Goal: Task Accomplishment & Management: Use online tool/utility

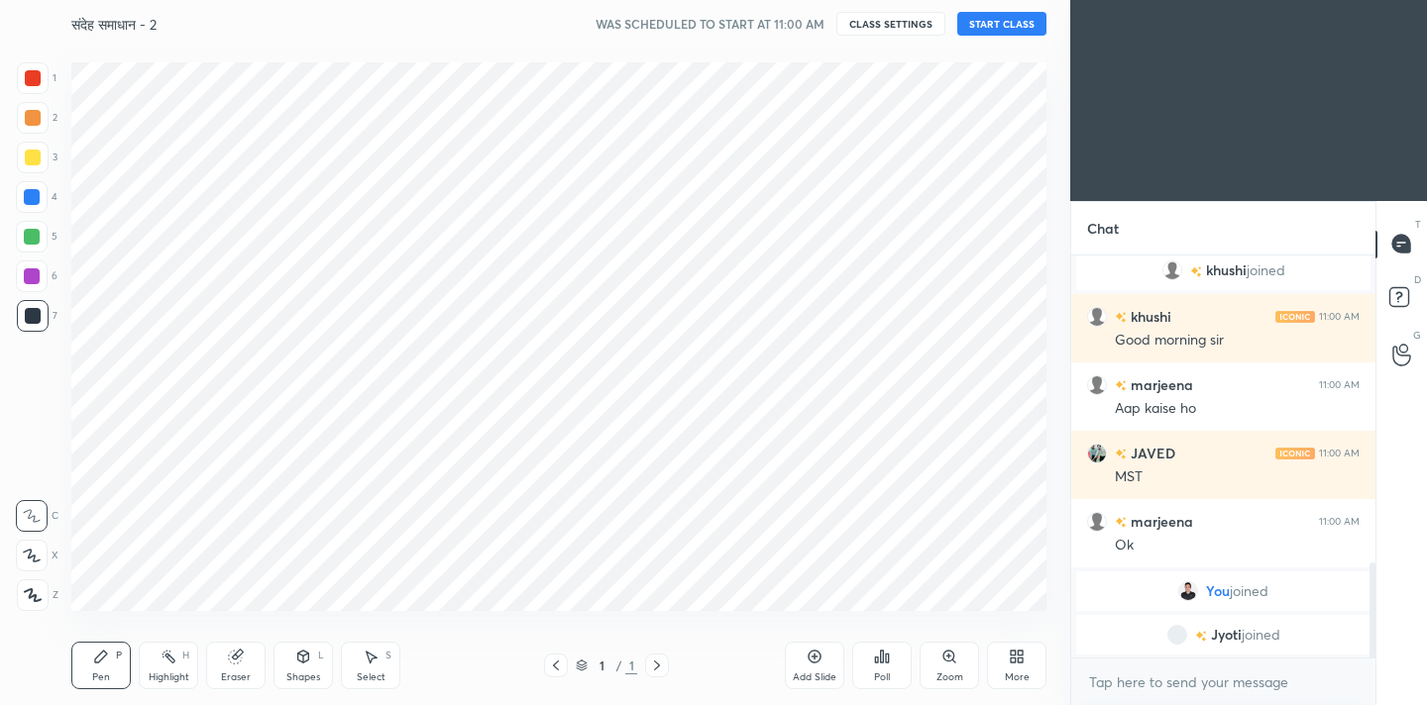
scroll to position [579, 991]
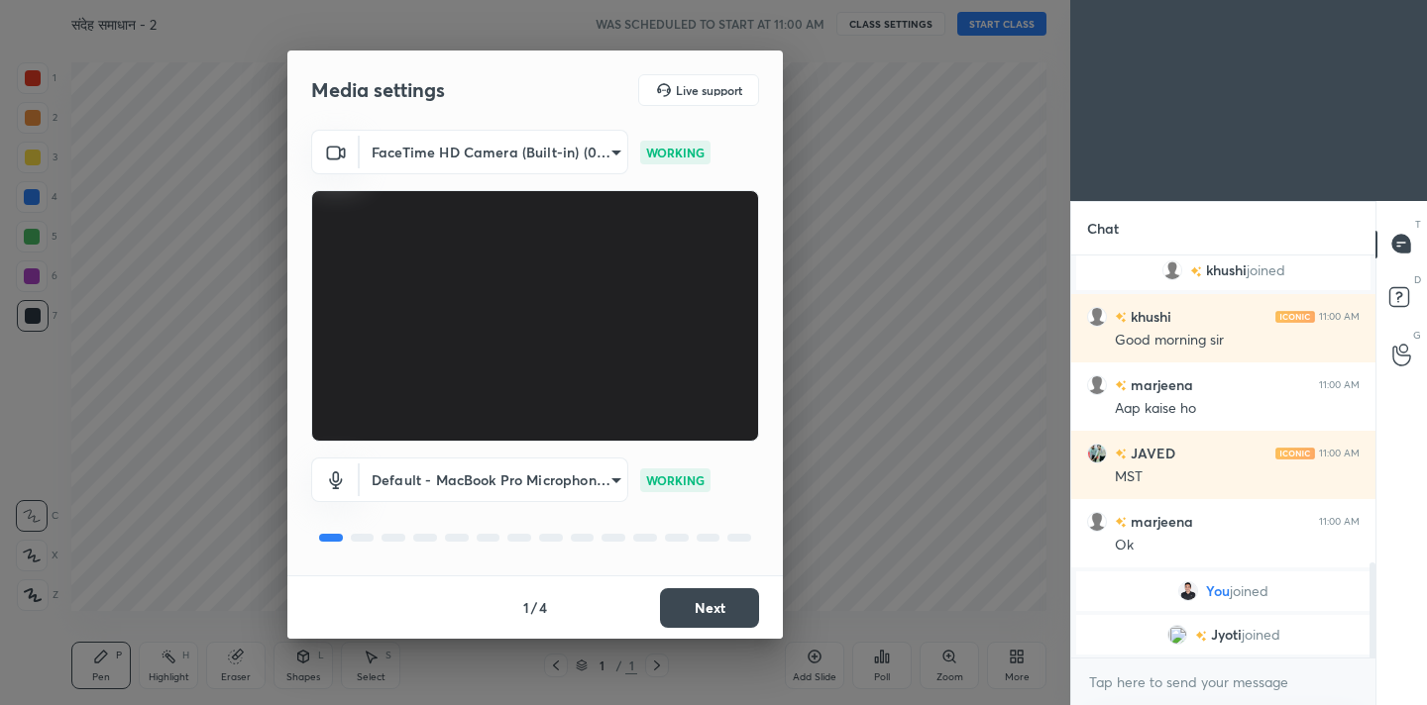
click at [702, 605] on button "Next" at bounding box center [709, 608] width 99 height 40
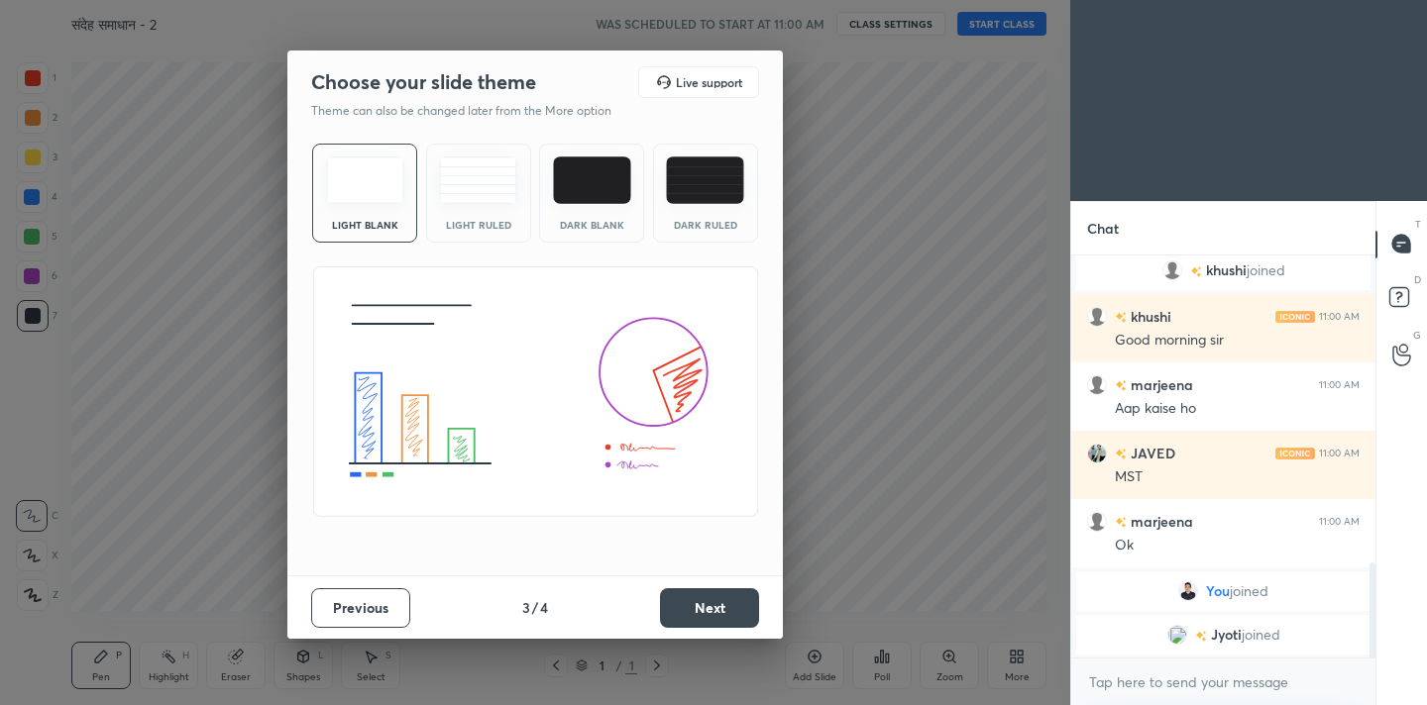
click at [702, 605] on button "Next" at bounding box center [709, 608] width 99 height 40
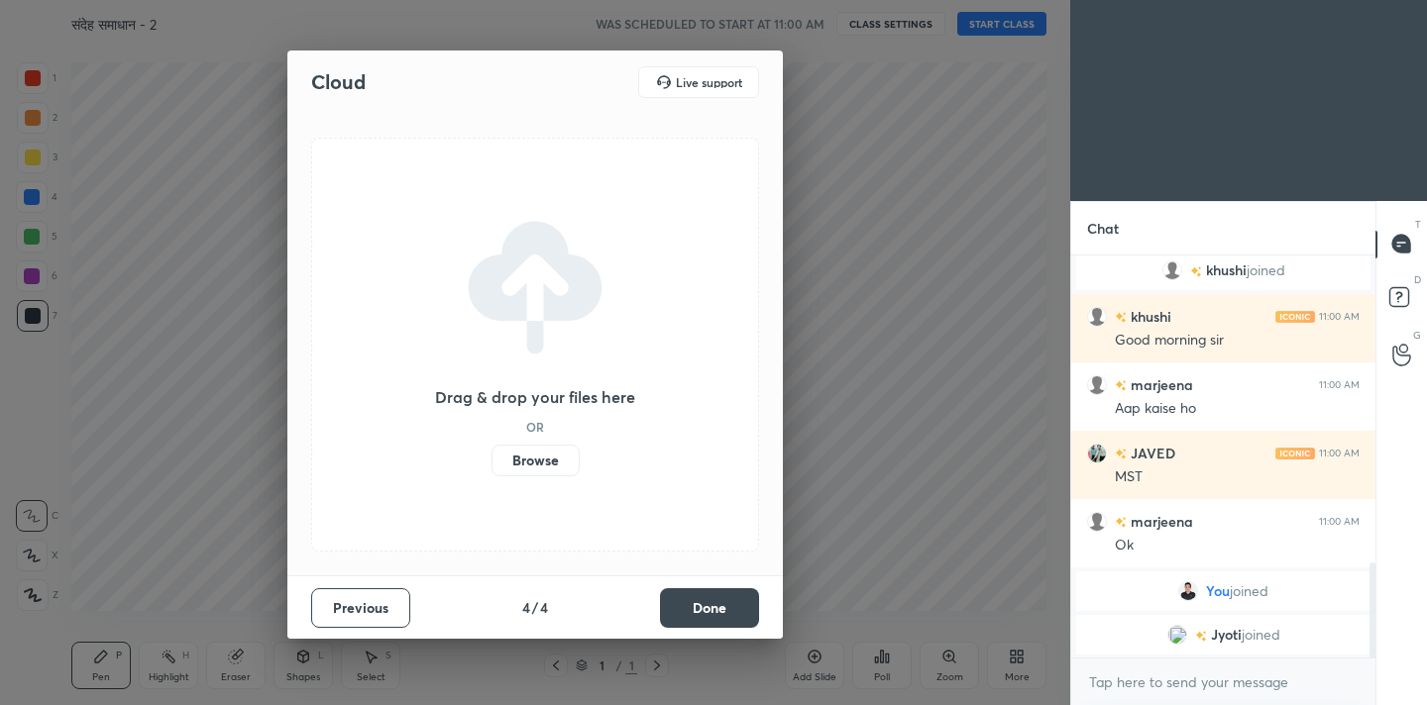
click at [702, 605] on button "Done" at bounding box center [709, 608] width 99 height 40
click at [702, 605] on div "Cloud Live support Drag & drop your files here OR Browse Previous 4 / 4 Done" at bounding box center [535, 352] width 1070 height 705
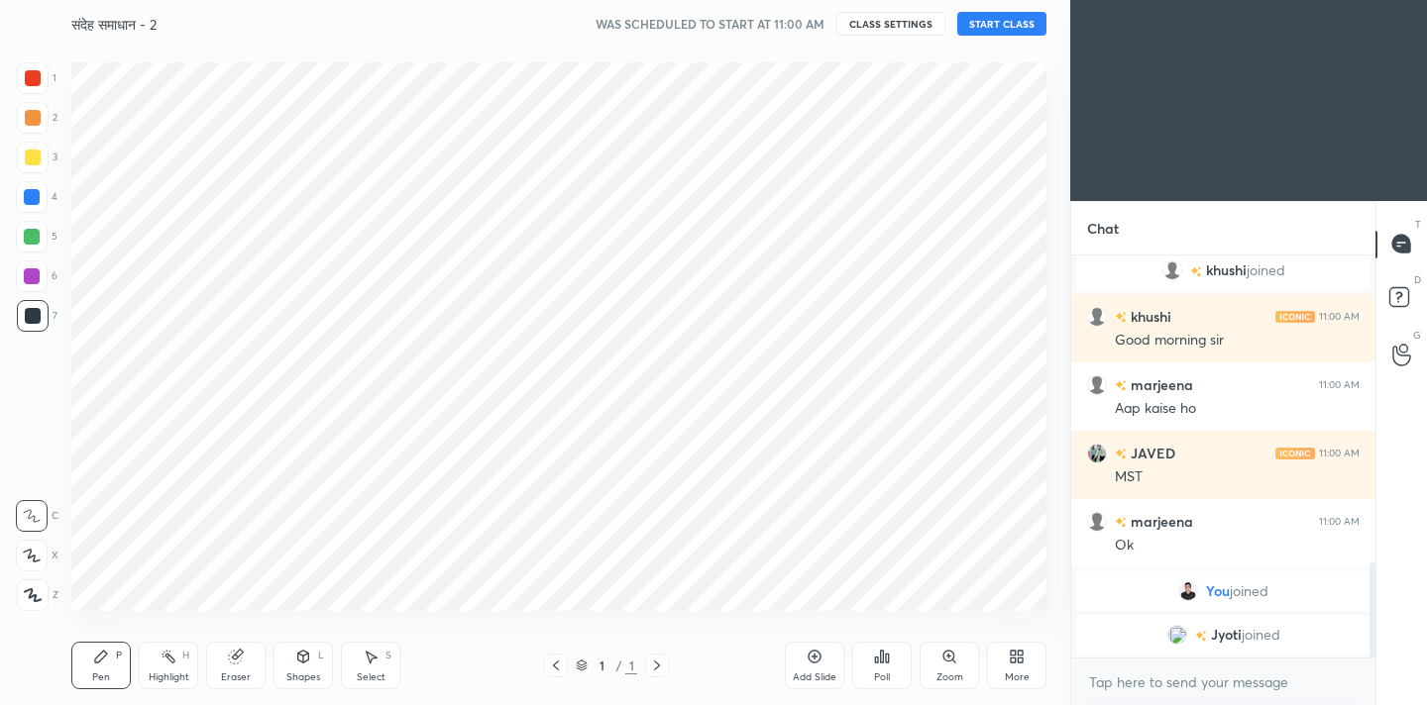
click at [32, 602] on div at bounding box center [33, 596] width 32 height 32
click at [24, 85] on div at bounding box center [33, 78] width 32 height 32
click at [1013, 654] on icon at bounding box center [1012, 653] width 5 height 5
click at [900, 518] on div "Dark Mode" at bounding box center [904, 514] width 79 height 48
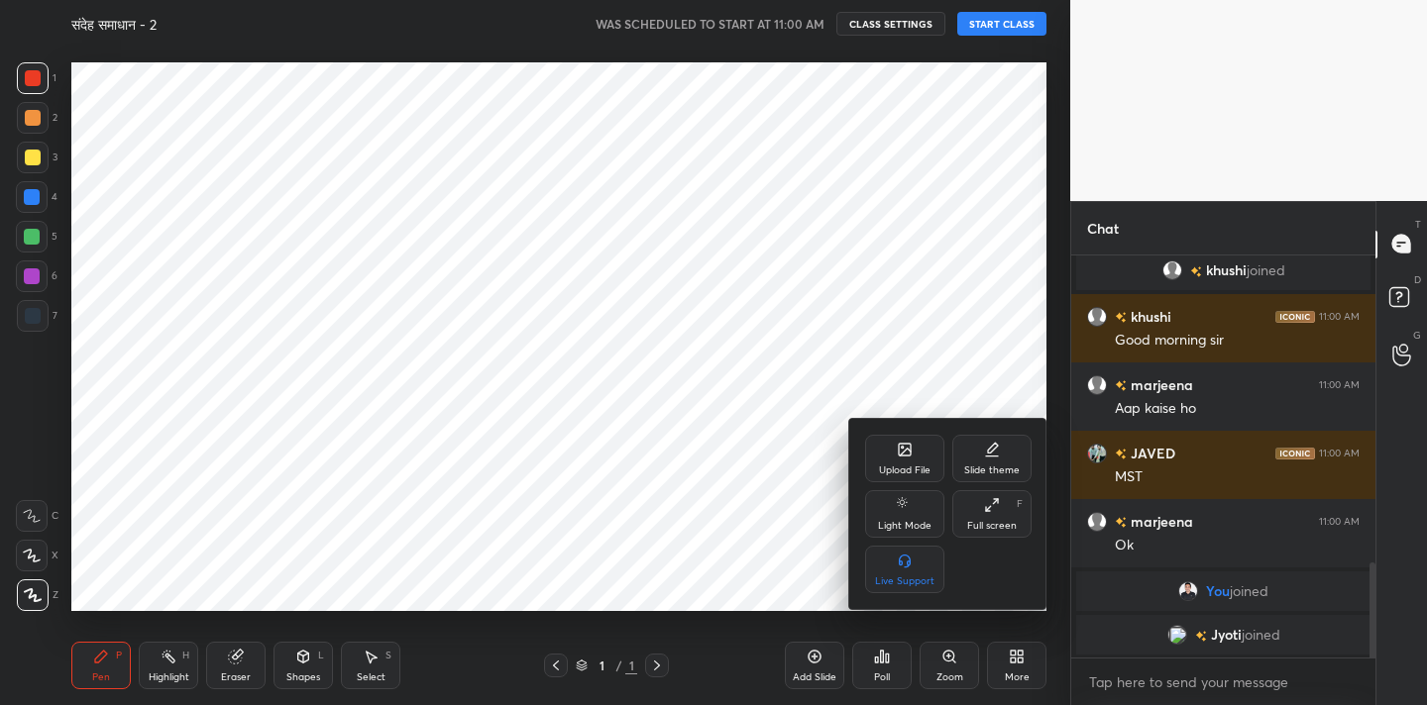
scroll to position [1336, 0]
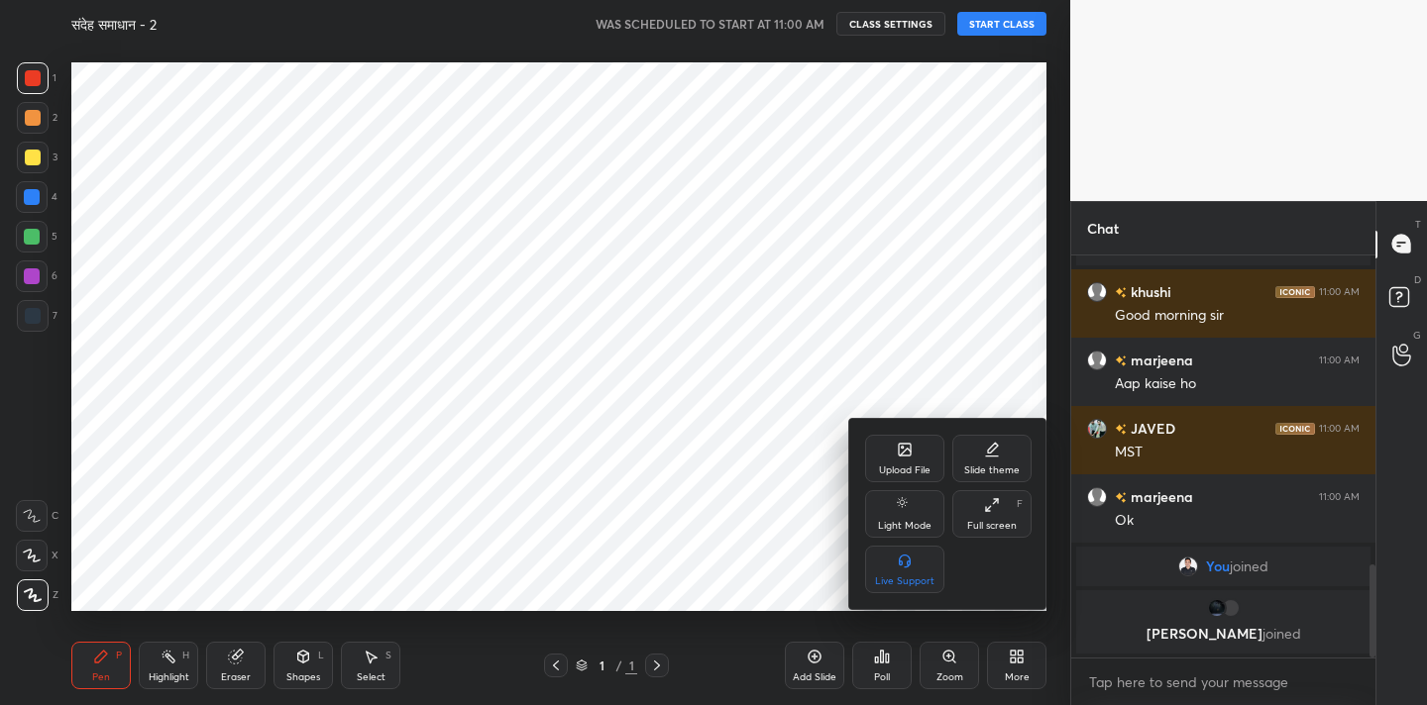
click at [891, 319] on div at bounding box center [713, 352] width 1427 height 705
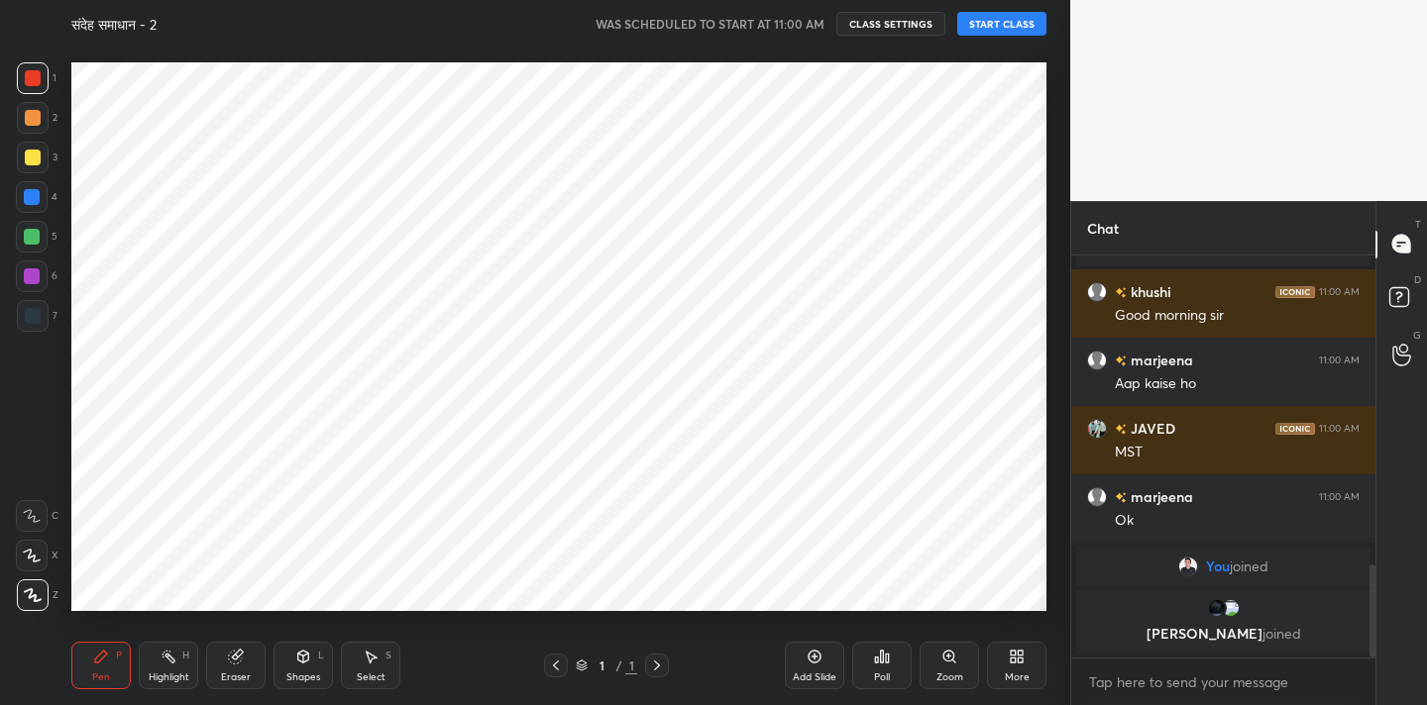
click at [989, 23] on button "START CLASS" at bounding box center [1001, 24] width 89 height 24
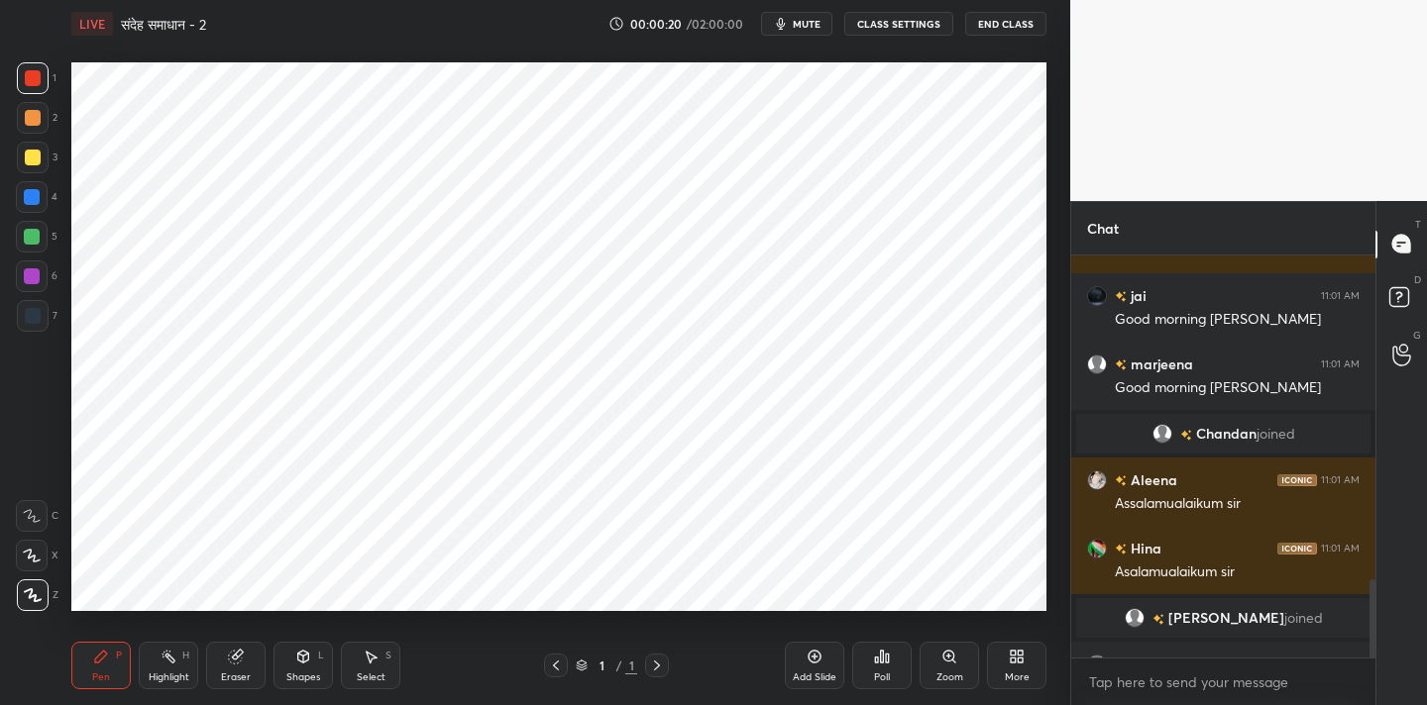
scroll to position [1683, 0]
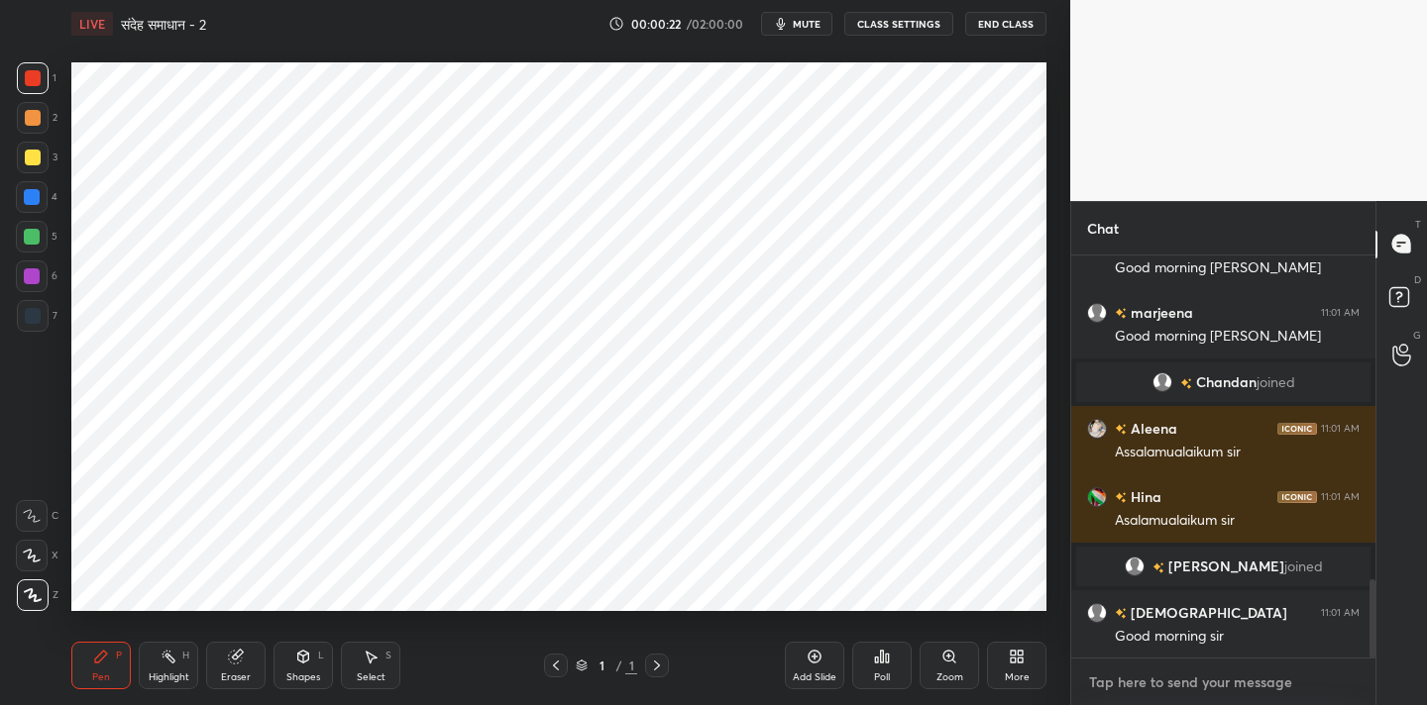
click at [1156, 693] on textarea at bounding box center [1223, 683] width 272 height 32
type textarea "x"
click at [1142, 689] on textarea at bounding box center [1223, 683] width 272 height 32
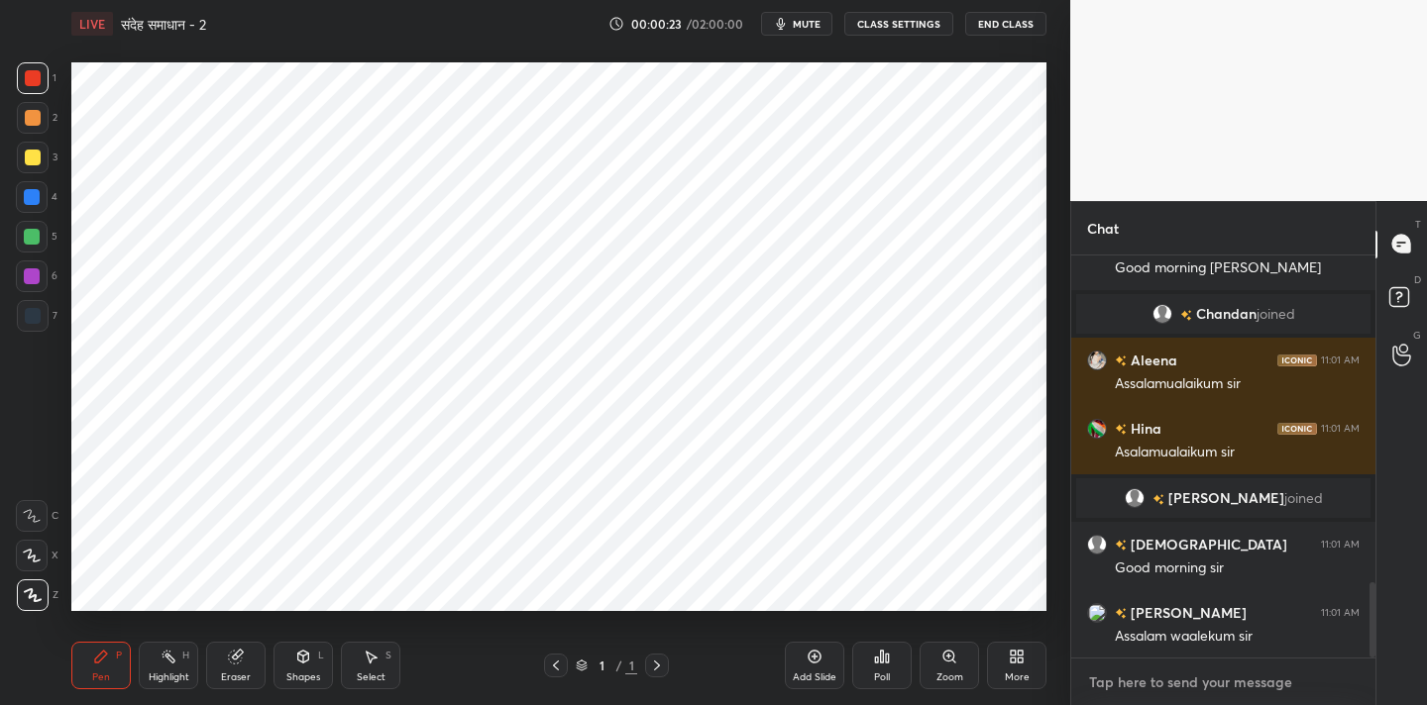
paste textarea "Channel Link - [URL][DOMAIN_NAME]"
type textarea "Channel Link - [URL][DOMAIN_NAME]"
type textarea "x"
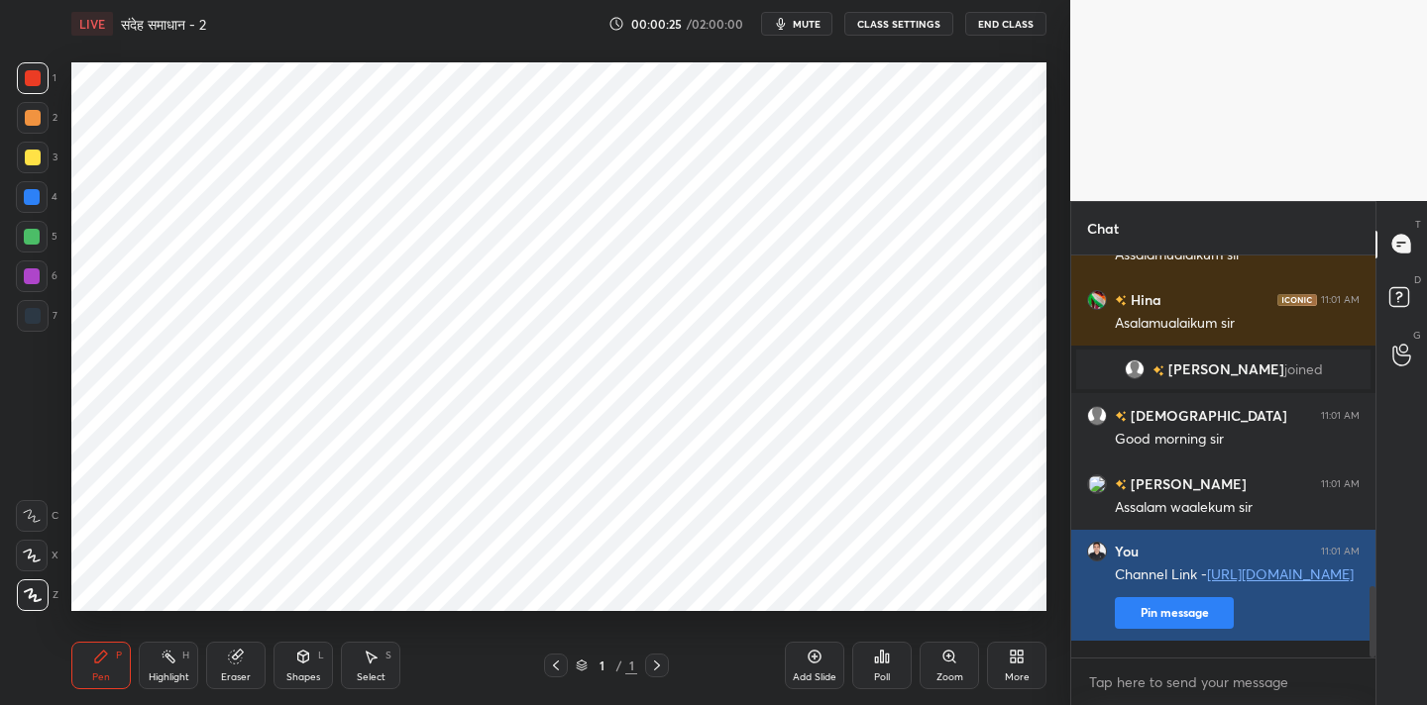
click at [1147, 629] on button "Pin message" at bounding box center [1174, 613] width 119 height 32
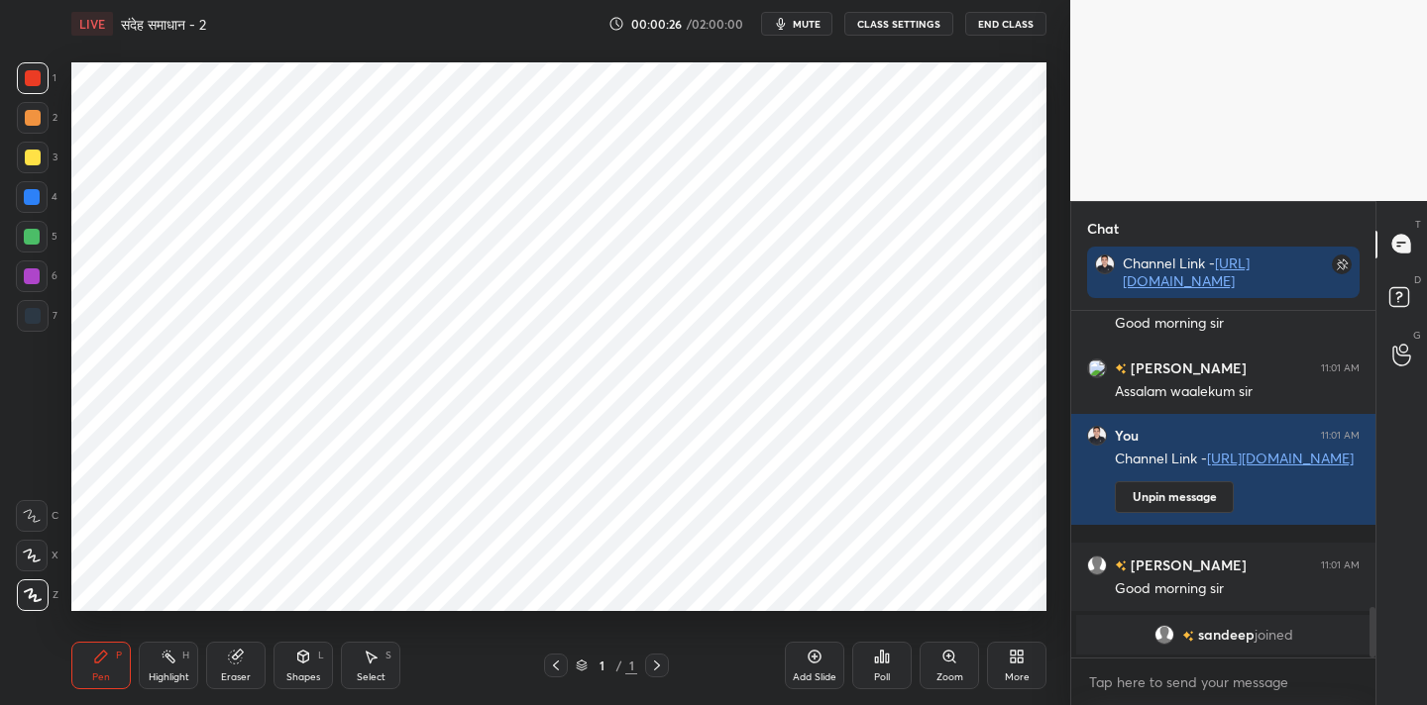
click at [1019, 651] on icon at bounding box center [1019, 653] width 5 height 5
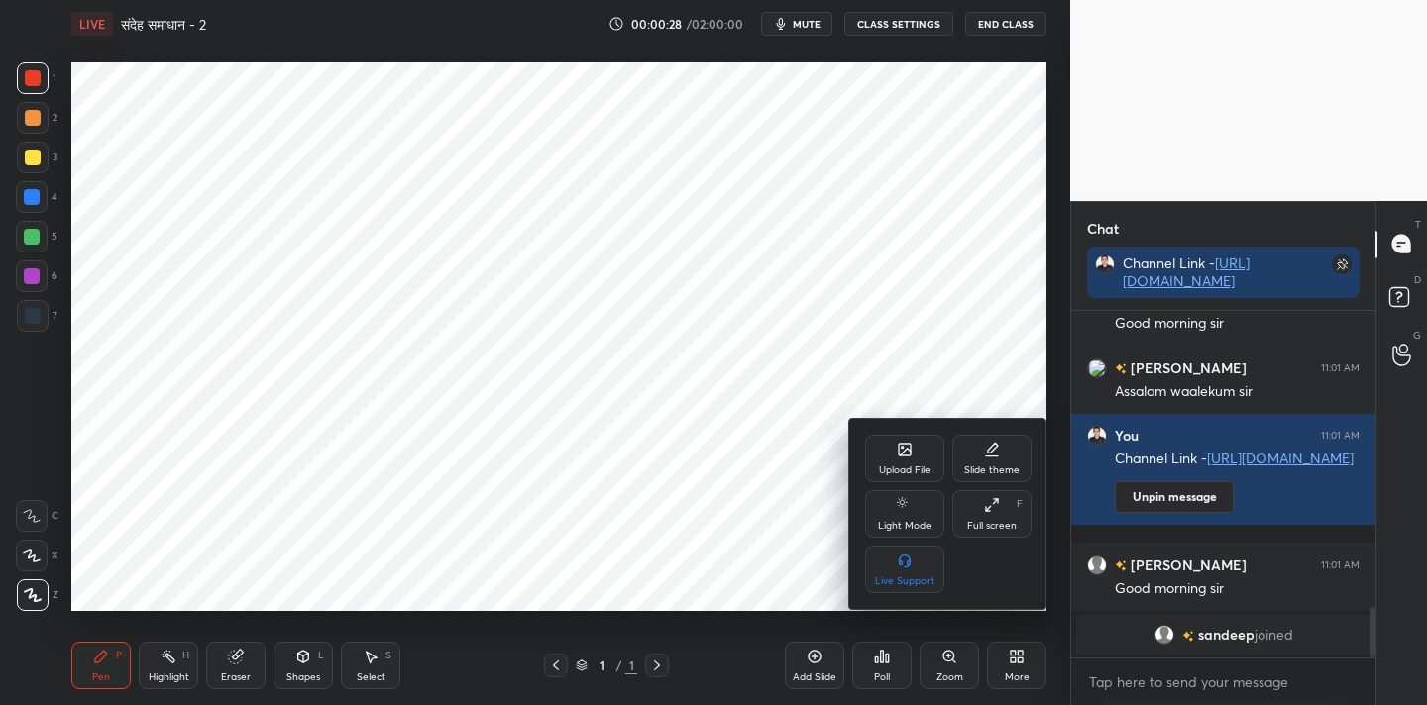
click at [896, 467] on div "Upload File" at bounding box center [905, 471] width 52 height 10
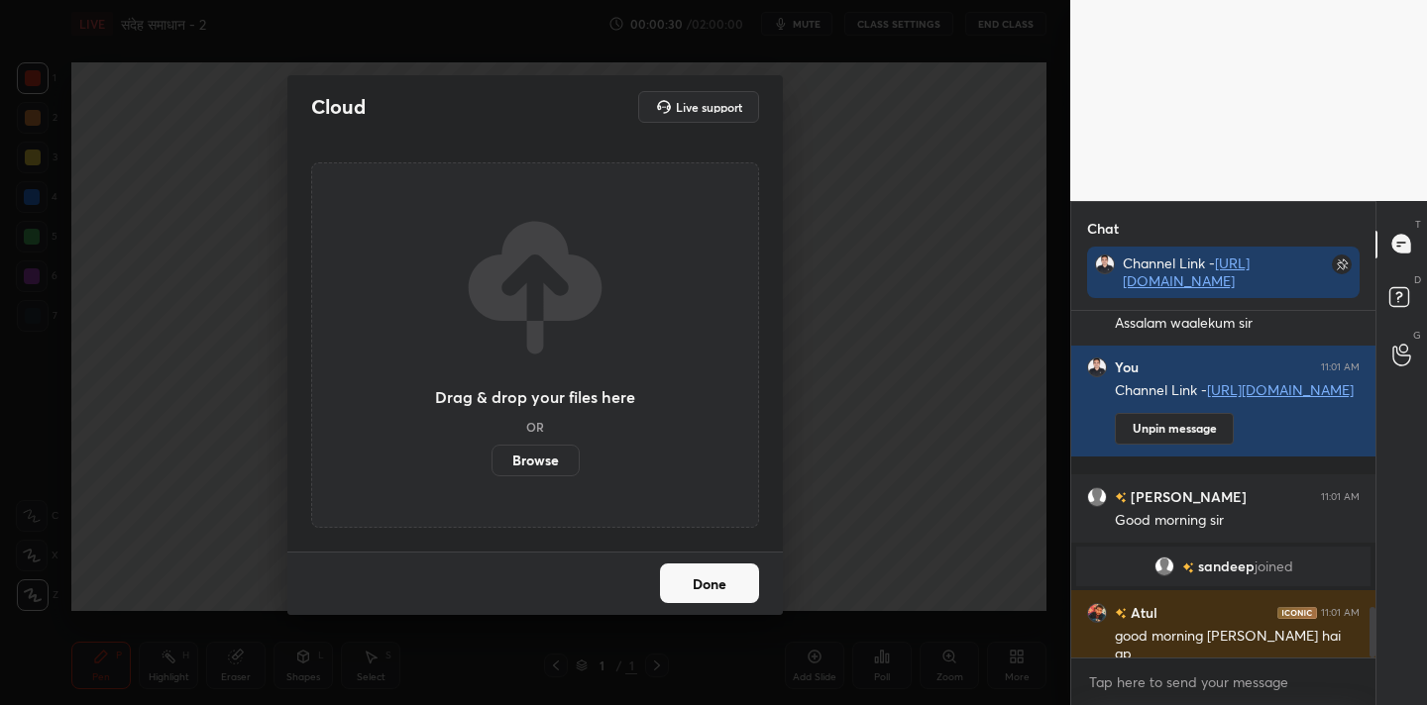
click at [538, 465] on label "Browse" at bounding box center [535, 461] width 88 height 32
click at [491, 465] on input "Browse" at bounding box center [491, 461] width 0 height 32
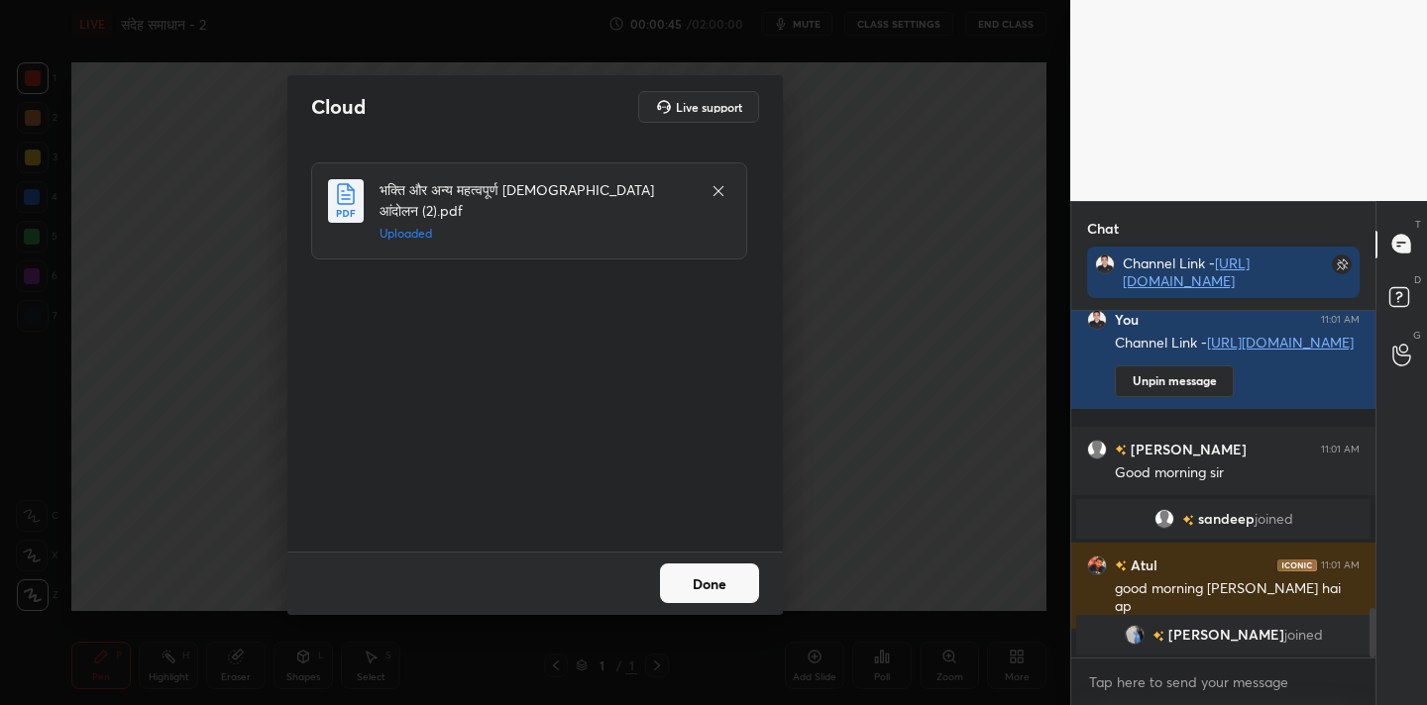
click at [709, 578] on button "Done" at bounding box center [709, 584] width 99 height 40
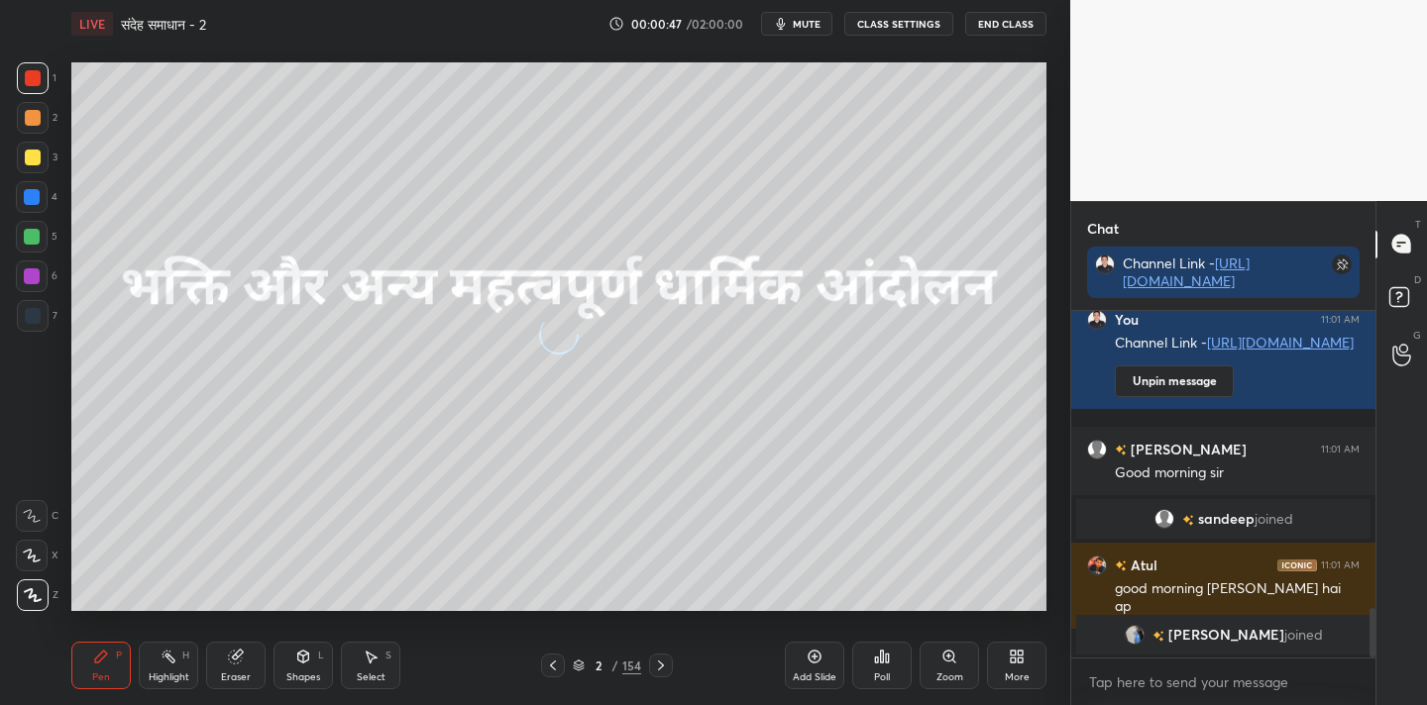
click at [1011, 658] on icon at bounding box center [1012, 660] width 5 height 5
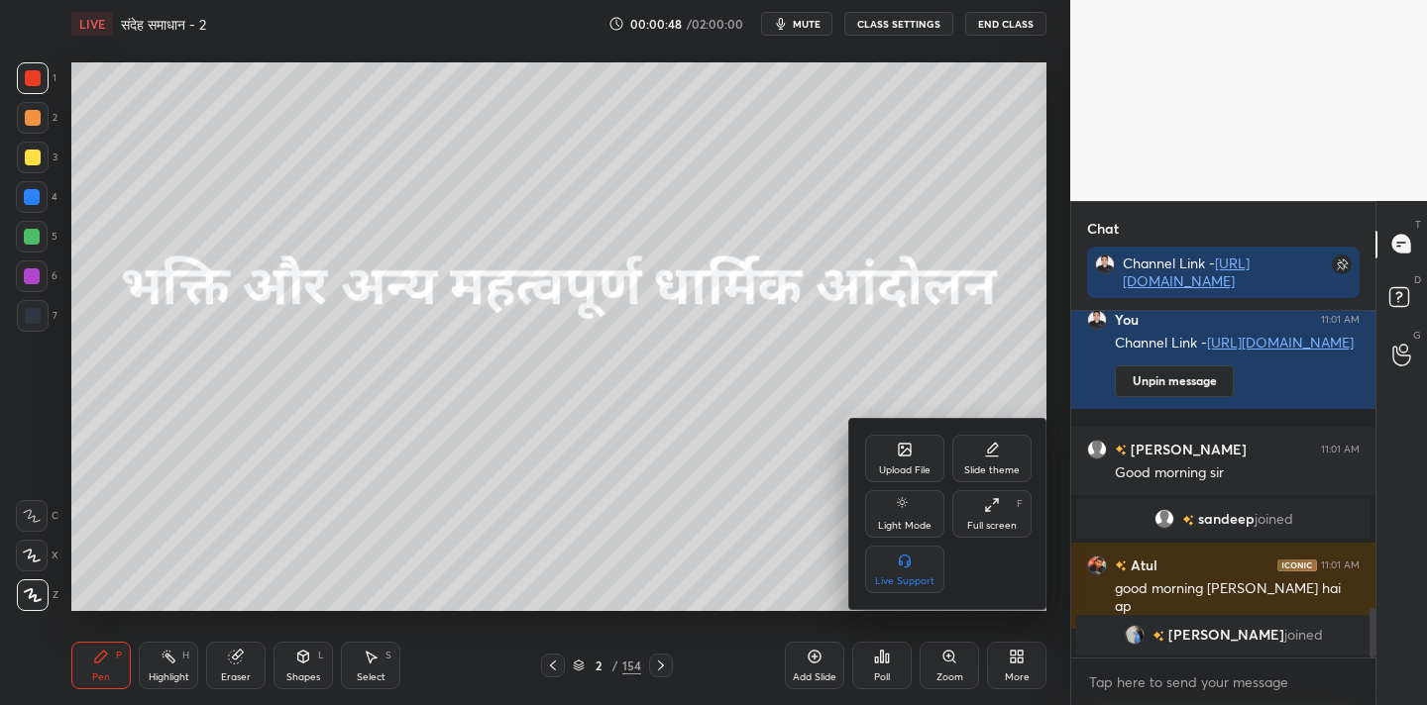
click at [976, 515] on div "Full screen F" at bounding box center [991, 514] width 79 height 48
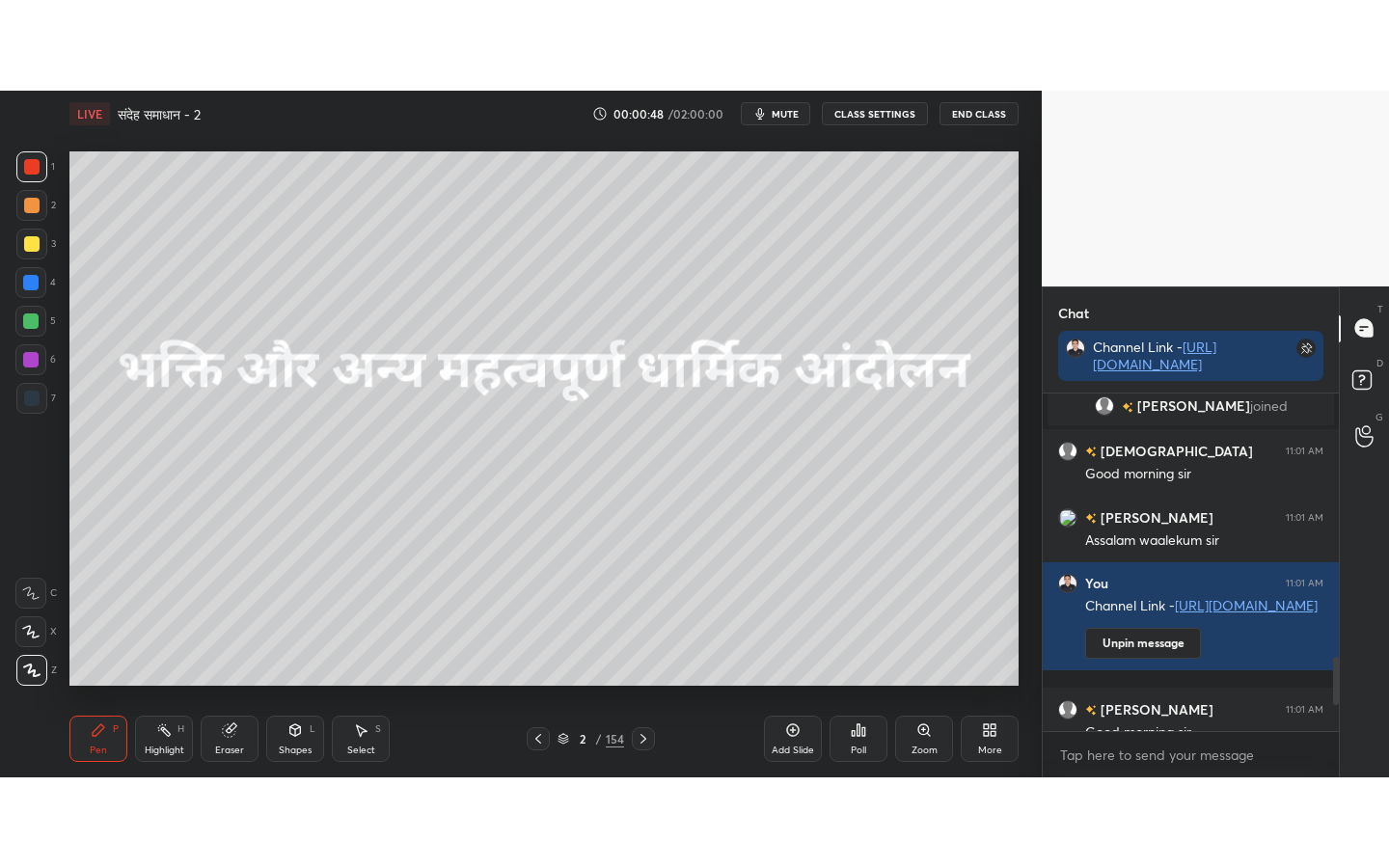
scroll to position [513, 290]
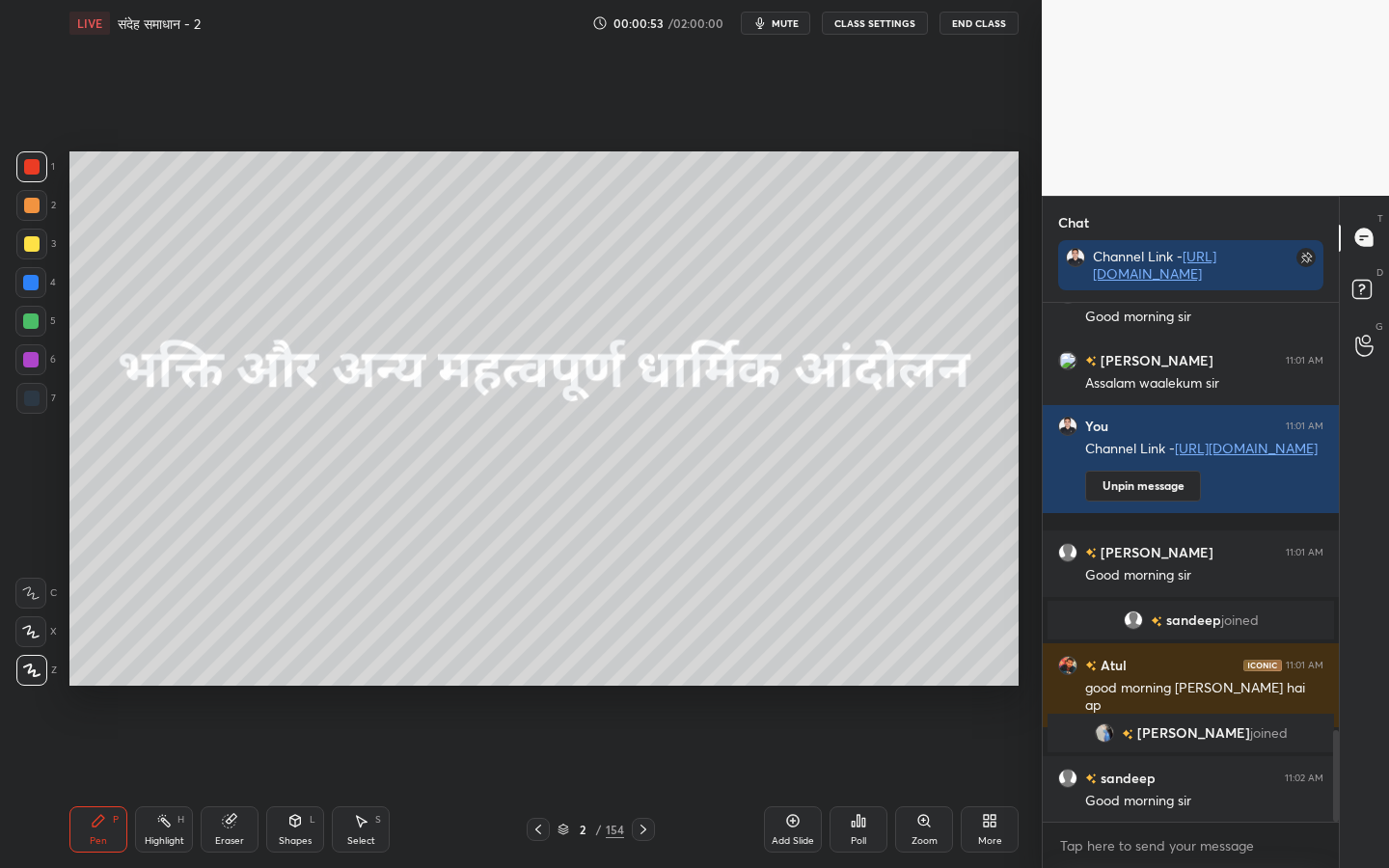
click at [606, 685] on div "154" at bounding box center [614, 829] width 18 height 18
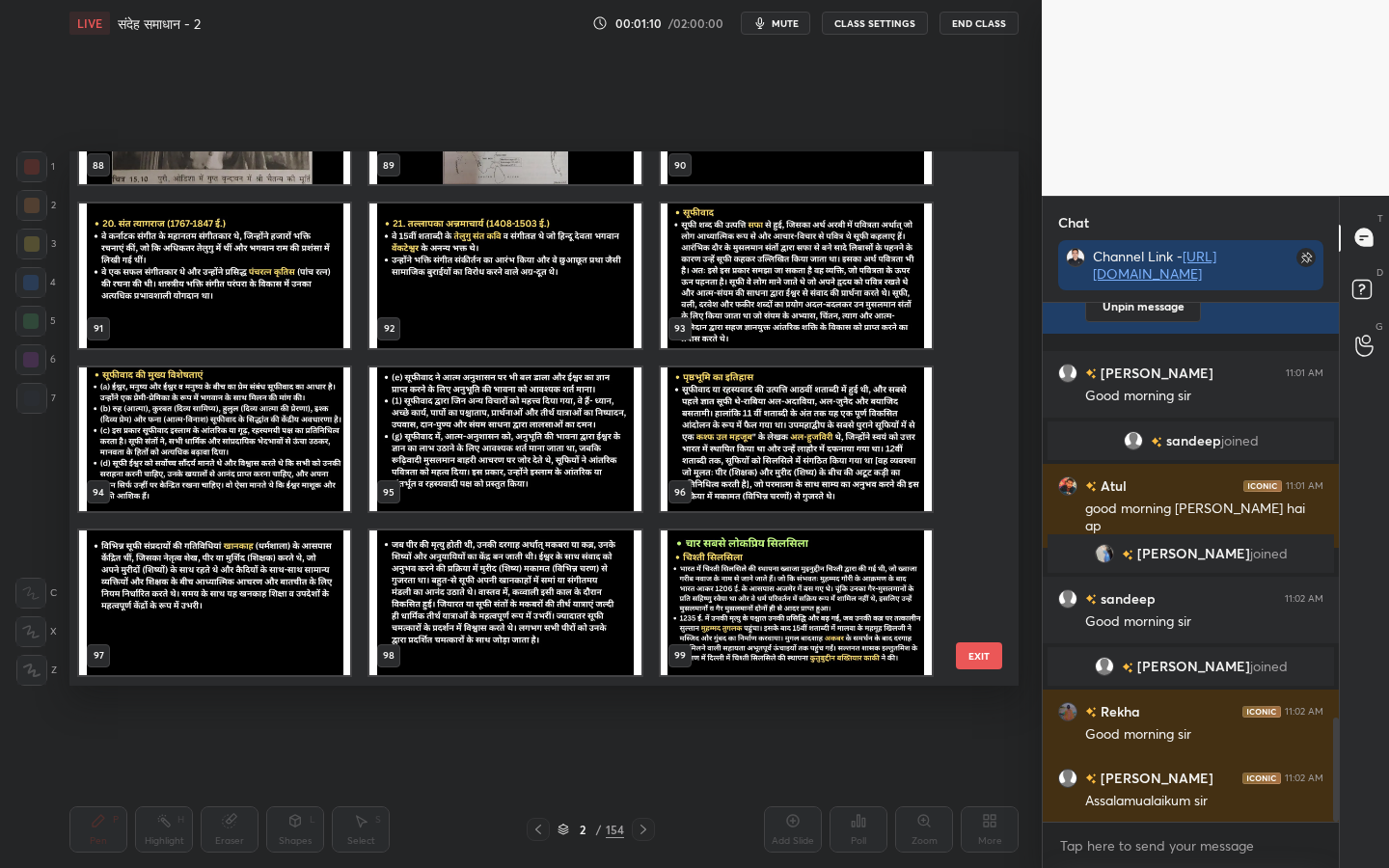
click at [716, 573] on img "grid" at bounding box center [796, 602] width 271 height 145
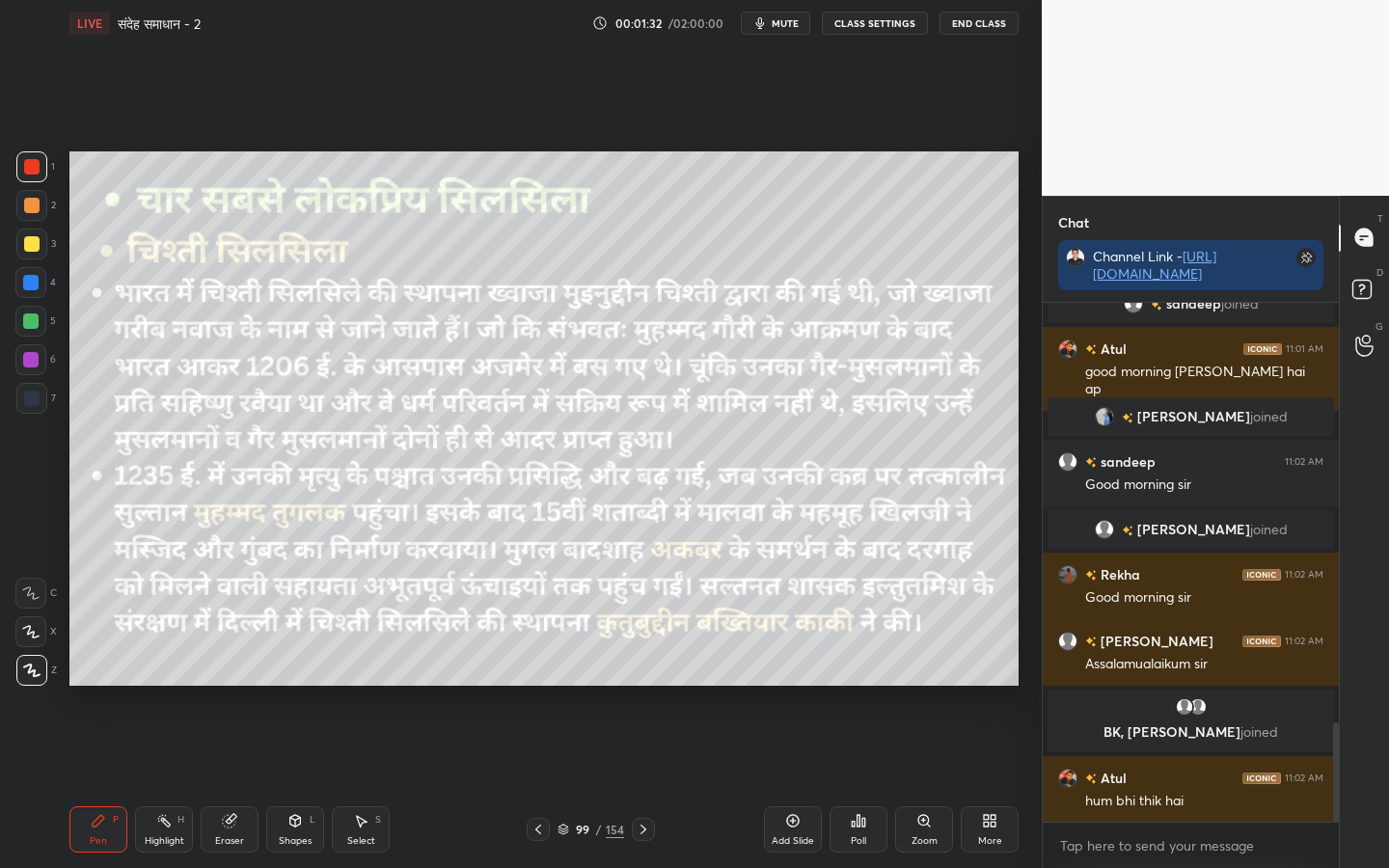
click at [854, 685] on div "Poll" at bounding box center [858, 829] width 57 height 47
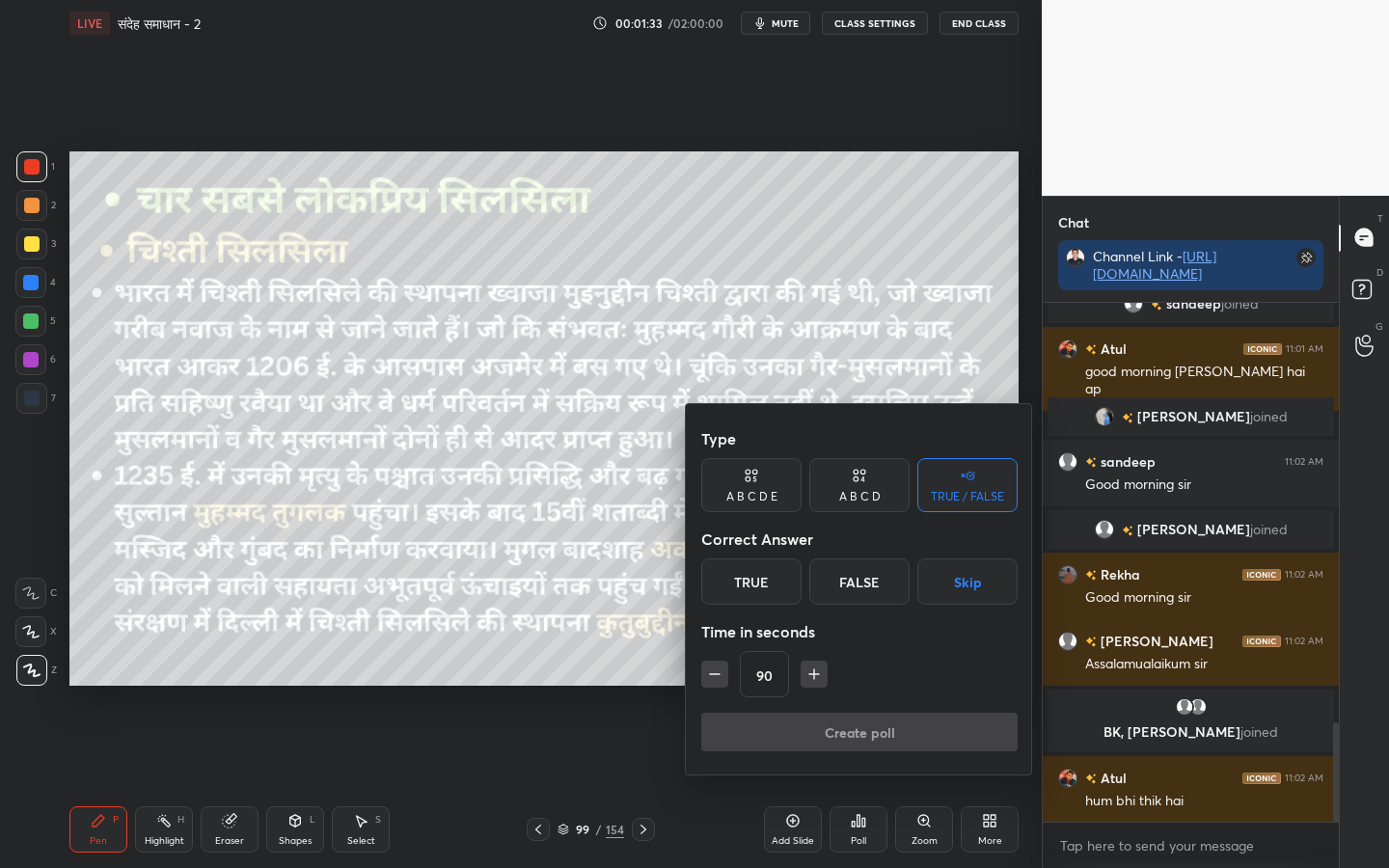
scroll to position [2255, 0]
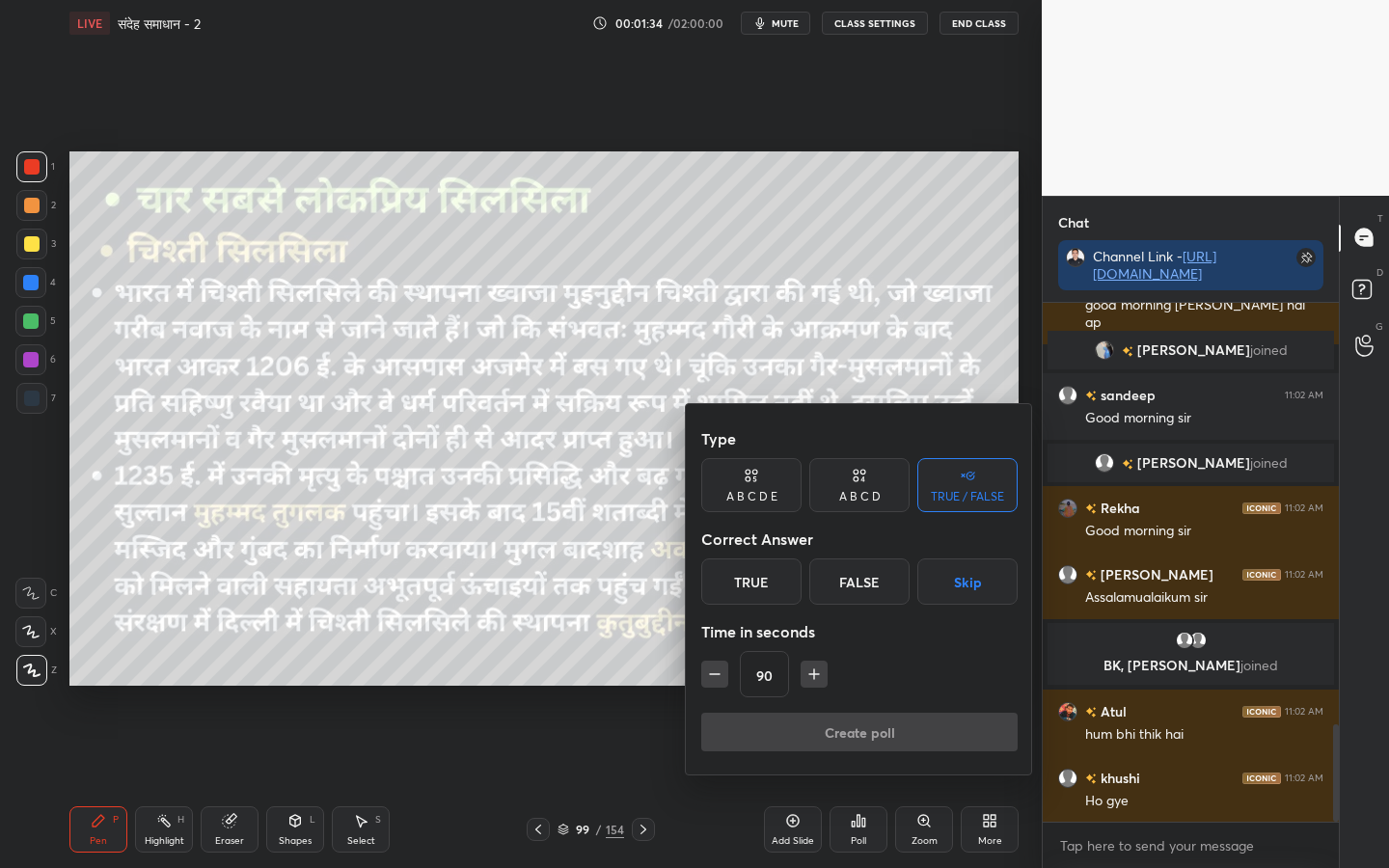
click at [768, 578] on div "True" at bounding box center [750, 582] width 100 height 47
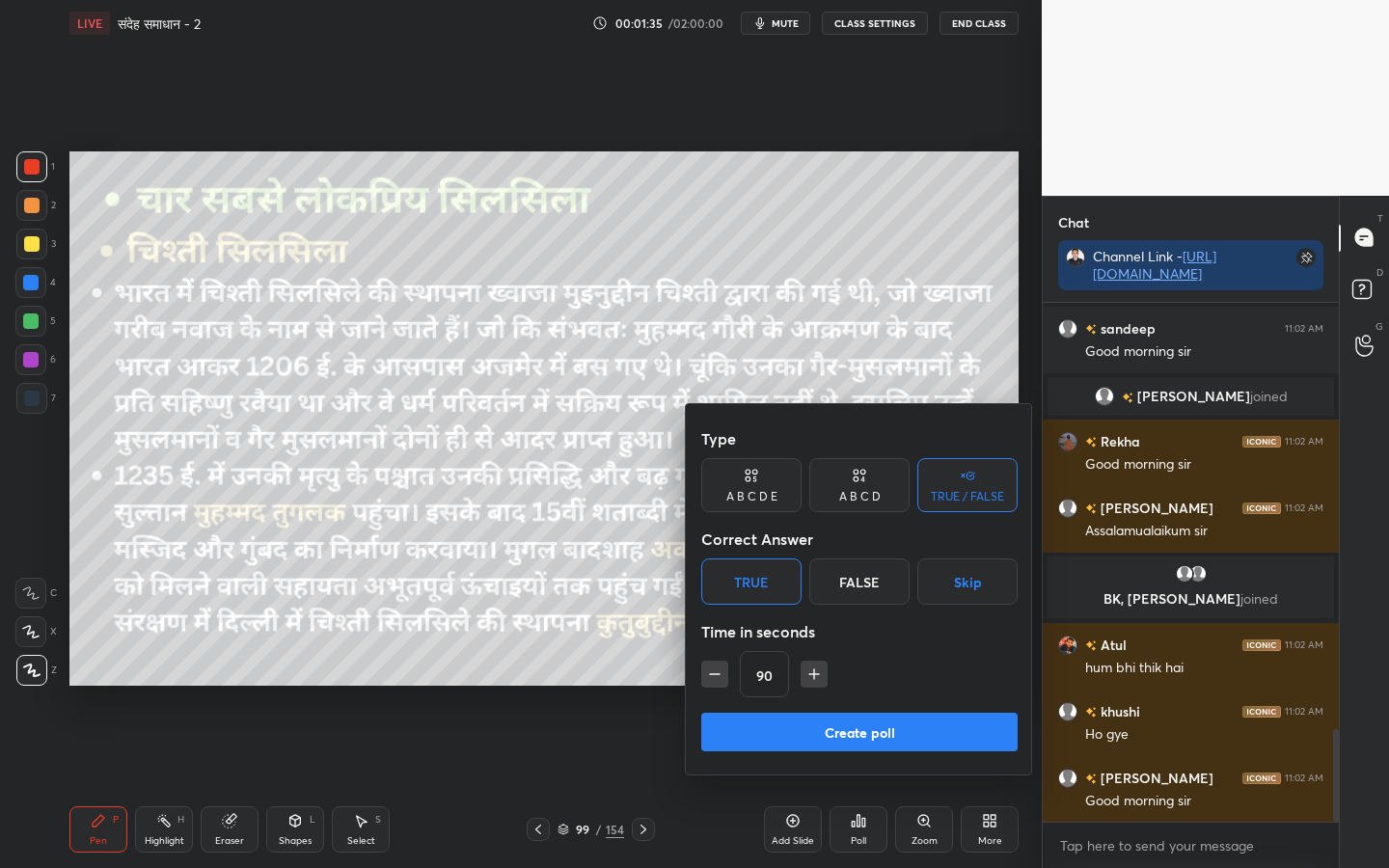
scroll to position [2388, 0]
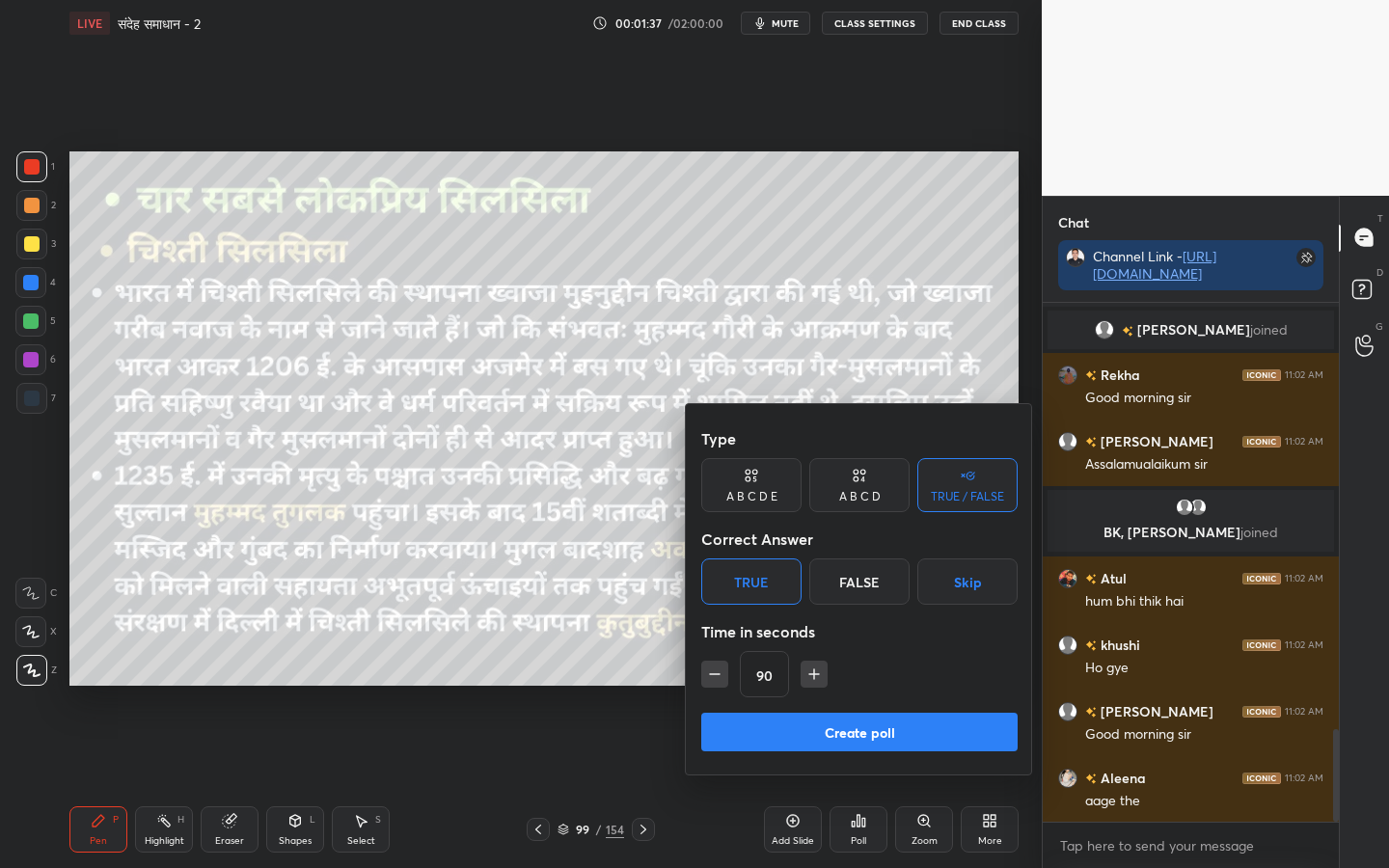
click at [858, 685] on button "Create poll" at bounding box center [859, 732] width 316 height 39
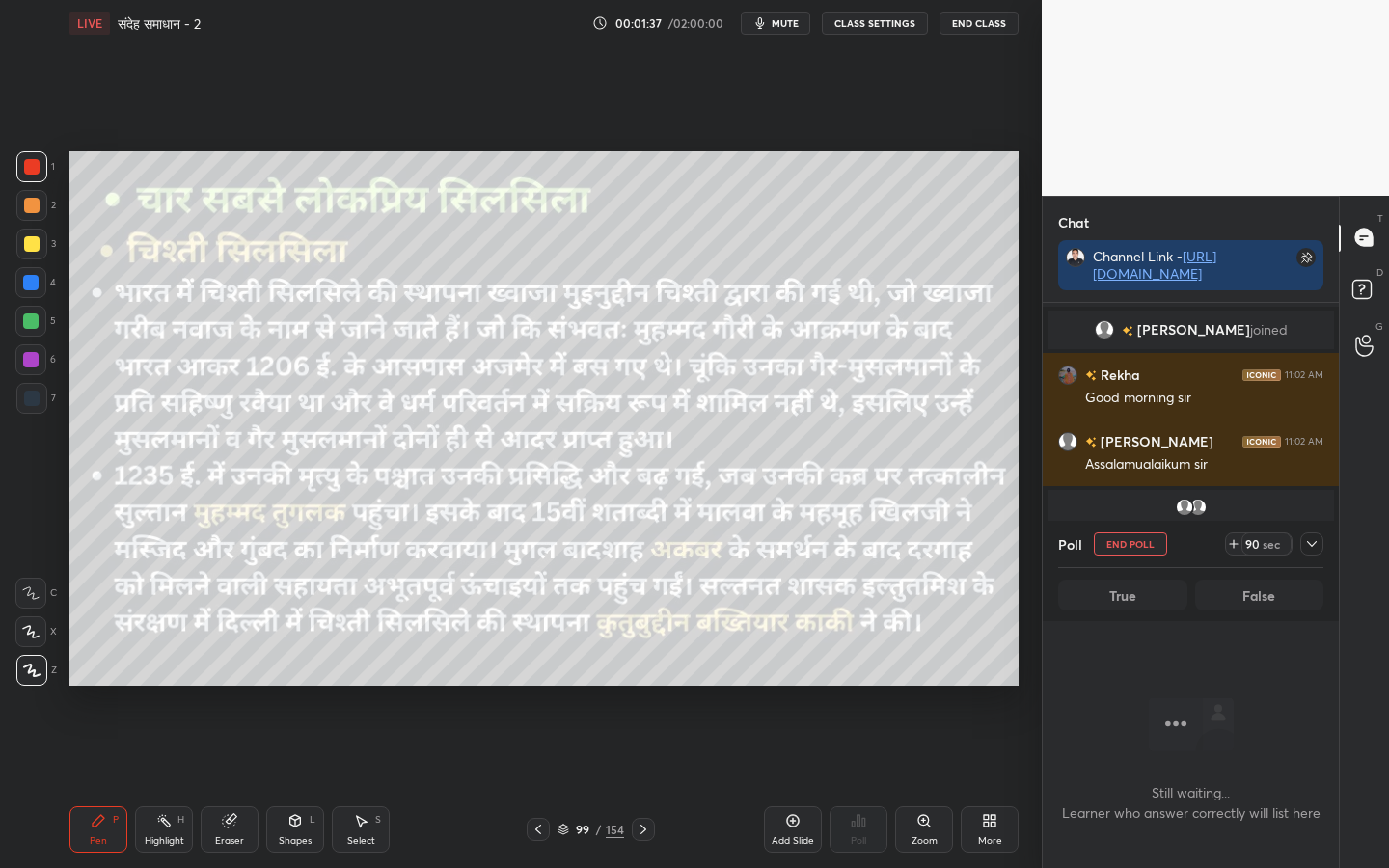
scroll to position [413, 290]
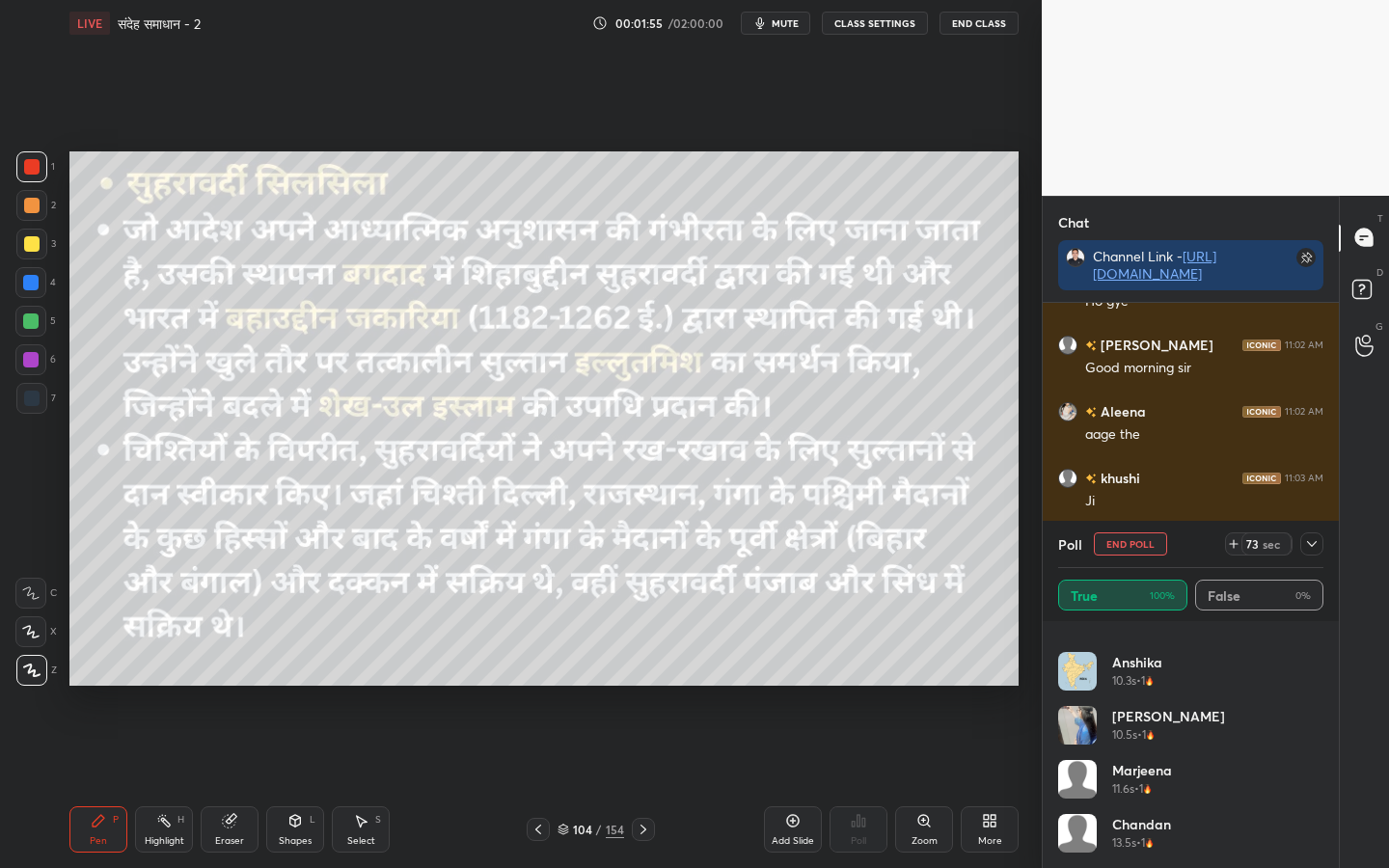
click at [1306, 549] on icon at bounding box center [1311, 544] width 16 height 16
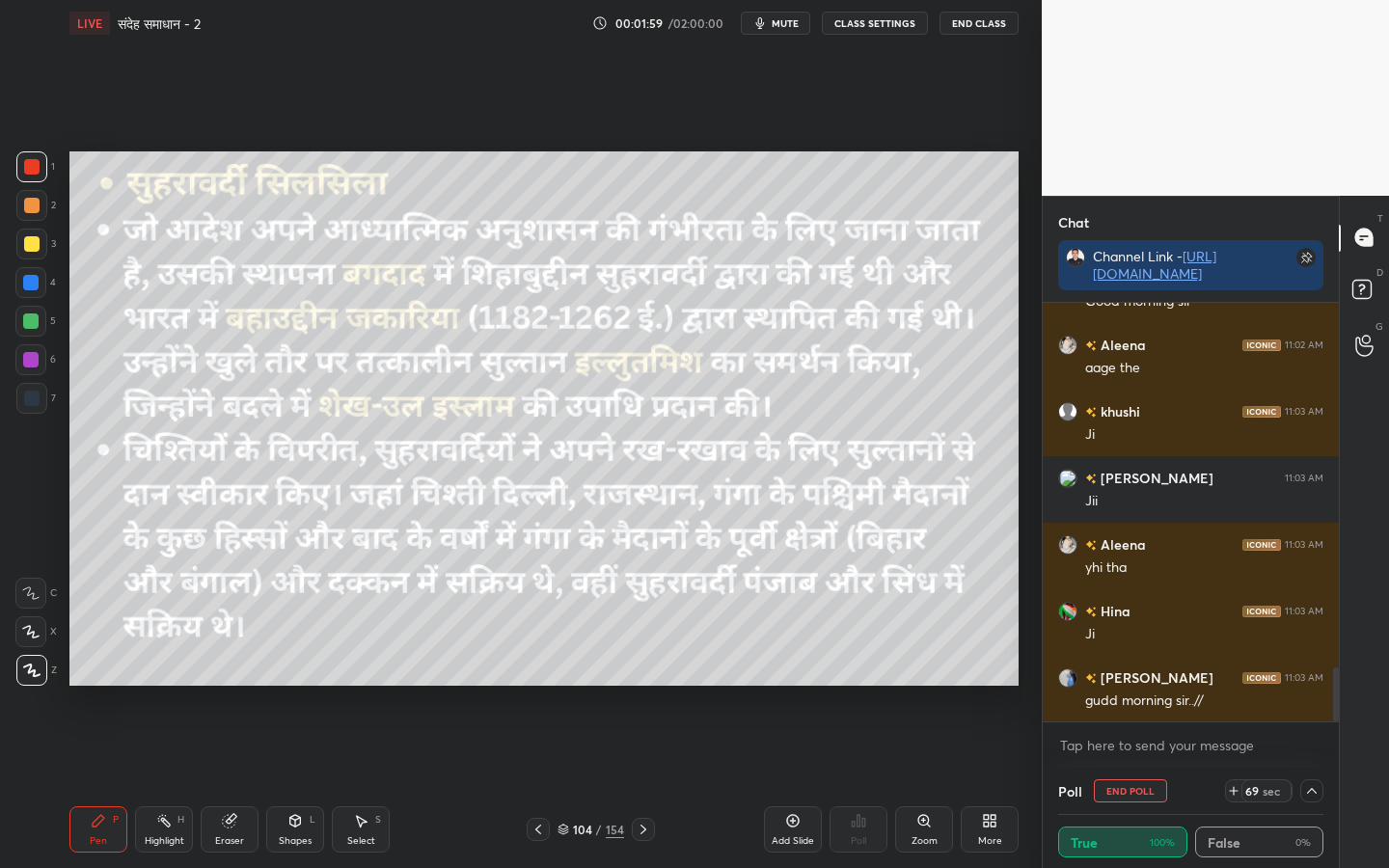
click at [792, 25] on span "mute" at bounding box center [786, 23] width 27 height 14
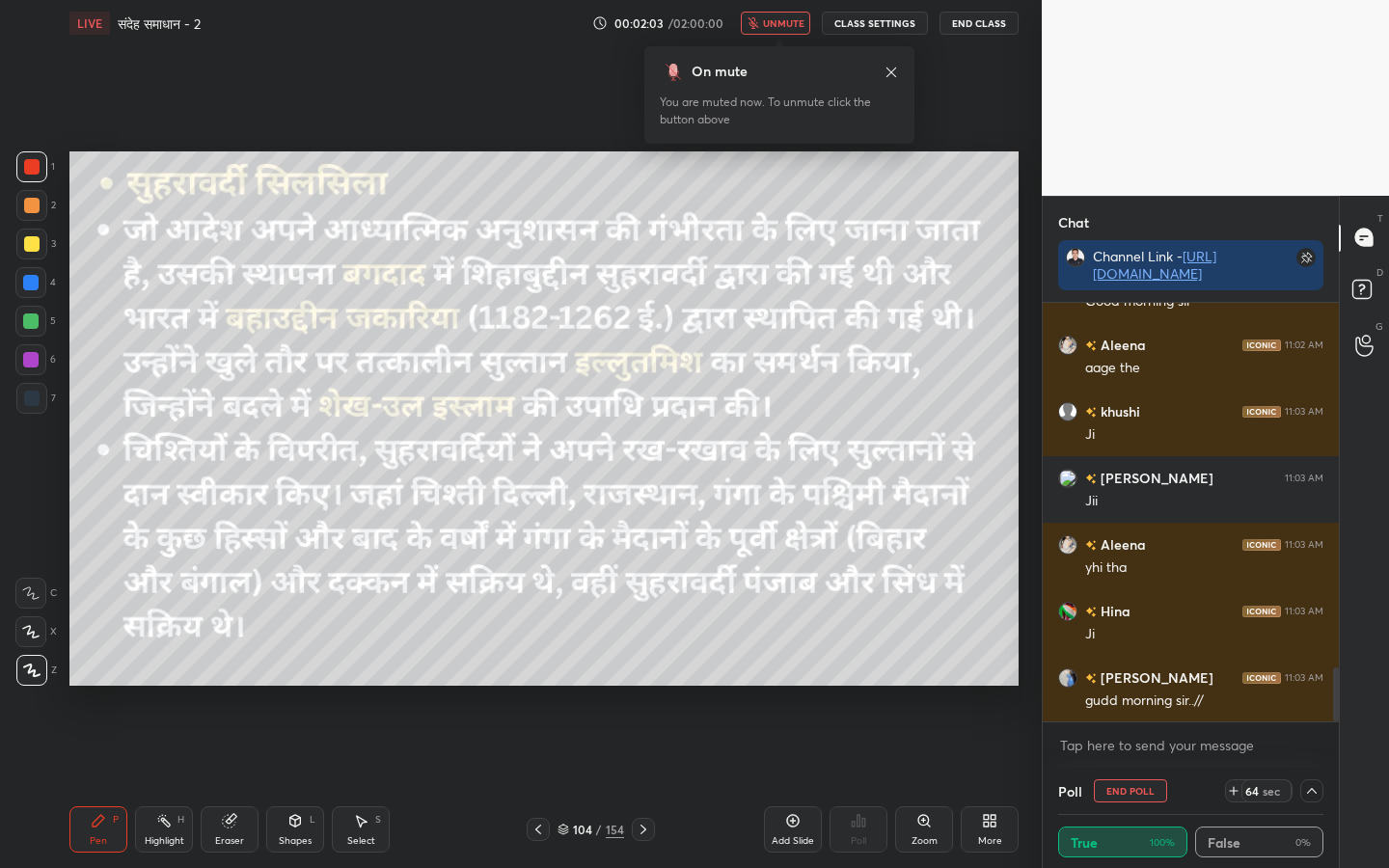
click at [782, 35] on div "On mute You are muted now. To unmute click the button above" at bounding box center [779, 90] width 270 height 109
click at [782, 24] on span "unmute" at bounding box center [784, 23] width 42 height 14
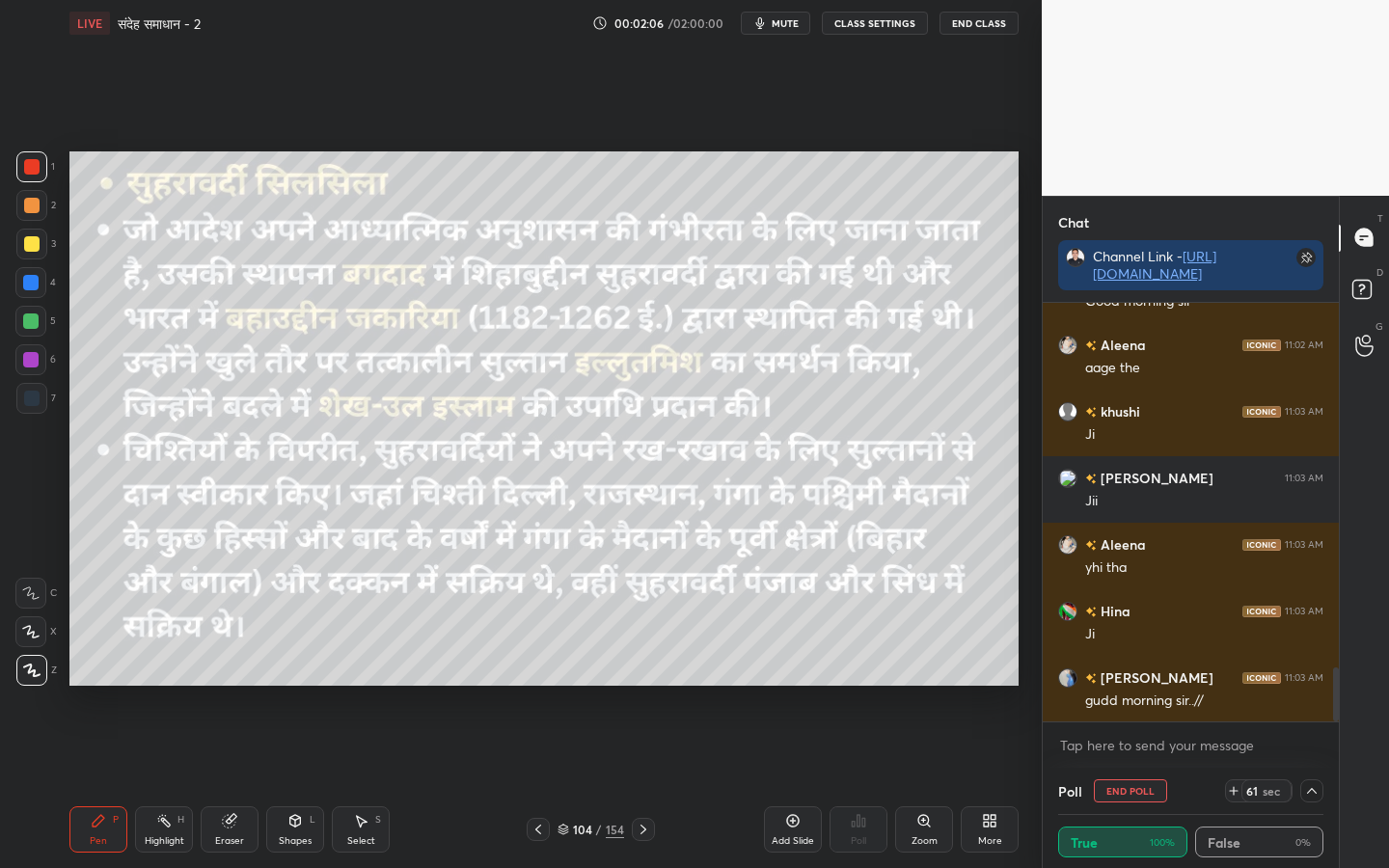
click at [1314, 685] on icon at bounding box center [1311, 790] width 16 height 16
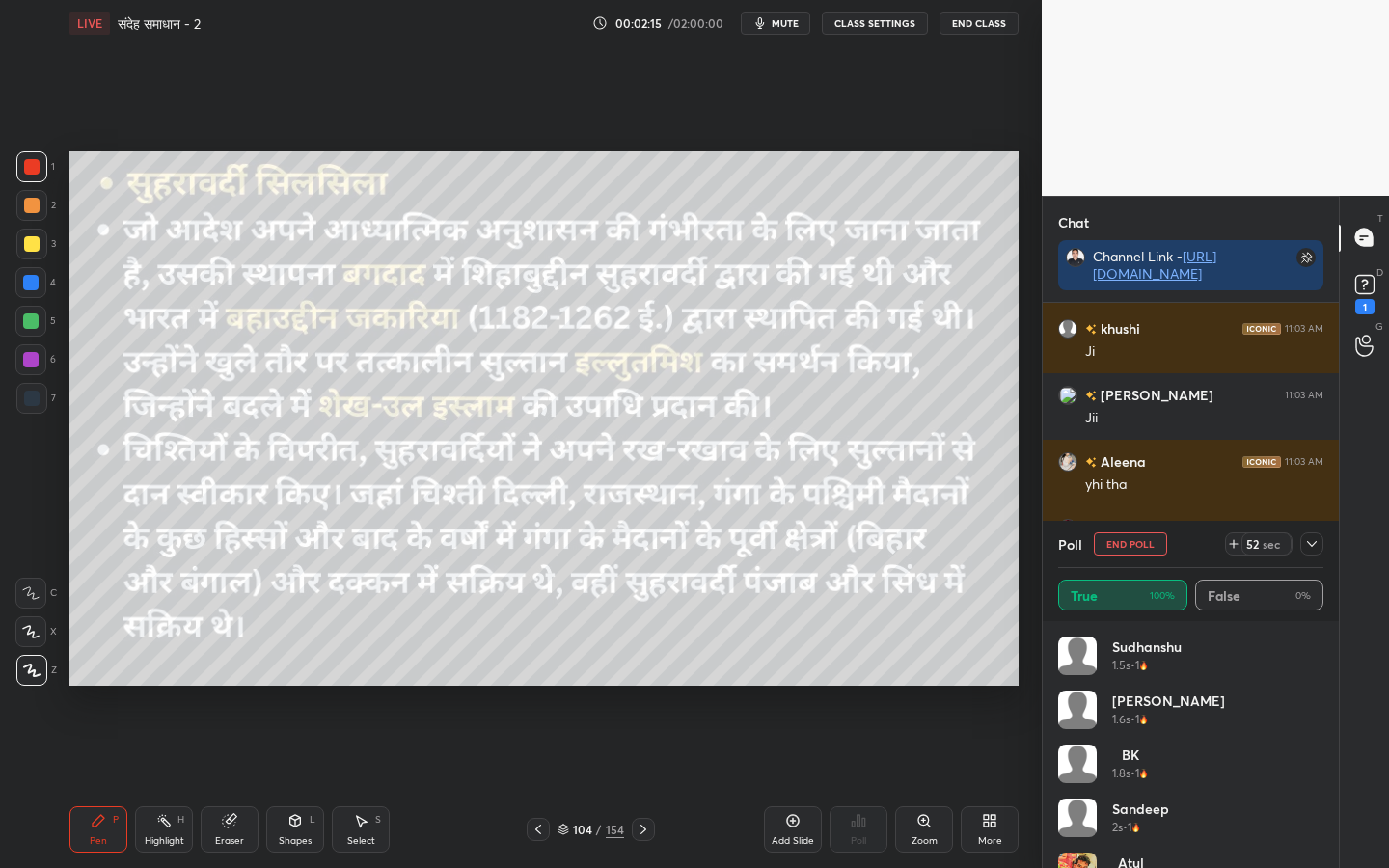
click at [1315, 552] on div at bounding box center [1311, 544] width 23 height 23
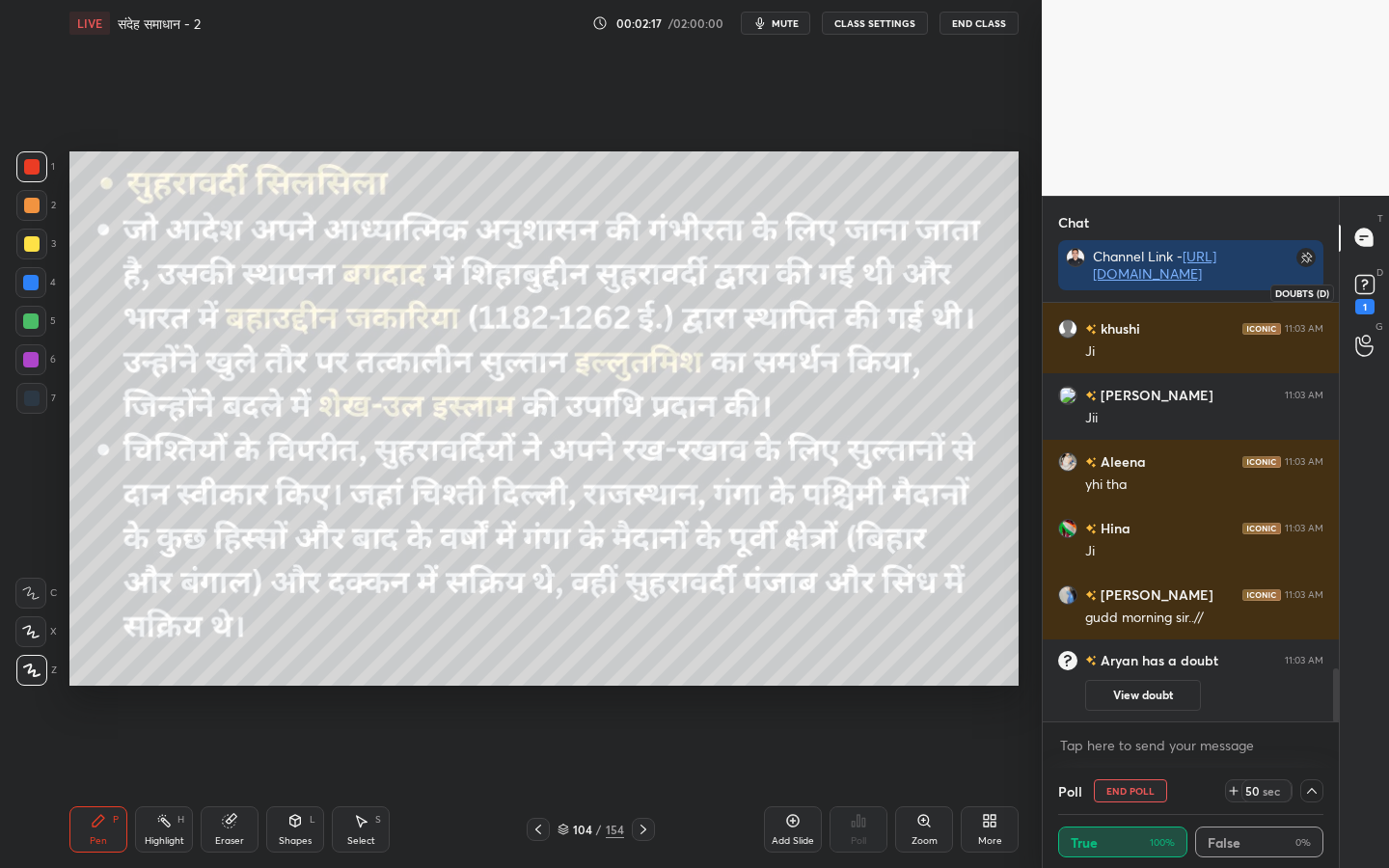
click at [1364, 295] on icon at bounding box center [1365, 284] width 29 height 29
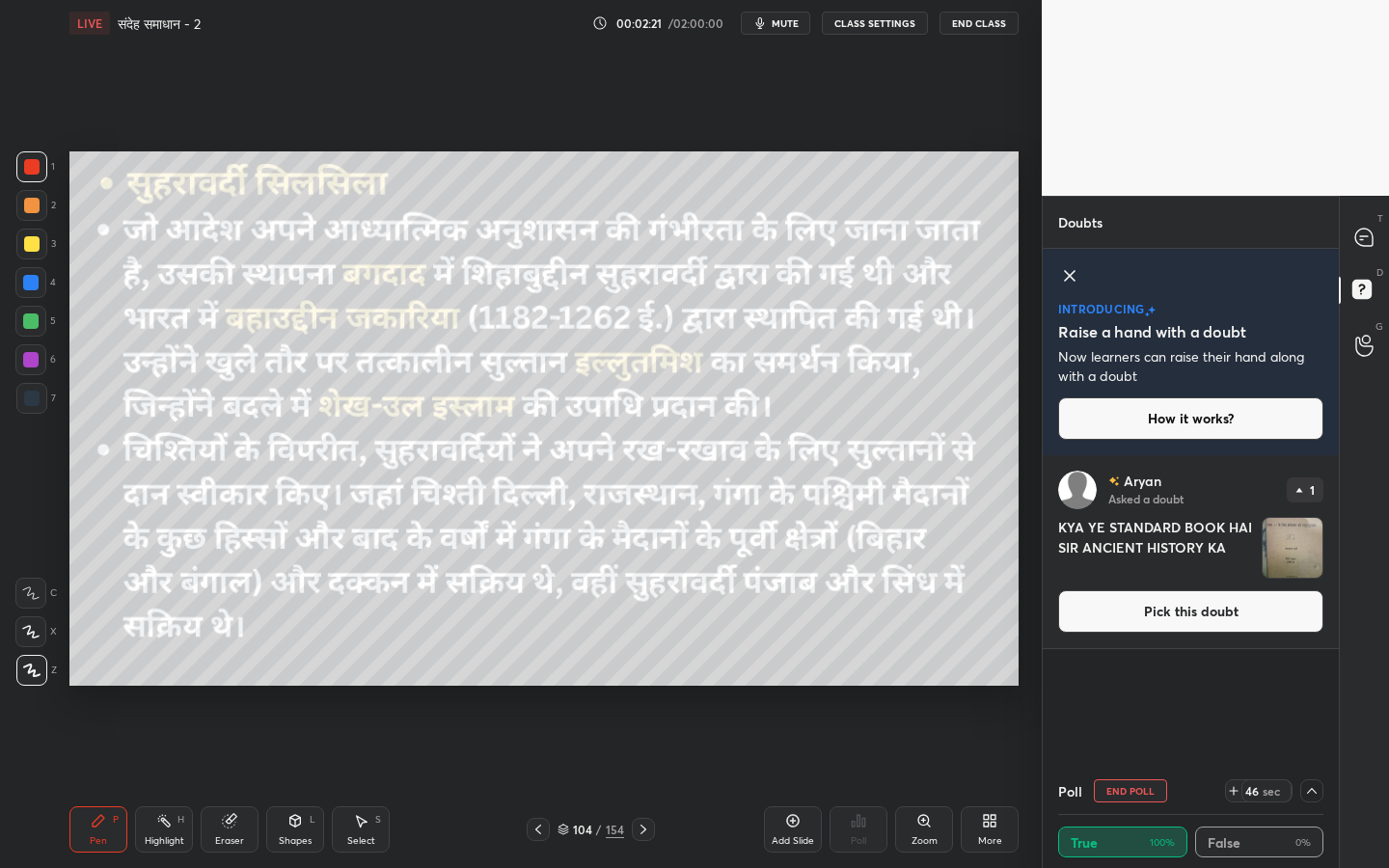
click at [1191, 620] on button "Pick this doubt" at bounding box center [1190, 611] width 265 height 43
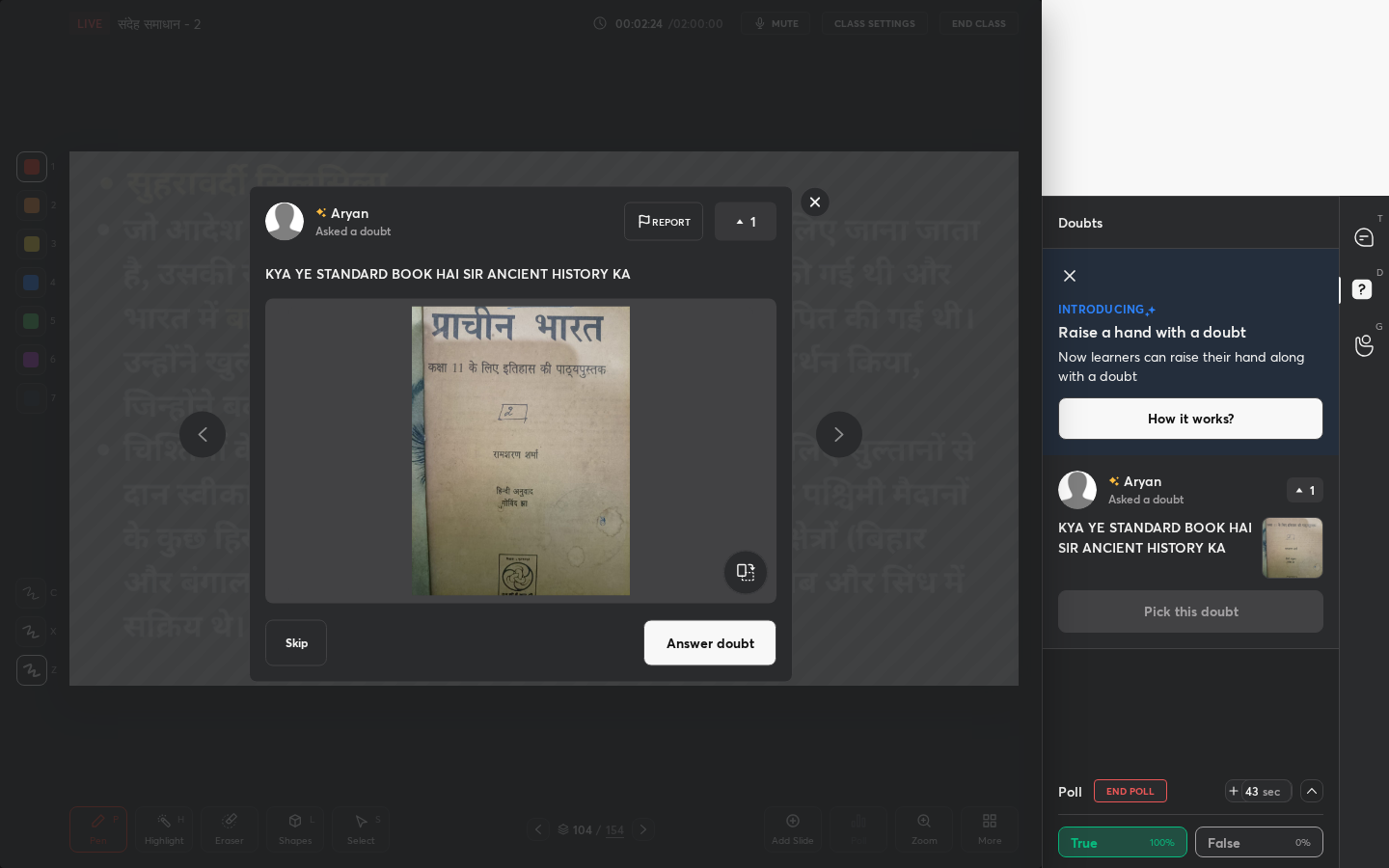
click at [815, 204] on rect at bounding box center [815, 201] width 30 height 30
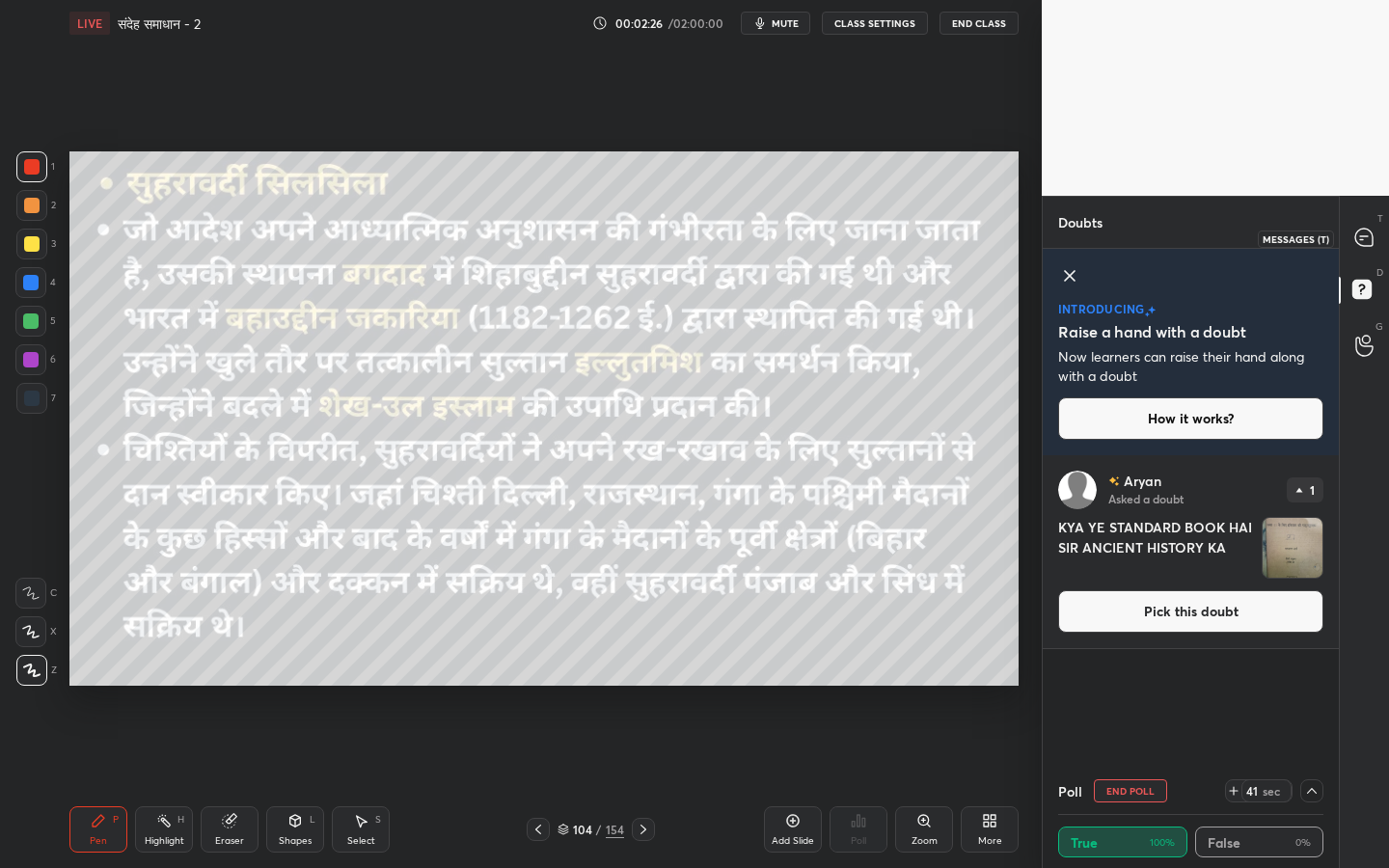
click at [1370, 235] on icon at bounding box center [1364, 237] width 18 height 18
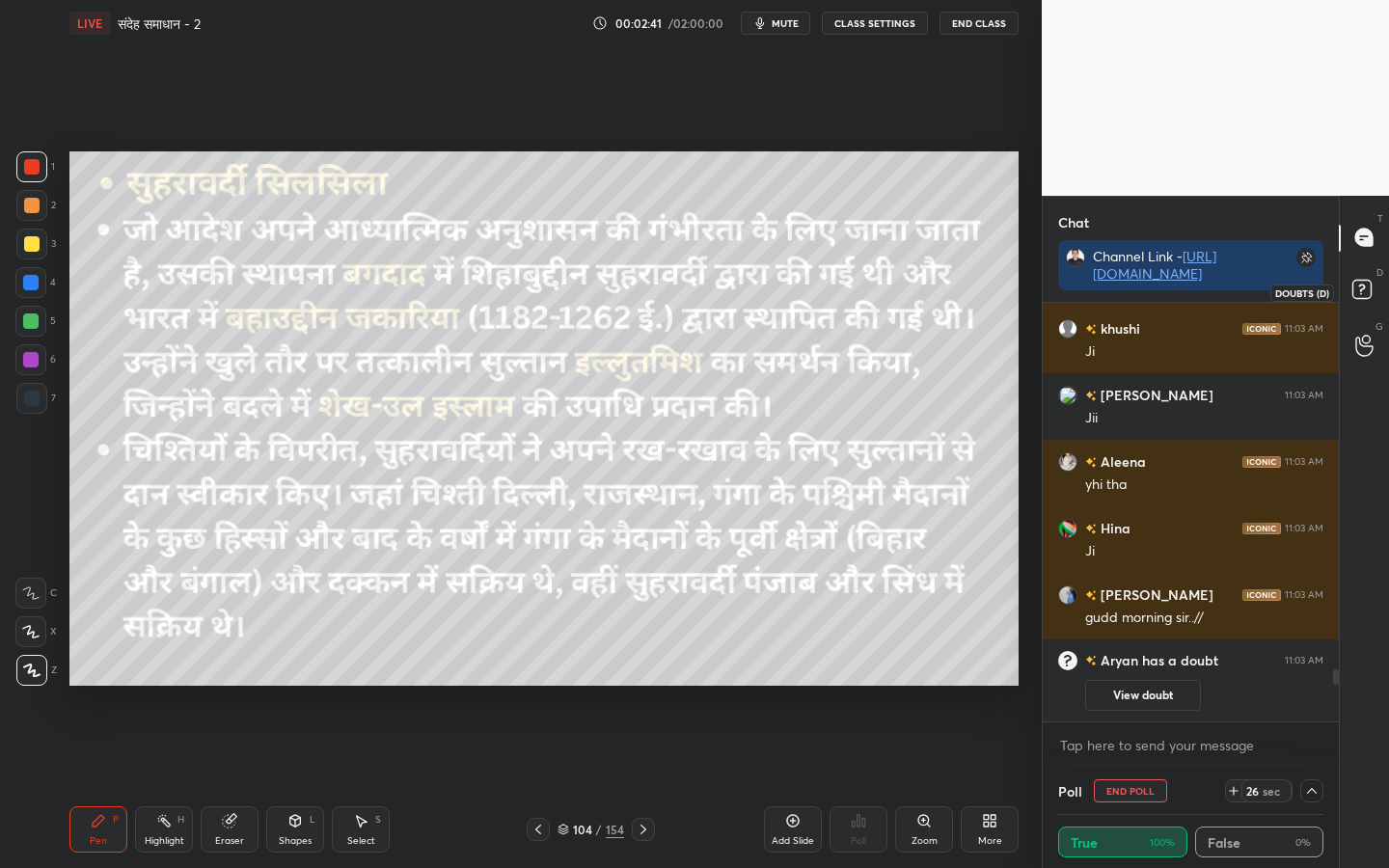
click at [1370, 293] on rect at bounding box center [1361, 288] width 18 height 18
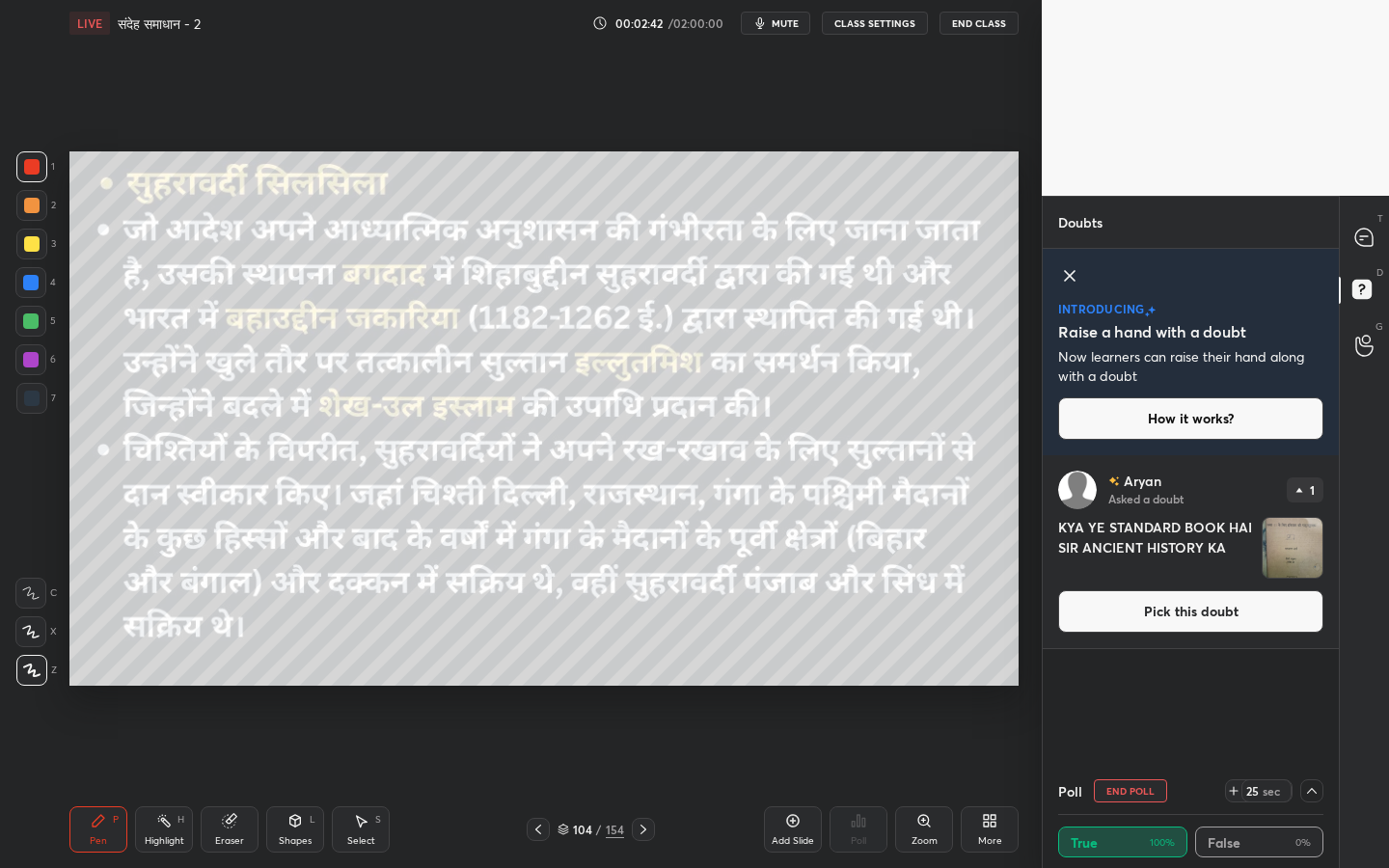
click at [1224, 609] on button "Pick this doubt" at bounding box center [1190, 611] width 265 height 43
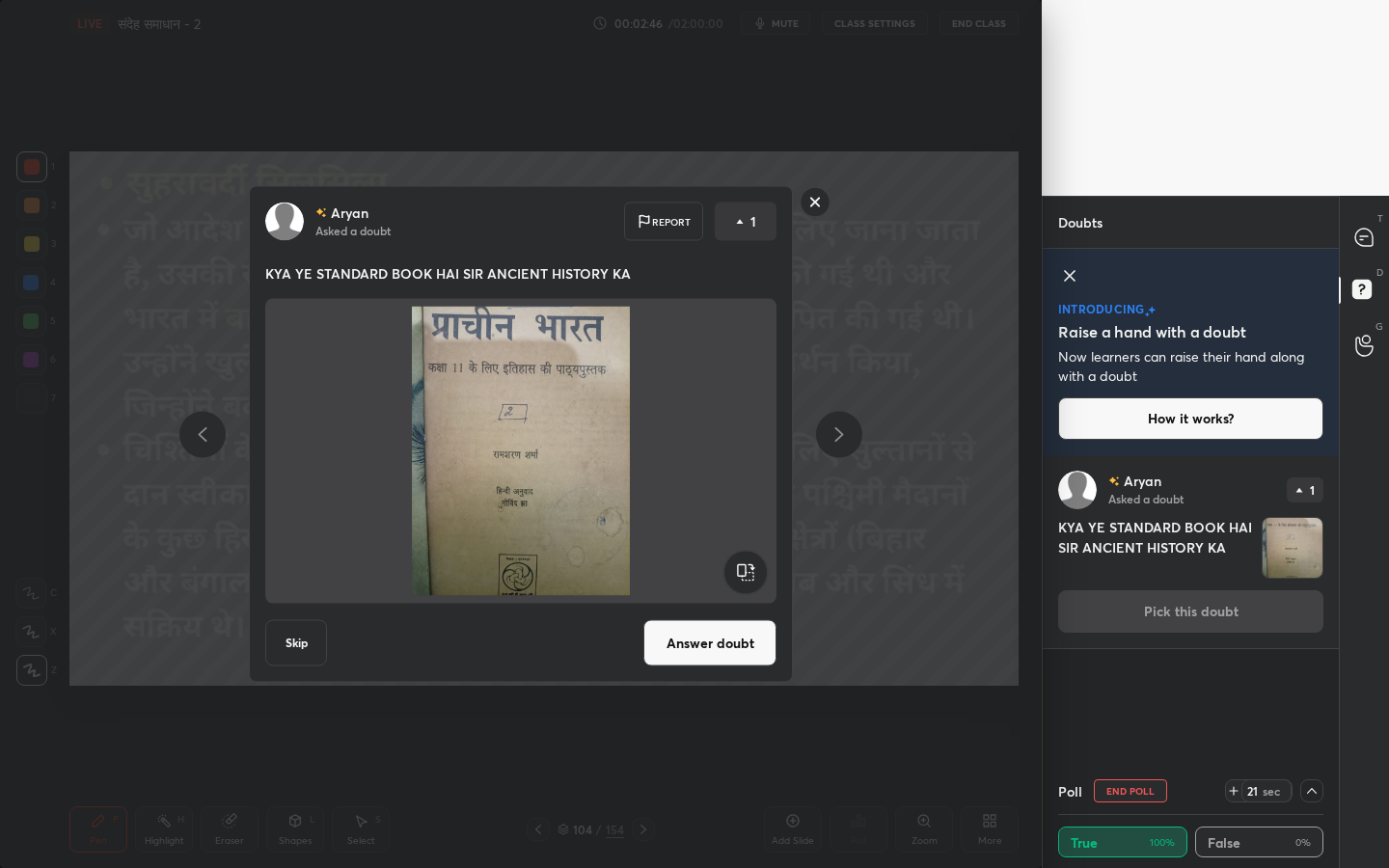
click at [810, 204] on rect at bounding box center [815, 201] width 30 height 30
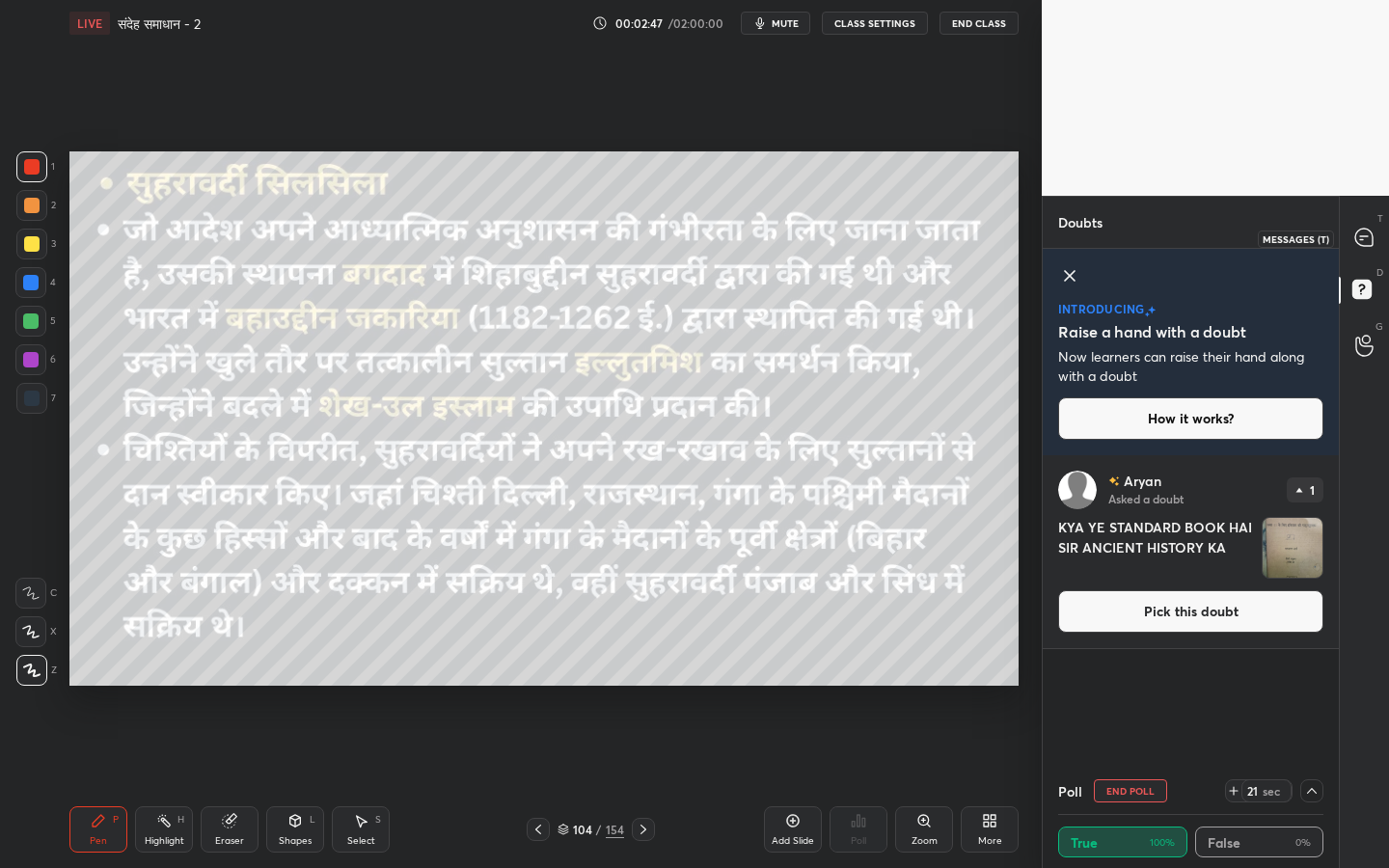
click at [1362, 232] on icon at bounding box center [1364, 237] width 18 height 18
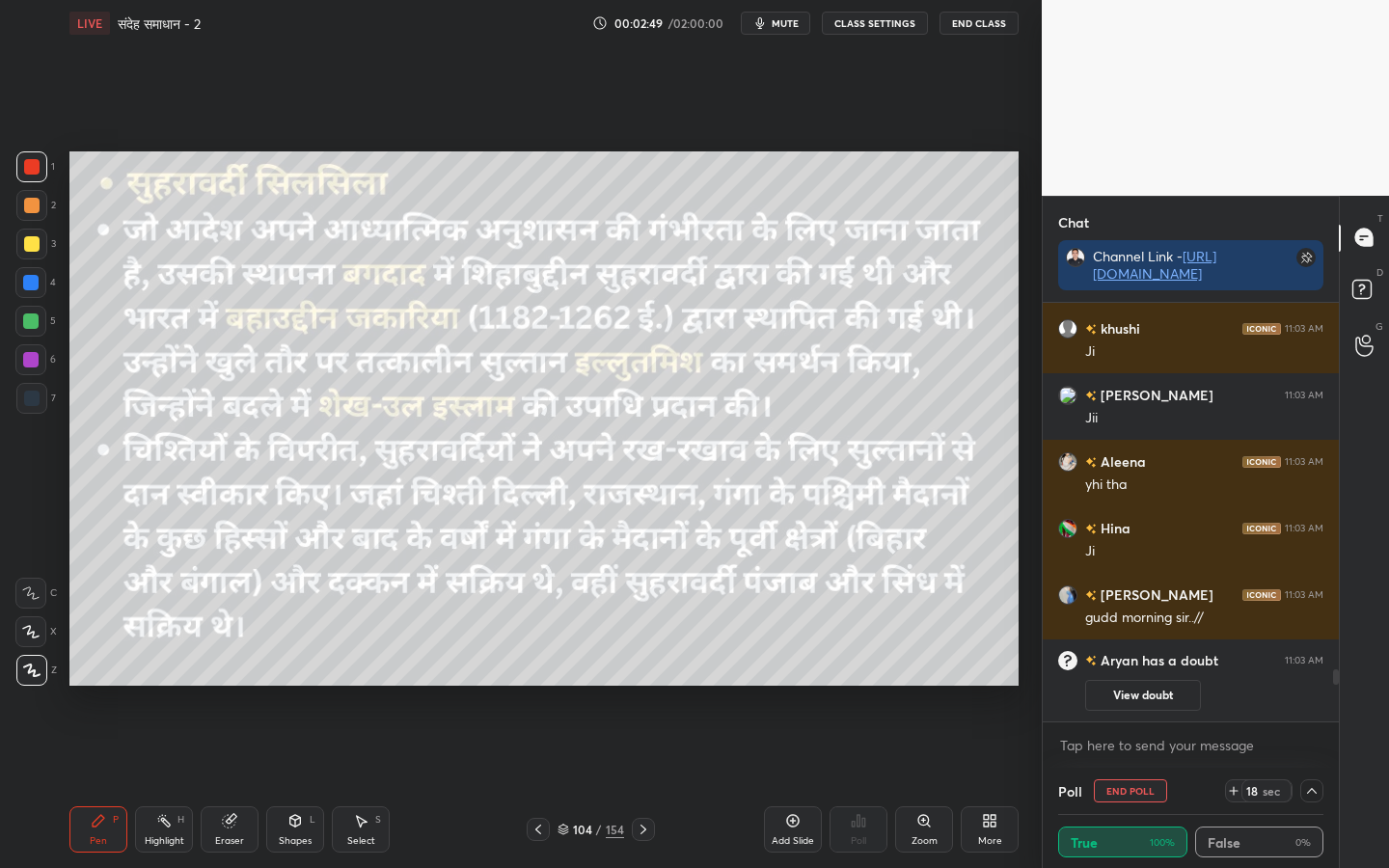
click at [1319, 685] on div at bounding box center [1311, 790] width 23 height 23
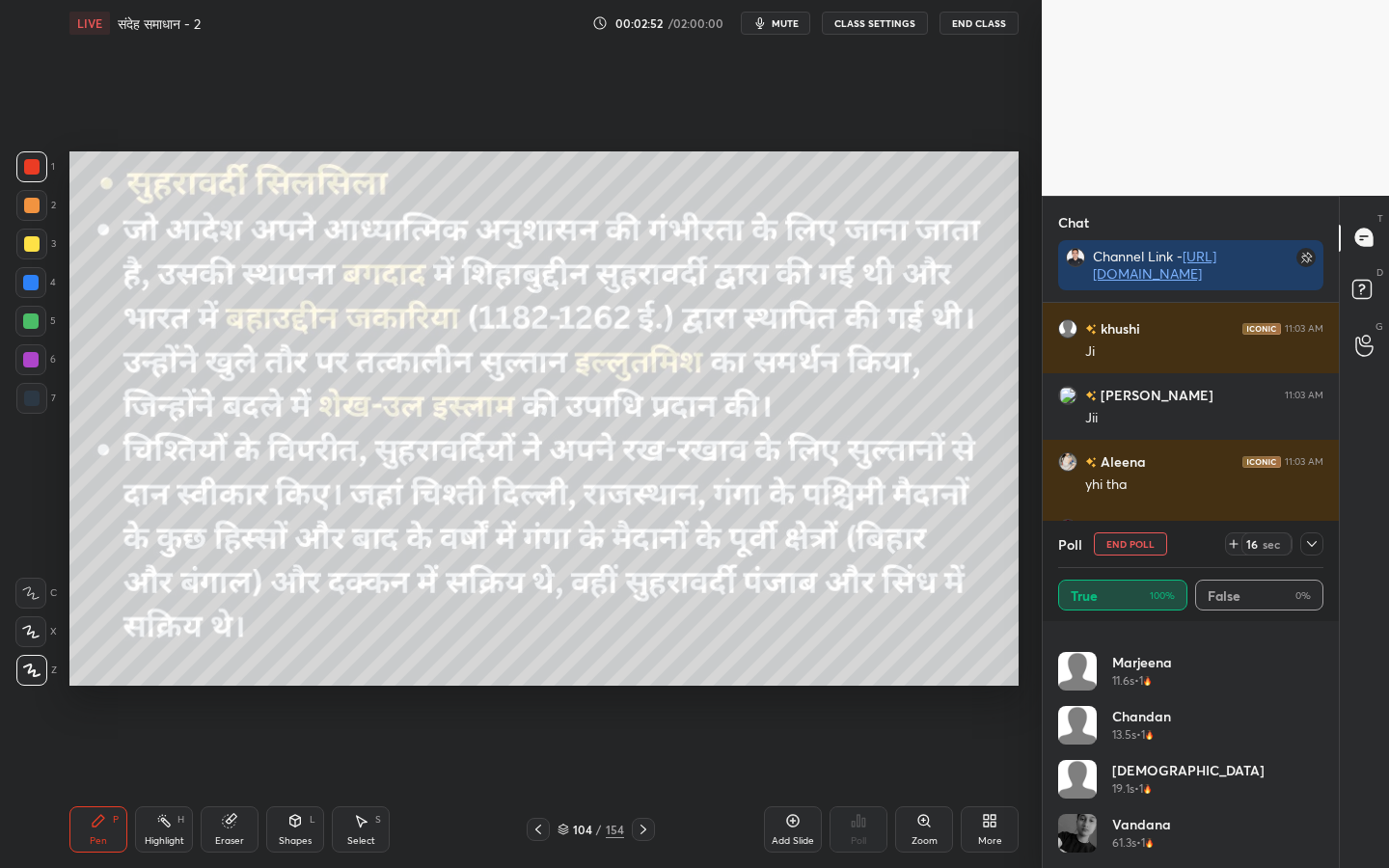
click at [779, 27] on span "mute" at bounding box center [786, 23] width 27 height 14
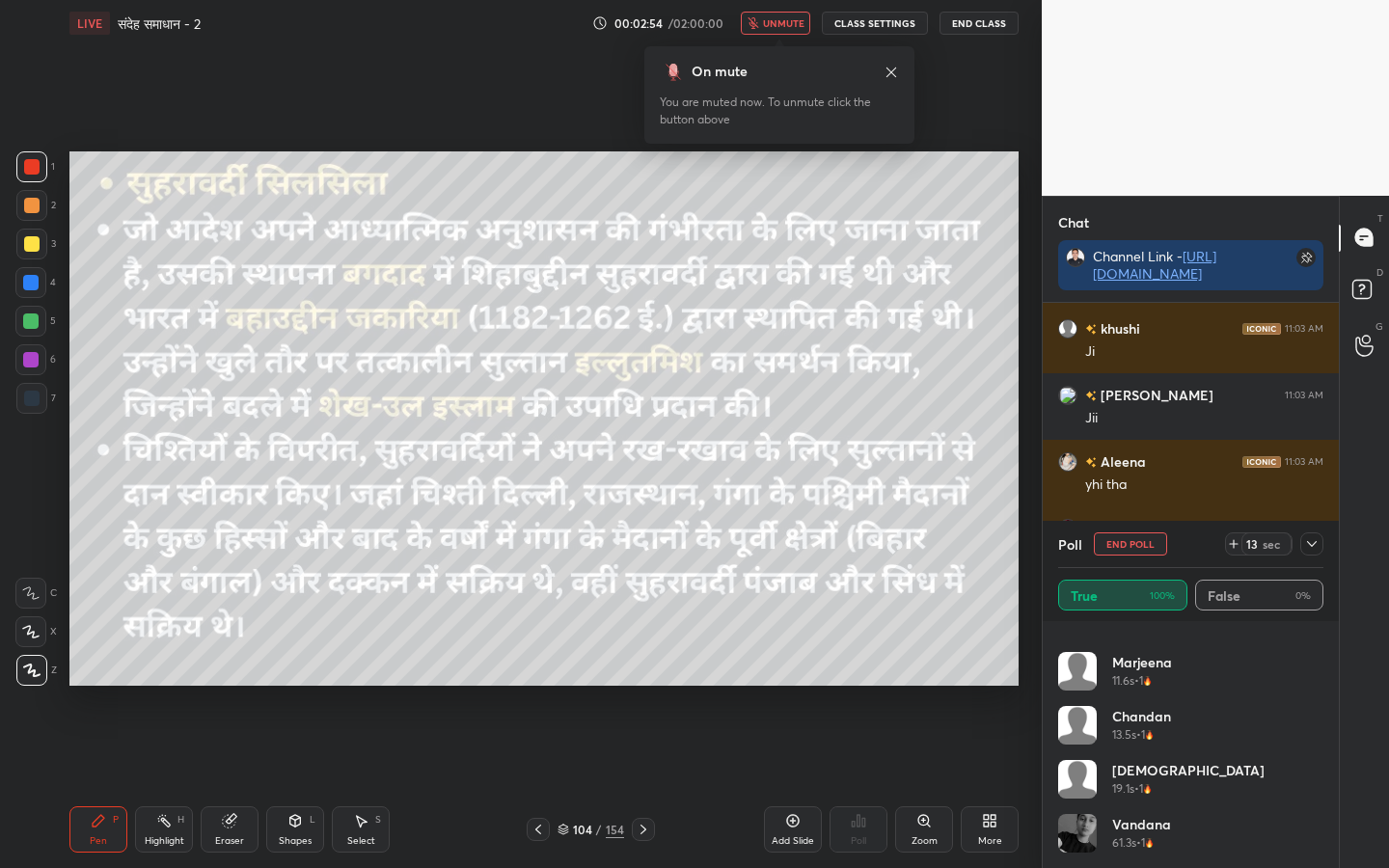
click at [779, 27] on span "unmute" at bounding box center [784, 23] width 42 height 14
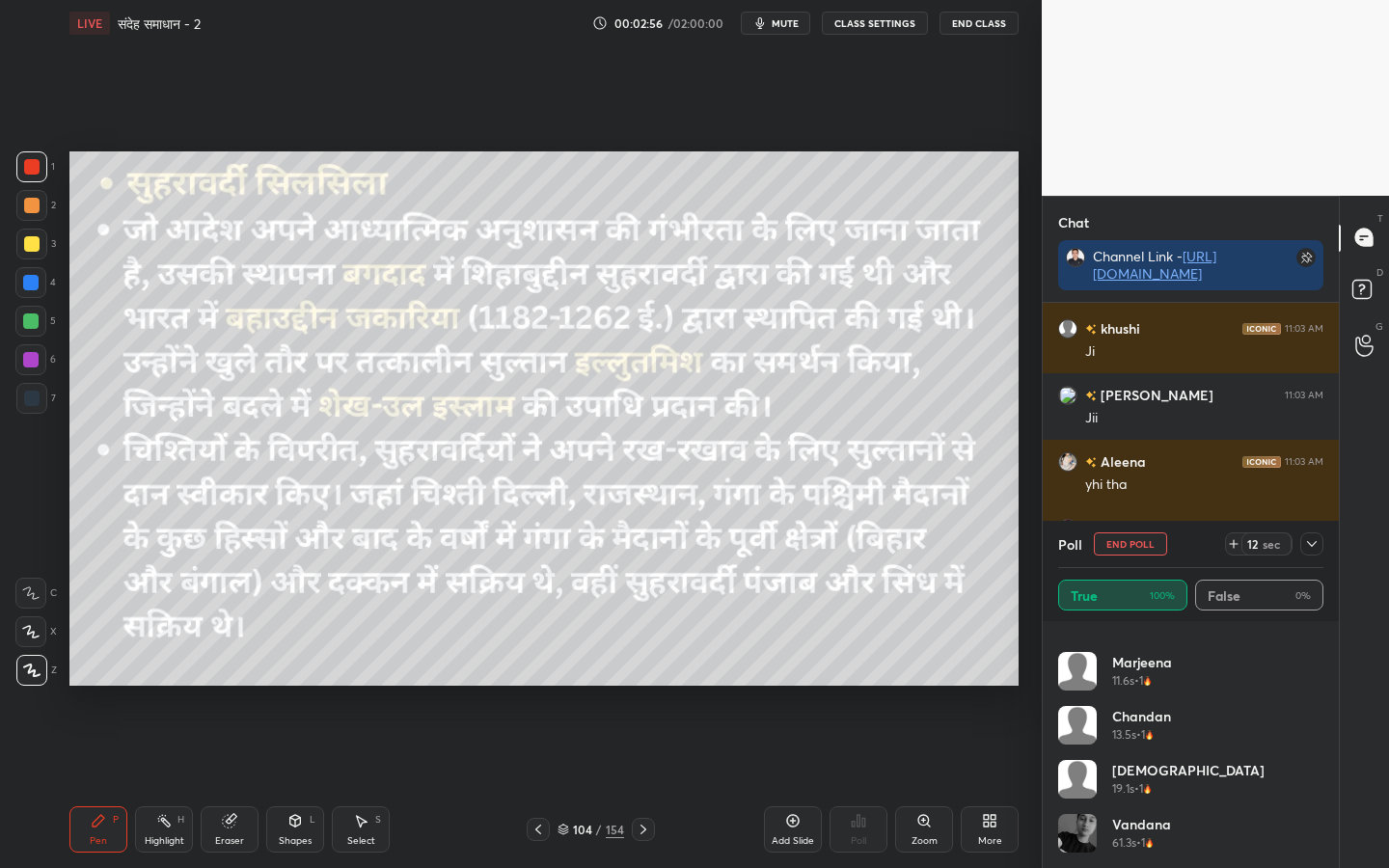
click at [1303, 546] on icon at bounding box center [1311, 544] width 16 height 16
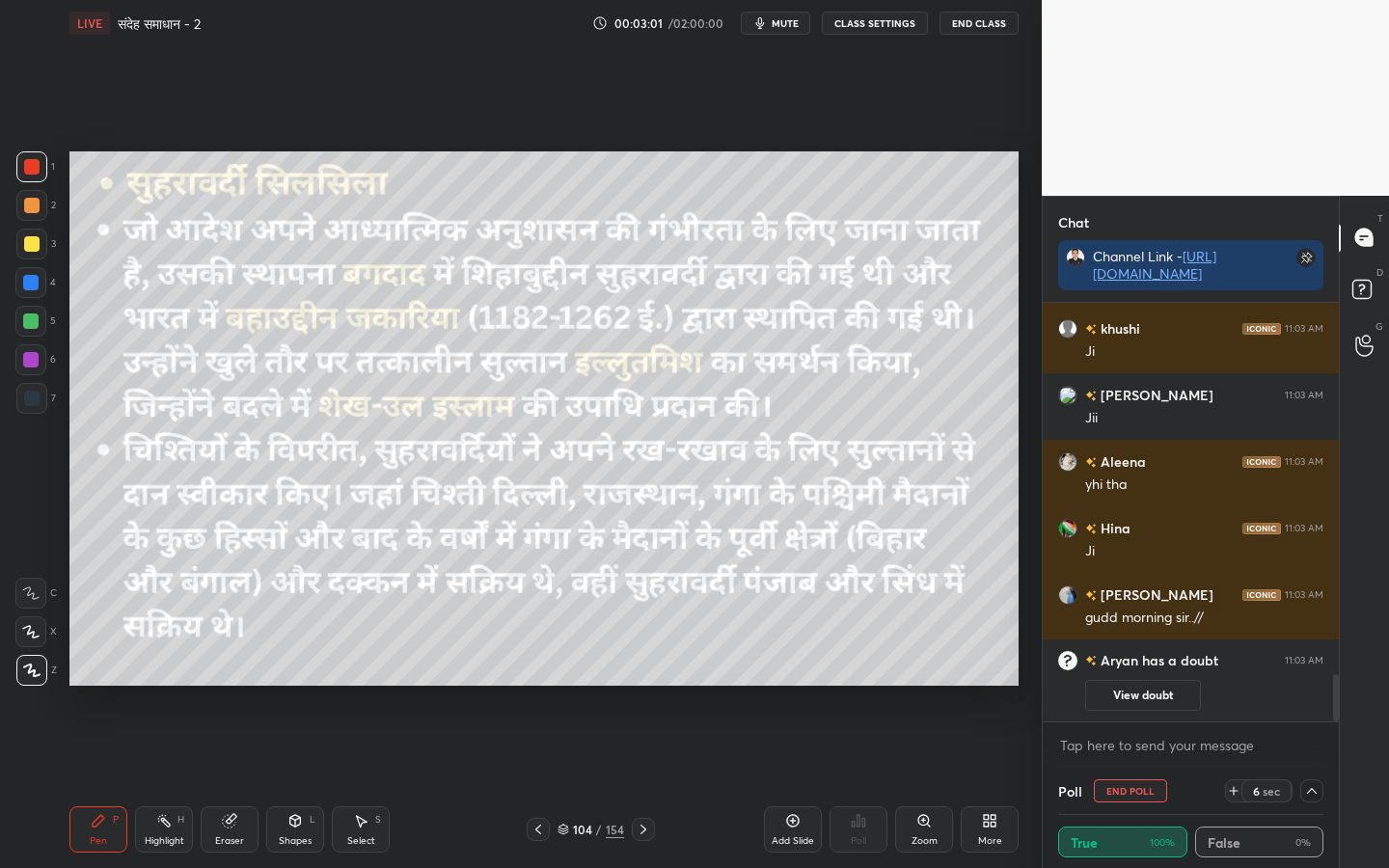
click at [618, 685] on div "154" at bounding box center [614, 829] width 18 height 18
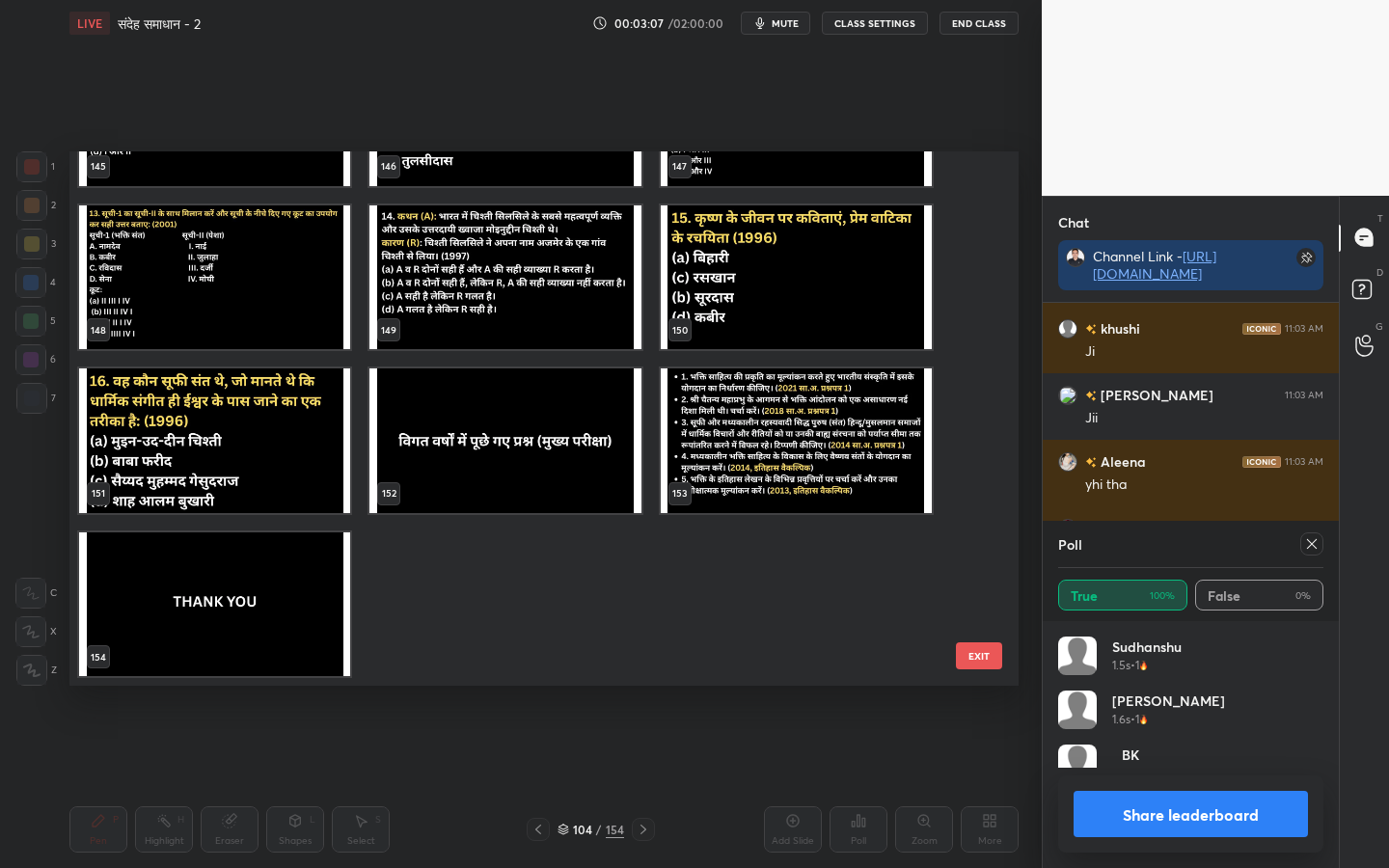
click at [972, 661] on button "EXIT" at bounding box center [979, 656] width 47 height 27
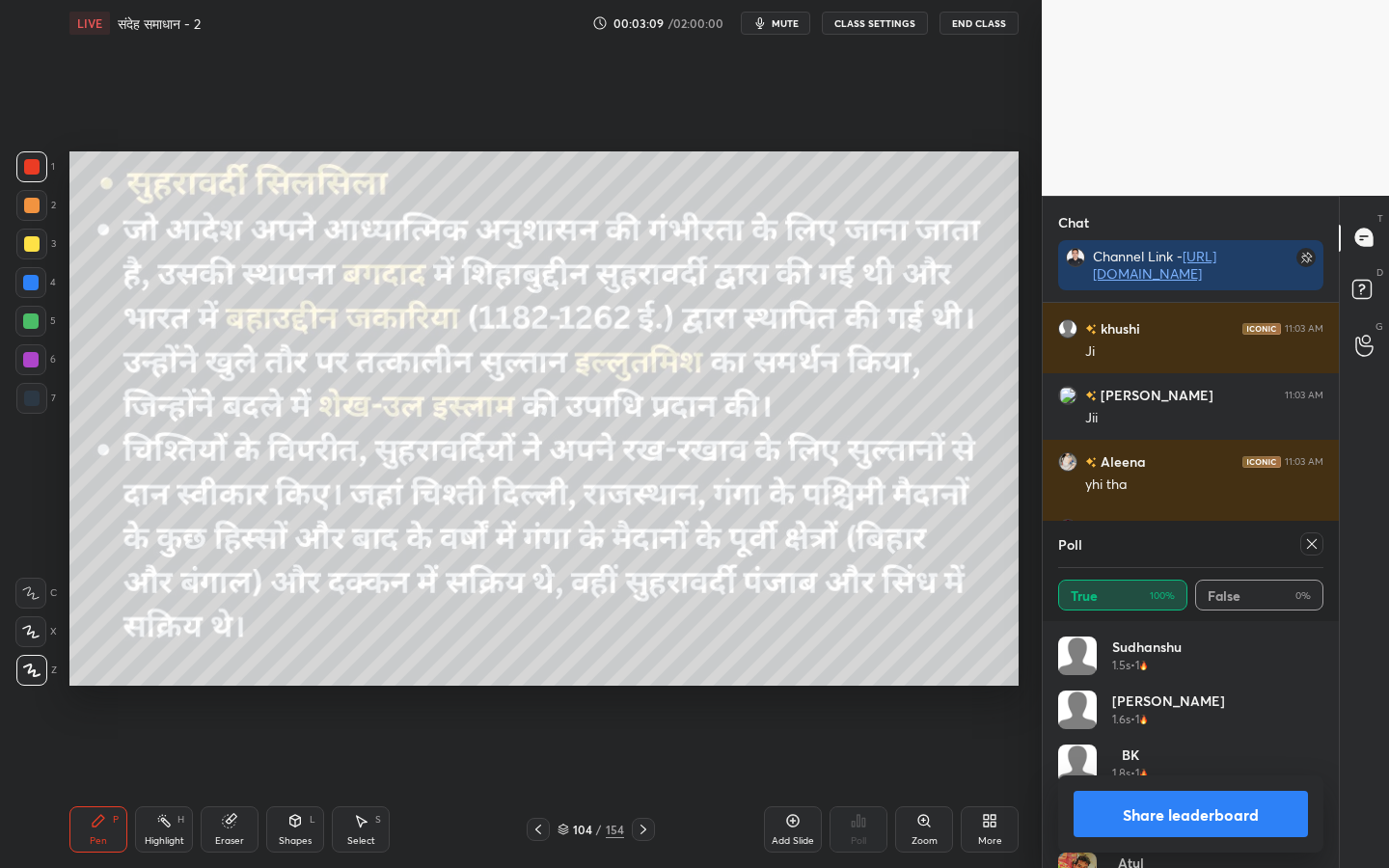
click at [1309, 541] on icon at bounding box center [1311, 544] width 16 height 16
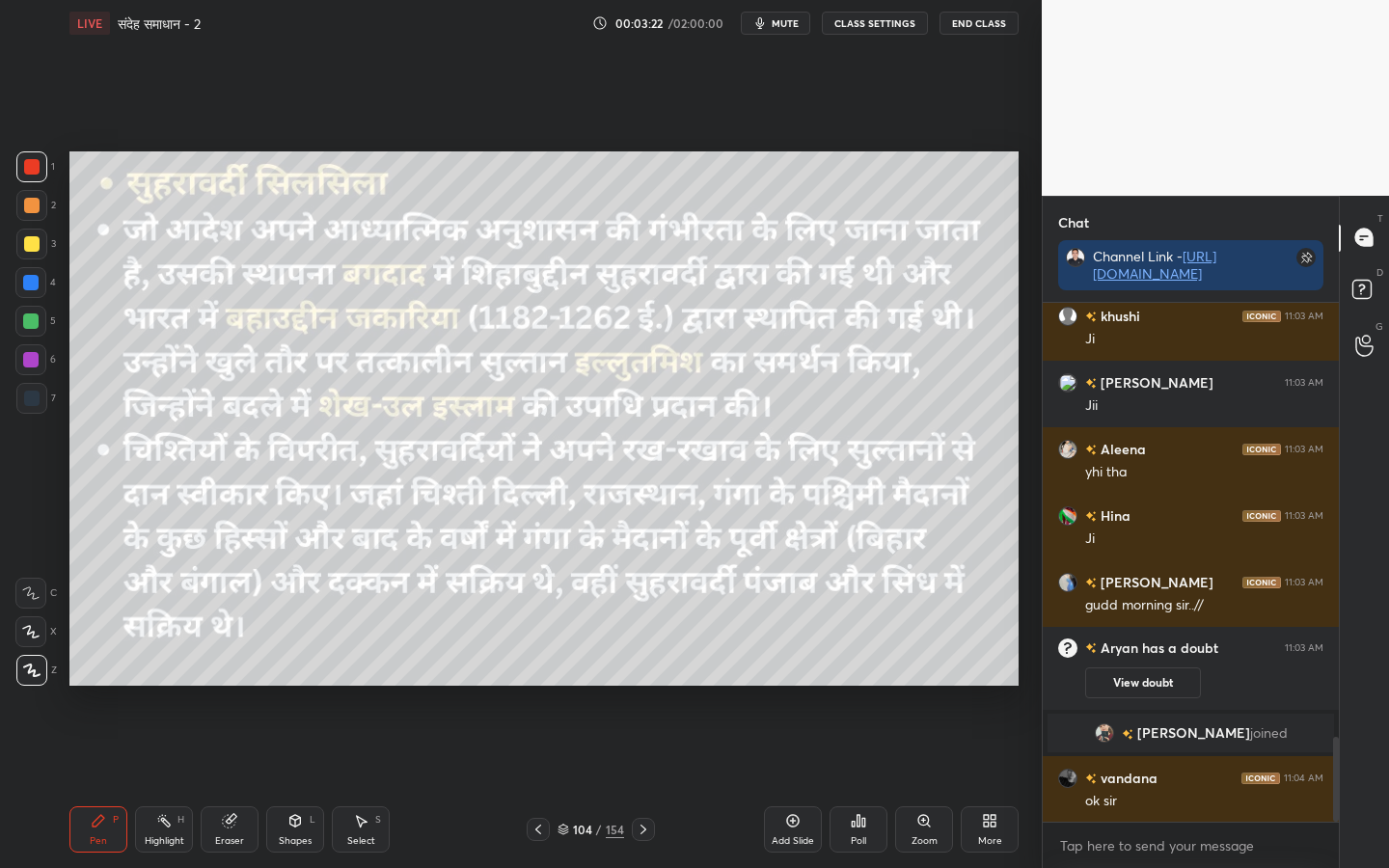
drag, startPoint x: 38, startPoint y: 243, endPoint x: 65, endPoint y: 247, distance: 27.3
click at [37, 242] on div at bounding box center [32, 244] width 16 height 16
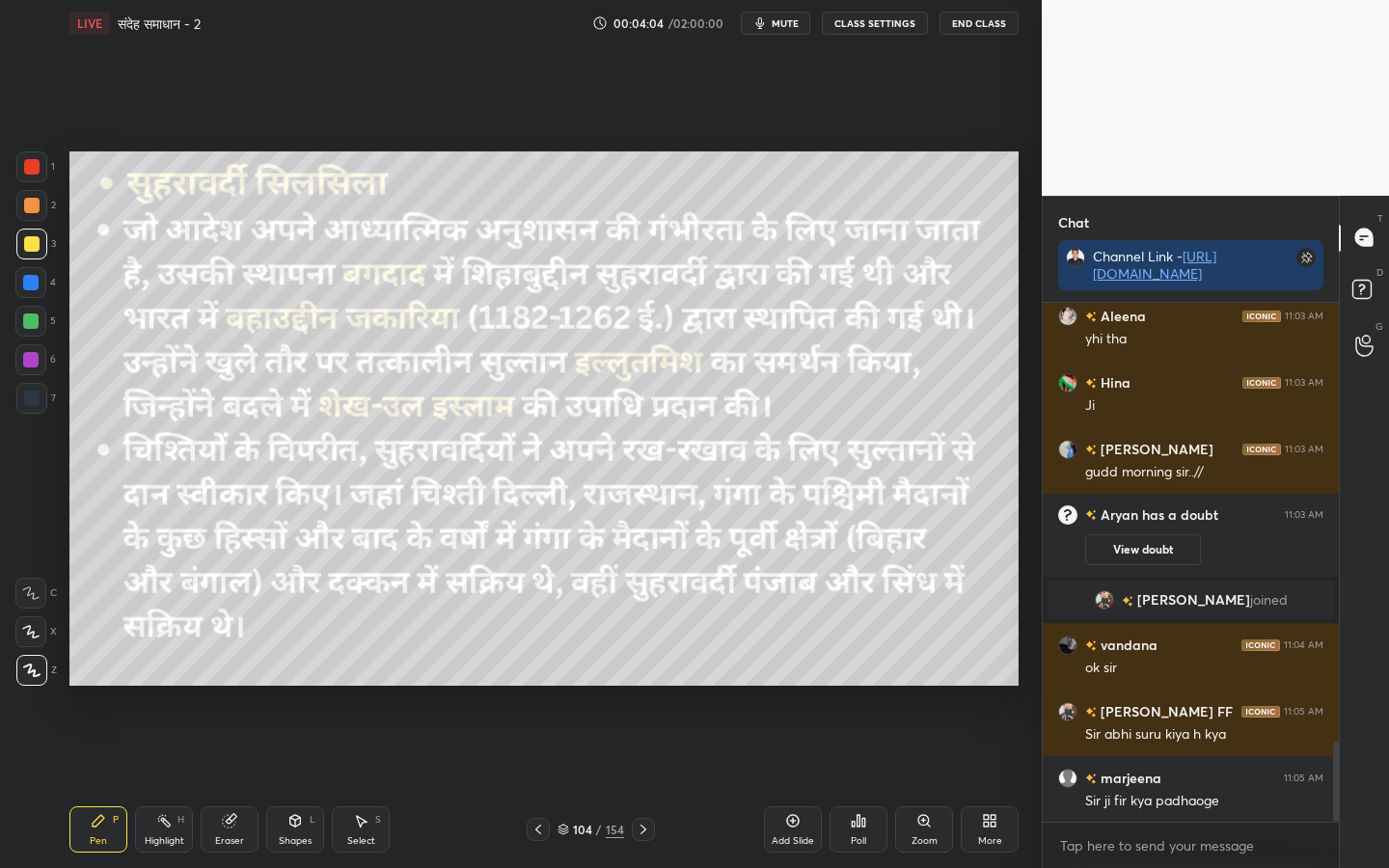
scroll to position [2857, 0]
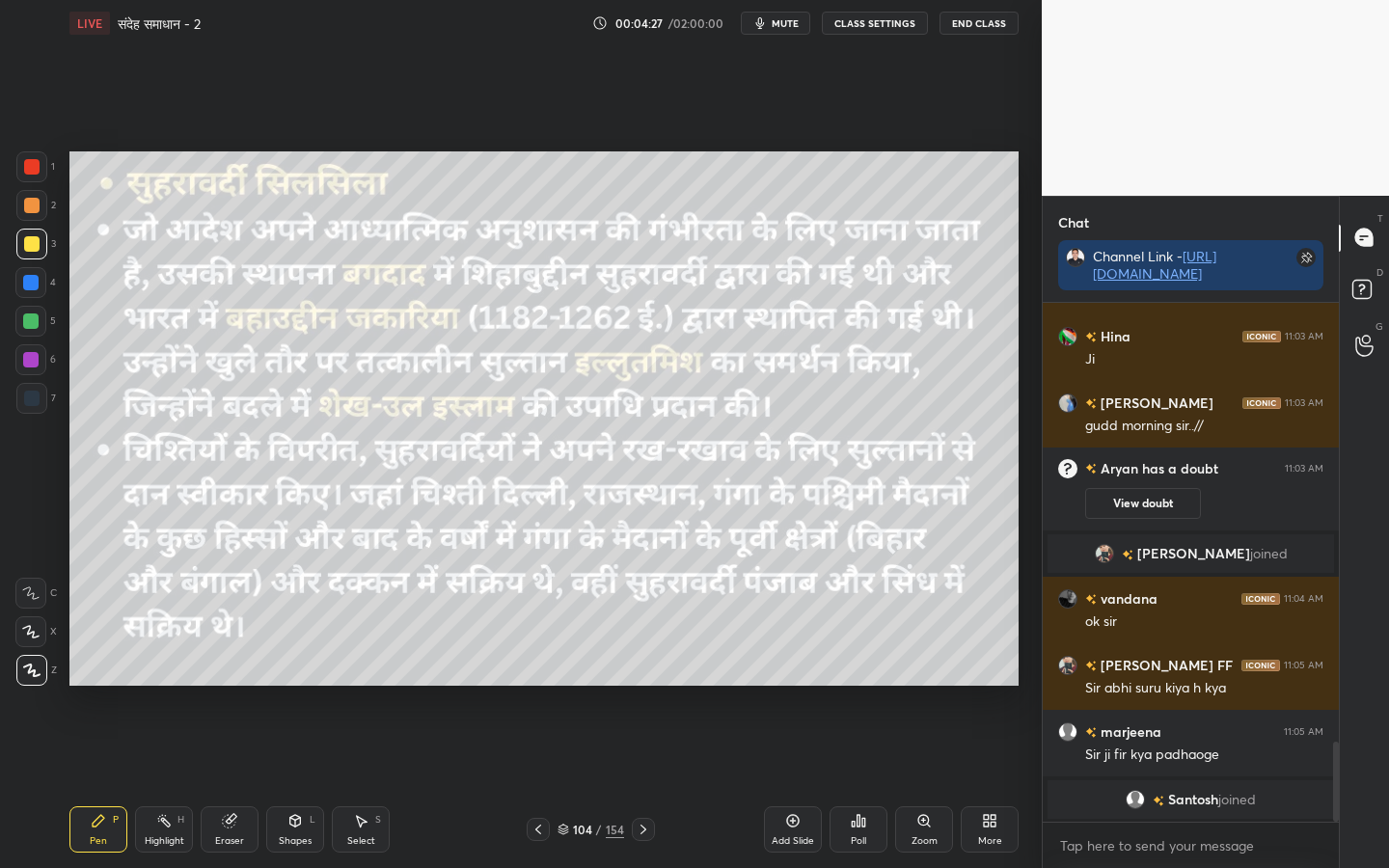
drag, startPoint x: 226, startPoint y: 839, endPoint x: 218, endPoint y: 831, distance: 11.3
click at [228, 685] on div "Eraser" at bounding box center [230, 841] width 29 height 10
click at [31, 676] on div "Erase all" at bounding box center [31, 670] width 31 height 31
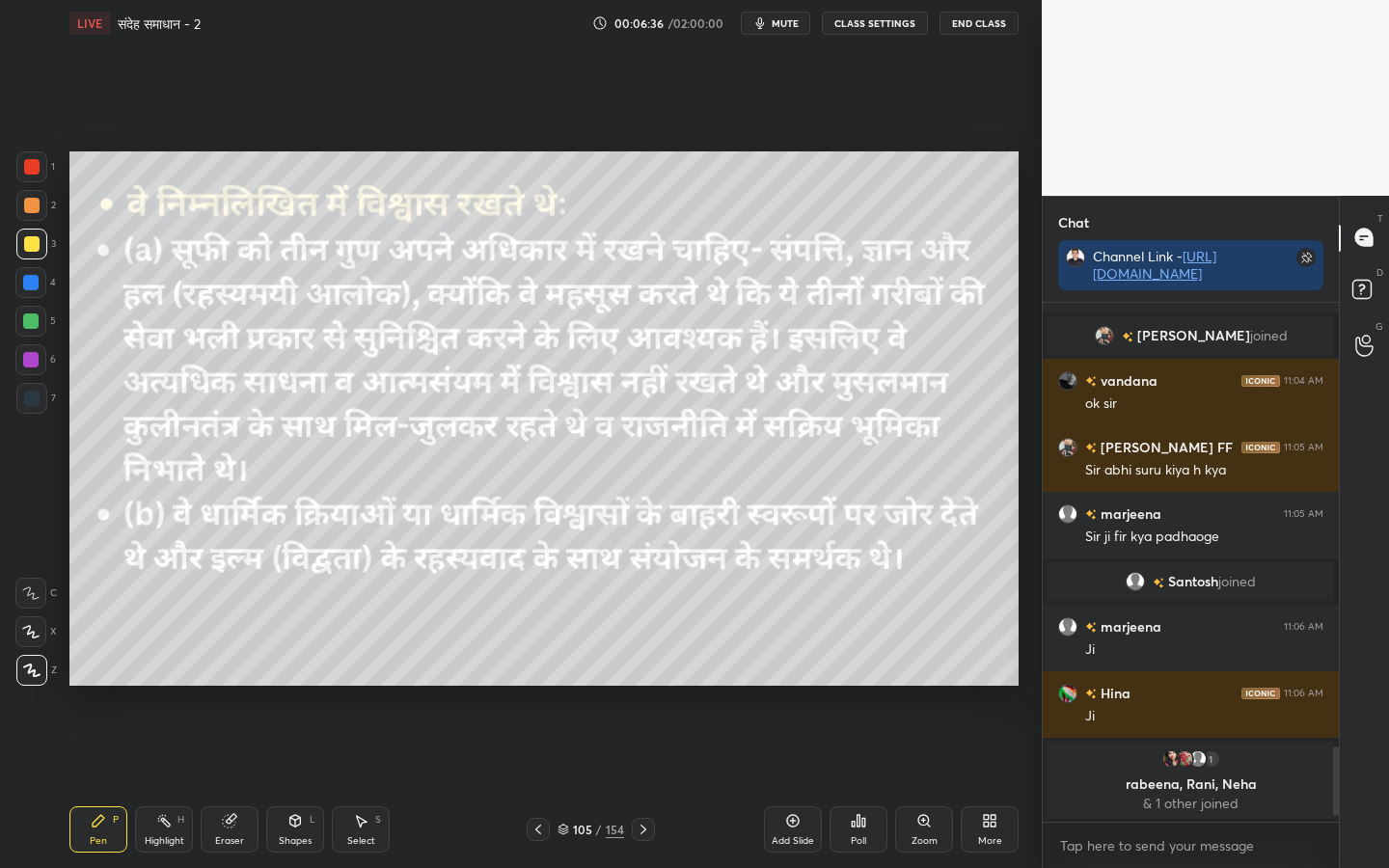
scroll to position [7, 7]
type textarea "x"
click at [236, 685] on div "Eraser" at bounding box center [230, 841] width 29 height 10
drag, startPoint x: 27, startPoint y: 671, endPoint x: 52, endPoint y: 667, distance: 25.3
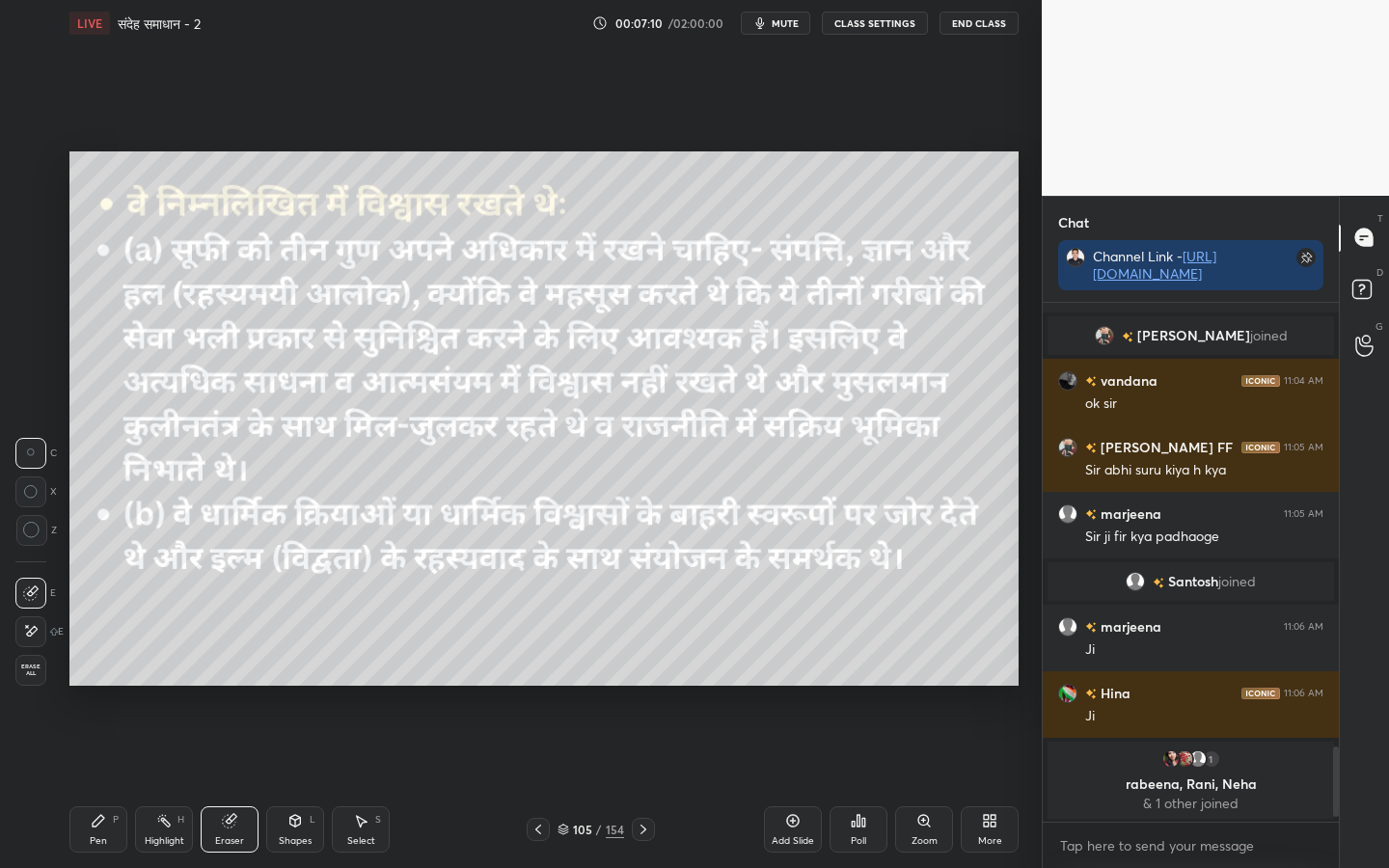
click at [29, 671] on span "Erase all" at bounding box center [31, 670] width 29 height 14
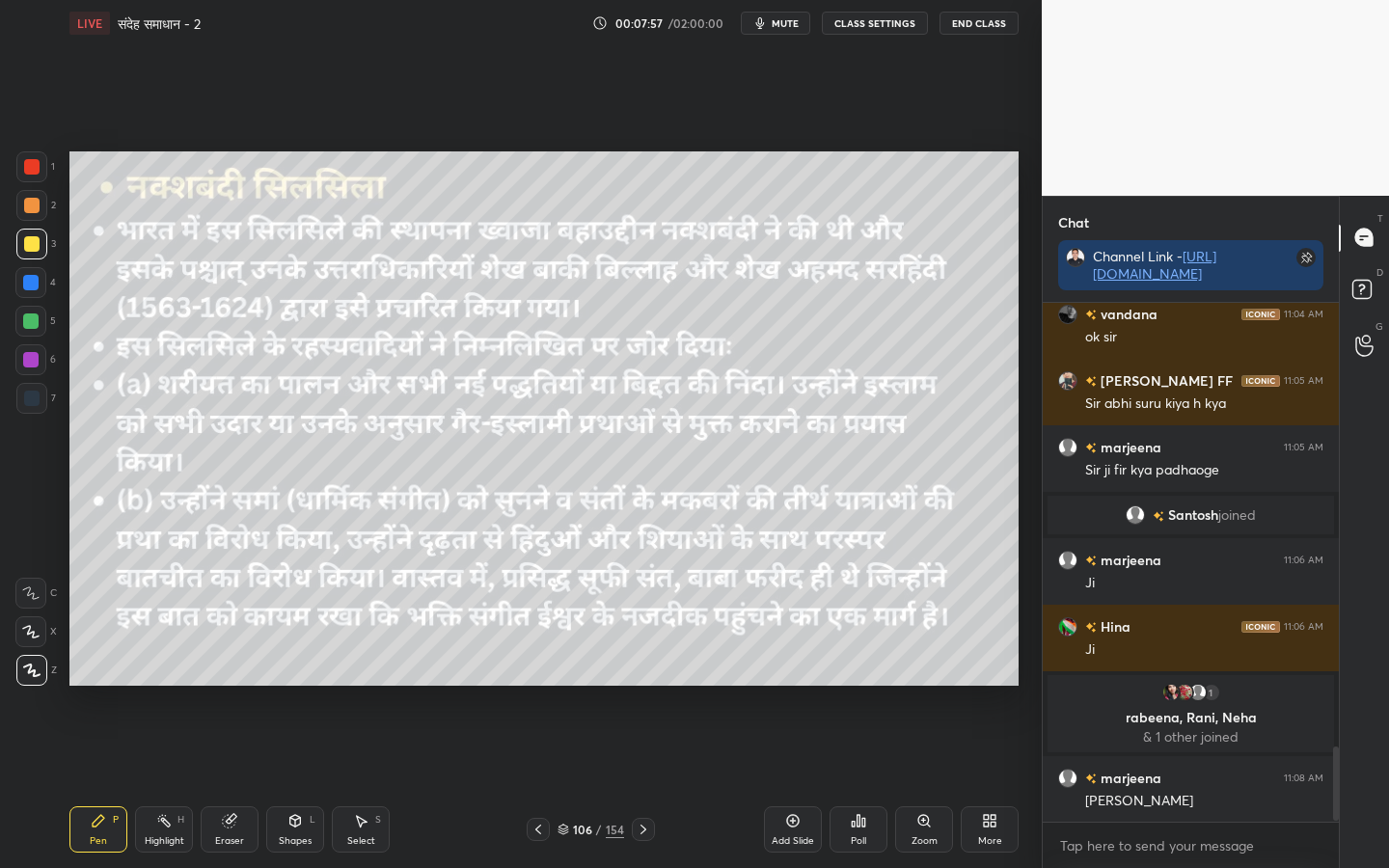
scroll to position [3141, 0]
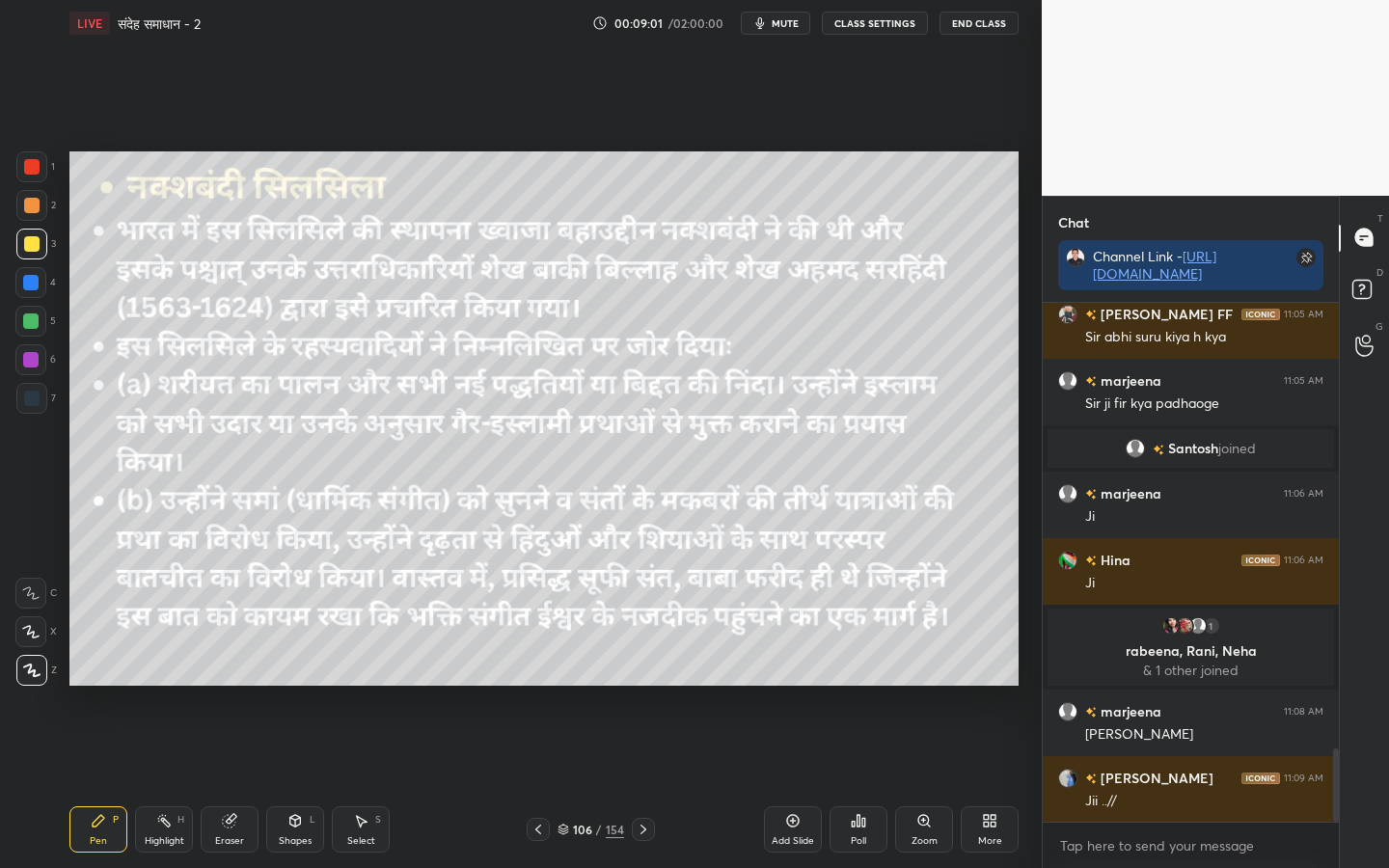
click at [244, 685] on div "Eraser" at bounding box center [229, 829] width 57 height 47
drag, startPoint x: 22, startPoint y: 670, endPoint x: 62, endPoint y: 665, distance: 40.3
click at [23, 670] on span "Erase all" at bounding box center [31, 670] width 29 height 14
click at [789, 685] on icon at bounding box center [792, 820] width 6 height 6
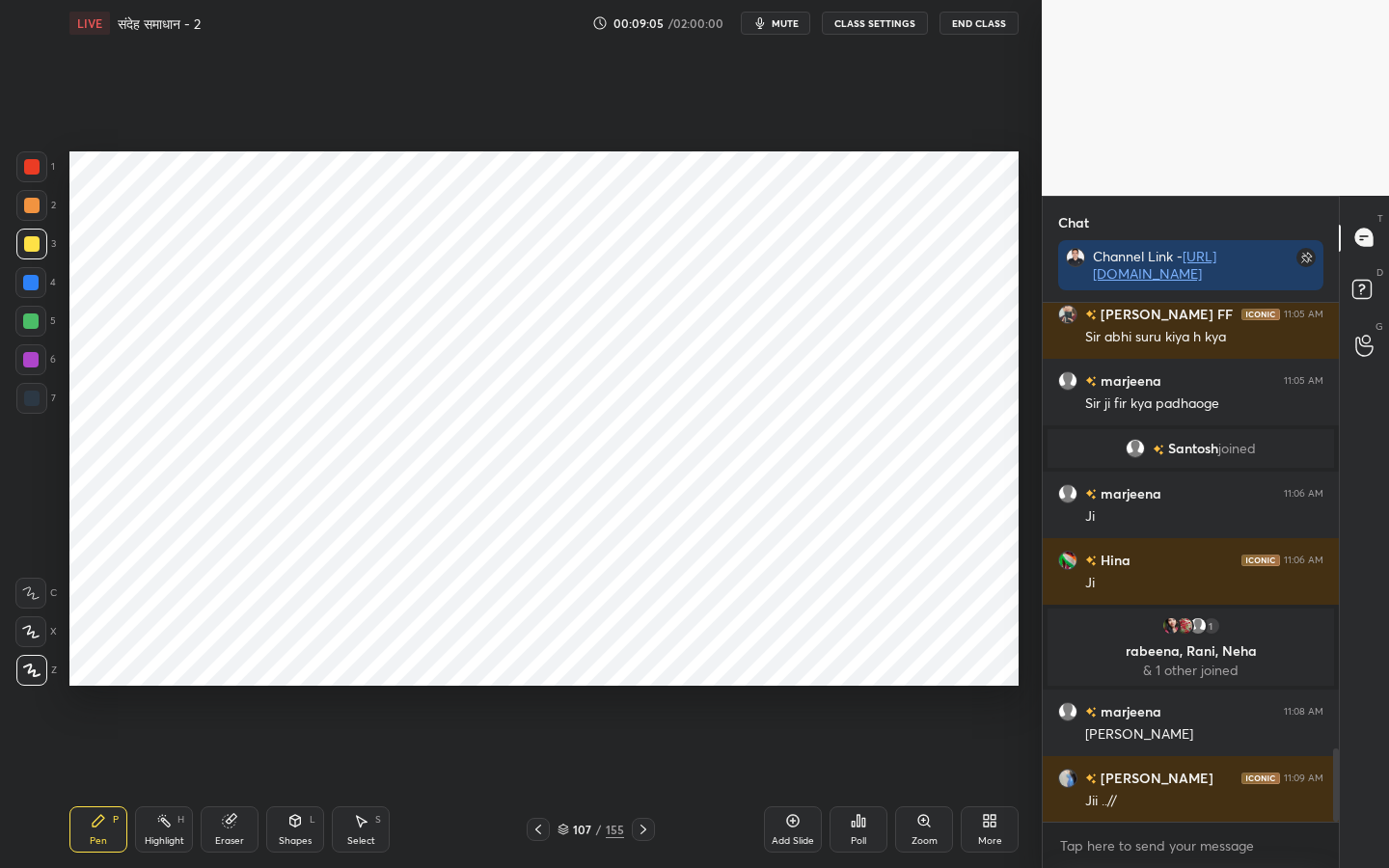
click at [32, 167] on div at bounding box center [32, 166] width 16 height 16
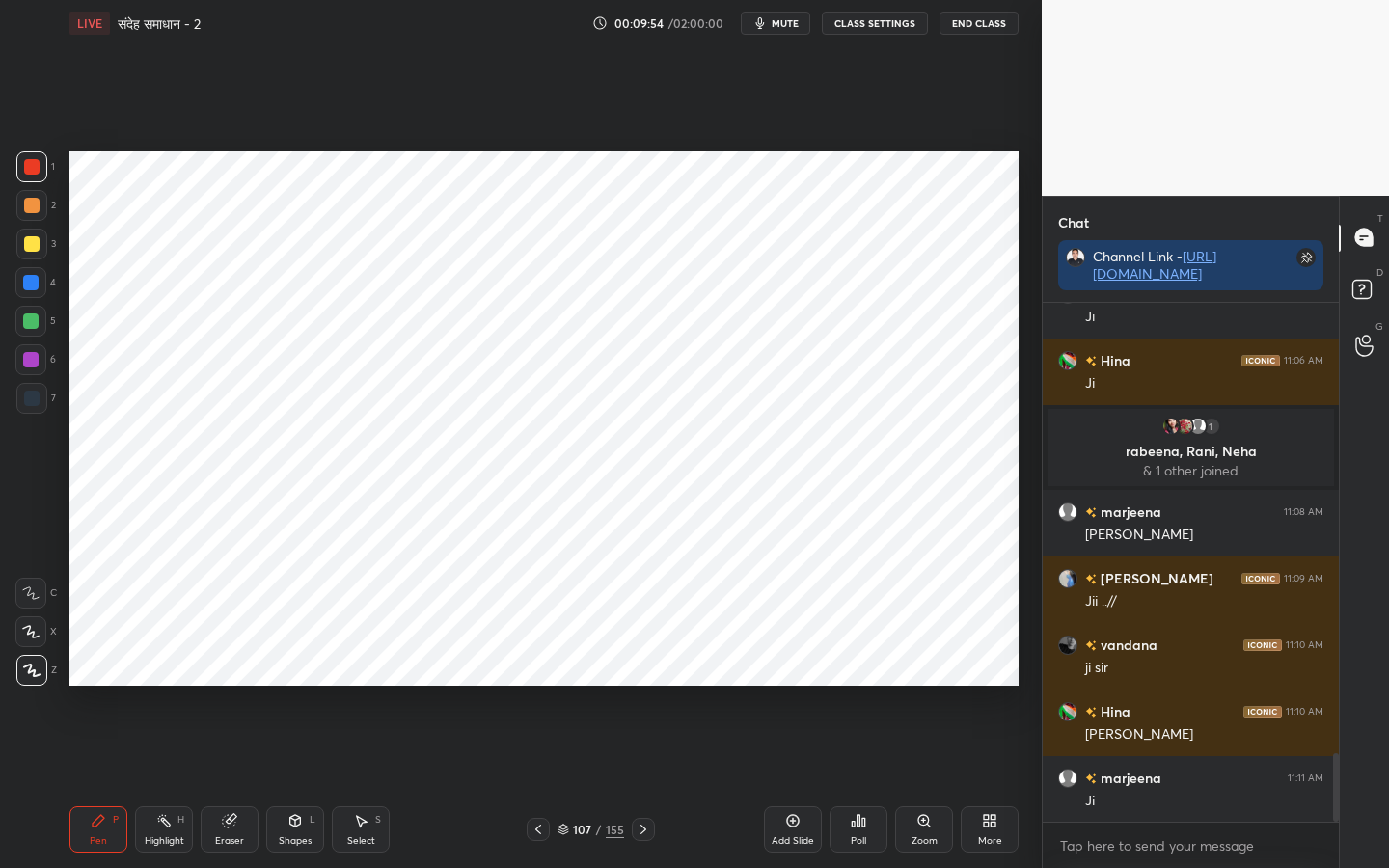
scroll to position [3407, 0]
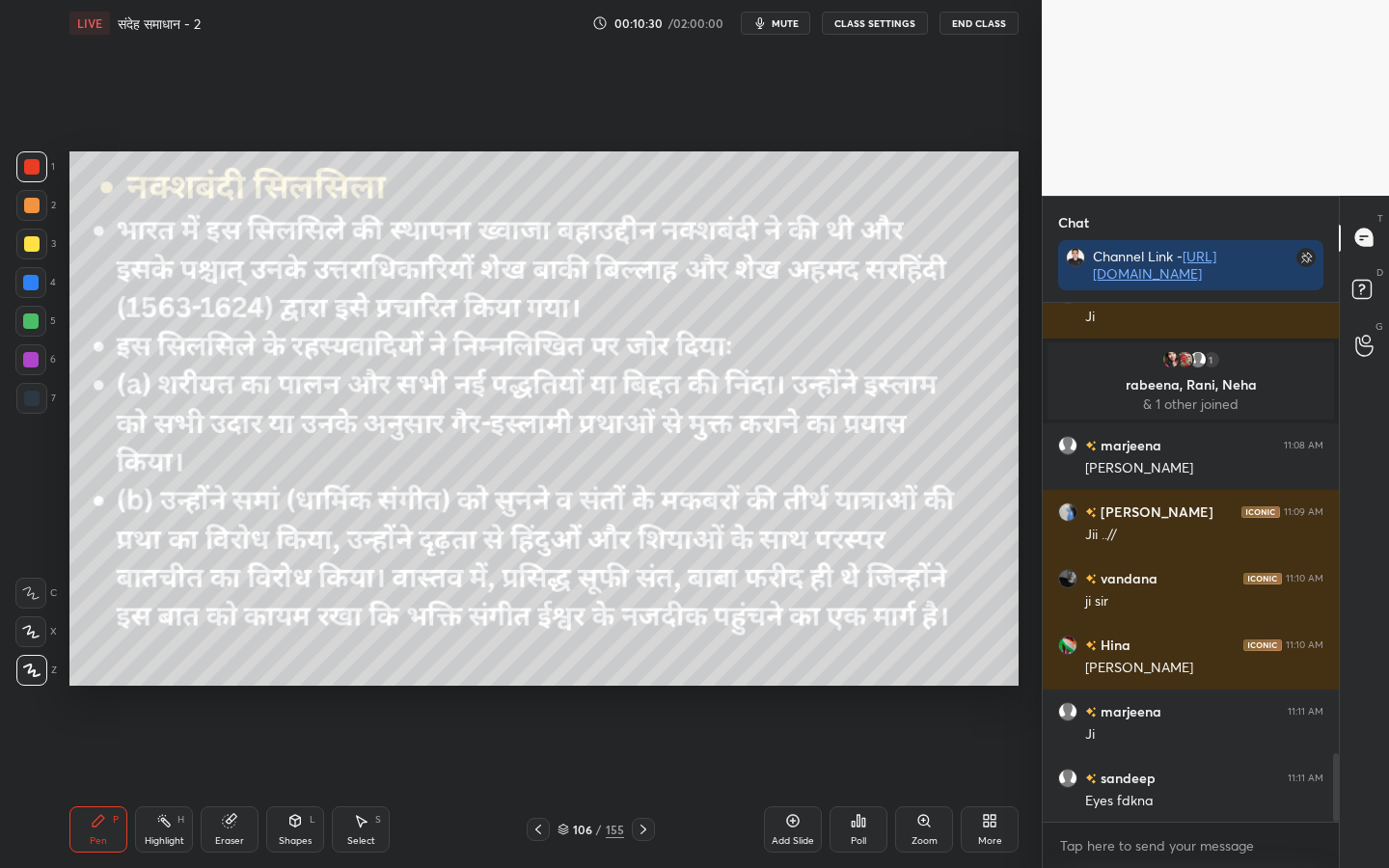
click at [31, 250] on div at bounding box center [32, 244] width 16 height 16
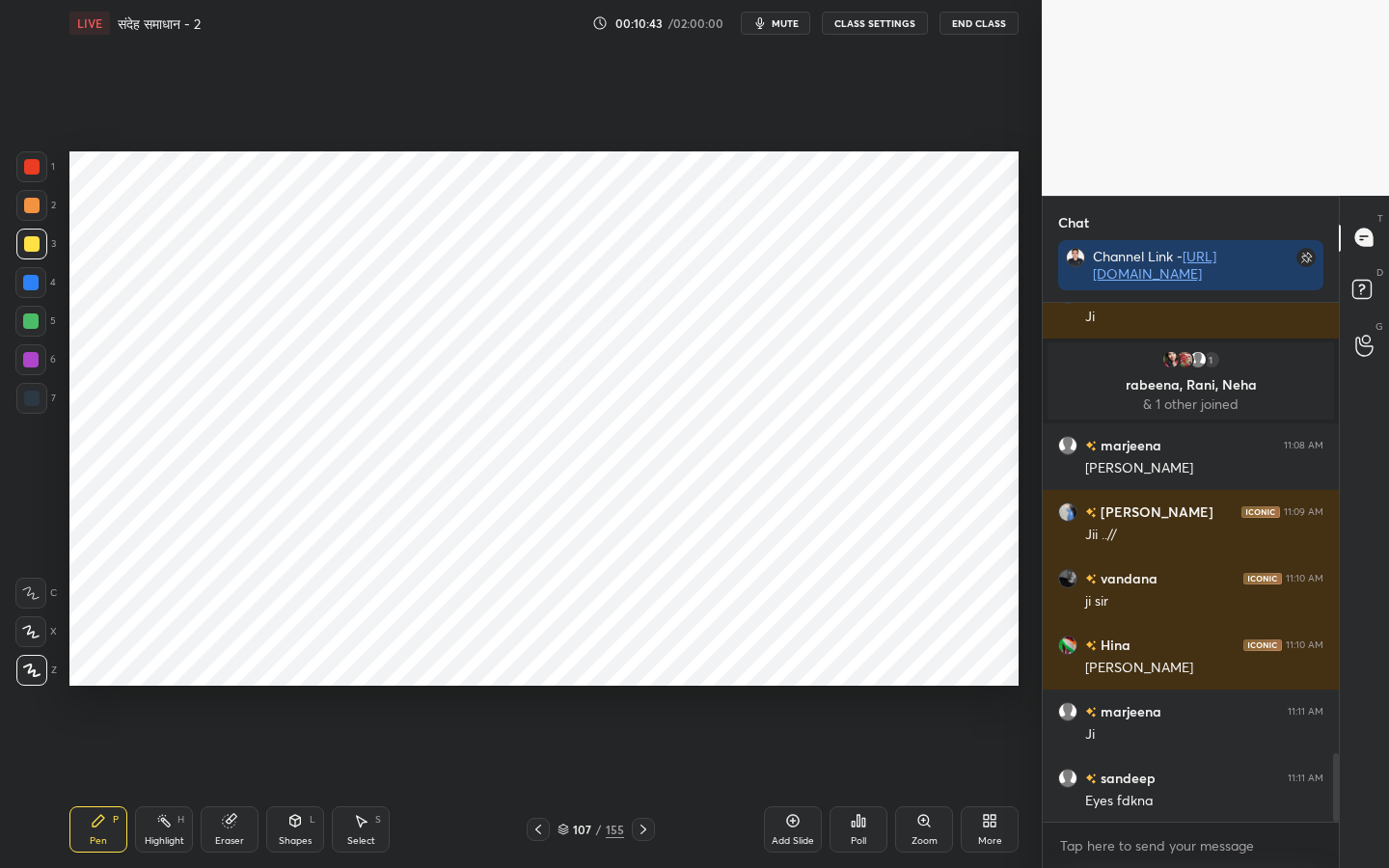
scroll to position [3508, 0]
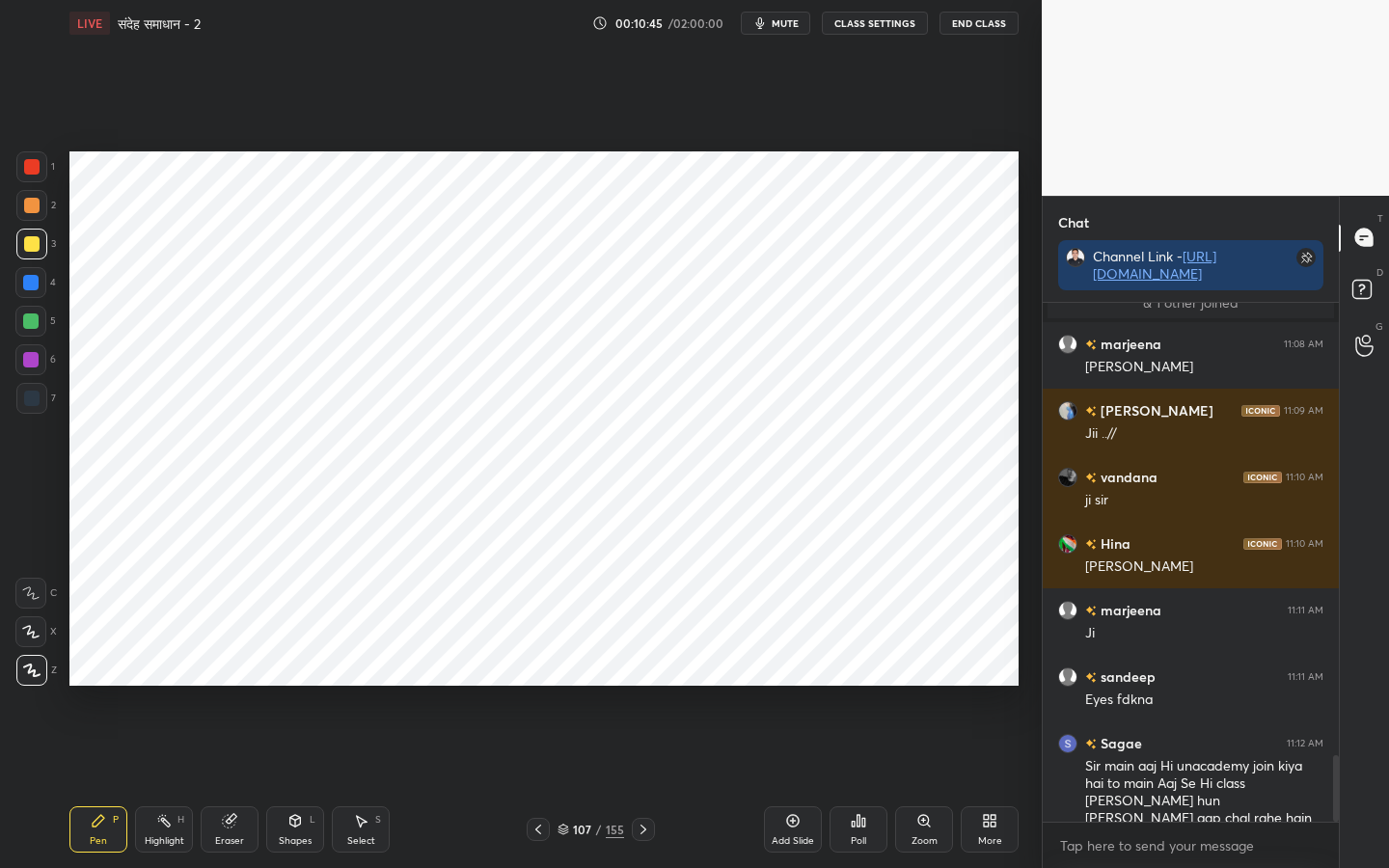
click at [23, 174] on div at bounding box center [32, 167] width 31 height 31
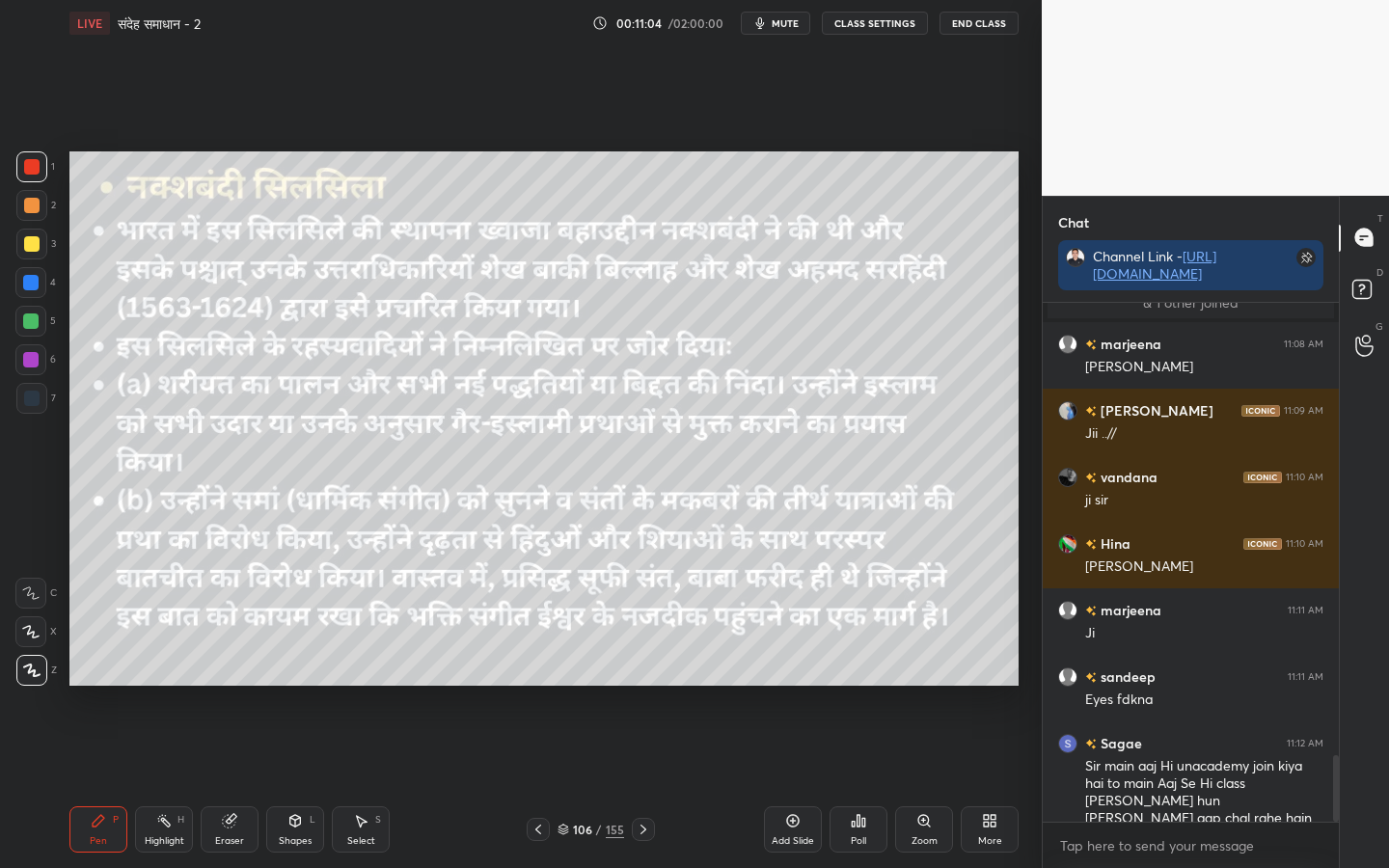
click at [30, 251] on div at bounding box center [32, 244] width 16 height 16
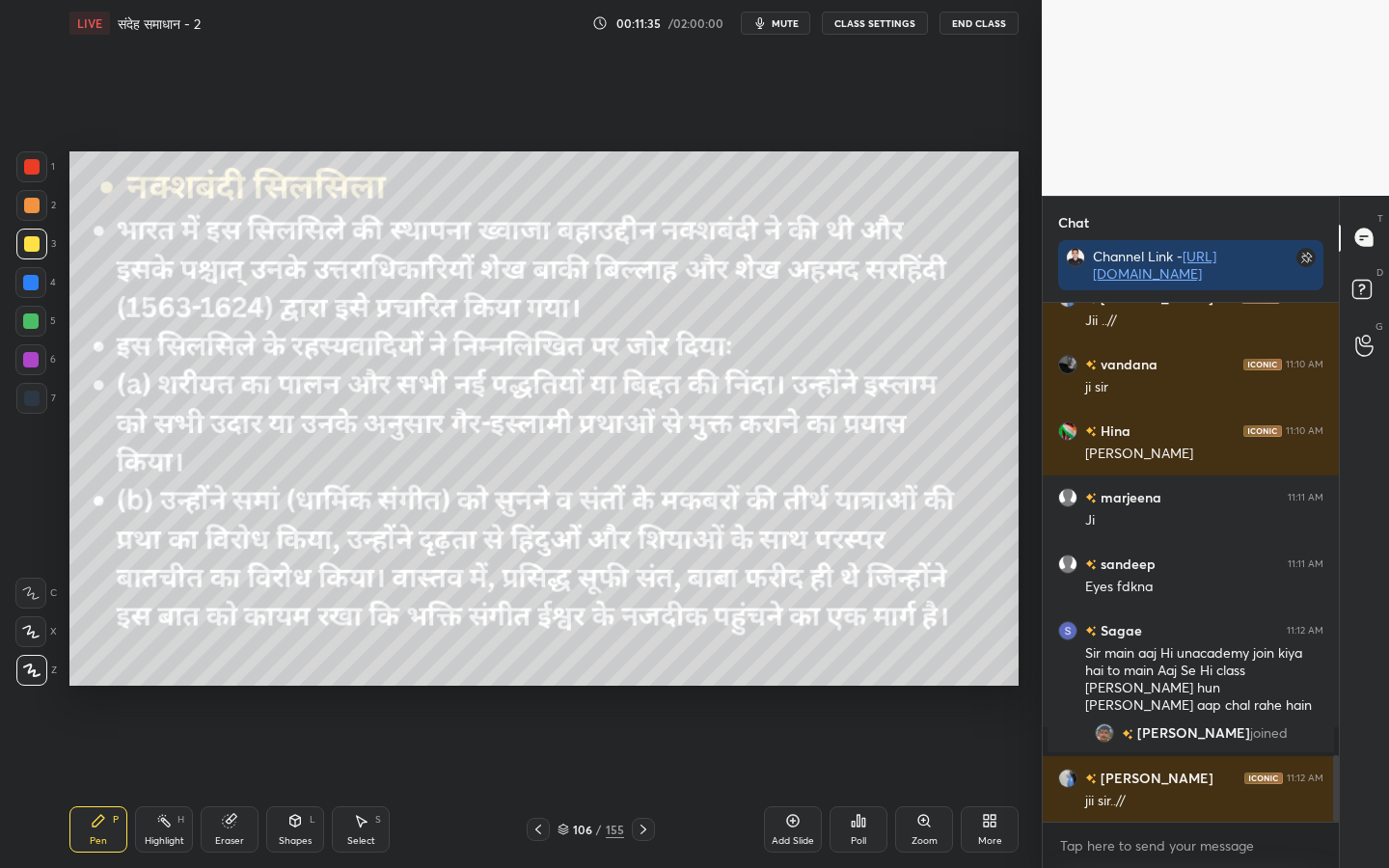
scroll to position [3537, 0]
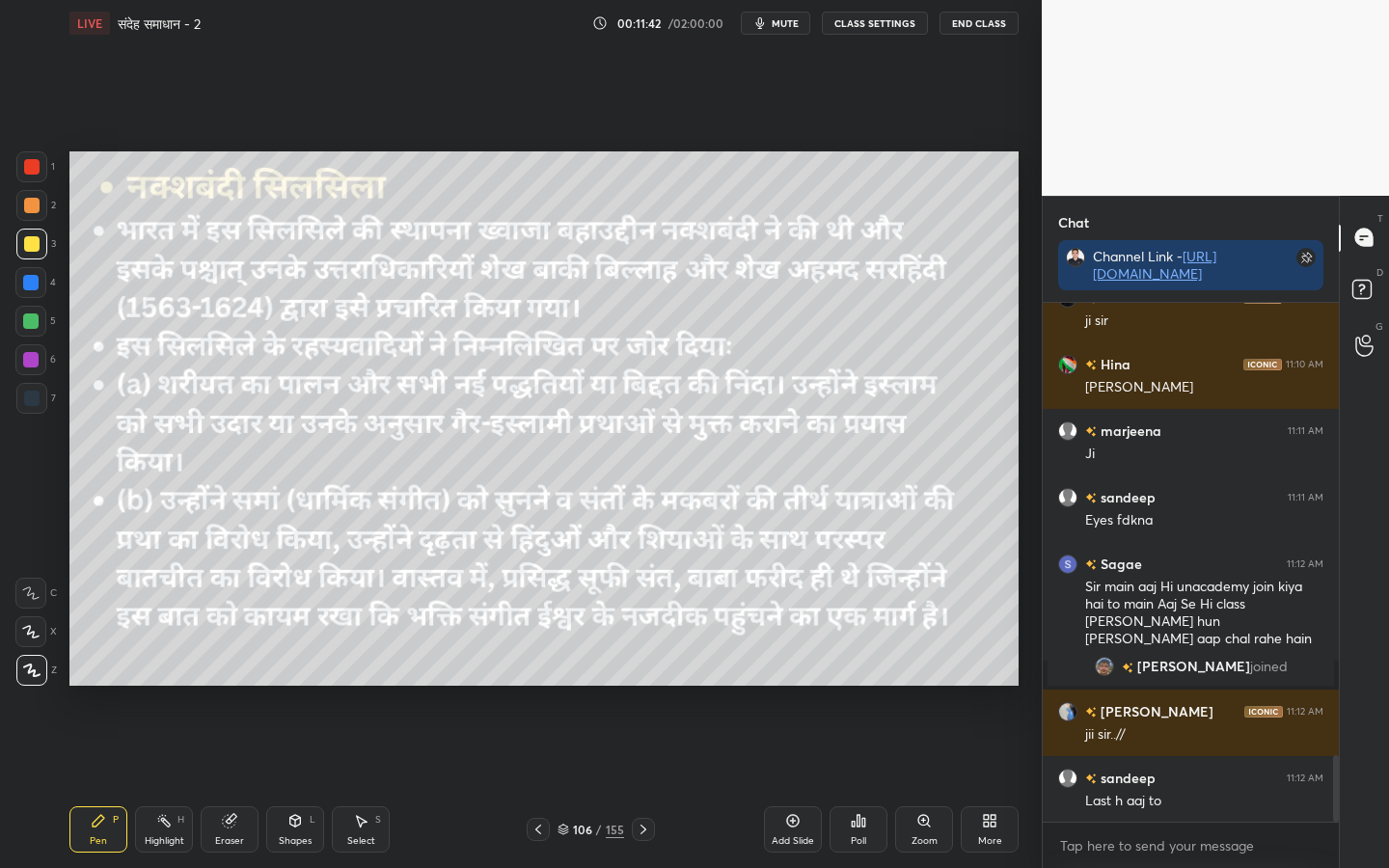
click at [239, 685] on div "Eraser" at bounding box center [230, 841] width 29 height 10
click at [98, 685] on div "Pen P" at bounding box center [97, 829] width 57 height 47
click at [236, 685] on div "Eraser" at bounding box center [229, 829] width 57 height 47
drag, startPoint x: 18, startPoint y: 676, endPoint x: 27, endPoint y: 673, distance: 9.5
click at [18, 676] on div "Erase all" at bounding box center [31, 670] width 31 height 31
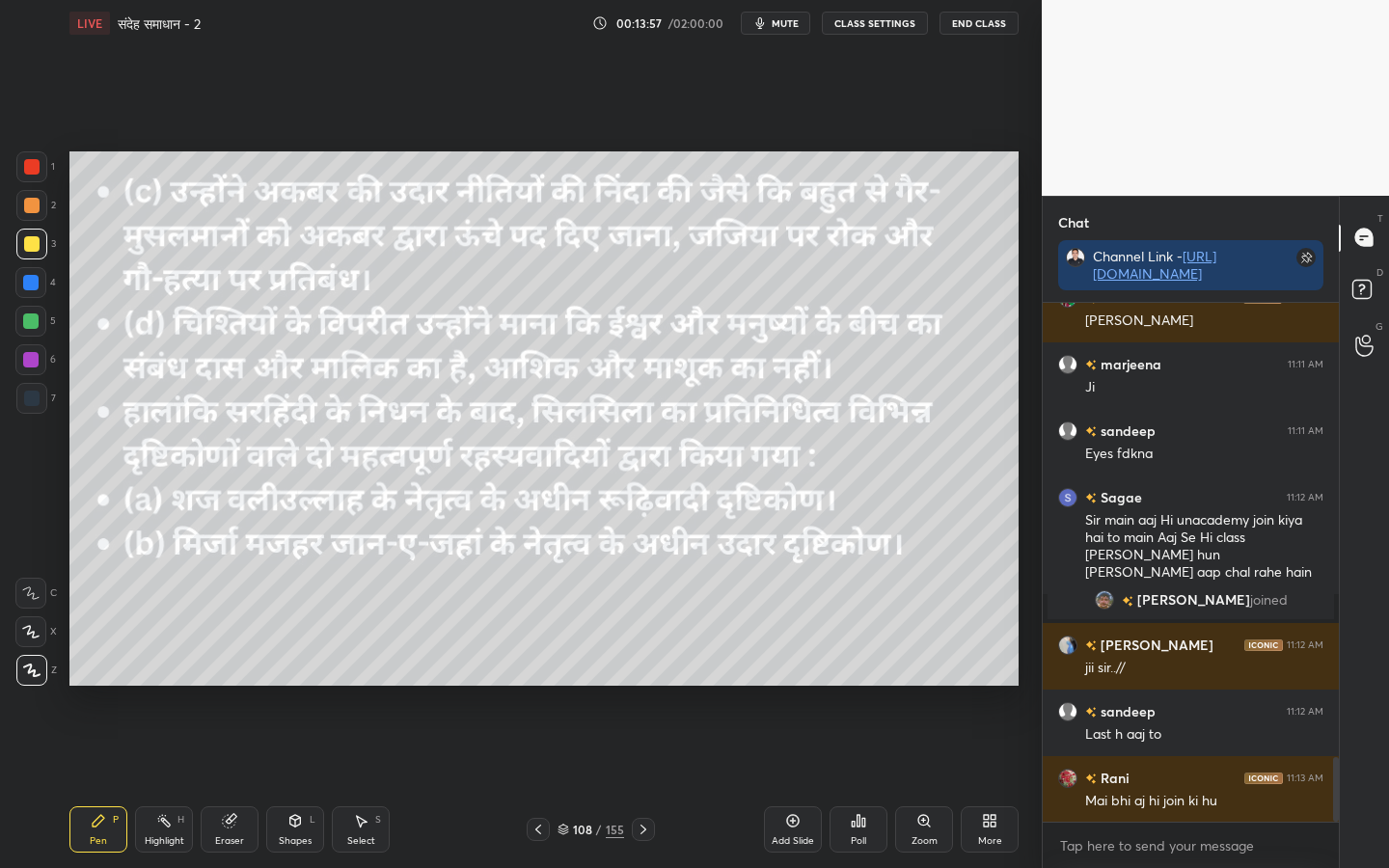
scroll to position [3671, 0]
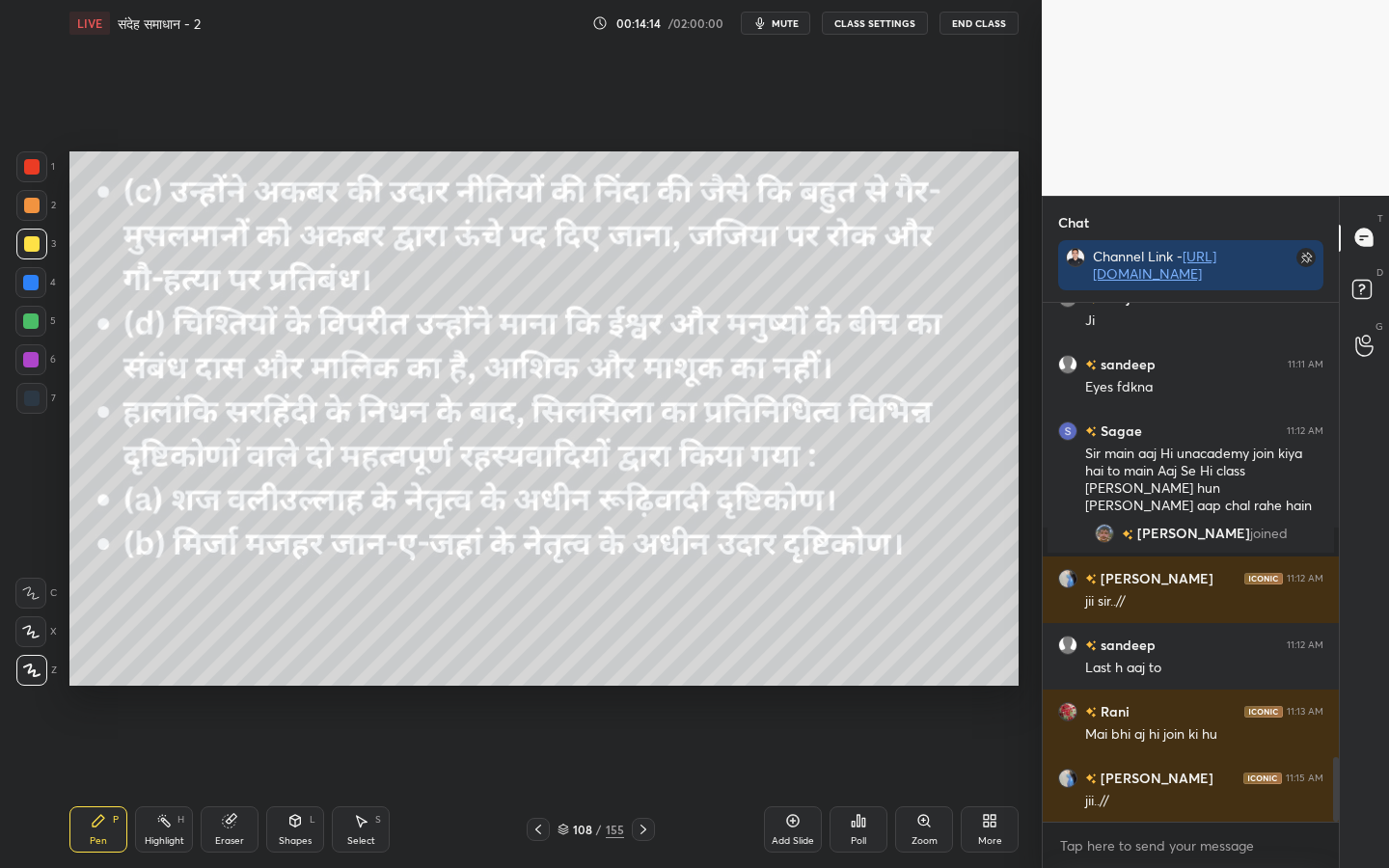
click at [703, 685] on div "Setting up your live class Poll for secs No correct answer Start poll" at bounding box center [543, 418] width 965 height 744
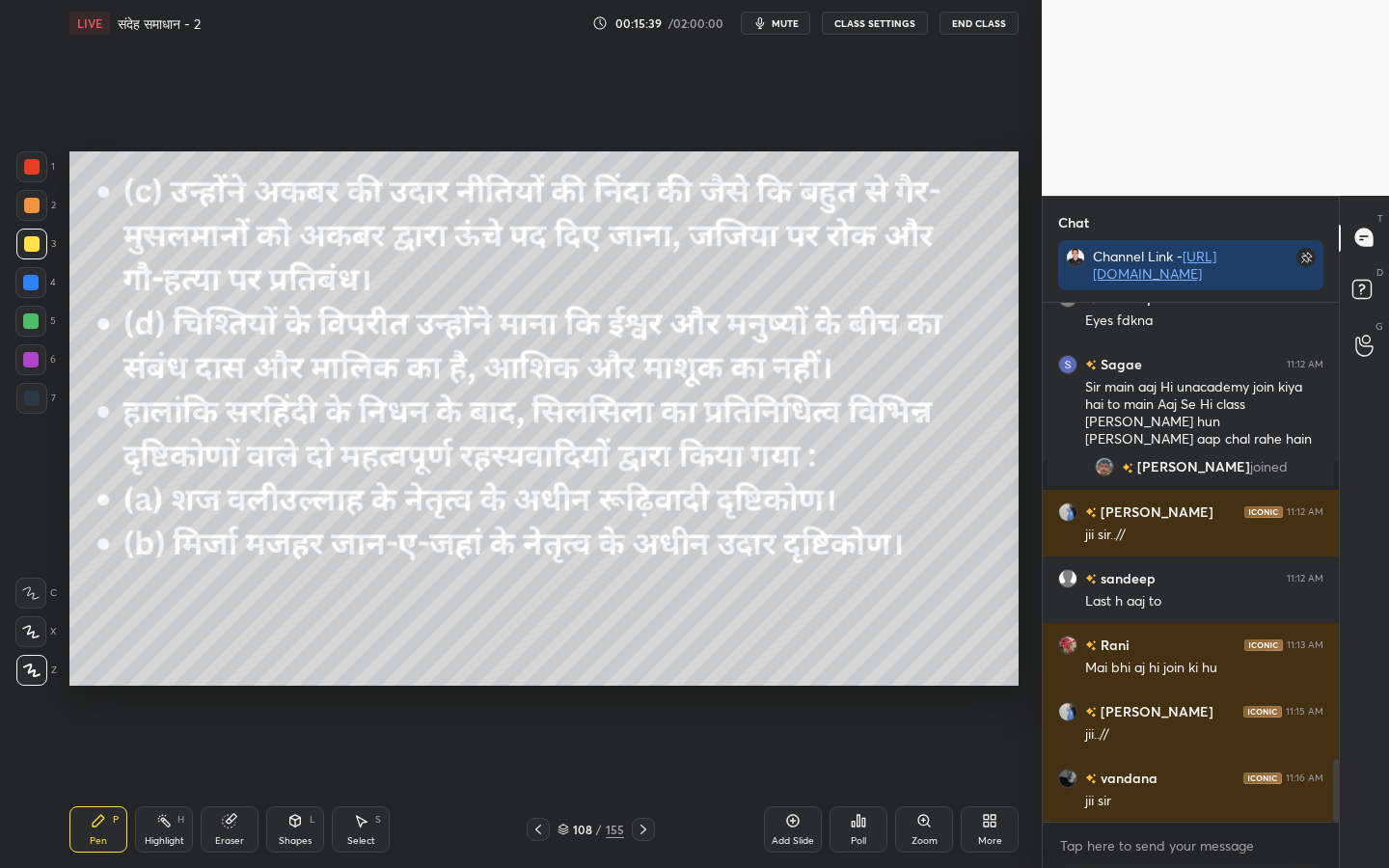
scroll to position [3803, 0]
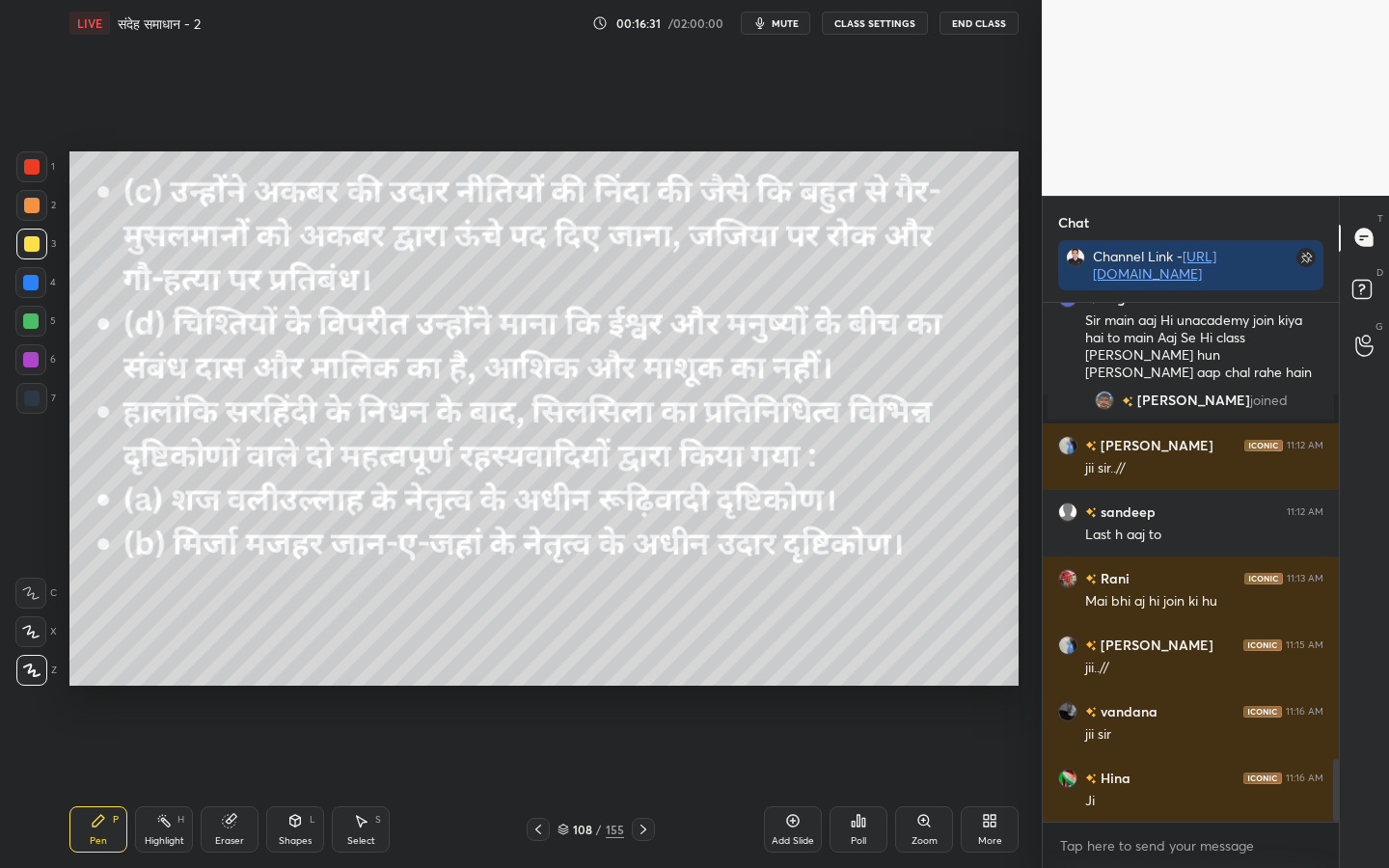
click at [233, 685] on div "Eraser" at bounding box center [230, 841] width 29 height 10
click at [39, 672] on span "Erase all" at bounding box center [31, 670] width 29 height 14
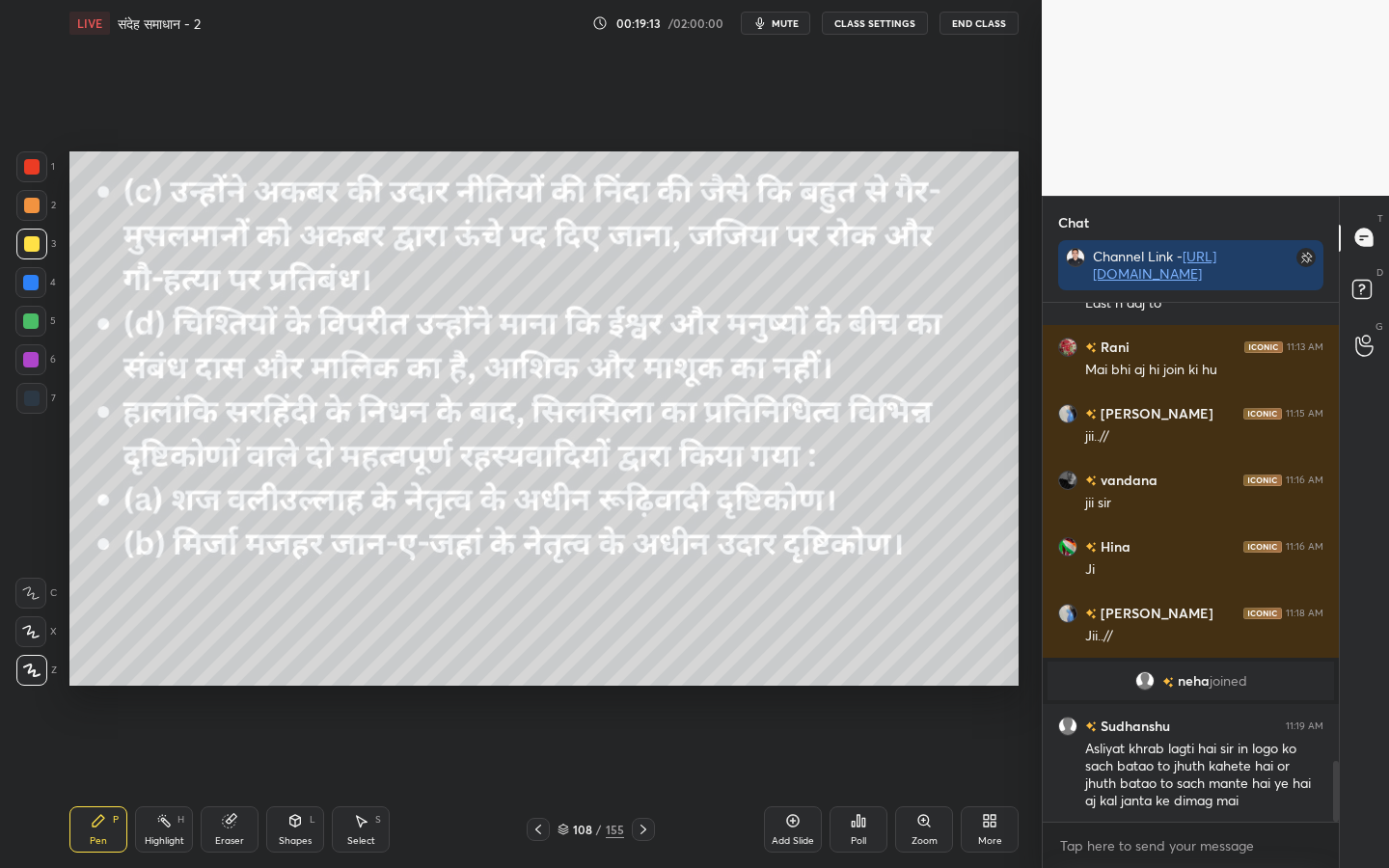
scroll to position [3977, 0]
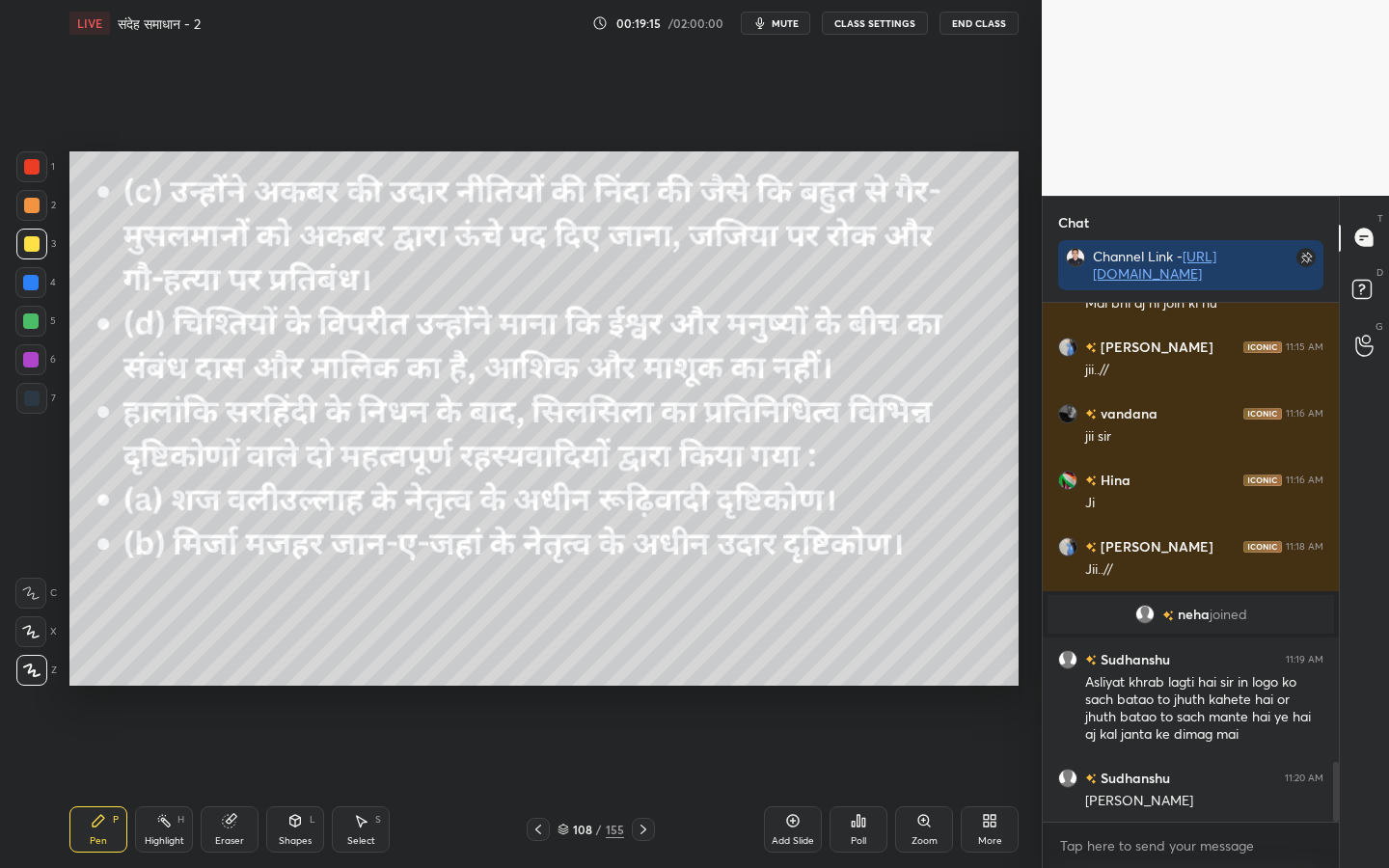
click at [640, 685] on icon at bounding box center [643, 829] width 16 height 16
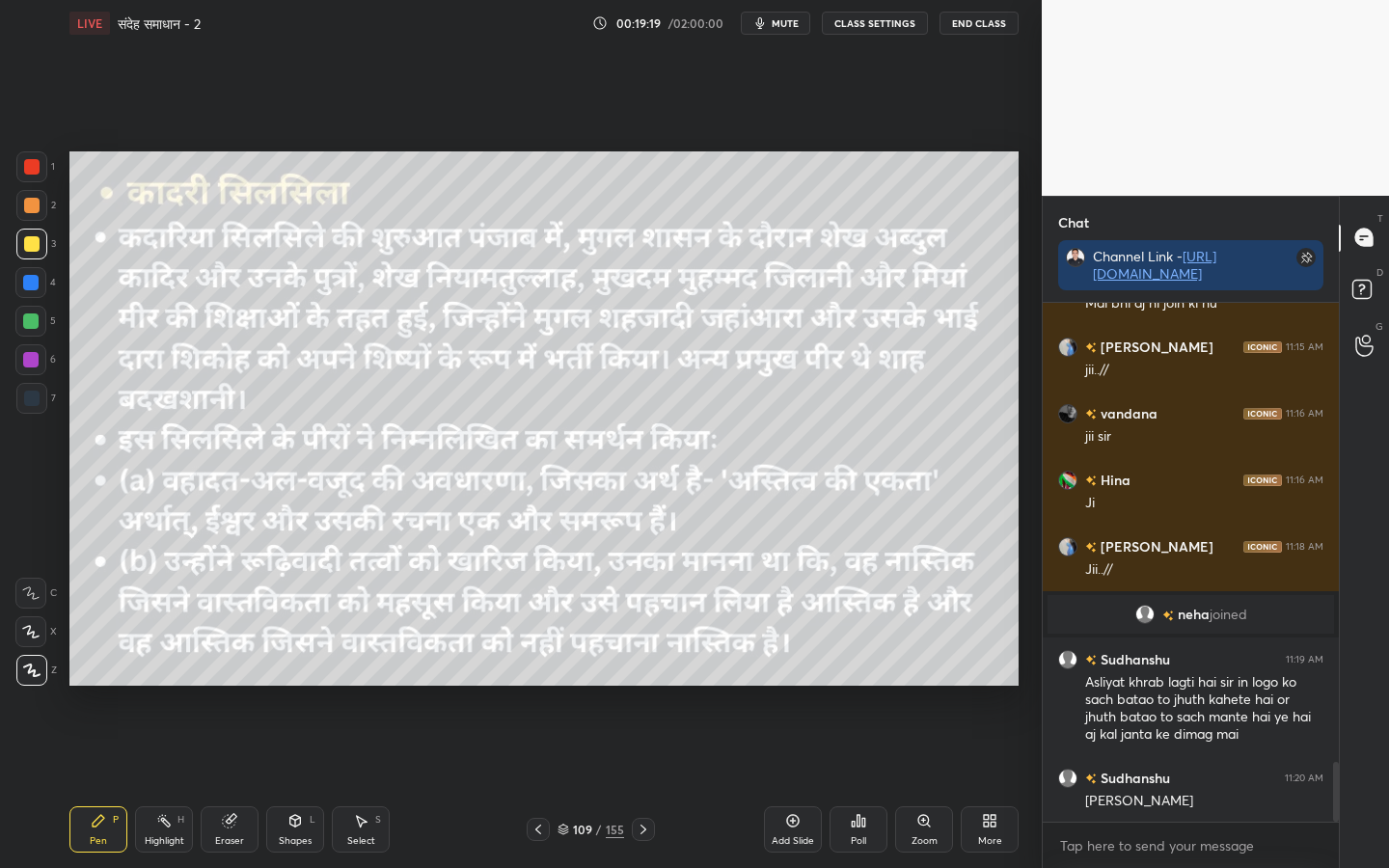
click at [536, 685] on icon at bounding box center [538, 829] width 16 height 16
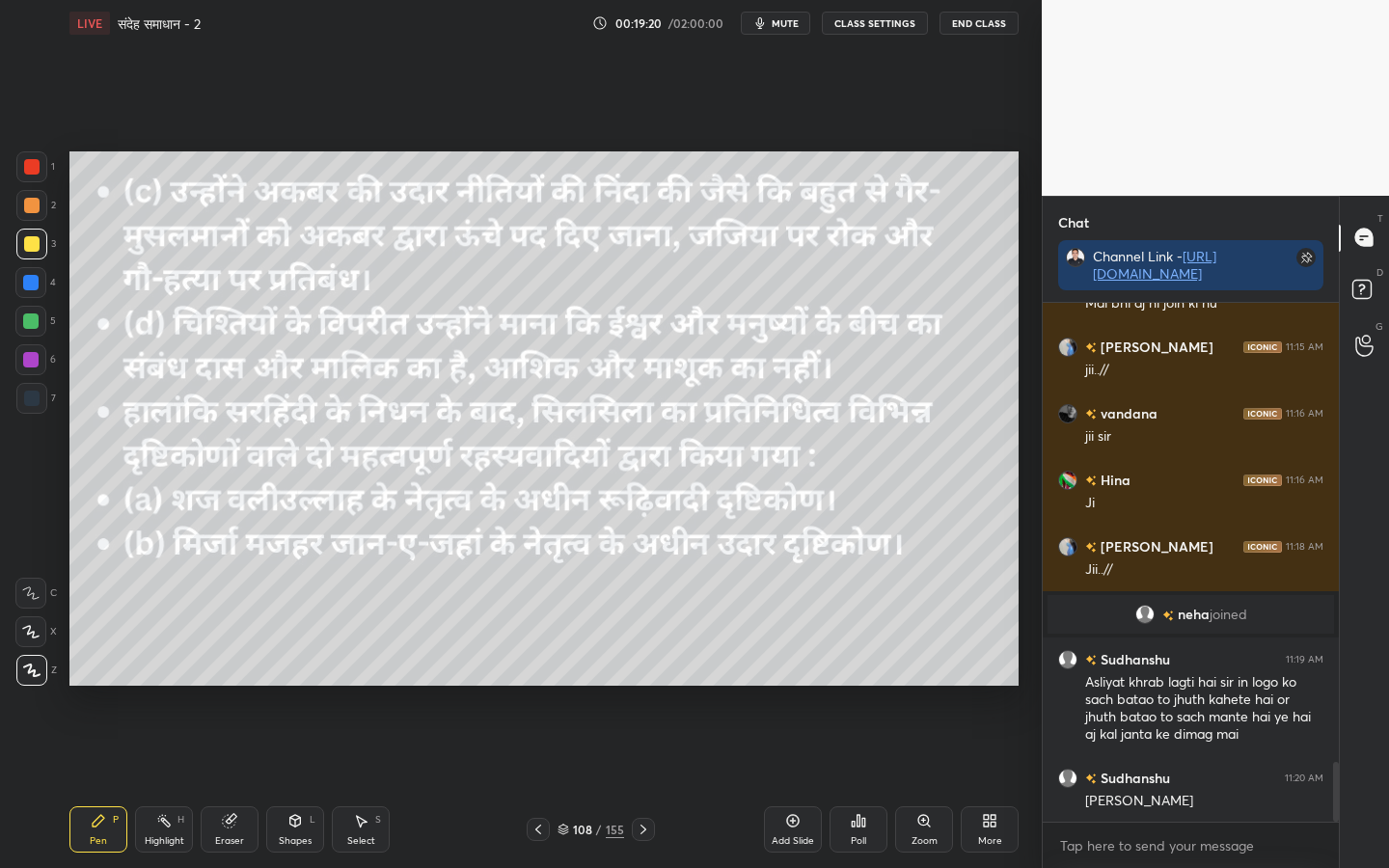
drag, startPoint x: 781, startPoint y: 812, endPoint x: 782, endPoint y: 802, distance: 10.0
click at [782, 685] on div "Add Slide" at bounding box center [792, 829] width 57 height 47
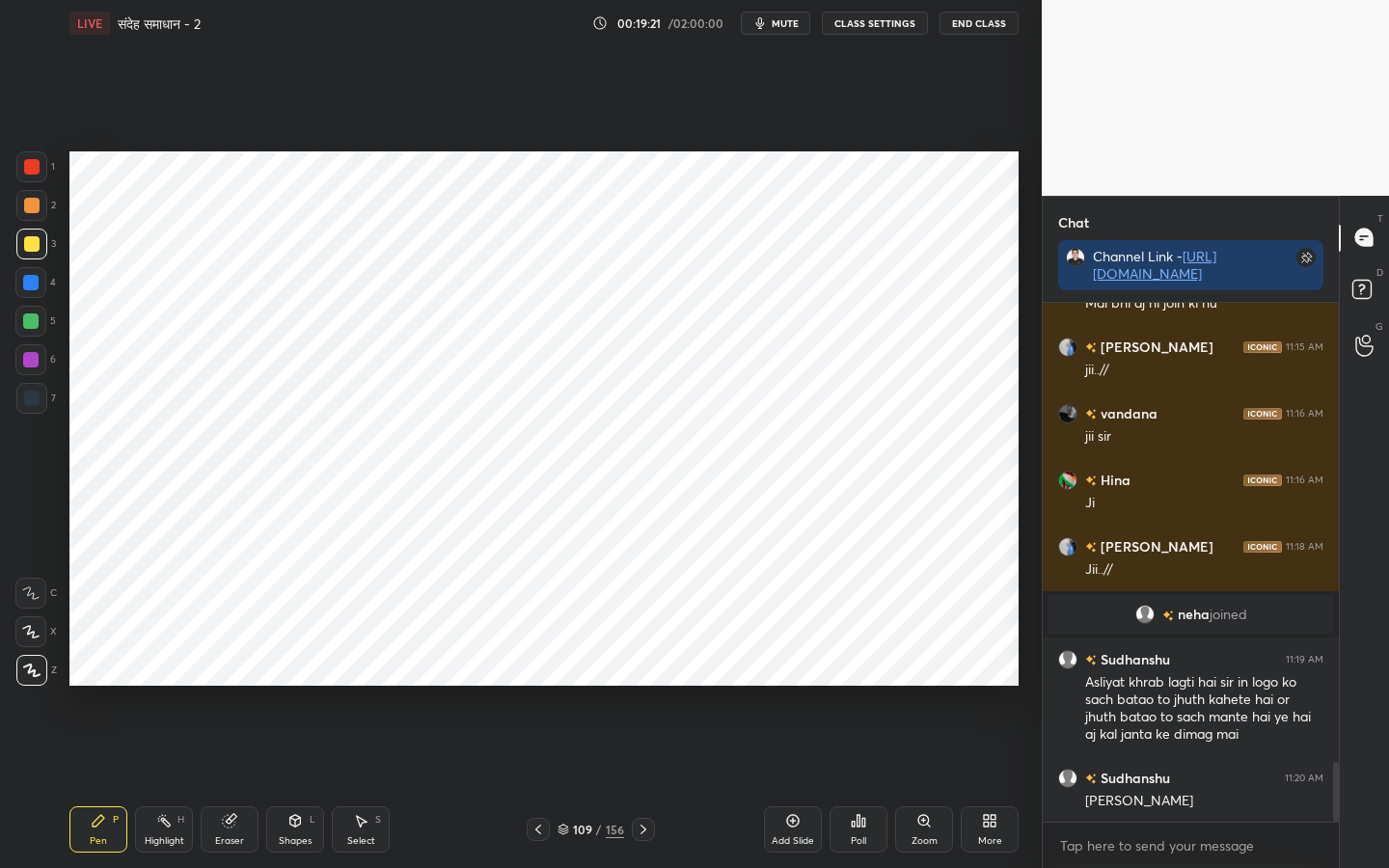
click at [28, 170] on div at bounding box center [32, 166] width 16 height 16
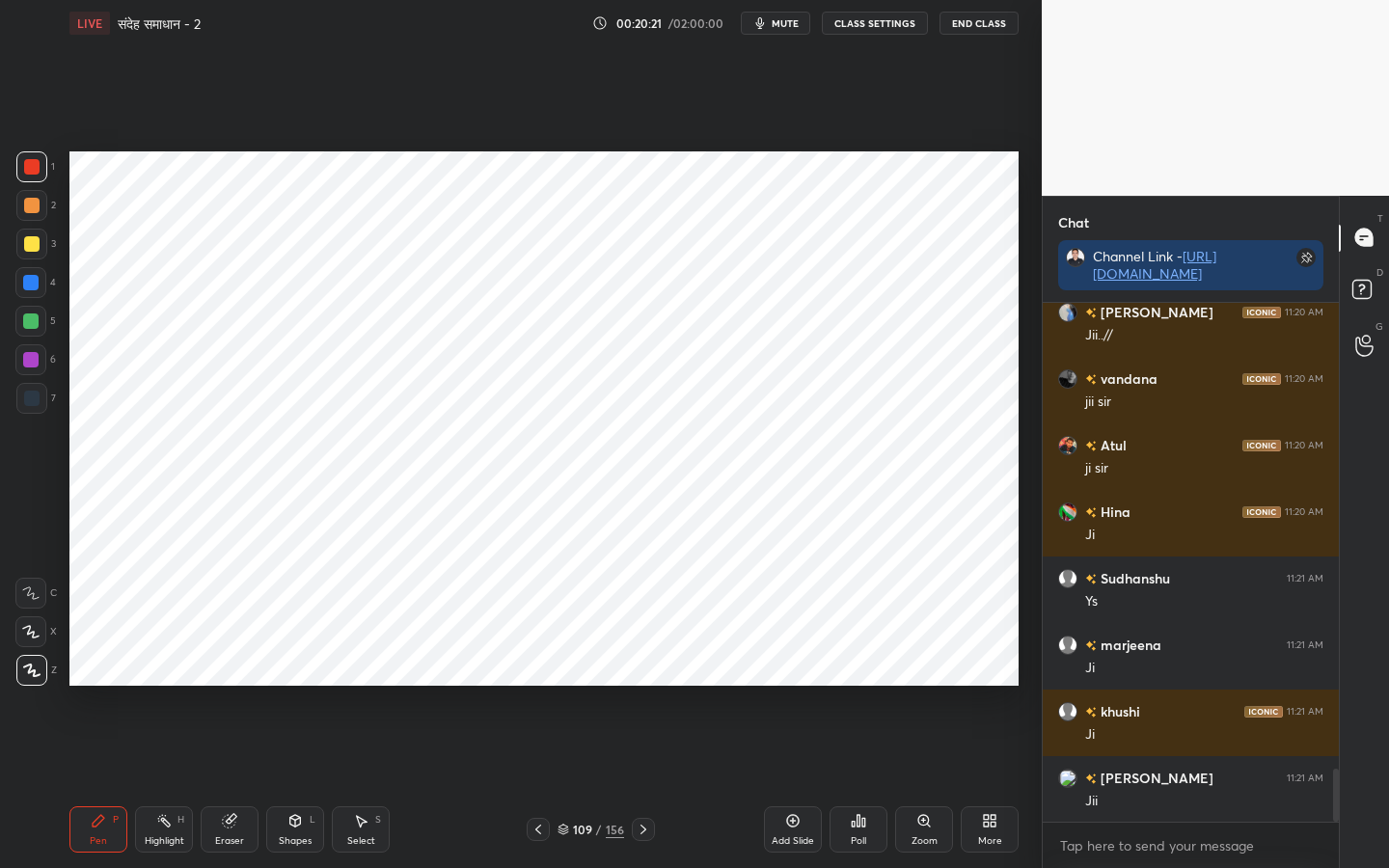
scroll to position [4575, 0]
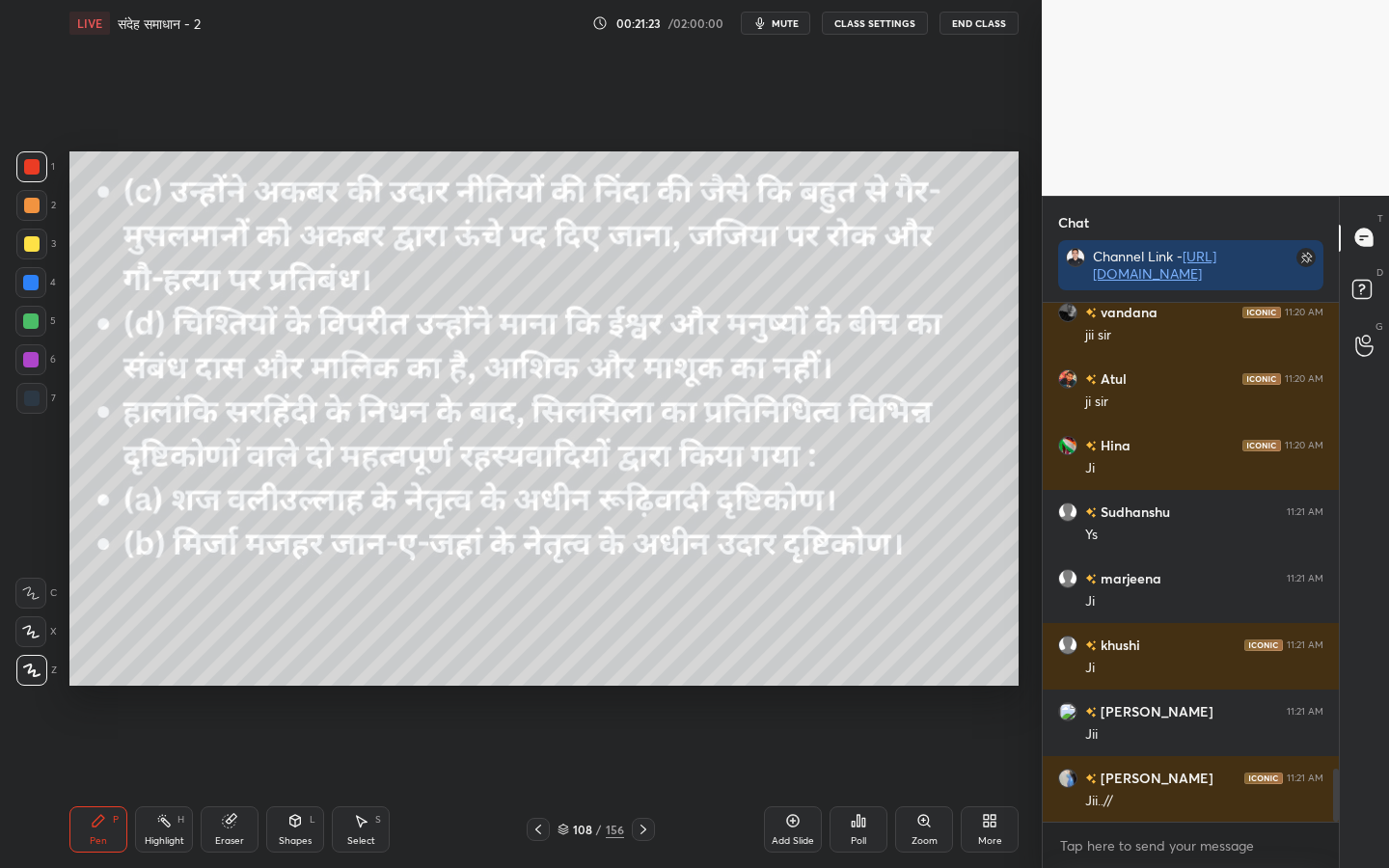
click at [34, 243] on div at bounding box center [32, 244] width 16 height 16
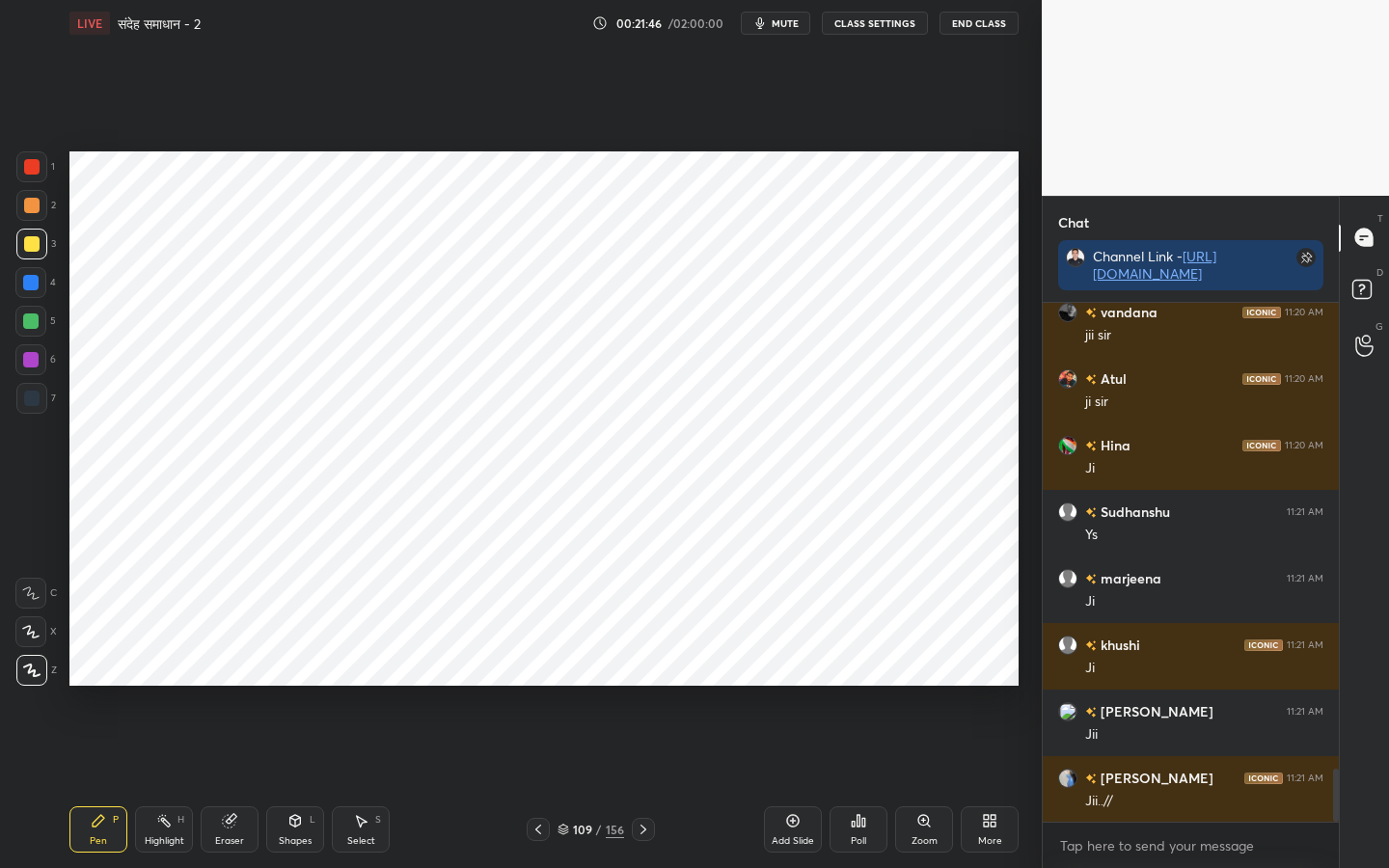
drag, startPoint x: 33, startPoint y: 166, endPoint x: 54, endPoint y: 187, distance: 29.7
click at [34, 166] on div at bounding box center [32, 166] width 16 height 16
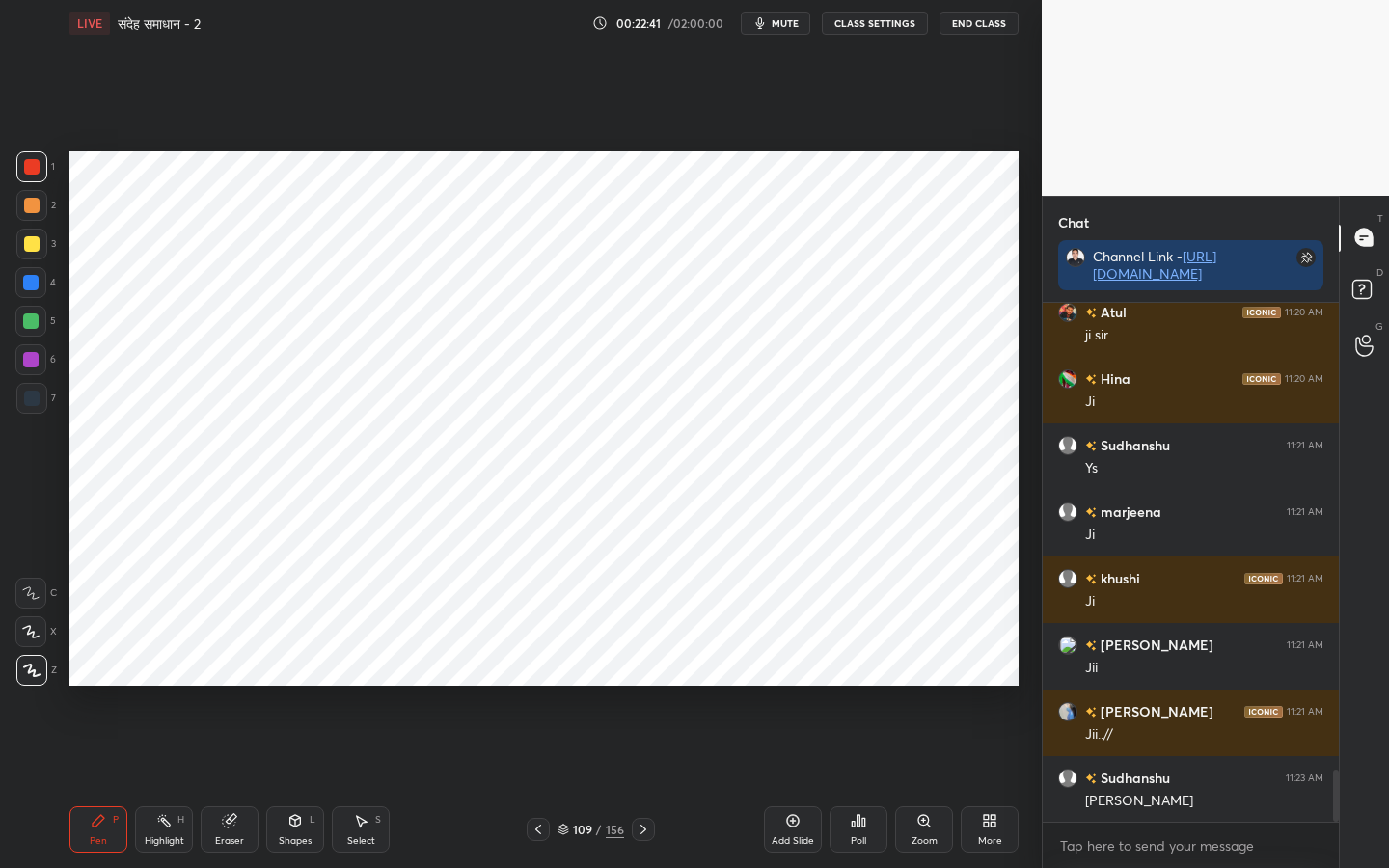
click at [794, 685] on icon at bounding box center [792, 820] width 16 height 16
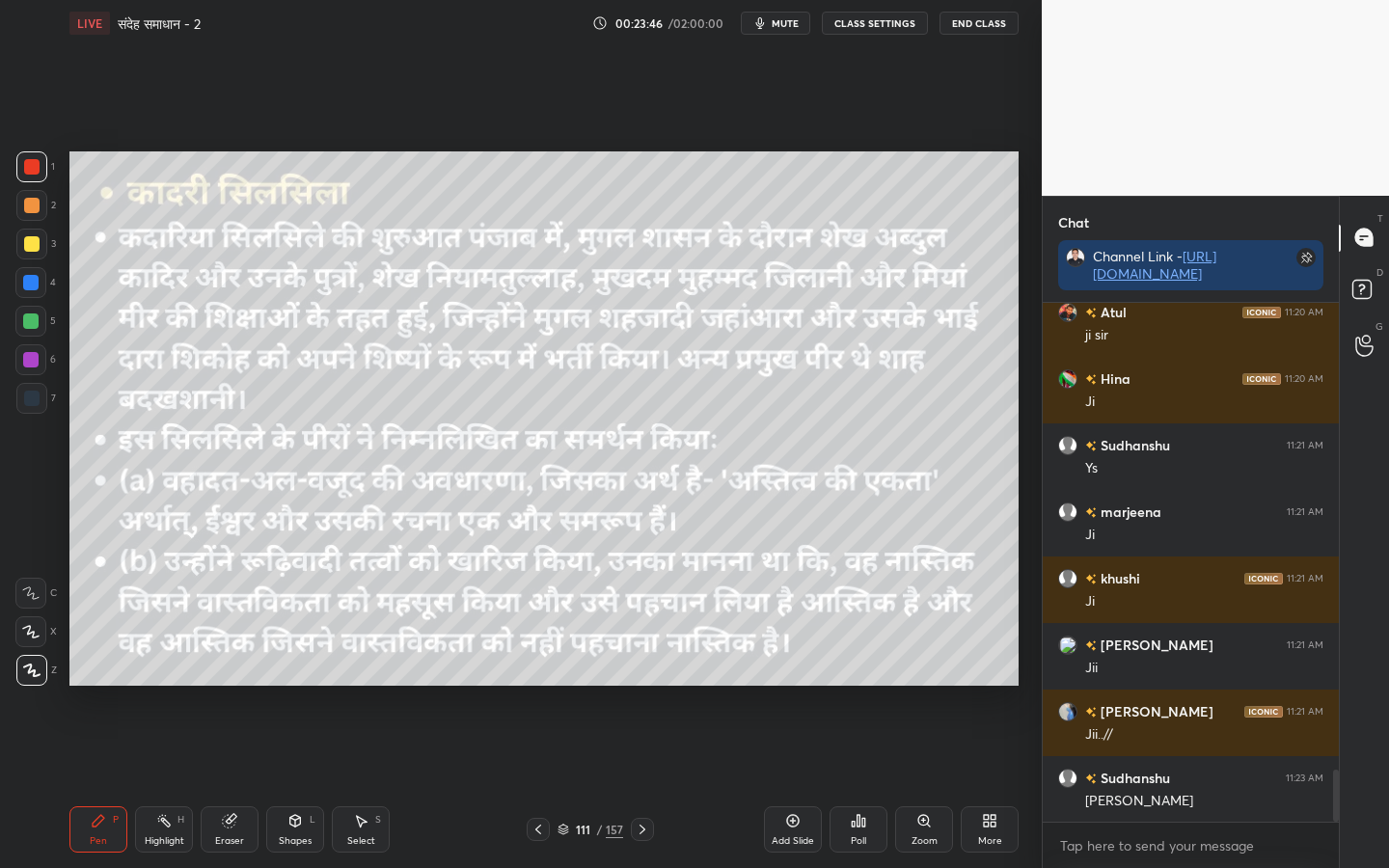
scroll to position [4708, 0]
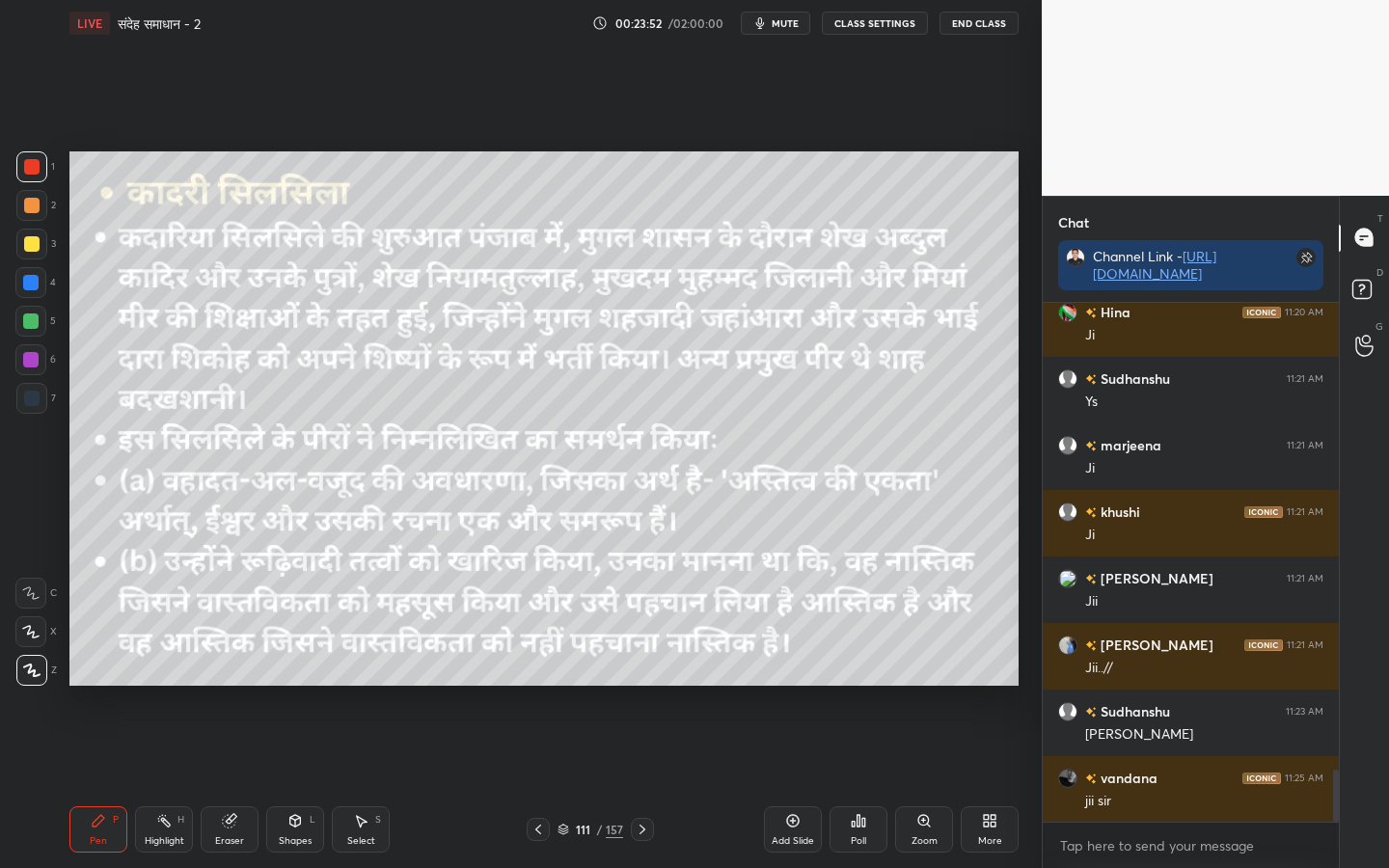
click at [30, 247] on div at bounding box center [32, 244] width 16 height 16
drag, startPoint x: 238, startPoint y: 845, endPoint x: 199, endPoint y: 805, distance: 55.9
click at [238, 685] on div "Eraser" at bounding box center [230, 841] width 29 height 10
click at [32, 677] on div "Erase all" at bounding box center [31, 670] width 31 height 31
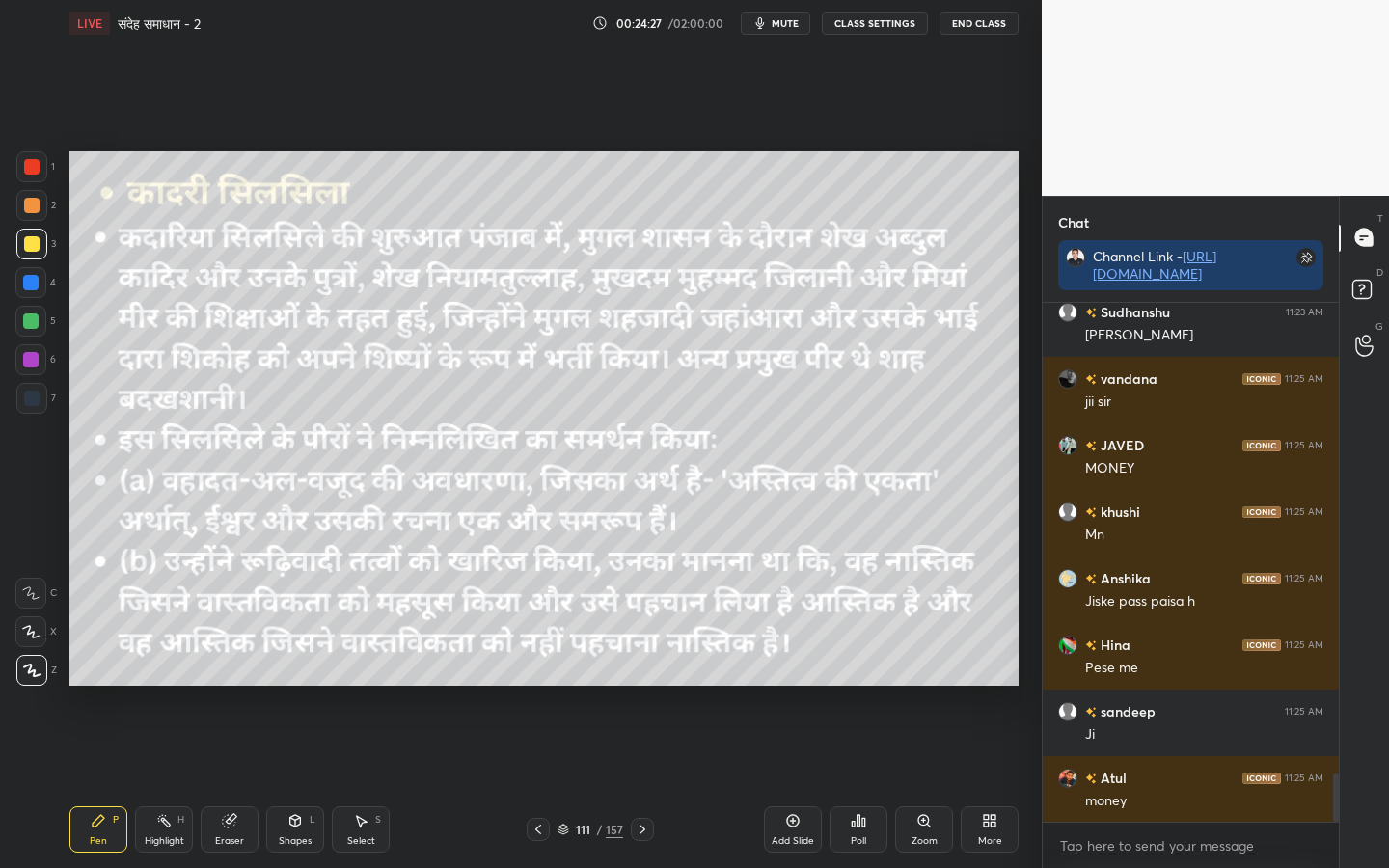
scroll to position [5174, 0]
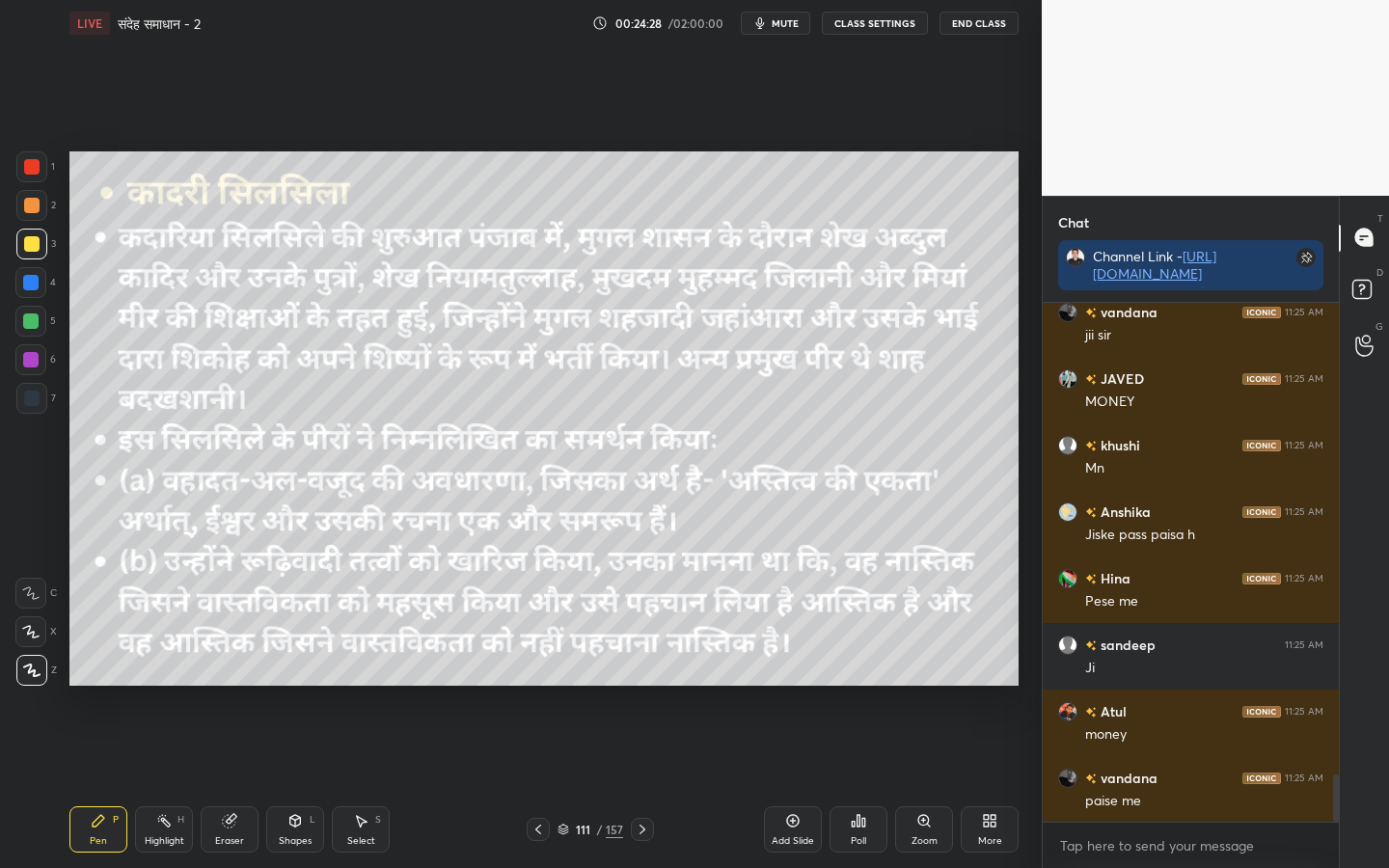
click at [227, 685] on div "Eraser" at bounding box center [230, 841] width 29 height 10
click at [24, 675] on span "Erase all" at bounding box center [31, 670] width 29 height 14
click at [236, 685] on icon at bounding box center [230, 820] width 16 height 16
drag, startPoint x: 30, startPoint y: 671, endPoint x: 47, endPoint y: 668, distance: 17.3
click at [30, 671] on span "Erase all" at bounding box center [31, 670] width 29 height 14
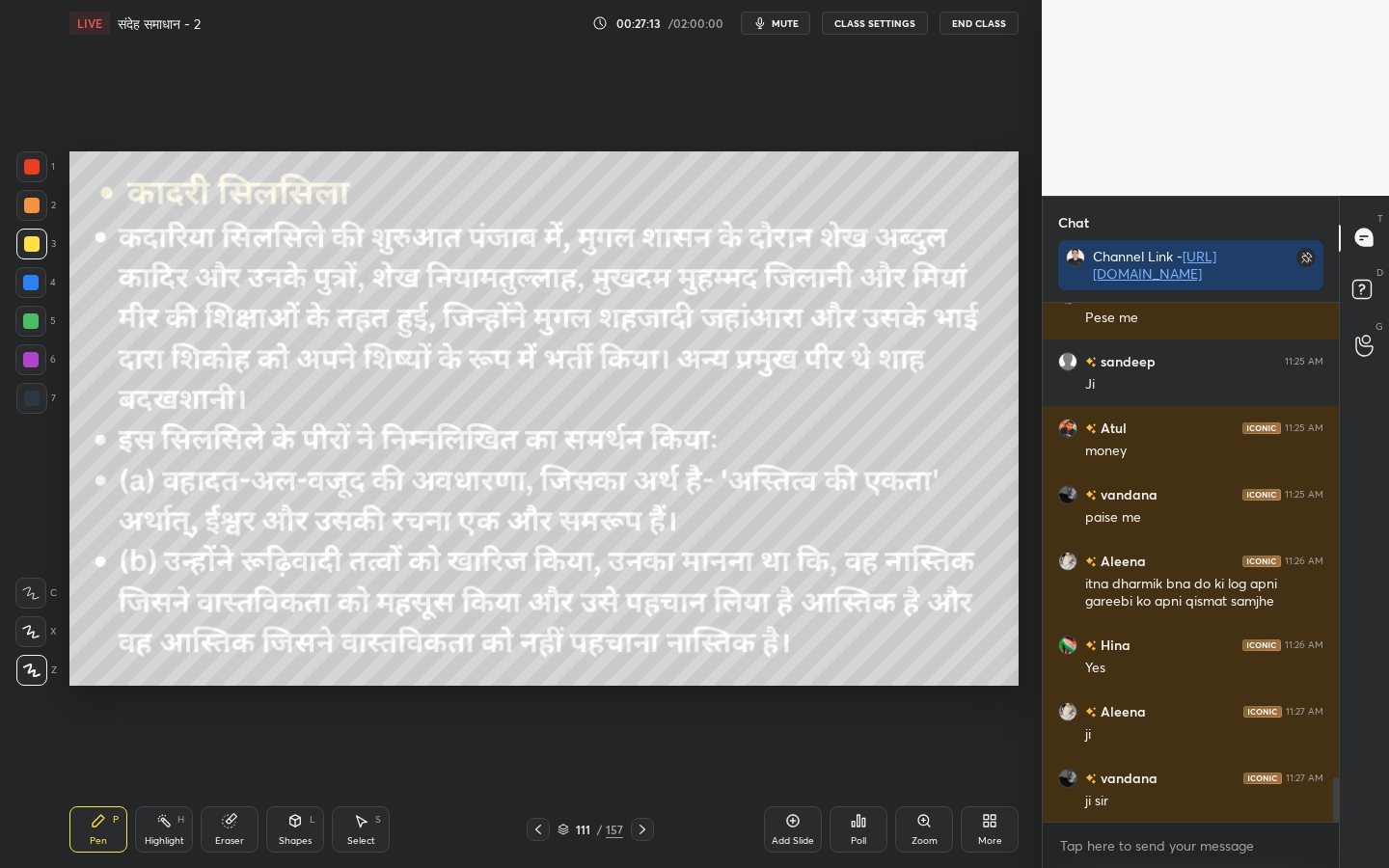
scroll to position [5524, 0]
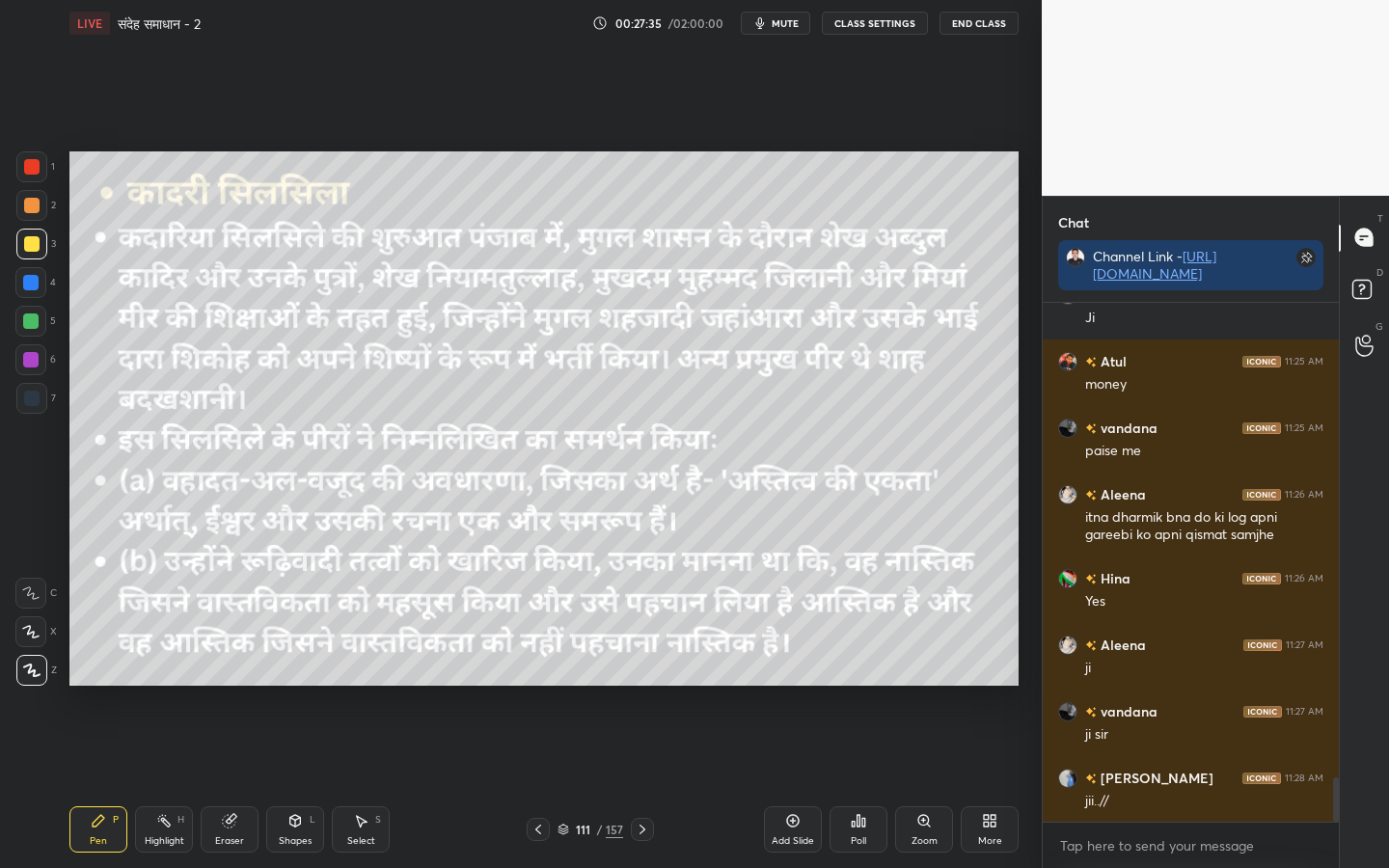
drag, startPoint x: 799, startPoint y: 814, endPoint x: 783, endPoint y: 796, distance: 24.1
click at [797, 685] on div "Add Slide" at bounding box center [792, 829] width 57 height 47
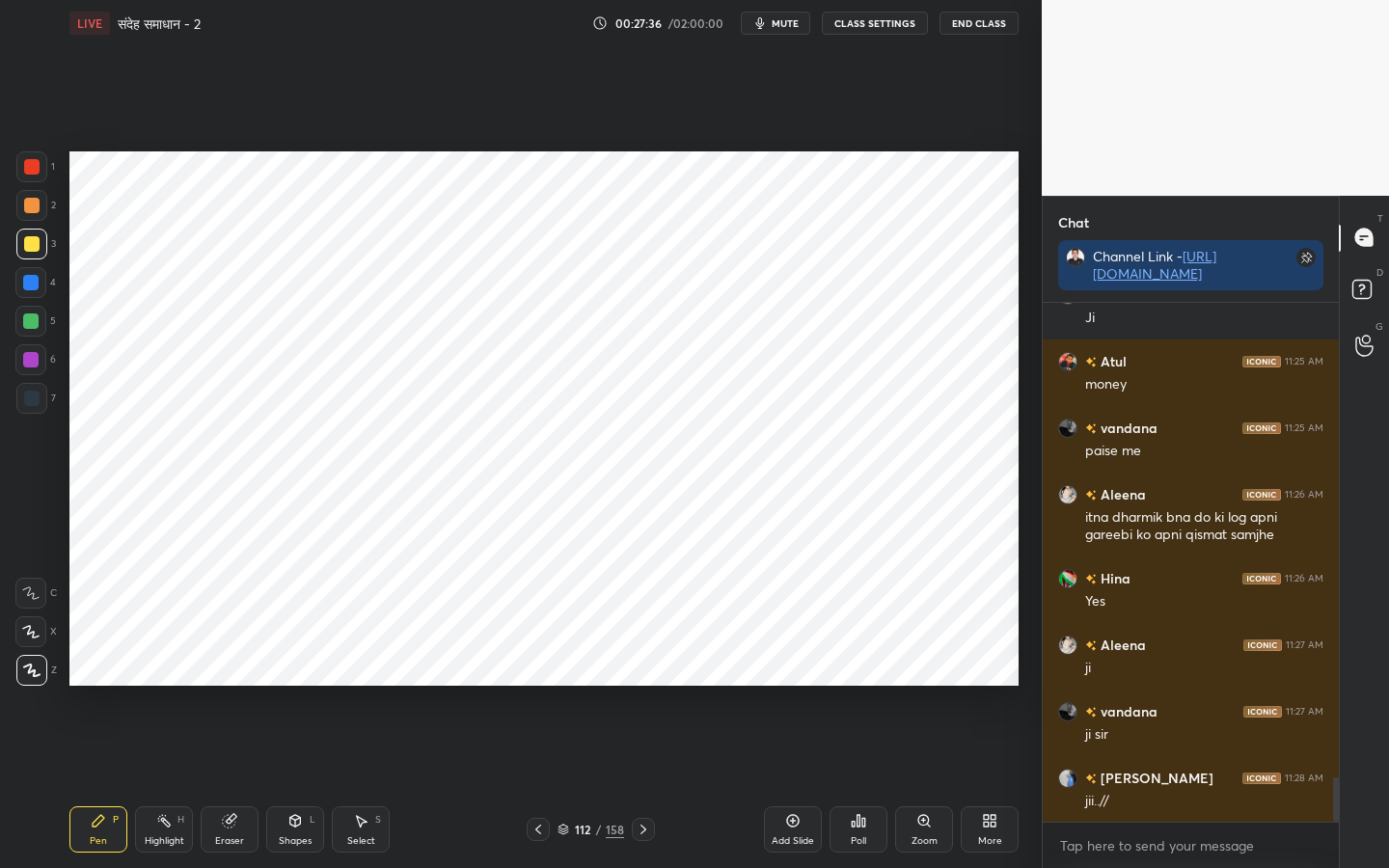
drag, startPoint x: 37, startPoint y: 174, endPoint x: 56, endPoint y: 192, distance: 26.2
click at [37, 174] on div at bounding box center [32, 167] width 31 height 31
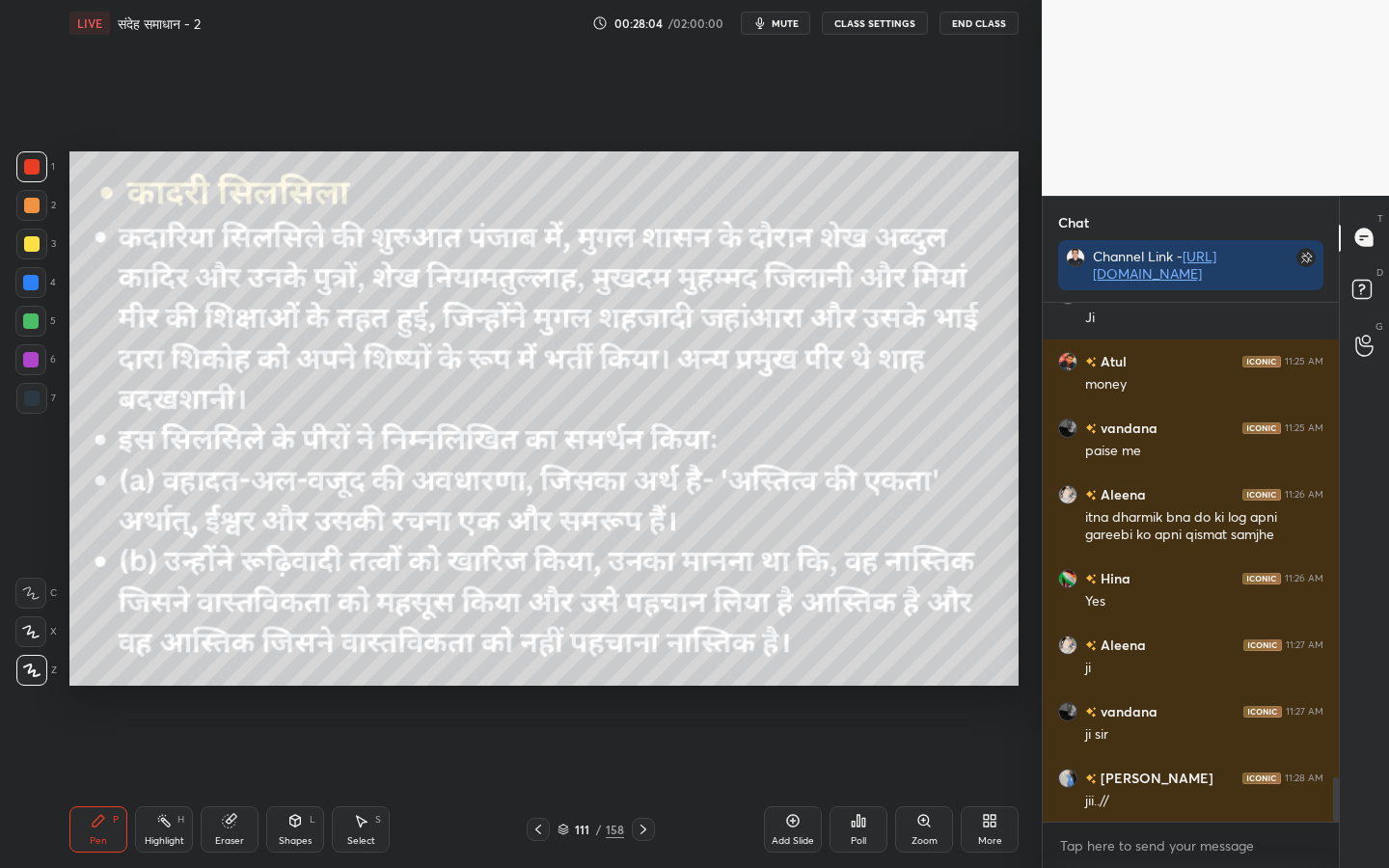
click at [641, 685] on icon at bounding box center [643, 829] width 16 height 16
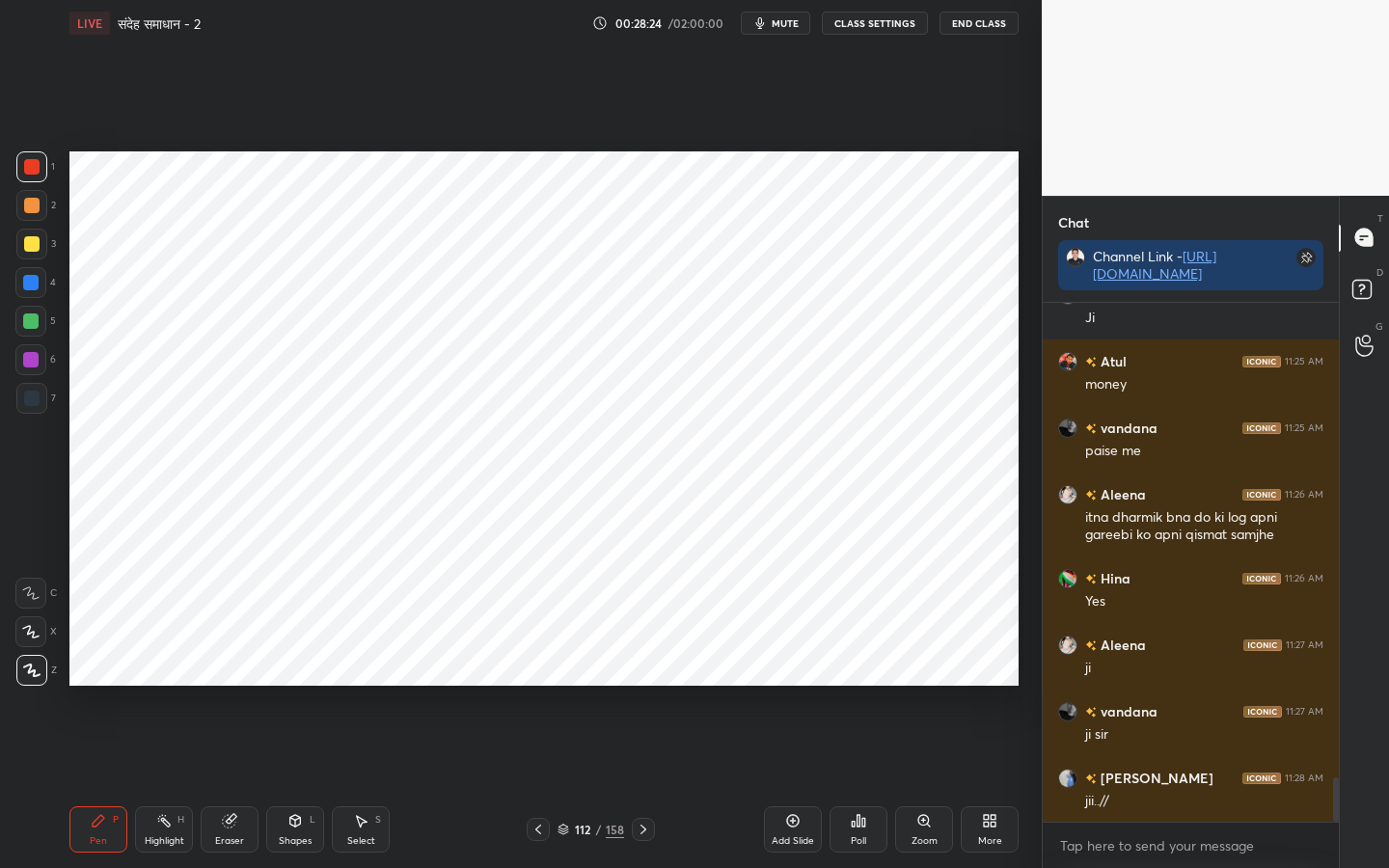
drag, startPoint x: 238, startPoint y: 824, endPoint x: 200, endPoint y: 785, distance: 54.5
click at [235, 685] on div "Eraser" at bounding box center [229, 829] width 57 height 47
click at [32, 667] on span "Erase all" at bounding box center [31, 670] width 29 height 14
drag, startPoint x: 541, startPoint y: 828, endPoint x: 542, endPoint y: 811, distance: 17.0
click at [541, 685] on icon at bounding box center [538, 829] width 16 height 16
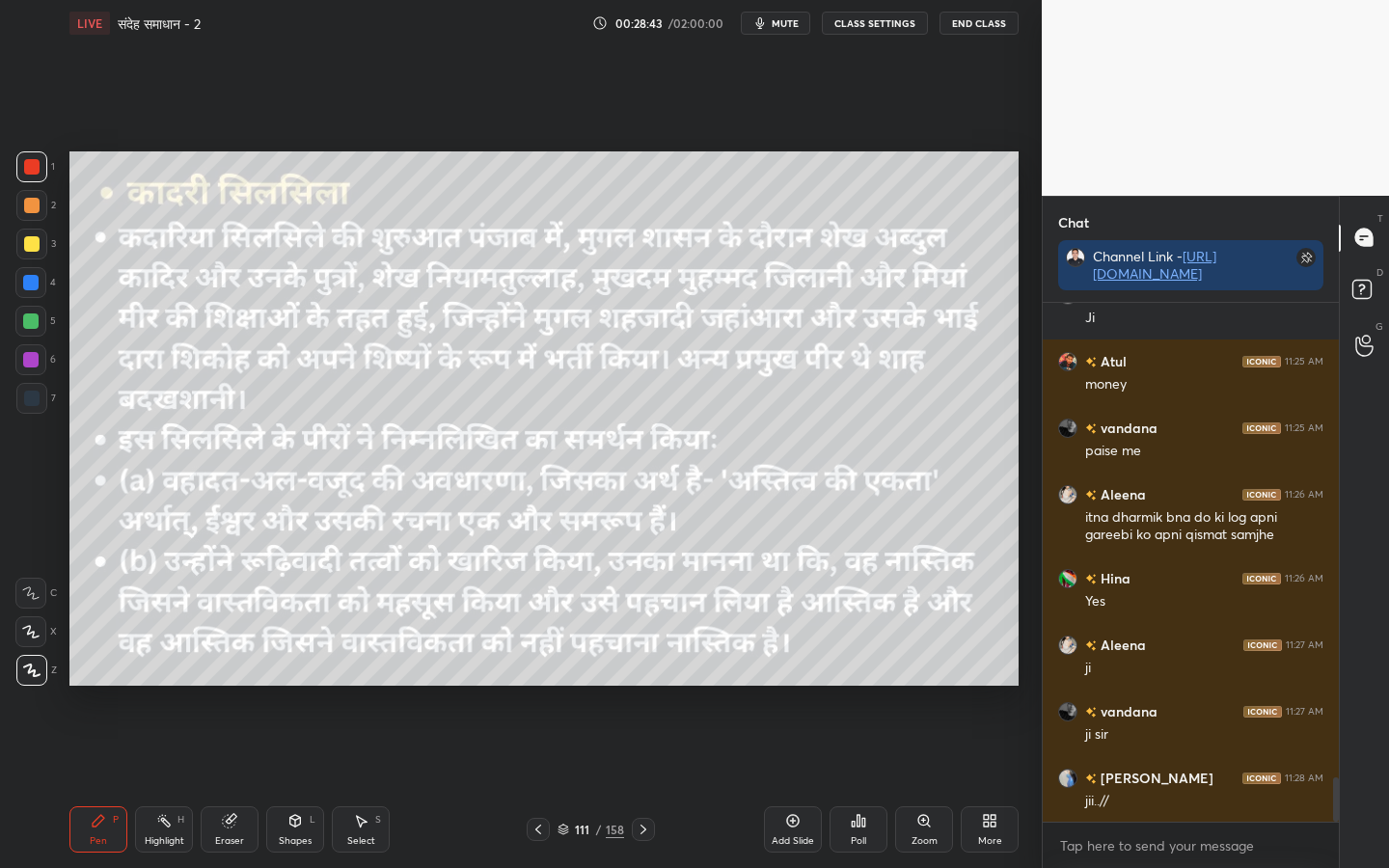
click at [26, 244] on div at bounding box center [32, 244] width 16 height 16
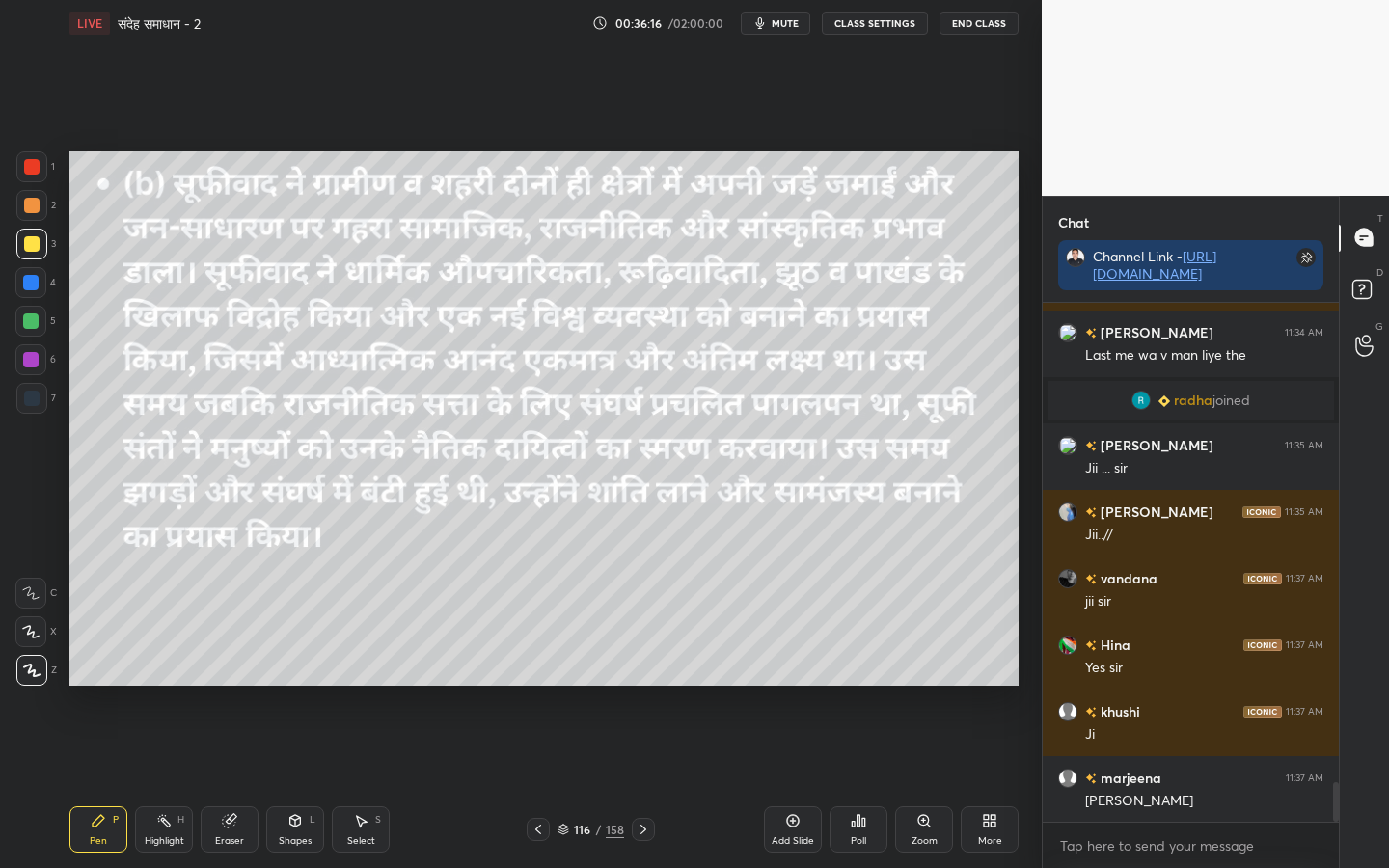
scroll to position [6335, 0]
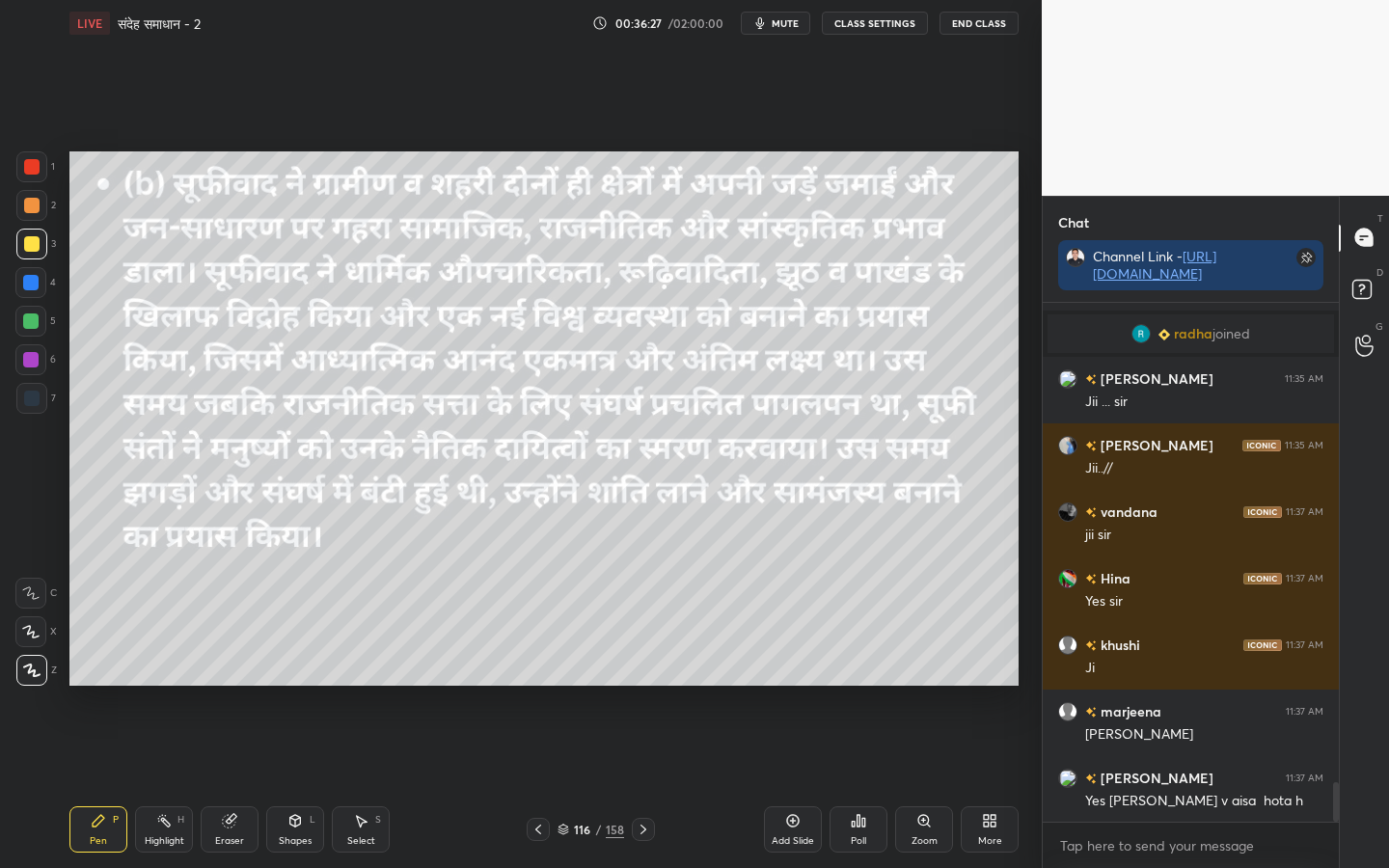
click at [802, 23] on button "mute" at bounding box center [775, 23] width 69 height 23
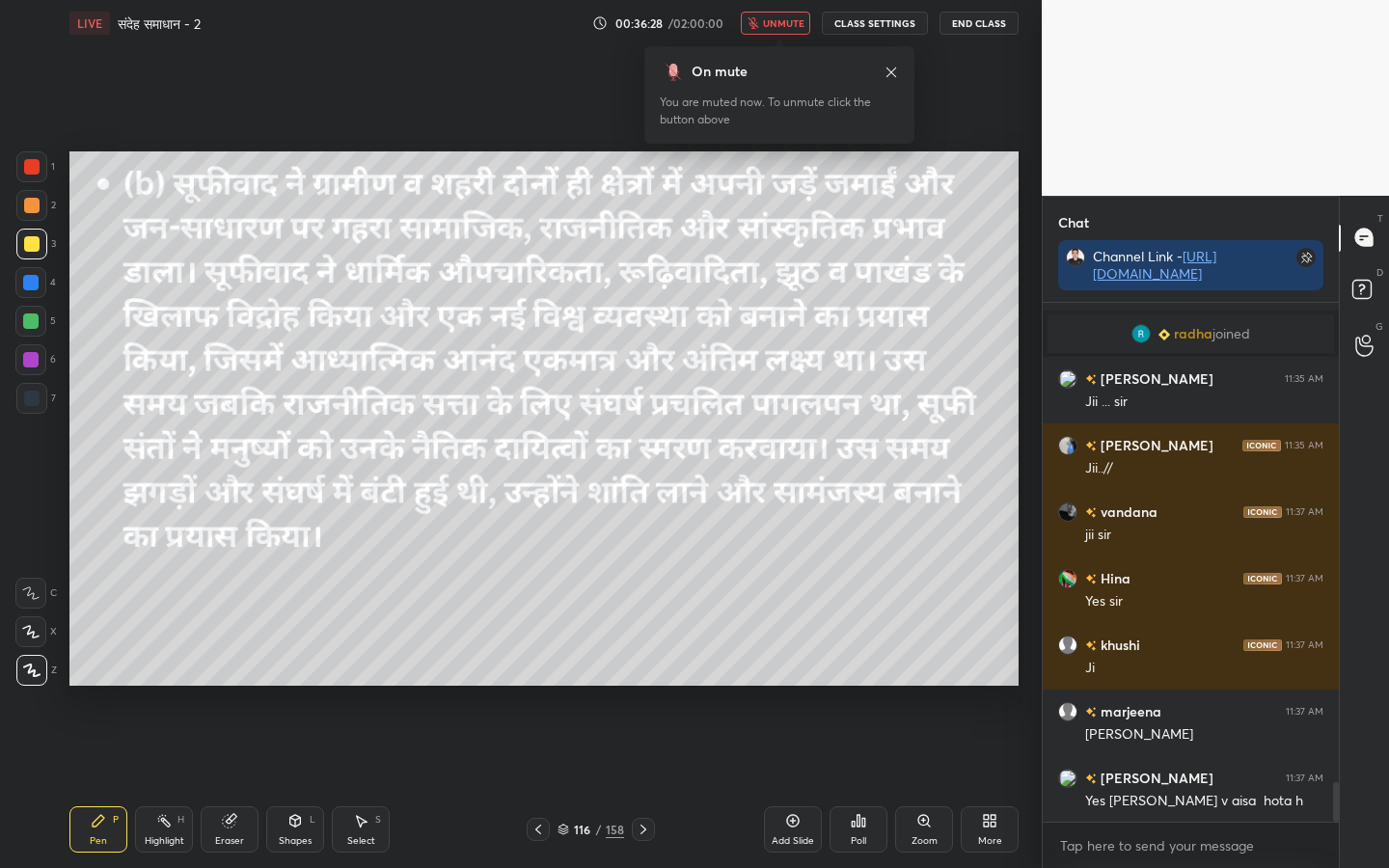
drag, startPoint x: 785, startPoint y: 21, endPoint x: 781, endPoint y: 36, distance: 15.5
click at [786, 22] on span "unmute" at bounding box center [784, 23] width 42 height 14
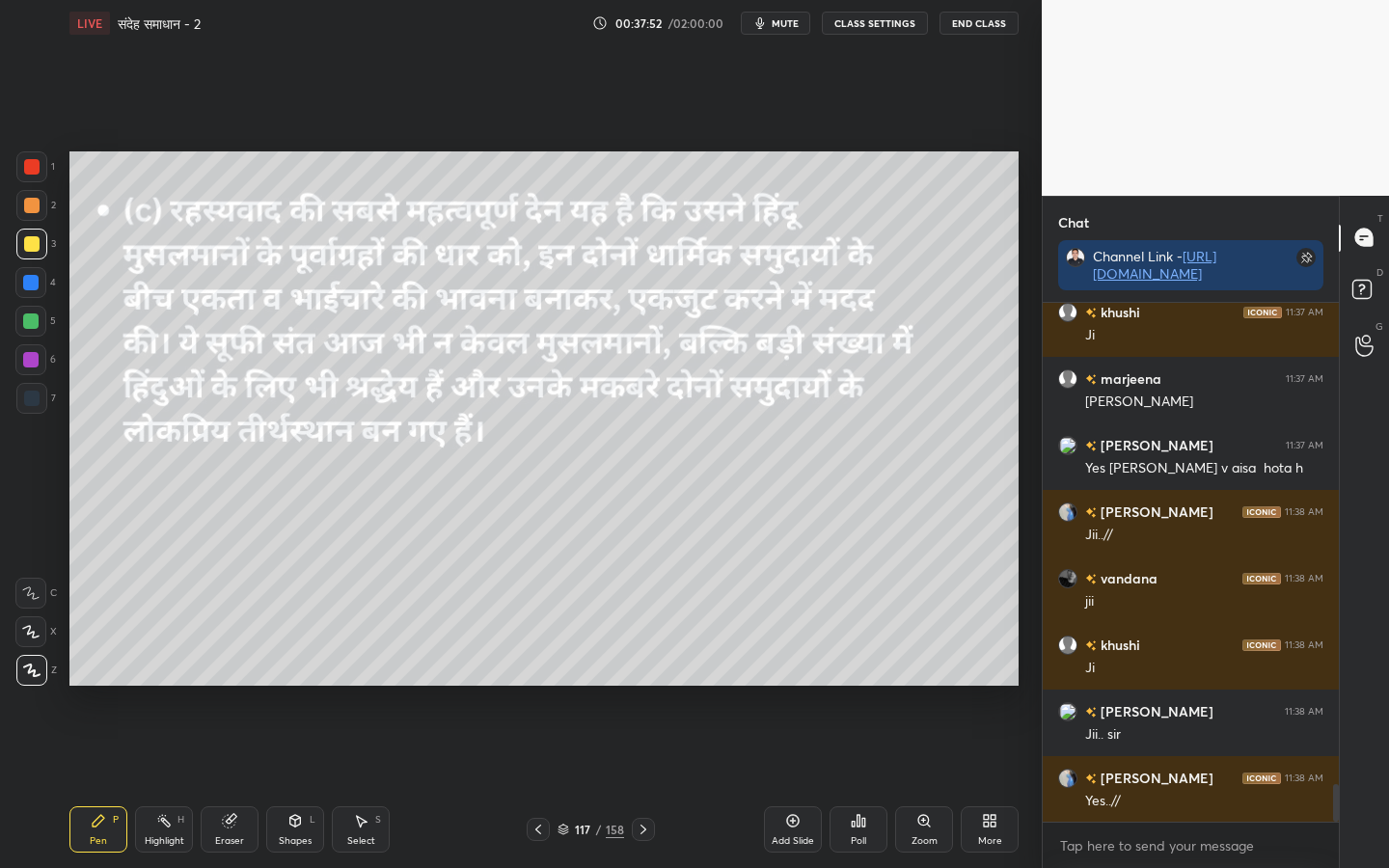
scroll to position [6734, 0]
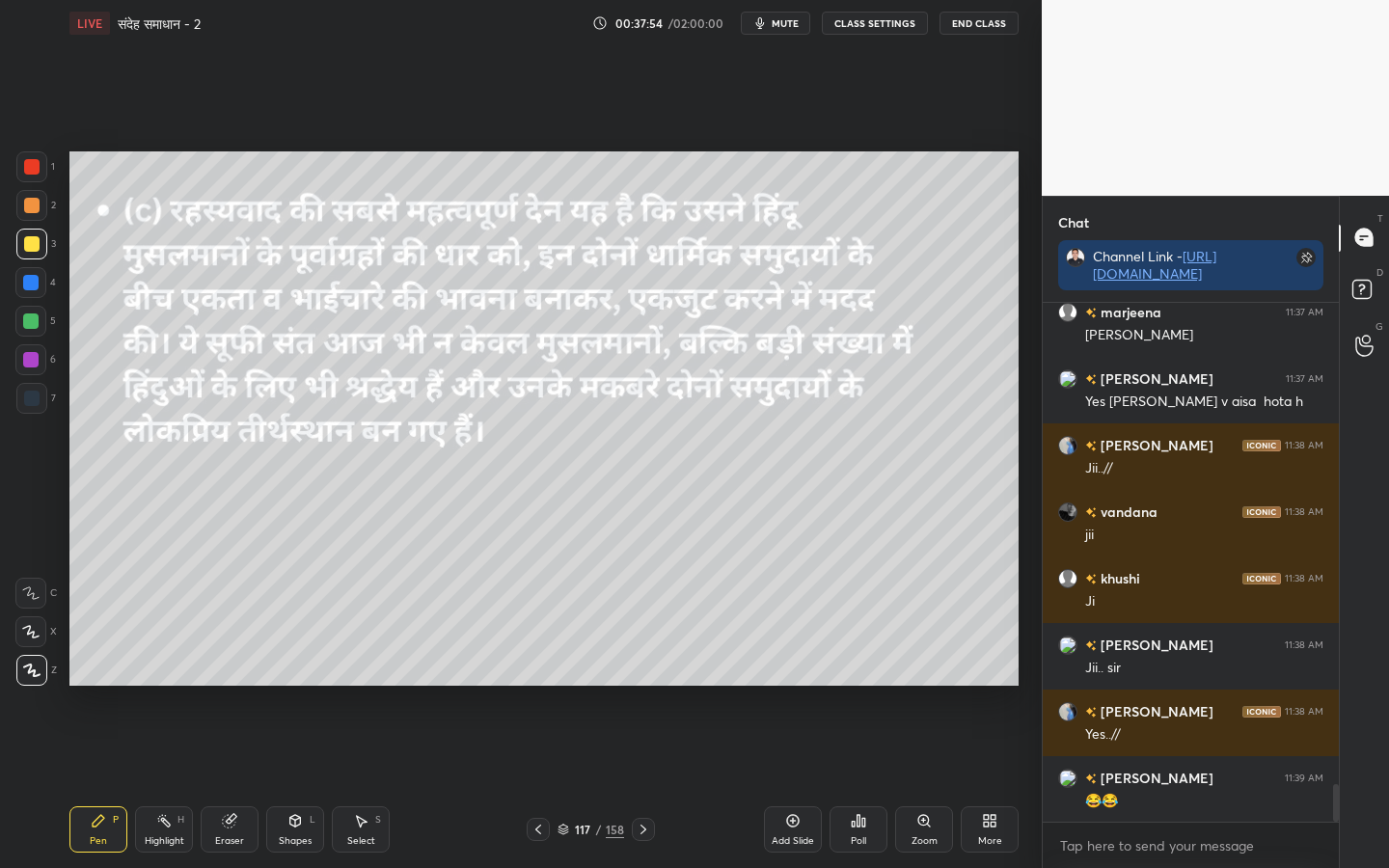
drag, startPoint x: 230, startPoint y: 838, endPoint x: 216, endPoint y: 827, distance: 17.8
click at [230, 685] on div "Eraser" at bounding box center [230, 841] width 29 height 10
click at [33, 672] on span "Erase all" at bounding box center [31, 670] width 29 height 14
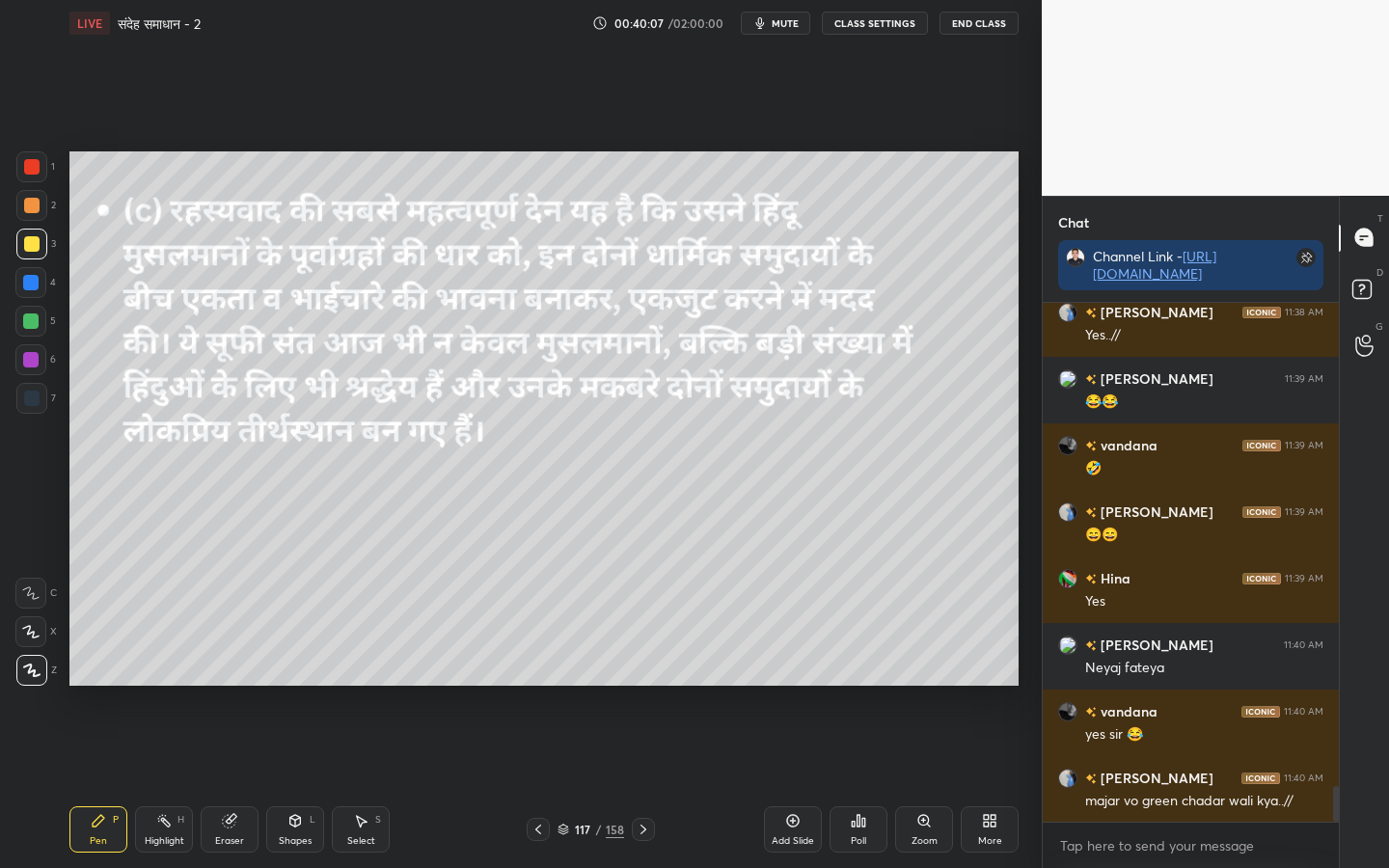
scroll to position [7199, 0]
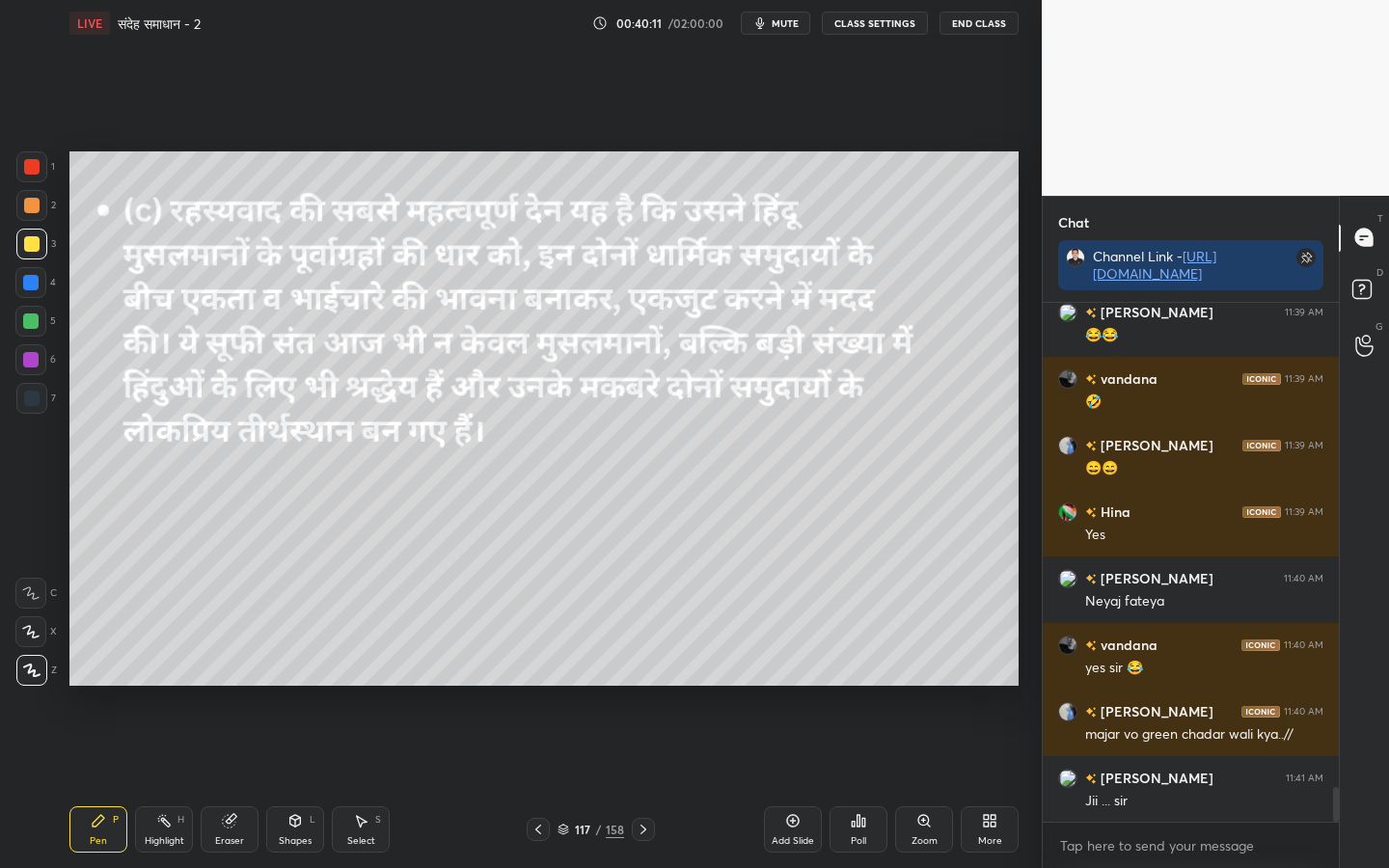
click at [648, 685] on icon at bounding box center [643, 829] width 16 height 16
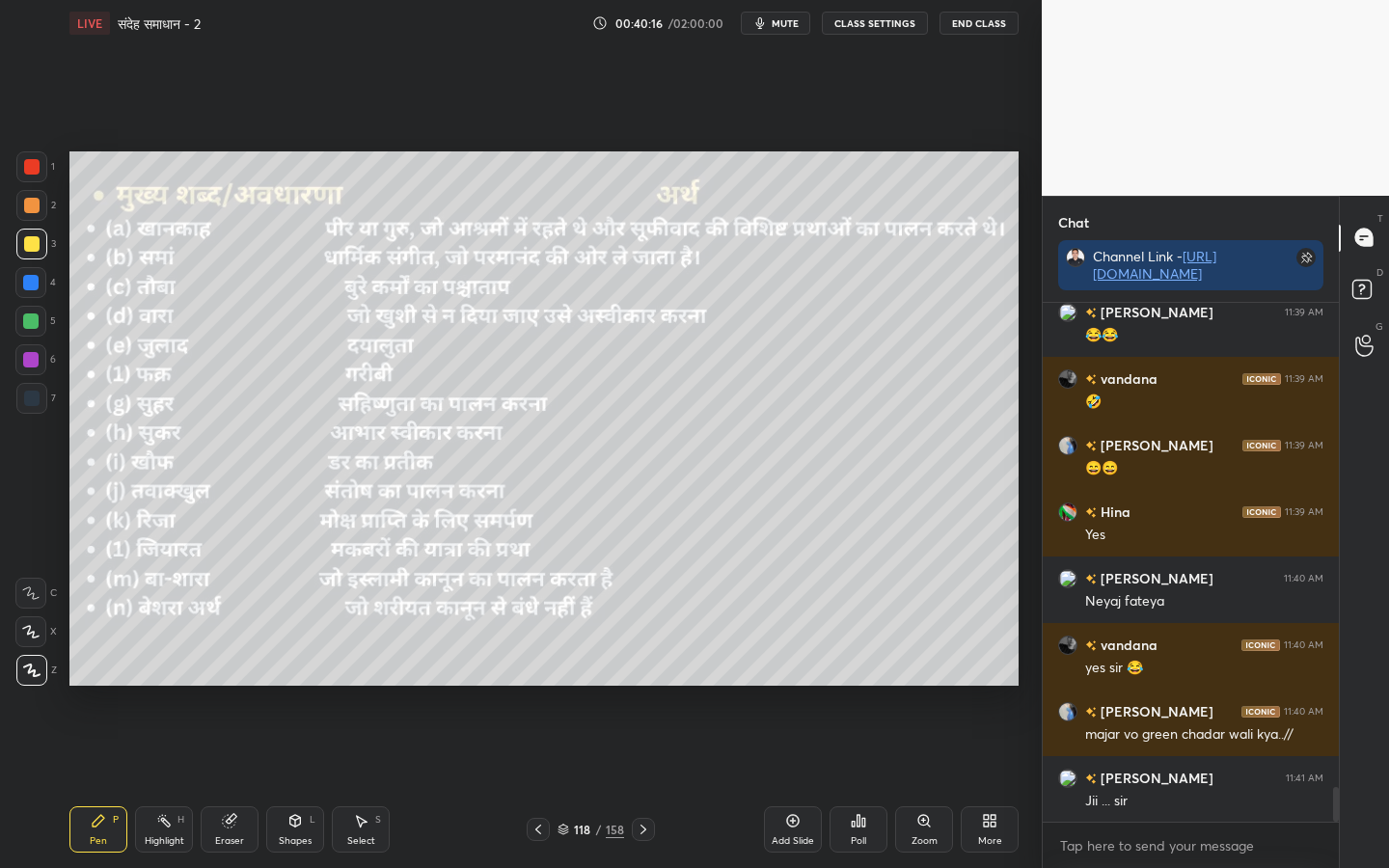
scroll to position [7266, 0]
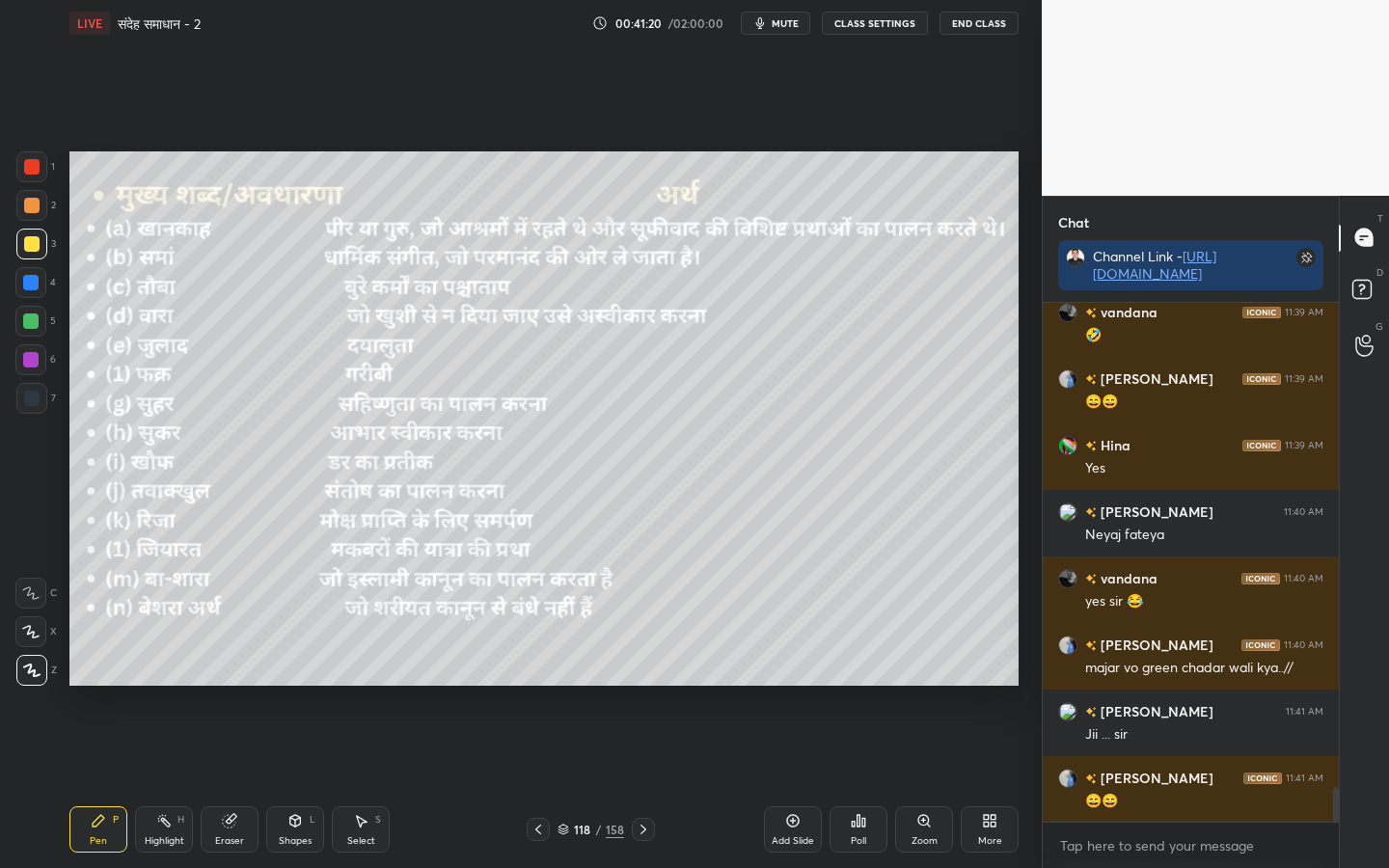
drag, startPoint x: 234, startPoint y: 834, endPoint x: 224, endPoint y: 823, distance: 14.9
click at [235, 685] on div "Eraser" at bounding box center [230, 841] width 29 height 10
click at [31, 672] on span "Erase all" at bounding box center [31, 670] width 29 height 14
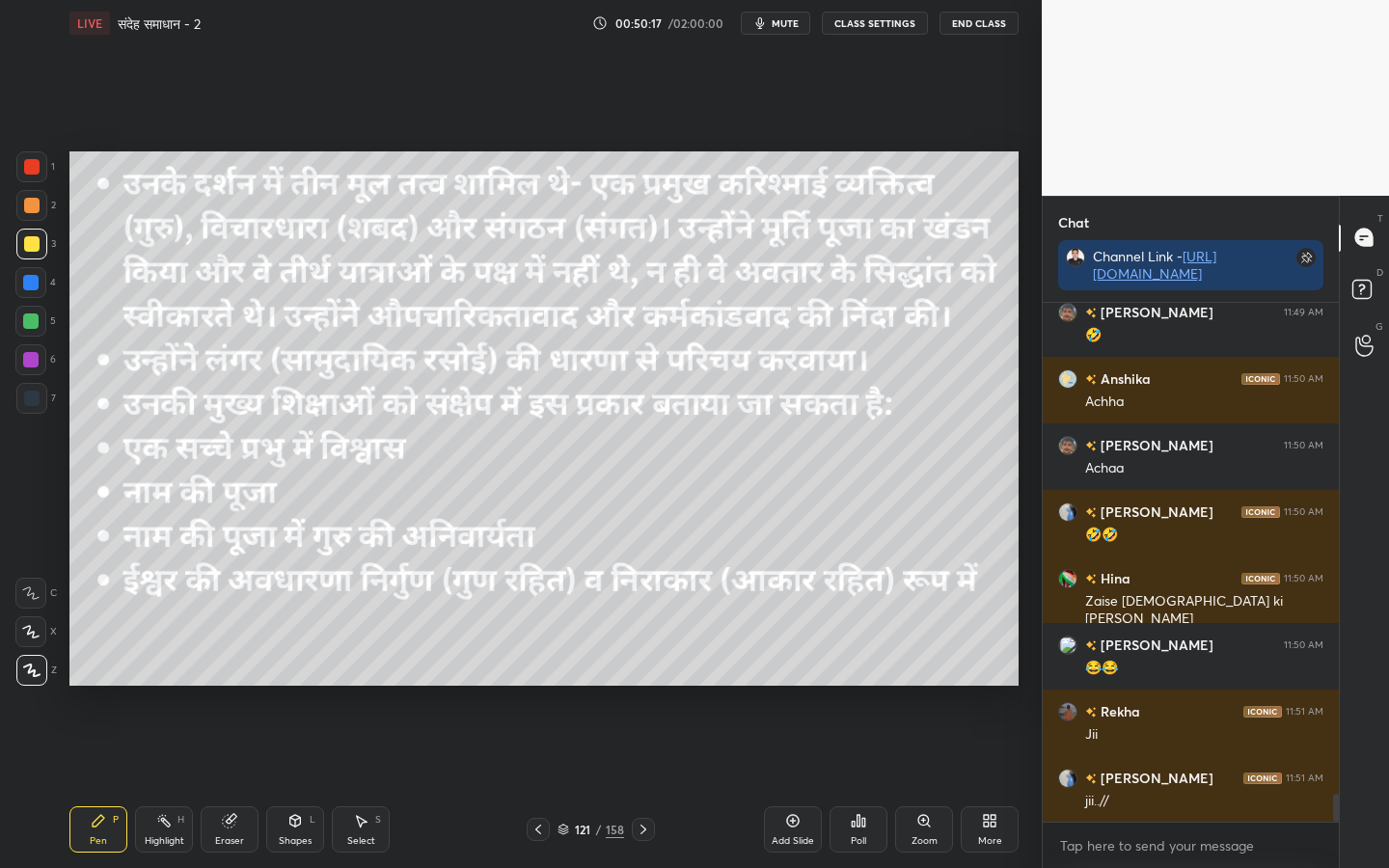
scroll to position [9313, 0]
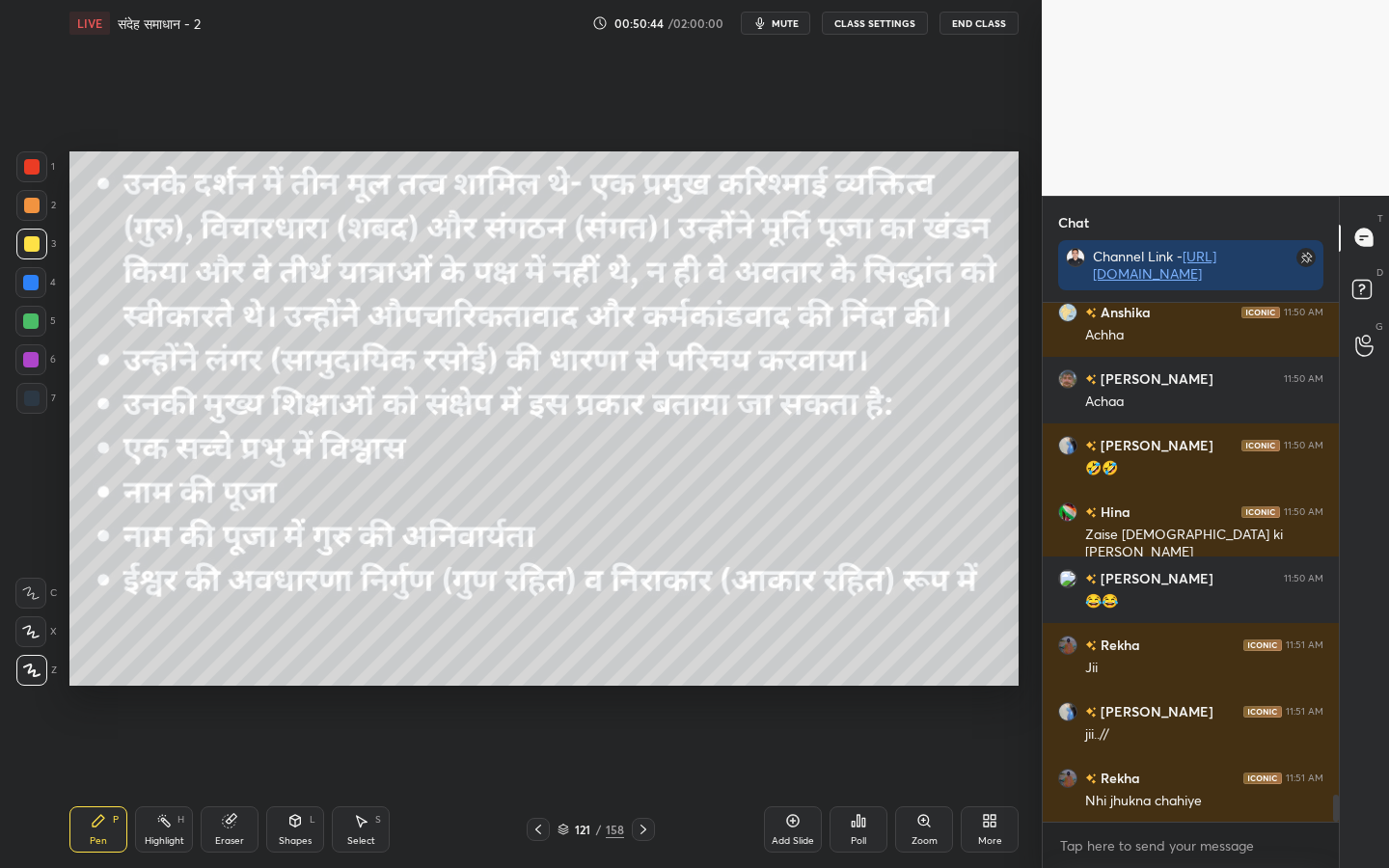
drag, startPoint x: 238, startPoint y: 828, endPoint x: 227, endPoint y: 820, distance: 13.6
click at [239, 685] on div "Eraser" at bounding box center [229, 829] width 57 height 47
drag, startPoint x: 35, startPoint y: 675, endPoint x: 56, endPoint y: 657, distance: 27.7
click at [35, 675] on span "Erase all" at bounding box center [31, 670] width 29 height 14
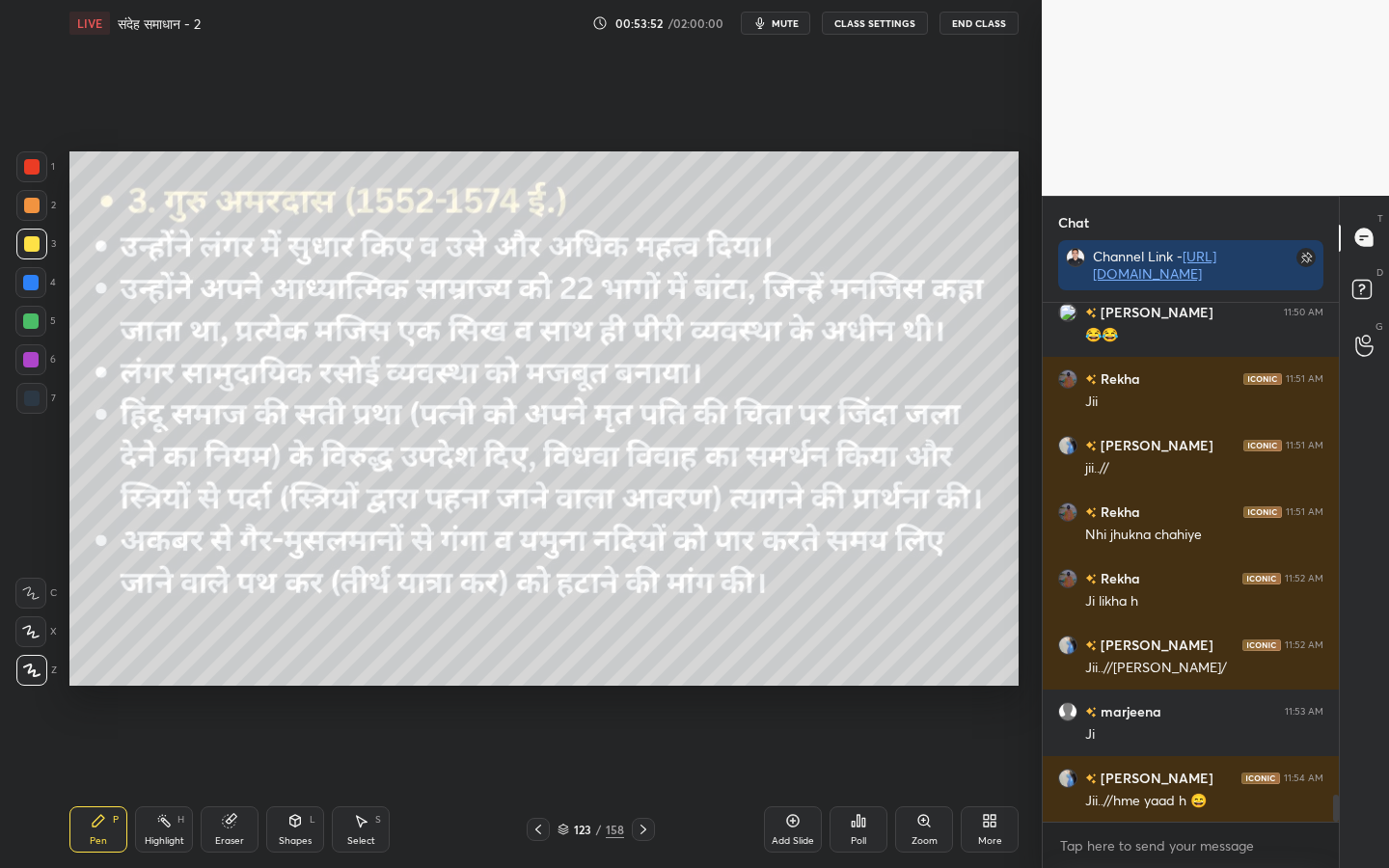
scroll to position [9646, 0]
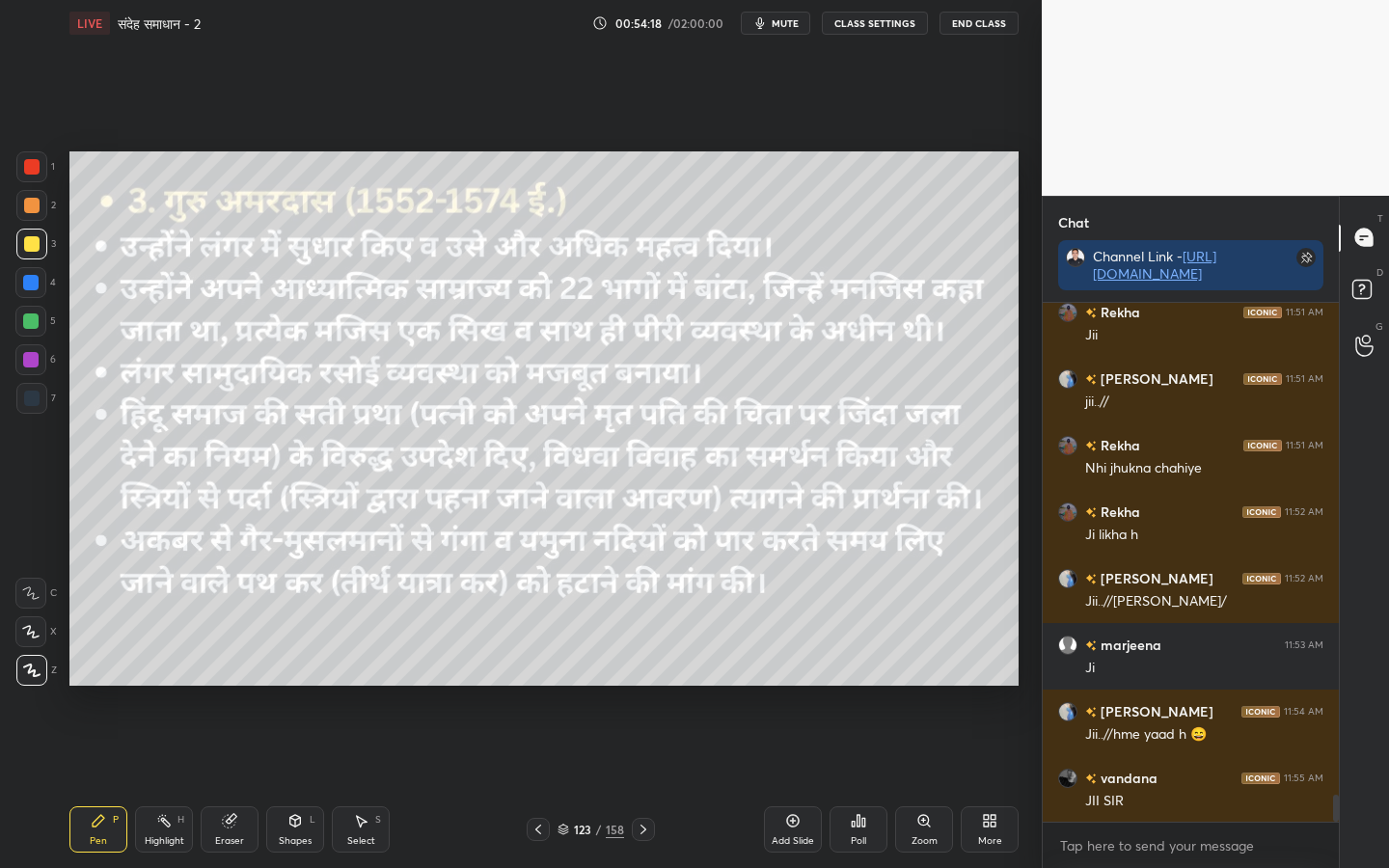
click at [238, 685] on div "Eraser" at bounding box center [230, 841] width 29 height 10
drag, startPoint x: 38, startPoint y: 672, endPoint x: 63, endPoint y: 666, distance: 25.7
click at [39, 672] on span "Erase all" at bounding box center [31, 670] width 29 height 14
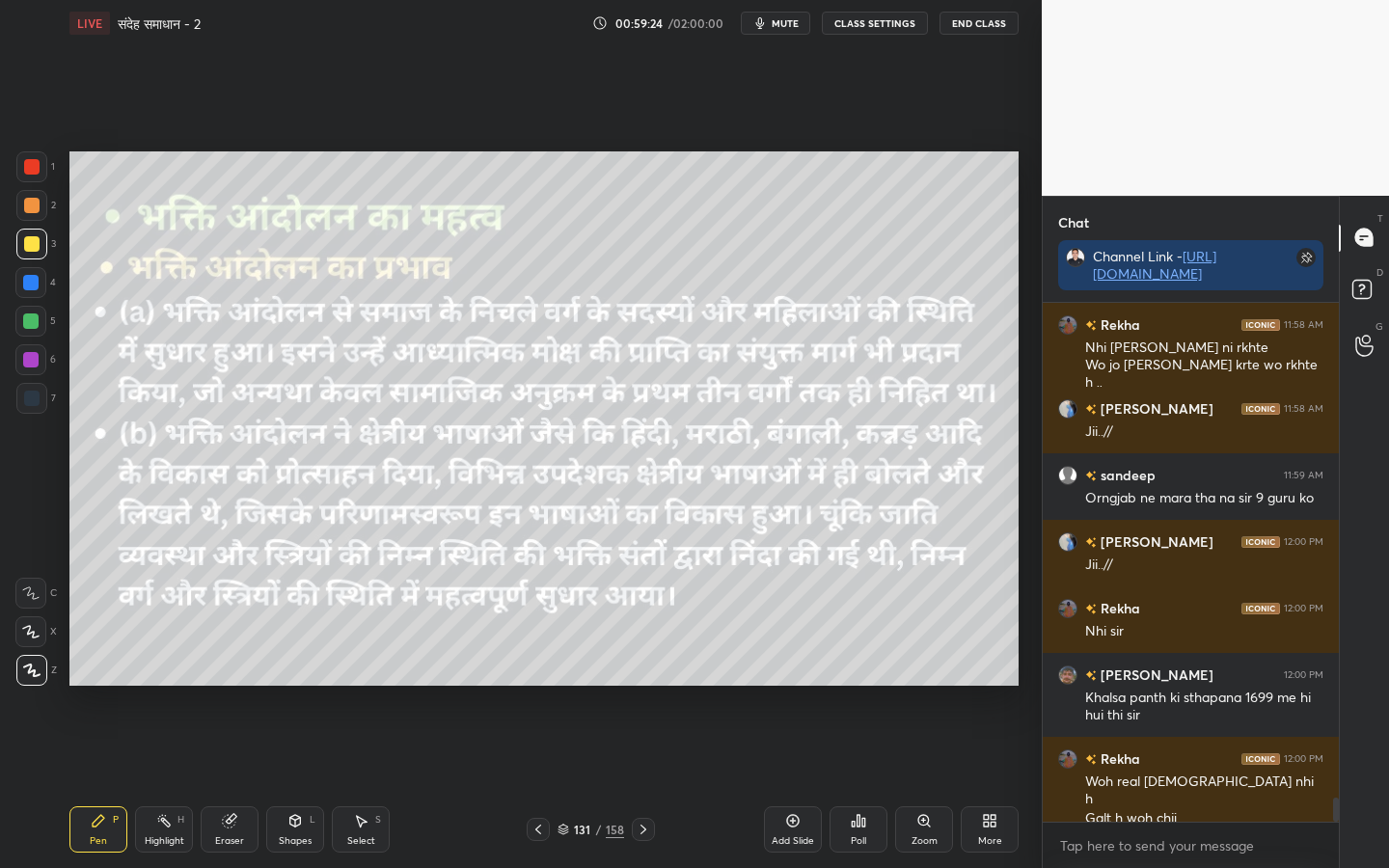
scroll to position [10649, 0]
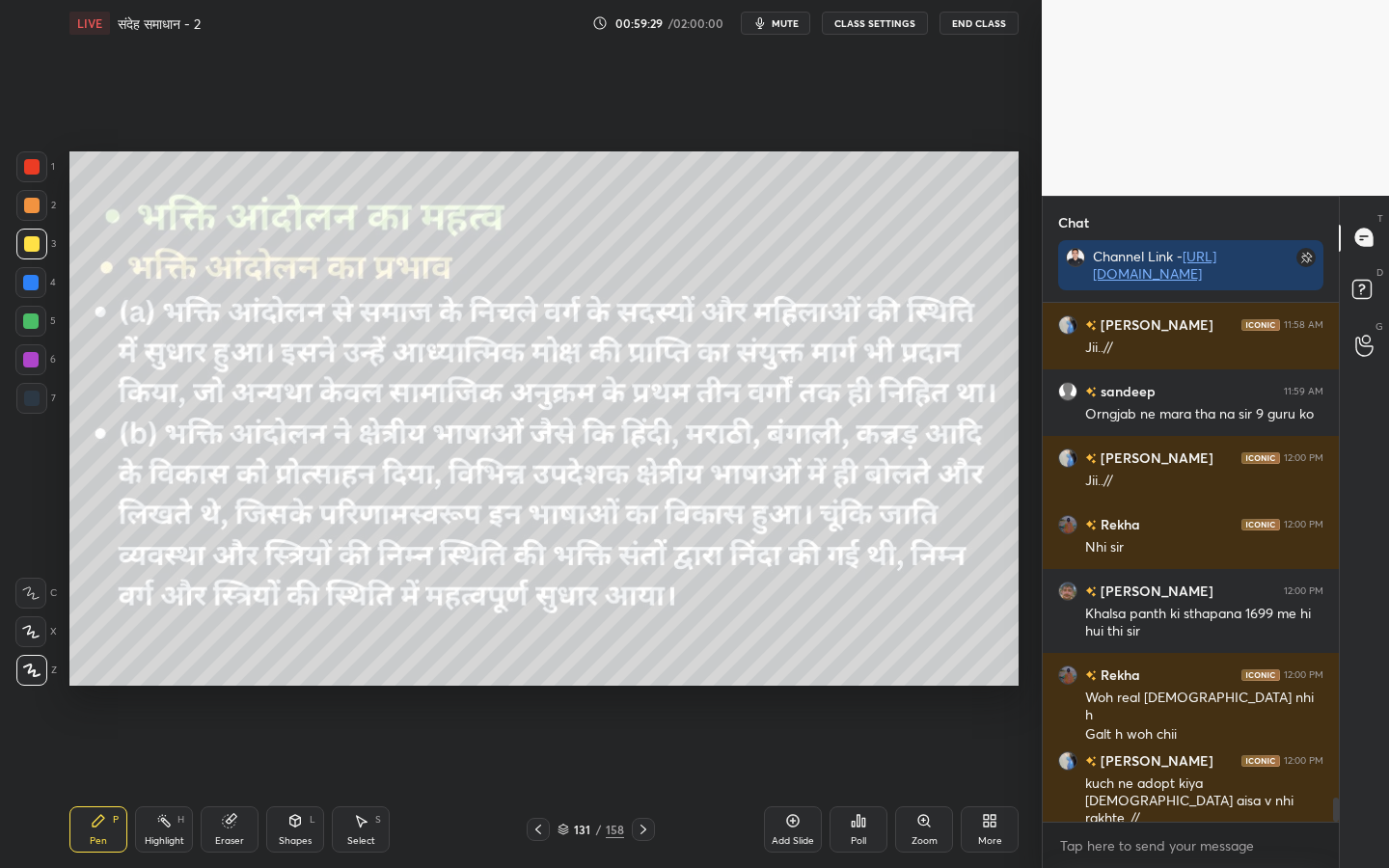
click at [615, 685] on div "158" at bounding box center [614, 829] width 18 height 18
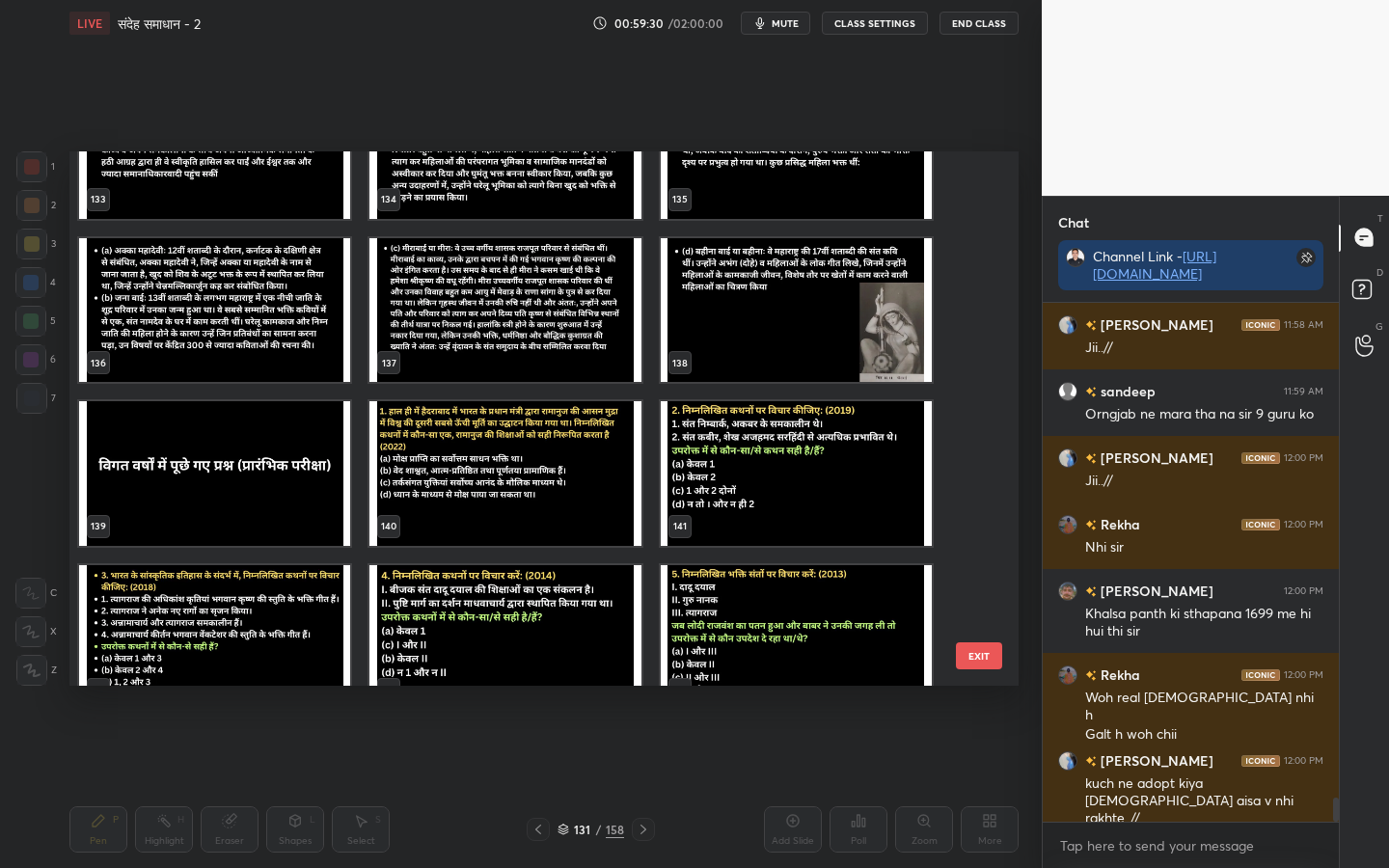
scroll to position [7386, 0]
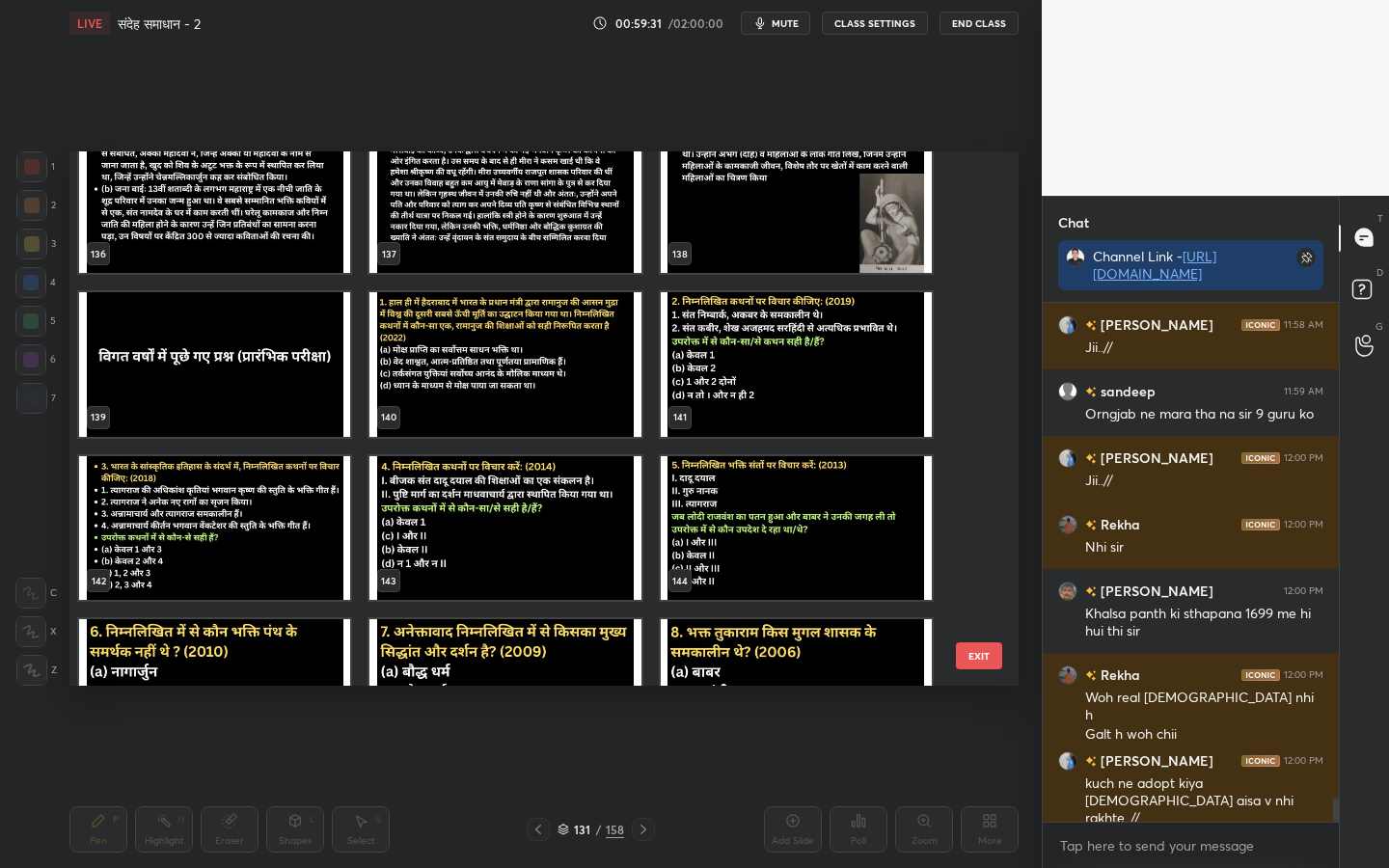
click at [633, 571] on img "grid" at bounding box center [504, 528] width 271 height 145
click at [971, 667] on button "EXIT" at bounding box center [979, 656] width 47 height 27
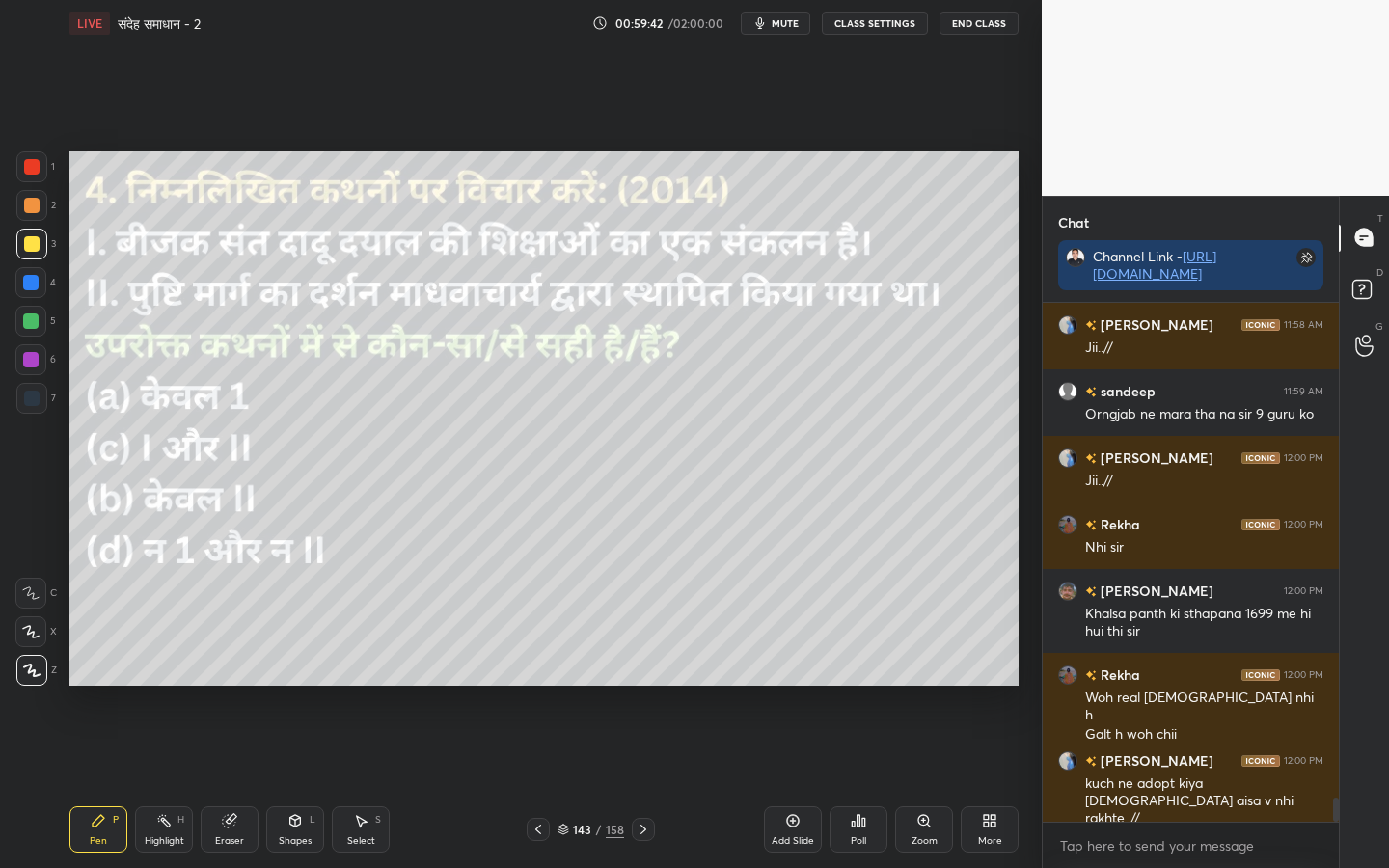
scroll to position [10750, 0]
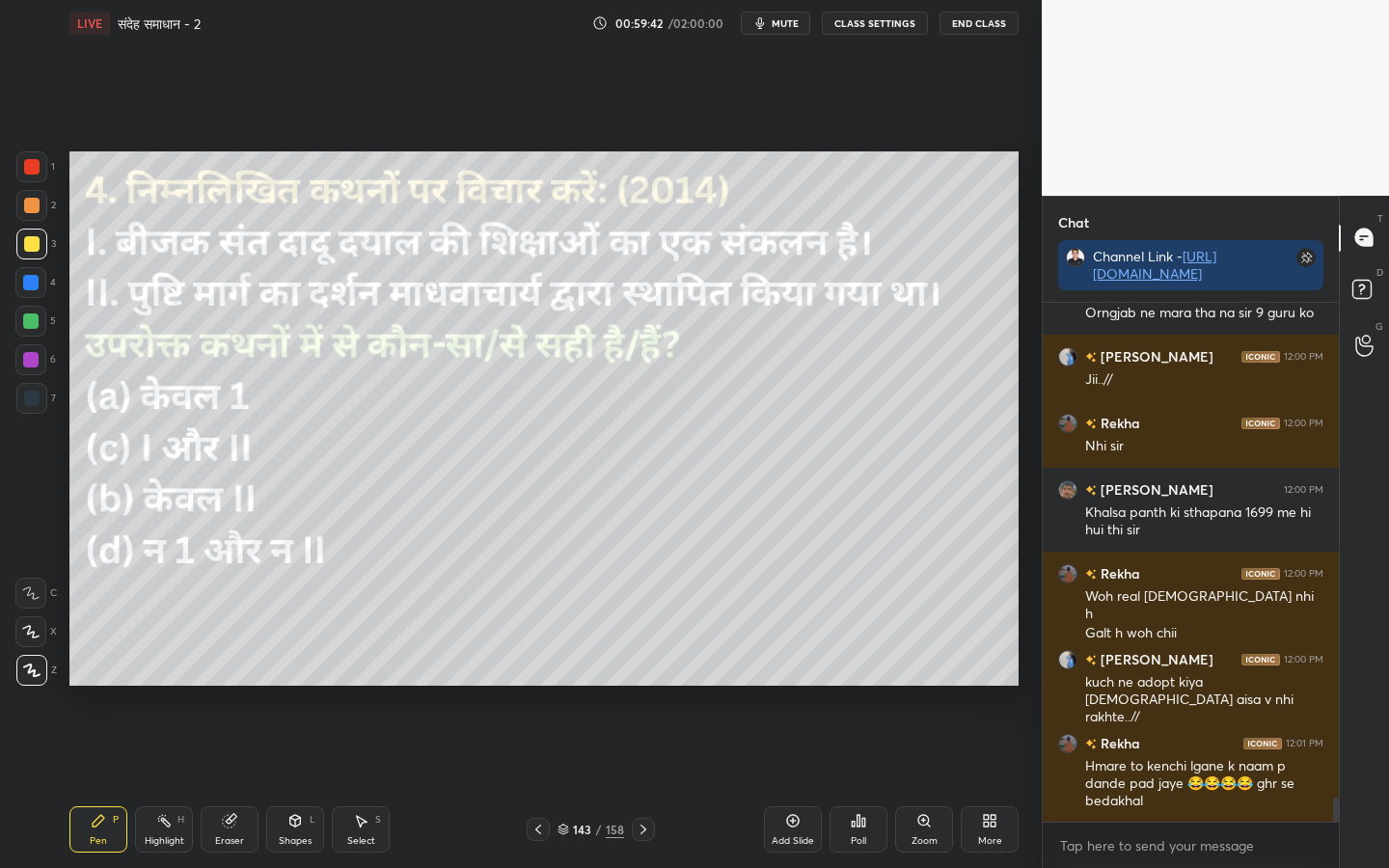
click at [615, 685] on div "158" at bounding box center [614, 829] width 18 height 18
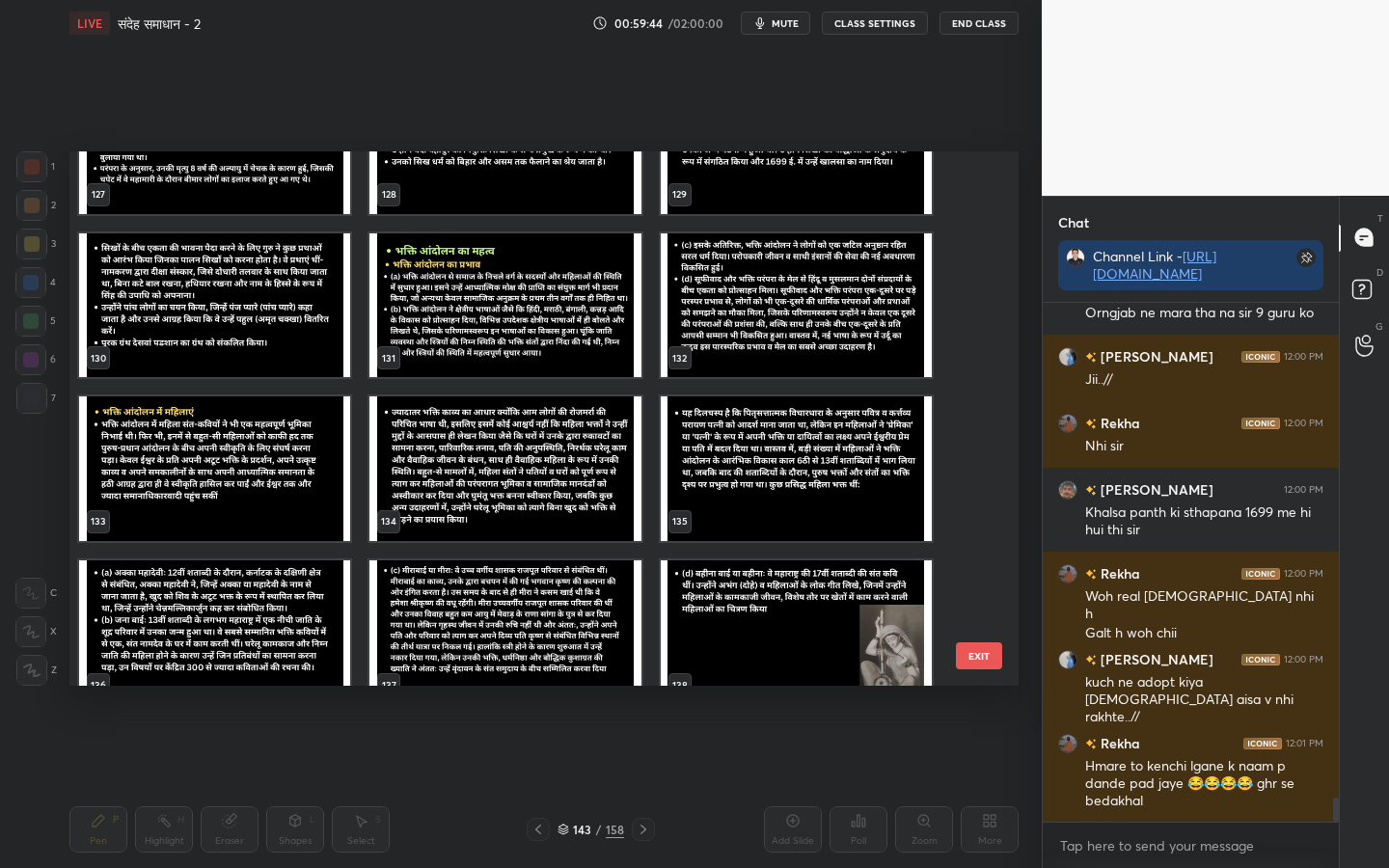
scroll to position [6942, 0]
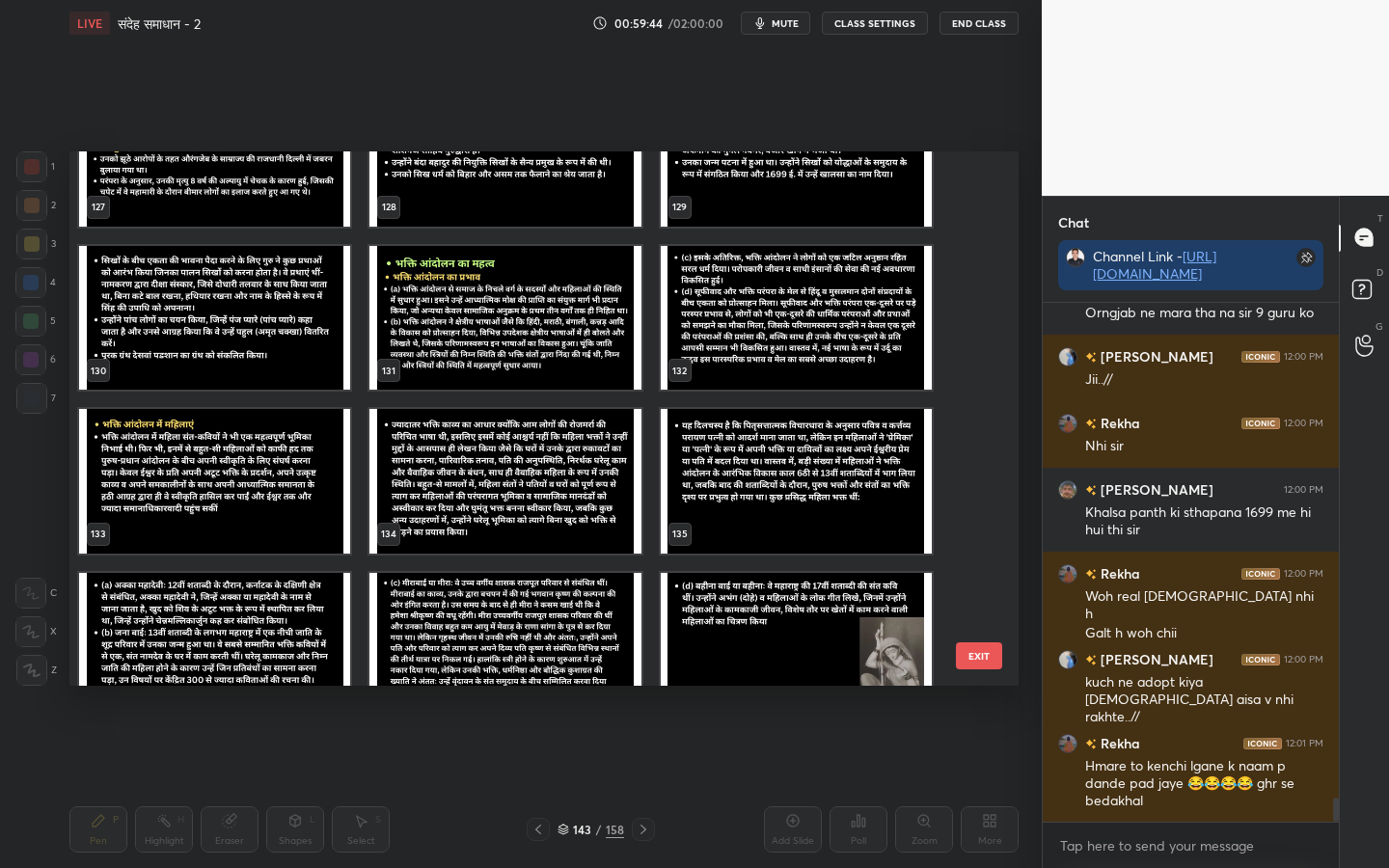
click at [525, 334] on img "grid" at bounding box center [504, 318] width 271 height 145
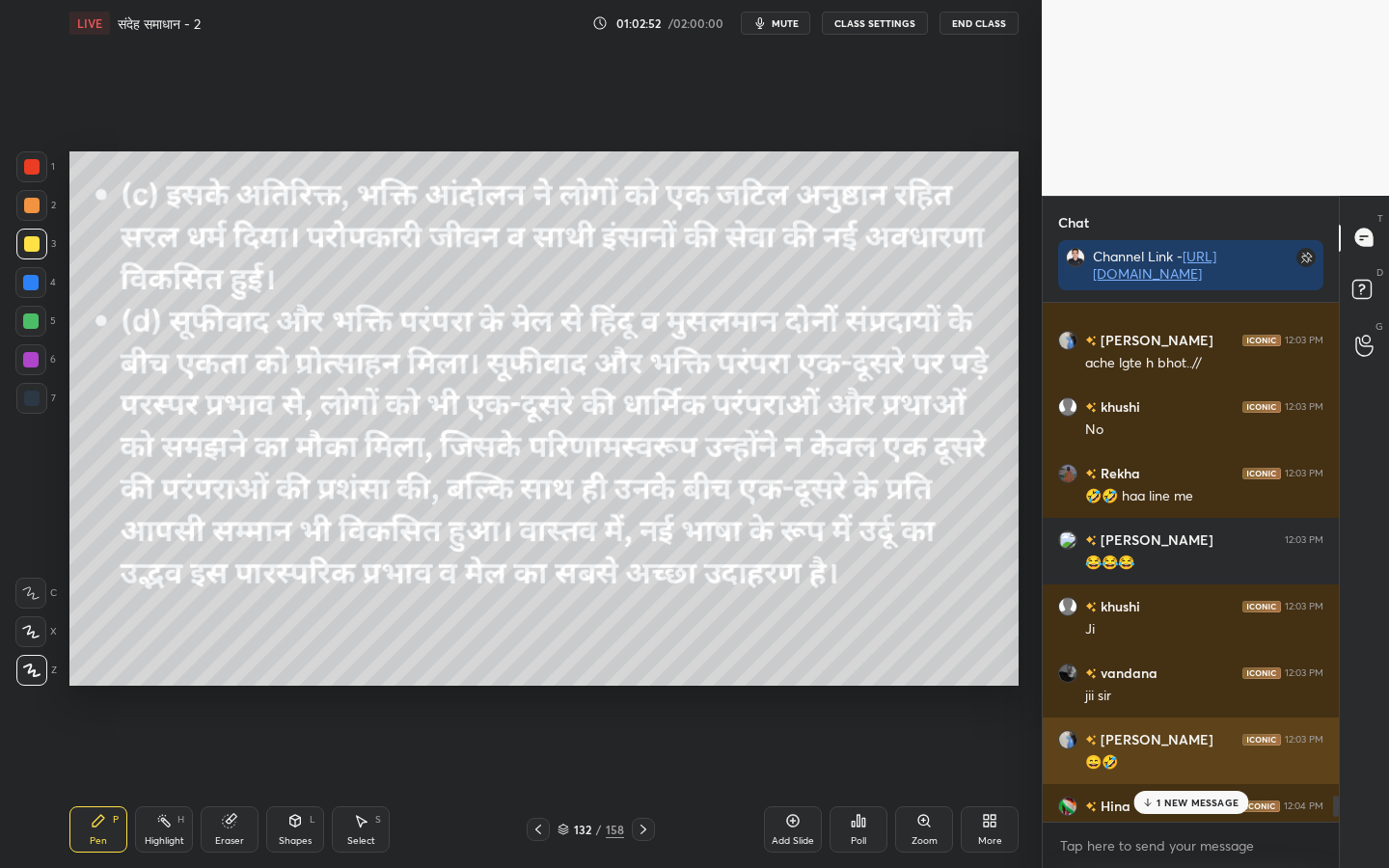
scroll to position [12504, 0]
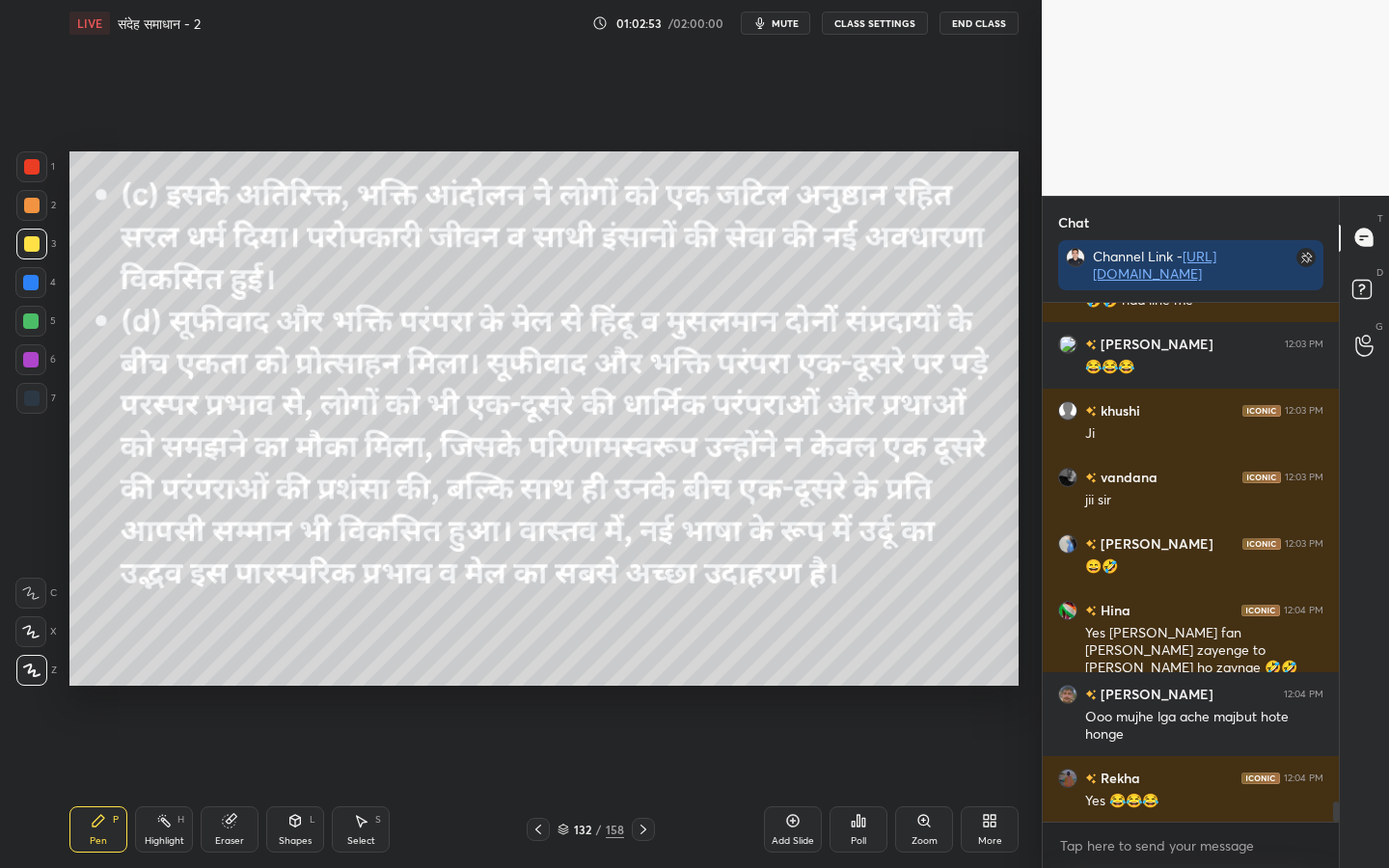
click at [217, 685] on div "Eraser" at bounding box center [229, 829] width 57 height 47
click at [36, 665] on span "Erase all" at bounding box center [31, 670] width 29 height 14
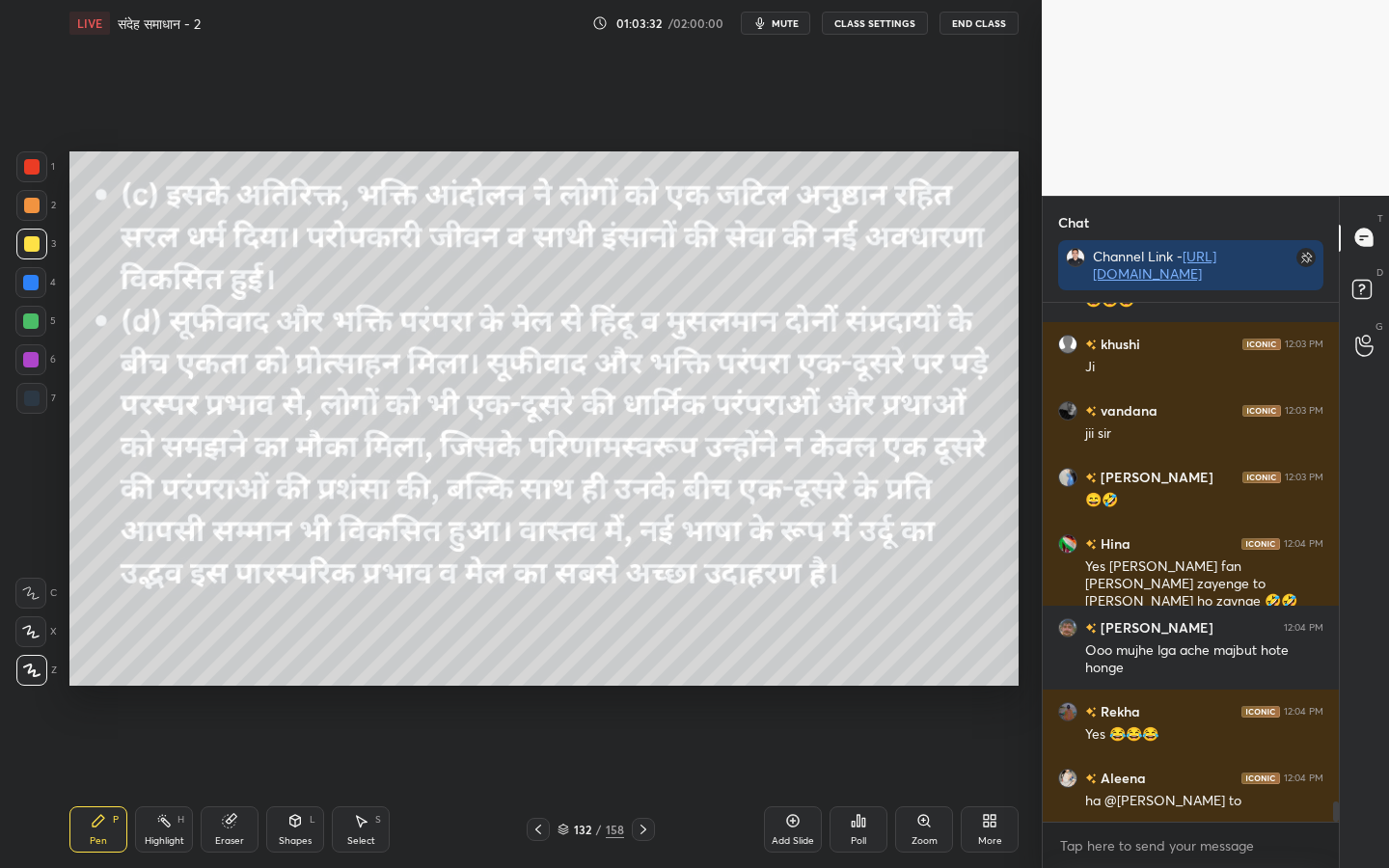
scroll to position [12638, 0]
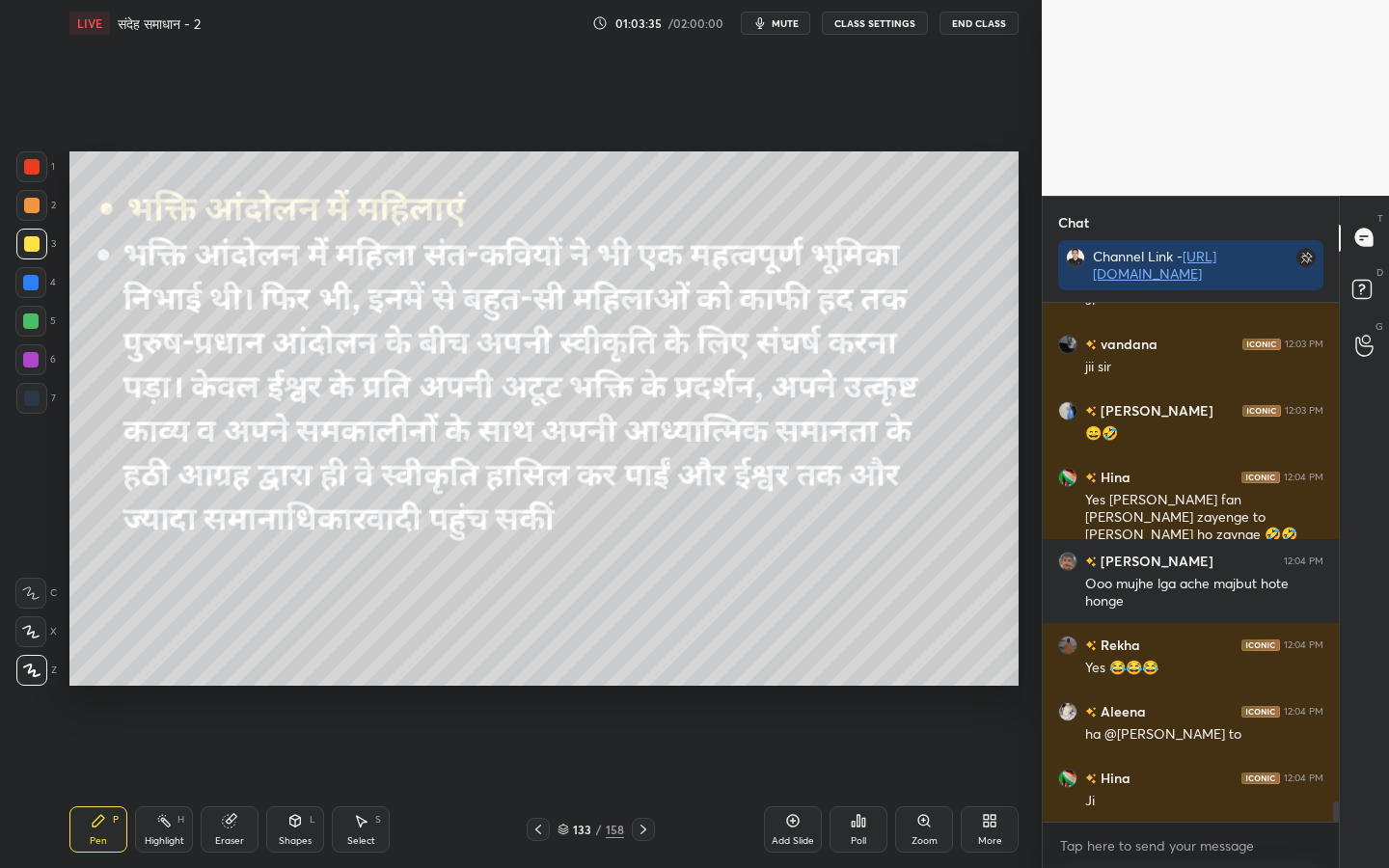
click at [618, 685] on div "158" at bounding box center [614, 829] width 18 height 18
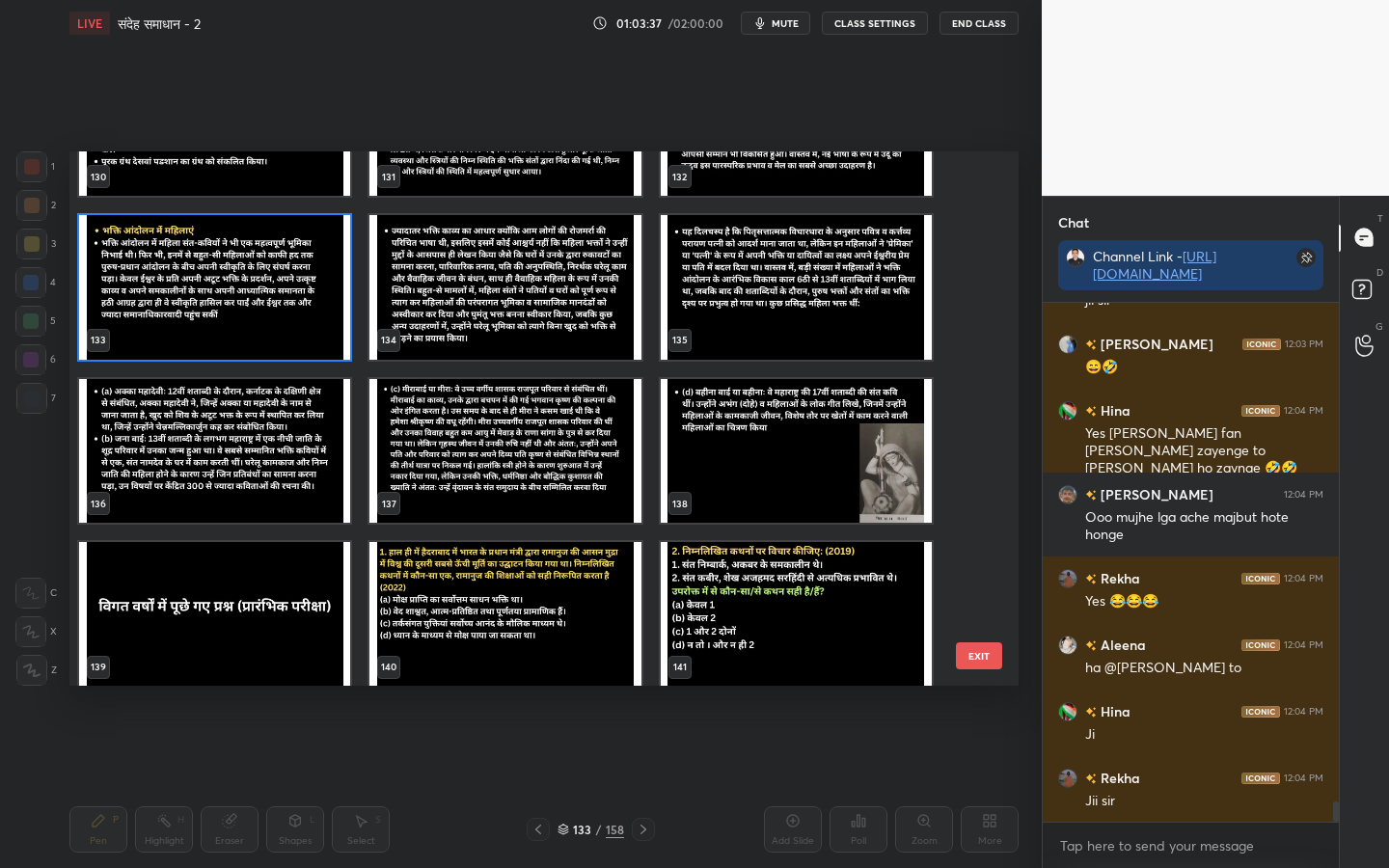
scroll to position [7200, 0]
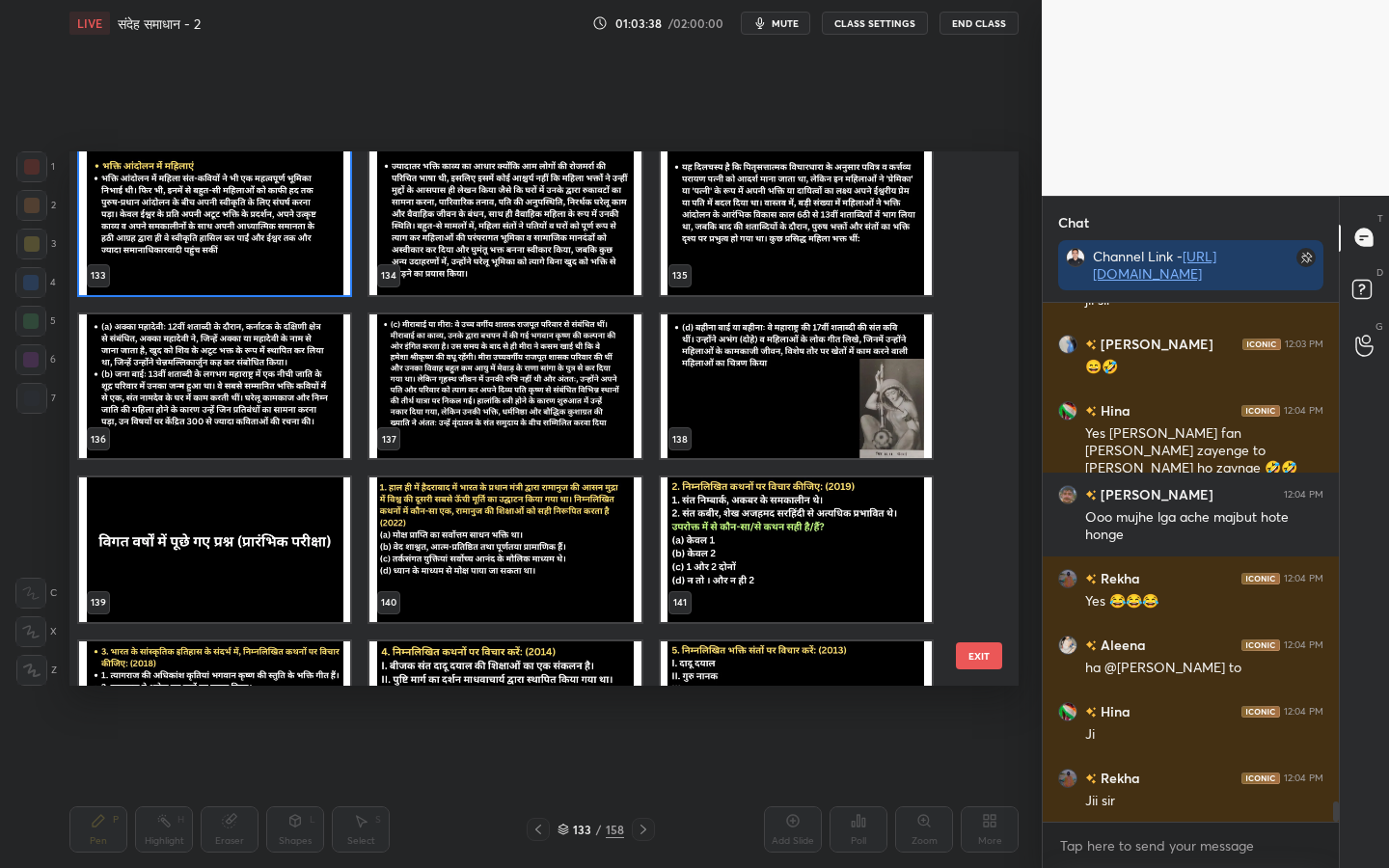
click at [980, 660] on button "EXIT" at bounding box center [979, 656] width 47 height 27
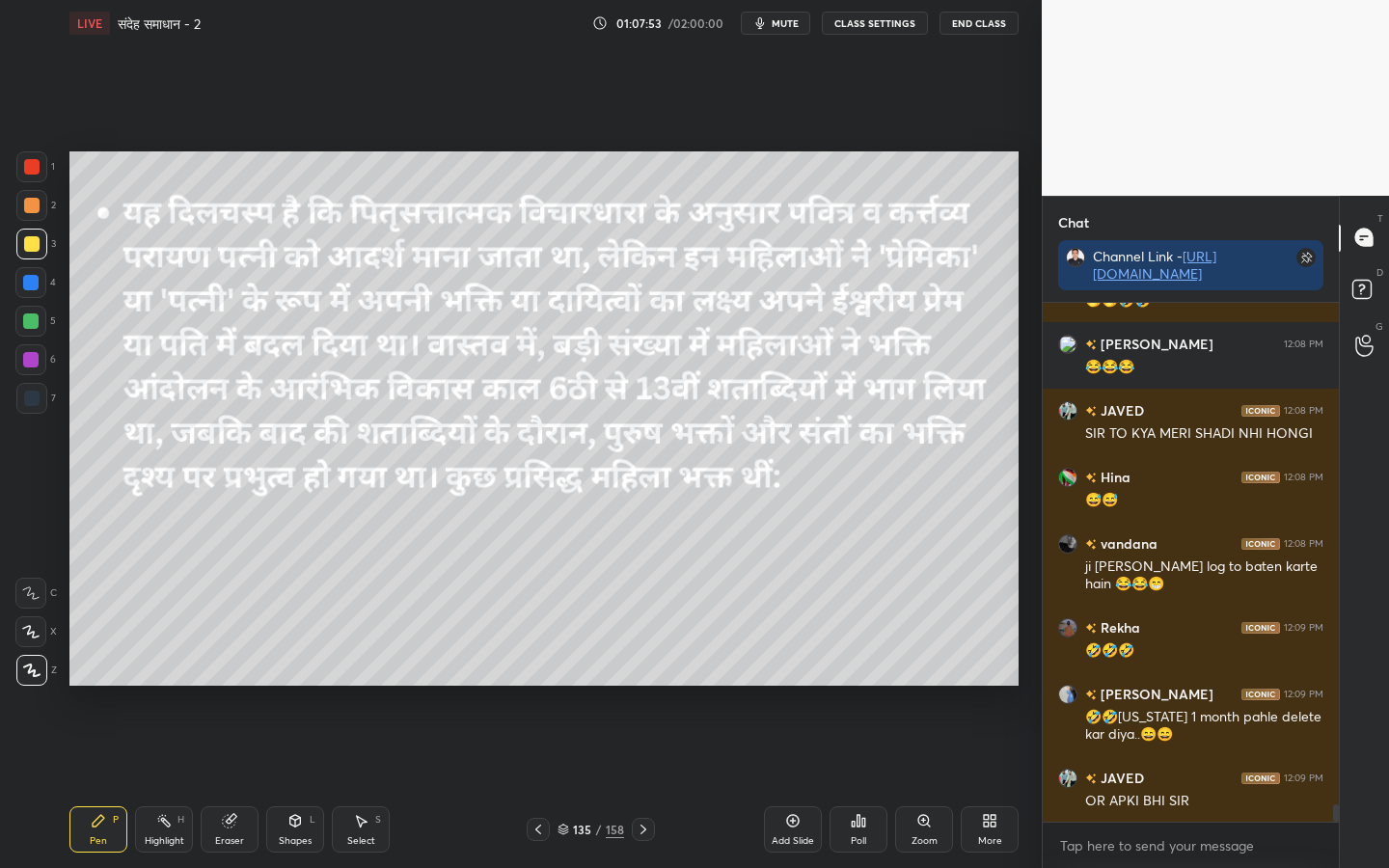
scroll to position [14905, 0]
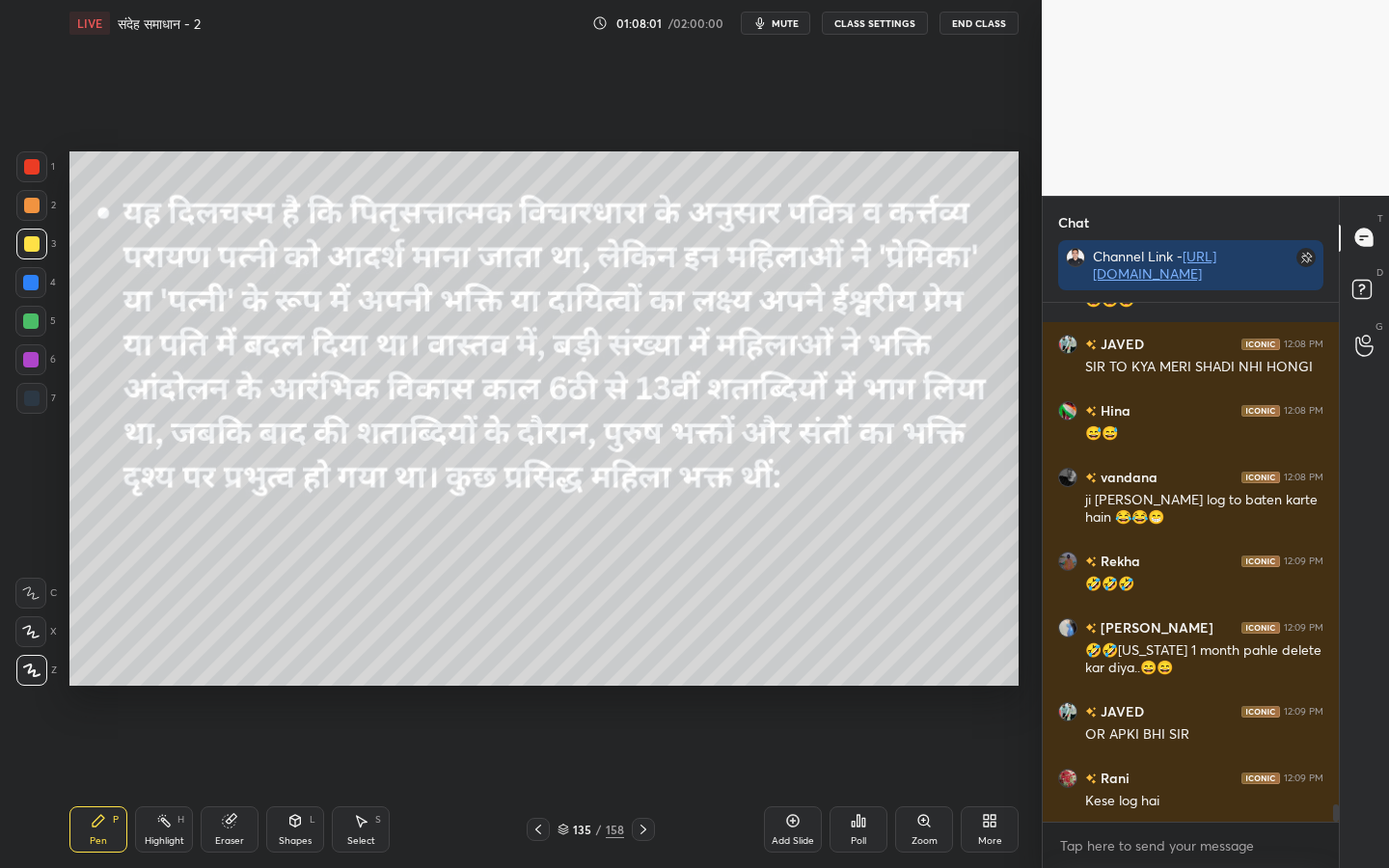
drag, startPoint x: 238, startPoint y: 824, endPoint x: 177, endPoint y: 790, distance: 69.8
click at [238, 685] on div "Eraser" at bounding box center [229, 829] width 57 height 47
click at [41, 675] on span "Erase all" at bounding box center [31, 670] width 29 height 14
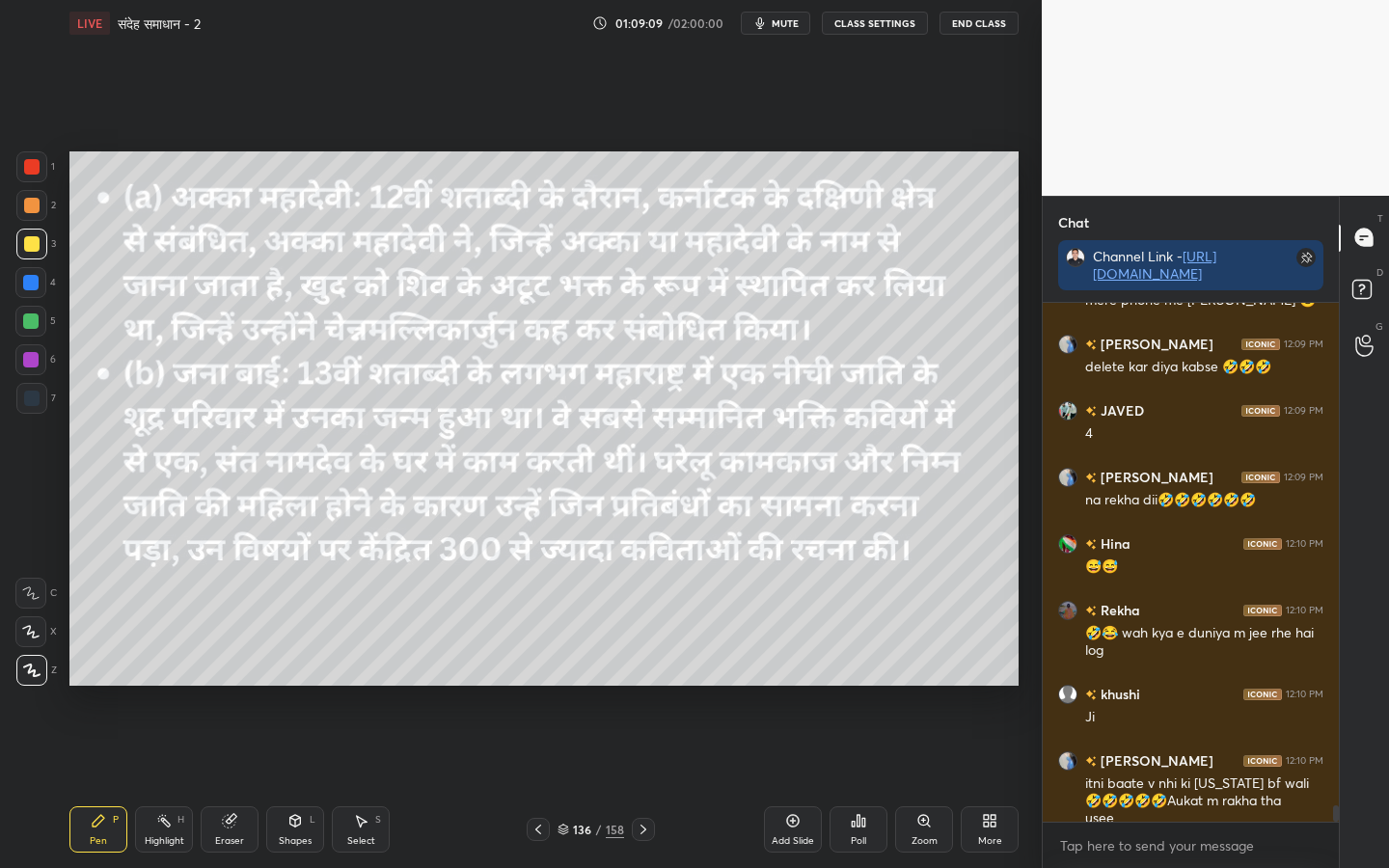
scroll to position [15706, 0]
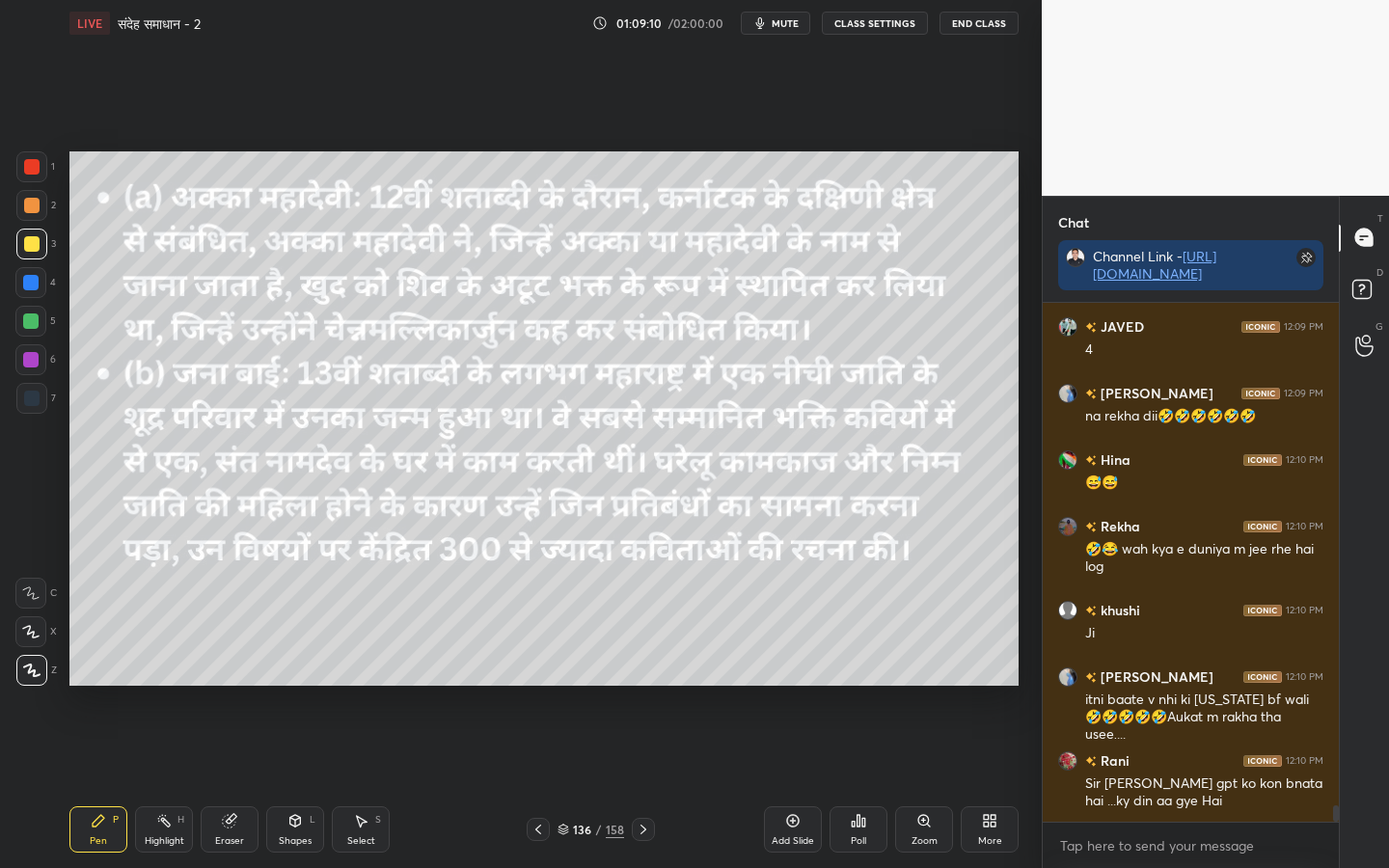
click at [243, 685] on div "Eraser" at bounding box center [229, 829] width 57 height 47
click at [17, 674] on span "Erase all" at bounding box center [31, 670] width 29 height 14
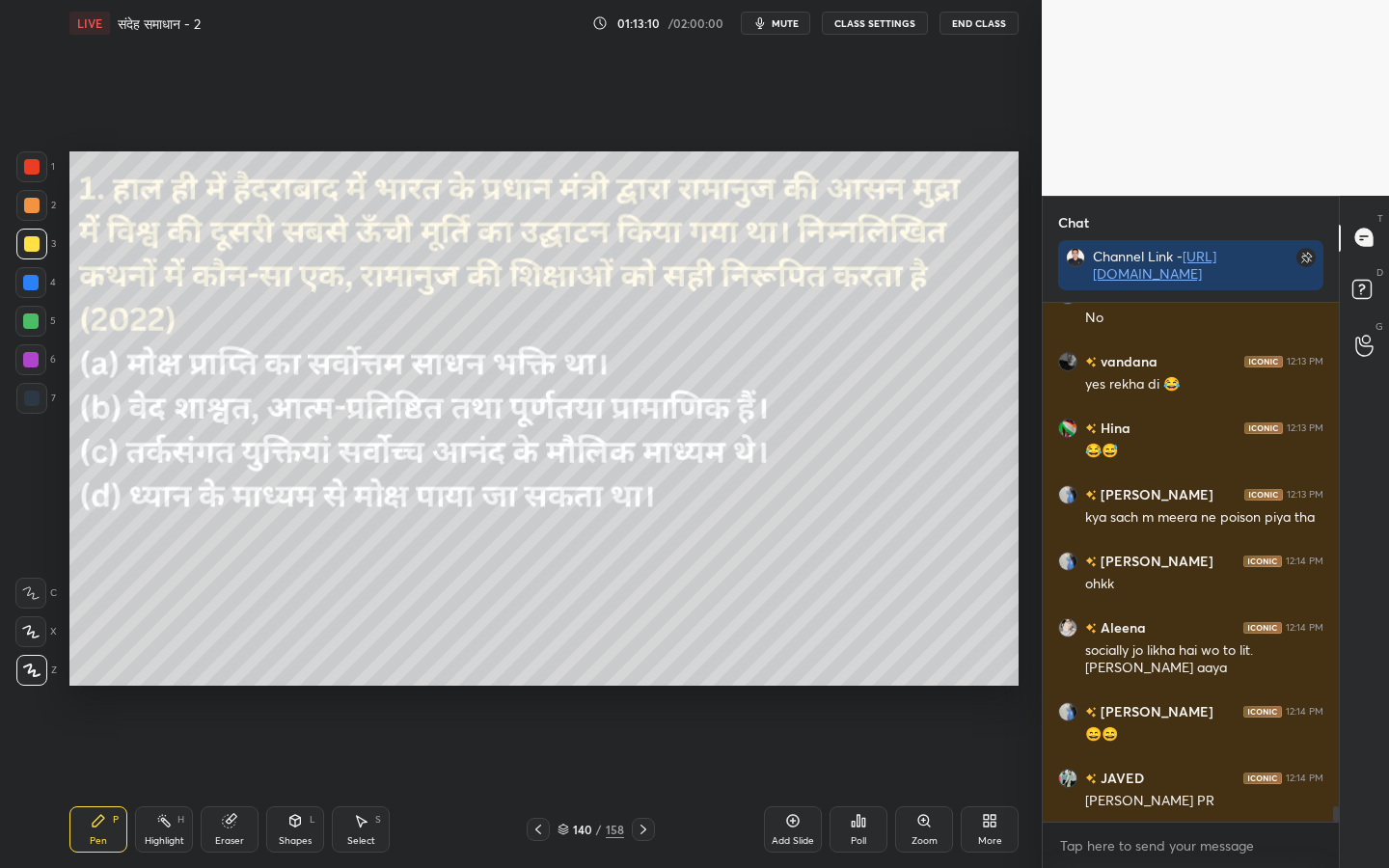
scroll to position [17106, 0]
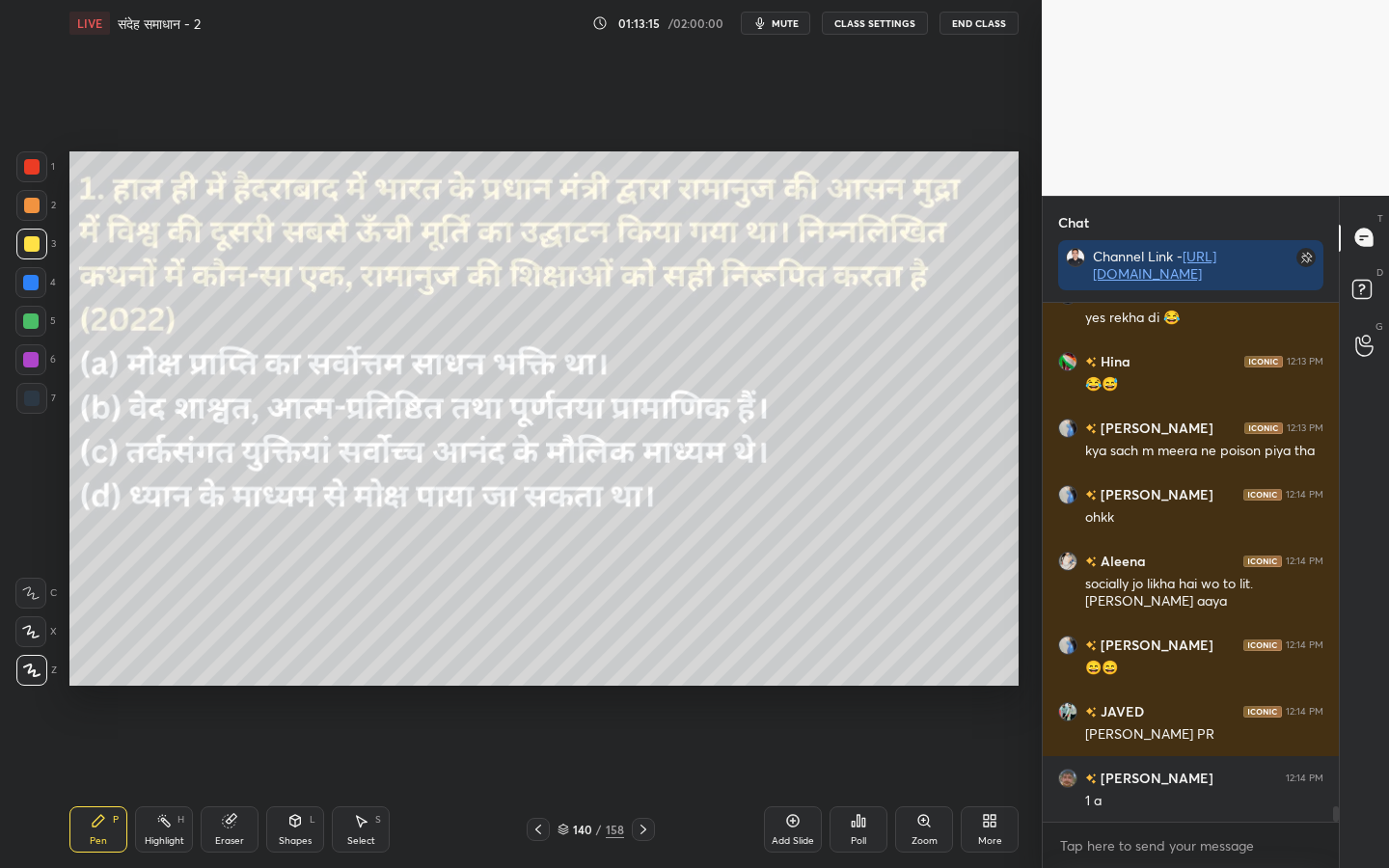
click at [872, 685] on div "Poll" at bounding box center [858, 829] width 57 height 47
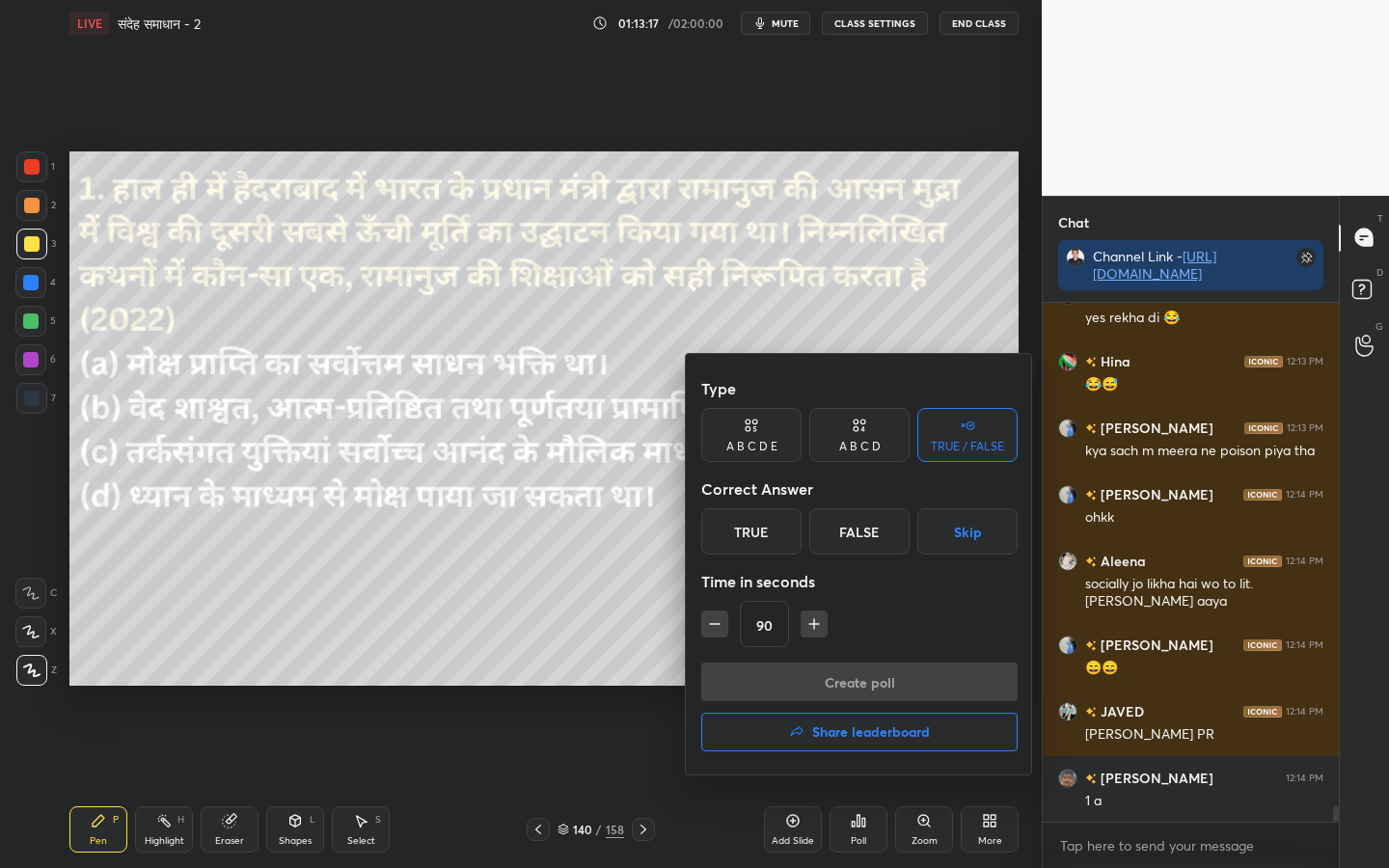
click at [855, 441] on div "A B C D" at bounding box center [859, 447] width 42 height 12
click at [715, 635] on button "button" at bounding box center [714, 624] width 27 height 27
click at [714, 636] on button "button" at bounding box center [714, 624] width 27 height 27
click at [721, 633] on button "button" at bounding box center [714, 624] width 27 height 27
drag, startPoint x: 721, startPoint y: 633, endPoint x: 734, endPoint y: 634, distance: 13.0
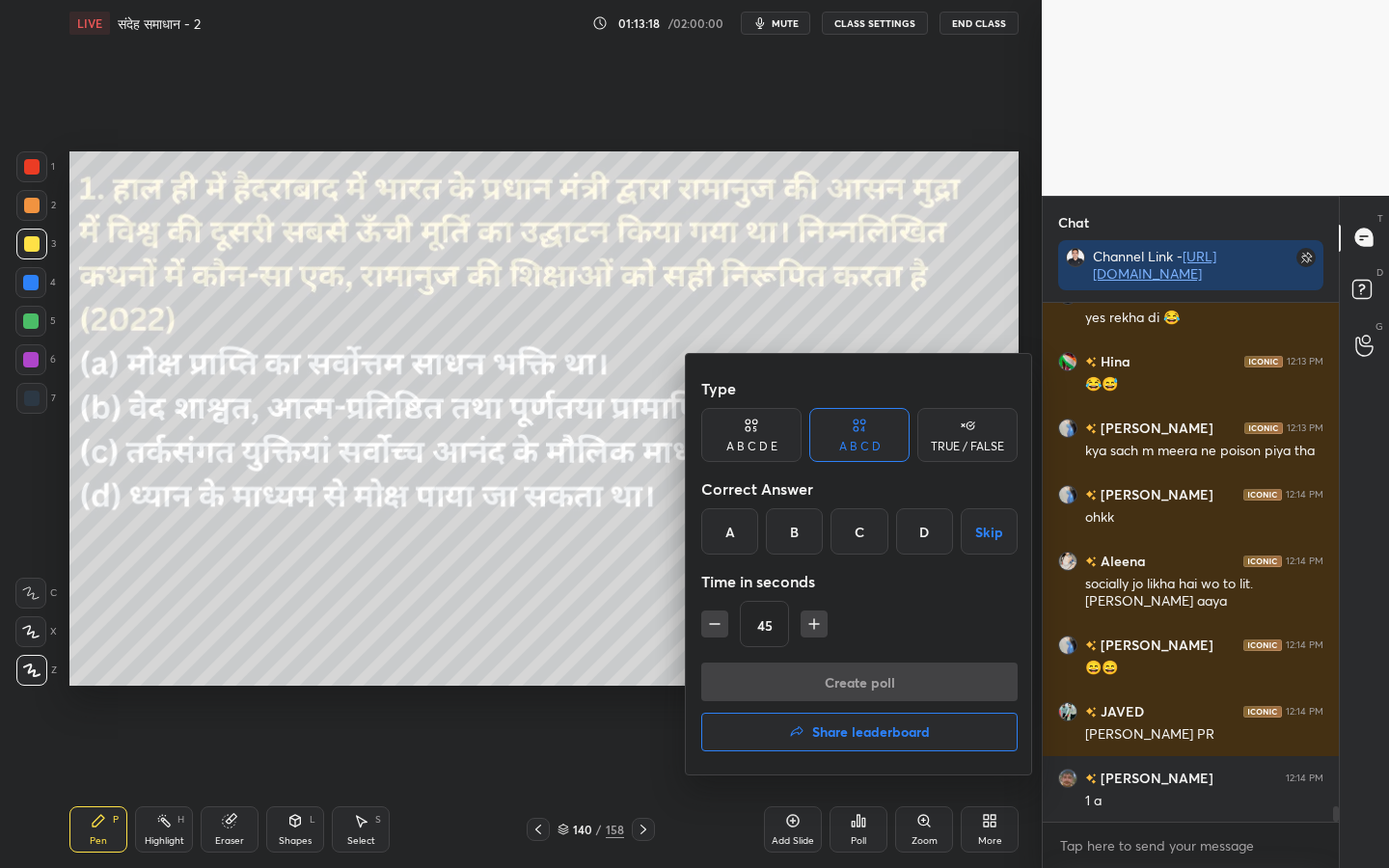
click at [721, 633] on button "button" at bounding box center [714, 624] width 27 height 27
type input "30"
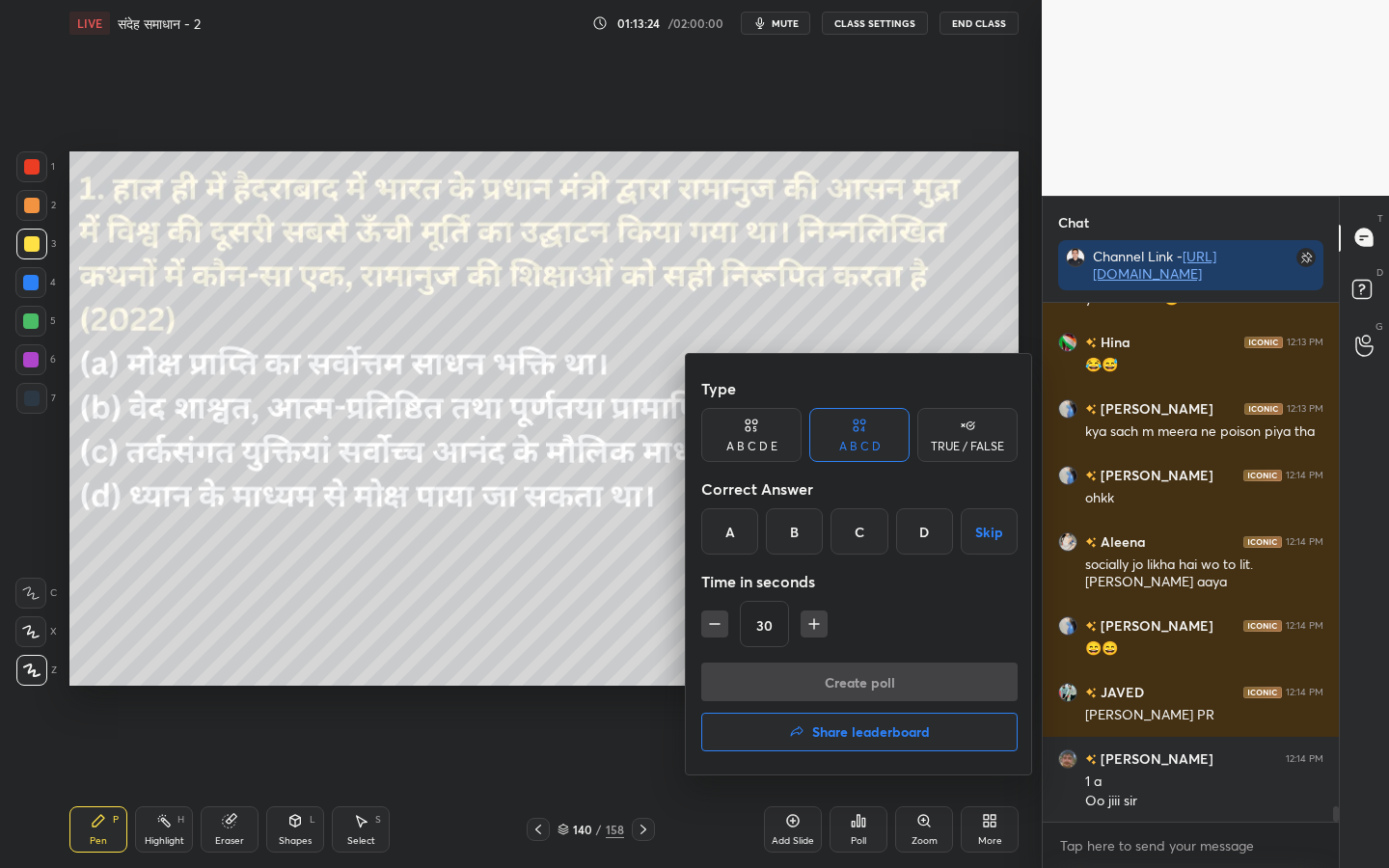
drag, startPoint x: 734, startPoint y: 535, endPoint x: 742, endPoint y: 547, distance: 14.4
click at [736, 538] on div "A" at bounding box center [729, 531] width 56 height 47
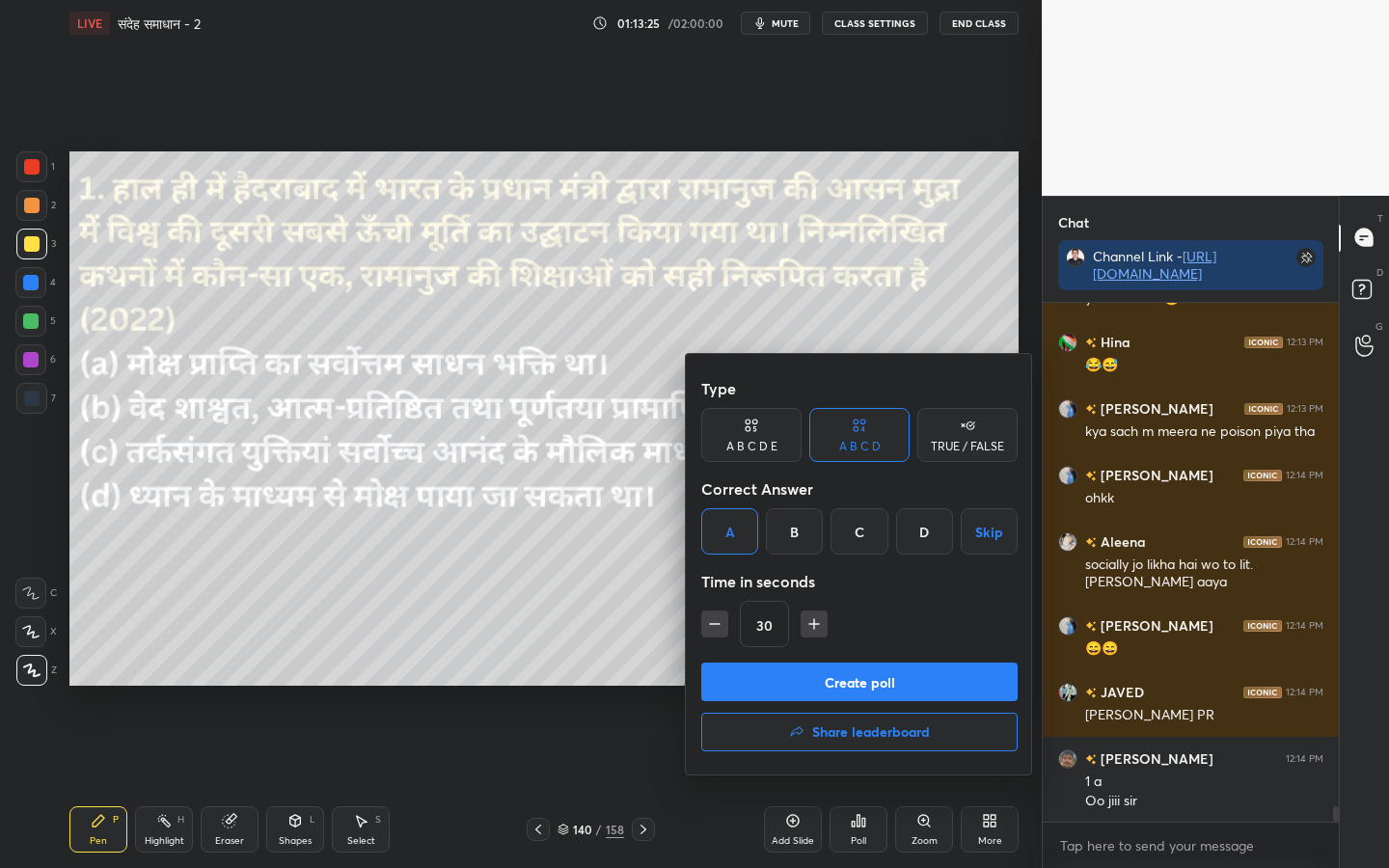
click at [841, 685] on button "Create poll" at bounding box center [859, 682] width 316 height 39
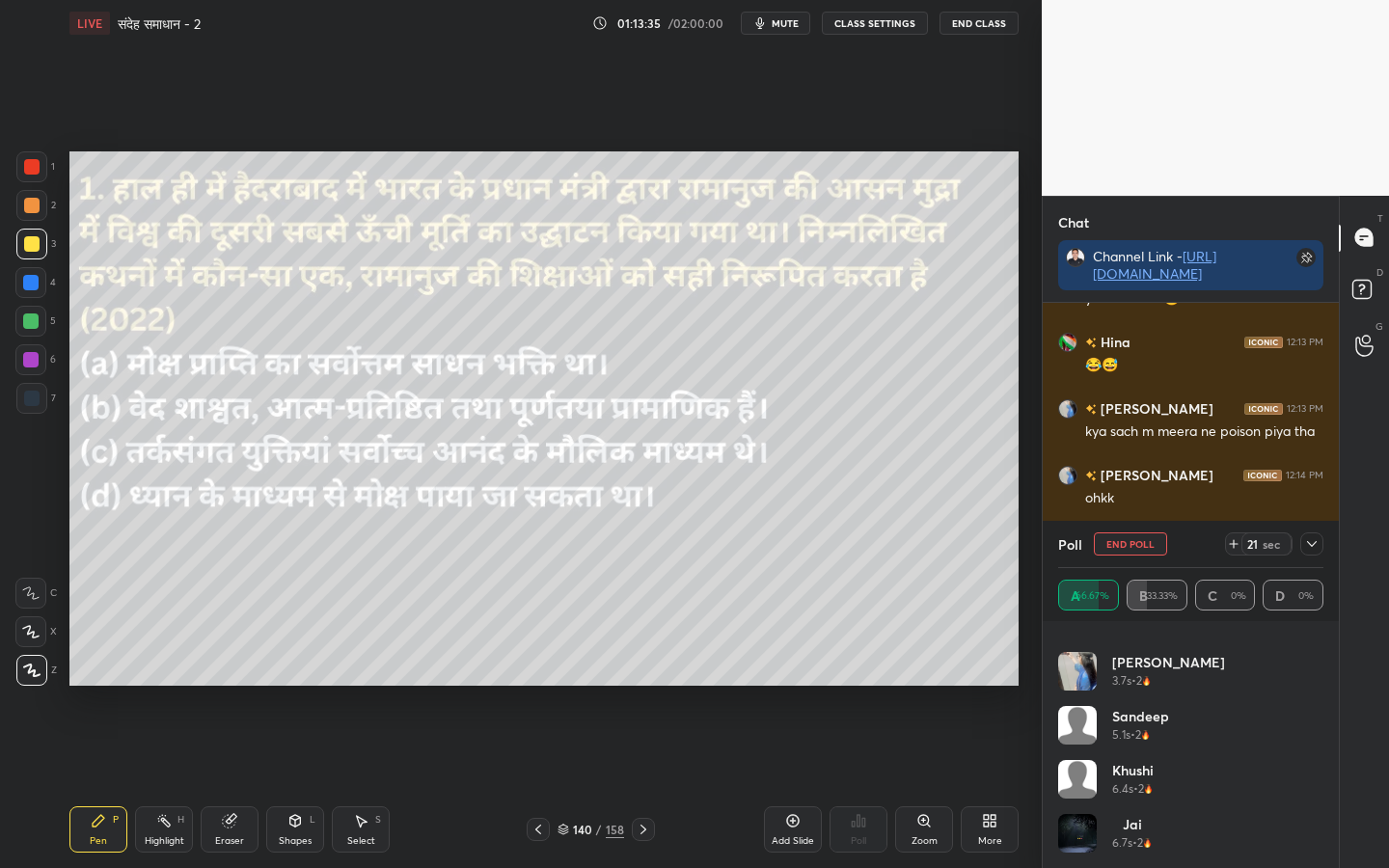
scroll to position [0, 0]
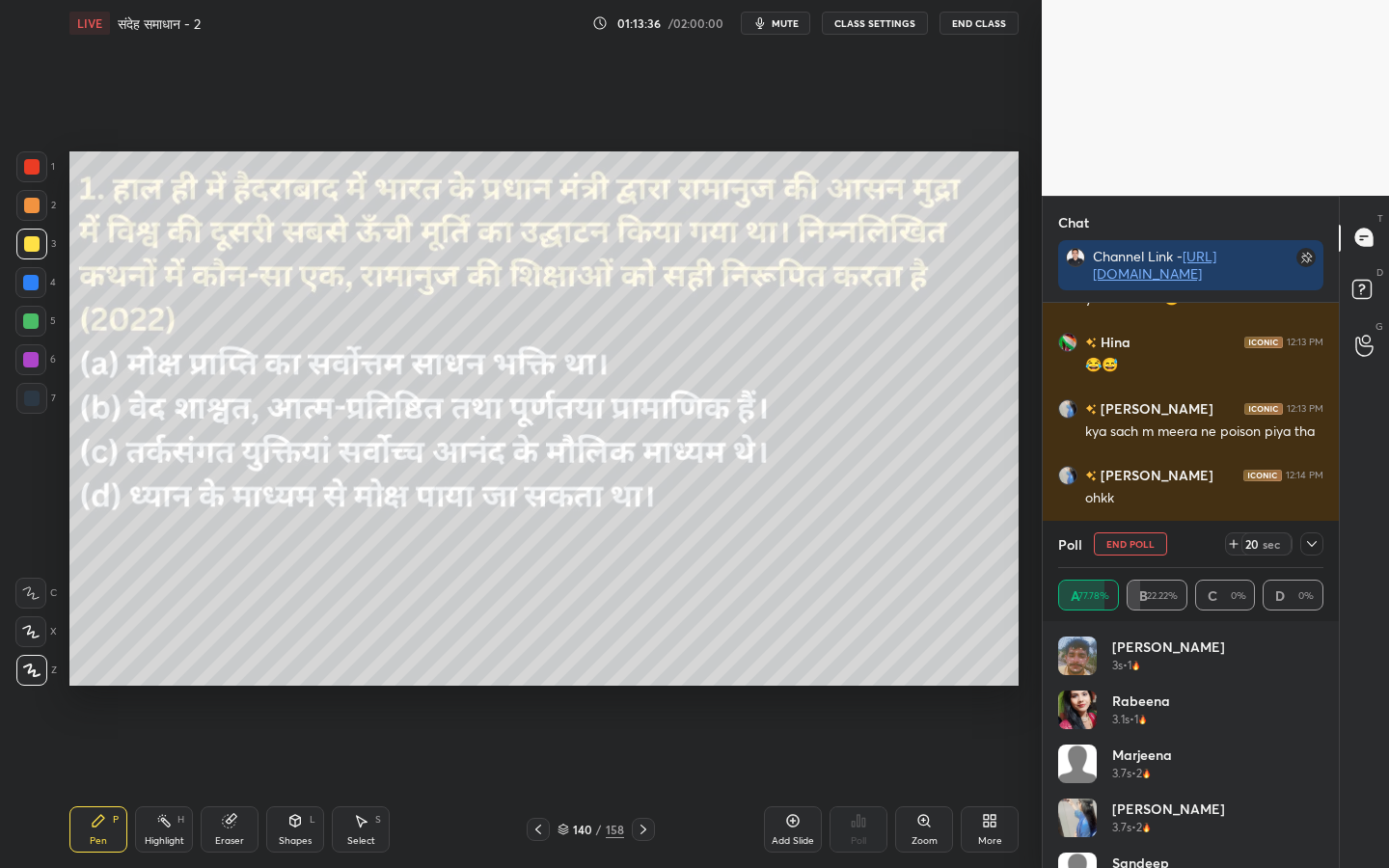
click at [1316, 546] on icon at bounding box center [1311, 544] width 16 height 16
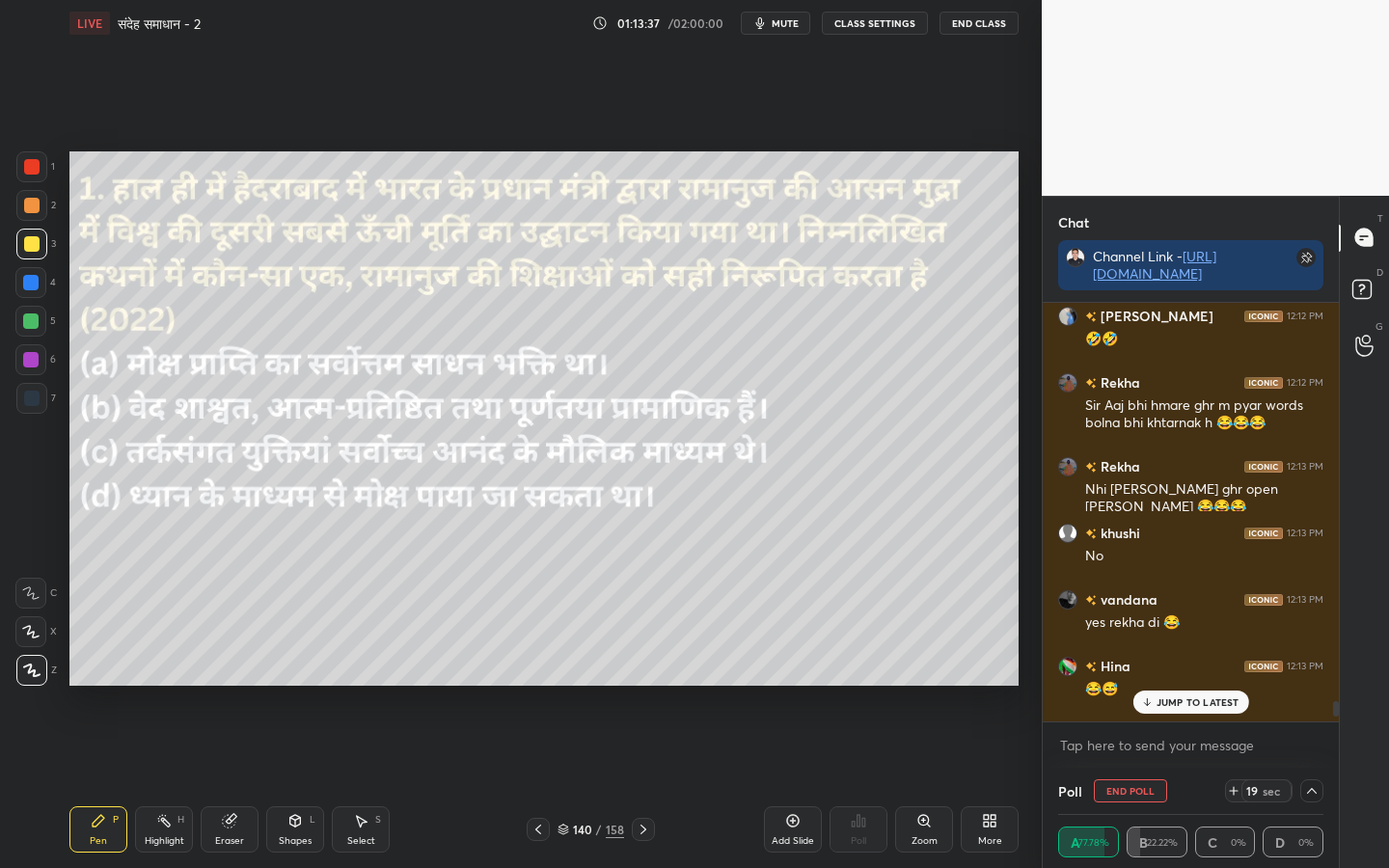
scroll to position [17226, 0]
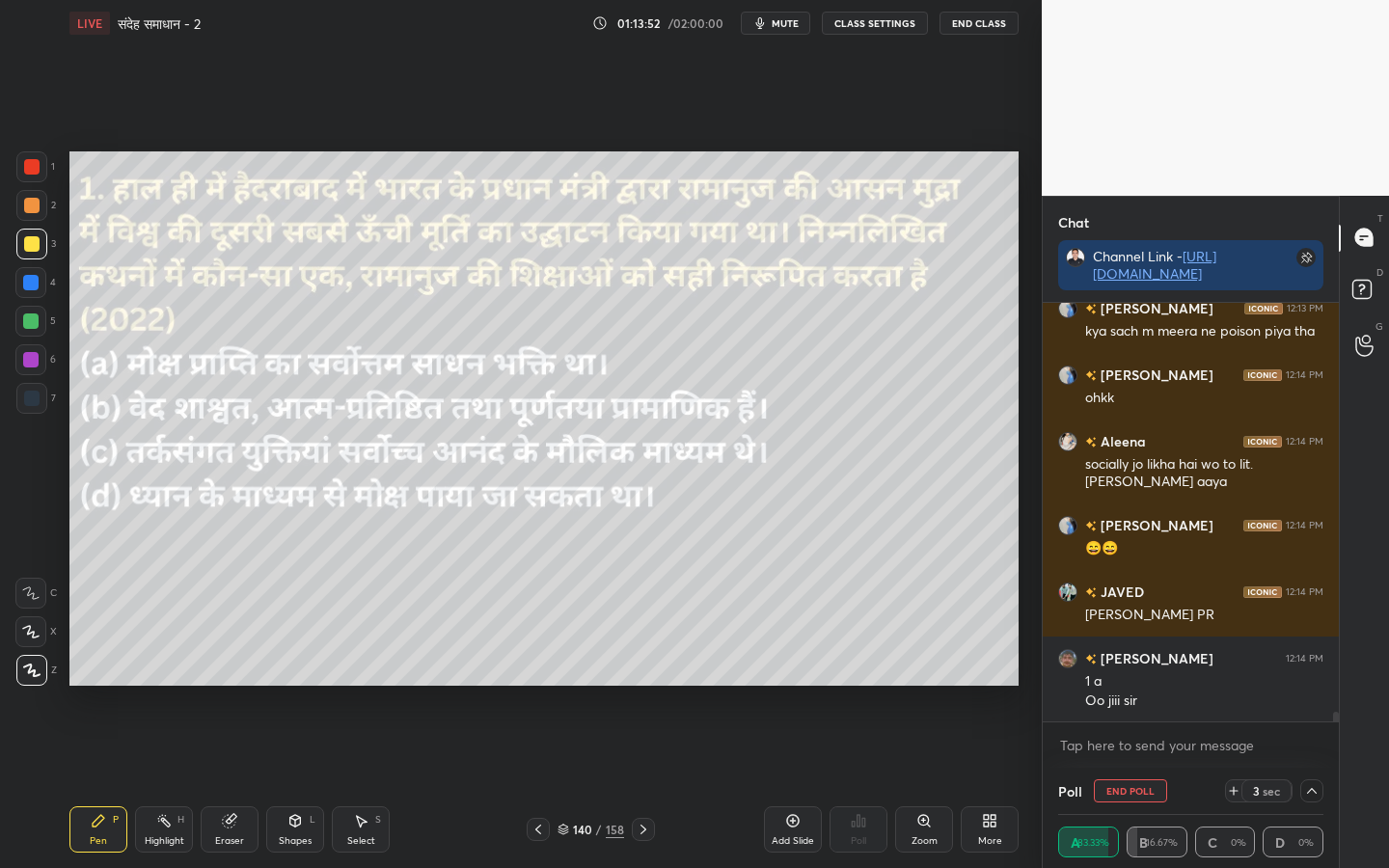
click at [1309, 685] on icon at bounding box center [1311, 790] width 16 height 16
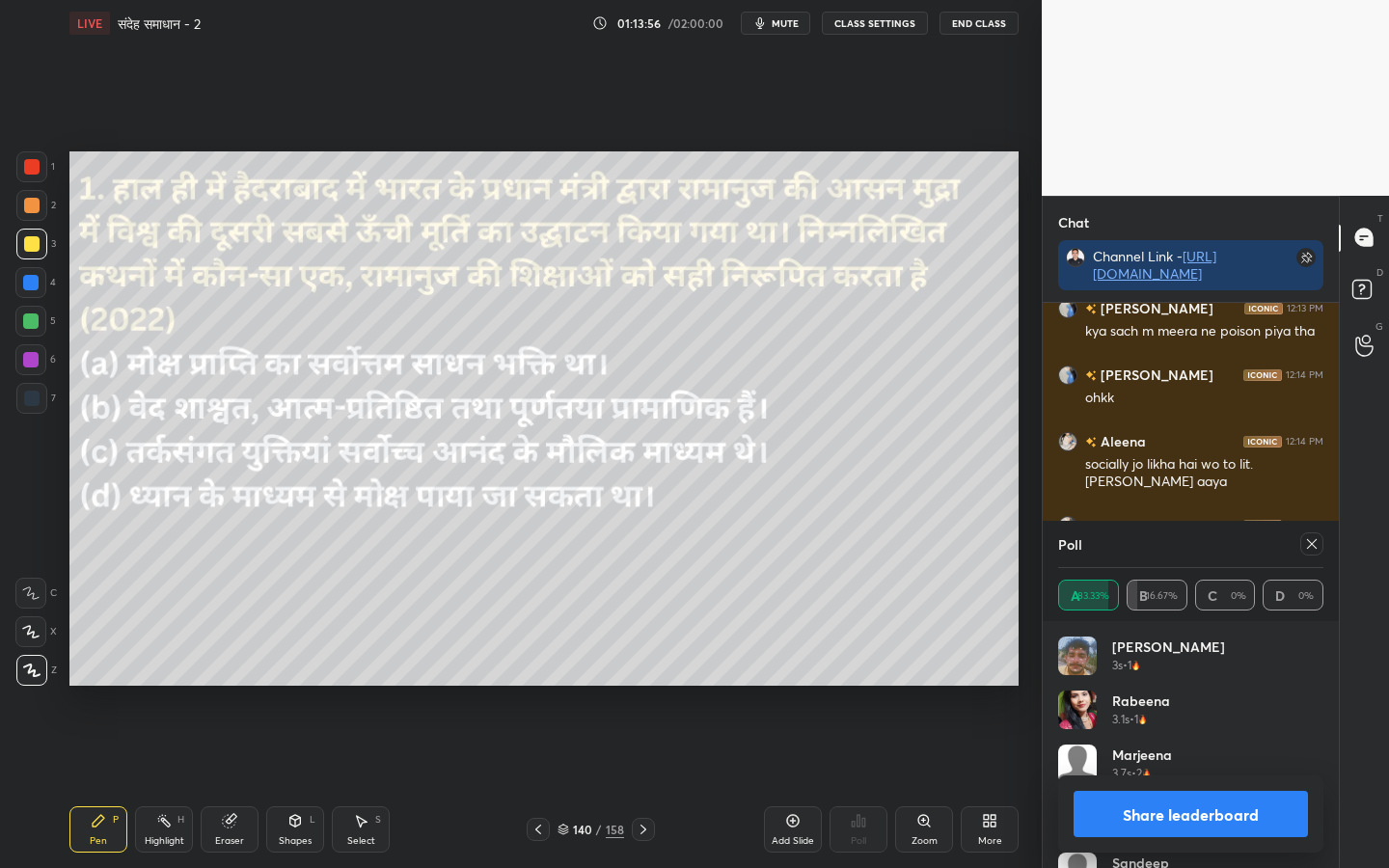
scroll to position [17292, 0]
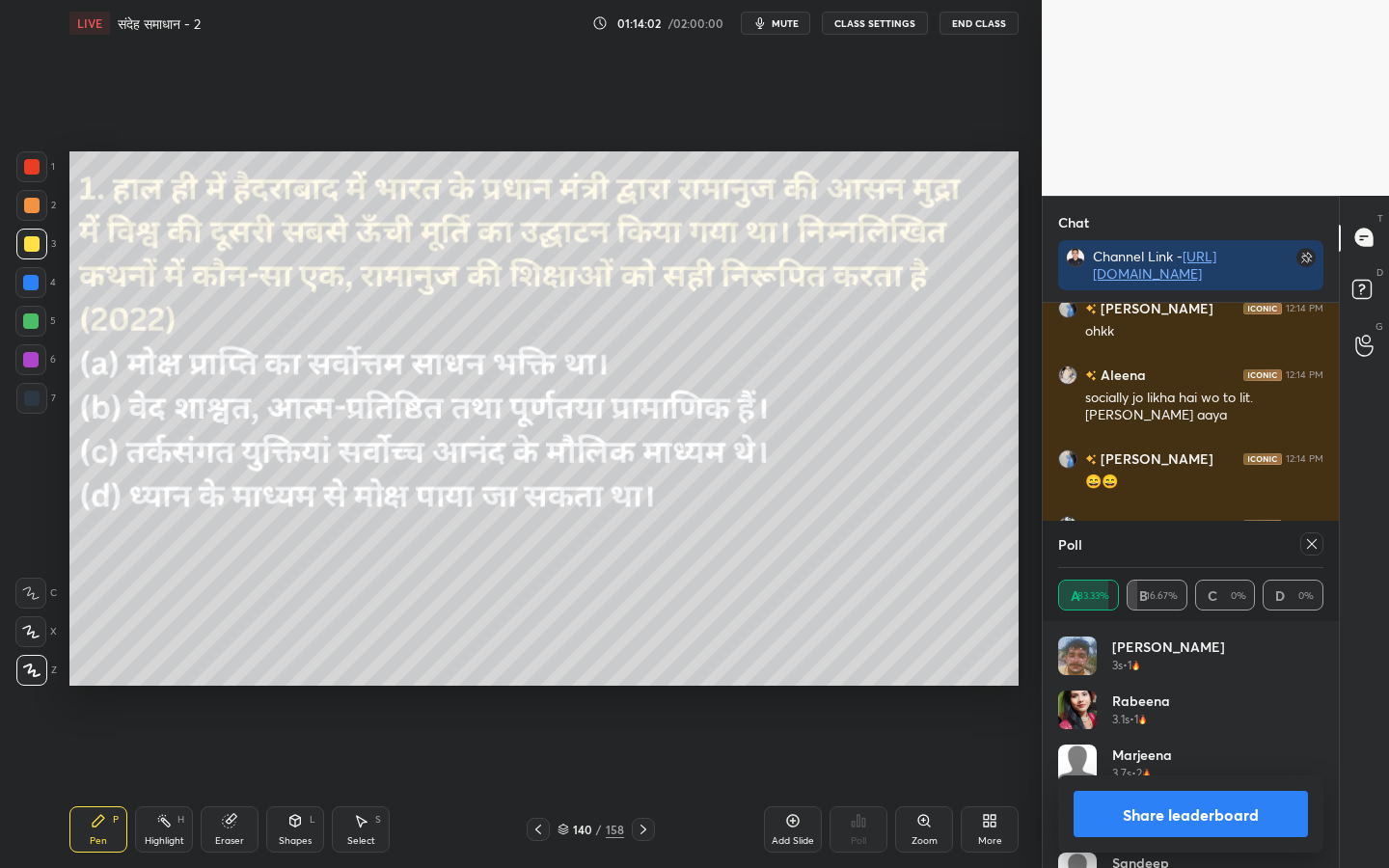
click at [650, 685] on div at bounding box center [643, 829] width 23 height 23
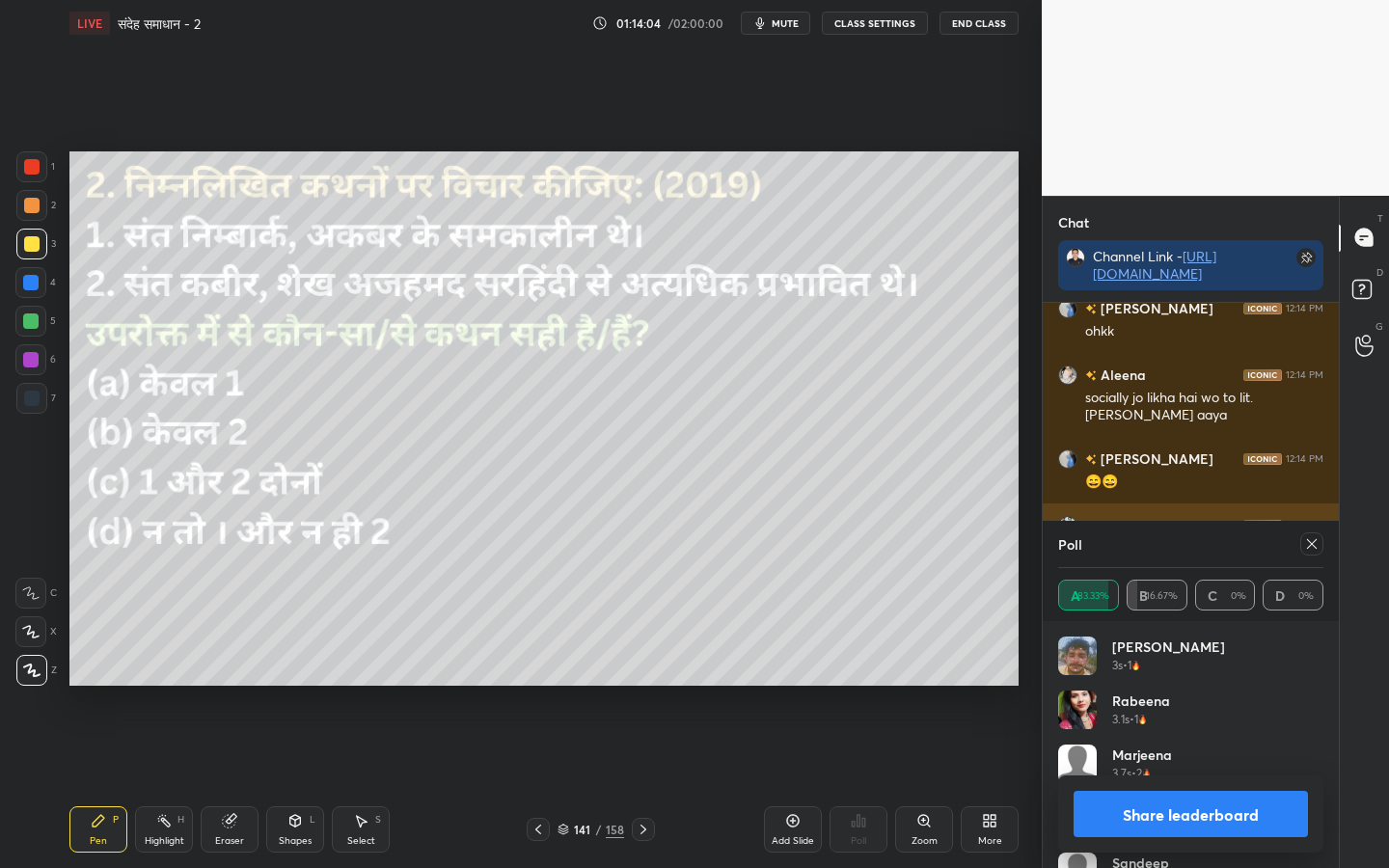
click at [1308, 544] on icon at bounding box center [1311, 544] width 16 height 16
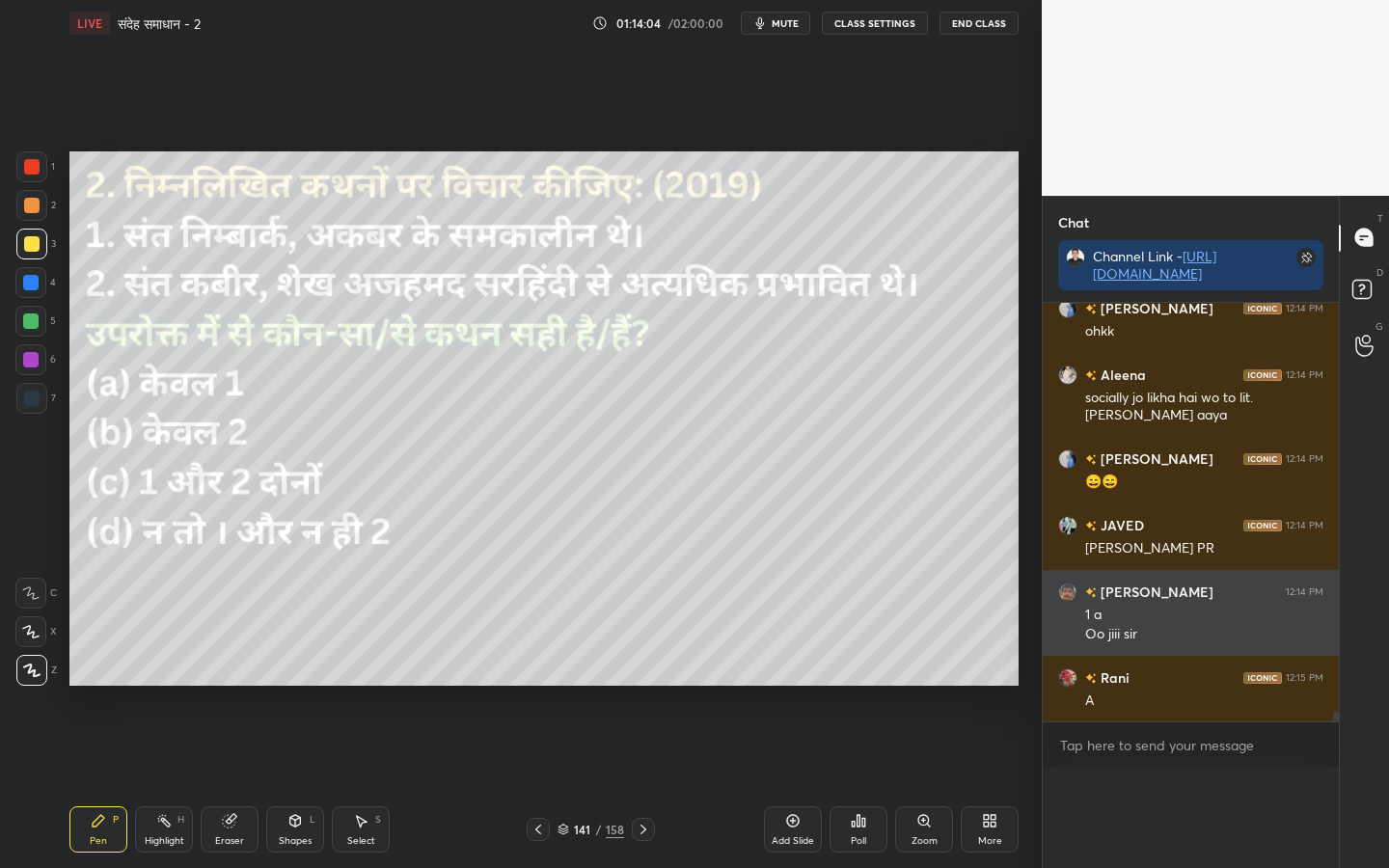
scroll to position [0, 0]
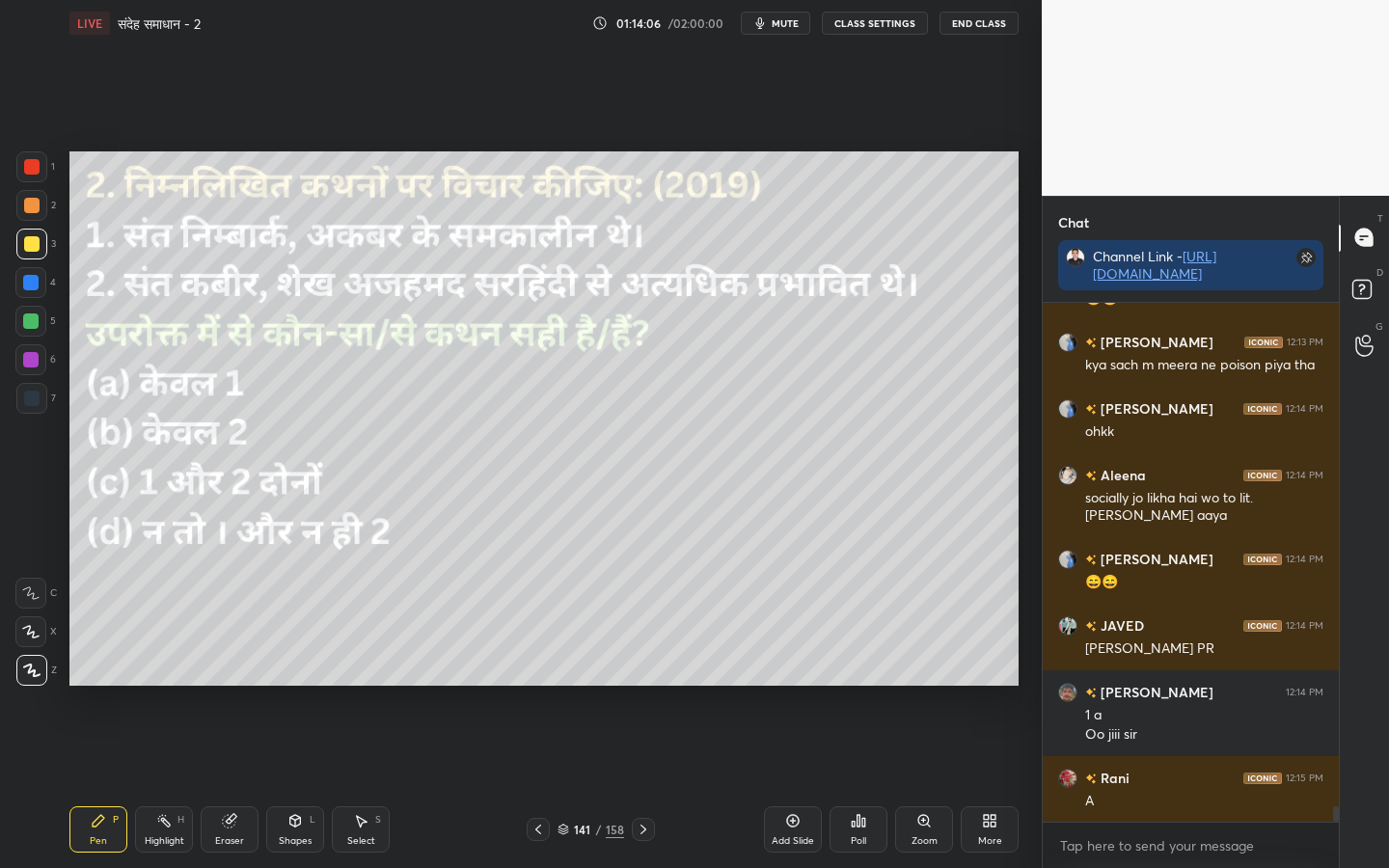
click at [863, 685] on icon at bounding box center [859, 820] width 16 height 16
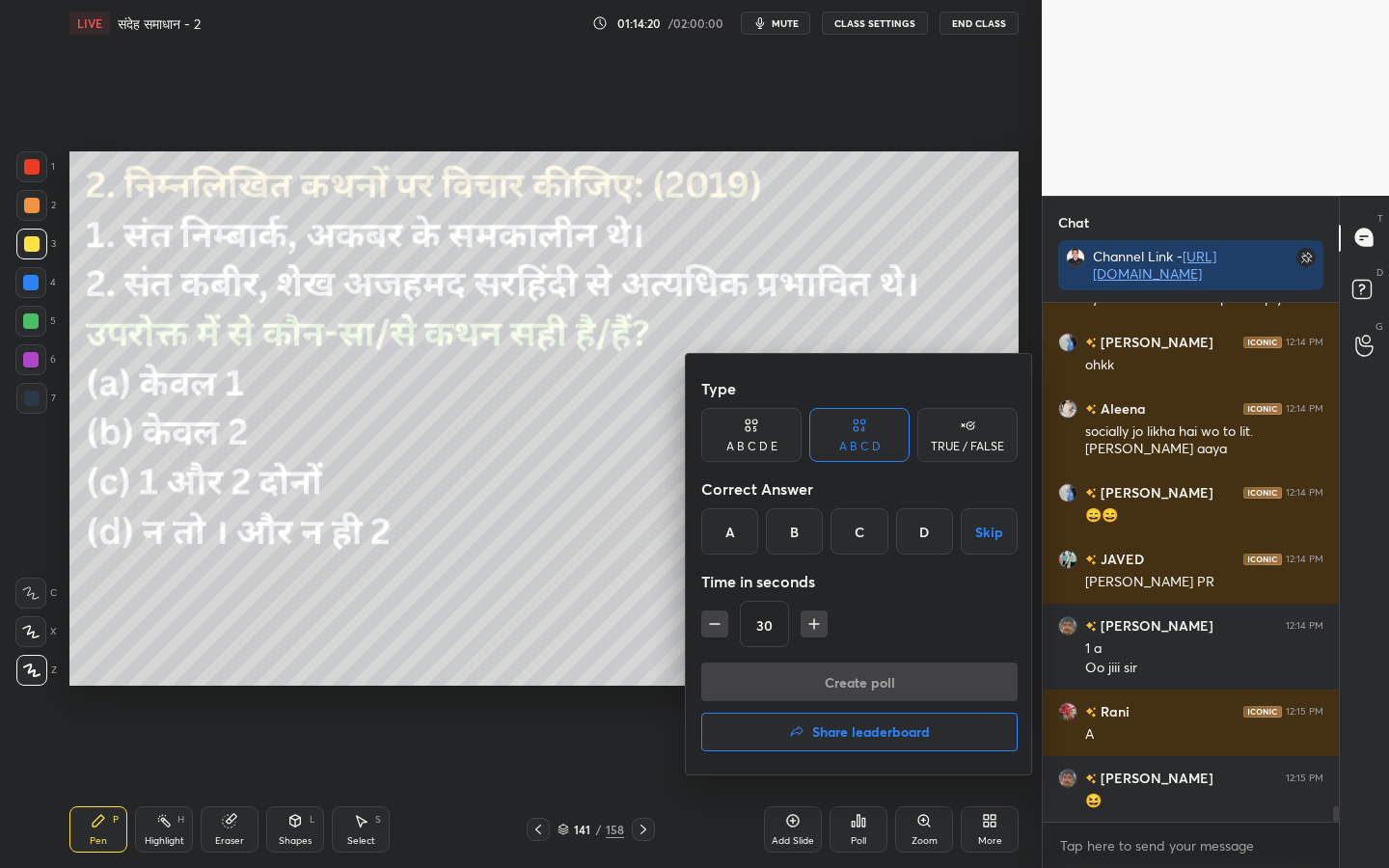
drag, startPoint x: 921, startPoint y: 529, endPoint x: 922, endPoint y: 554, distance: 25.0
click at [920, 531] on div "D" at bounding box center [924, 531] width 56 height 47
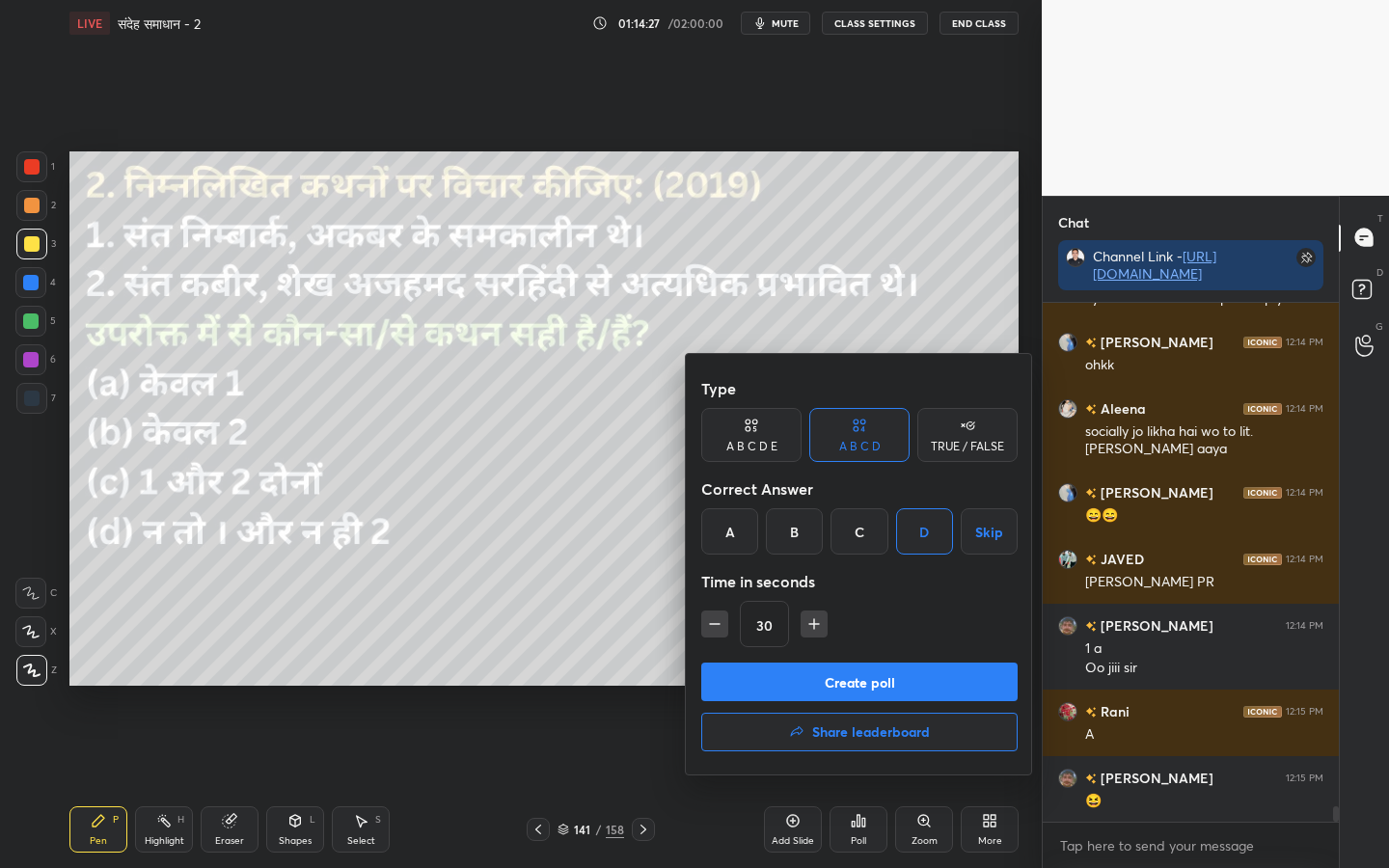
click at [878, 658] on div "Type A B C D E A B C D TRUE / FALSE Correct Answer A B C D Skip Time in seconds…" at bounding box center [859, 515] width 316 height 293
click at [882, 677] on button "Create poll" at bounding box center [859, 682] width 316 height 39
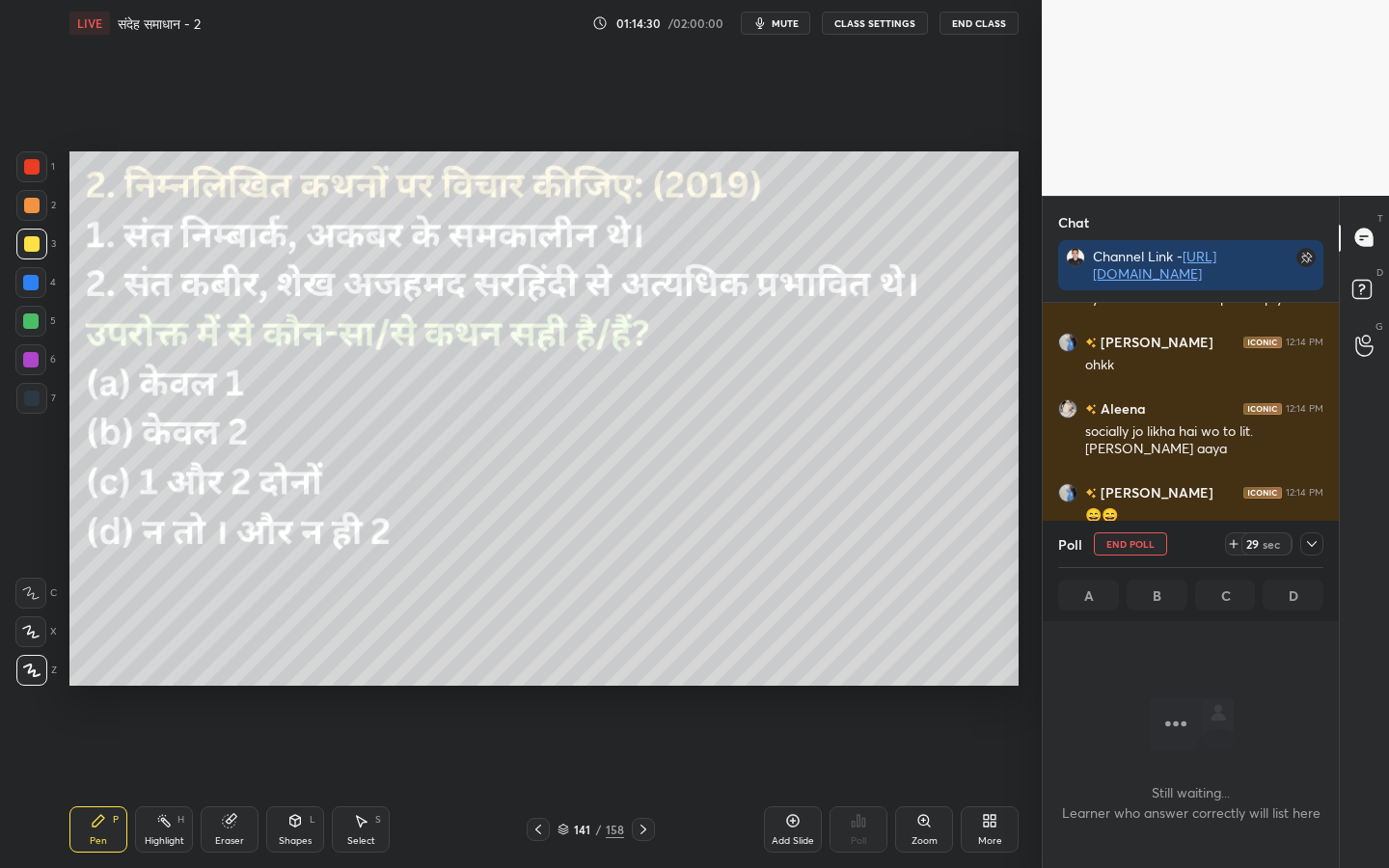
click at [773, 28] on button "mute" at bounding box center [775, 23] width 69 height 23
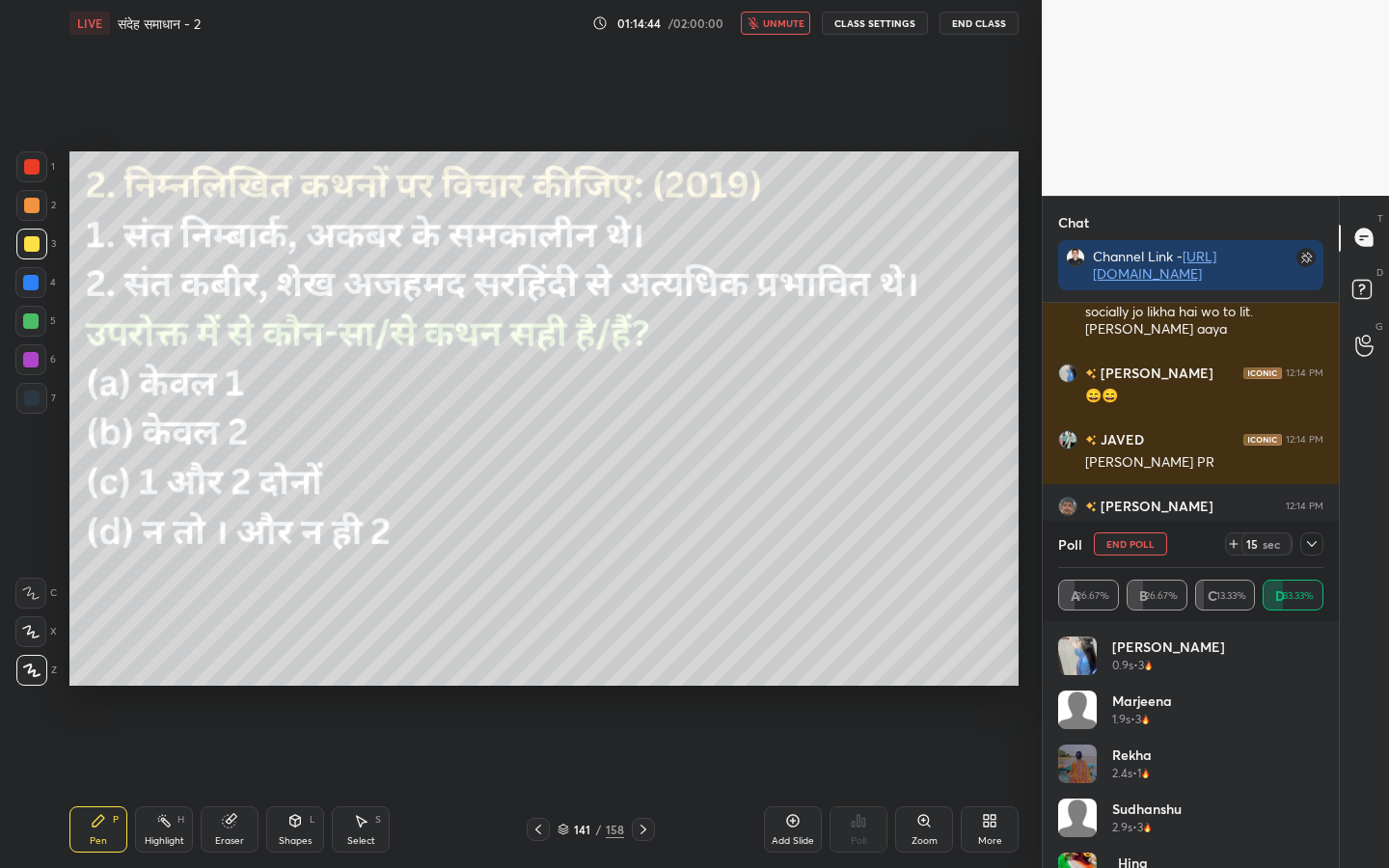
click at [788, 29] on button "unmute" at bounding box center [775, 23] width 69 height 23
drag, startPoint x: 626, startPoint y: 688, endPoint x: 640, endPoint y: 716, distance: 31.3
click at [627, 685] on div "Setting up your live class Poll for secs No correct answer Start poll" at bounding box center [543, 418] width 965 height 744
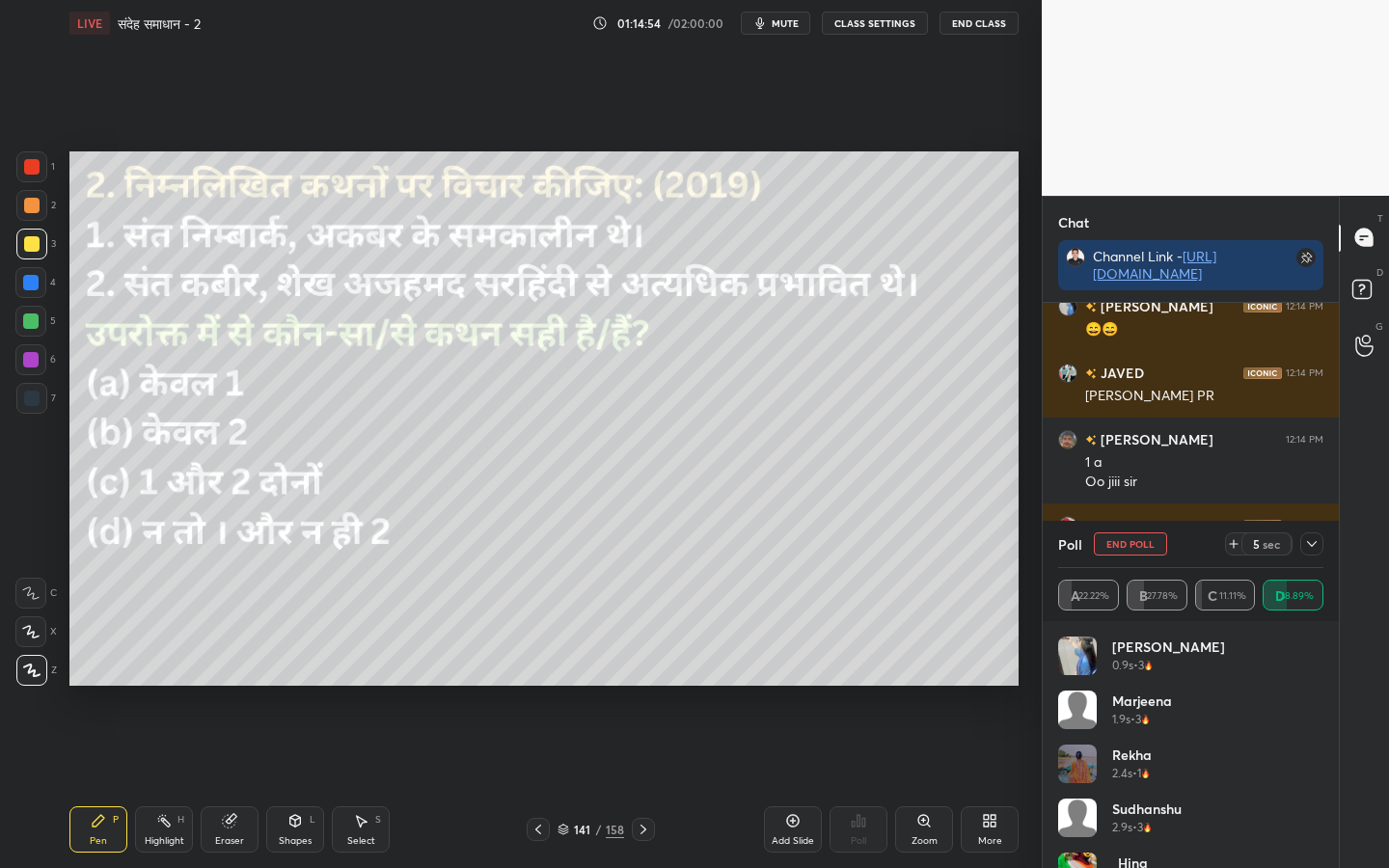
click at [648, 685] on icon at bounding box center [643, 829] width 16 height 16
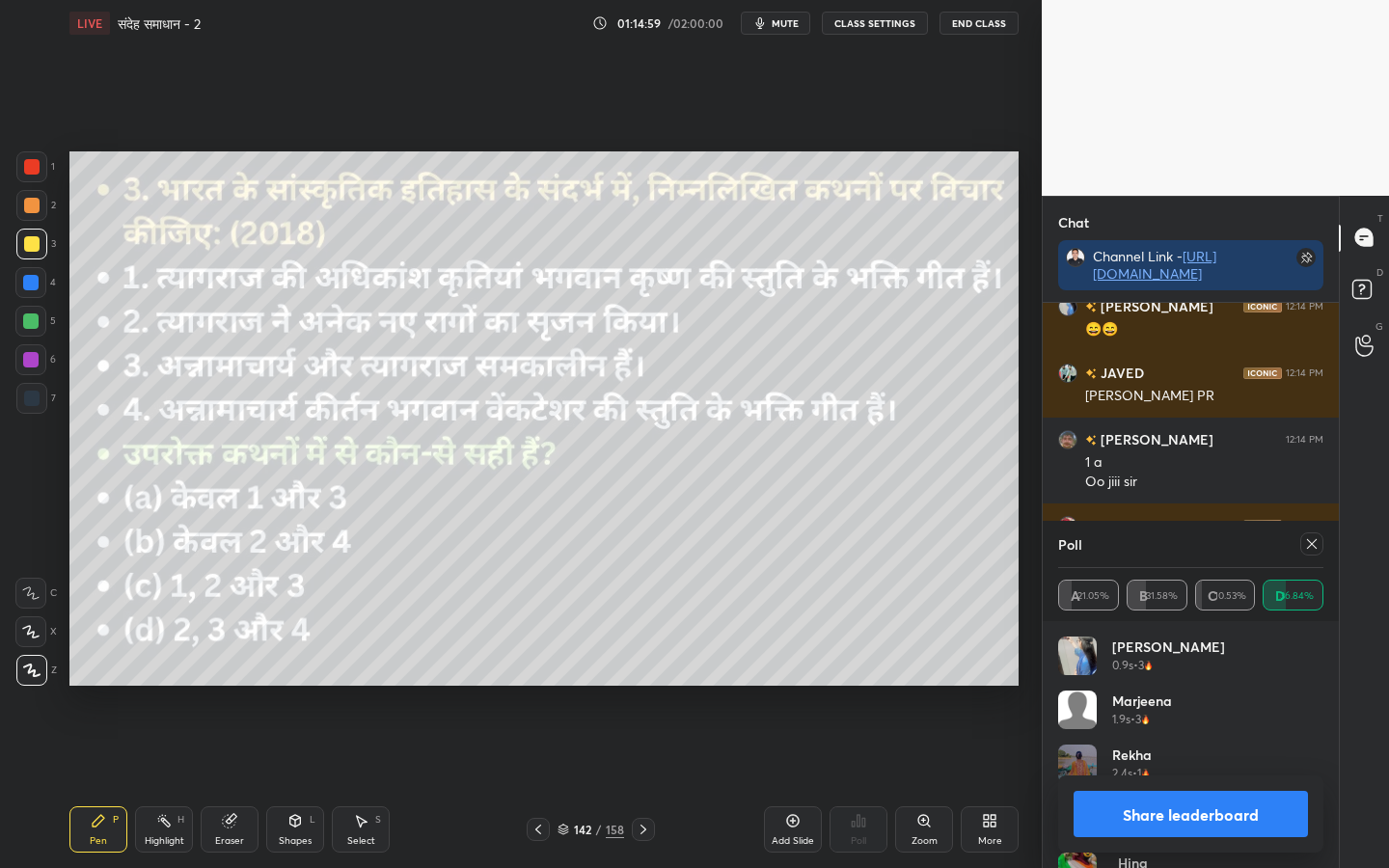
click at [1304, 546] on icon at bounding box center [1311, 544] width 16 height 16
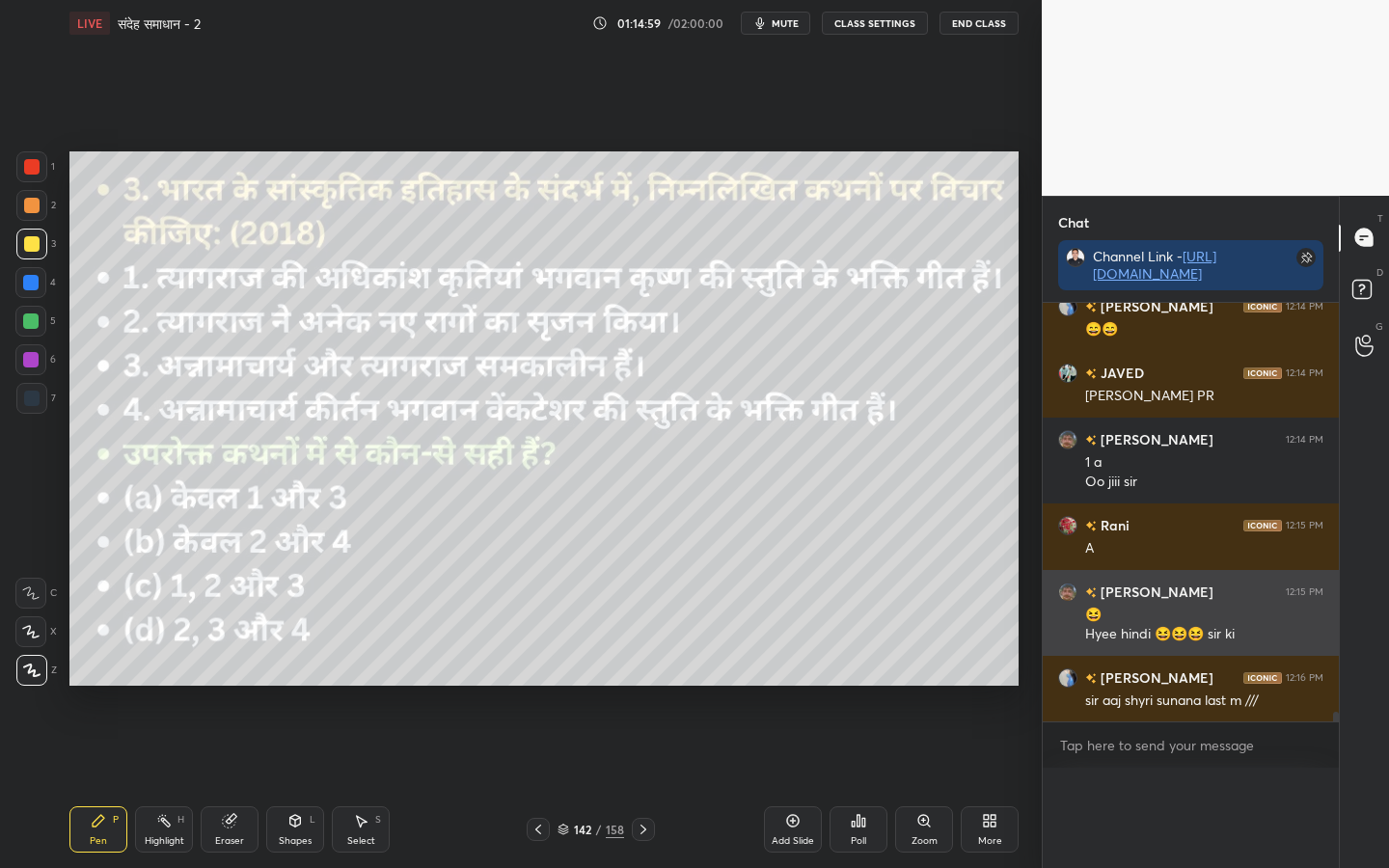
scroll to position [0, 0]
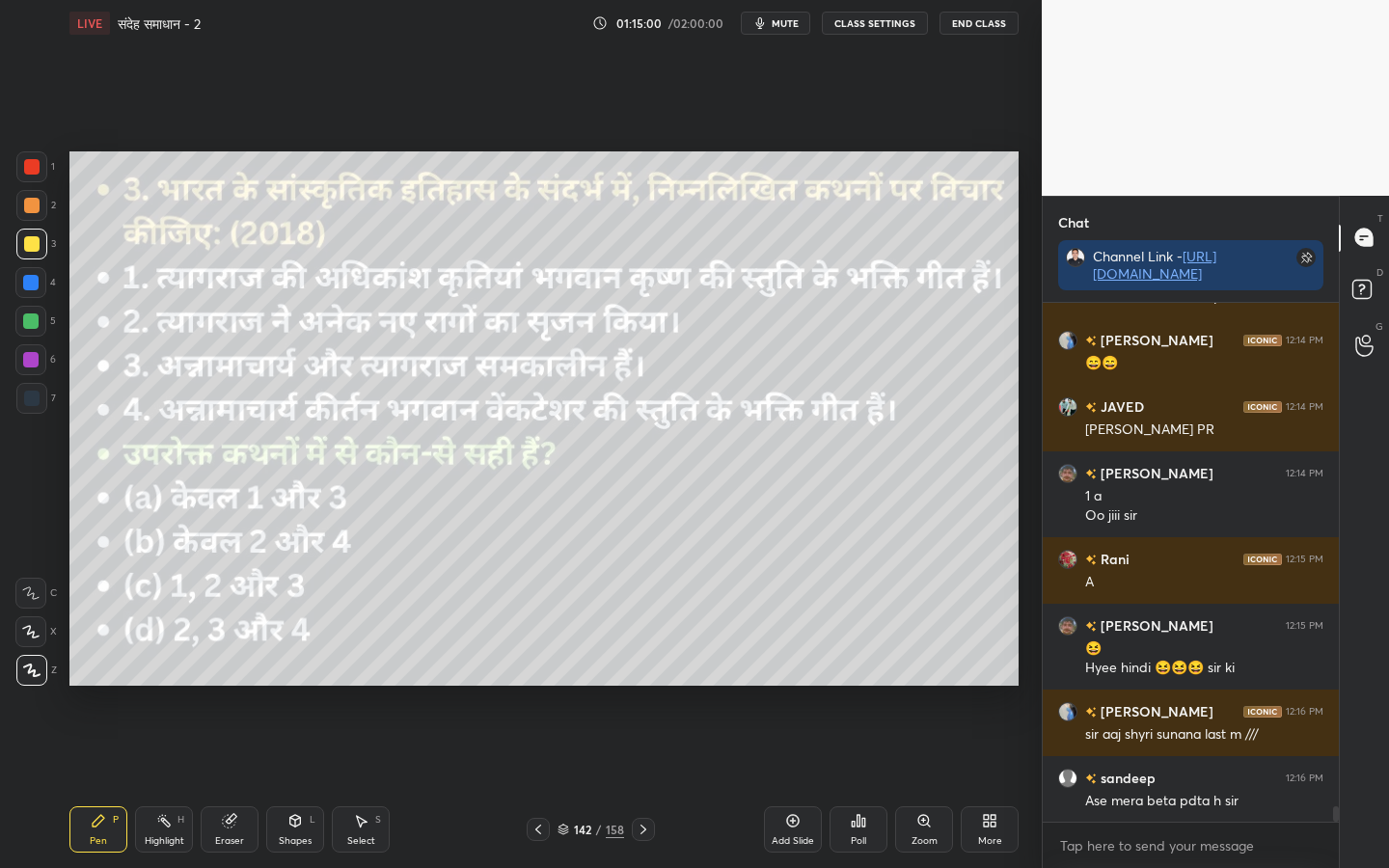
click at [866, 685] on div "Poll" at bounding box center [858, 829] width 57 height 47
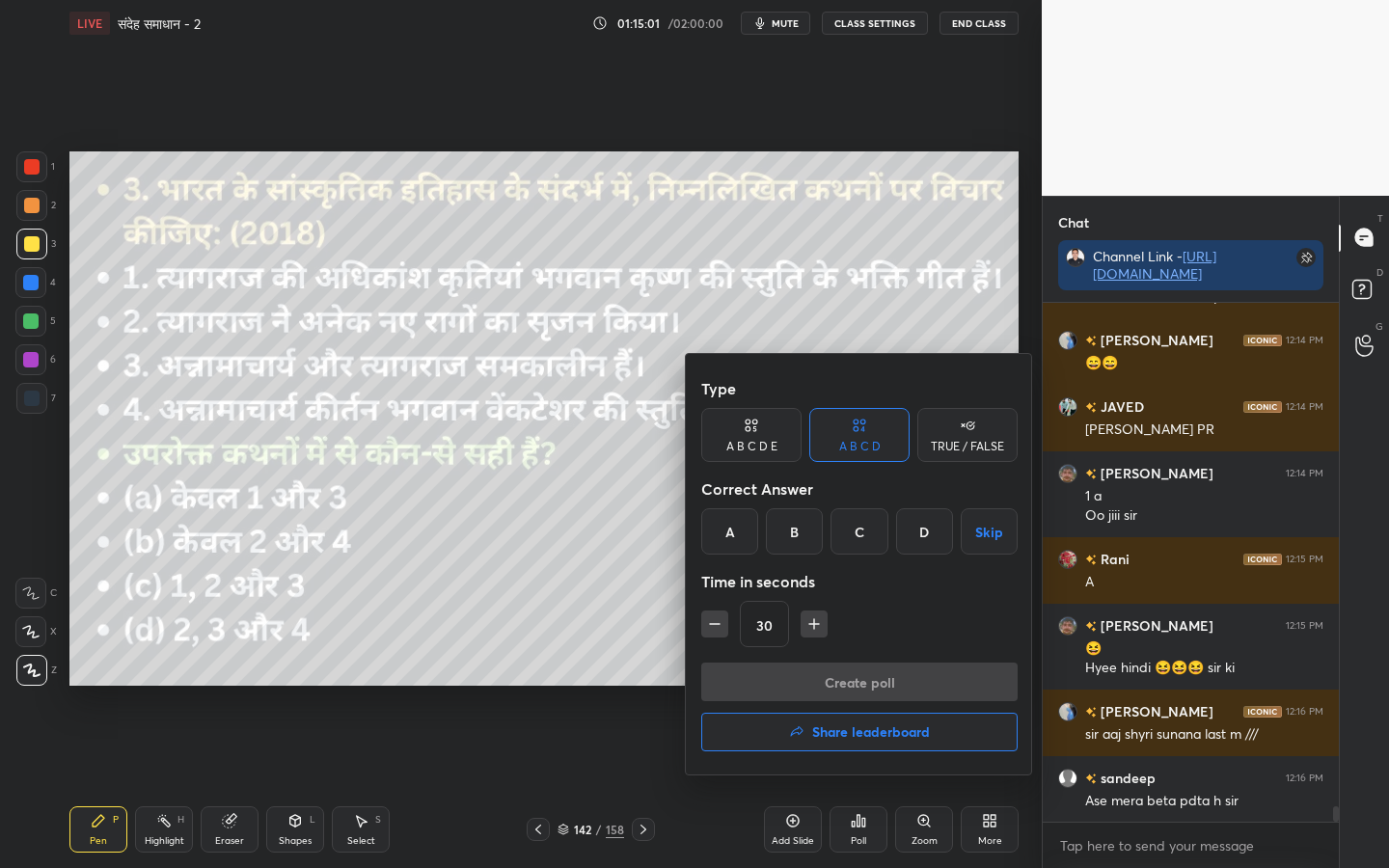
click at [783, 529] on div "B" at bounding box center [794, 531] width 56 height 47
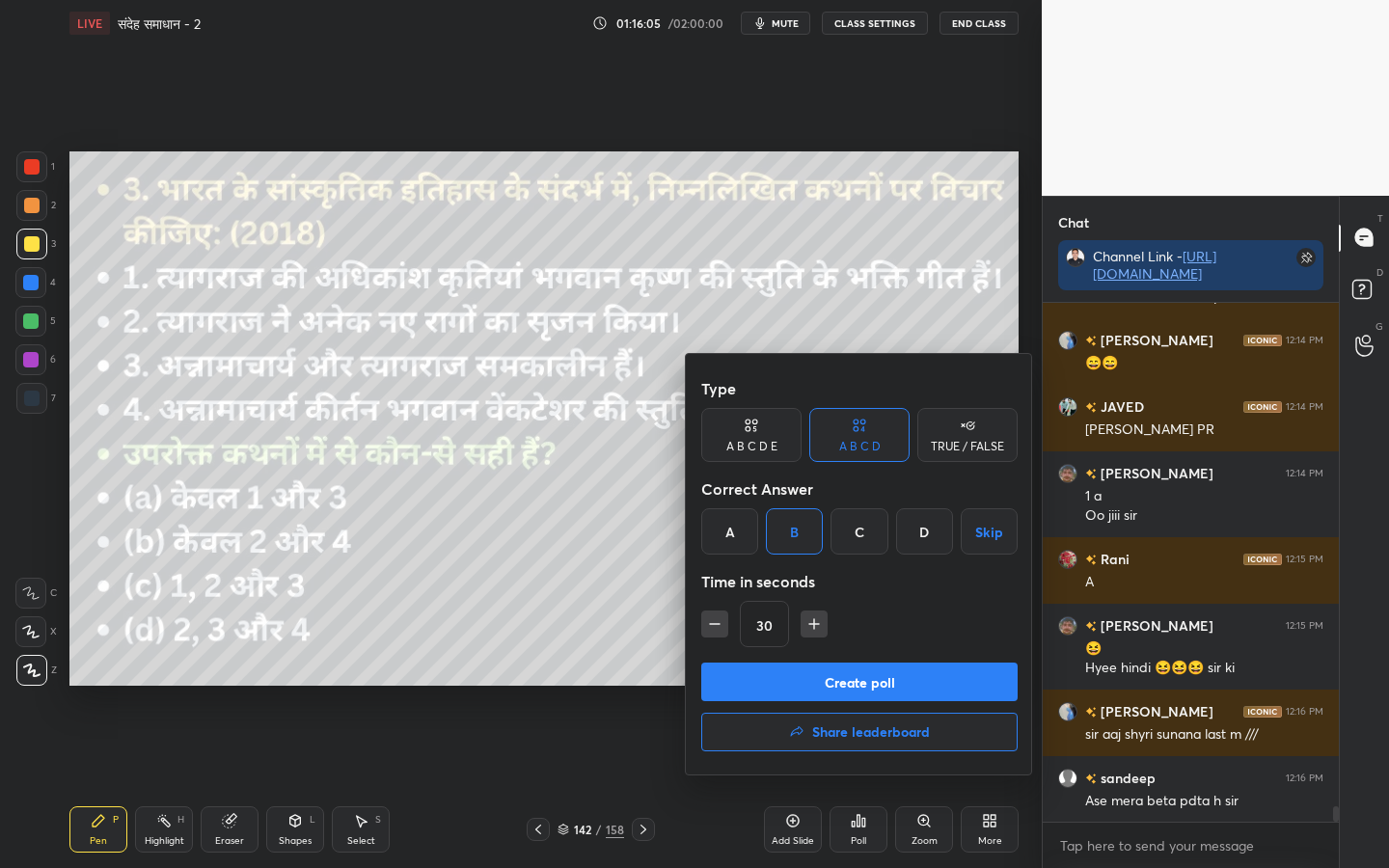
scroll to position [17477, 0]
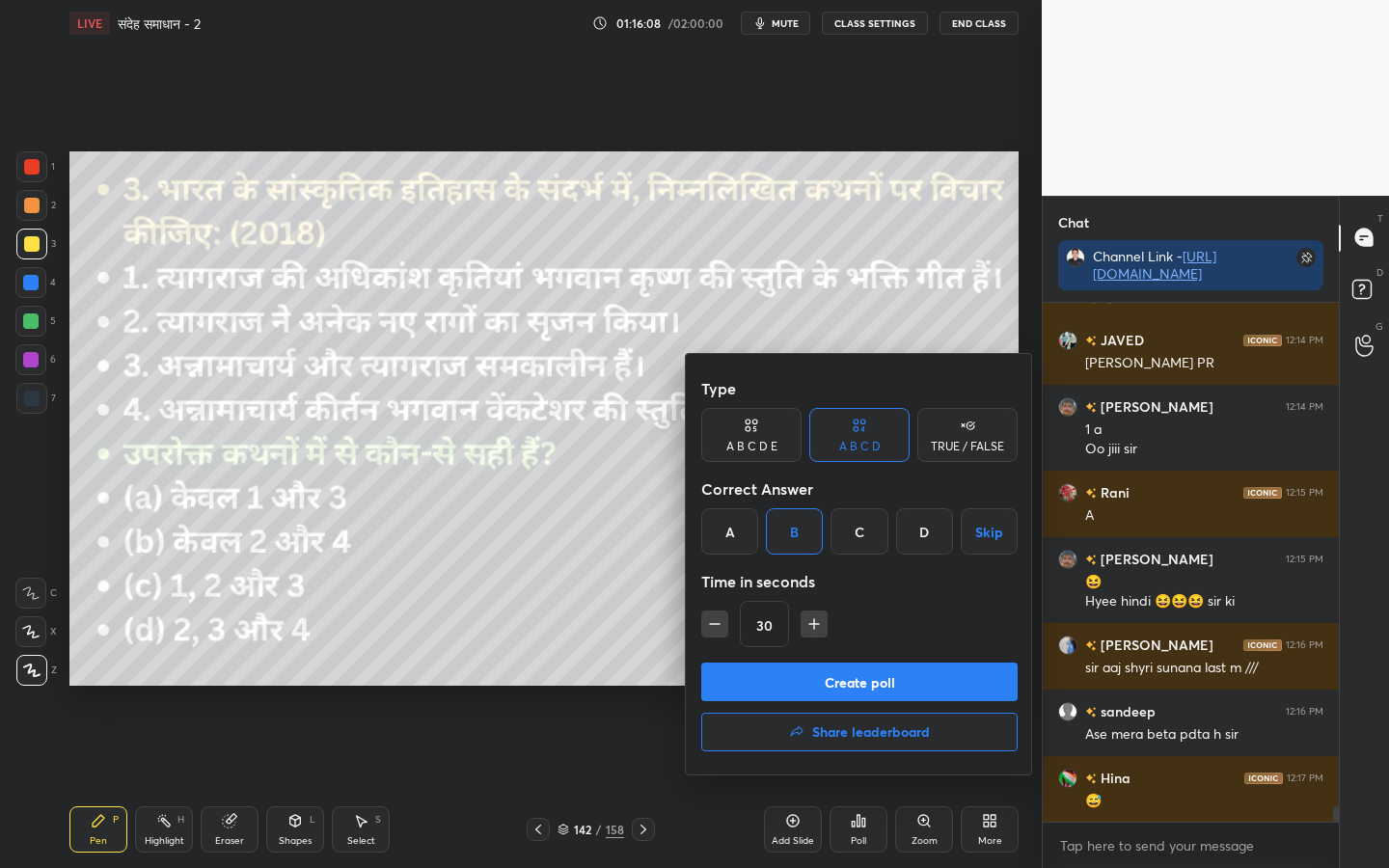
click at [859, 685] on button "Create poll" at bounding box center [859, 682] width 316 height 39
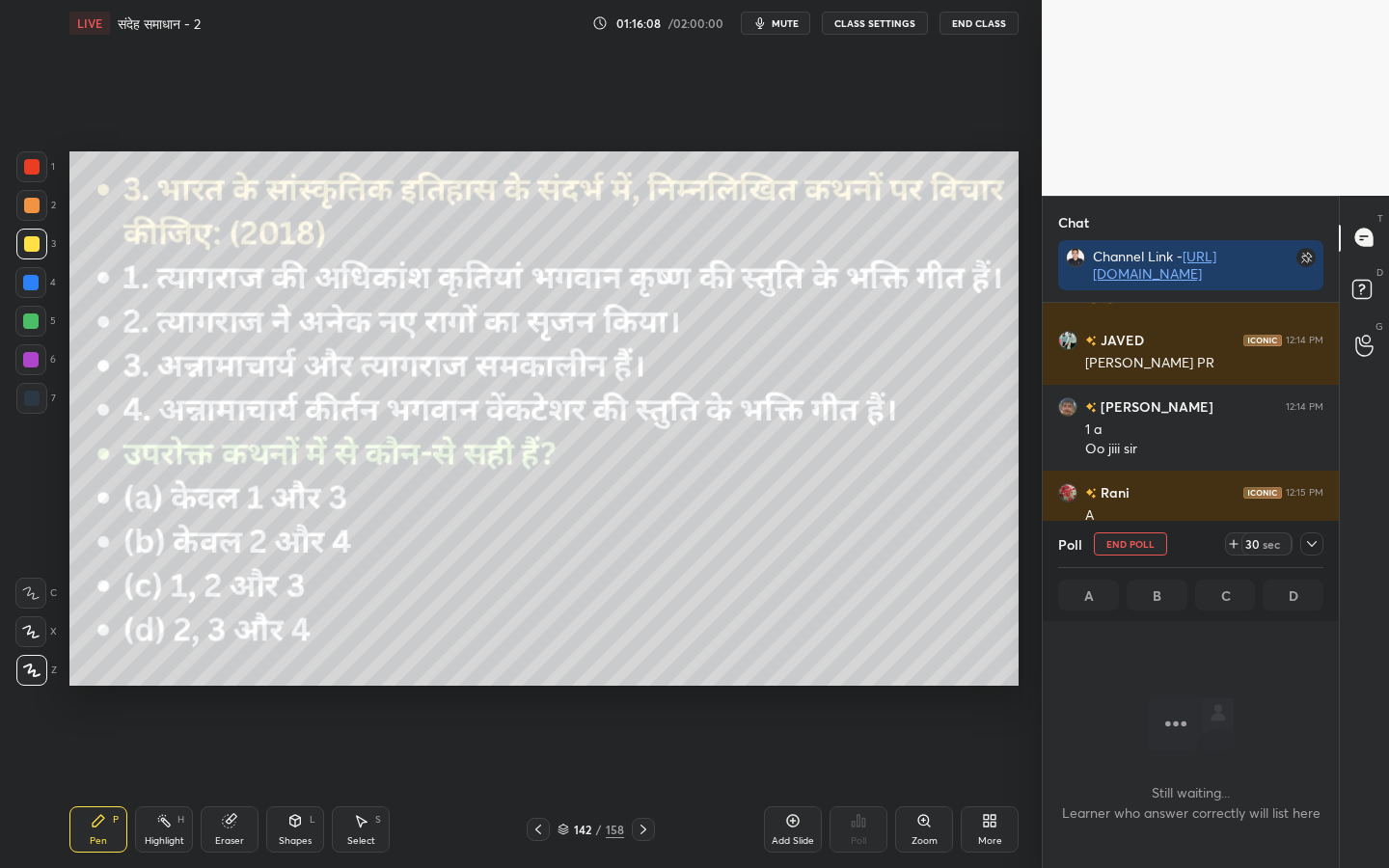
scroll to position [252, 290]
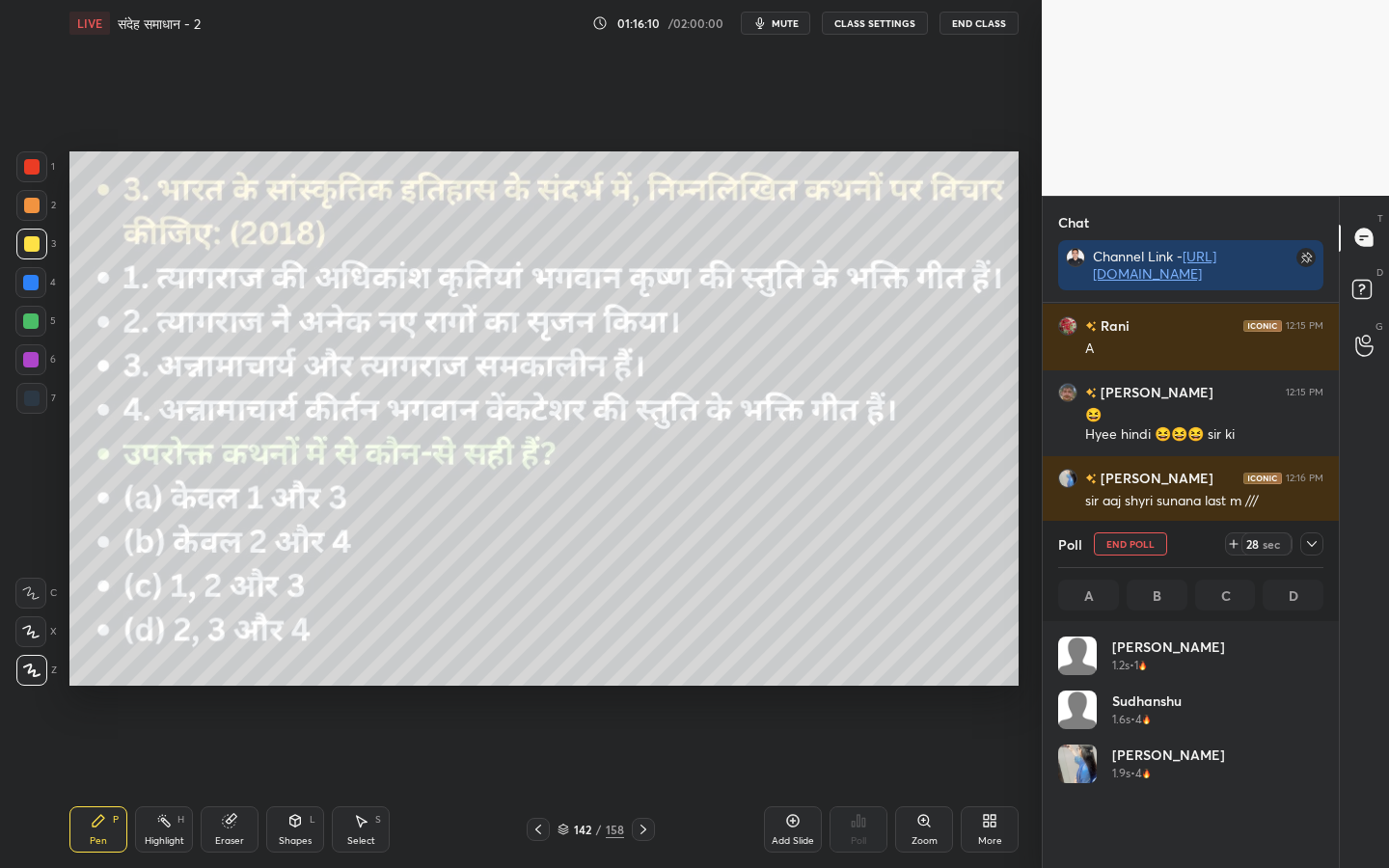
drag, startPoint x: 1312, startPoint y: 549, endPoint x: 1294, endPoint y: 543, distance: 19.0
click at [1312, 549] on icon at bounding box center [1311, 544] width 16 height 16
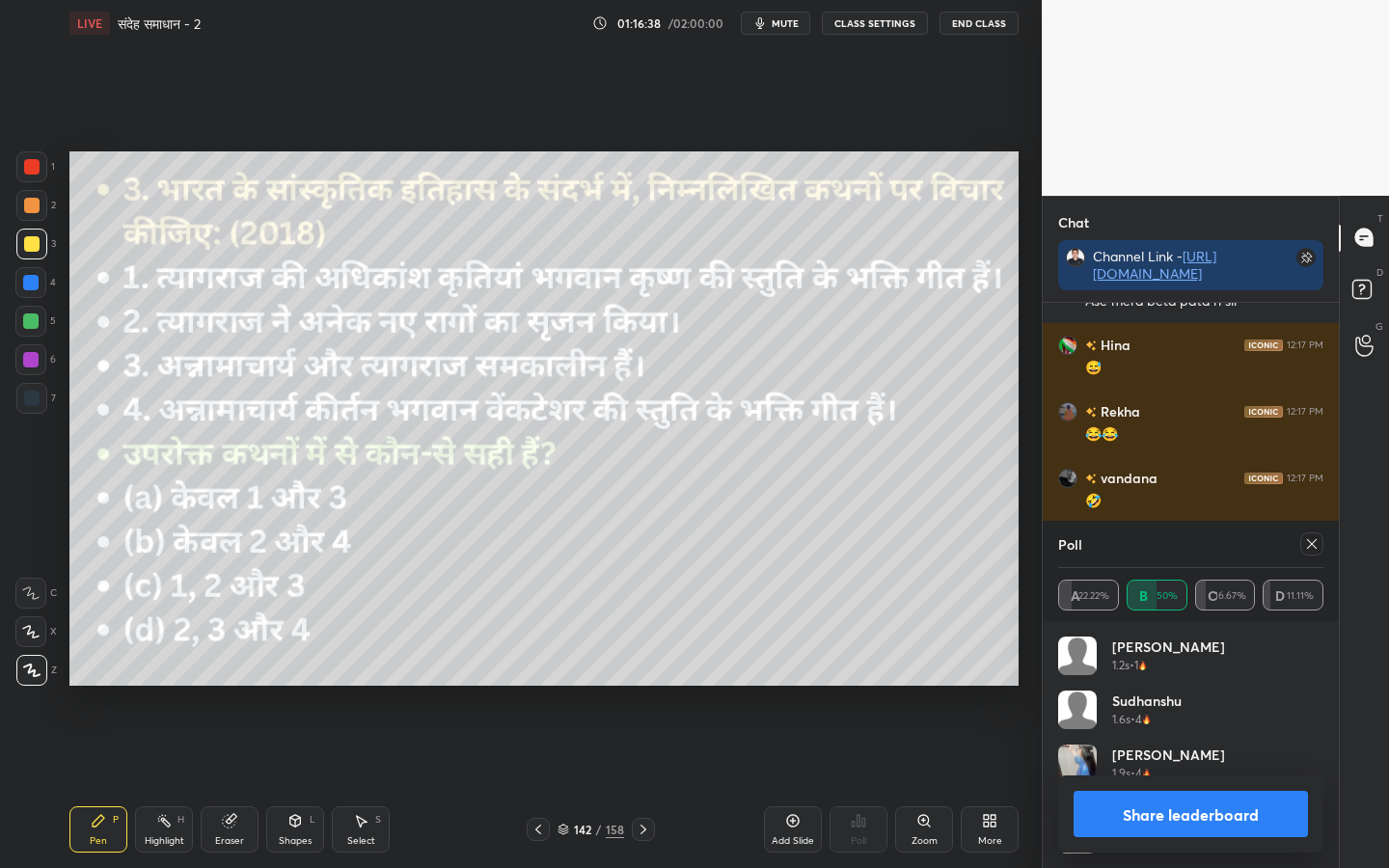
scroll to position [226, 259]
click at [649, 685] on icon at bounding box center [643, 829] width 16 height 16
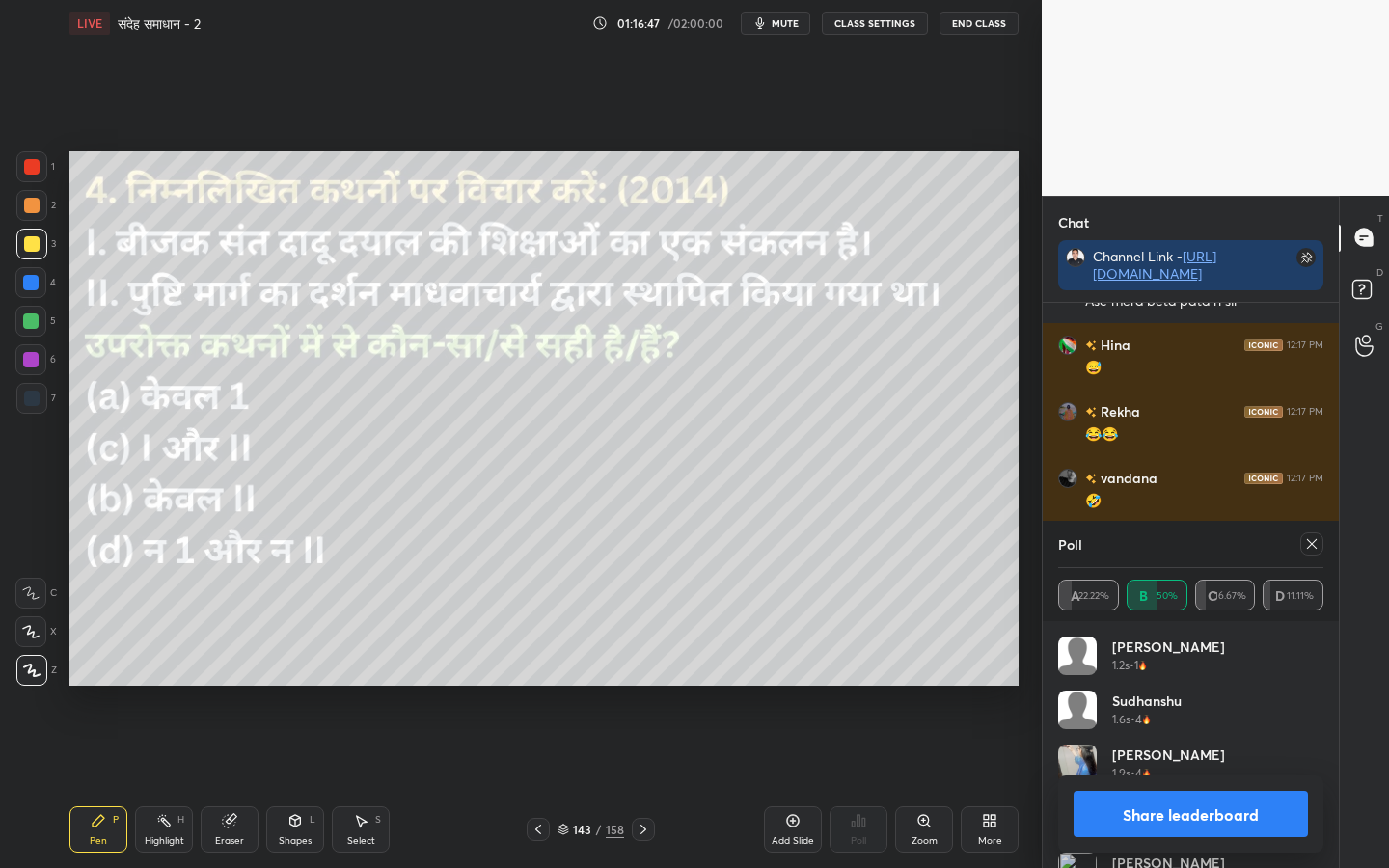
click at [1314, 548] on icon at bounding box center [1311, 544] width 16 height 16
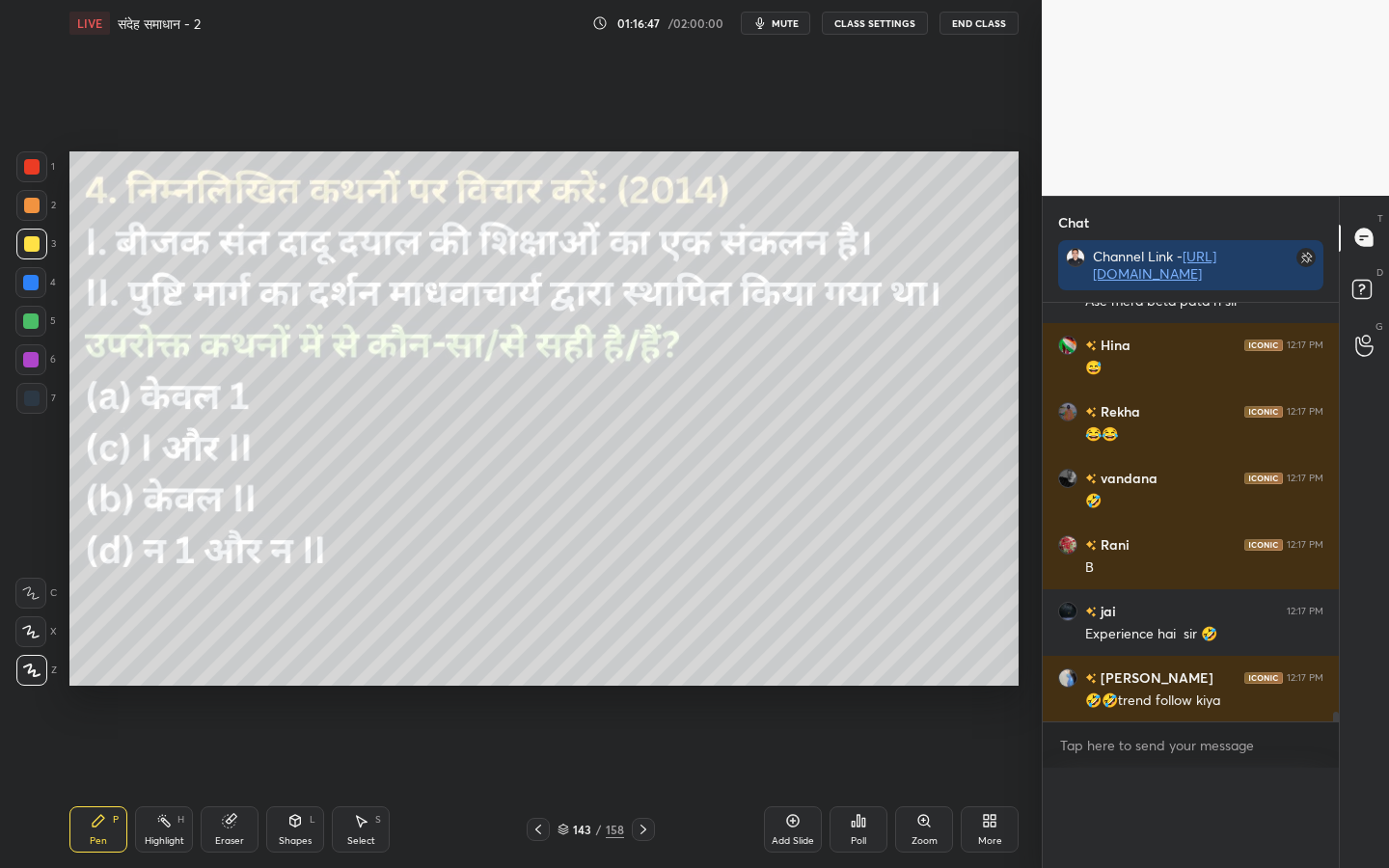
scroll to position [0, 0]
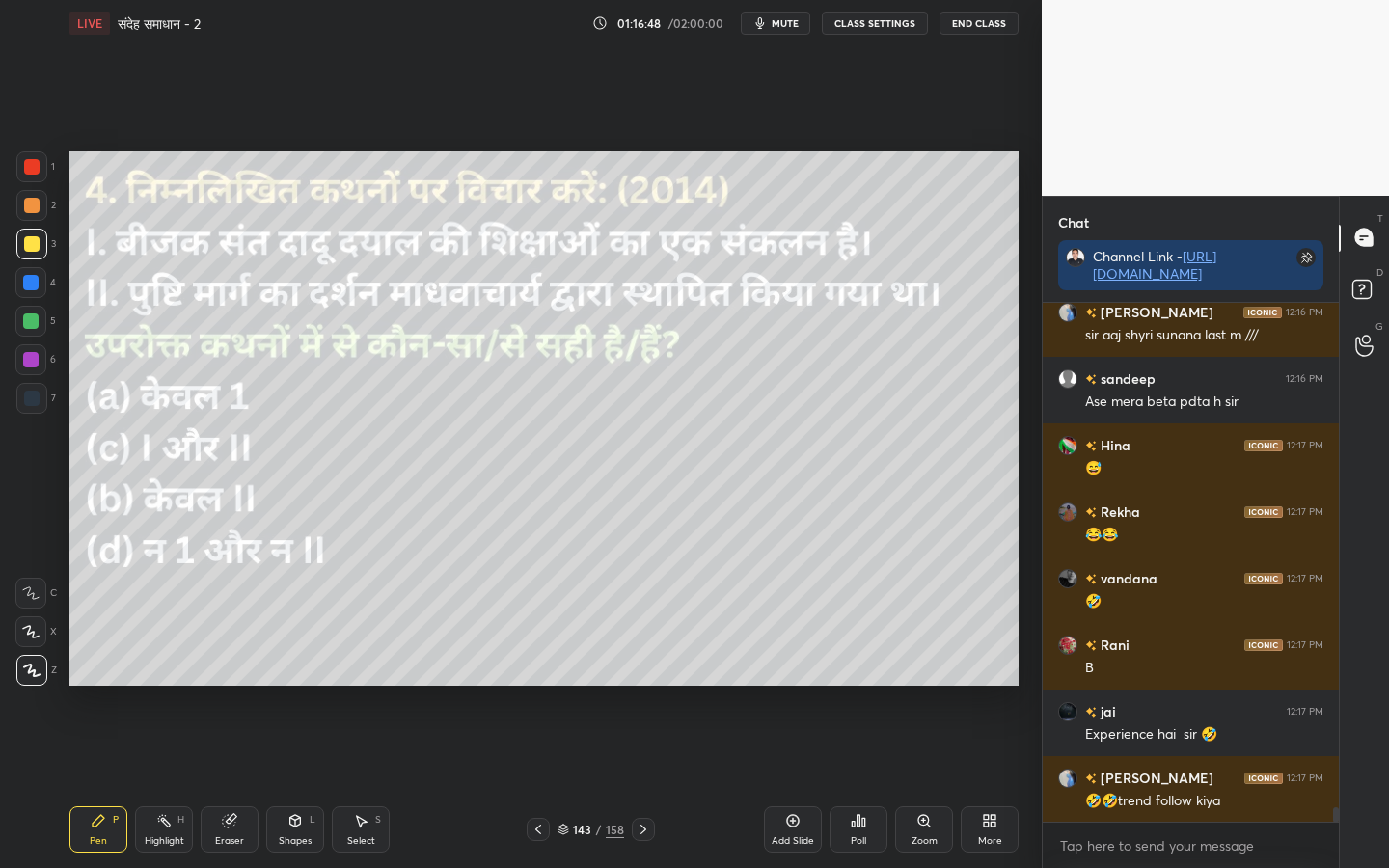
click at [859, 685] on icon at bounding box center [859, 820] width 3 height 12
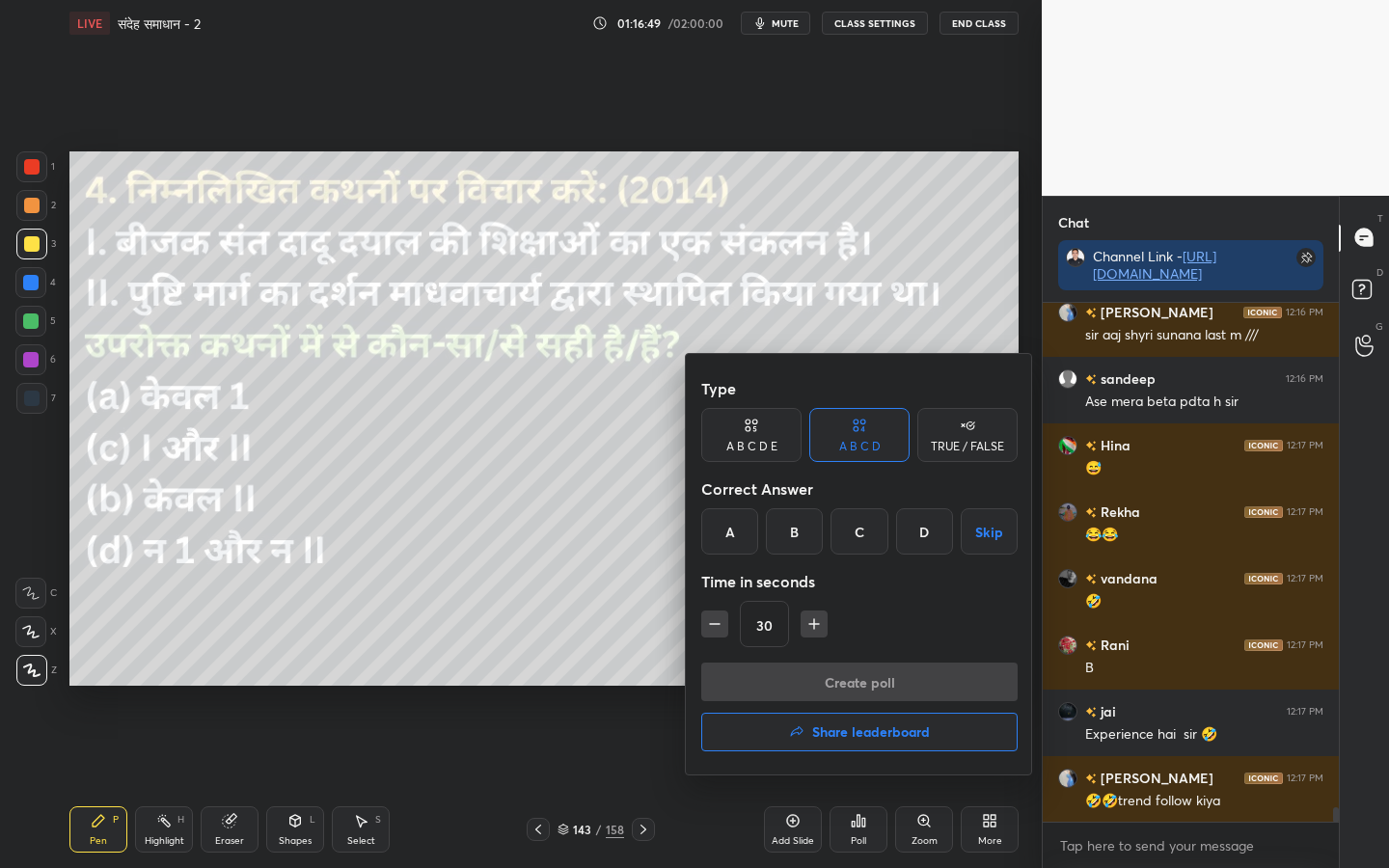
drag, startPoint x: 927, startPoint y: 530, endPoint x: 925, endPoint y: 573, distance: 43.0
click at [927, 530] on div "D" at bounding box center [924, 531] width 56 height 47
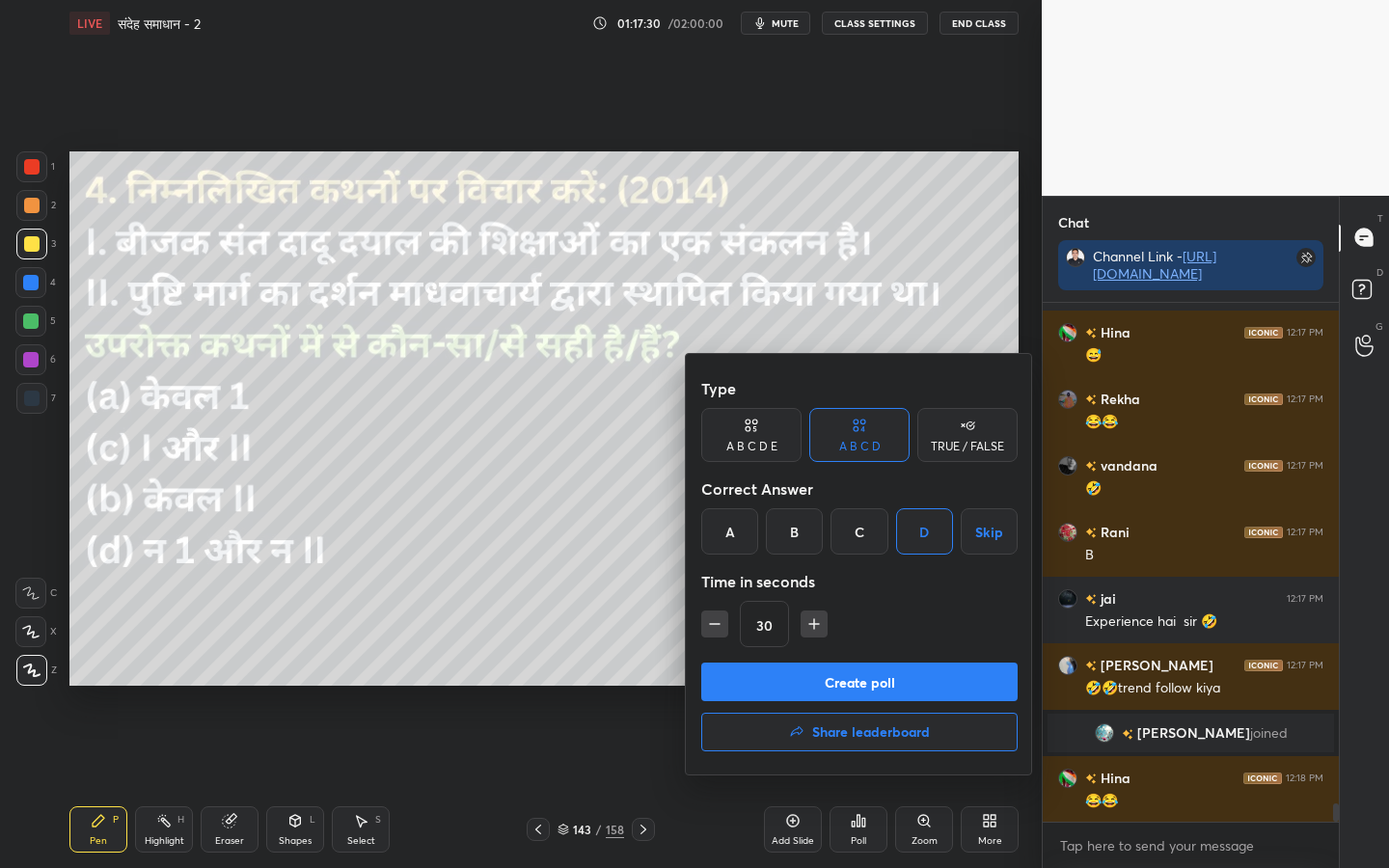
scroll to position [14265, 0]
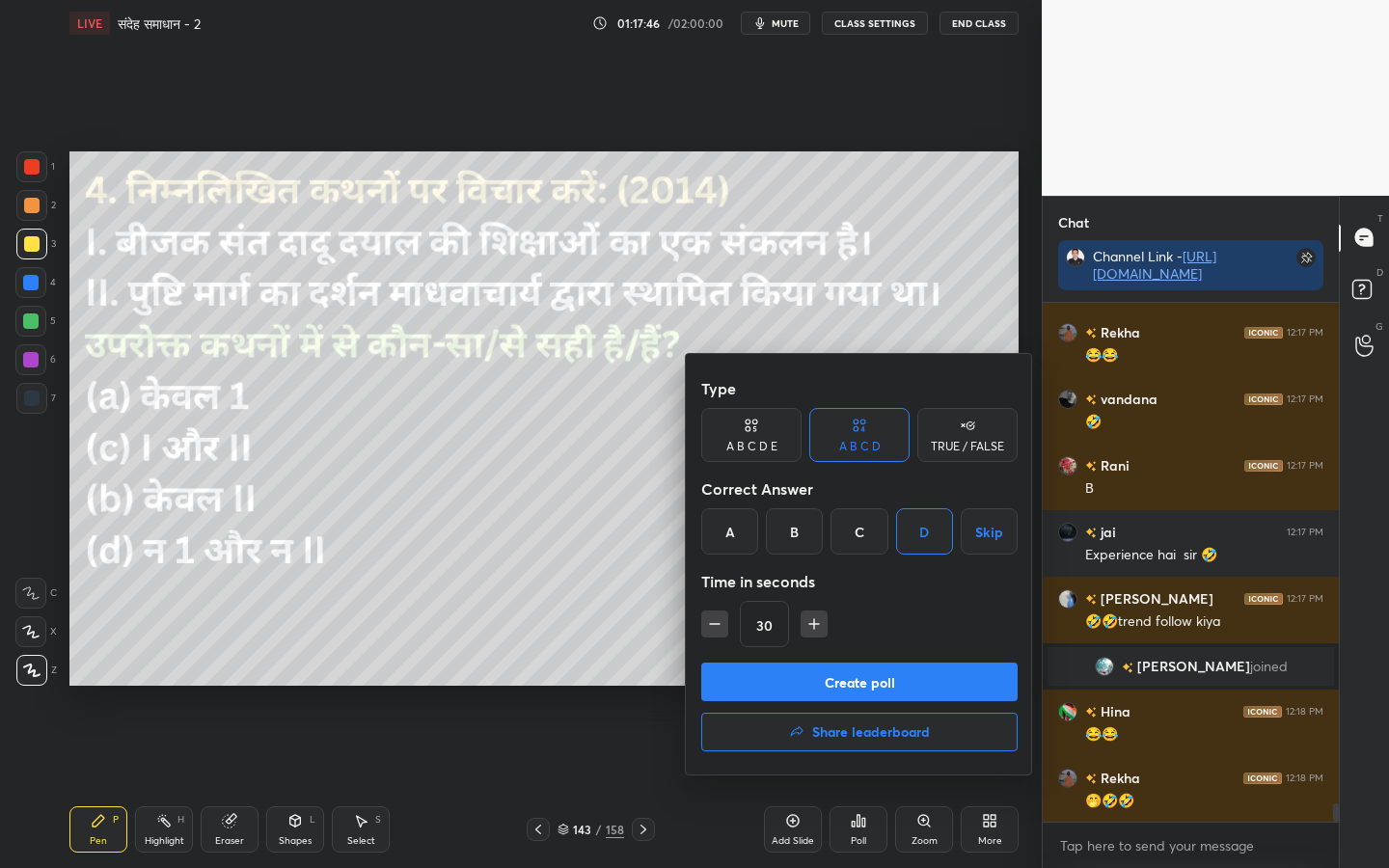
click at [864, 677] on button "Create poll" at bounding box center [859, 682] width 316 height 39
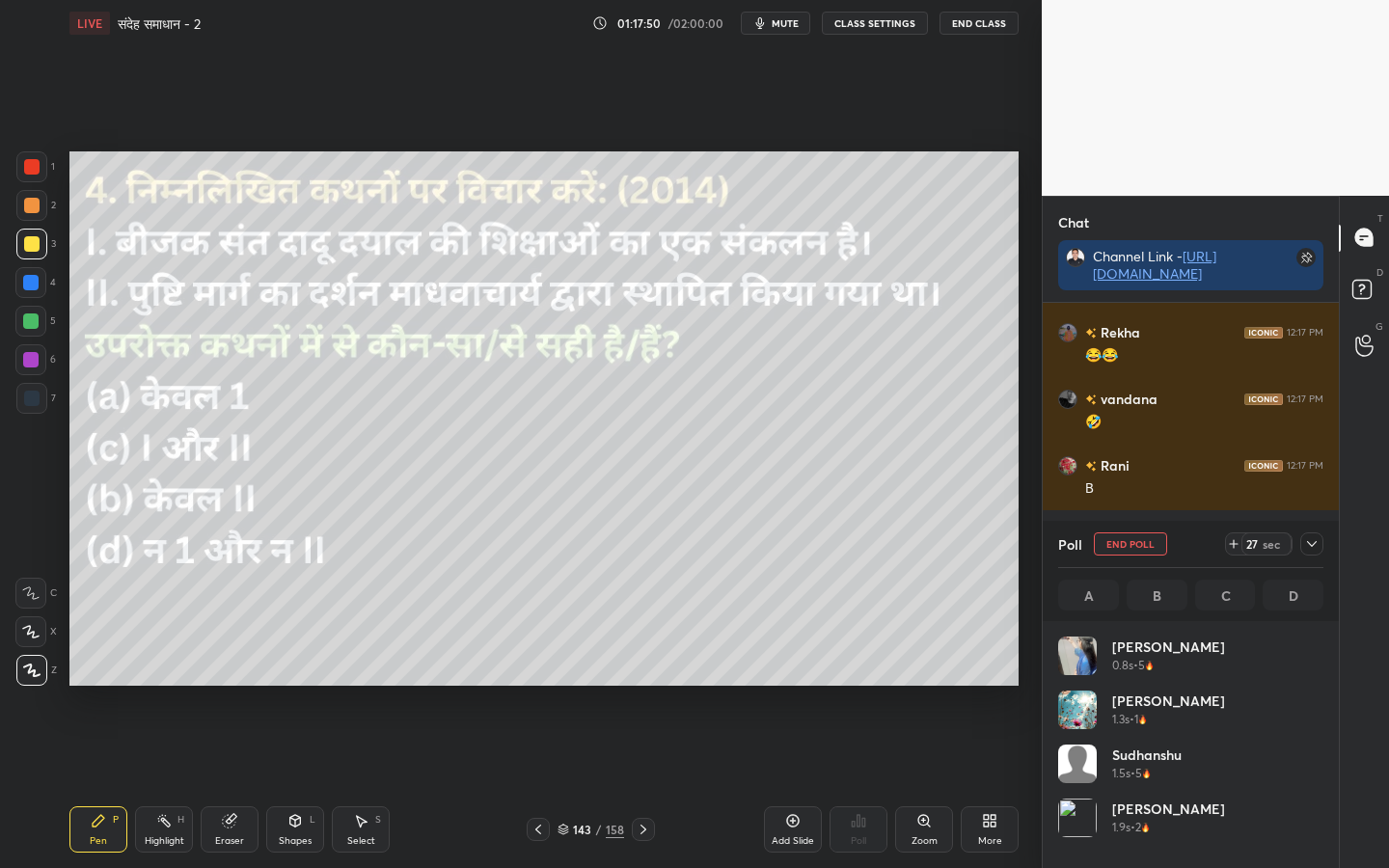
scroll to position [14432, 0]
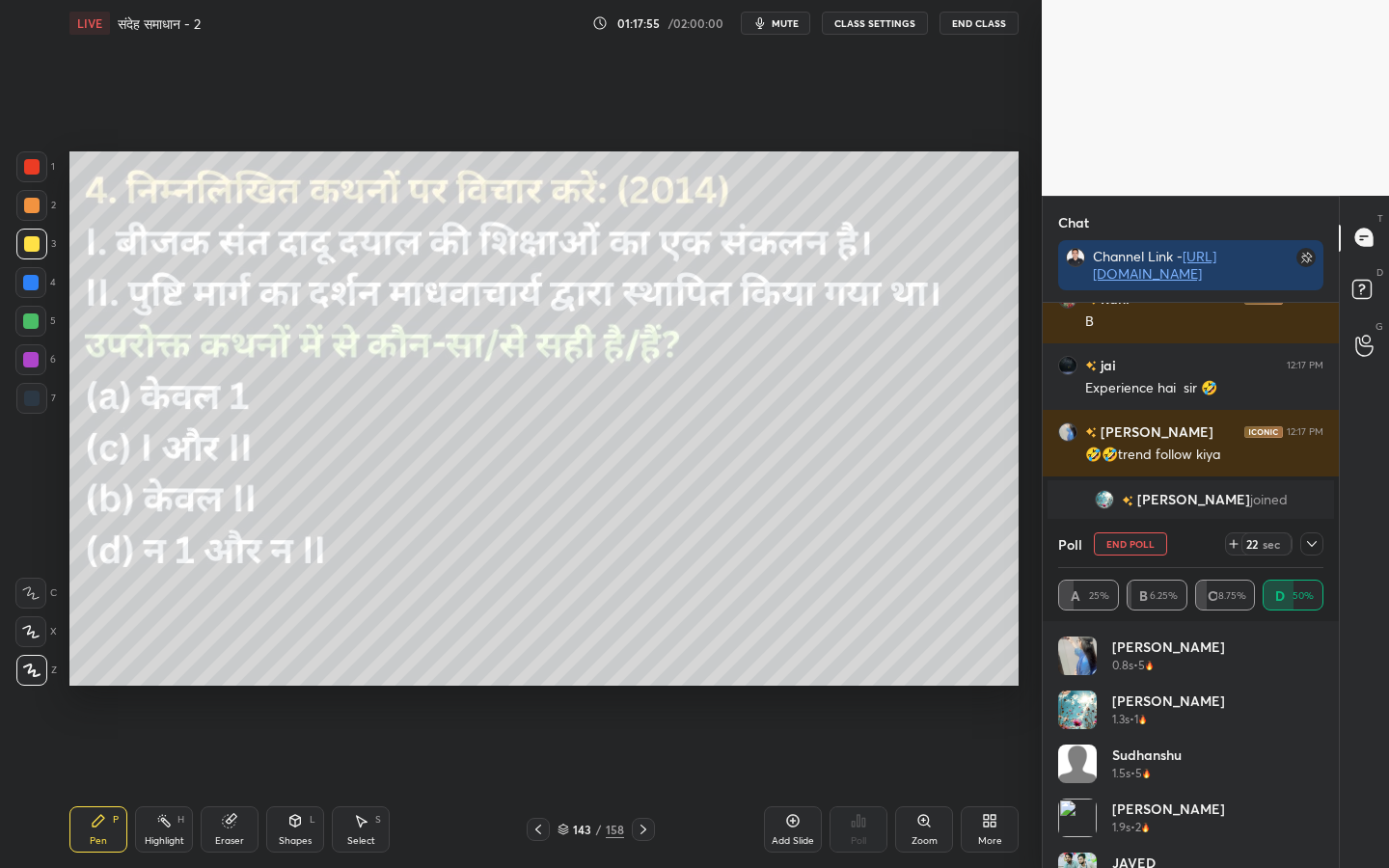
drag, startPoint x: 1317, startPoint y: 541, endPoint x: 1308, endPoint y: 546, distance: 10.3
click at [1315, 543] on icon at bounding box center [1311, 544] width 16 height 16
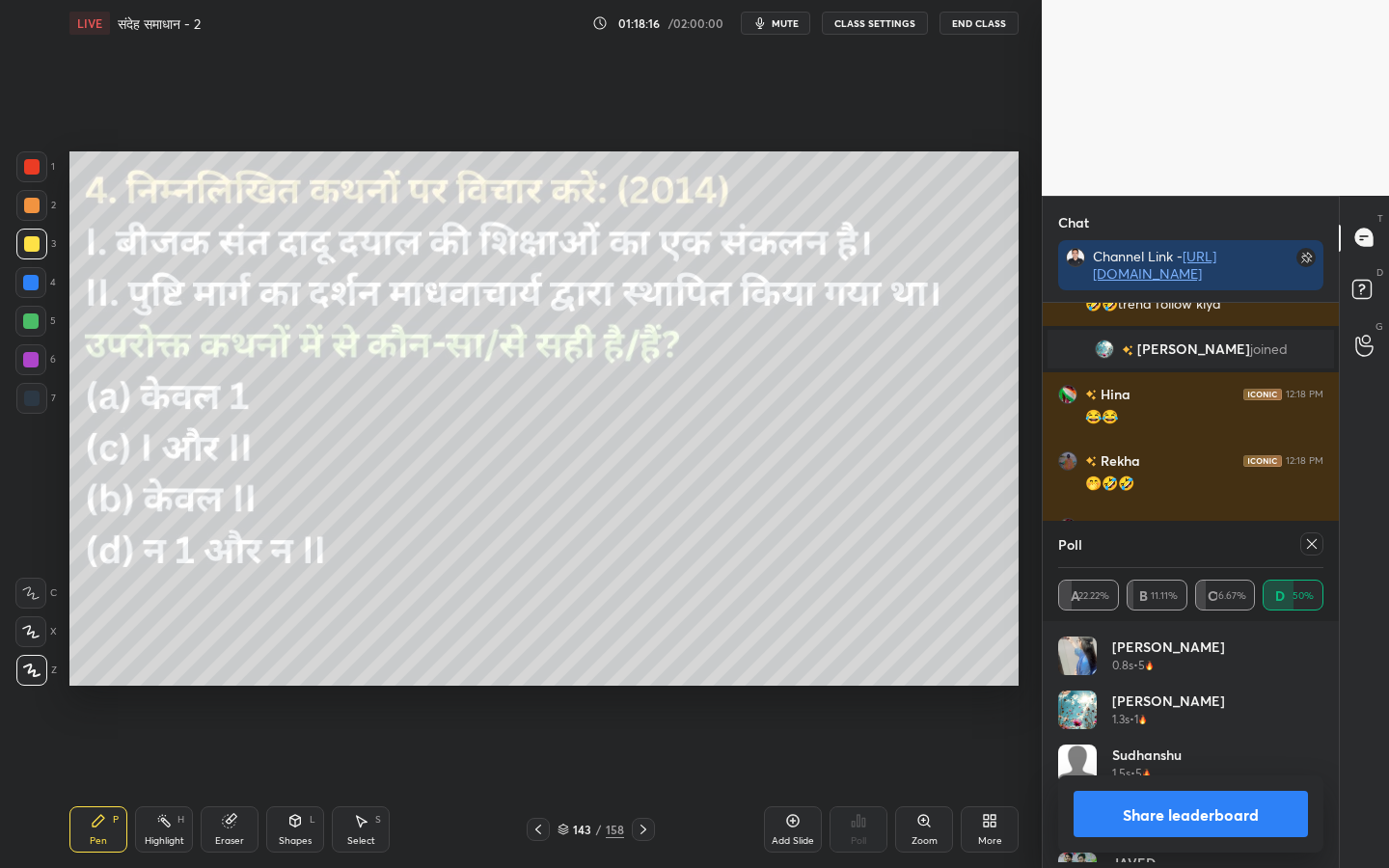
scroll to position [226, 259]
click at [1313, 543] on icon at bounding box center [1311, 544] width 16 height 16
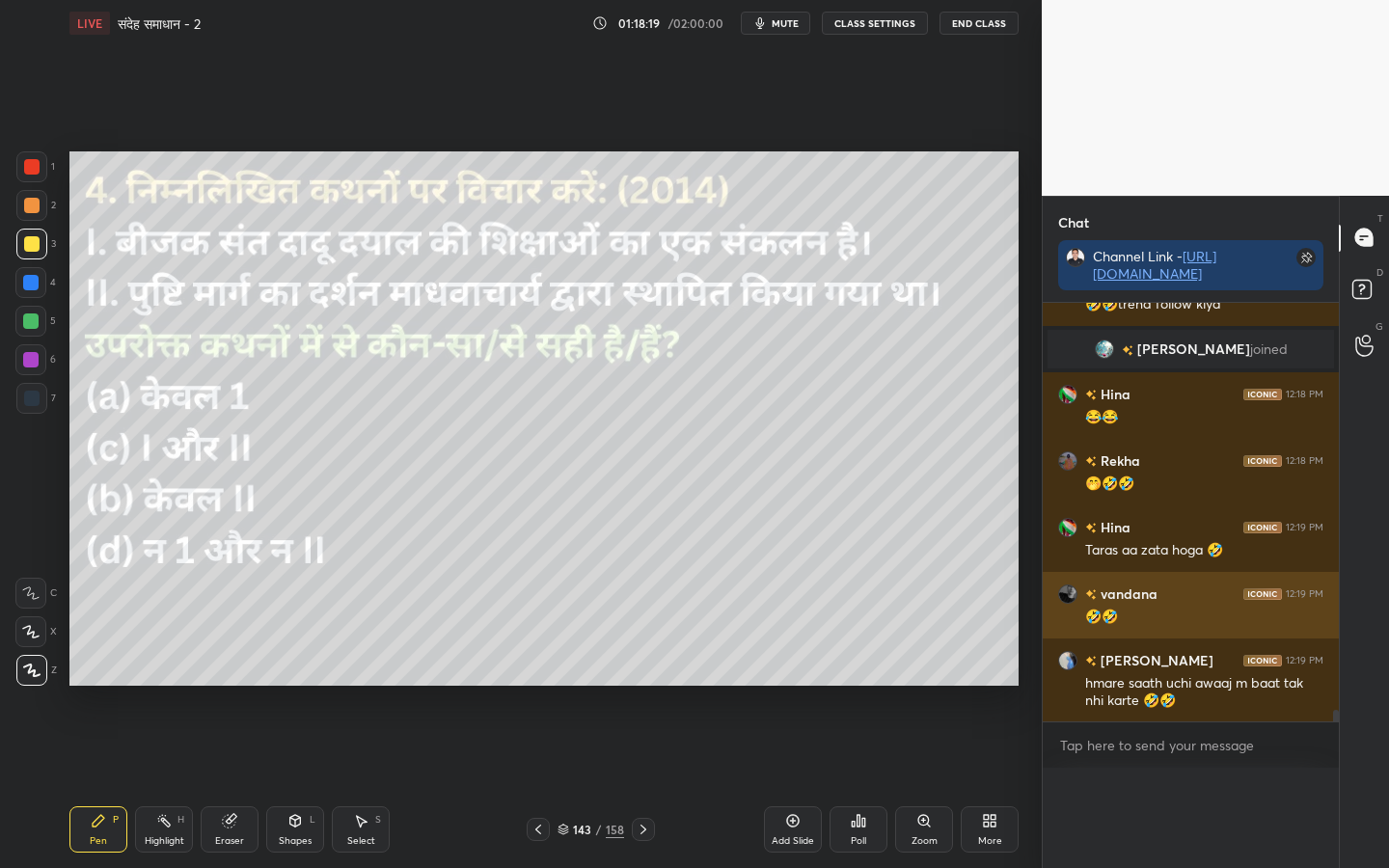
scroll to position [292, 290]
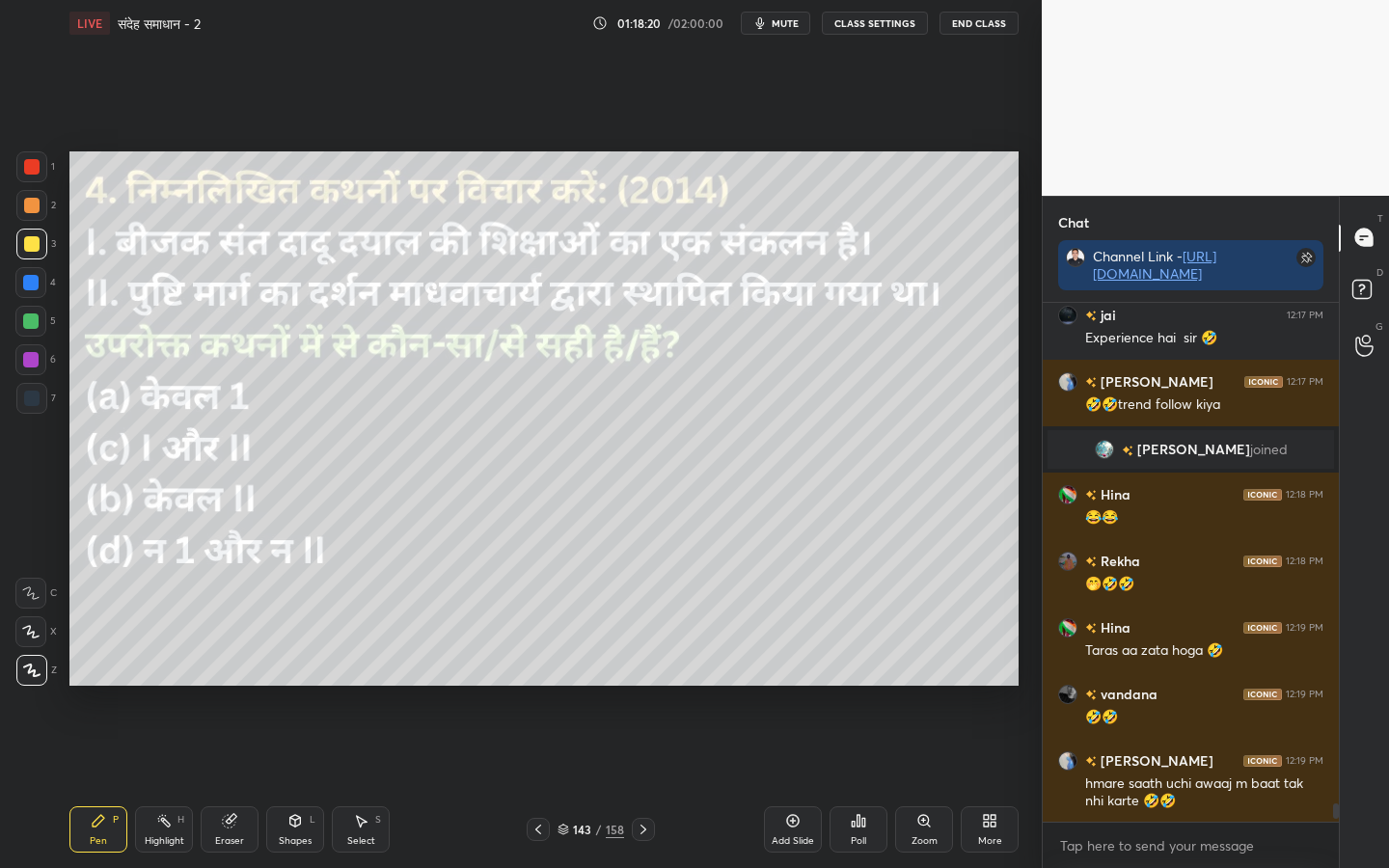
click at [645, 685] on icon at bounding box center [643, 829] width 16 height 16
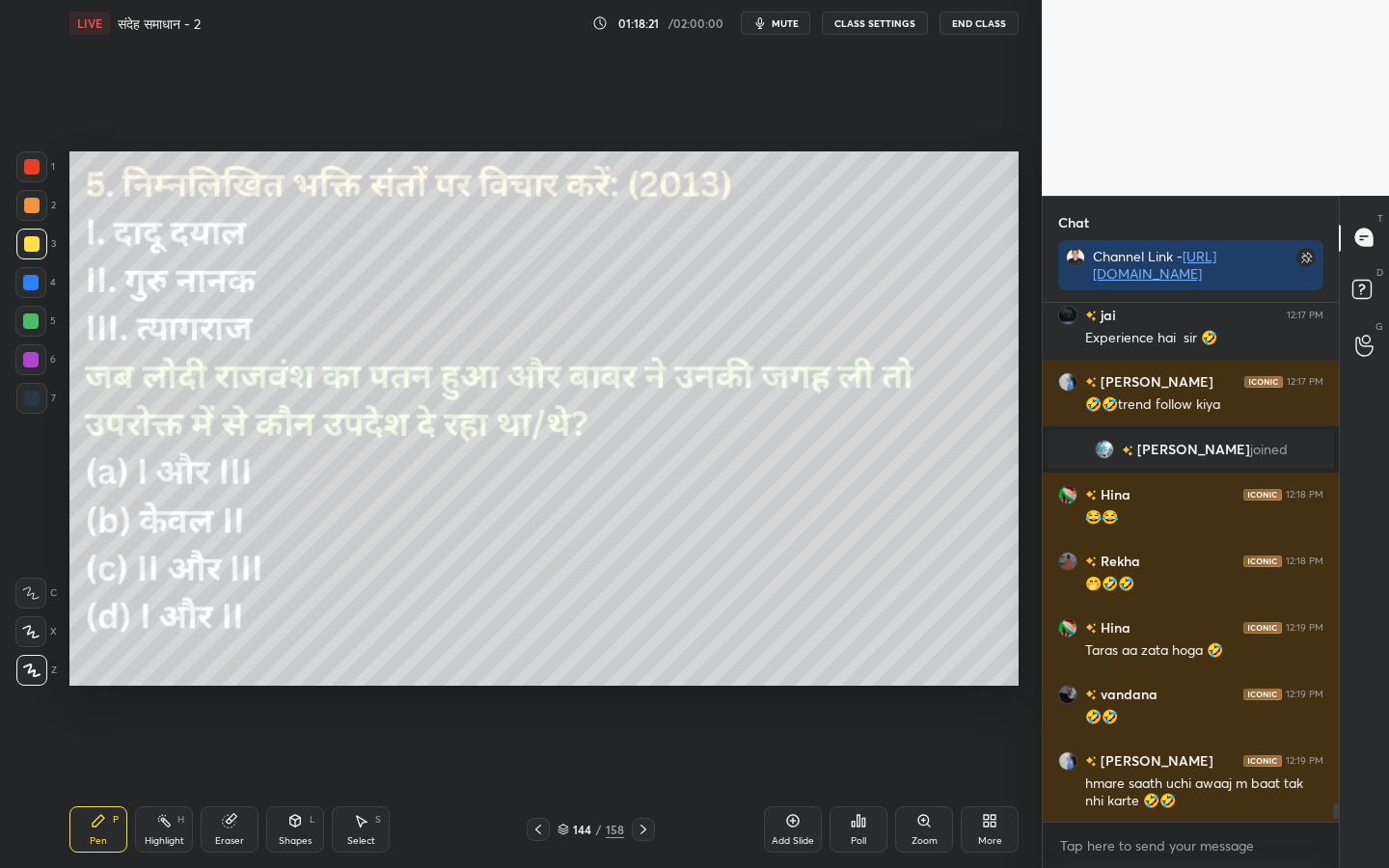
click at [868, 685] on div "Poll" at bounding box center [858, 829] width 57 height 47
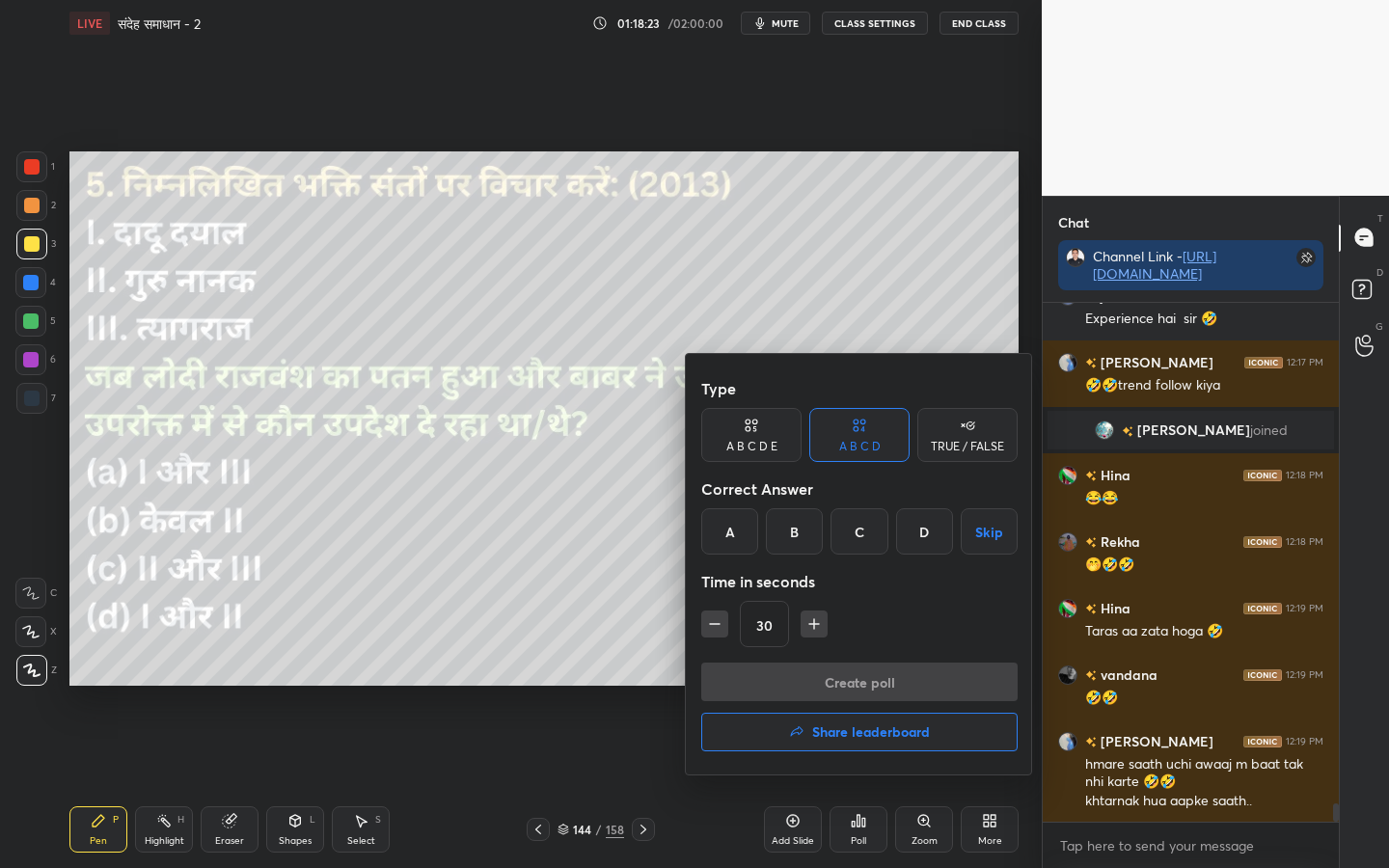
click at [800, 533] on div "B" at bounding box center [794, 531] width 56 height 47
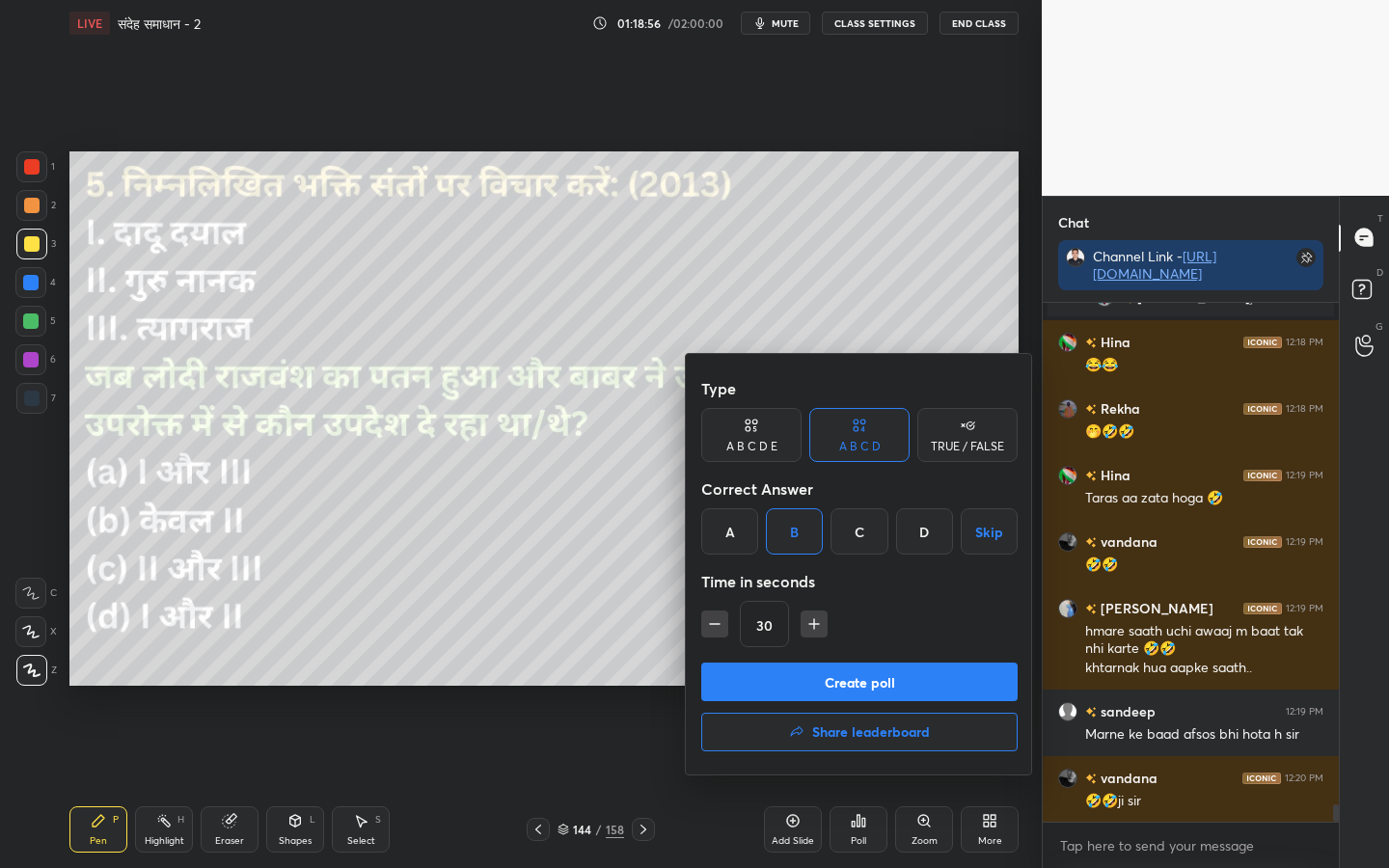
click at [776, 684] on button "Create poll" at bounding box center [859, 682] width 316 height 39
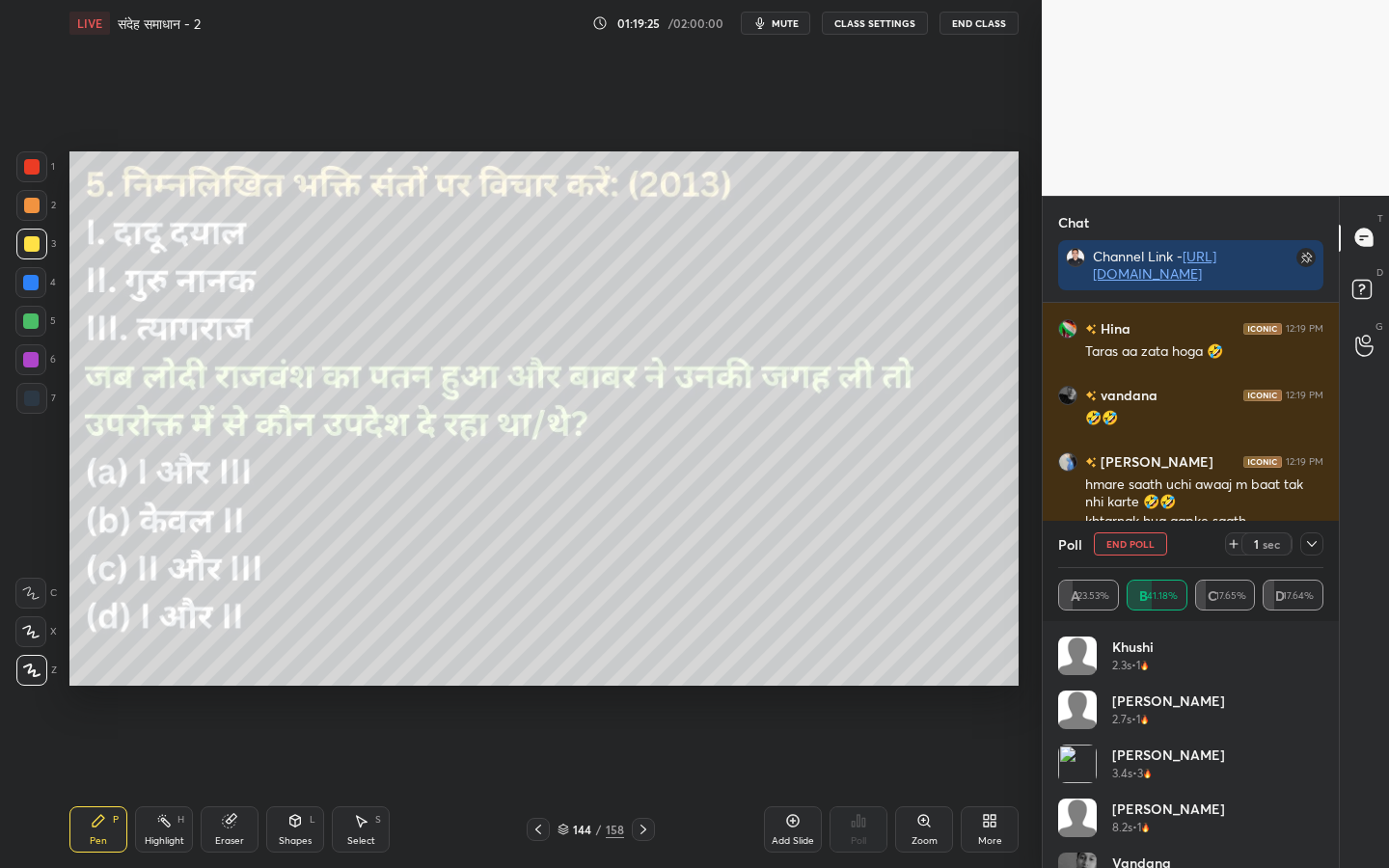
click at [640, 685] on icon at bounding box center [643, 829] width 16 height 16
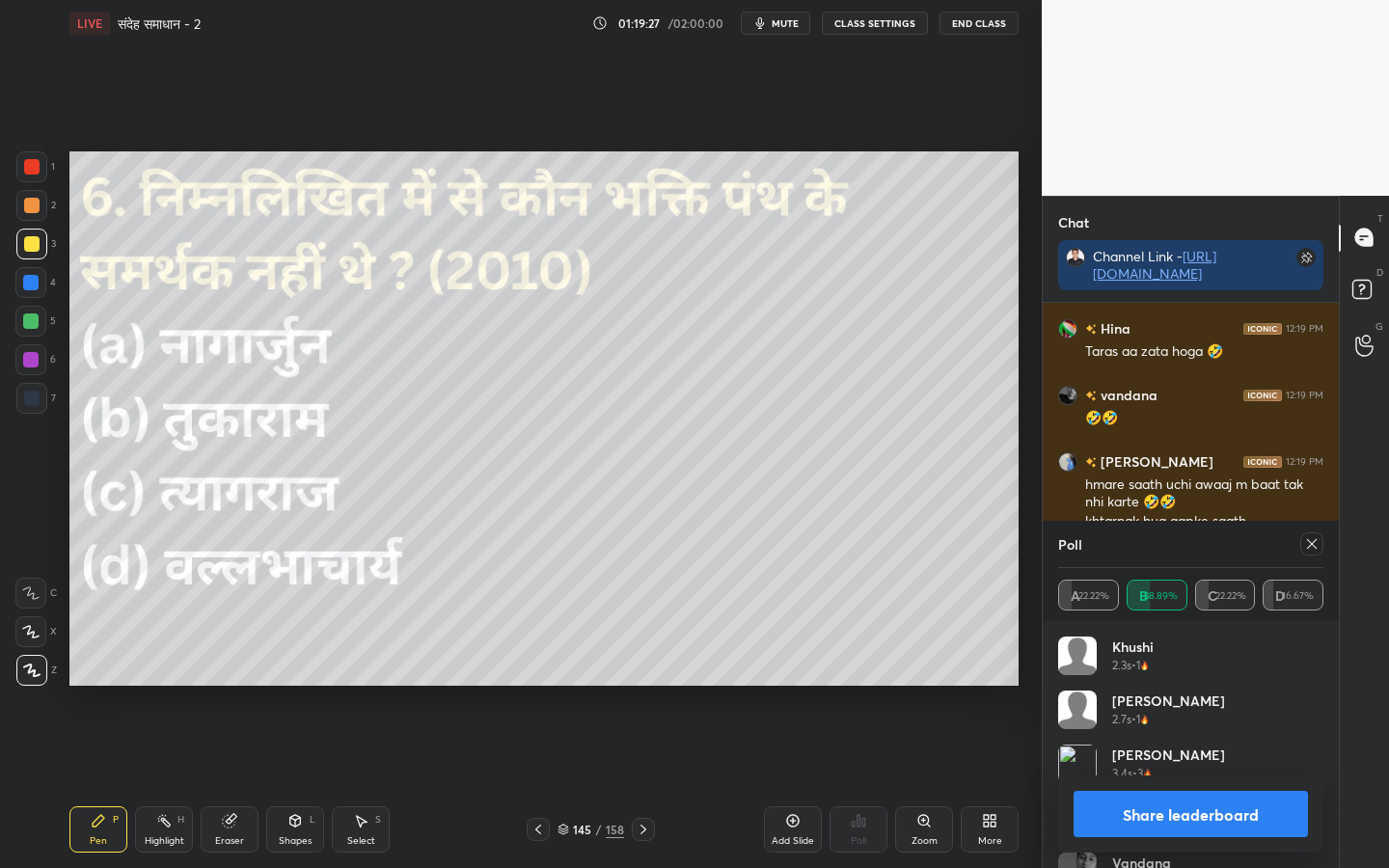
click at [1308, 546] on icon at bounding box center [1311, 544] width 16 height 16
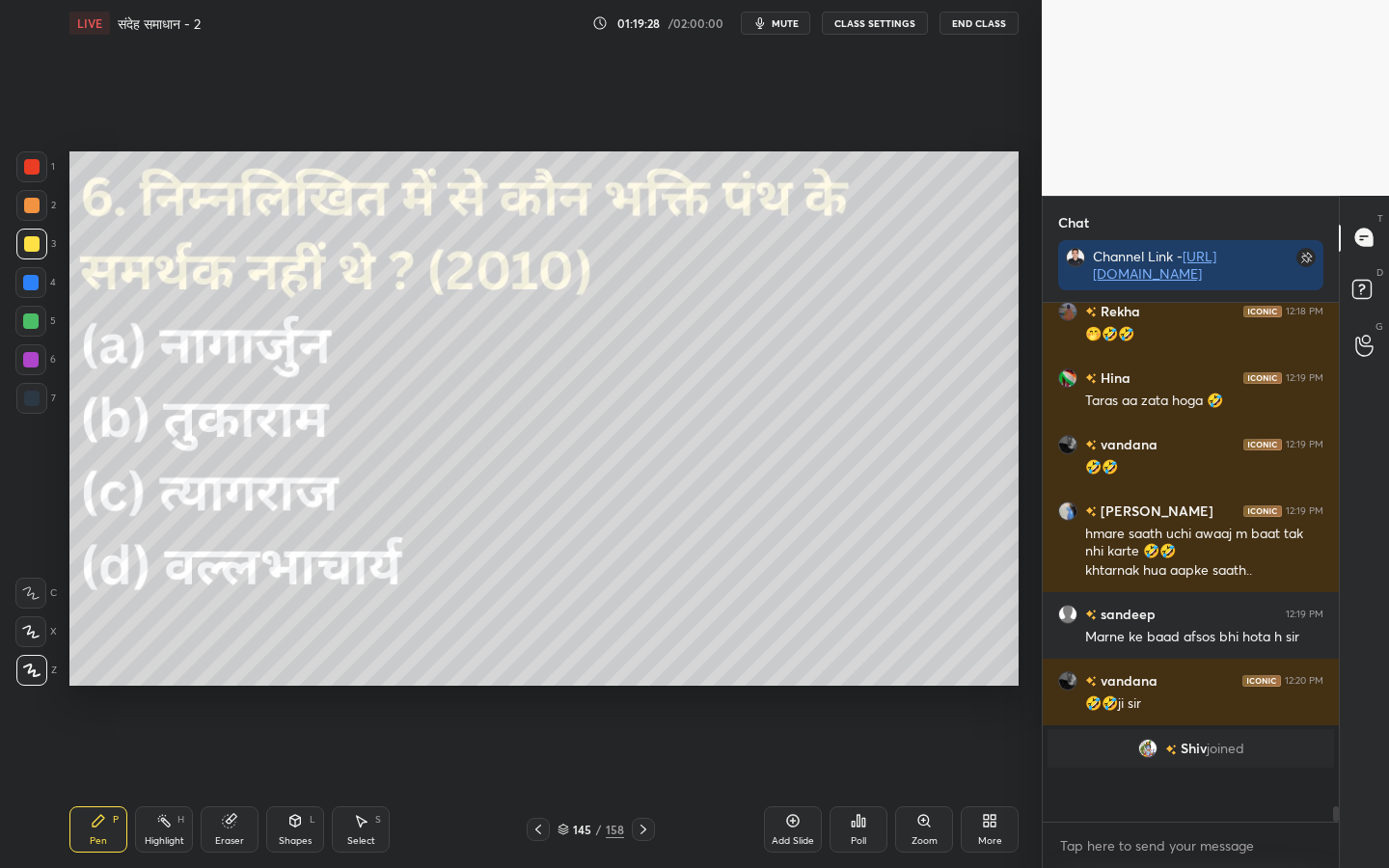
scroll to position [329, 290]
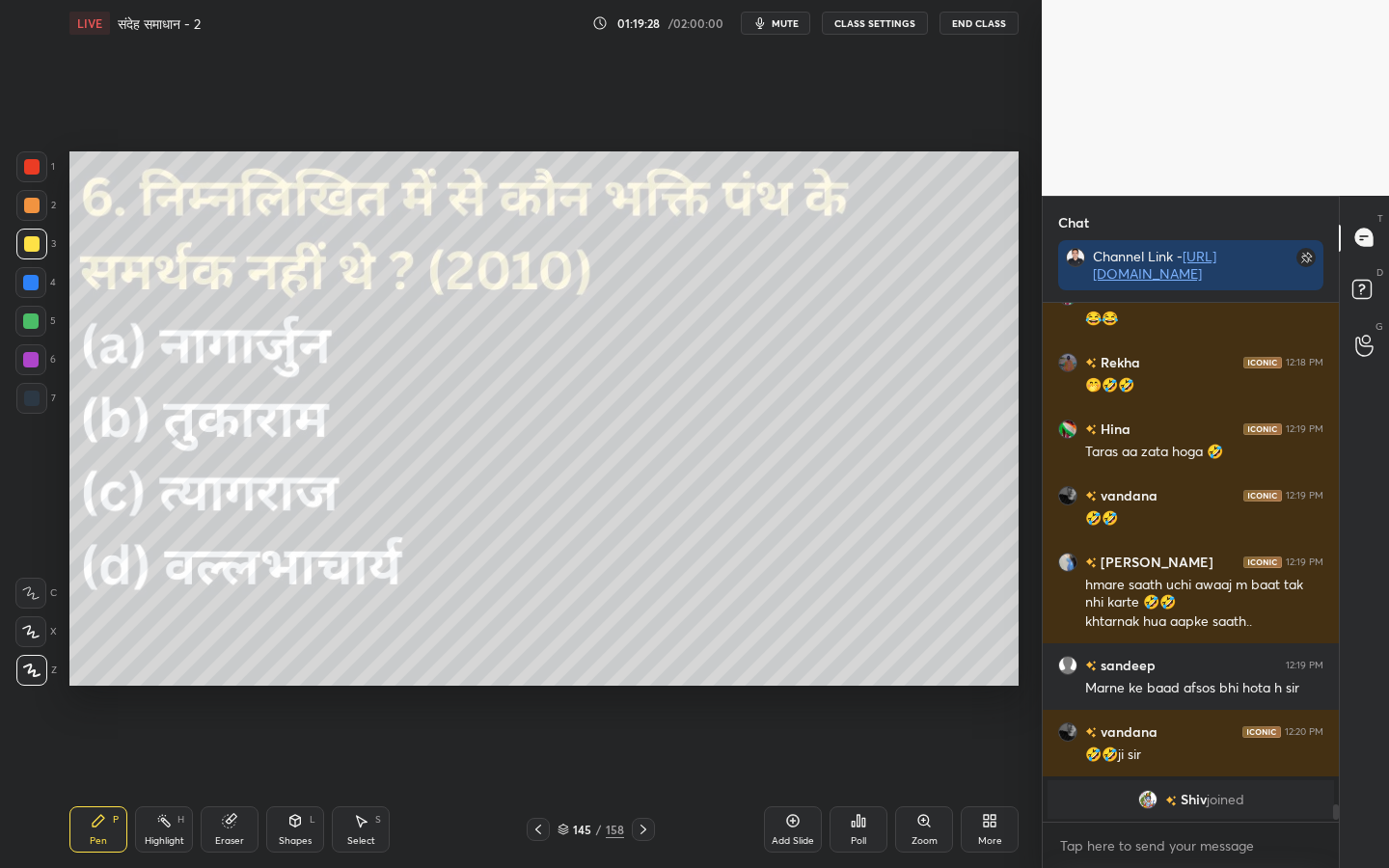
click at [856, 685] on icon at bounding box center [859, 820] width 16 height 16
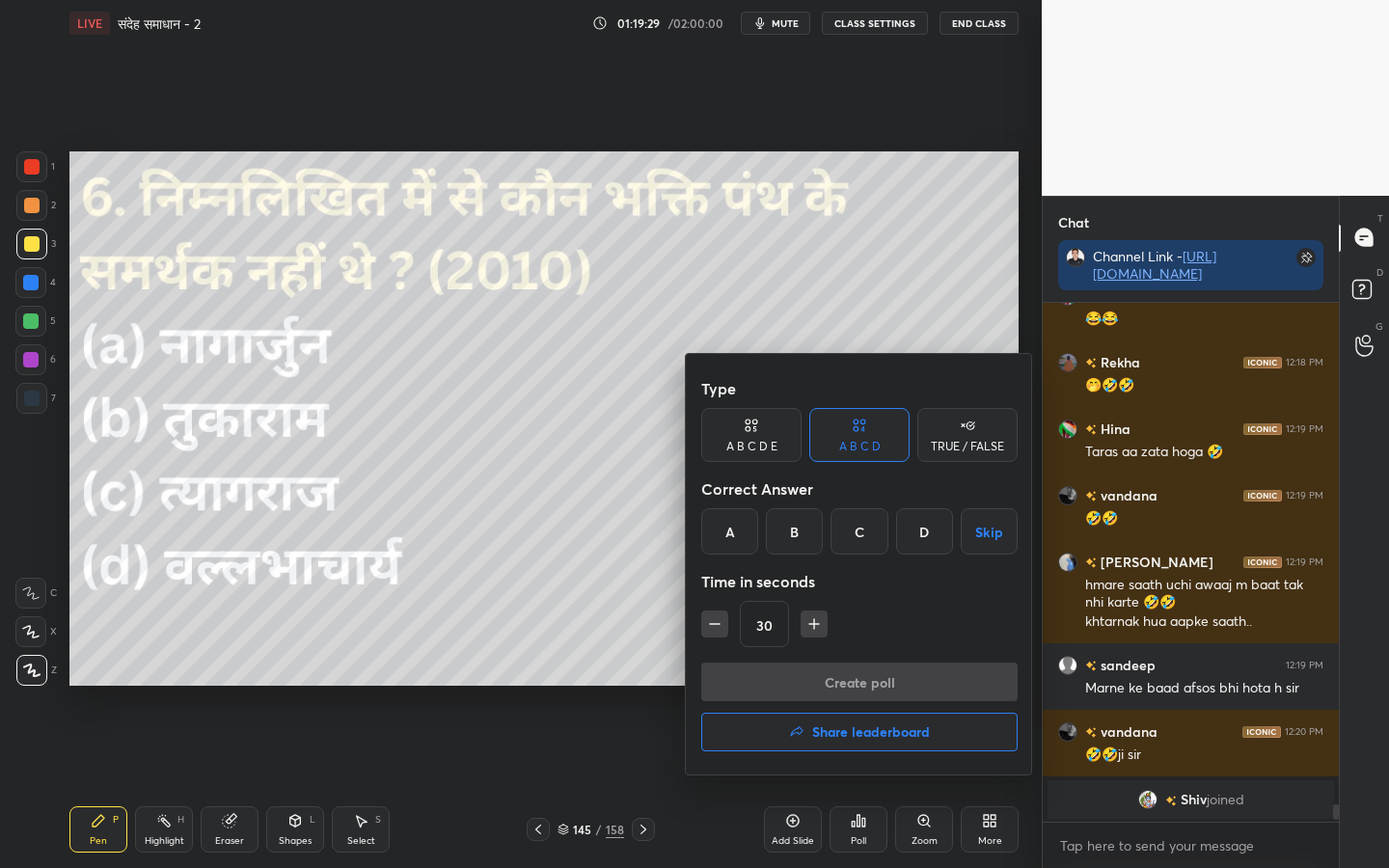
drag, startPoint x: 740, startPoint y: 523, endPoint x: 756, endPoint y: 551, distance: 32.2
click at [739, 523] on div "A" at bounding box center [729, 531] width 56 height 47
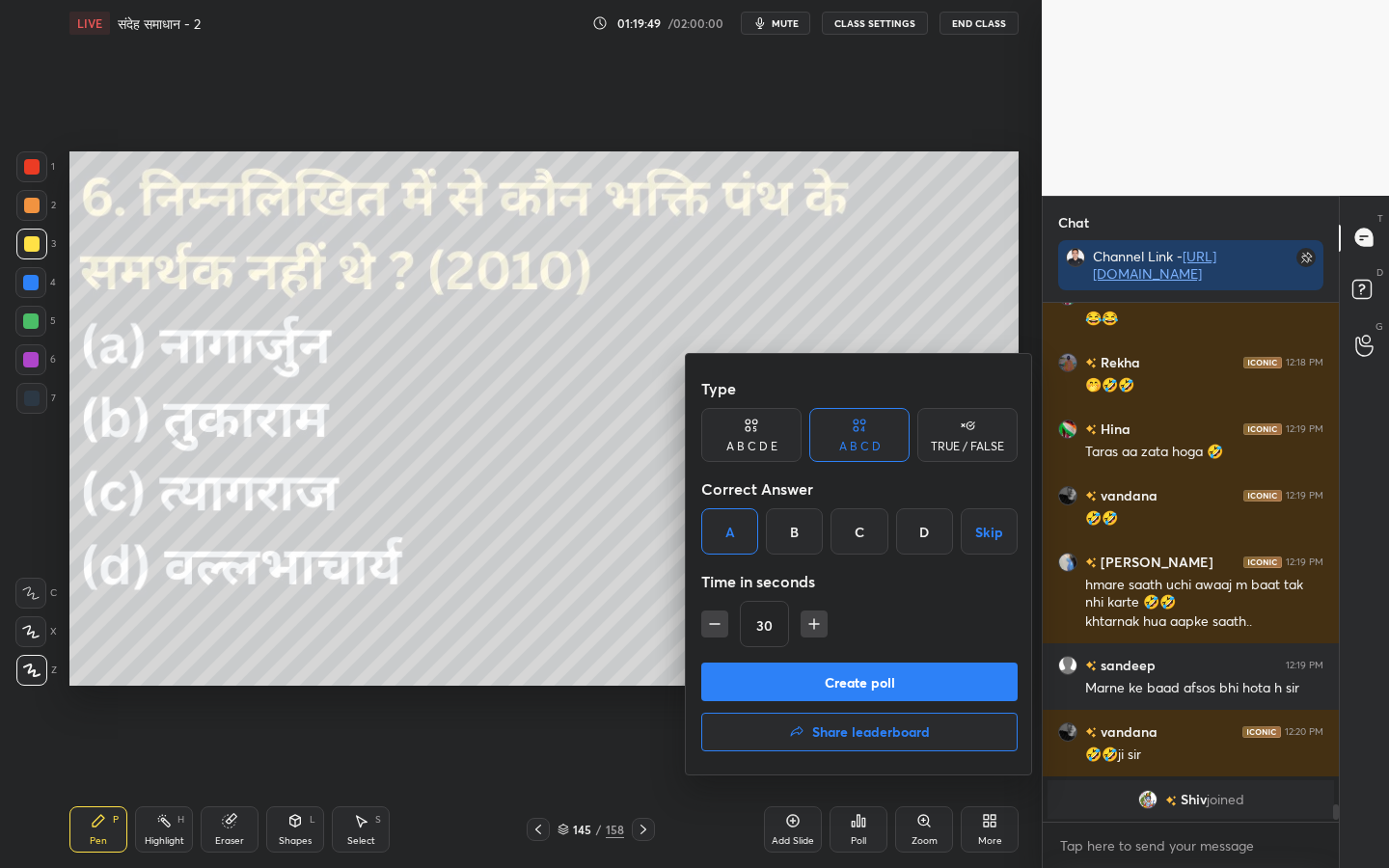
click at [823, 685] on button "Create poll" at bounding box center [859, 682] width 316 height 39
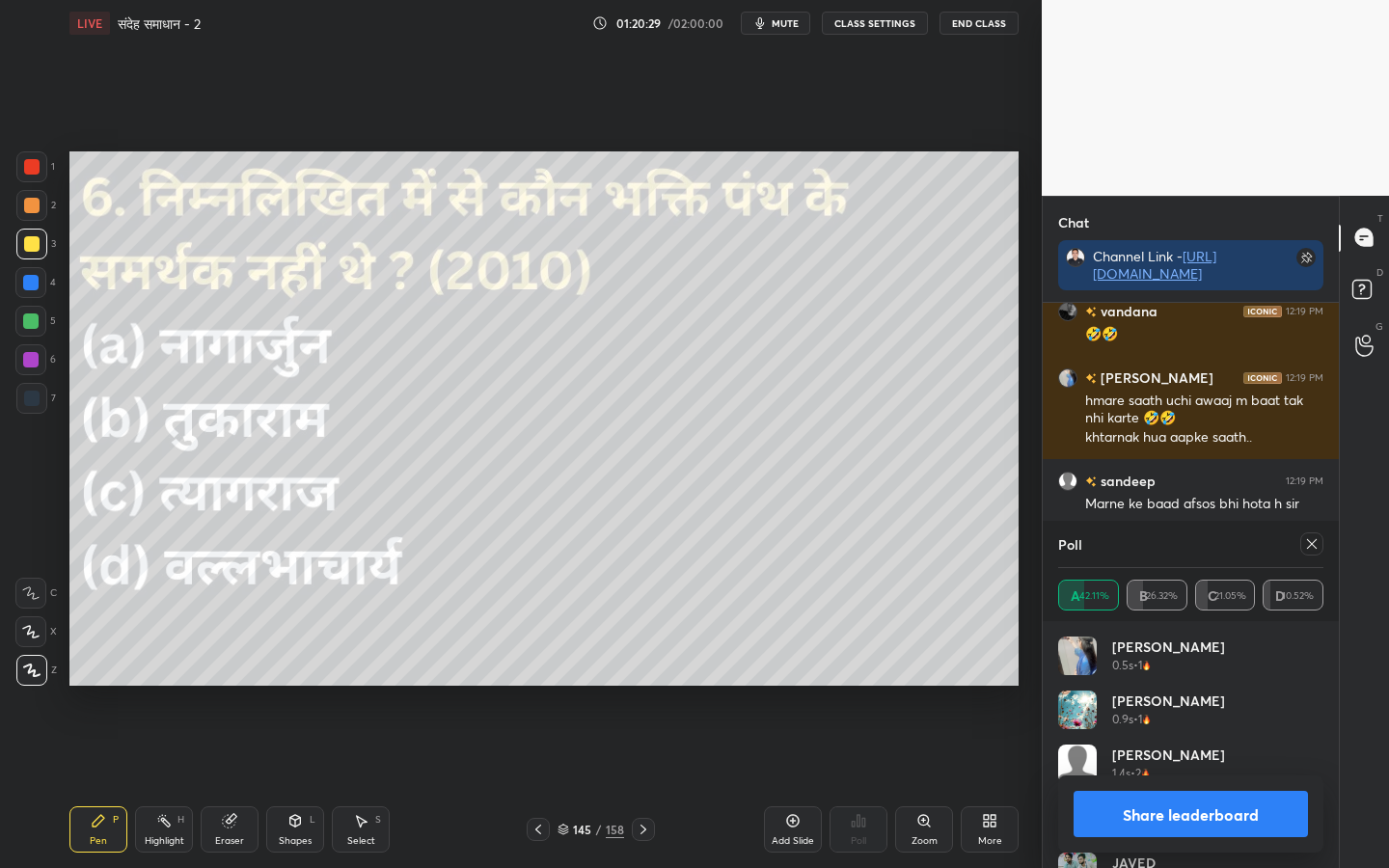
click at [645, 685] on icon at bounding box center [643, 829] width 16 height 16
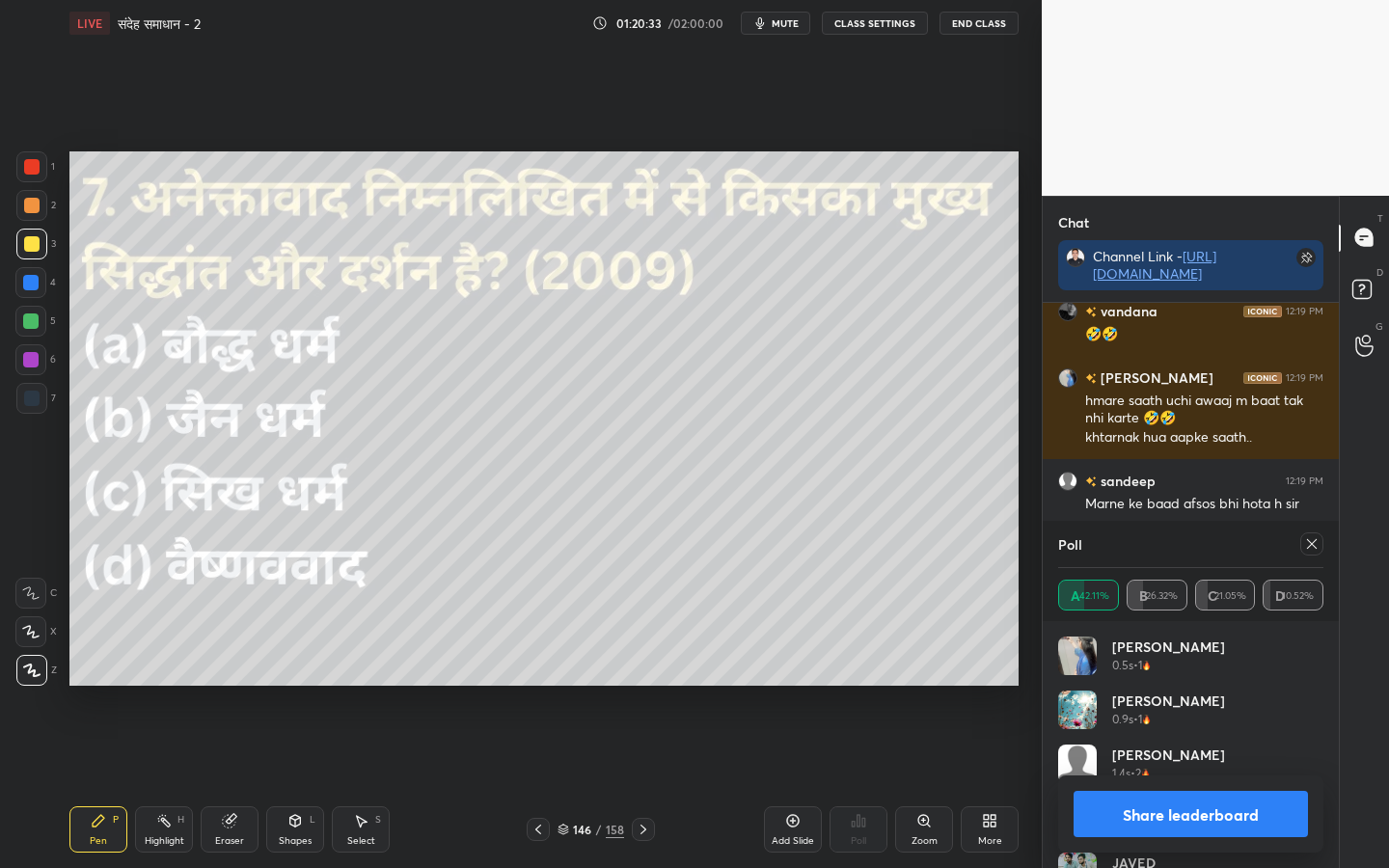
click at [1306, 545] on icon at bounding box center [1311, 544] width 16 height 16
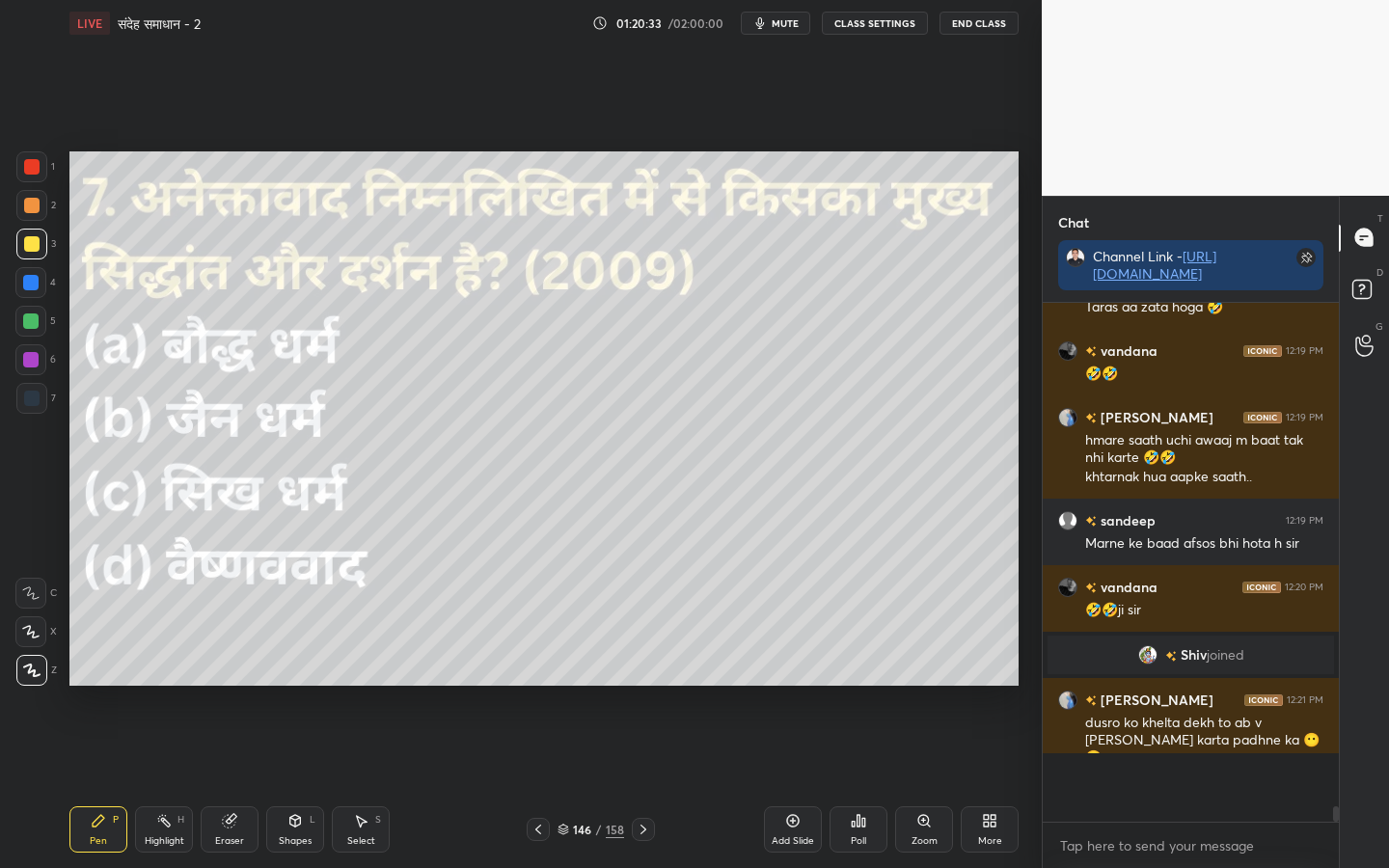
scroll to position [513, 290]
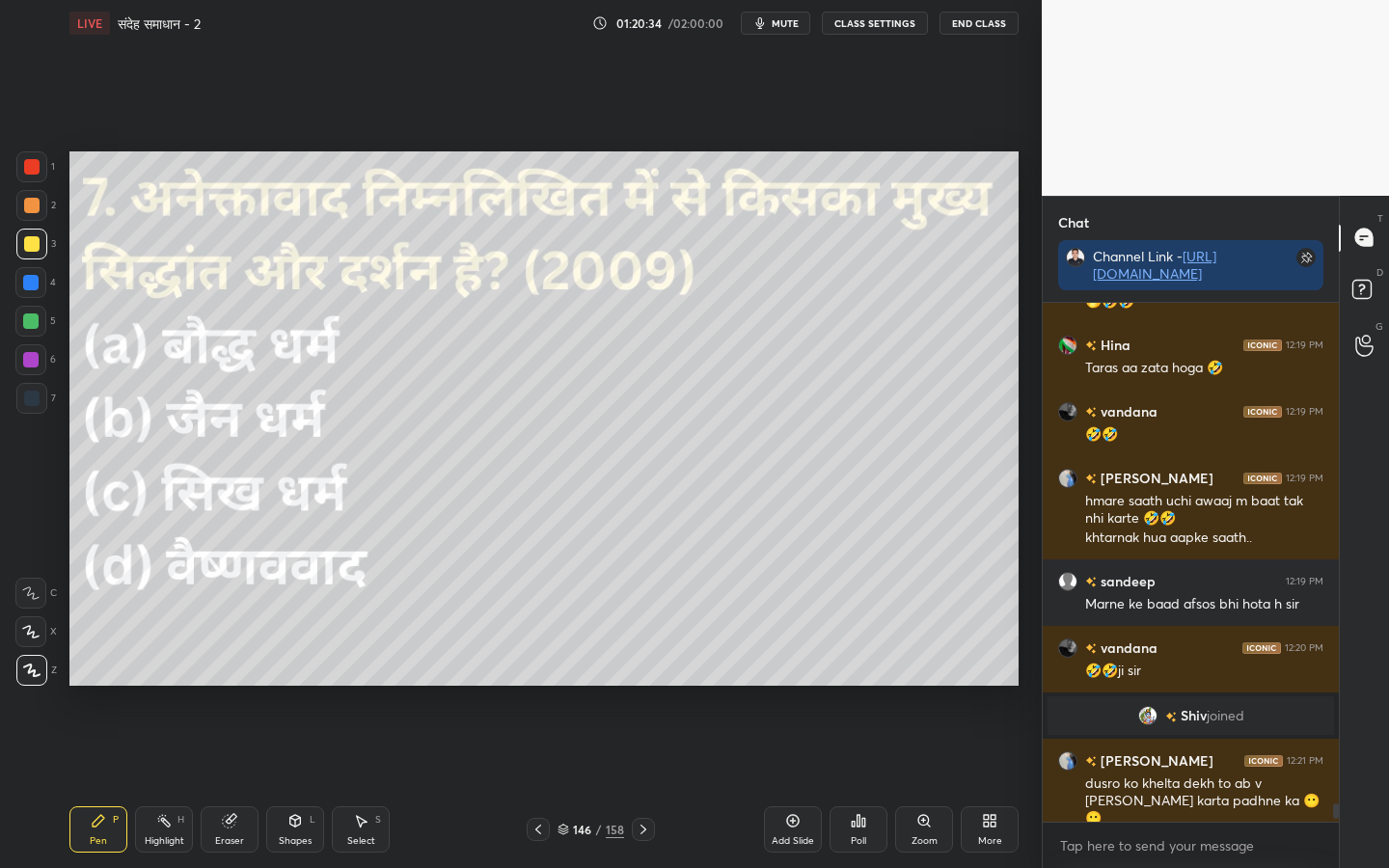
click at [860, 685] on icon at bounding box center [859, 820] width 16 height 16
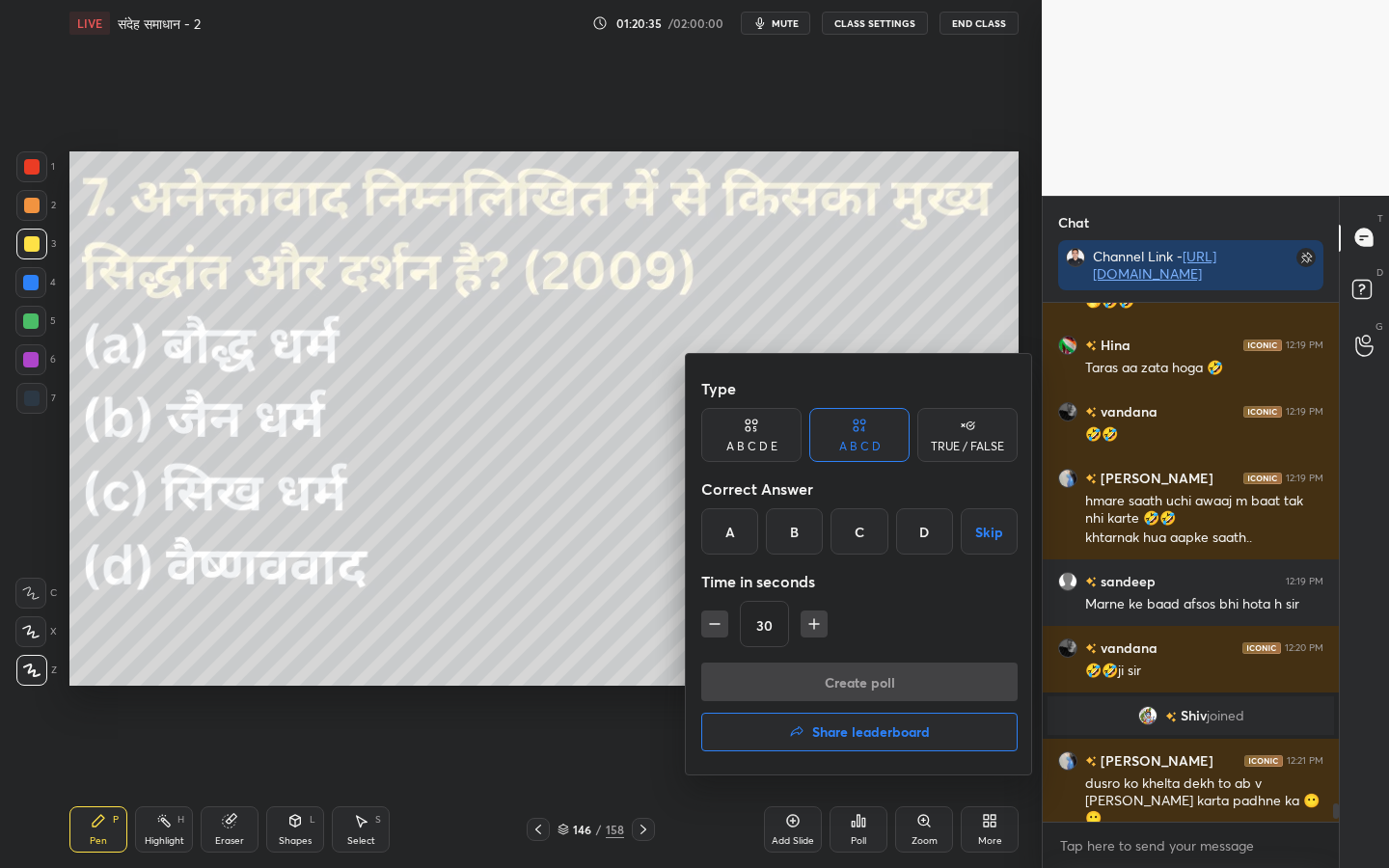
click at [810, 549] on div "B" at bounding box center [794, 531] width 56 height 47
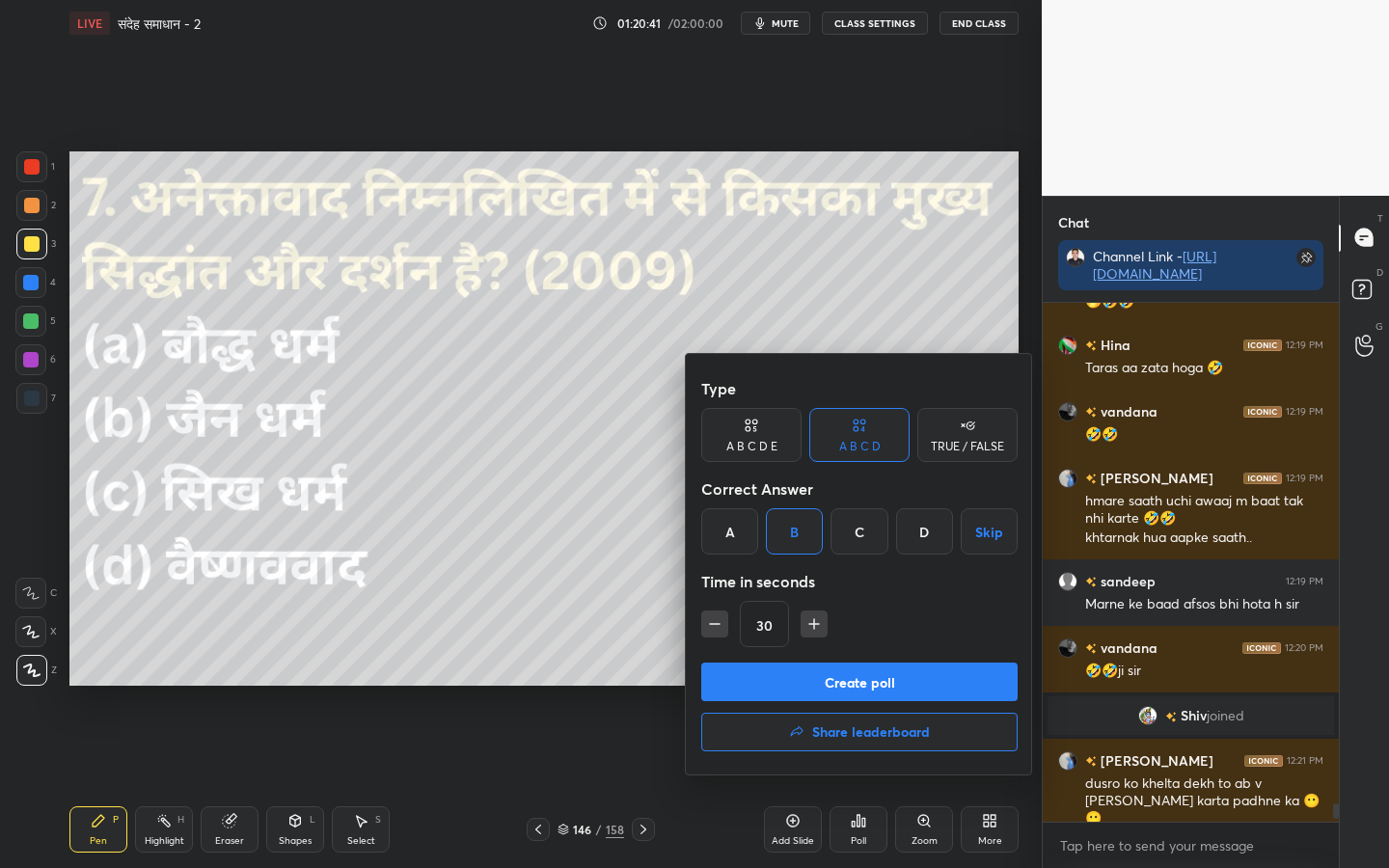
click at [843, 673] on button "Create poll" at bounding box center [859, 682] width 316 height 39
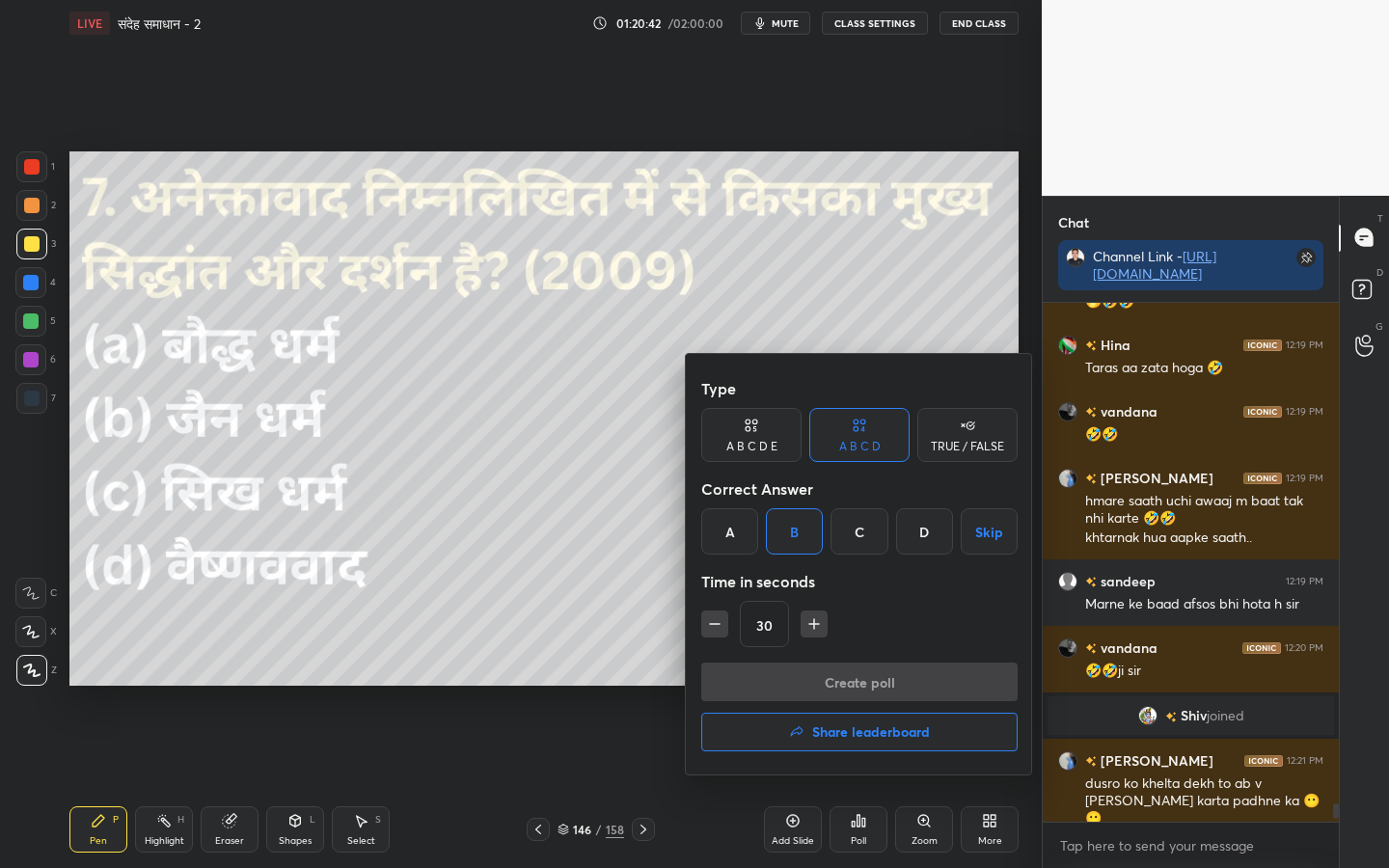
scroll to position [6, 7]
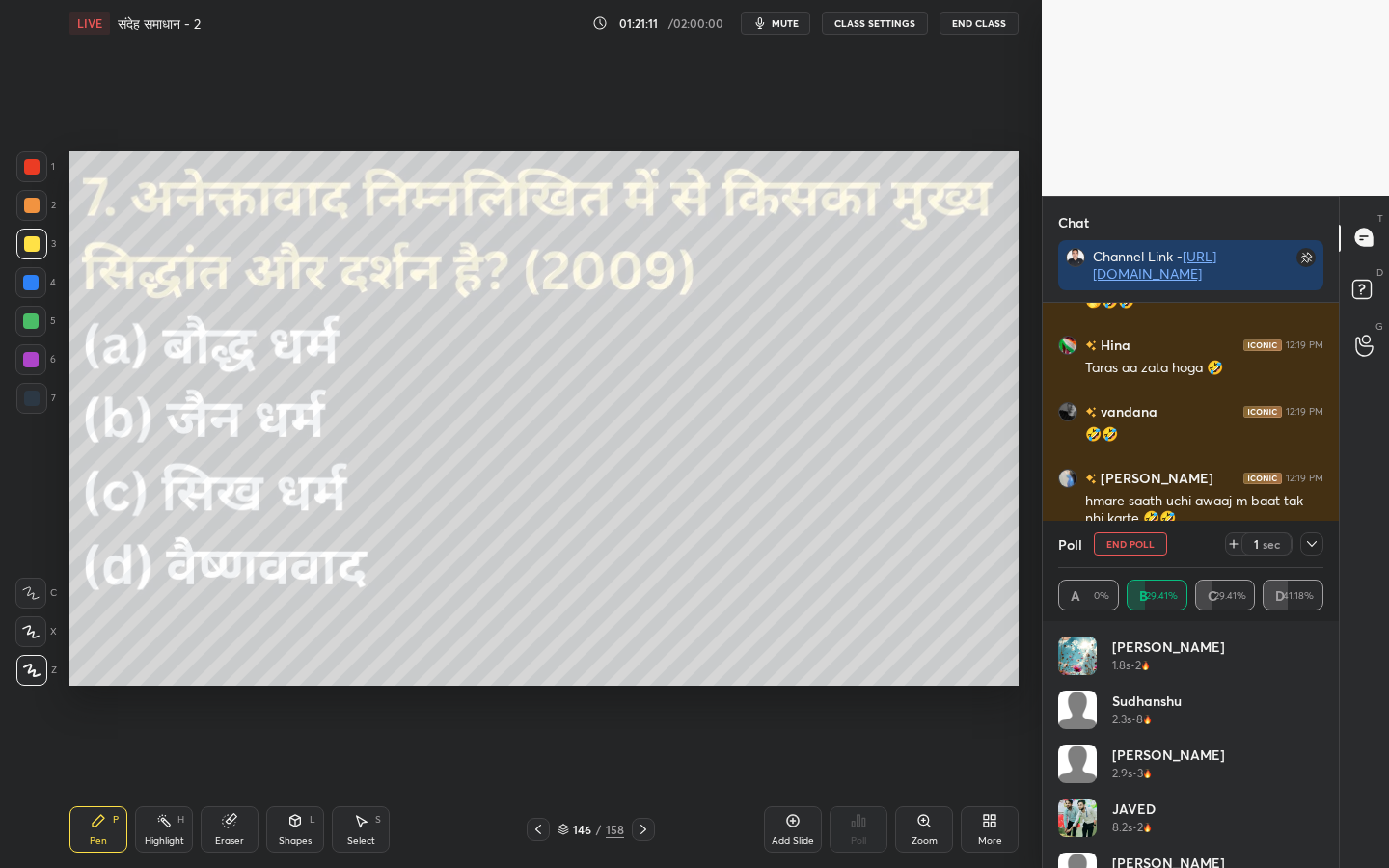
click at [646, 685] on icon at bounding box center [643, 829] width 16 height 16
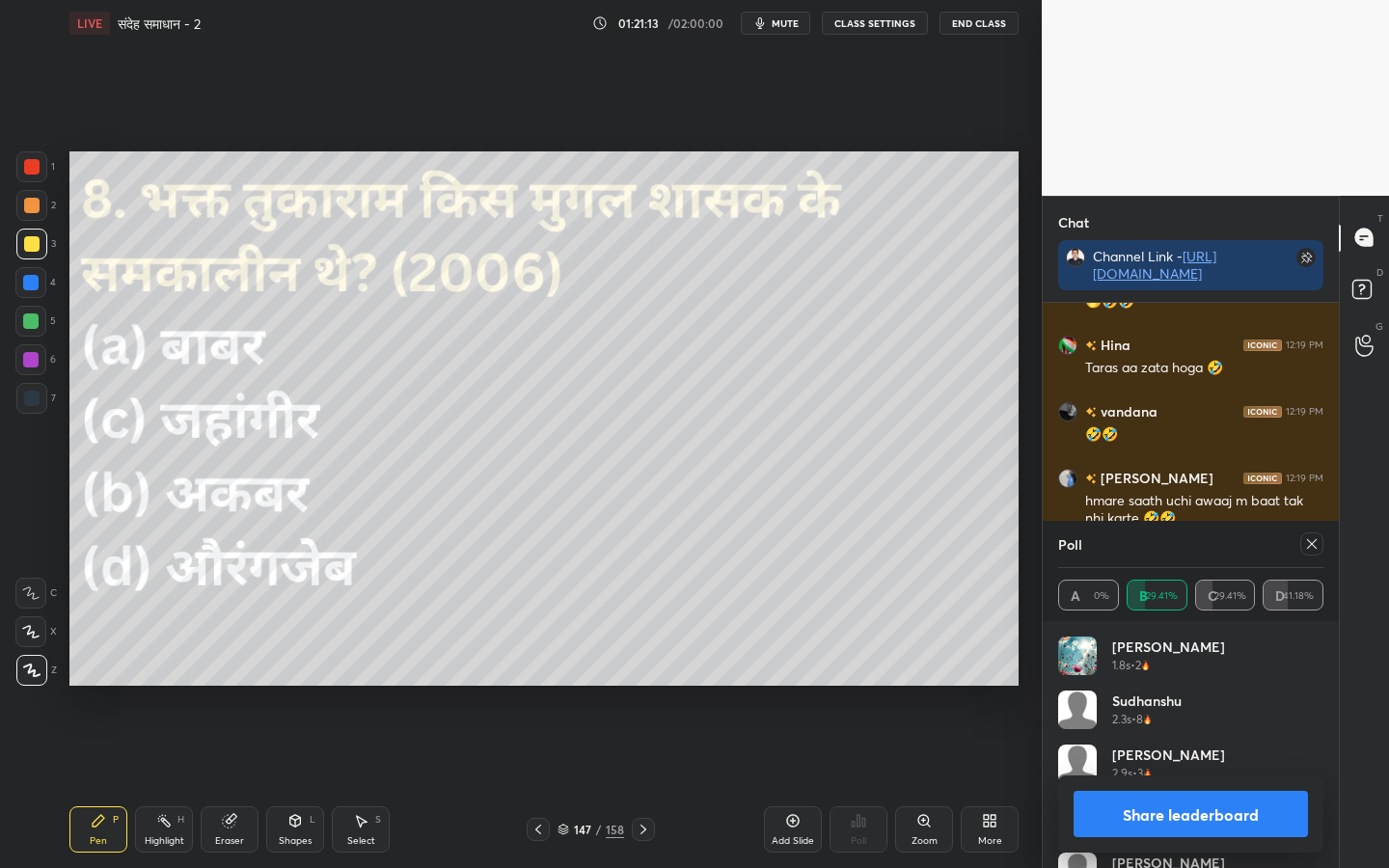
click at [1306, 543] on icon at bounding box center [1311, 544] width 16 height 16
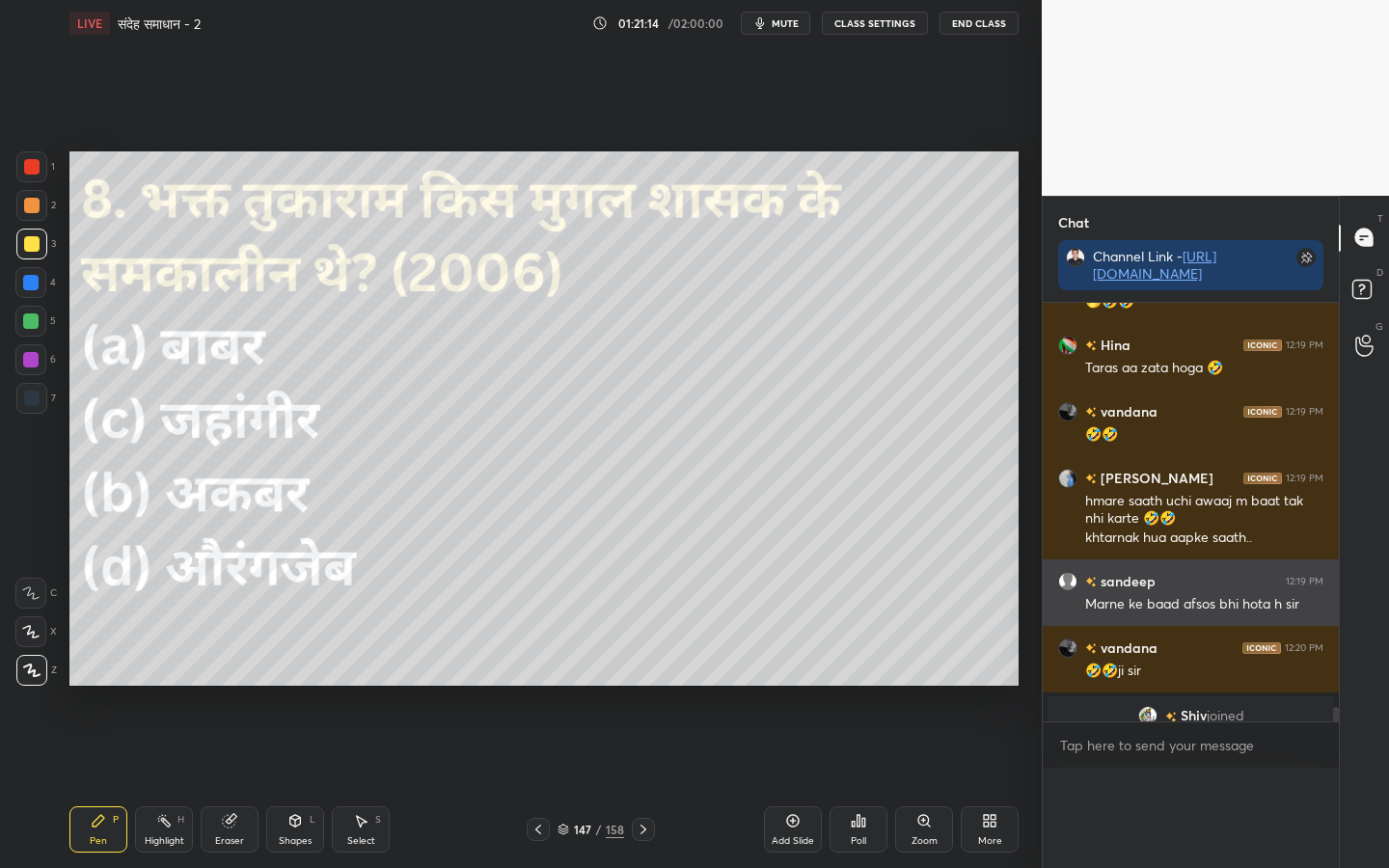
scroll to position [115, 259]
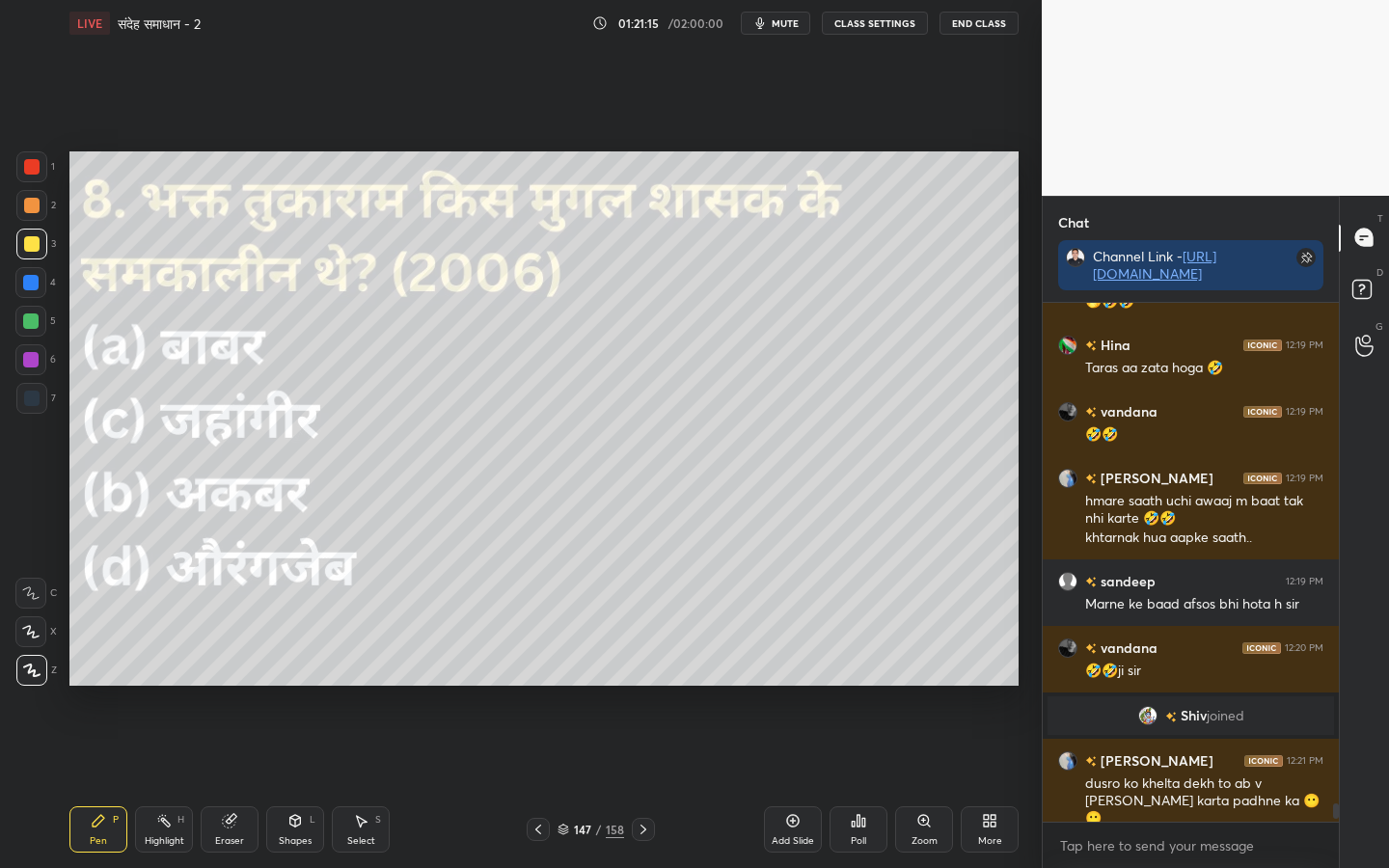
click at [863, 685] on div "Poll" at bounding box center [858, 829] width 57 height 47
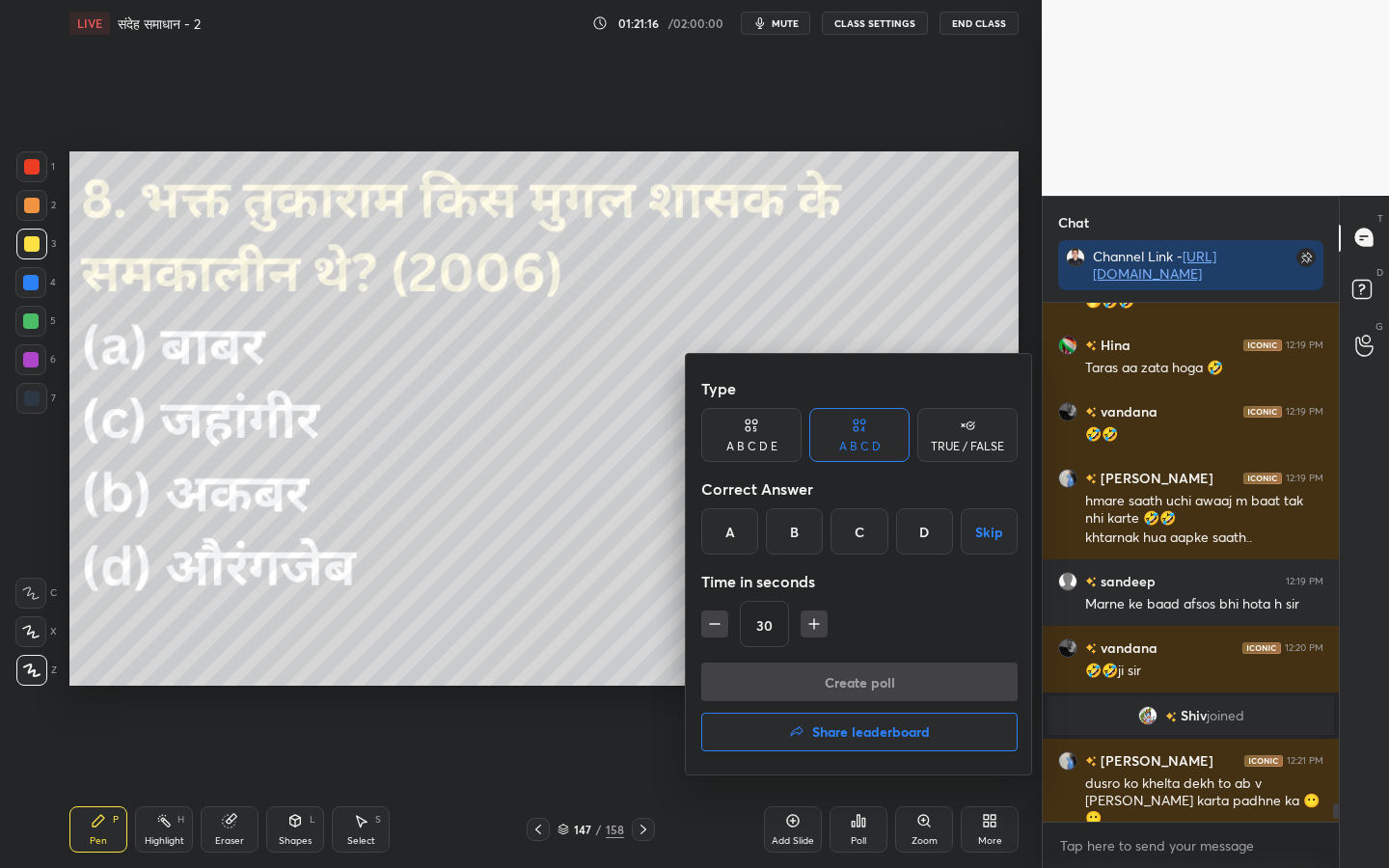
click at [868, 531] on div "C" at bounding box center [859, 531] width 56 height 47
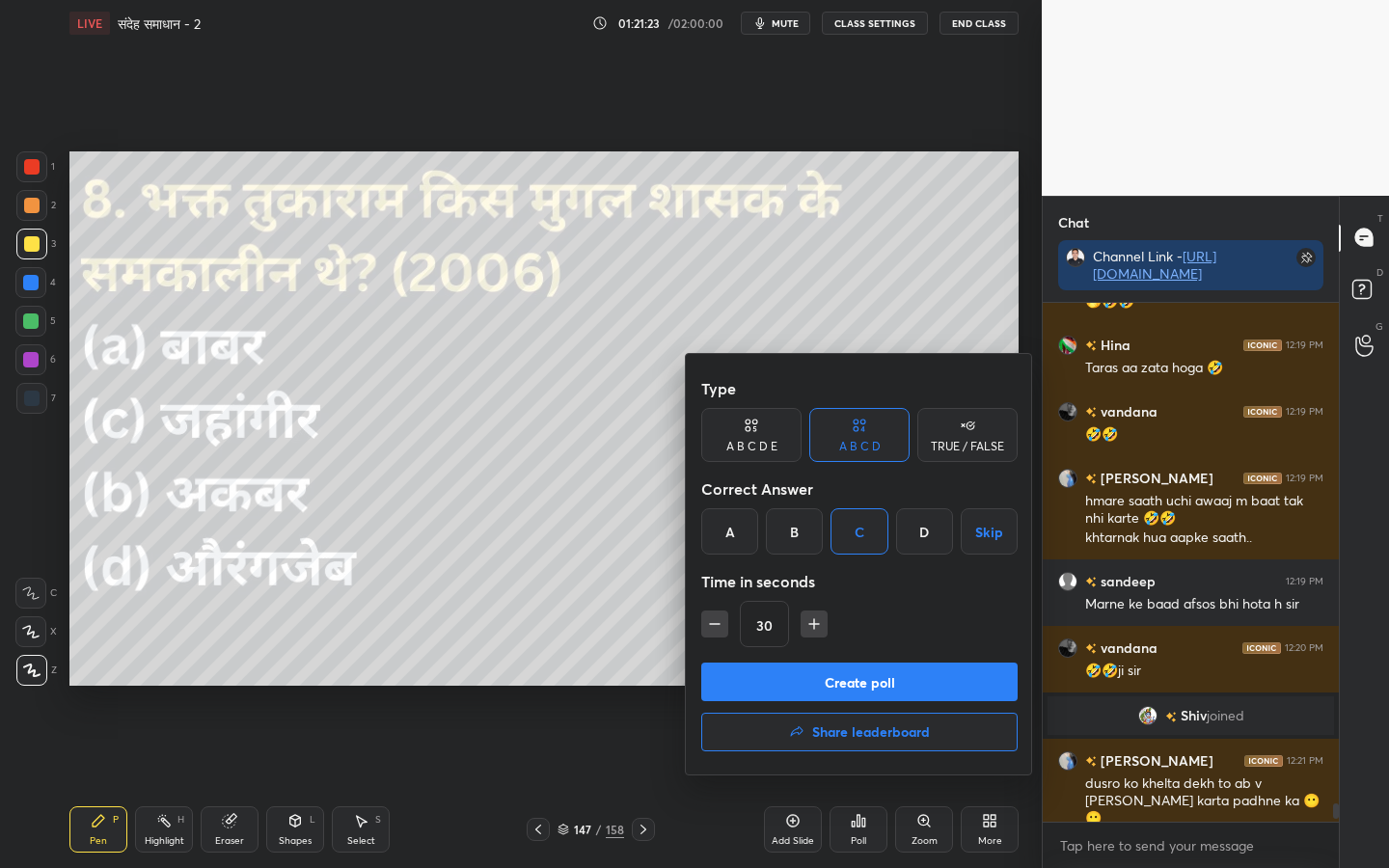
click at [799, 685] on button "Create poll" at bounding box center [859, 682] width 316 height 39
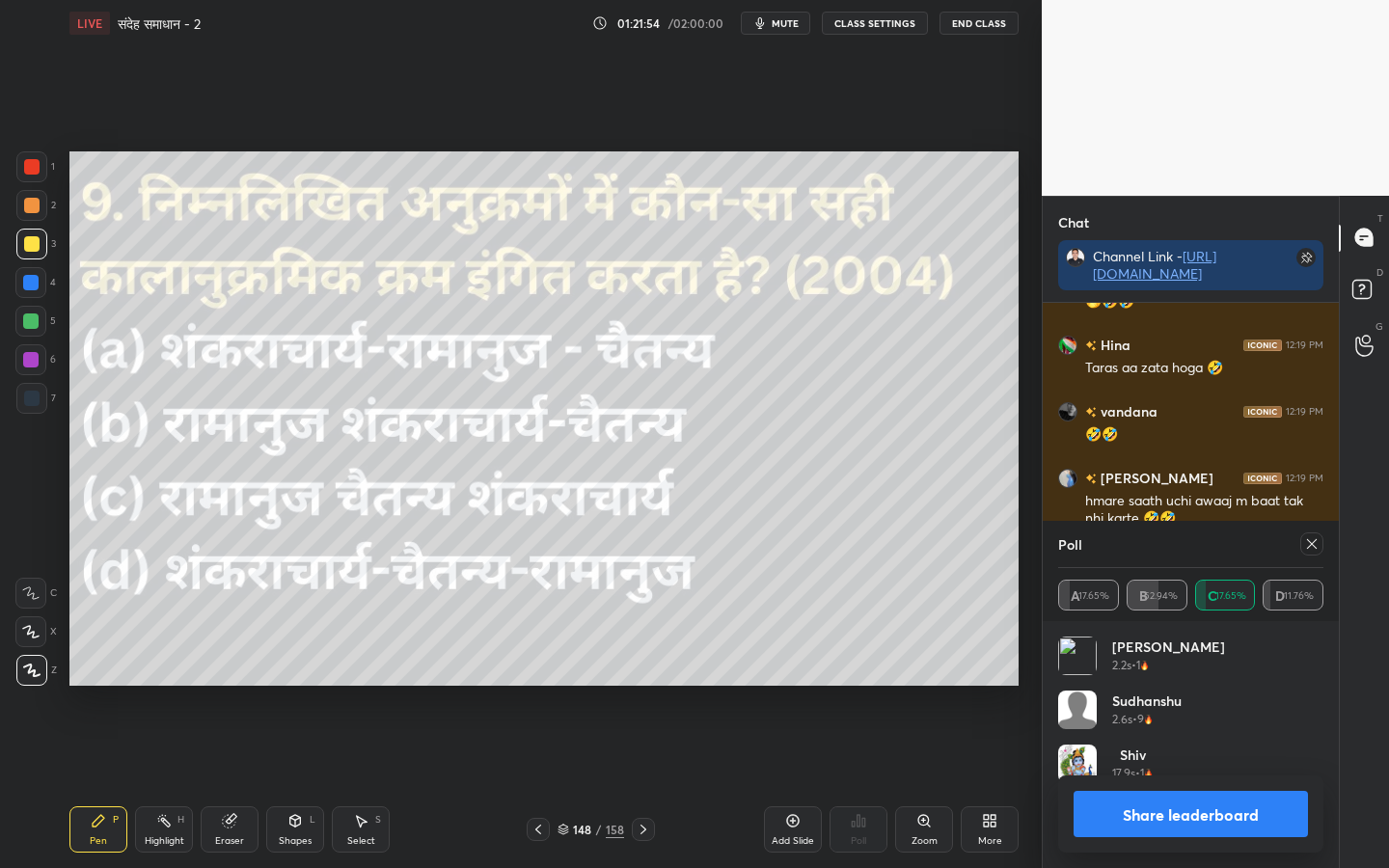
drag, startPoint x: 1312, startPoint y: 544, endPoint x: 1301, endPoint y: 551, distance: 13.0
click at [1310, 545] on icon at bounding box center [1311, 544] width 16 height 16
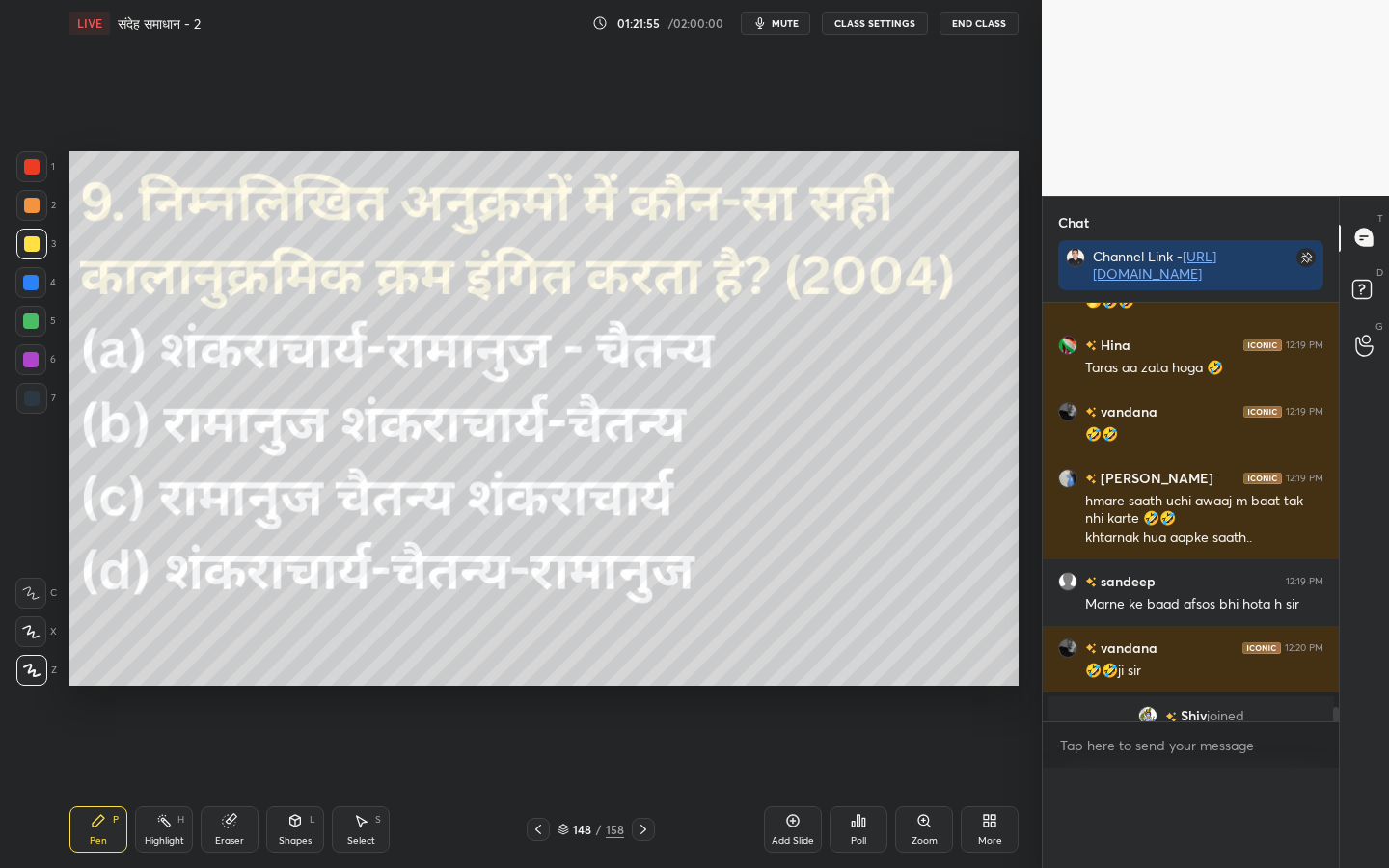
scroll to position [0, 0]
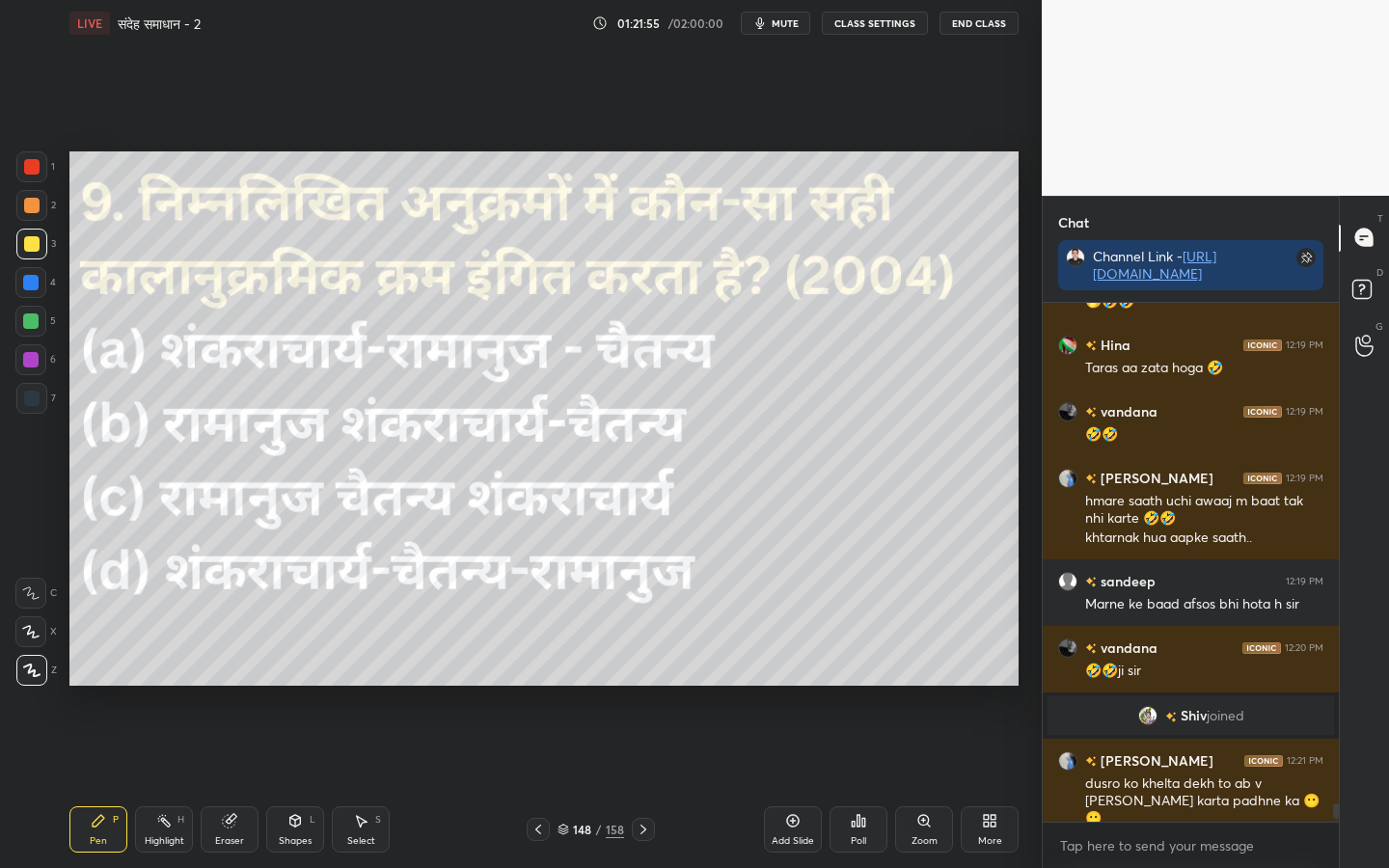
click at [853, 685] on icon at bounding box center [853, 823] width 3 height 5
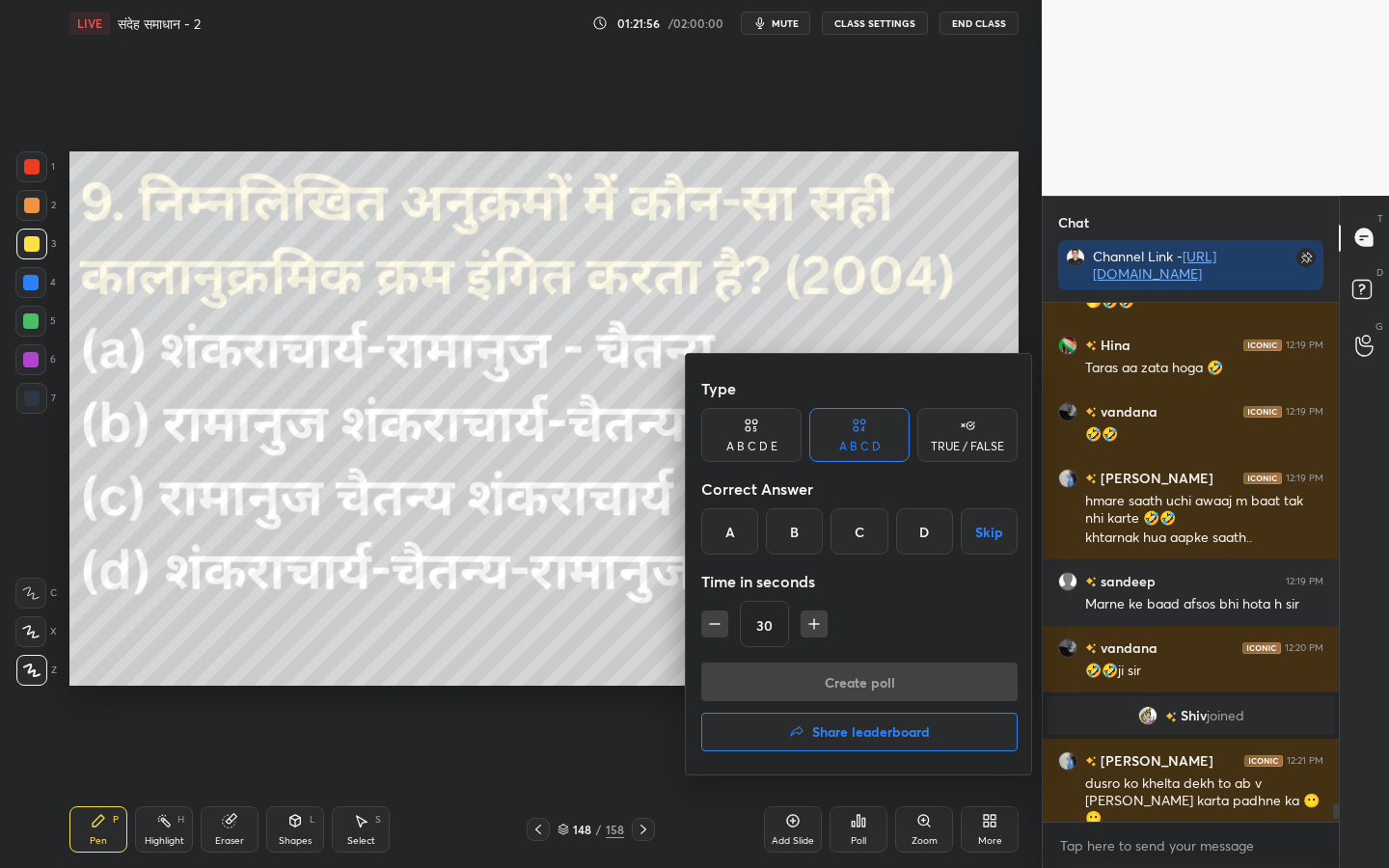
click at [737, 530] on div "A" at bounding box center [729, 531] width 56 height 47
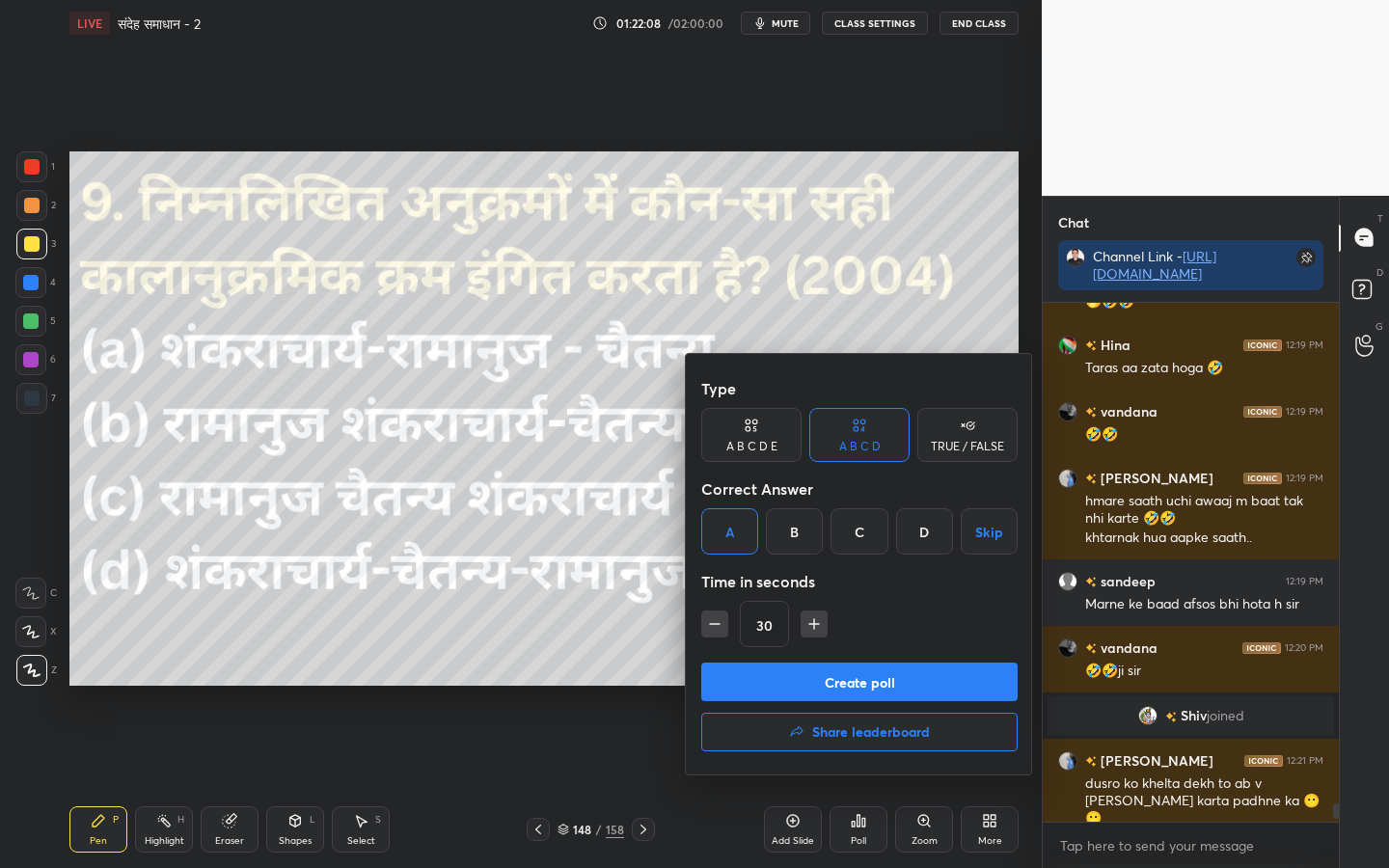
click at [911, 683] on button "Create poll" at bounding box center [859, 682] width 316 height 39
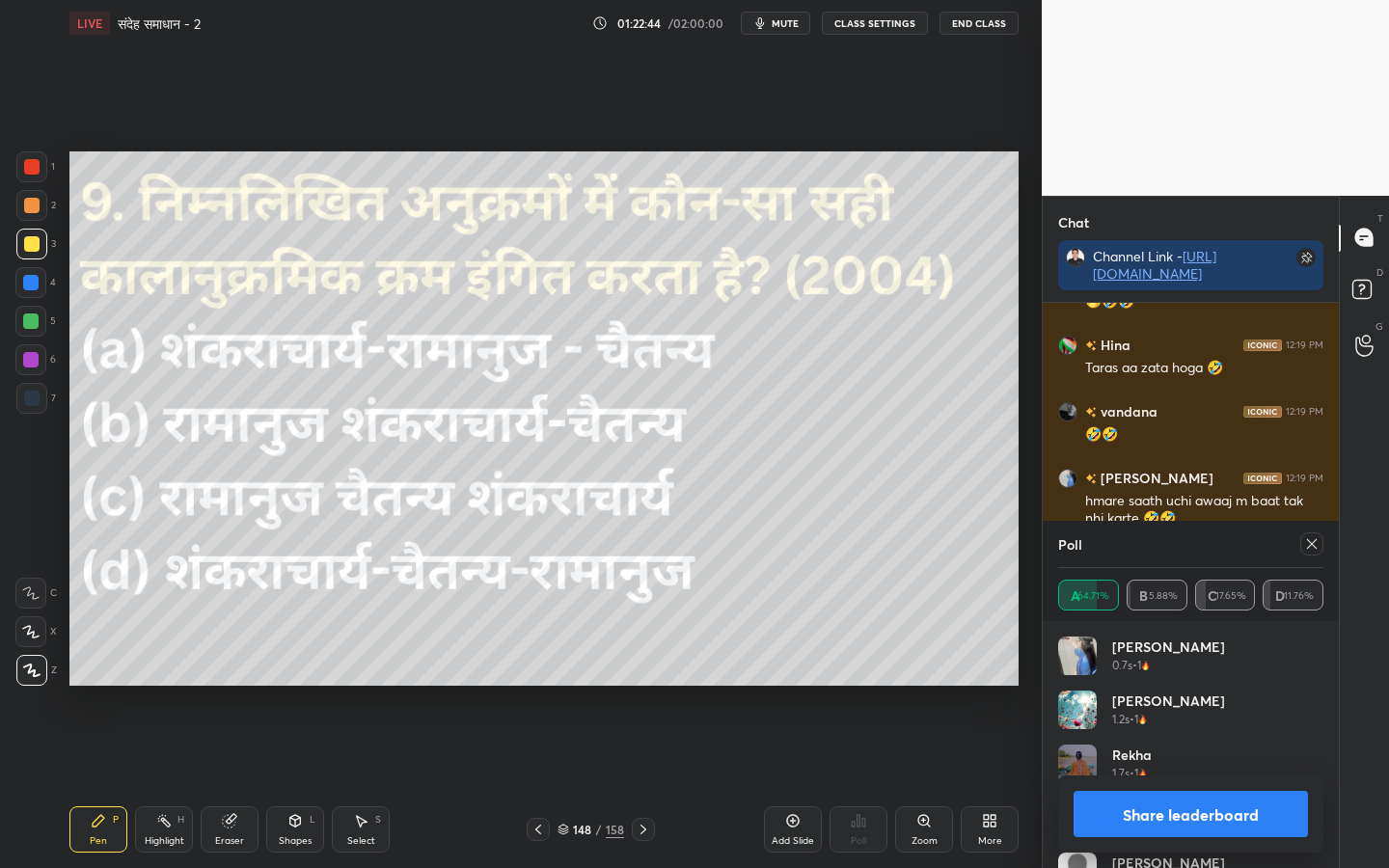
drag, startPoint x: 640, startPoint y: 828, endPoint x: 664, endPoint y: 824, distance: 24.3
click at [640, 685] on icon at bounding box center [643, 829] width 16 height 16
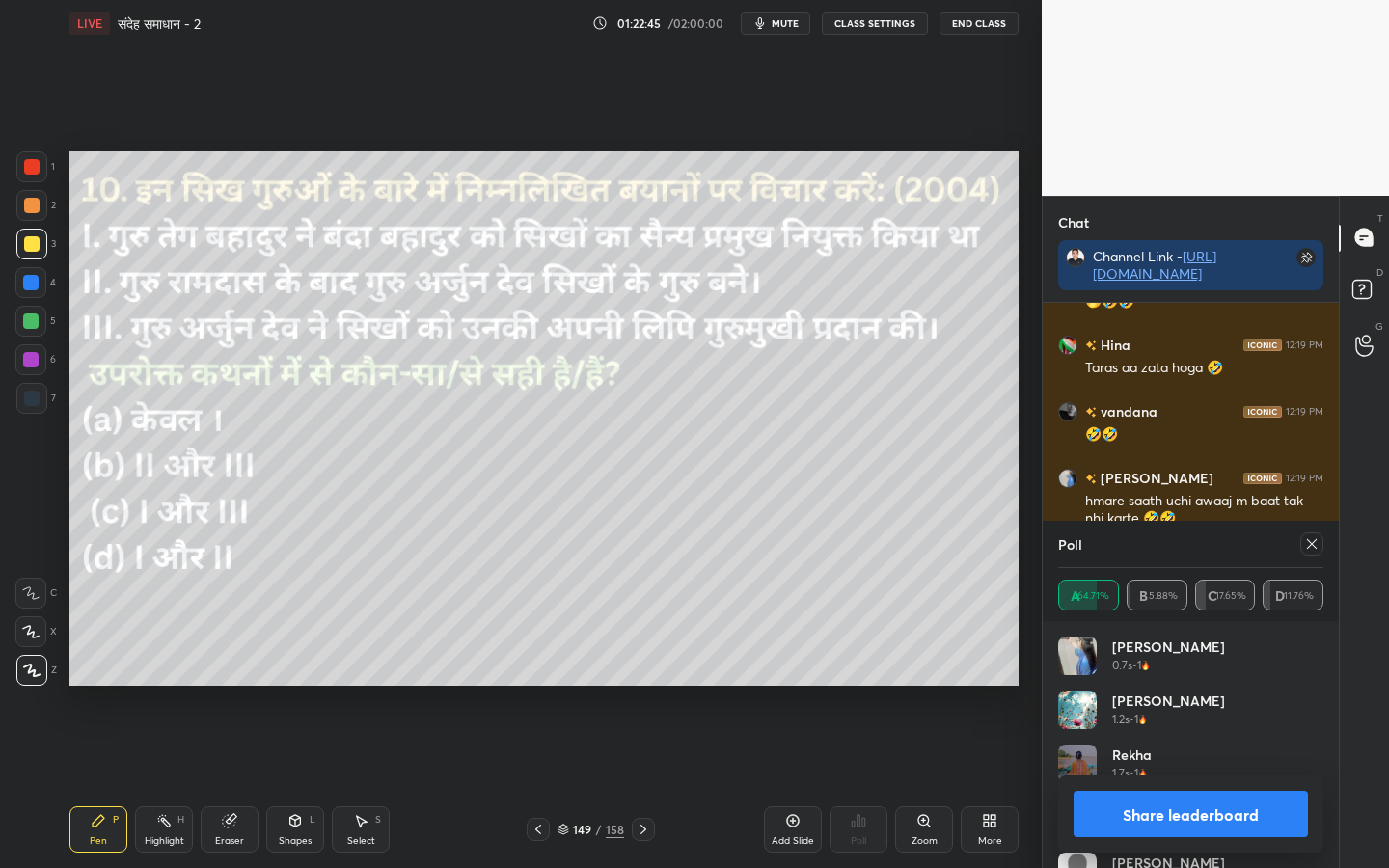
click at [1314, 546] on icon at bounding box center [1311, 544] width 16 height 16
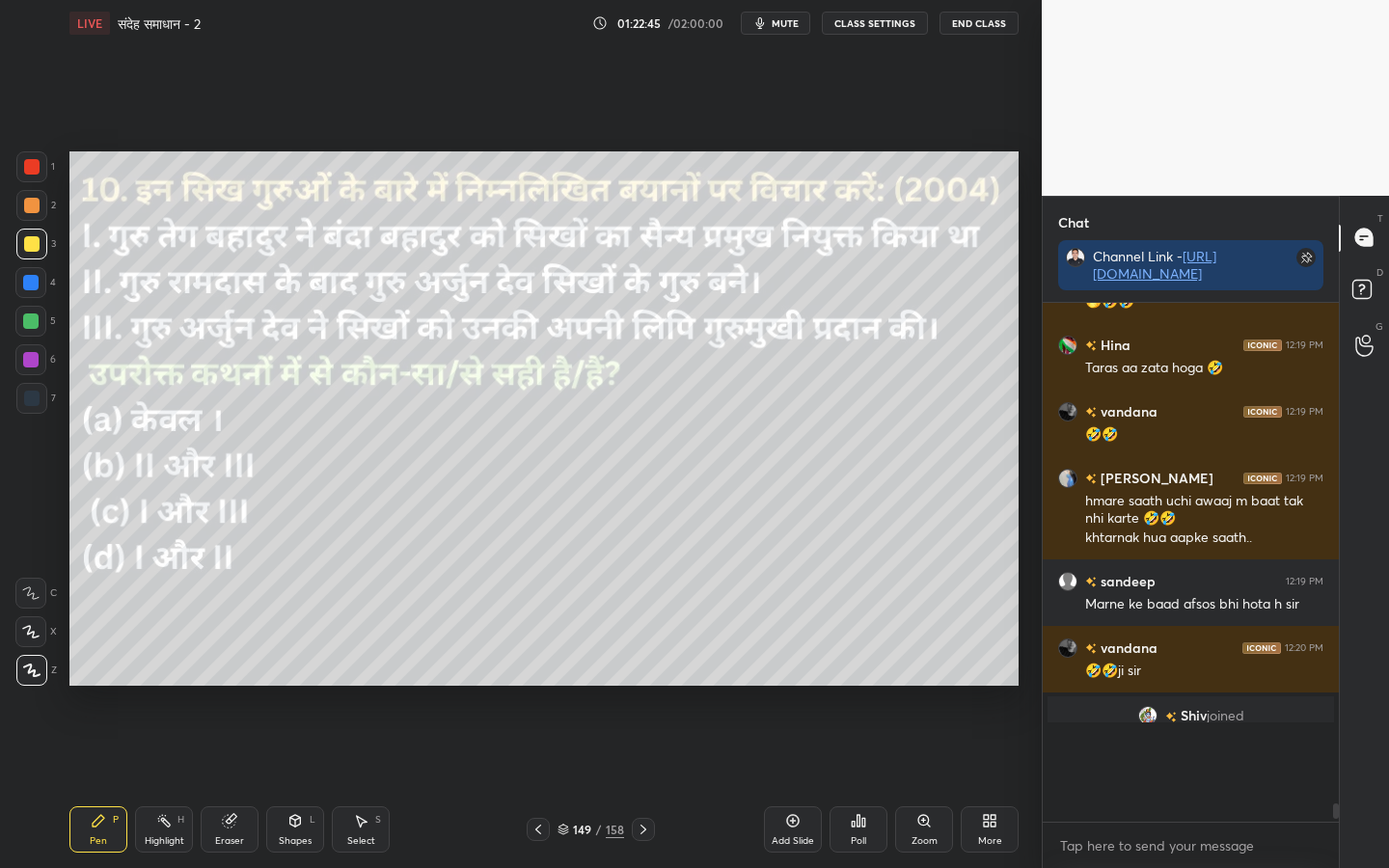
scroll to position [6, 7]
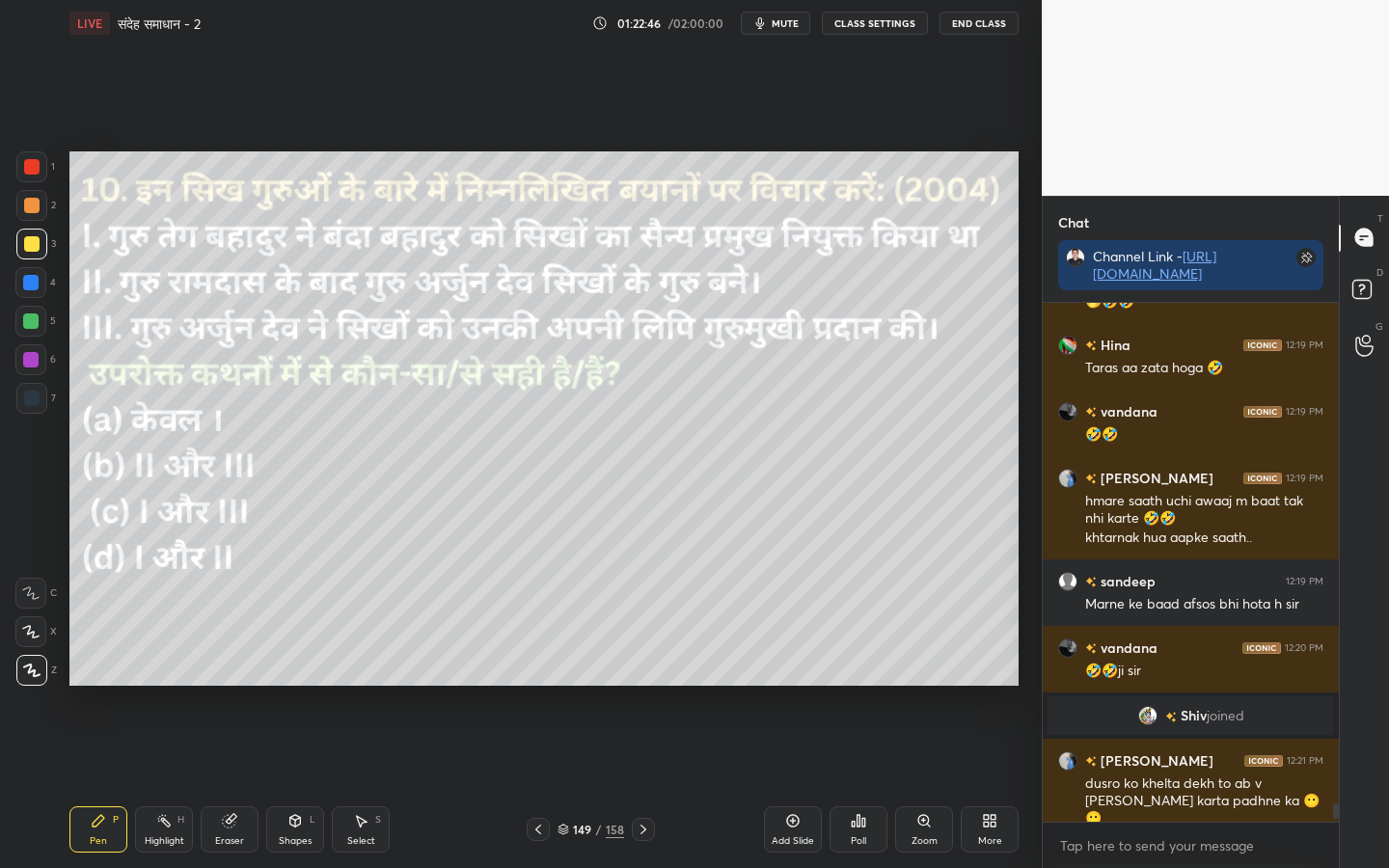
click at [848, 685] on div "Poll" at bounding box center [858, 829] width 57 height 47
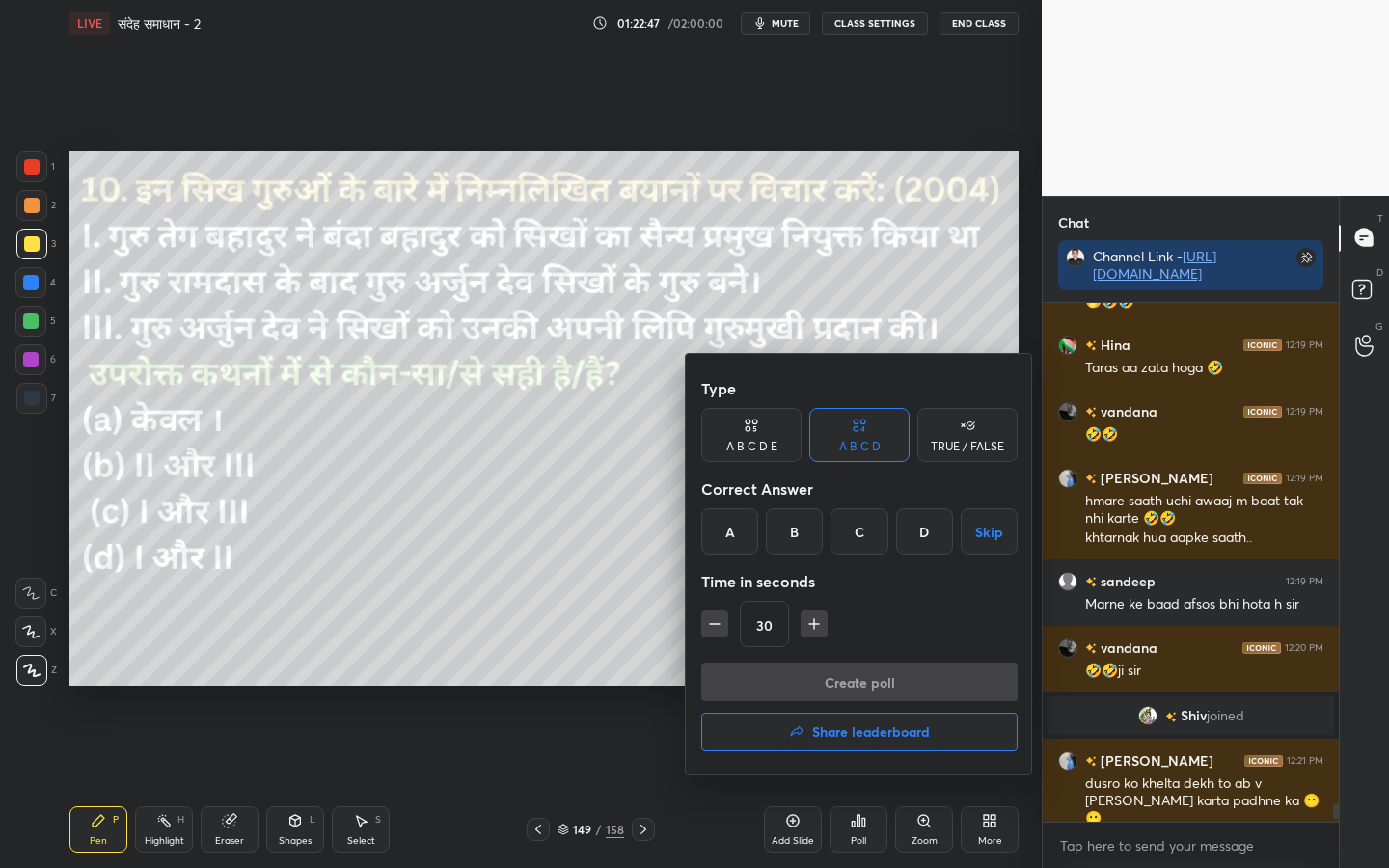
drag, startPoint x: 928, startPoint y: 526, endPoint x: 927, endPoint y: 546, distance: 20.0
click at [928, 529] on div "D" at bounding box center [924, 531] width 56 height 47
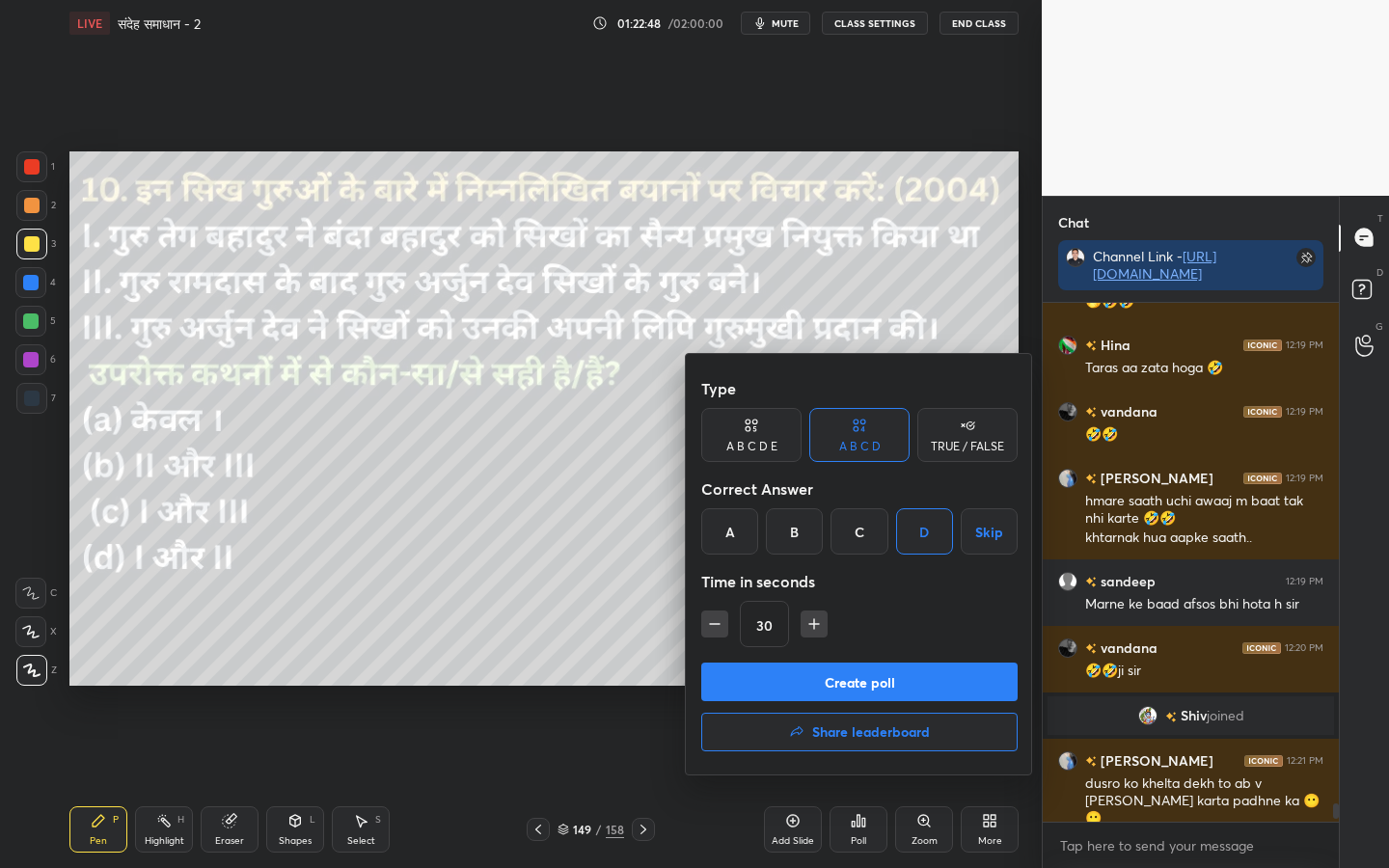
click at [876, 678] on button "Create poll" at bounding box center [859, 682] width 316 height 39
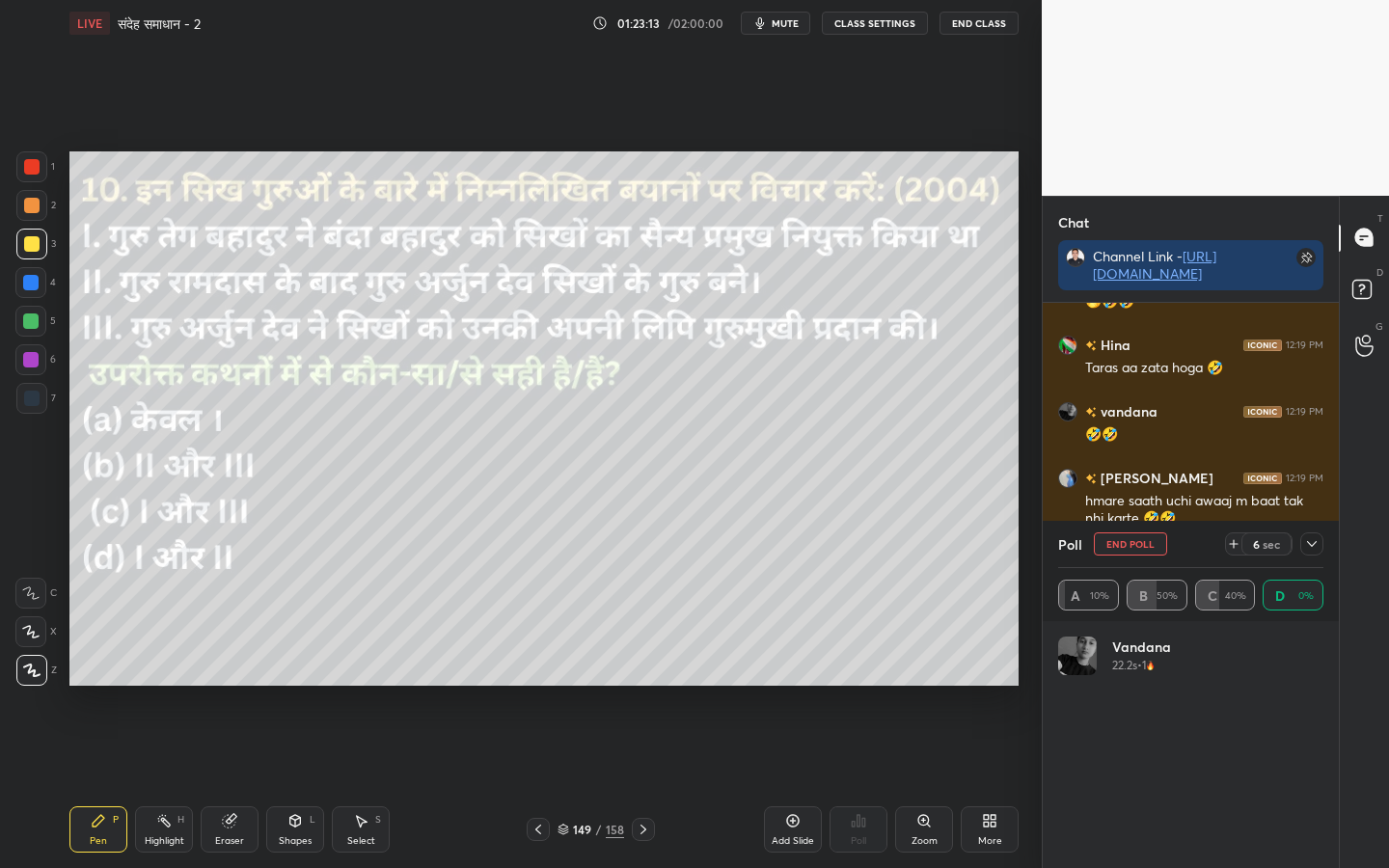
scroll to position [226, 259]
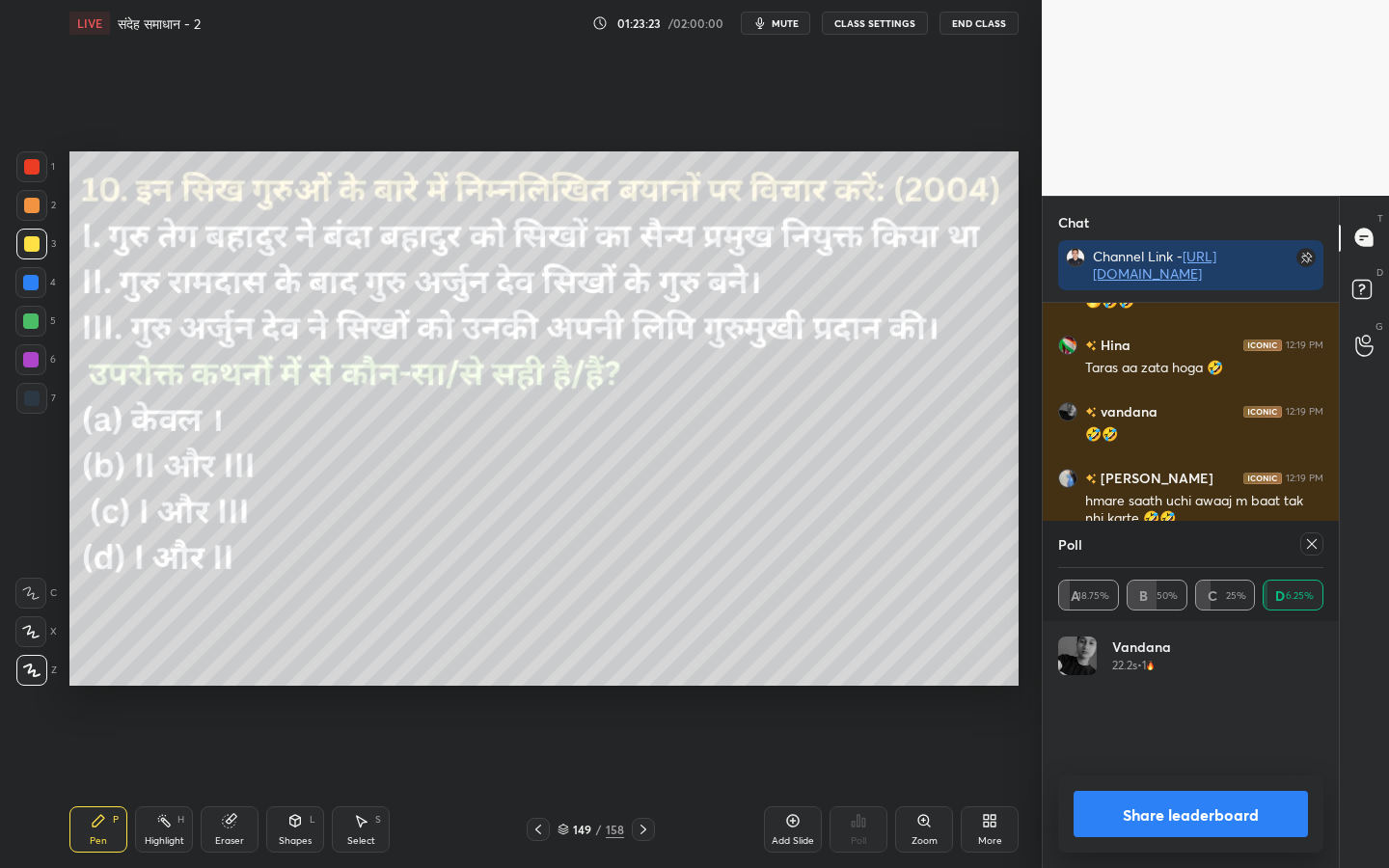
click at [648, 685] on icon at bounding box center [643, 829] width 16 height 16
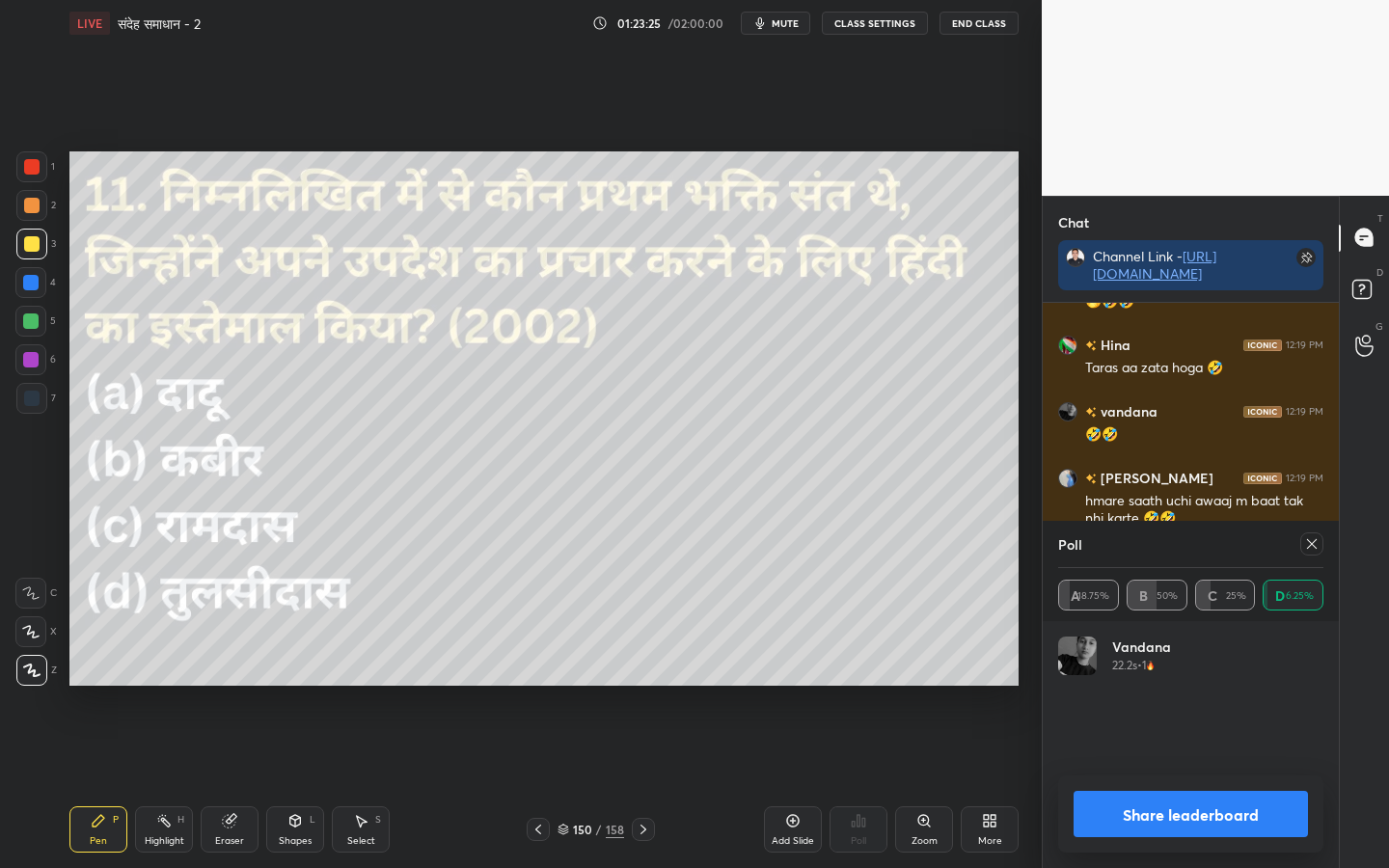
drag, startPoint x: 1312, startPoint y: 545, endPoint x: 1273, endPoint y: 570, distance: 46.3
click at [1312, 548] on icon at bounding box center [1311, 544] width 16 height 16
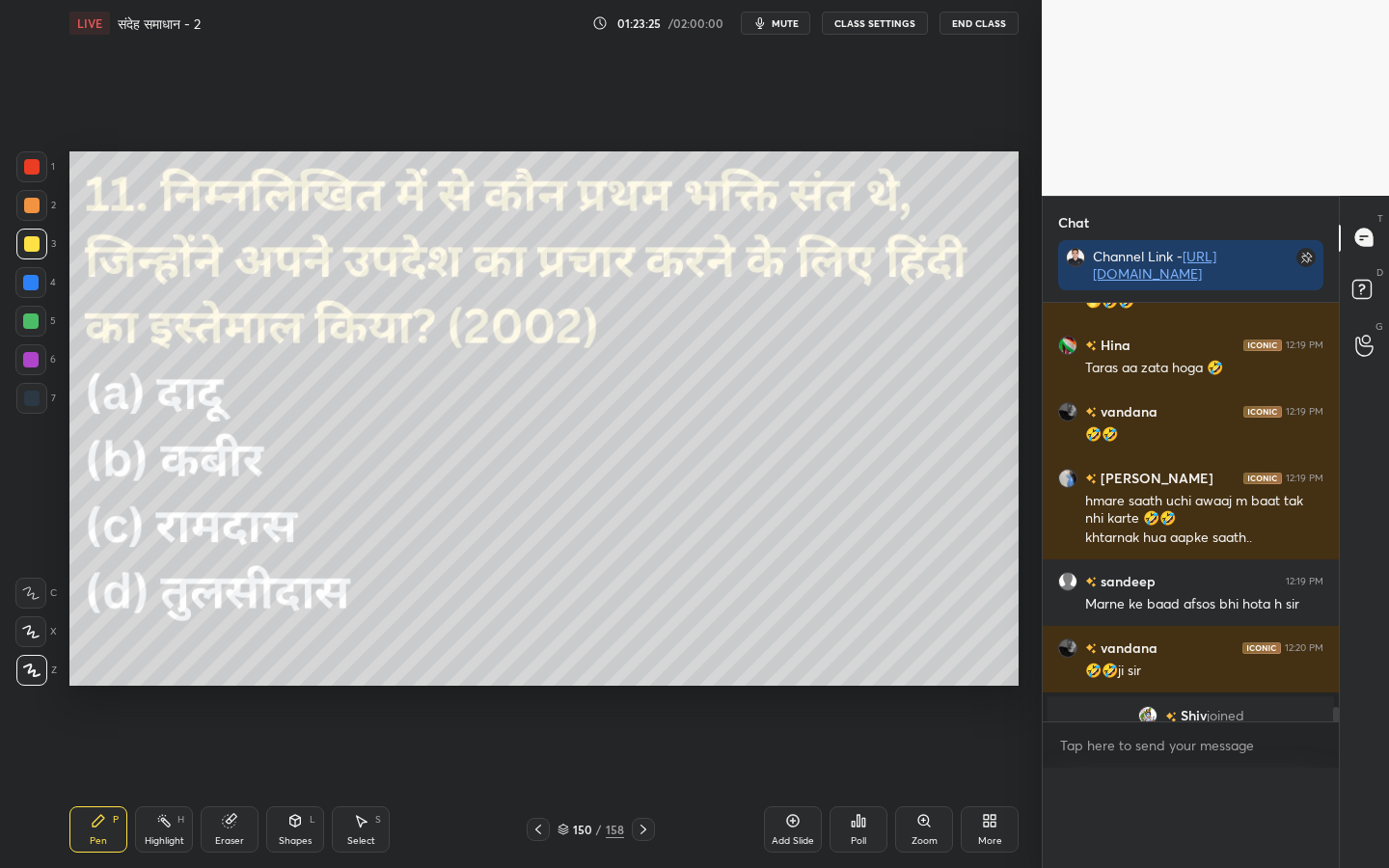
scroll to position [0, 0]
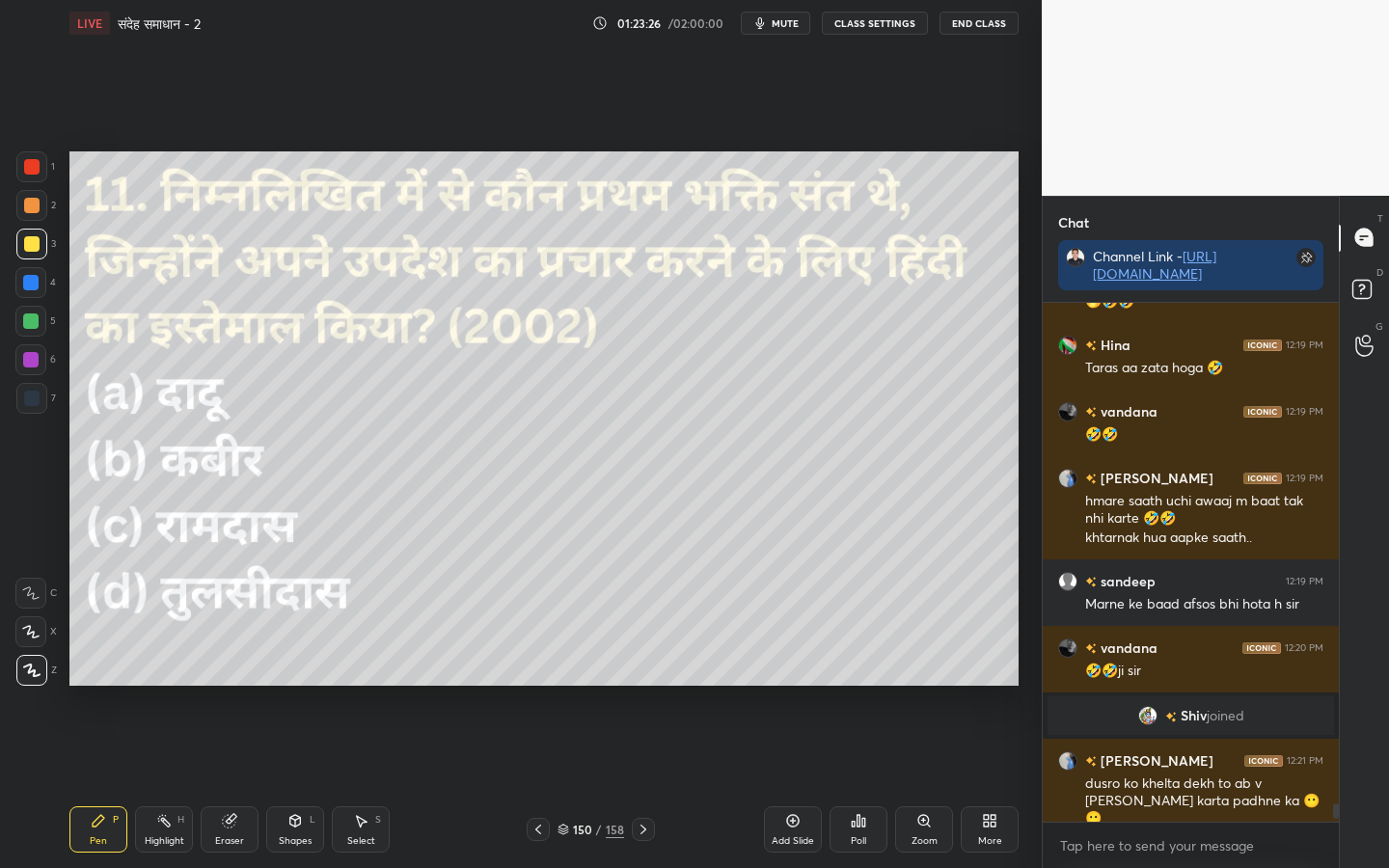
click at [867, 685] on div "Poll" at bounding box center [858, 829] width 57 height 47
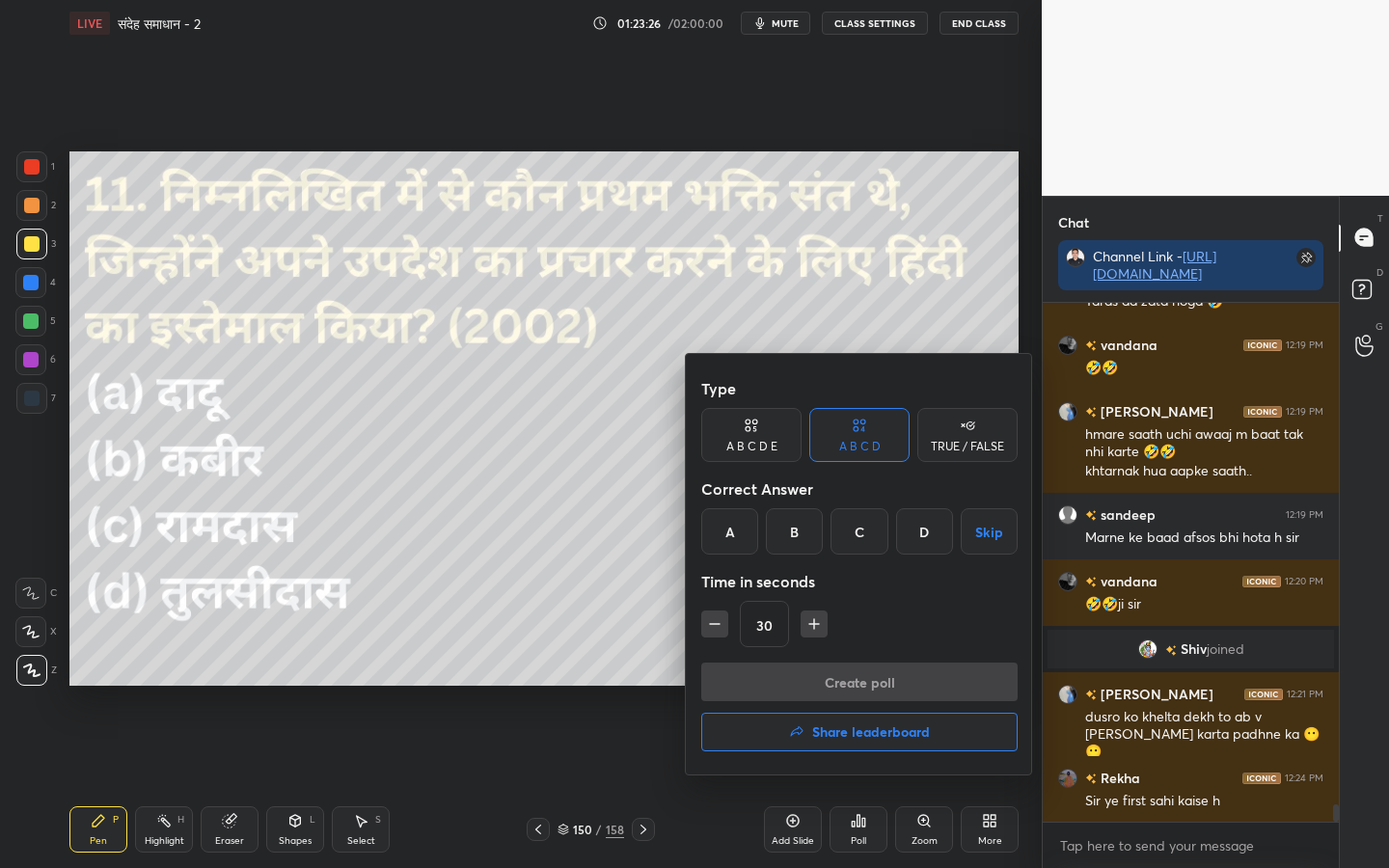
click at [871, 540] on div "C" at bounding box center [859, 531] width 56 height 47
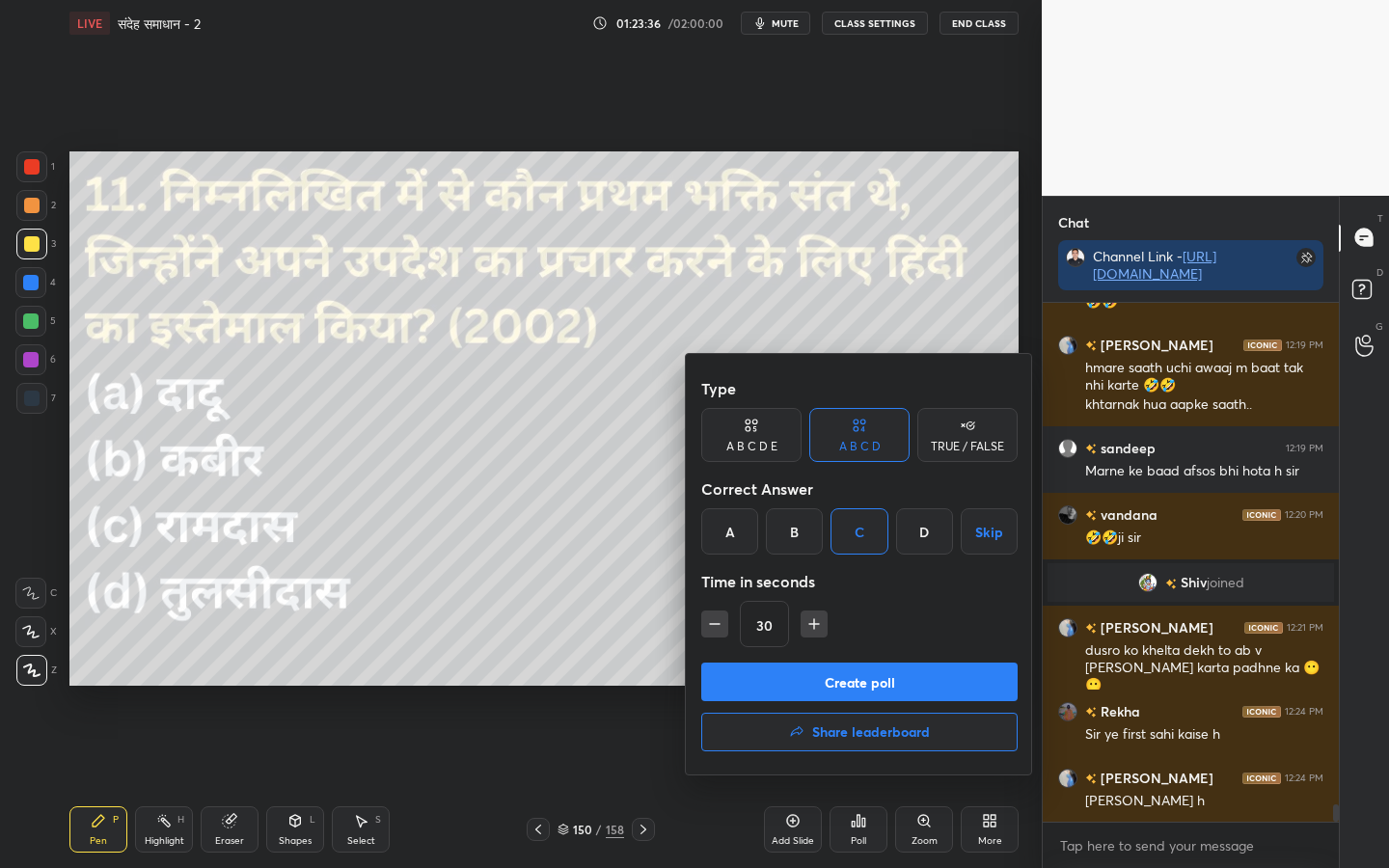
click at [861, 681] on button "Create poll" at bounding box center [859, 682] width 316 height 39
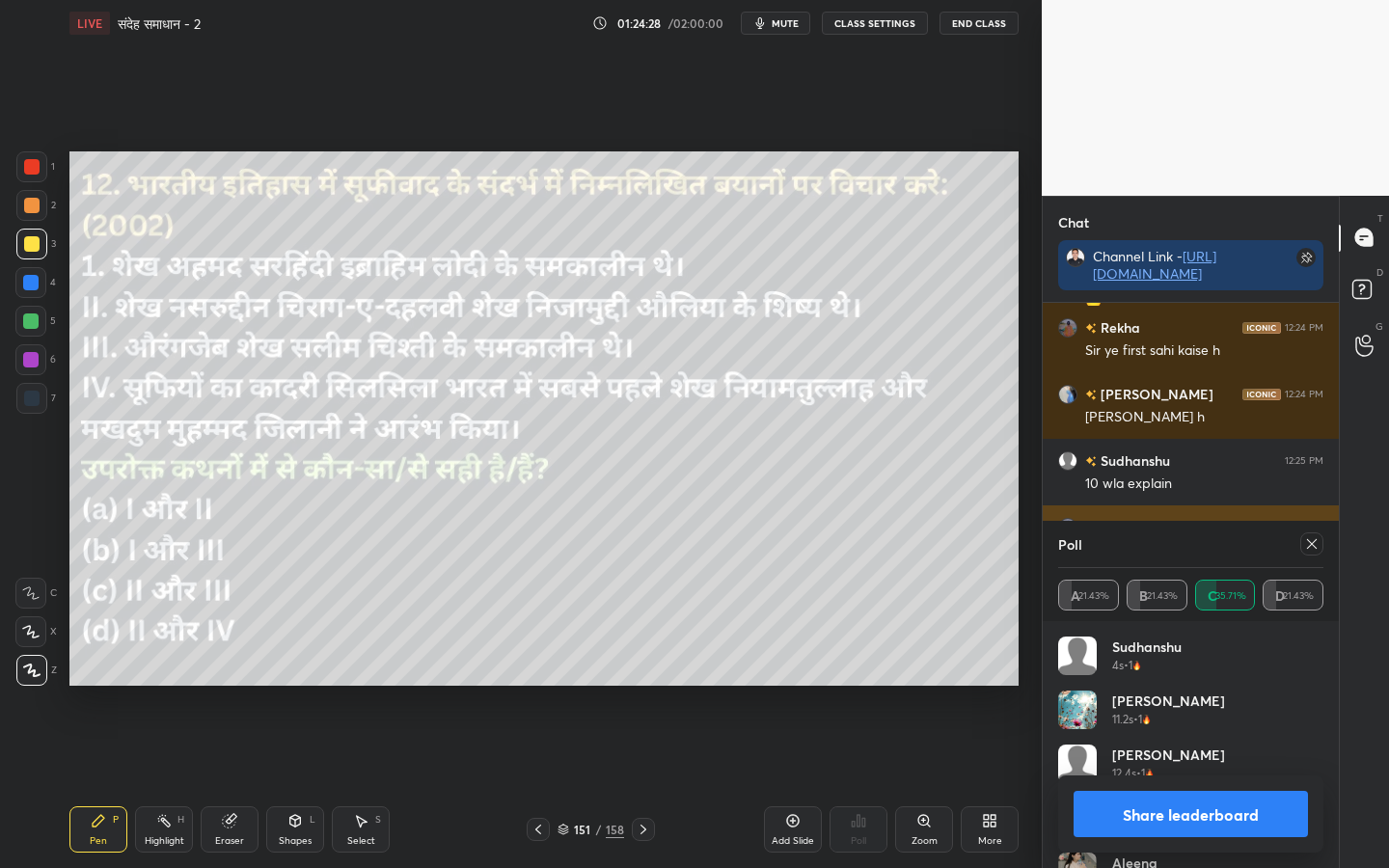
click at [1304, 543] on icon at bounding box center [1311, 544] width 16 height 16
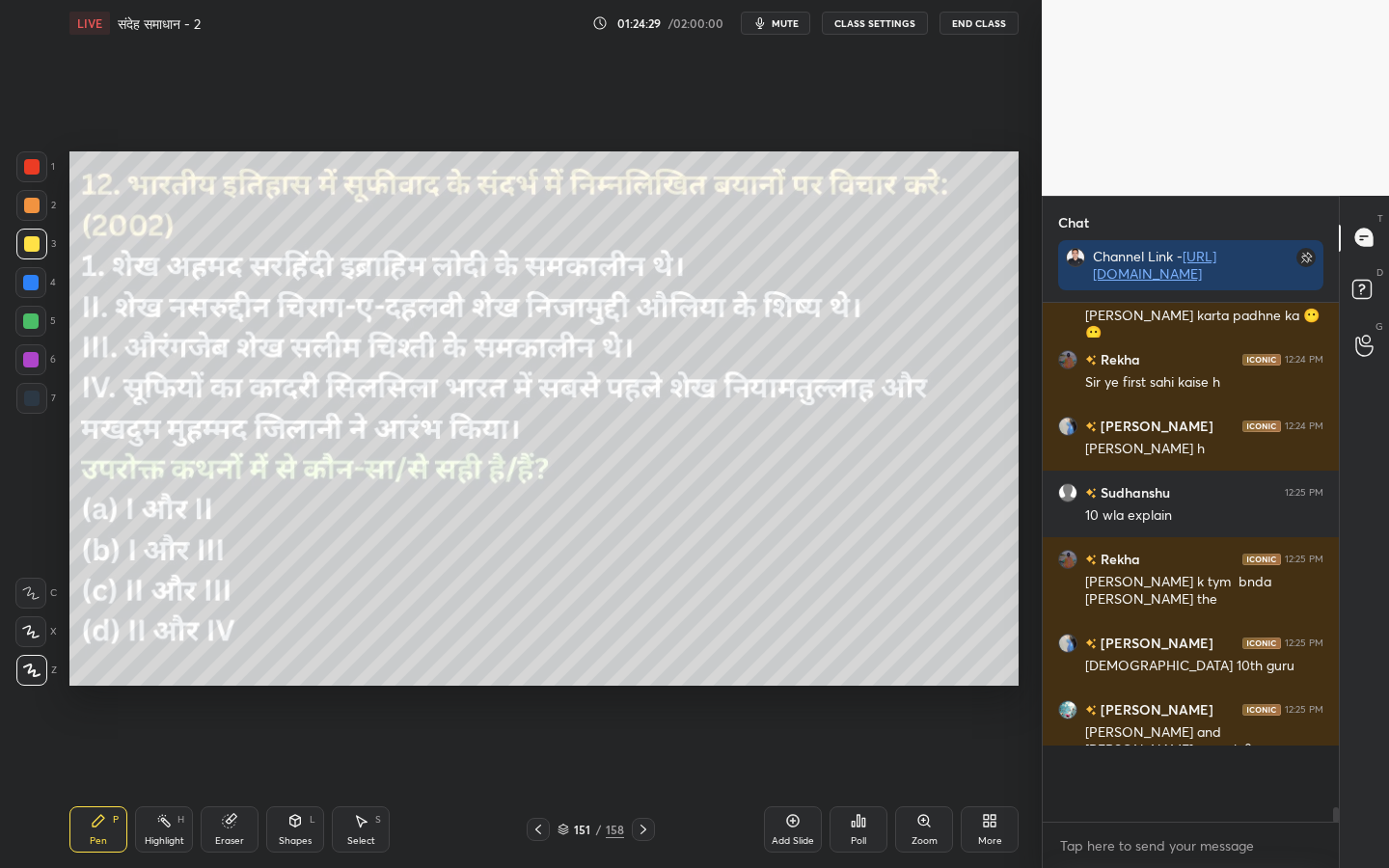
scroll to position [503, 290]
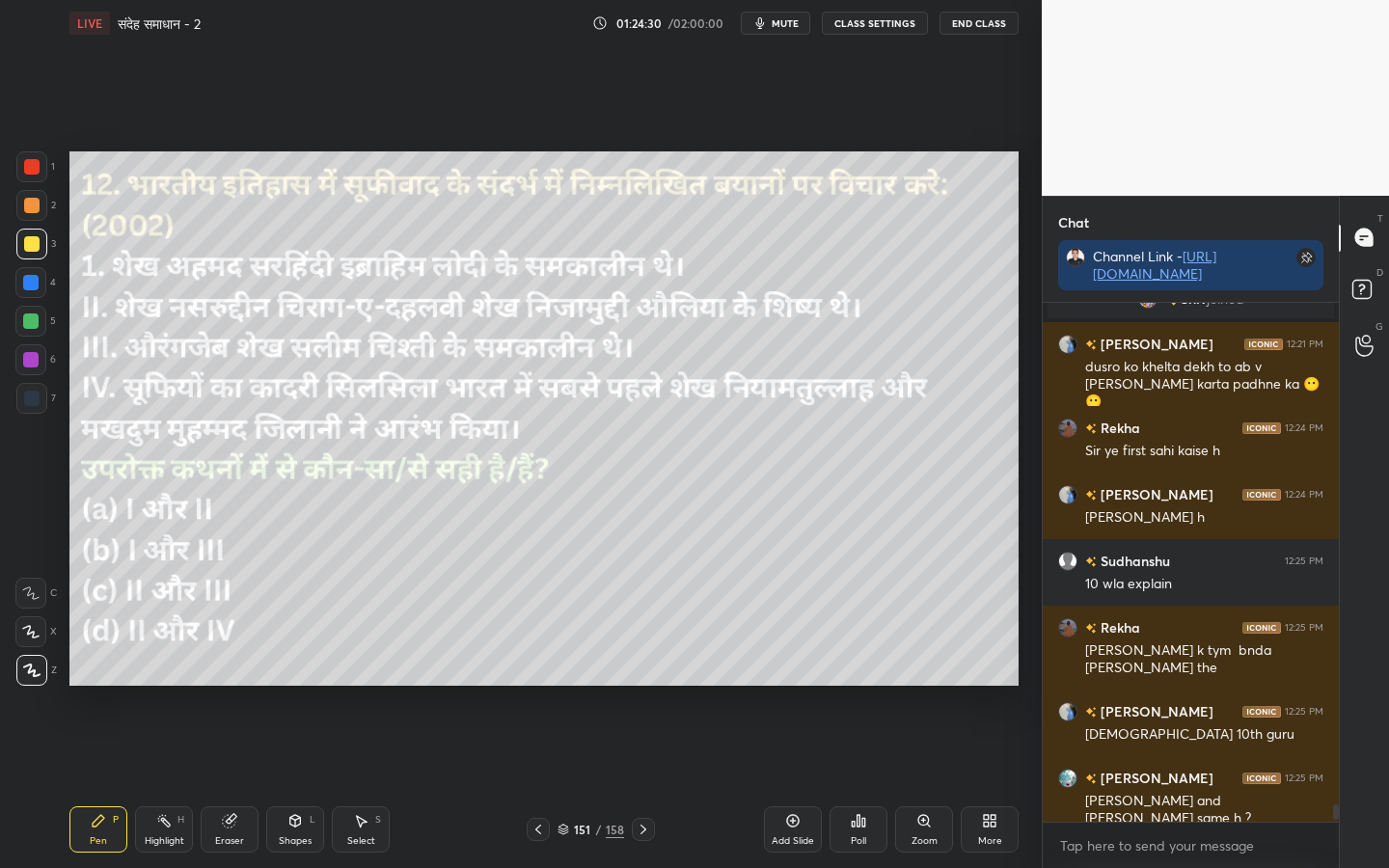
click at [862, 685] on icon at bounding box center [863, 821] width 3 height 9
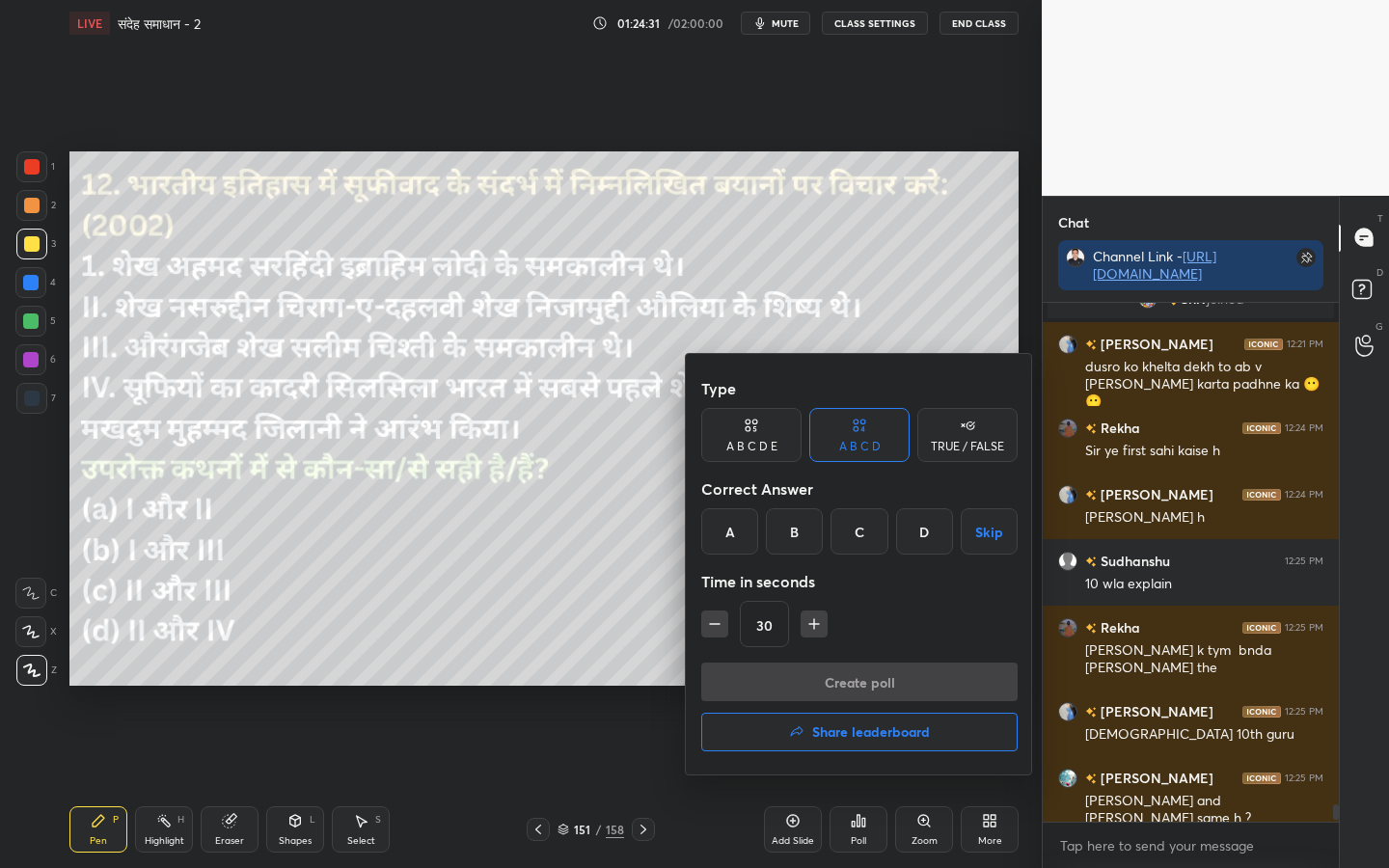
click at [929, 543] on div "D" at bounding box center [924, 531] width 56 height 47
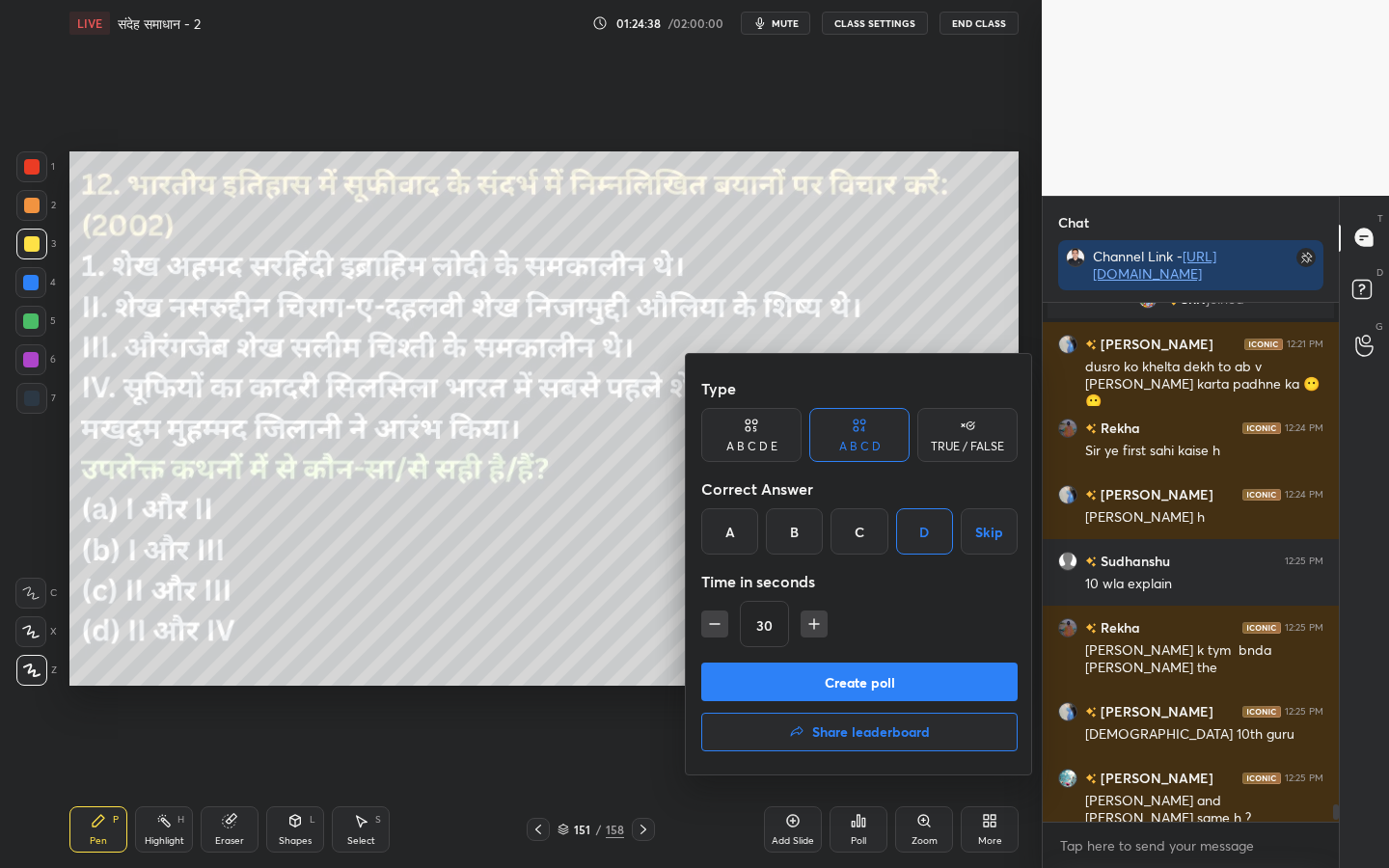
click at [859, 679] on button "Create poll" at bounding box center [859, 682] width 316 height 39
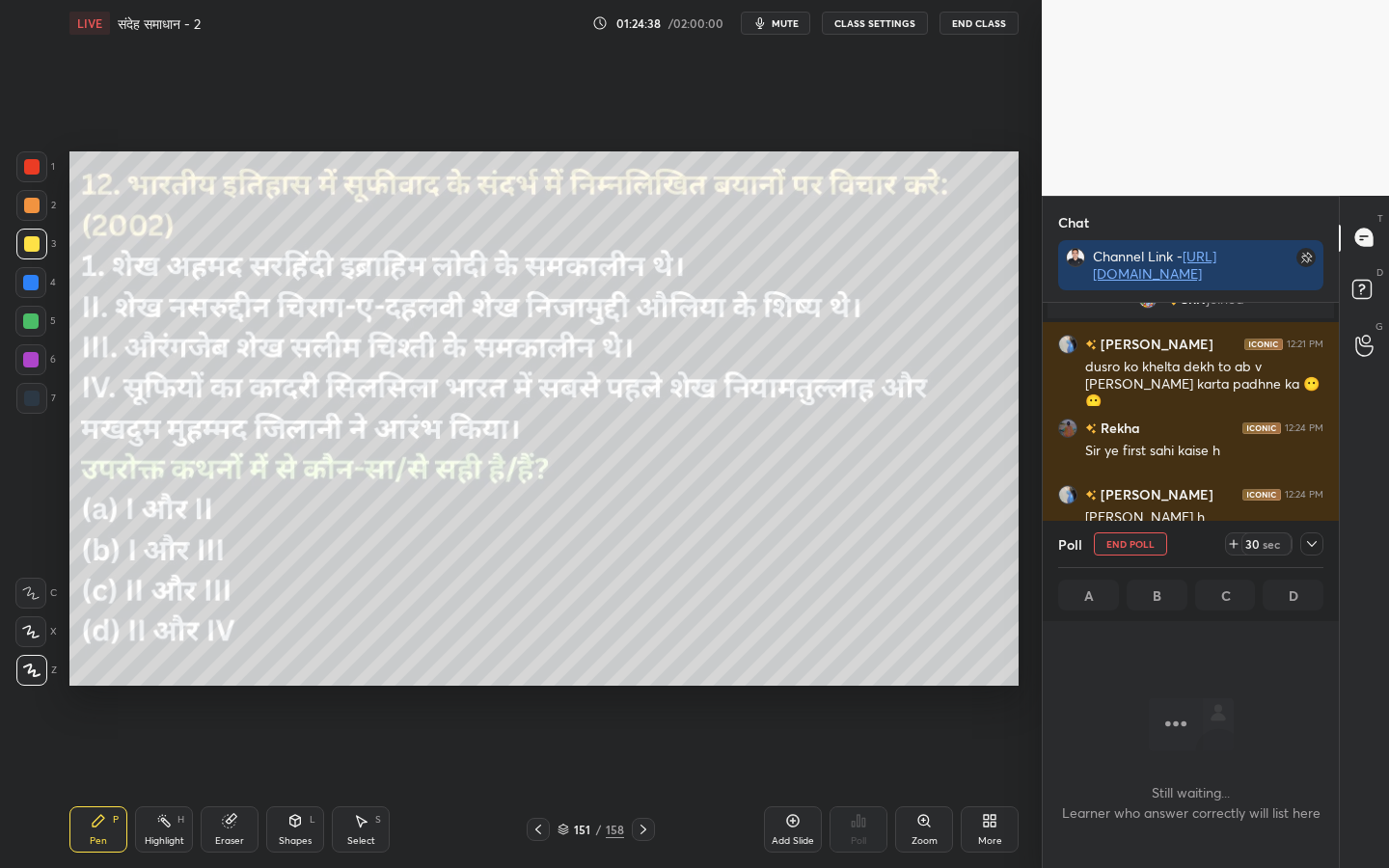
scroll to position [429, 290]
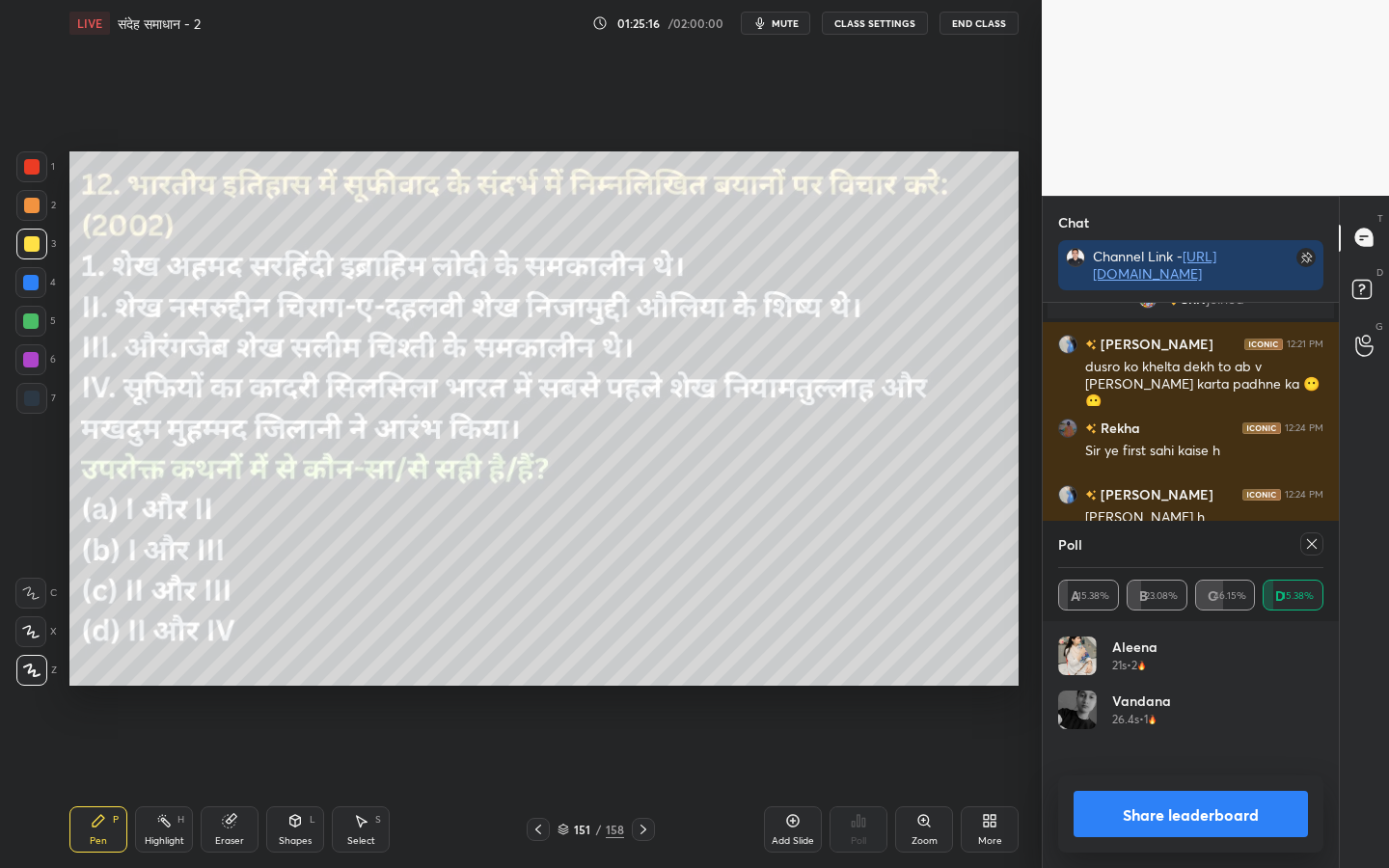
click at [645, 685] on icon at bounding box center [643, 829] width 16 height 16
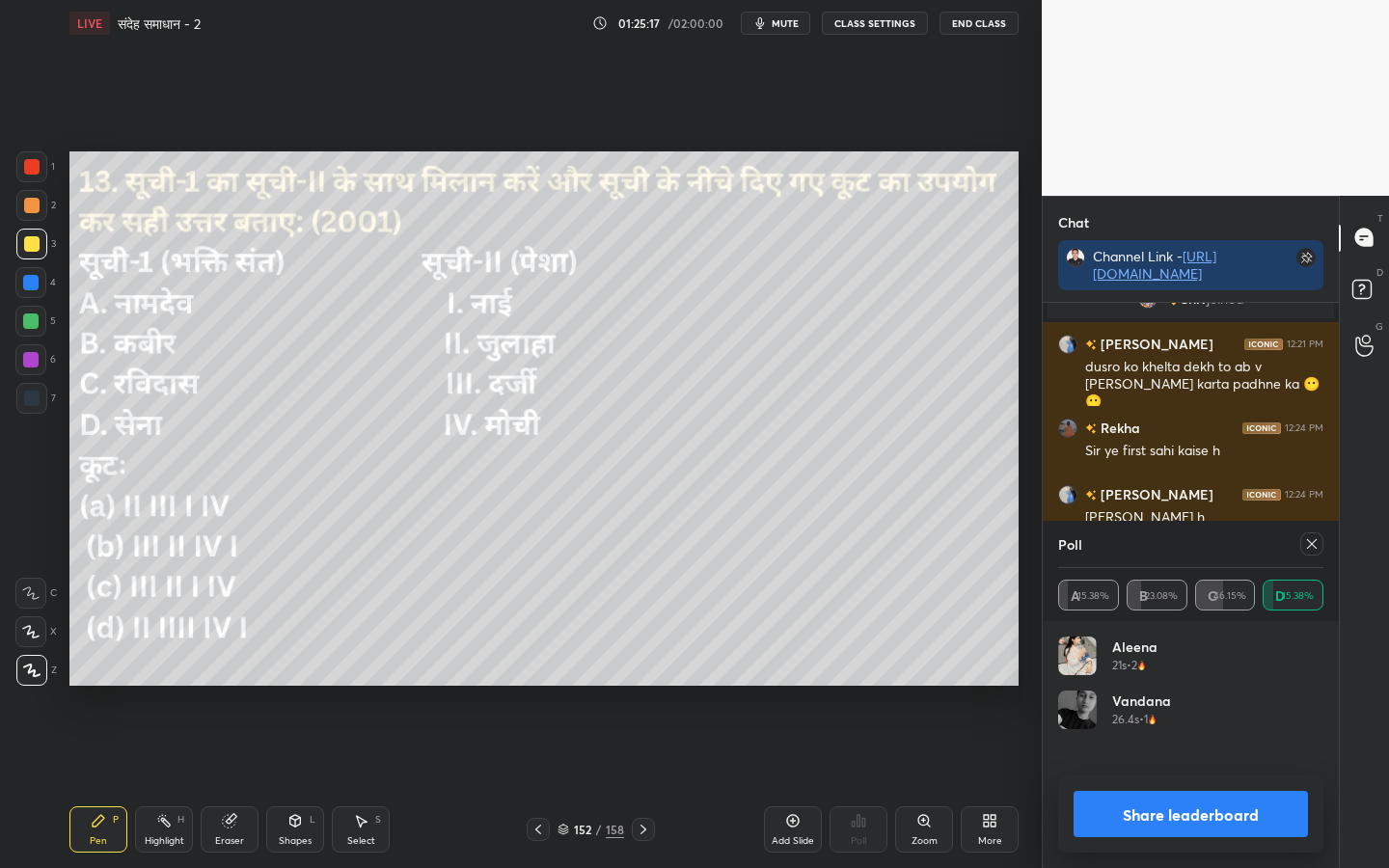
click at [1308, 550] on icon at bounding box center [1311, 544] width 16 height 16
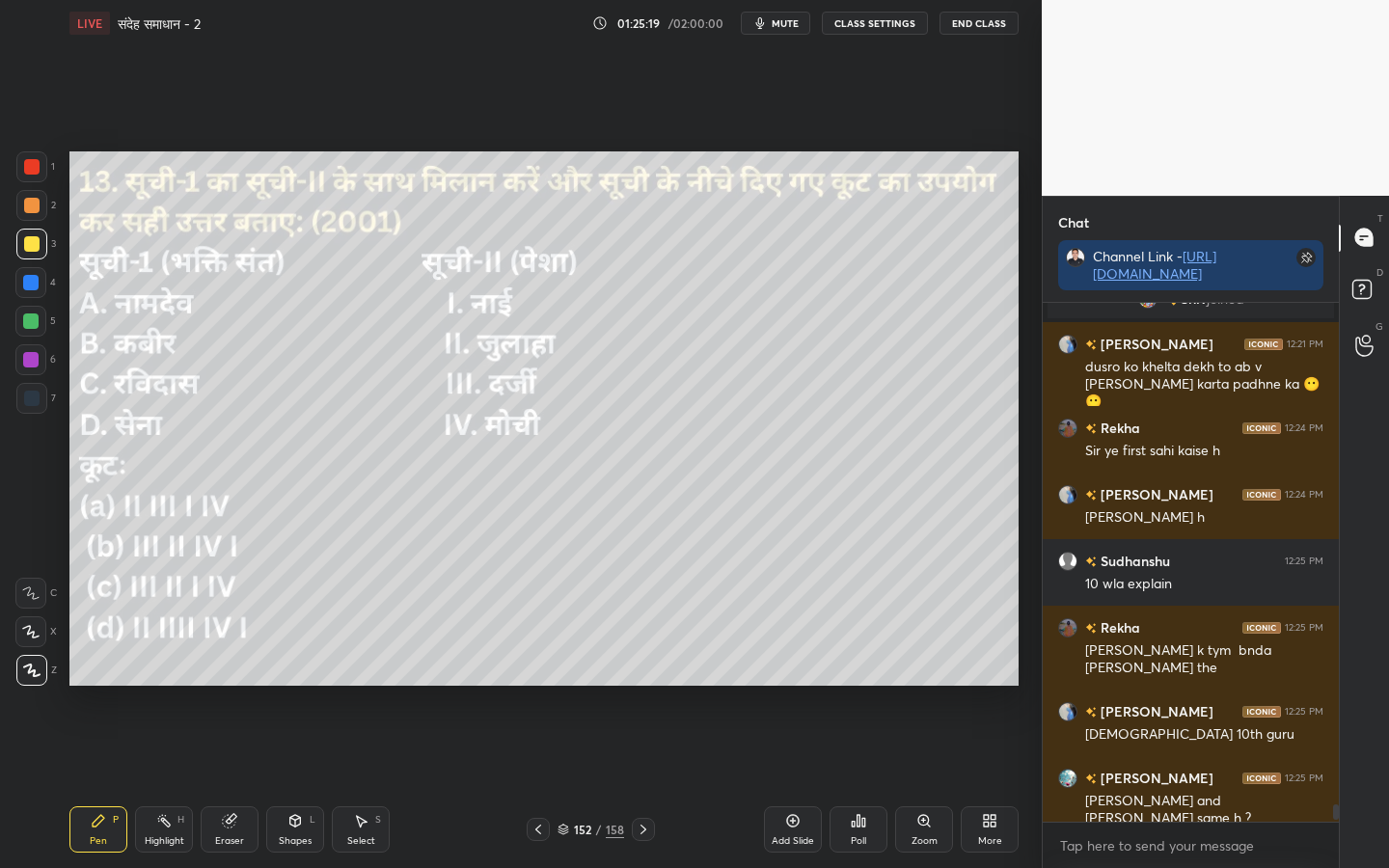
click at [852, 685] on div "Poll" at bounding box center [858, 829] width 57 height 47
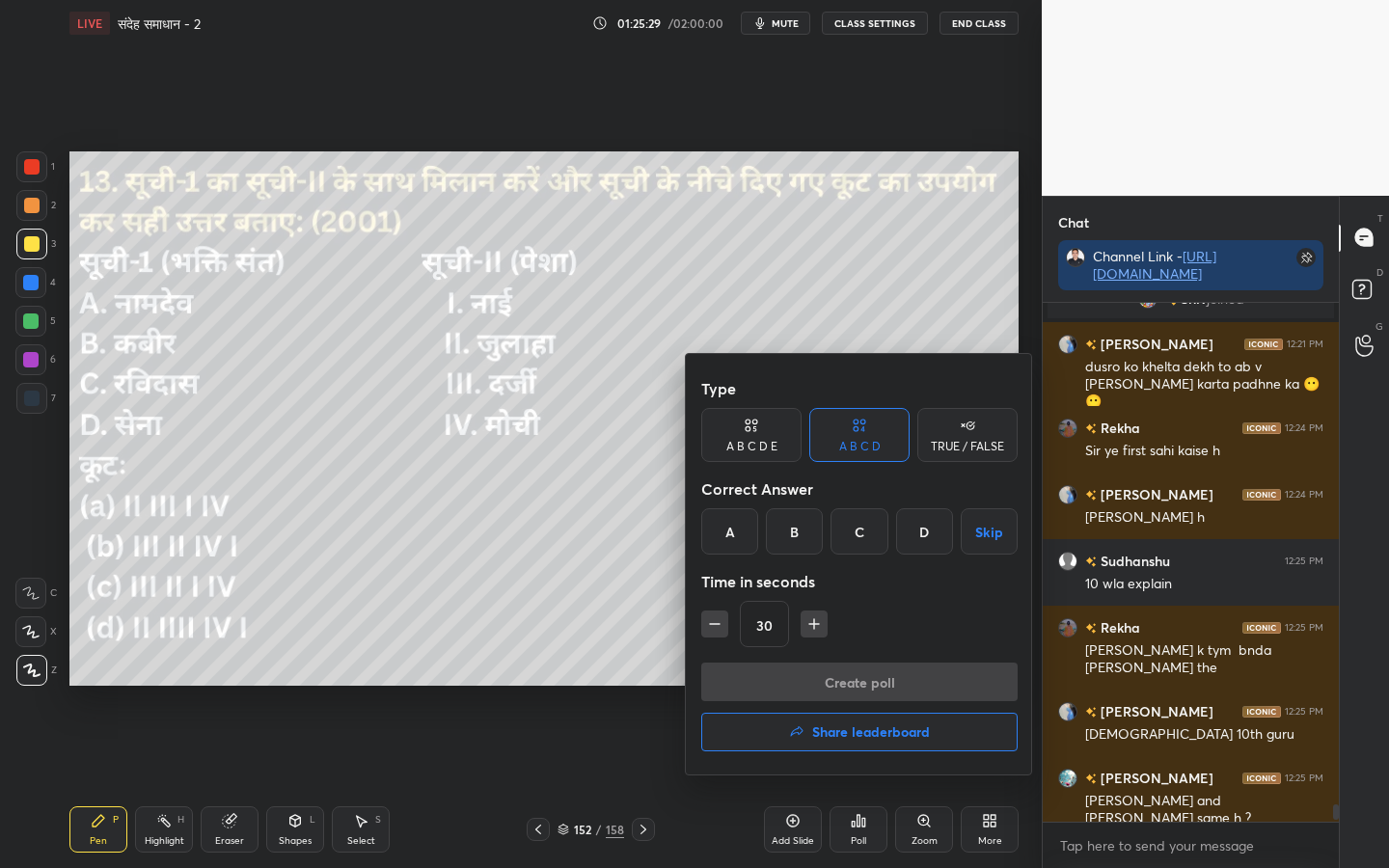
click at [797, 525] on div "B" at bounding box center [794, 531] width 56 height 47
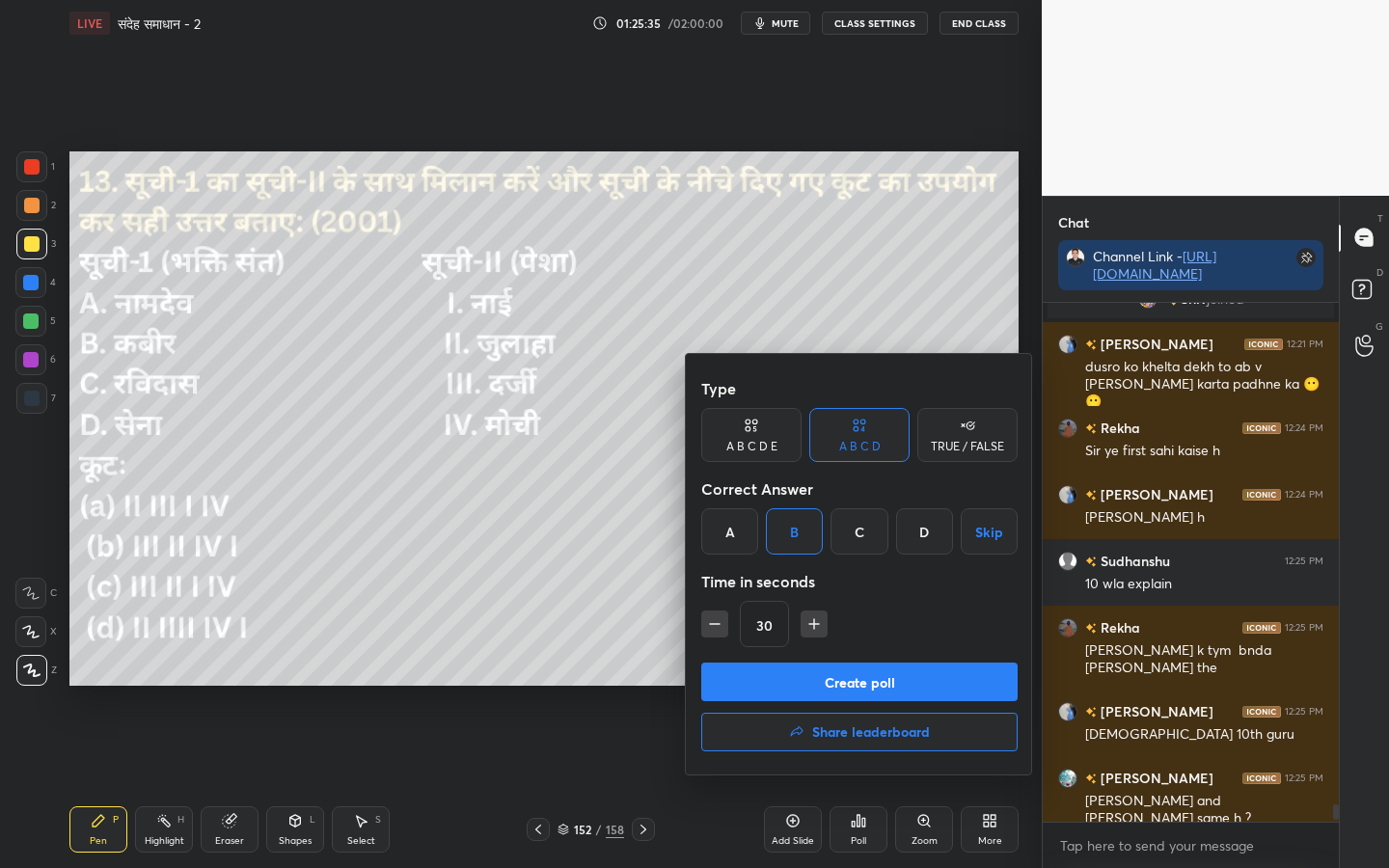
click at [829, 685] on button "Create poll" at bounding box center [859, 682] width 316 height 39
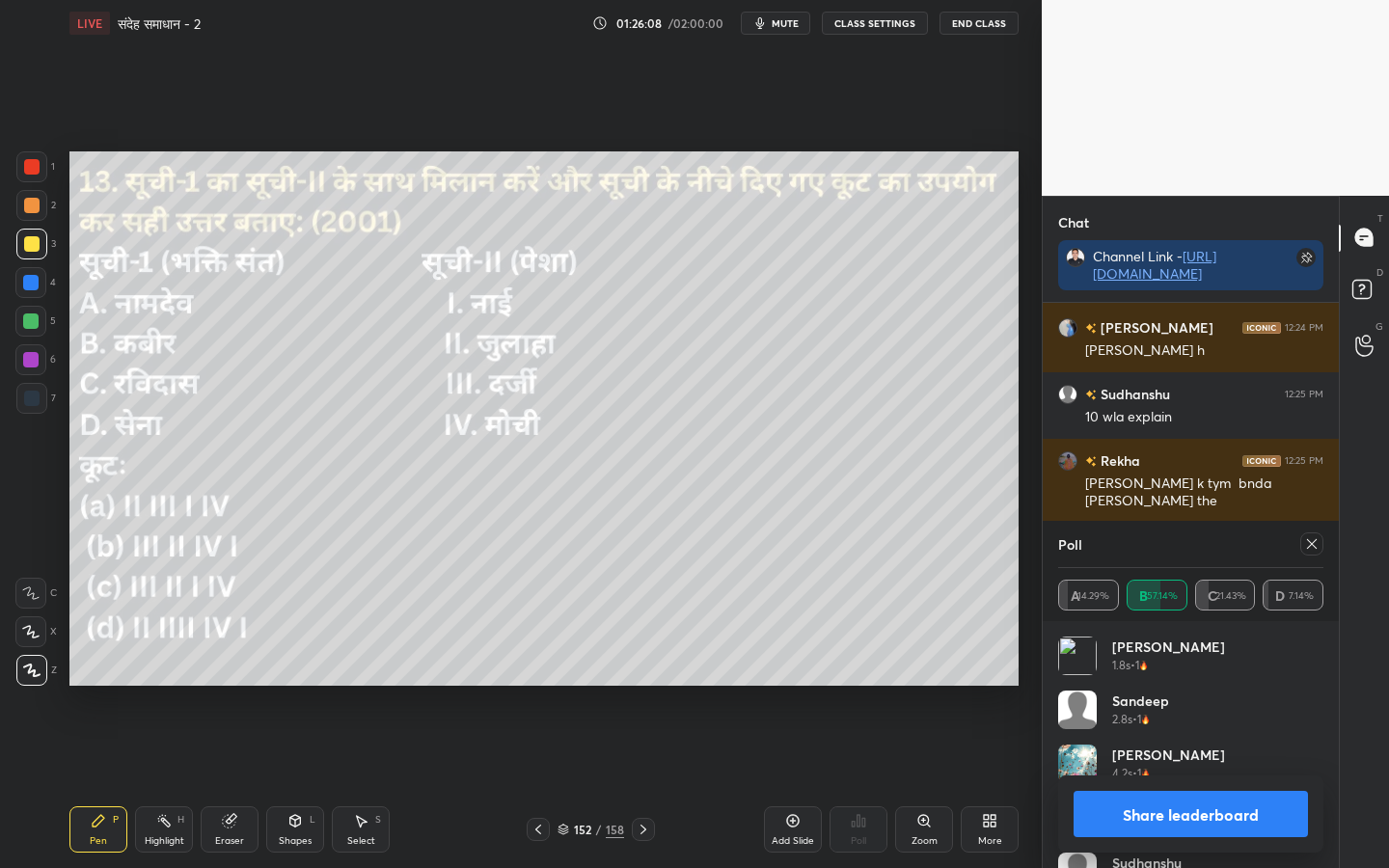
scroll to position [15212, 0]
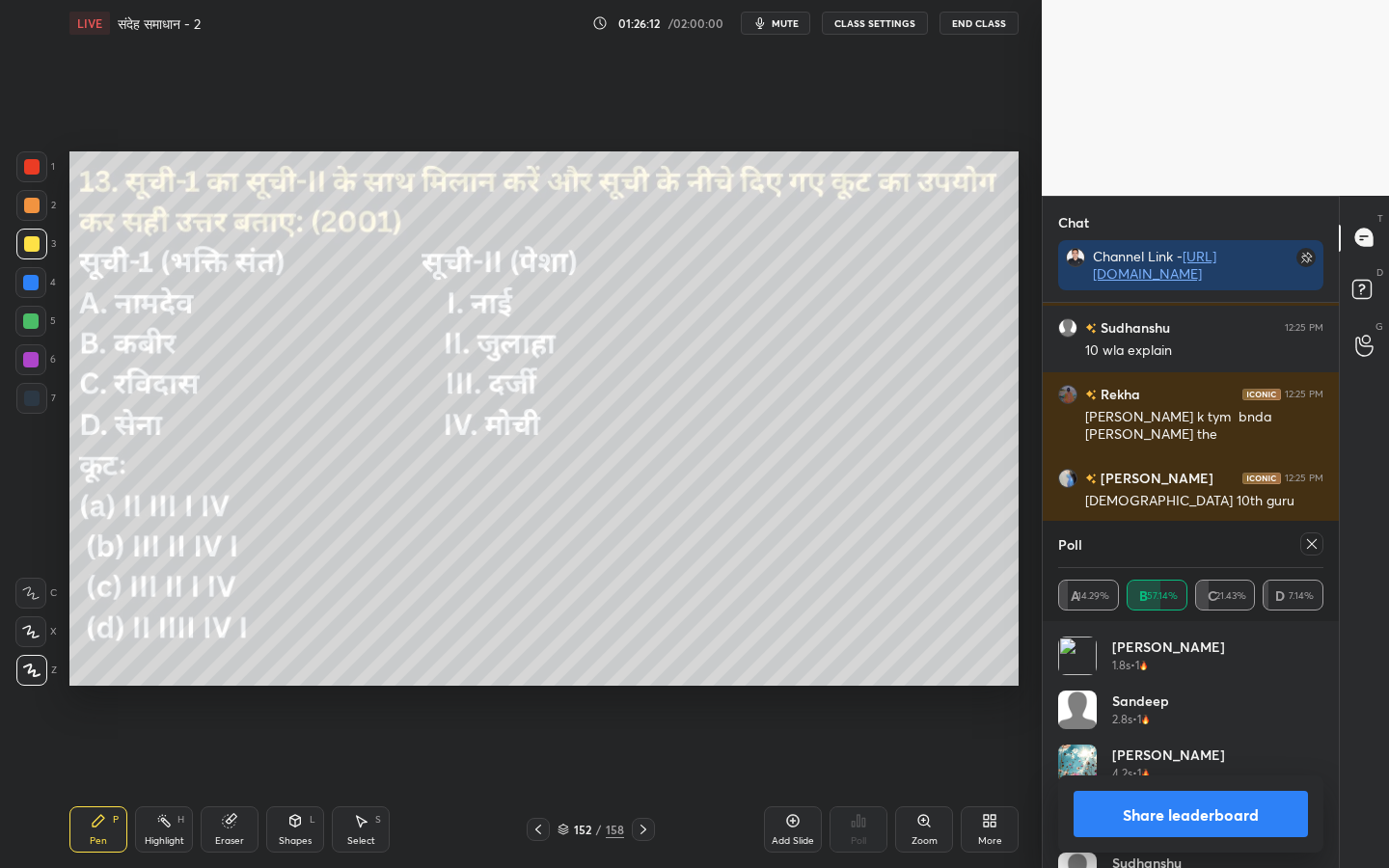
click at [641, 685] on icon at bounding box center [643, 829] width 16 height 16
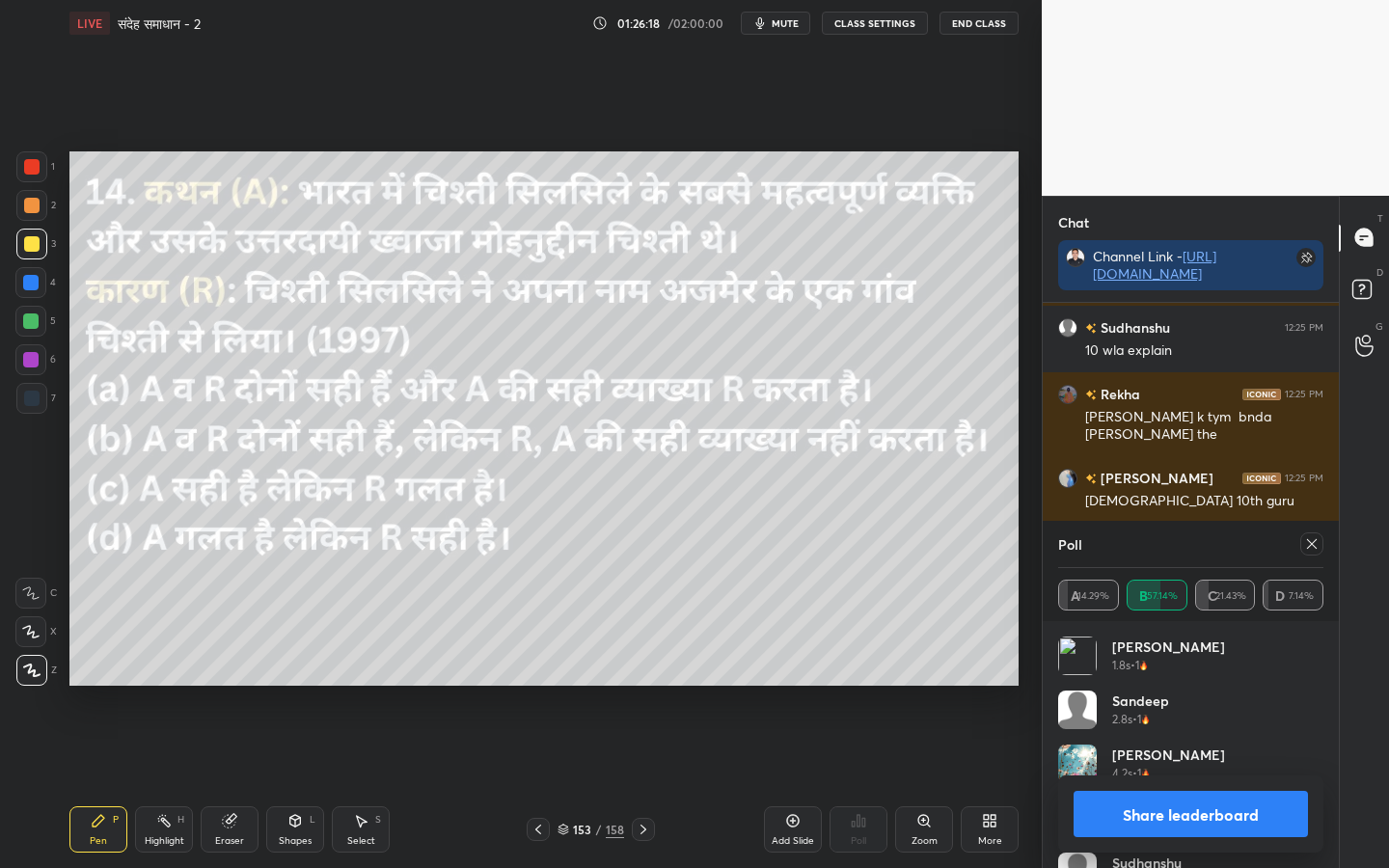
click at [1312, 548] on icon at bounding box center [1311, 544] width 16 height 16
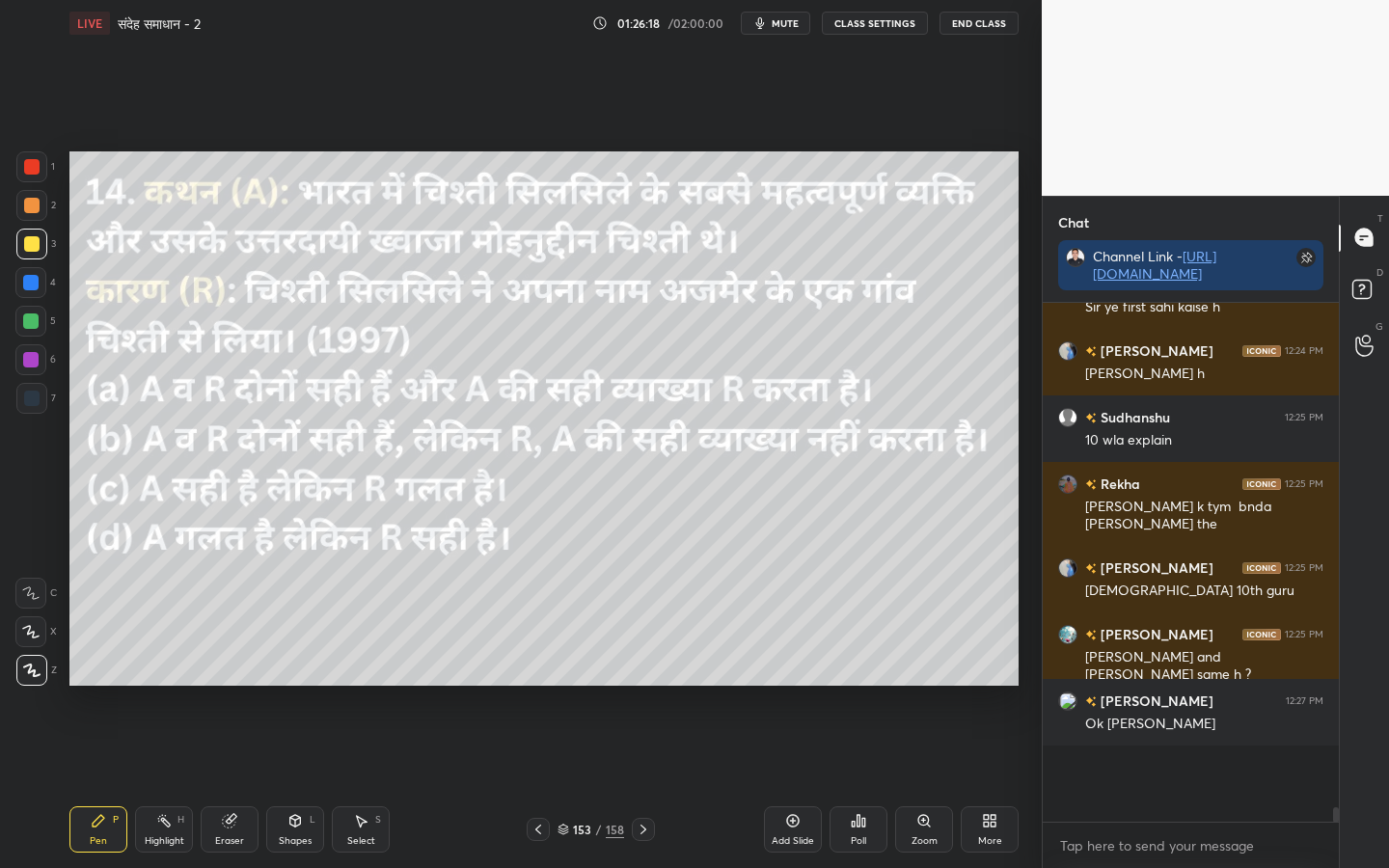
scroll to position [513, 290]
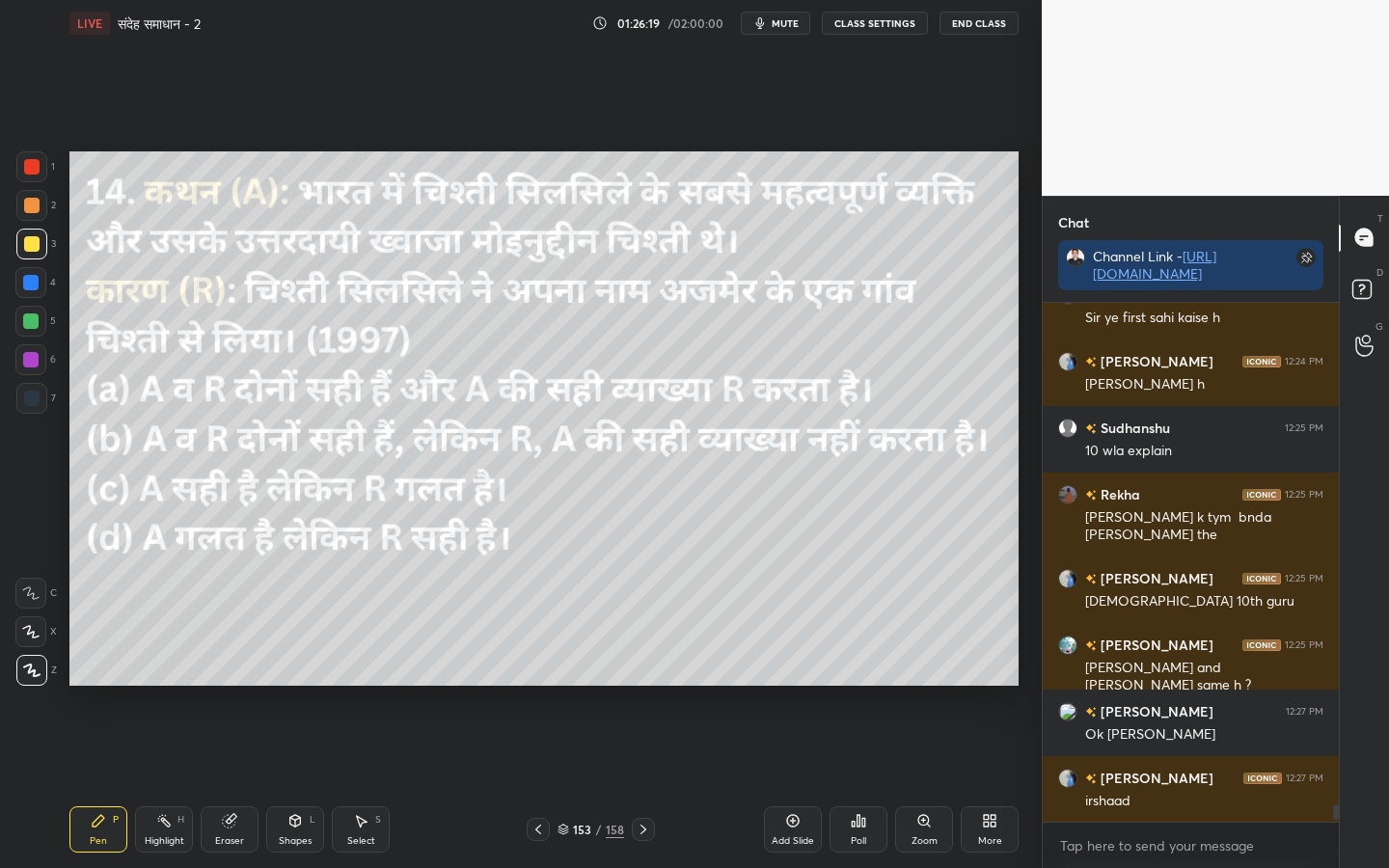
click at [865, 685] on div "Poll" at bounding box center [858, 829] width 57 height 47
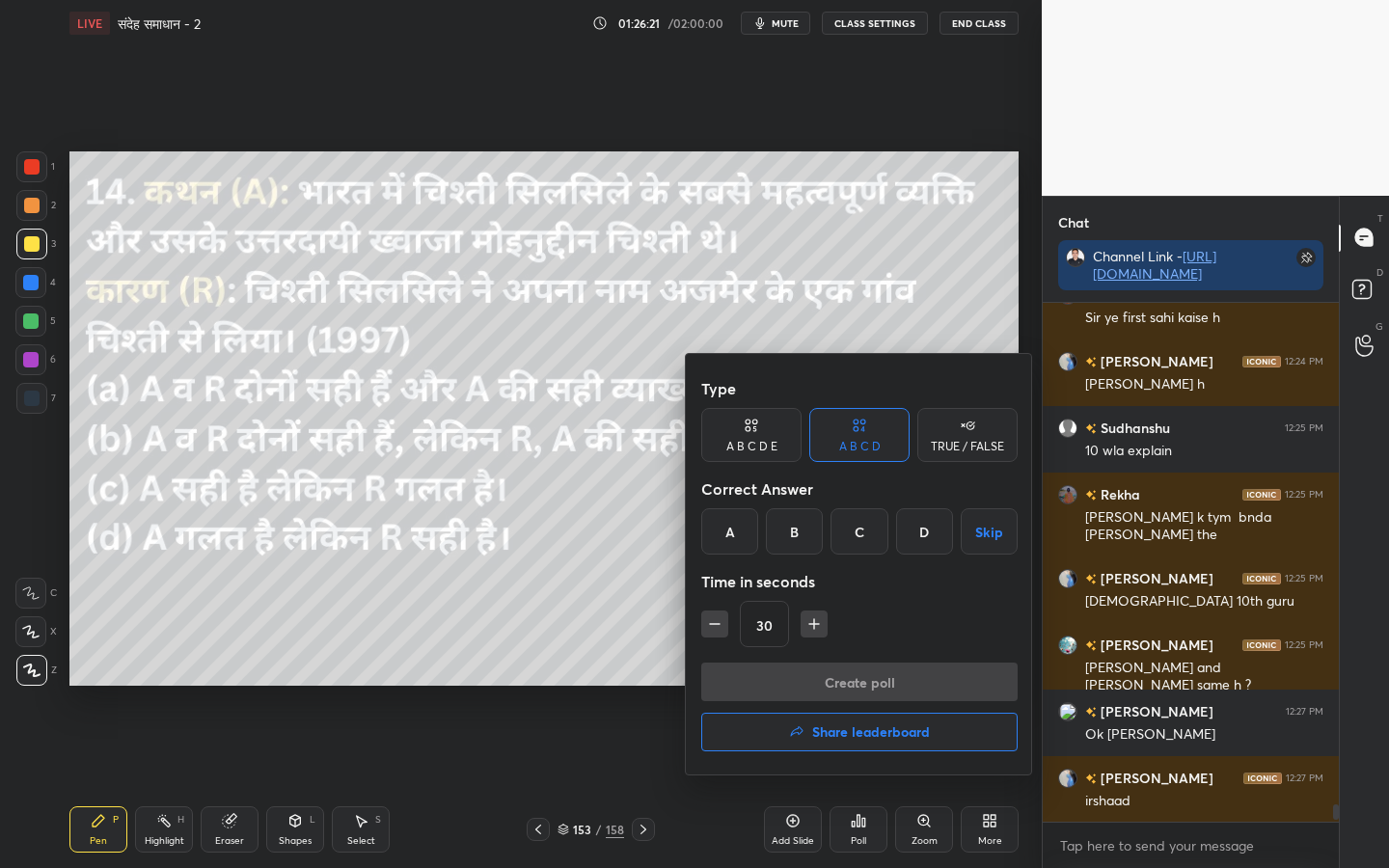
click at [837, 548] on div "C" at bounding box center [859, 531] width 56 height 47
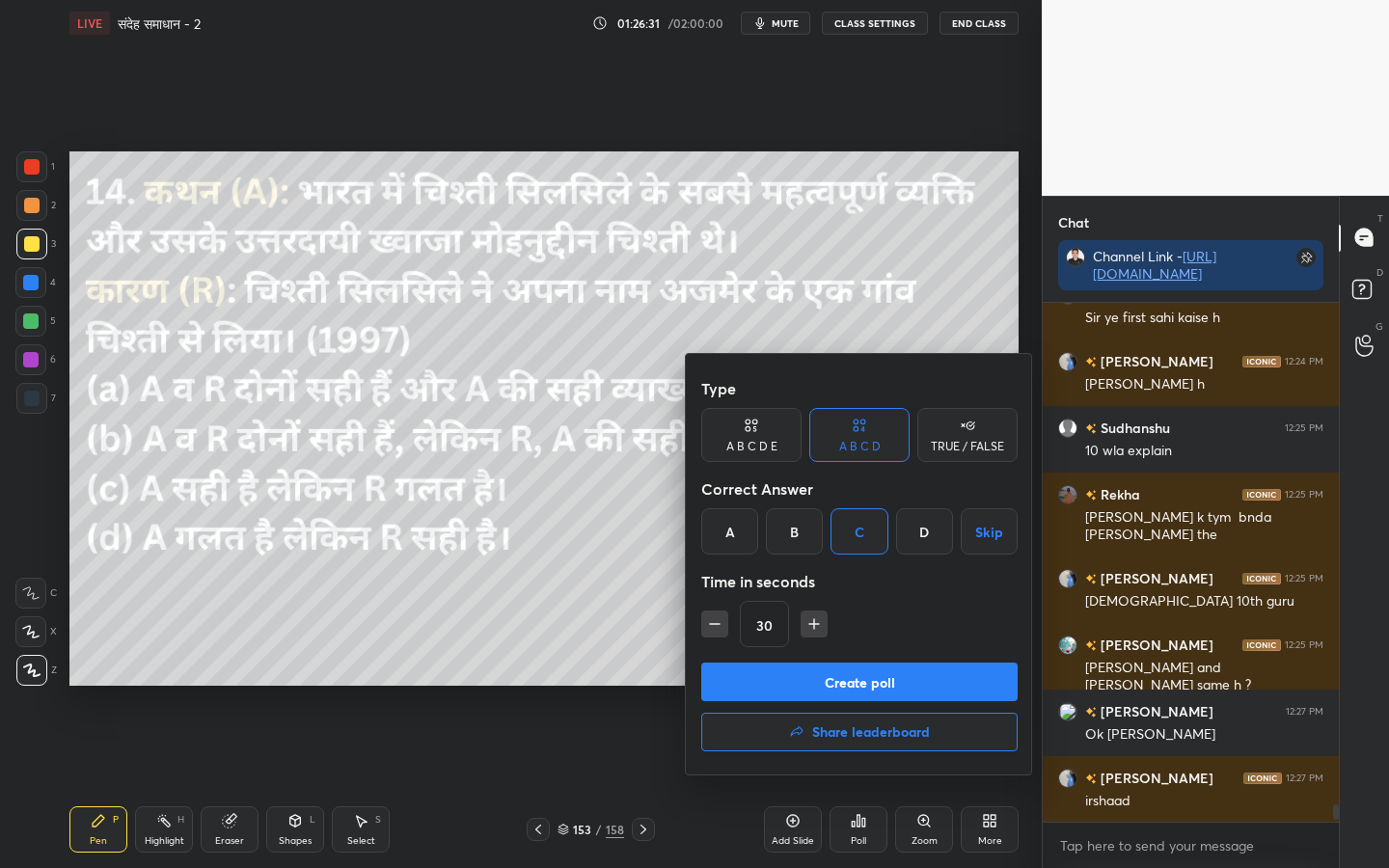
click at [866, 679] on button "Create poll" at bounding box center [859, 682] width 316 height 39
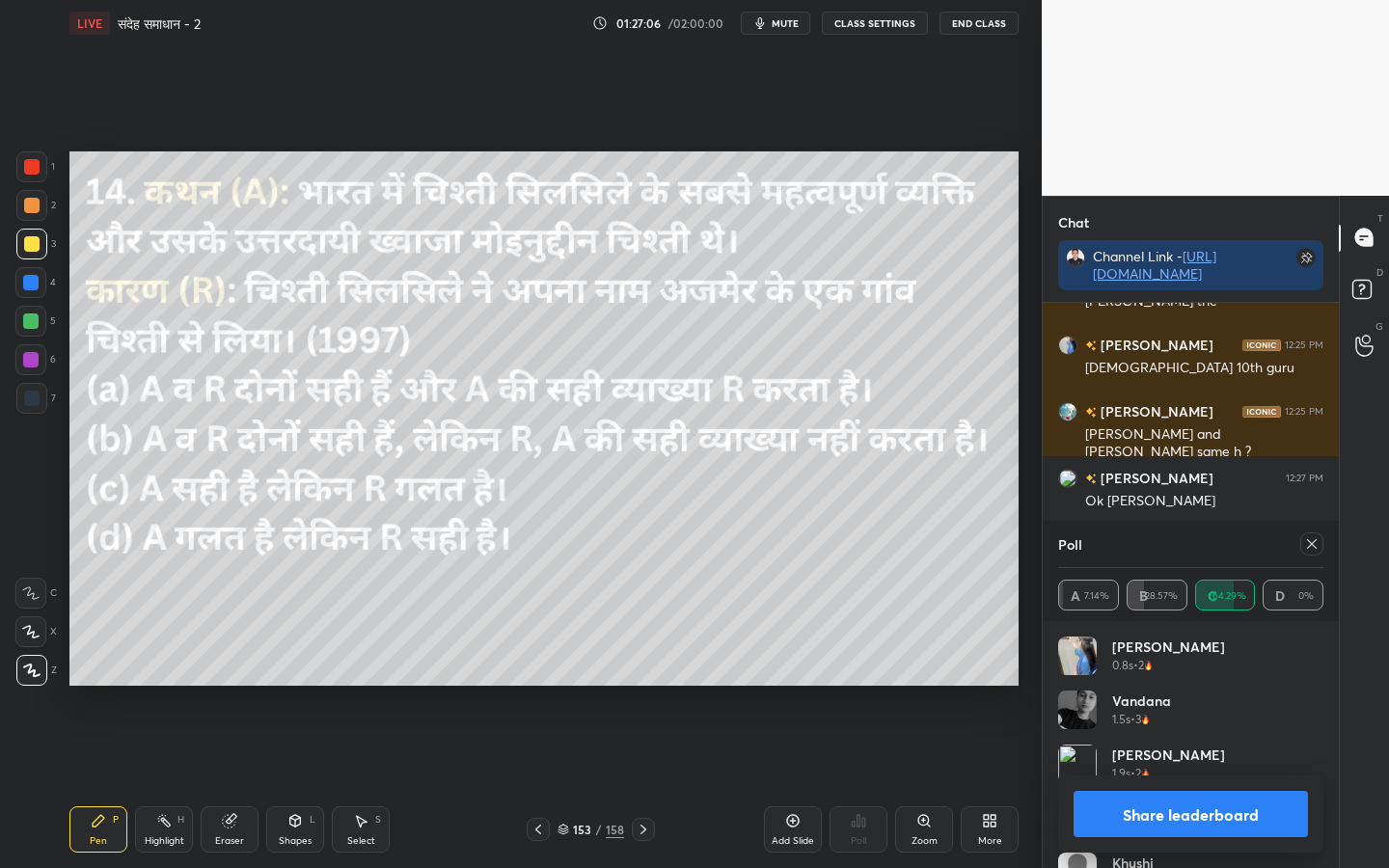
scroll to position [15412, 0]
click at [648, 685] on div at bounding box center [643, 829] width 23 height 23
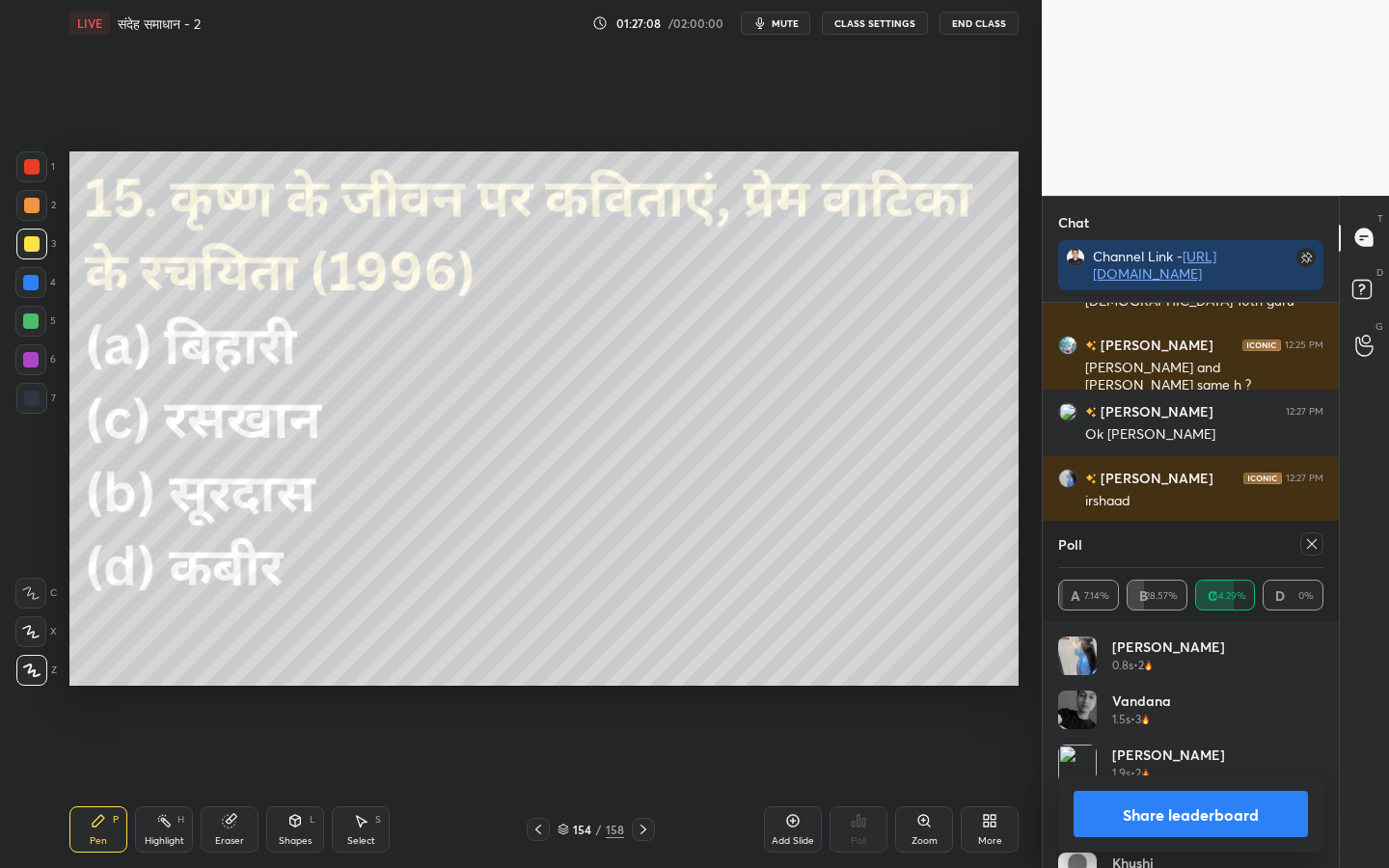
click at [1312, 548] on icon at bounding box center [1311, 544] width 16 height 16
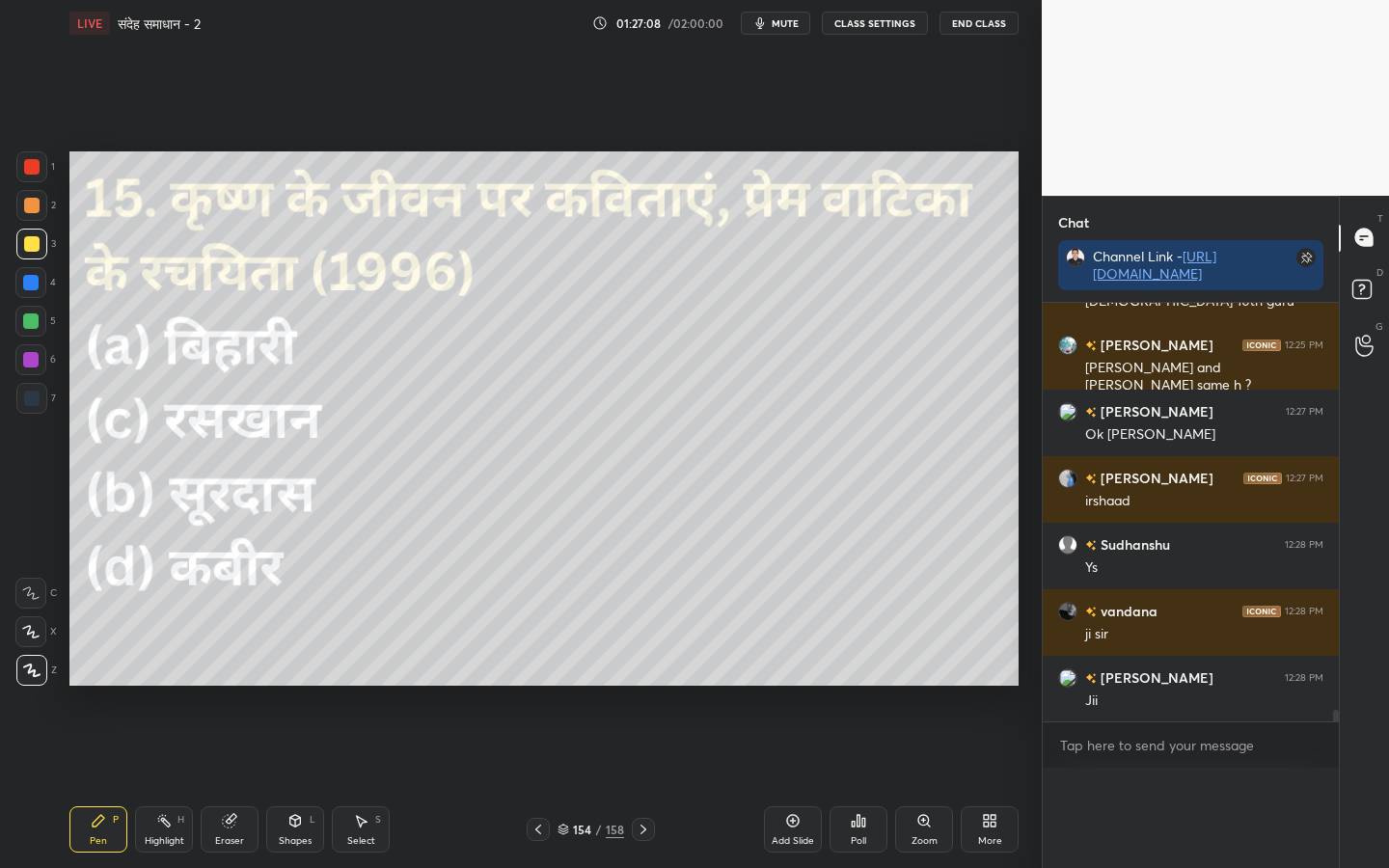
scroll to position [0, 0]
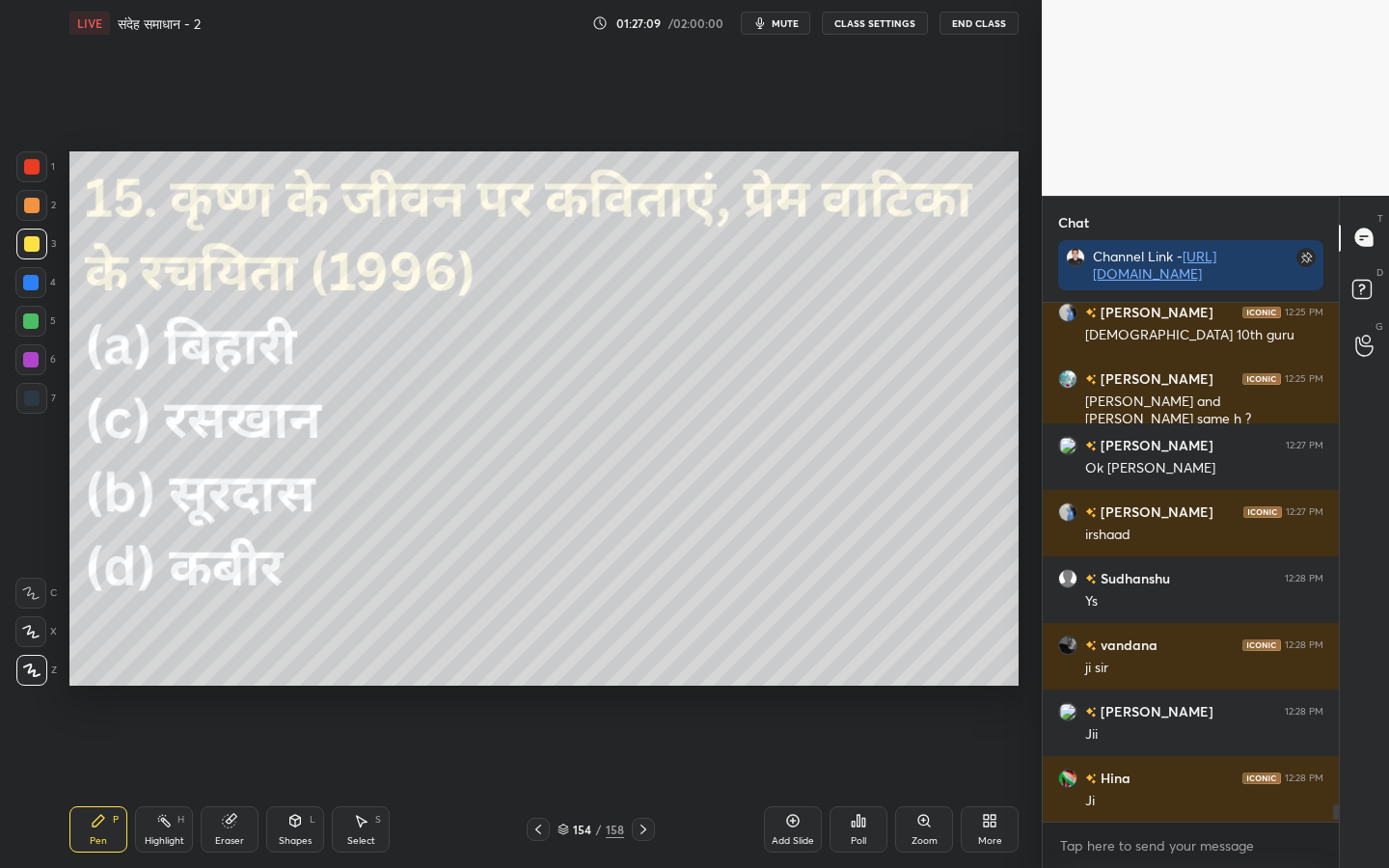
click at [867, 685] on div "Poll" at bounding box center [858, 829] width 57 height 47
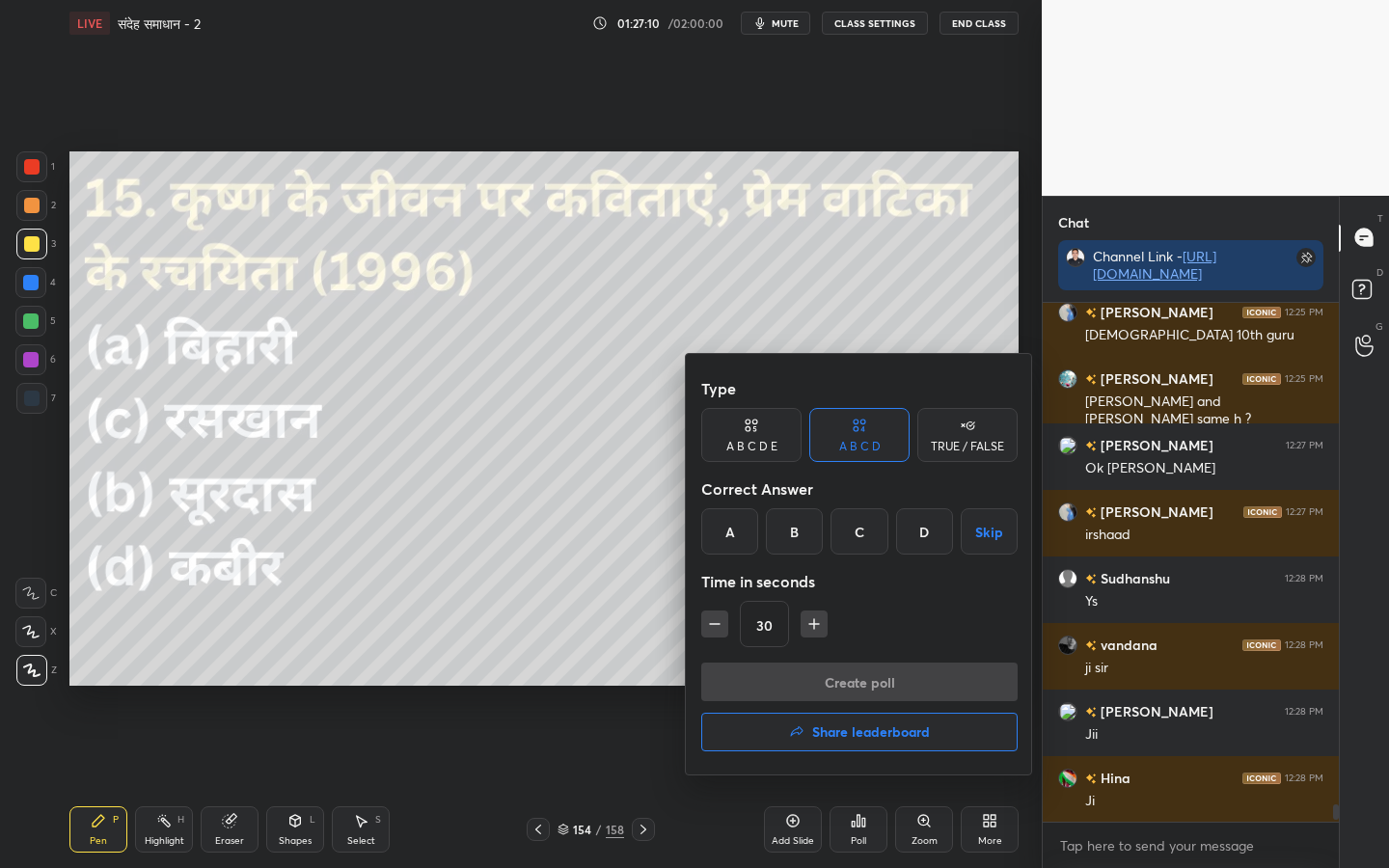
click at [866, 532] on div "C" at bounding box center [859, 531] width 56 height 47
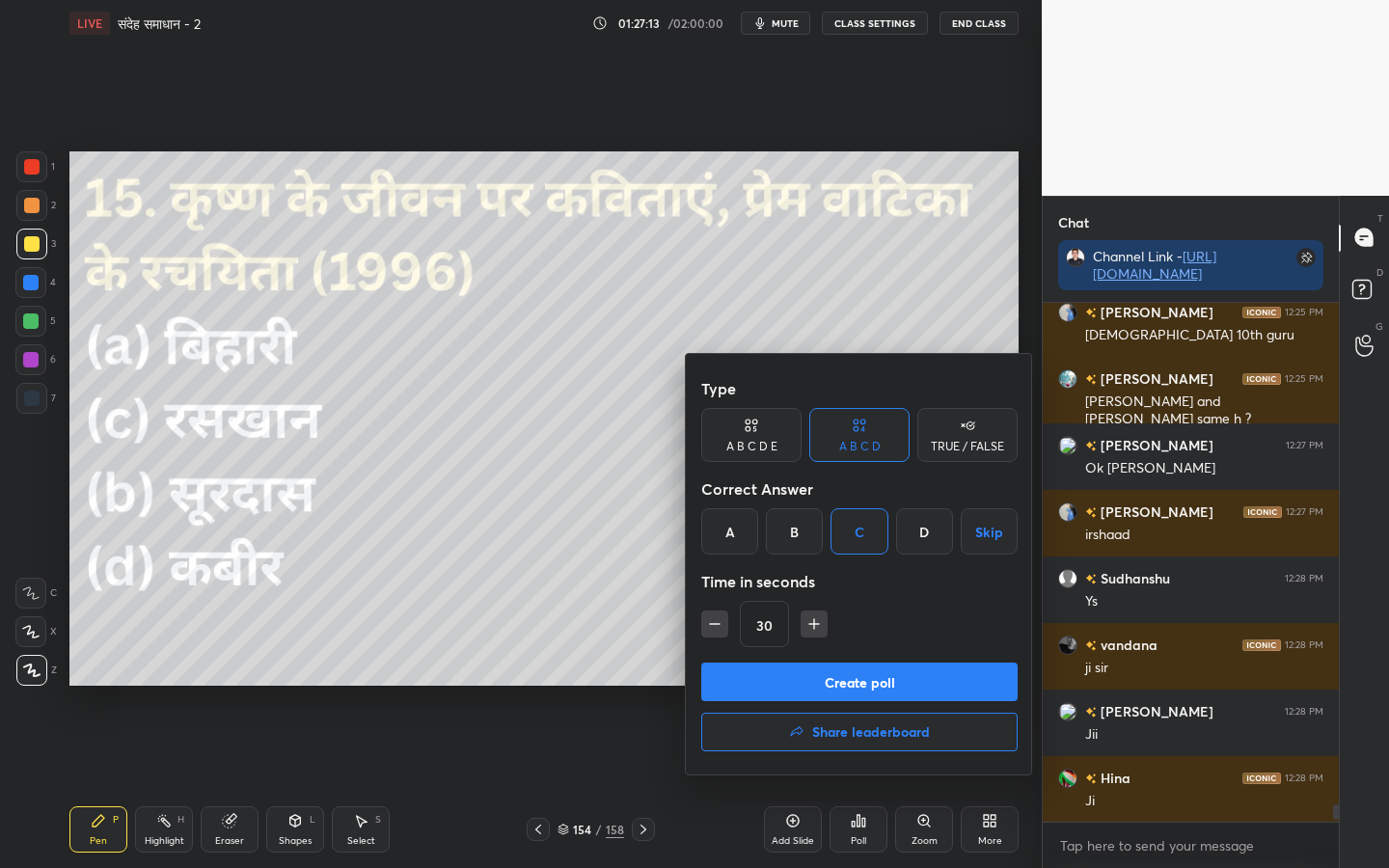
click at [874, 680] on button "Create poll" at bounding box center [859, 682] width 316 height 39
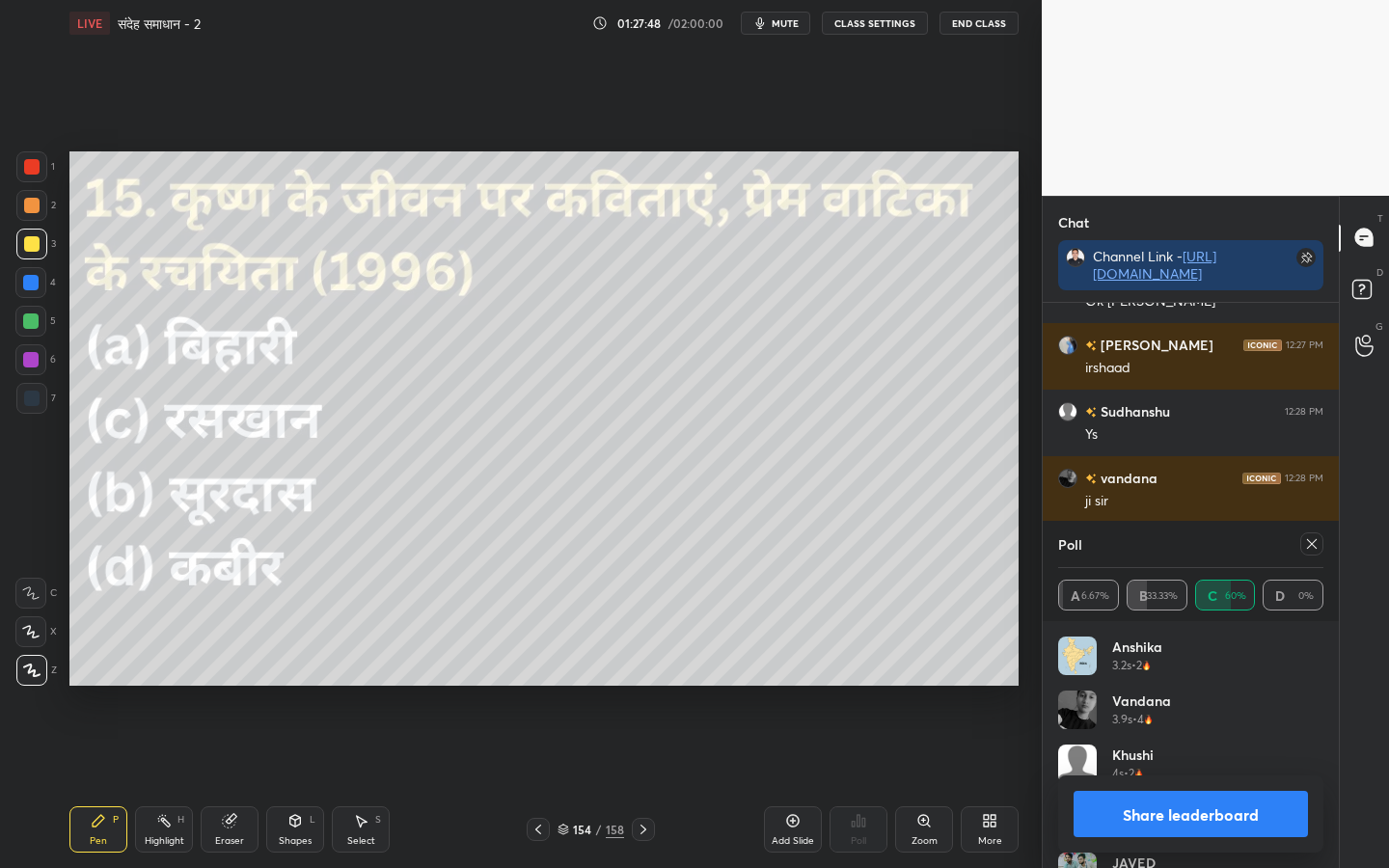
drag, startPoint x: 1310, startPoint y: 554, endPoint x: 1257, endPoint y: 551, distance: 53.1
click at [1309, 554] on div at bounding box center [1311, 544] width 23 height 23
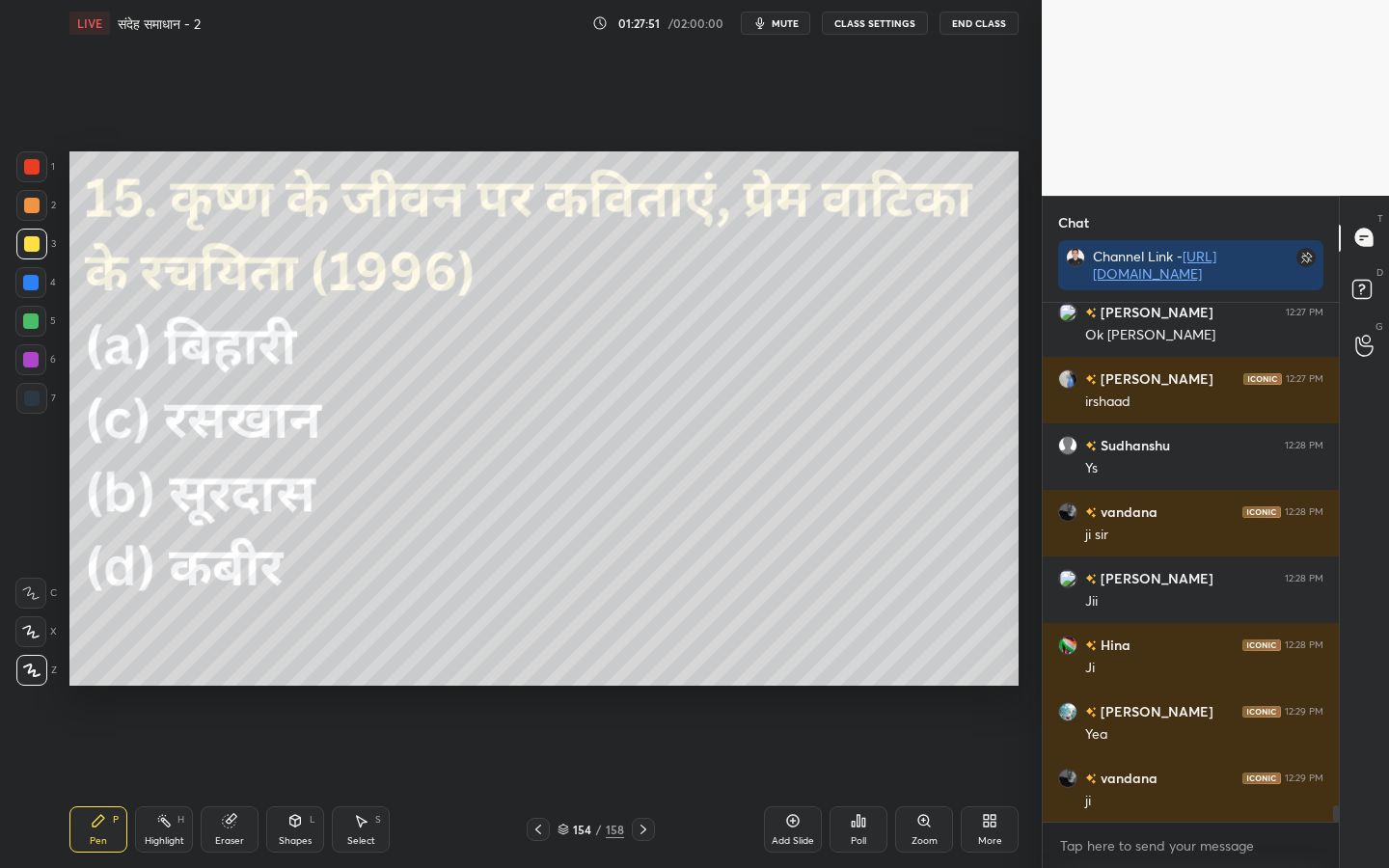
click at [641, 685] on icon at bounding box center [643, 829] width 16 height 16
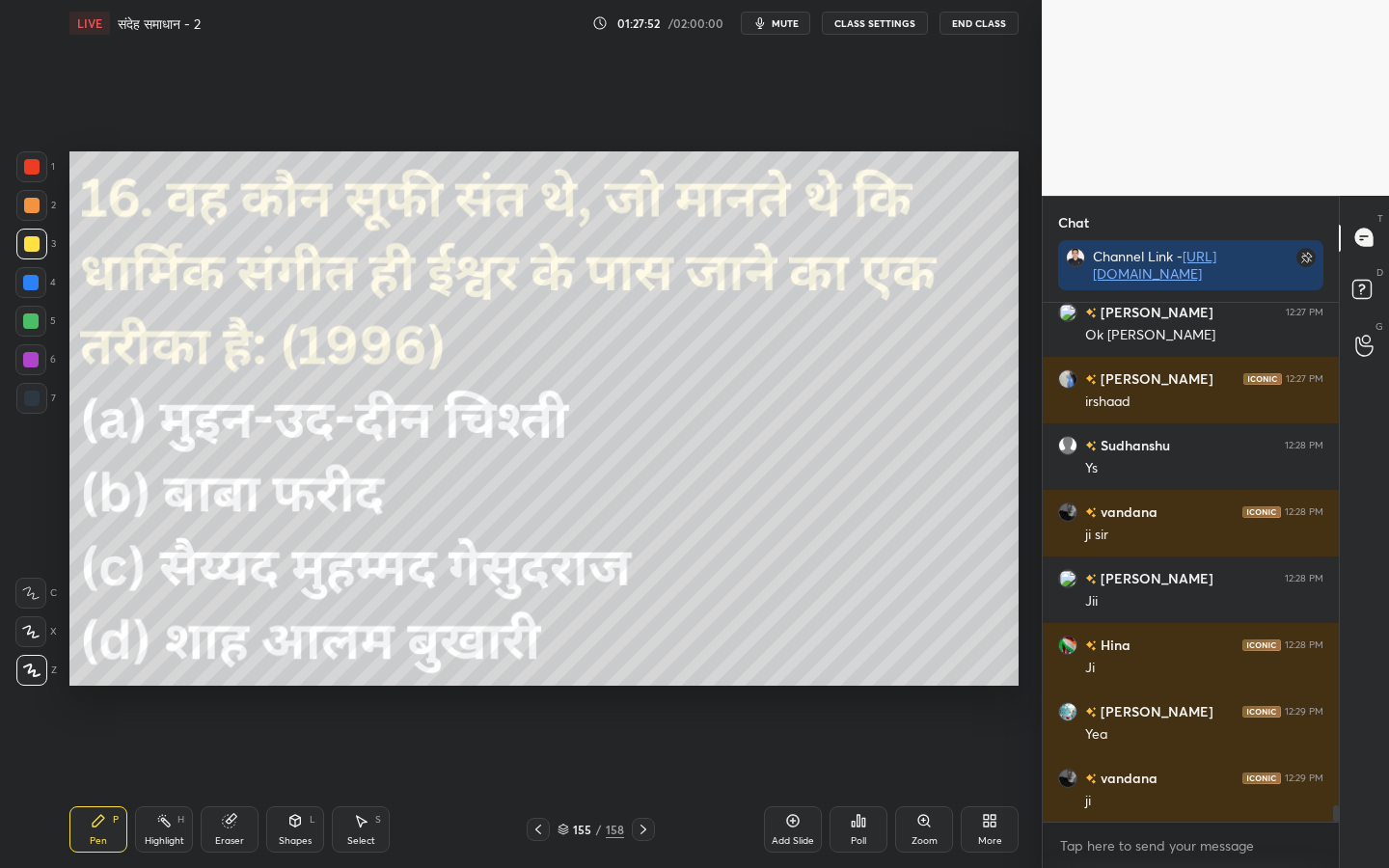
click at [863, 685] on div "Poll" at bounding box center [858, 829] width 57 height 47
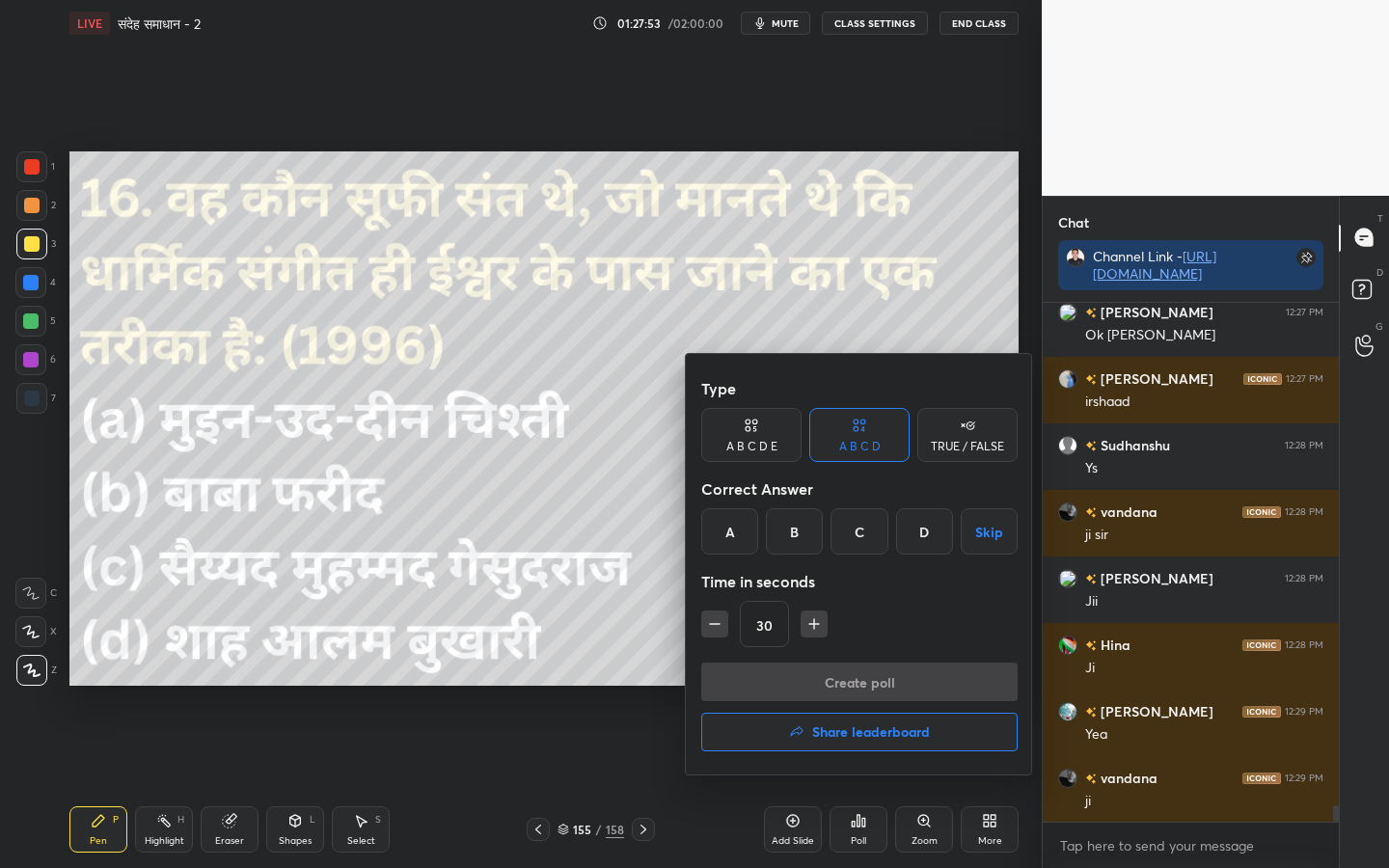
click at [804, 524] on div "B" at bounding box center [794, 531] width 56 height 47
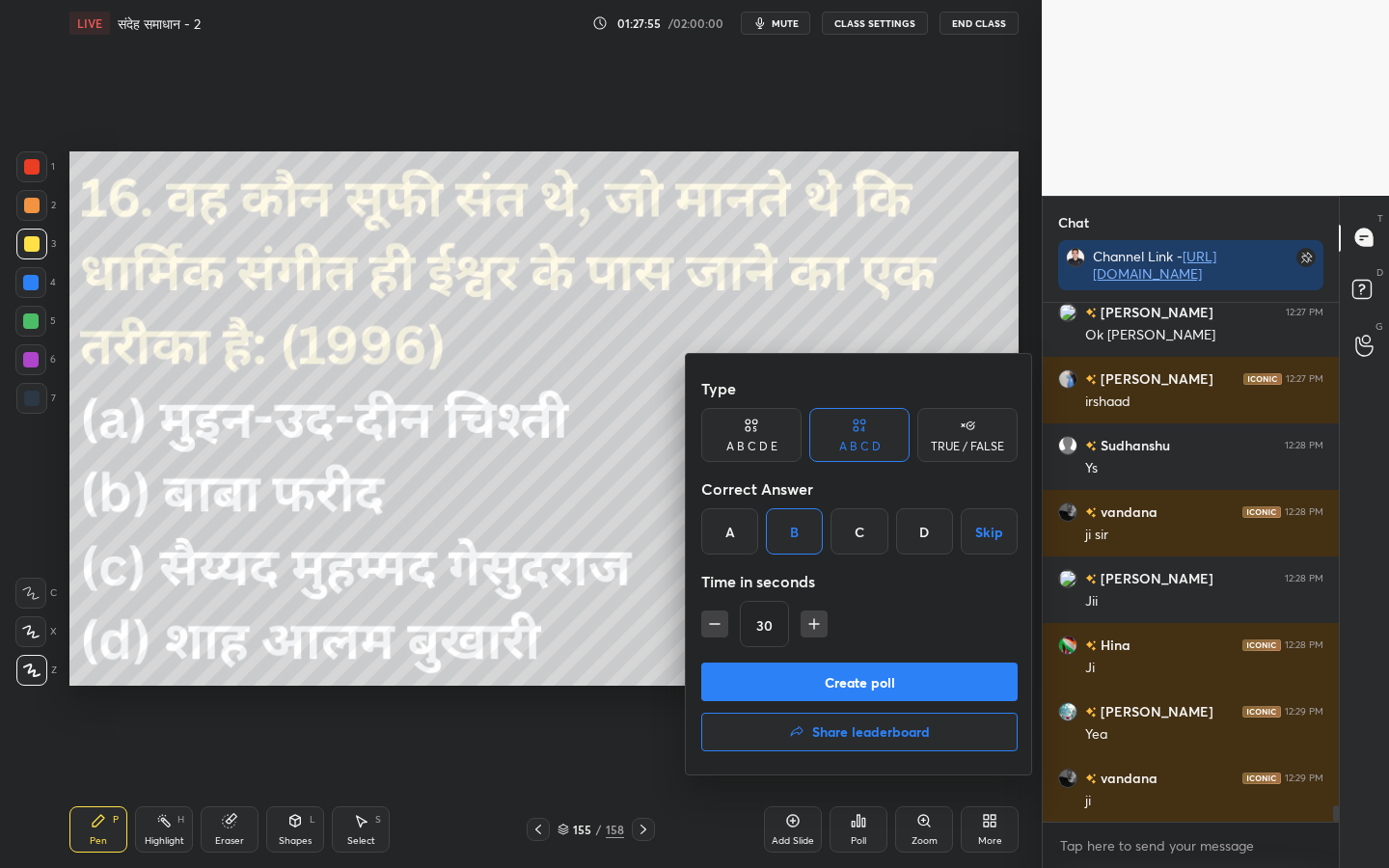
click at [861, 676] on button "Create poll" at bounding box center [859, 682] width 316 height 39
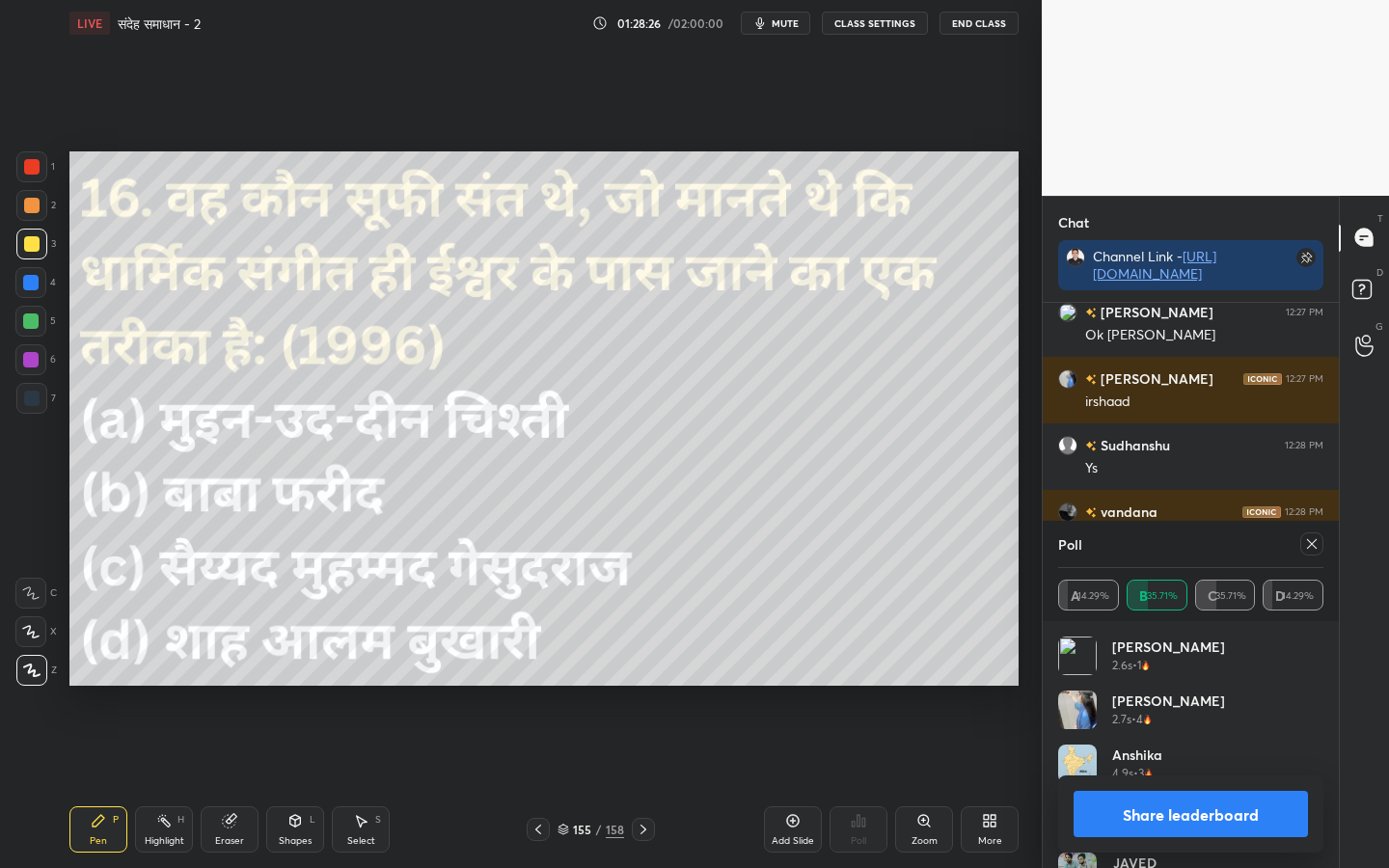
scroll to position [15695, 0]
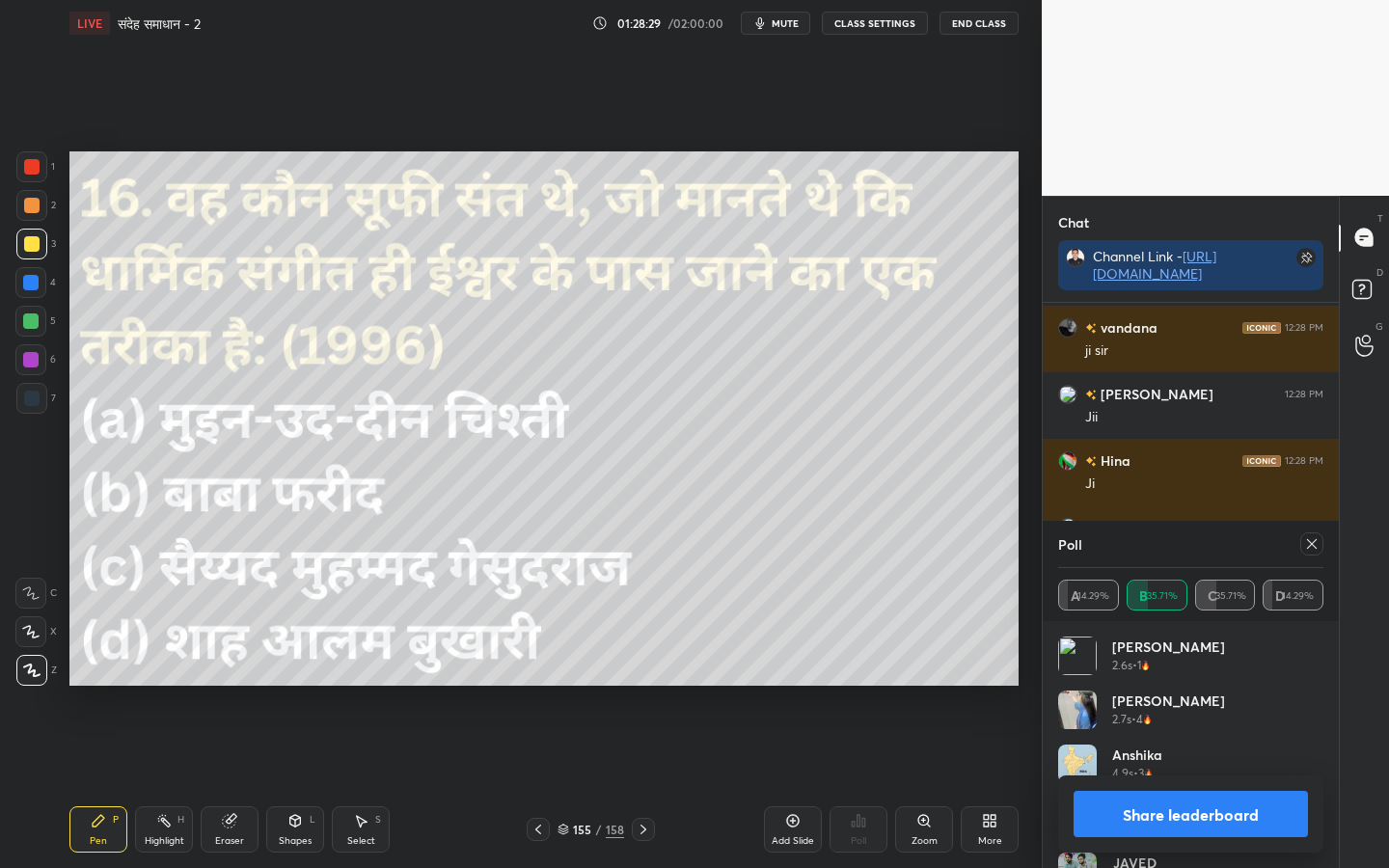
click at [648, 685] on icon at bounding box center [643, 829] width 16 height 16
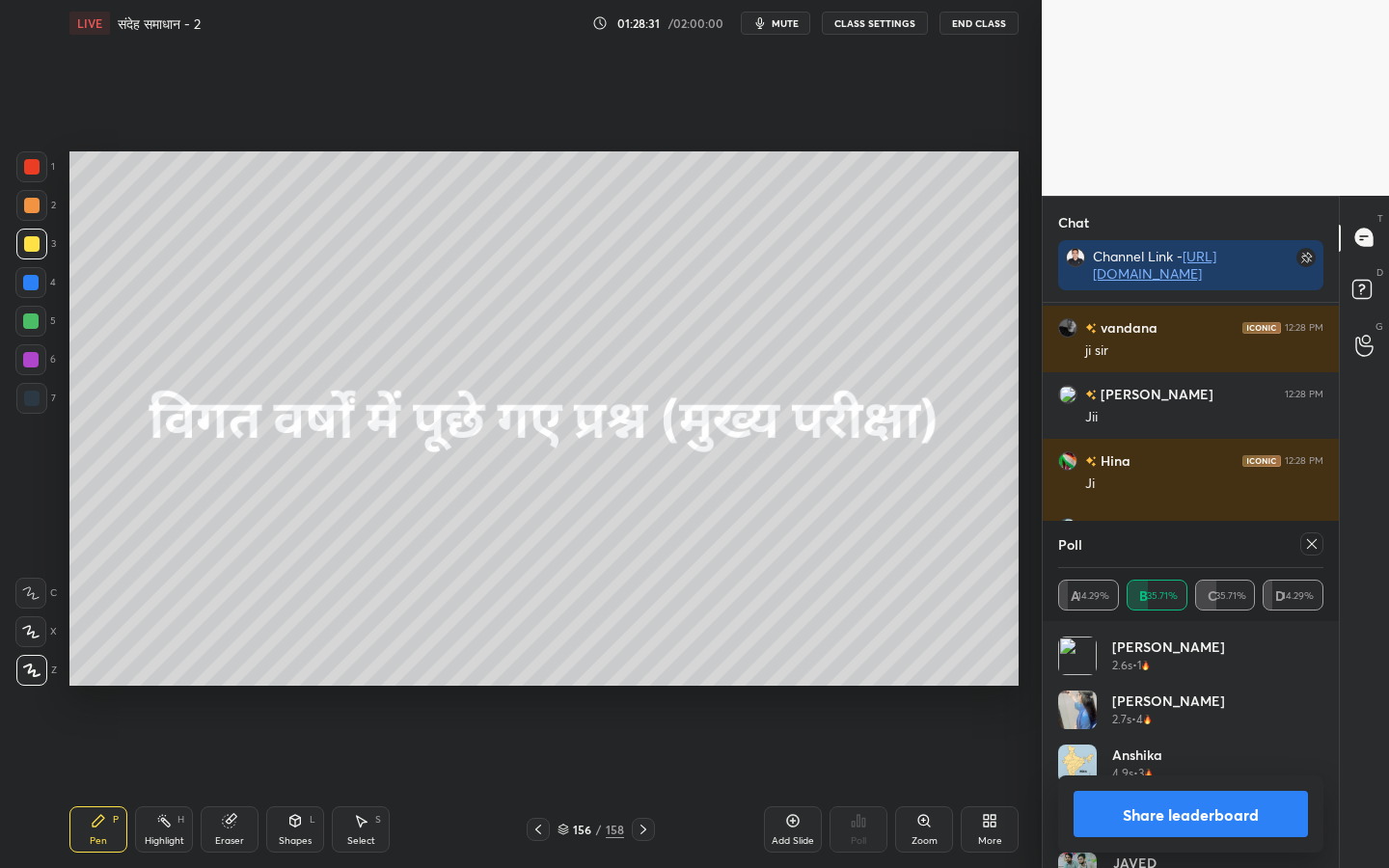
click at [1319, 546] on div at bounding box center [1311, 544] width 23 height 23
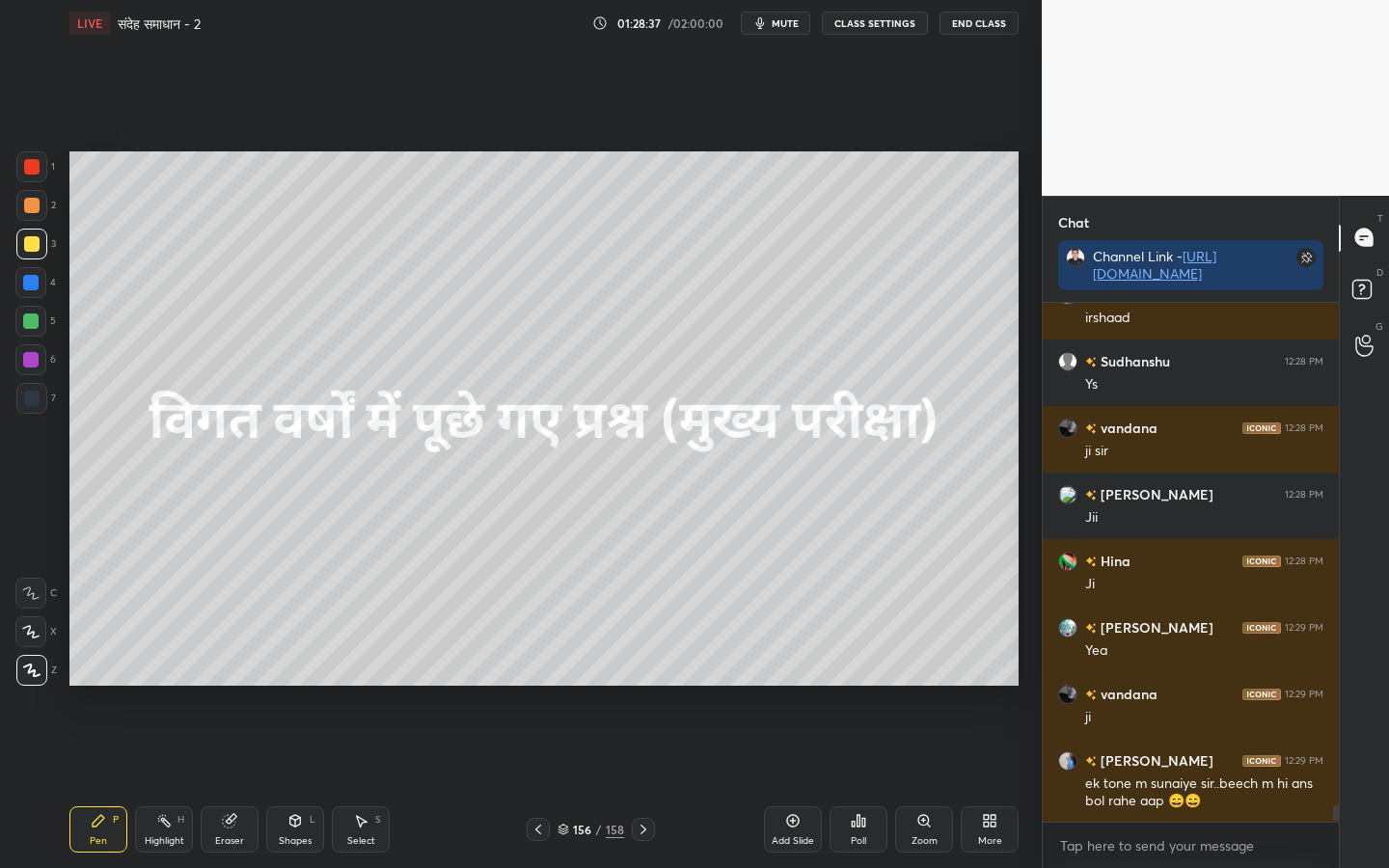
click at [646, 685] on div at bounding box center [643, 829] width 23 height 23
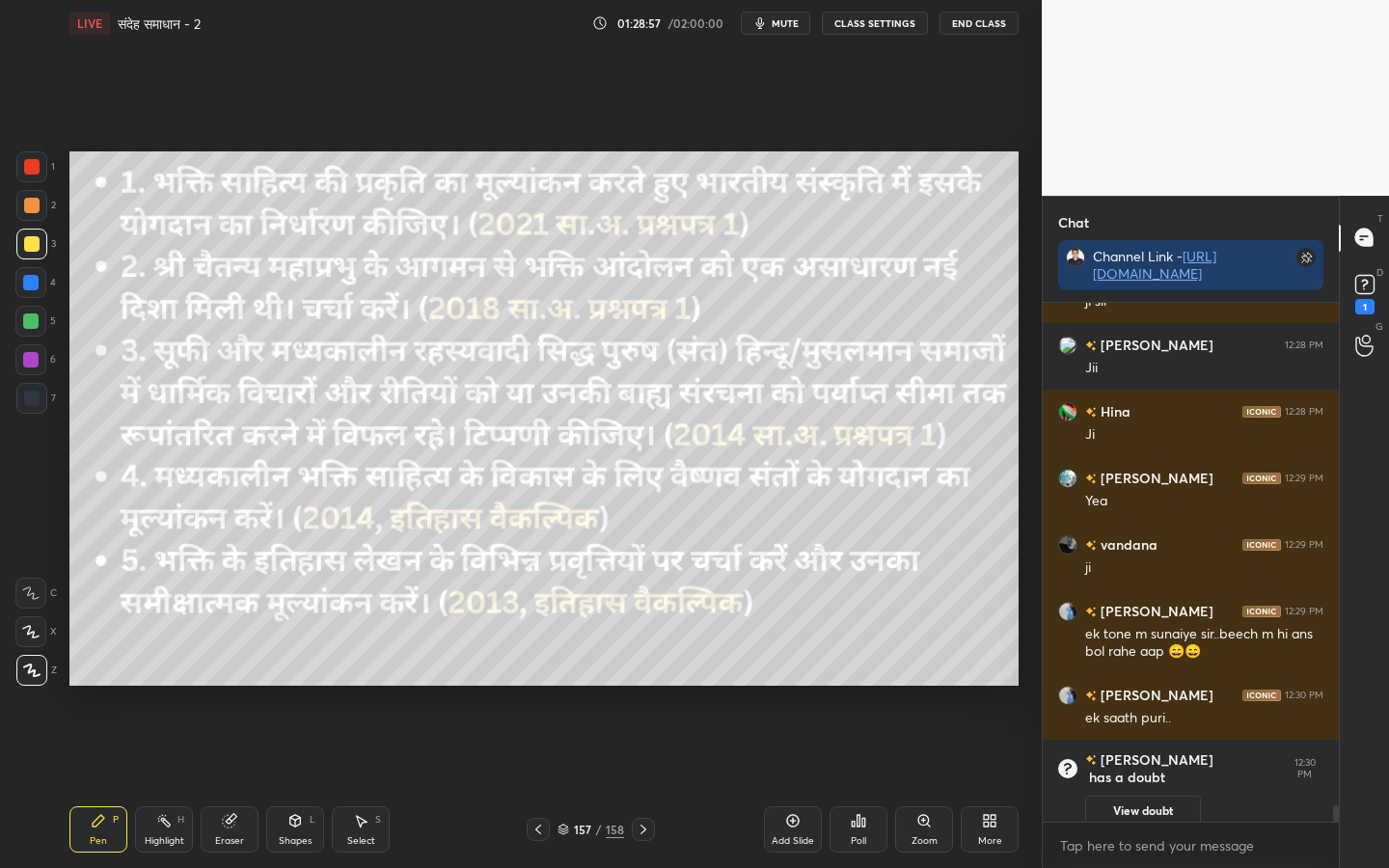
scroll to position [15464, 0]
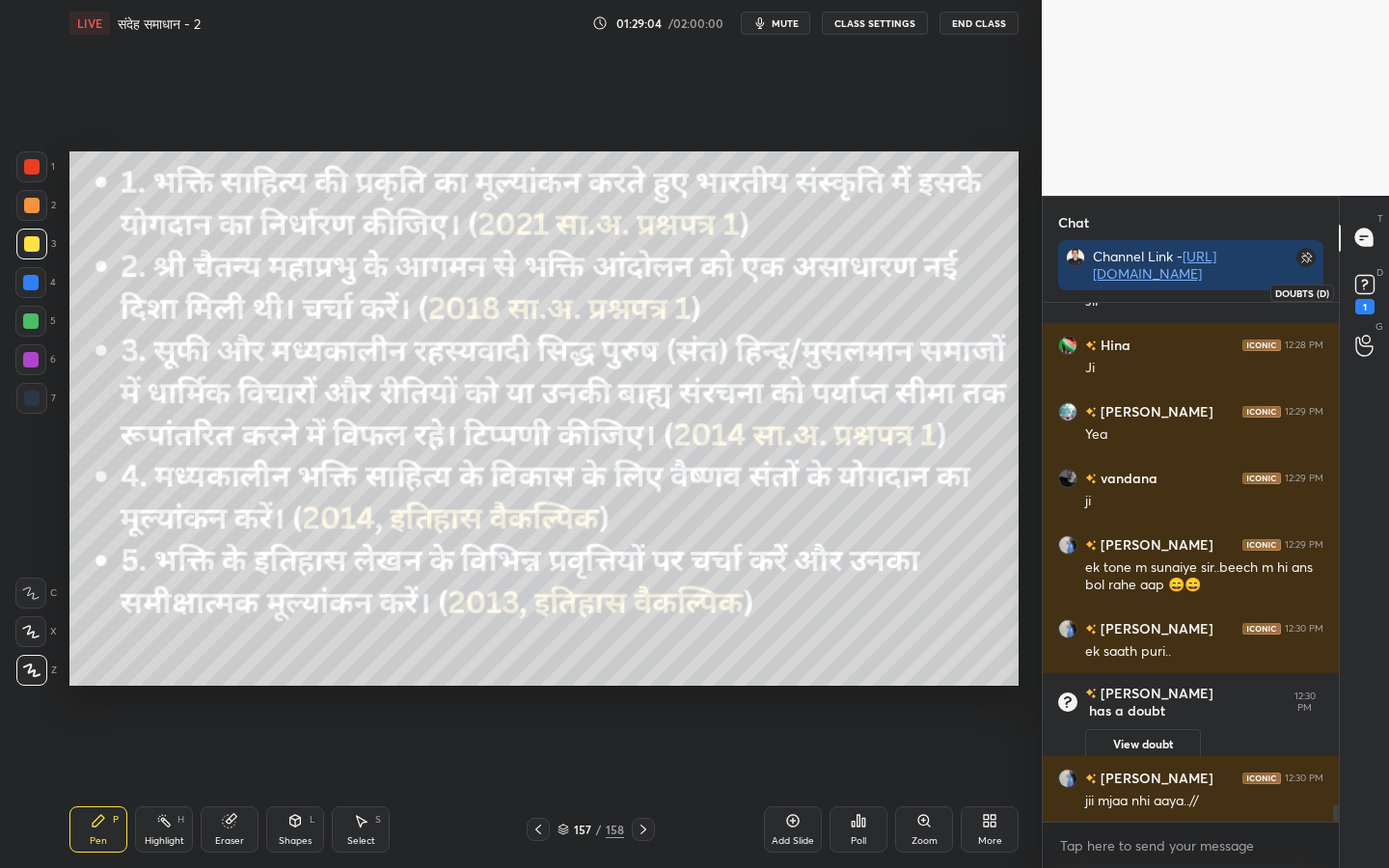
click at [1366, 276] on rect at bounding box center [1364, 283] width 18 height 18
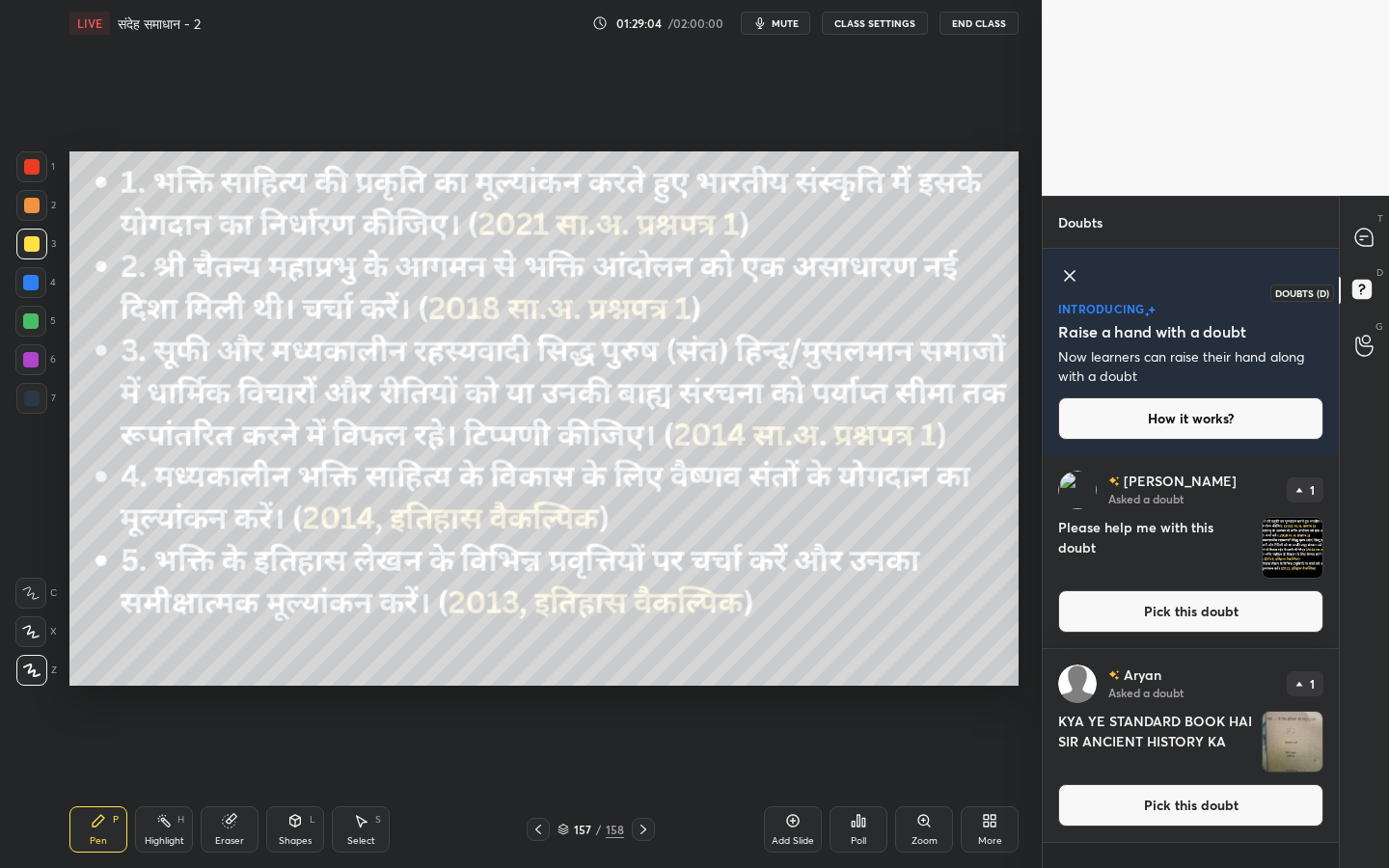
scroll to position [406, 290]
click at [1361, 237] on icon at bounding box center [1364, 237] width 18 height 18
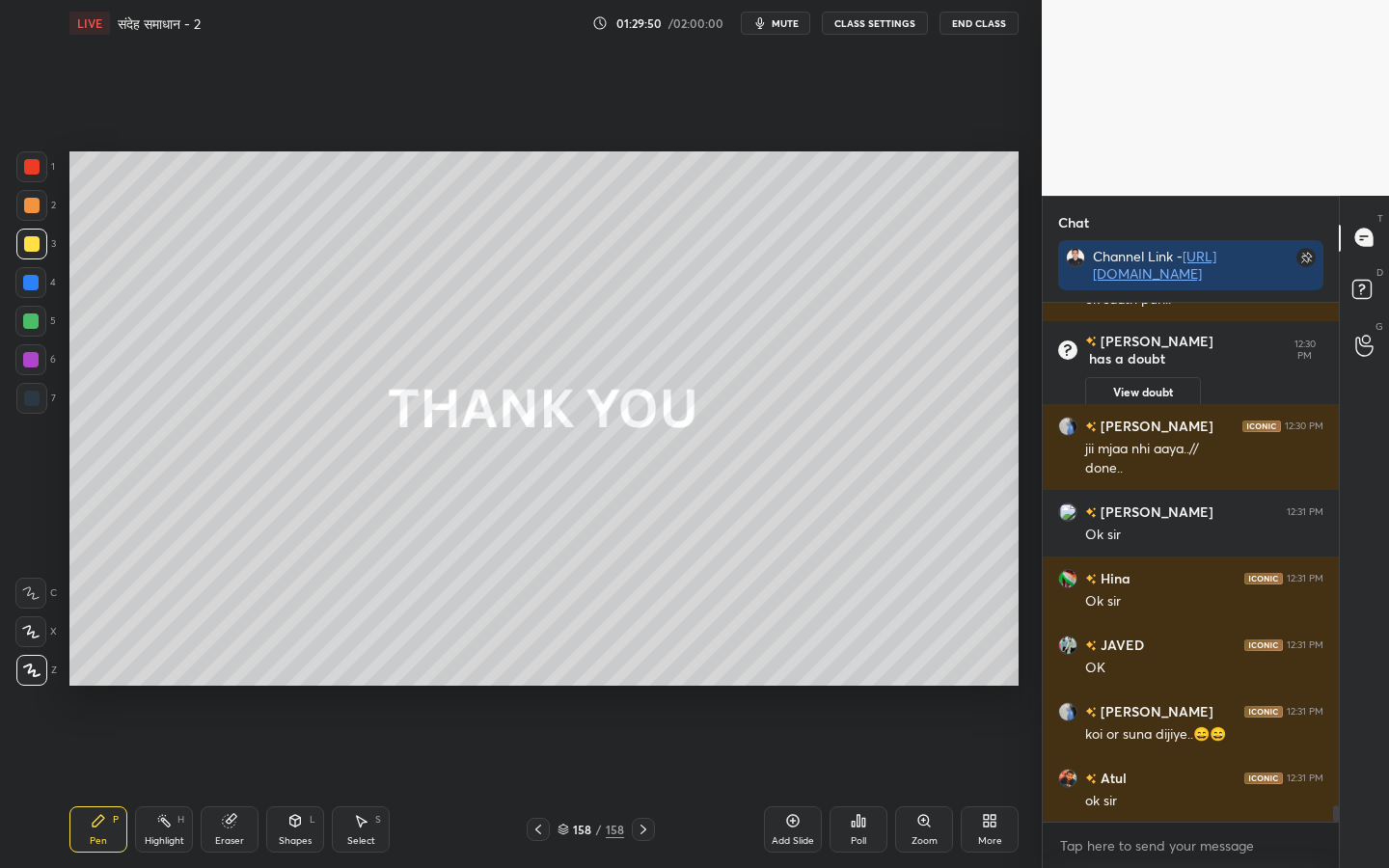
scroll to position [16333, 0]
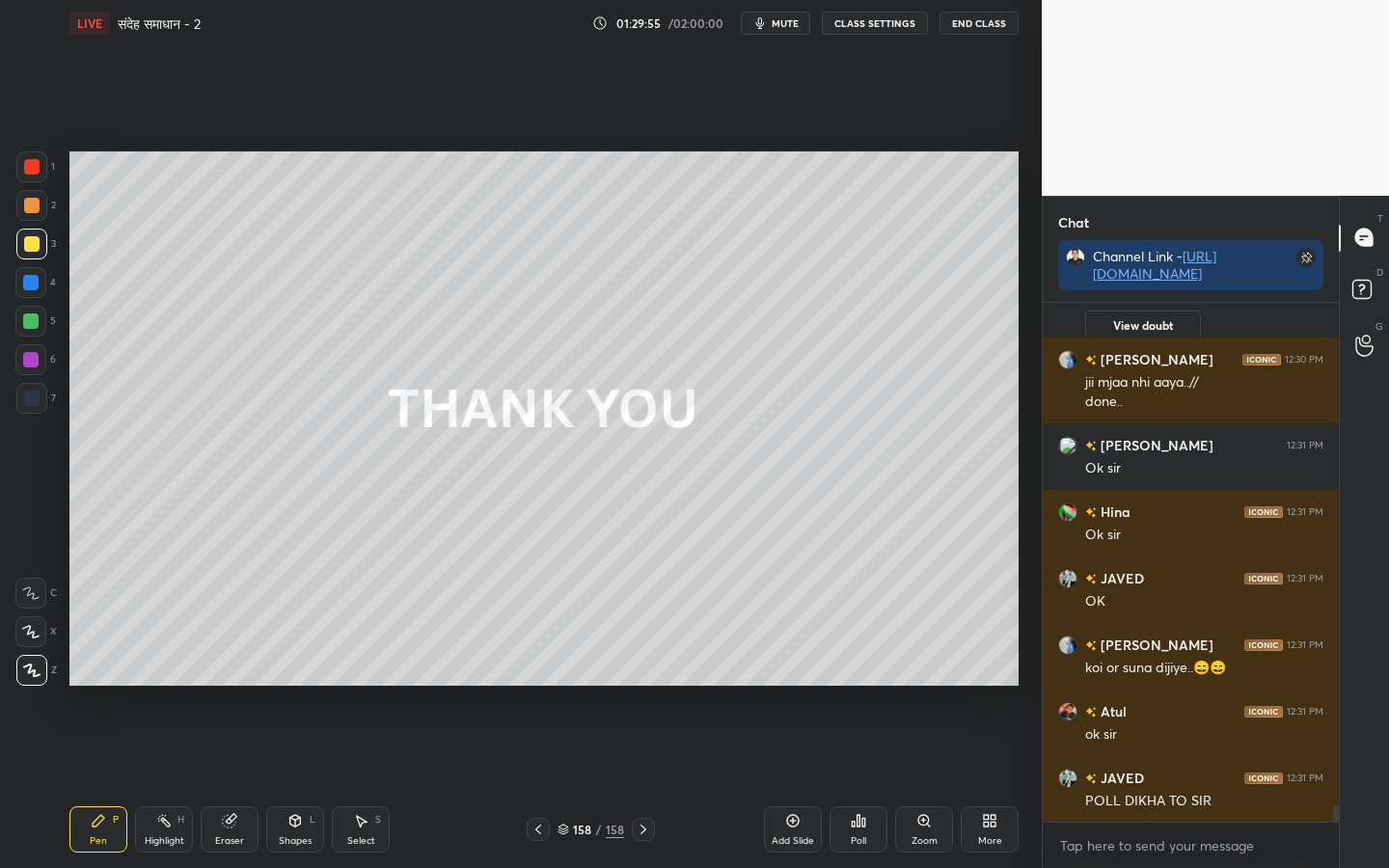
click at [863, 685] on div "Poll" at bounding box center [858, 829] width 57 height 47
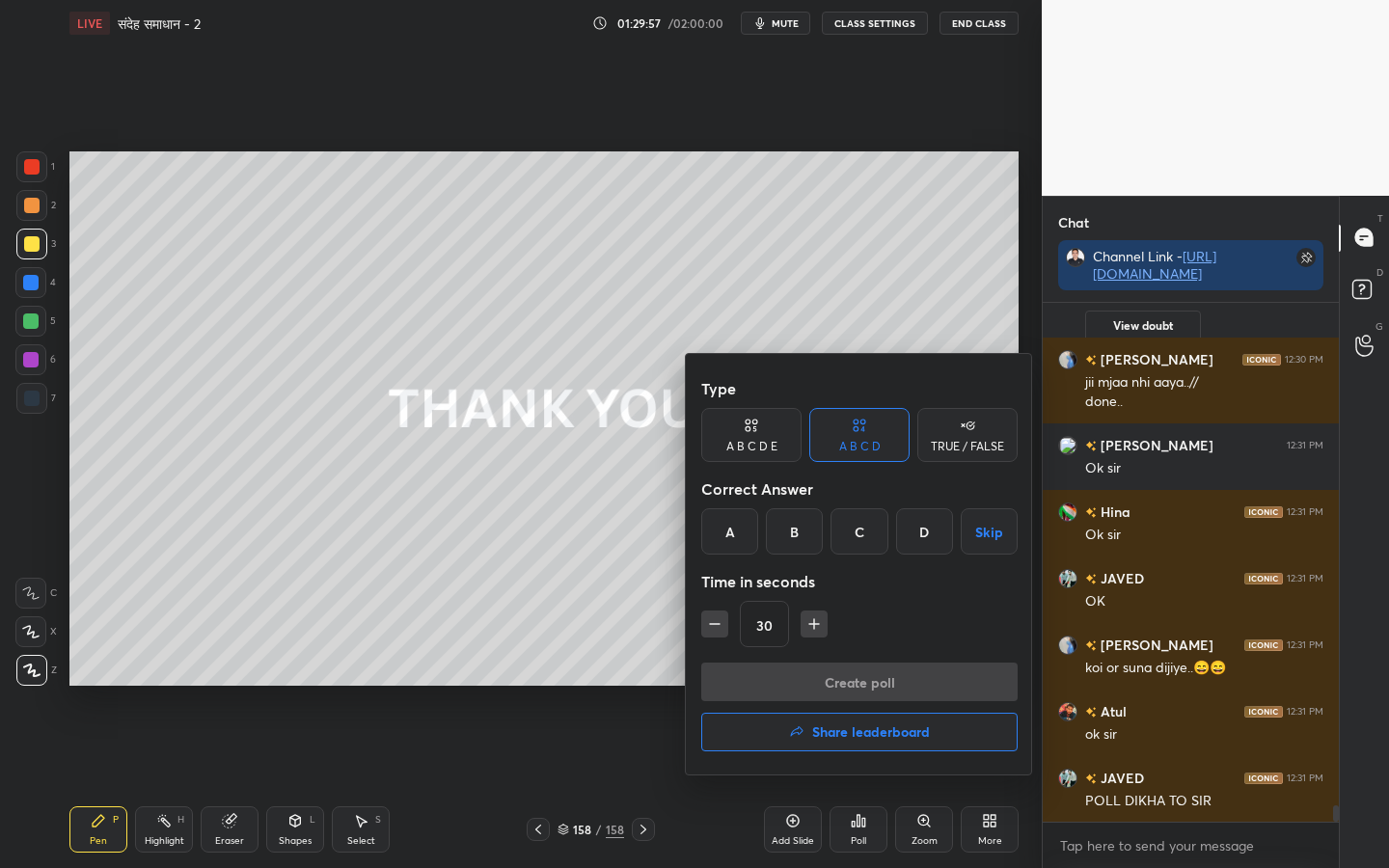
click at [841, 685] on h4 "Share leaderboard" at bounding box center [870, 732] width 118 height 14
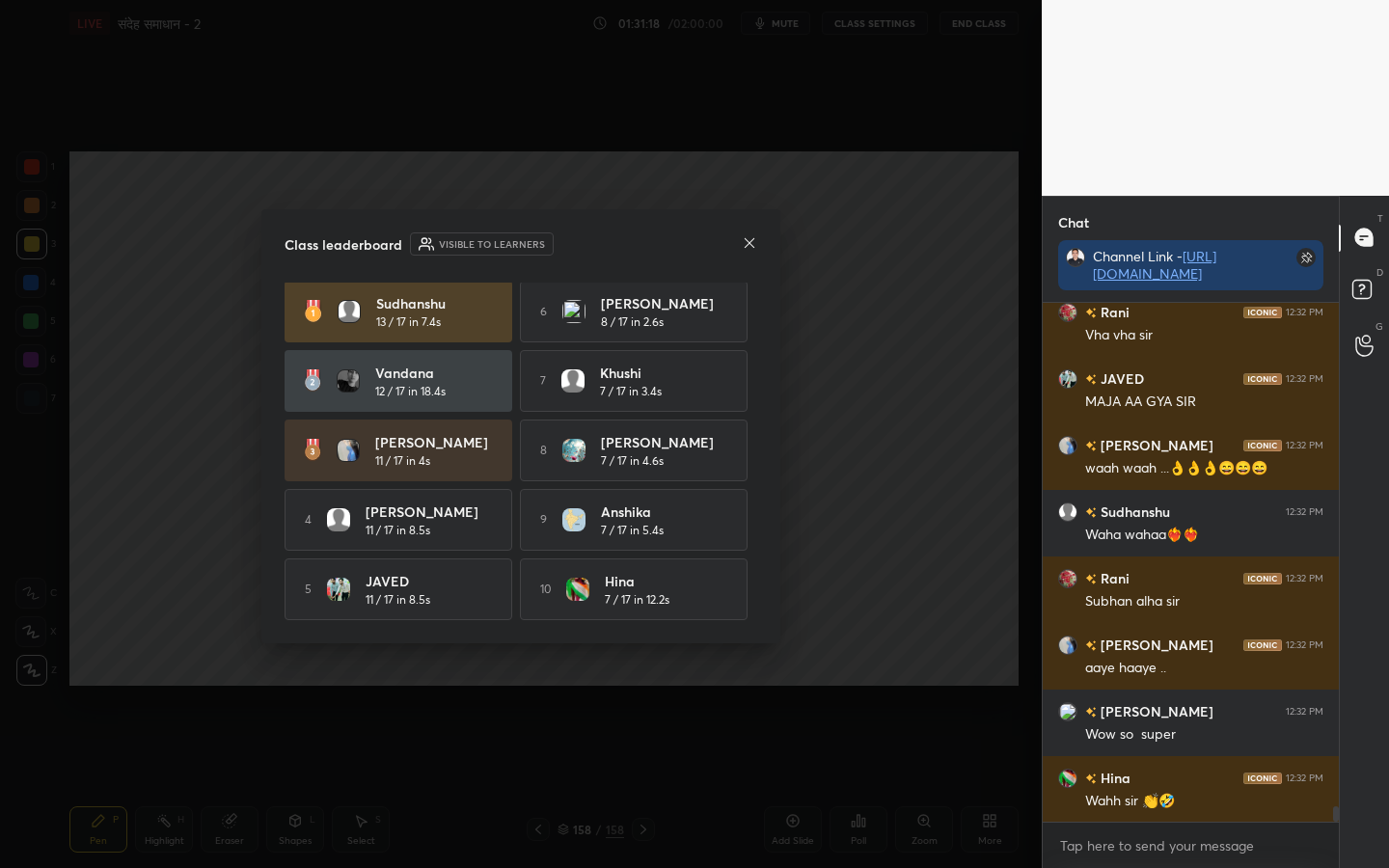
scroll to position [0, 0]
click at [753, 240] on icon at bounding box center [749, 243] width 16 height 16
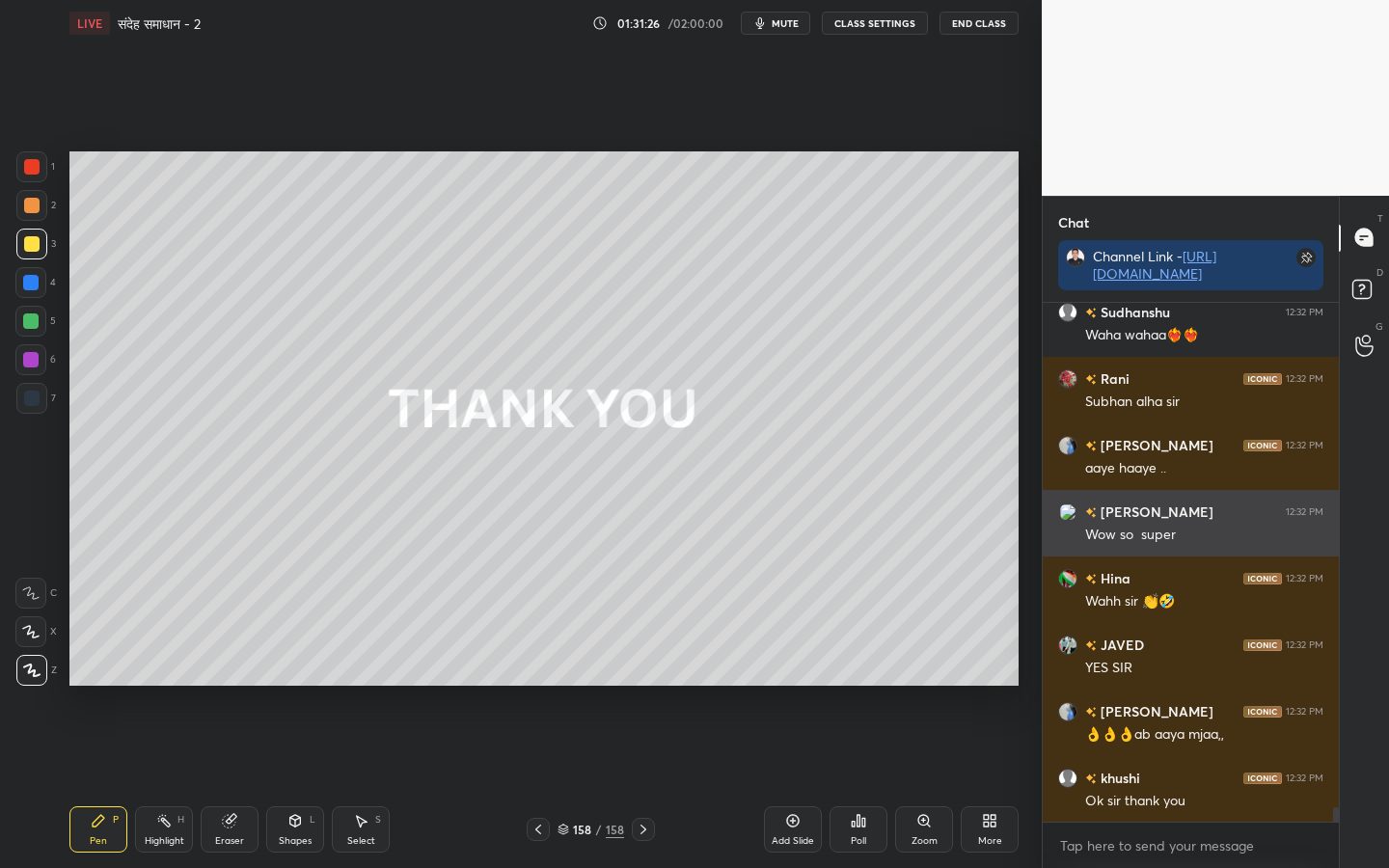
scroll to position [17776, 0]
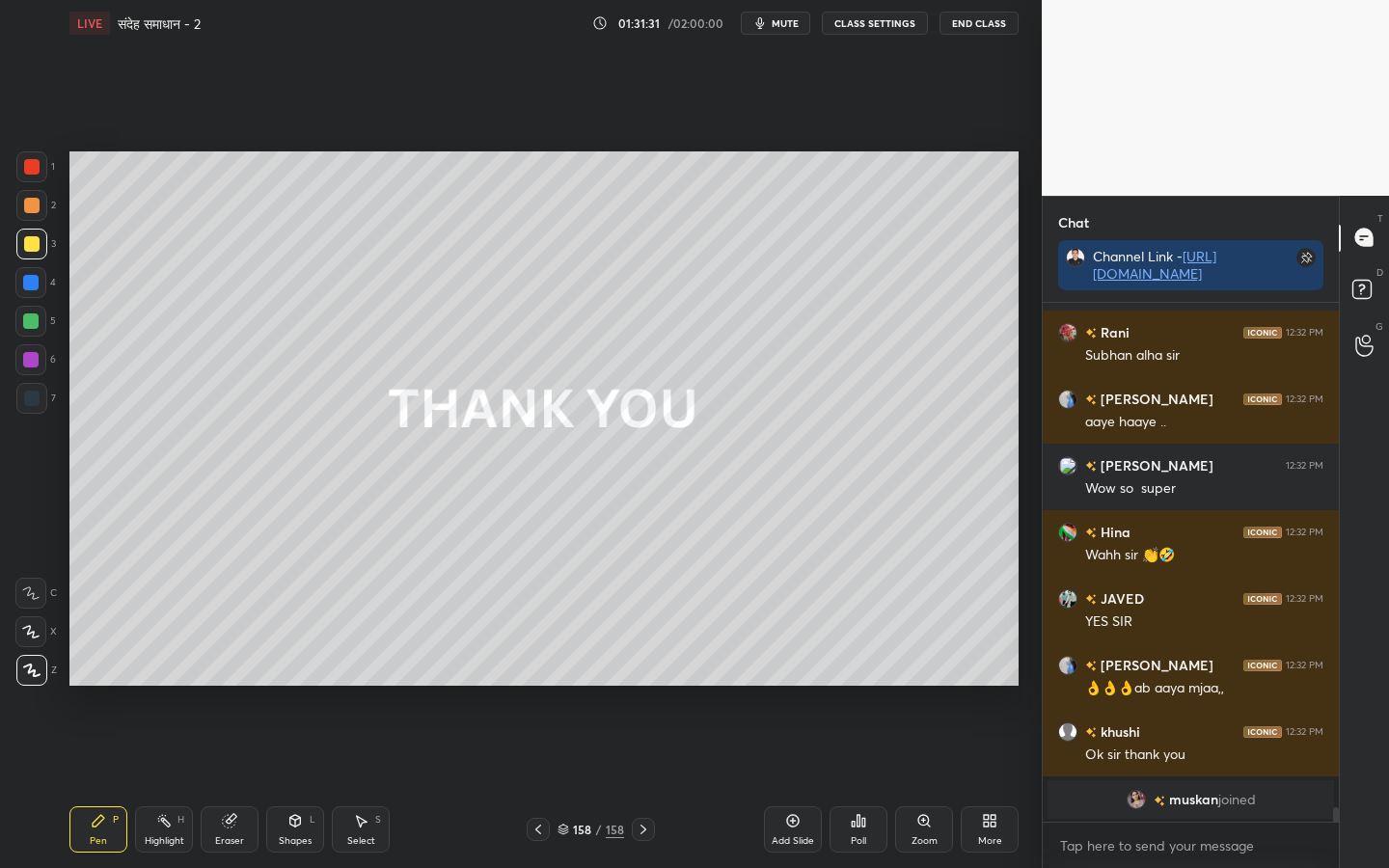
click at [1185, 685] on div "[PERSON_NAME] joined" at bounding box center [1190, 799] width 286 height 39
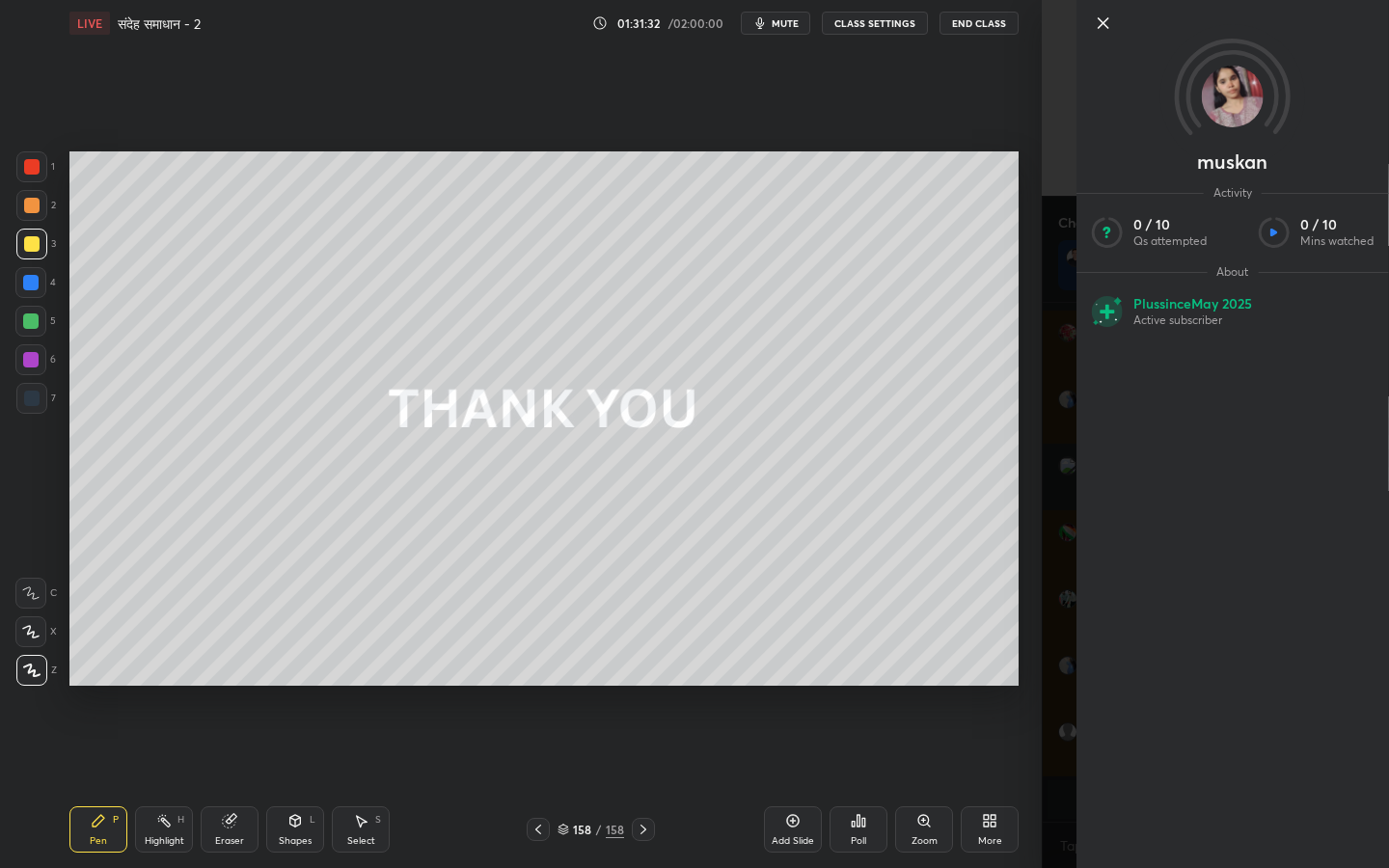
click at [1019, 596] on div "Setting up your live class Poll for secs No correct answer Start poll" at bounding box center [543, 418] width 965 height 744
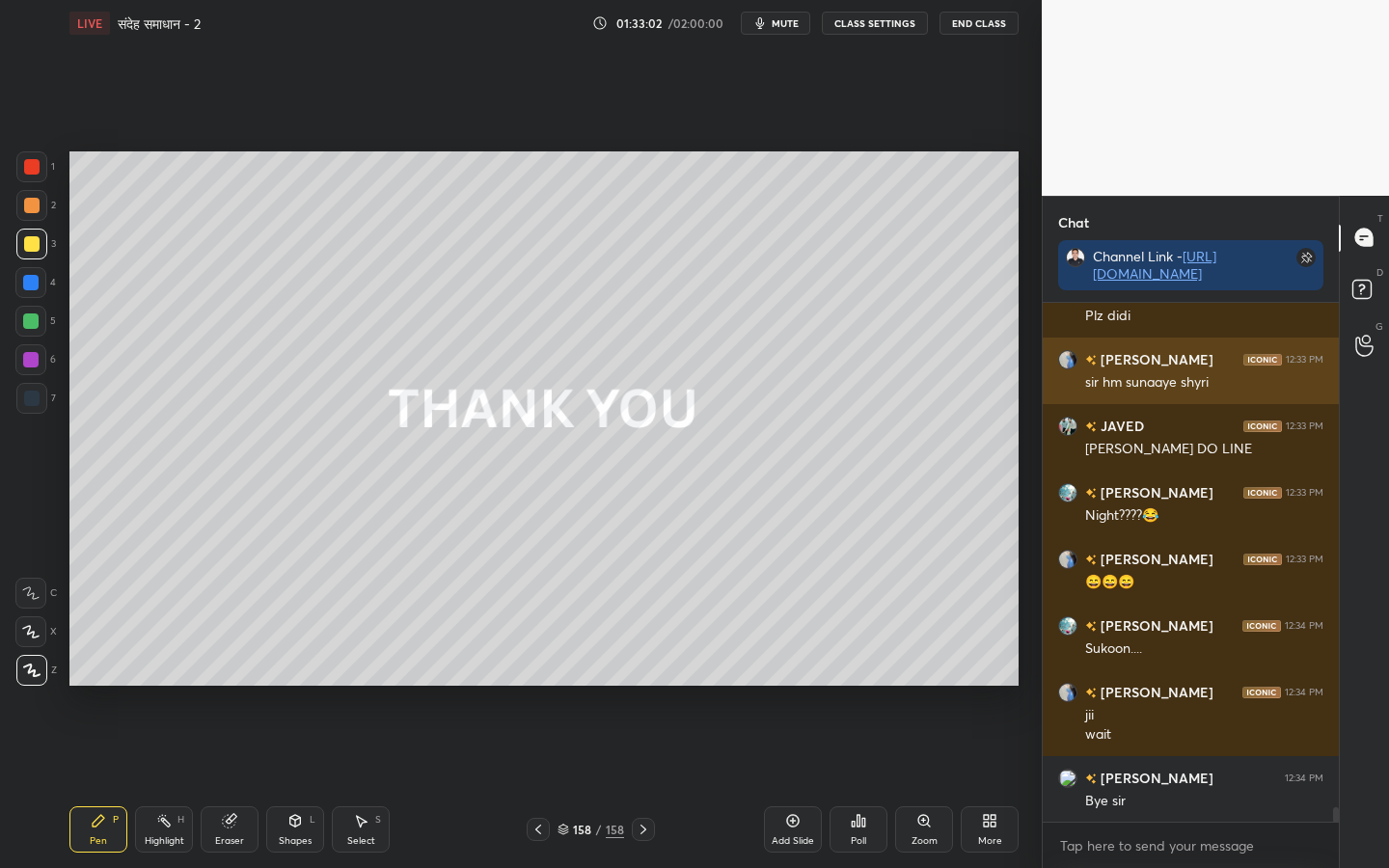
scroll to position [18132, 0]
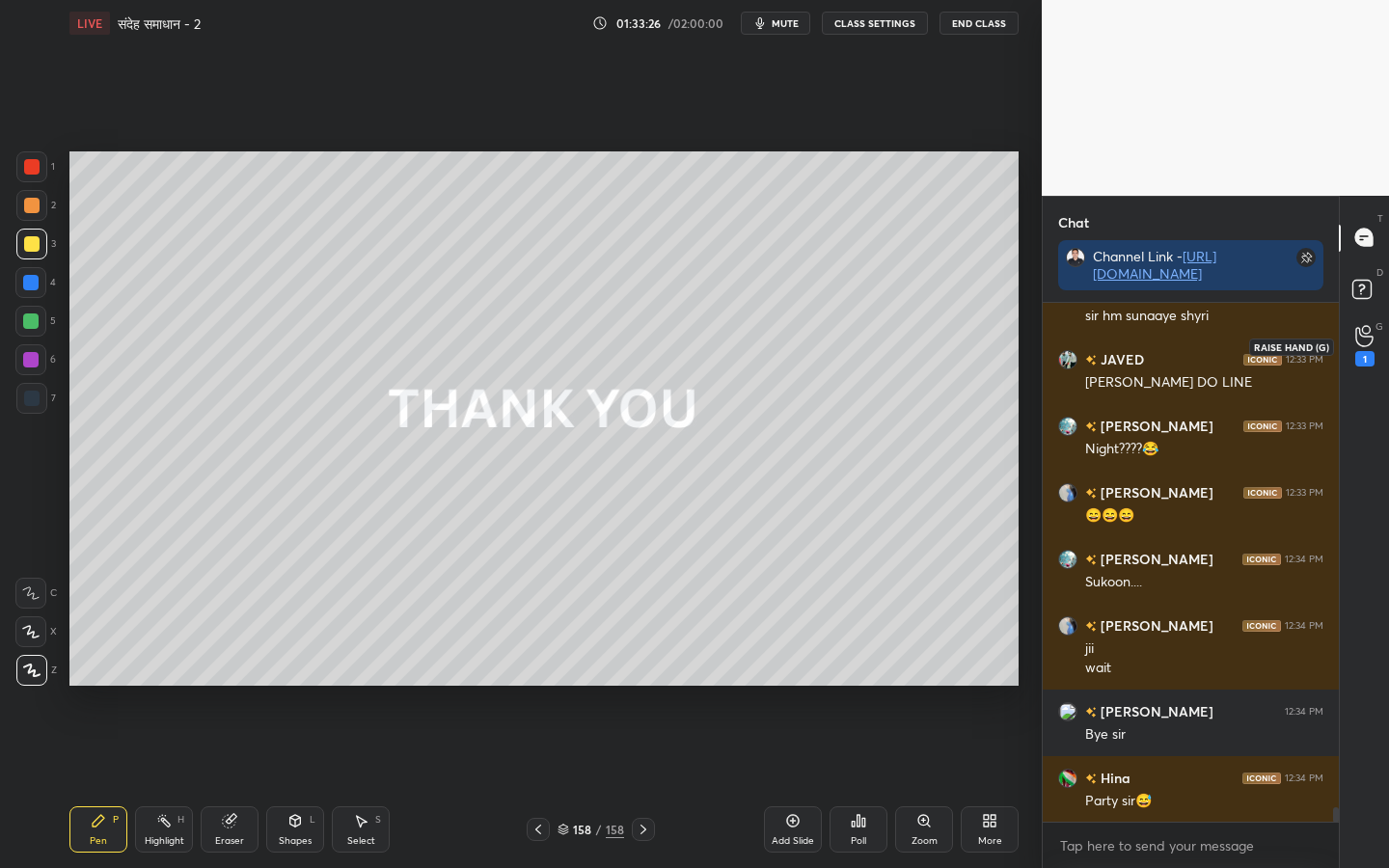
click at [1373, 346] on div "1" at bounding box center [1365, 346] width 39 height 35
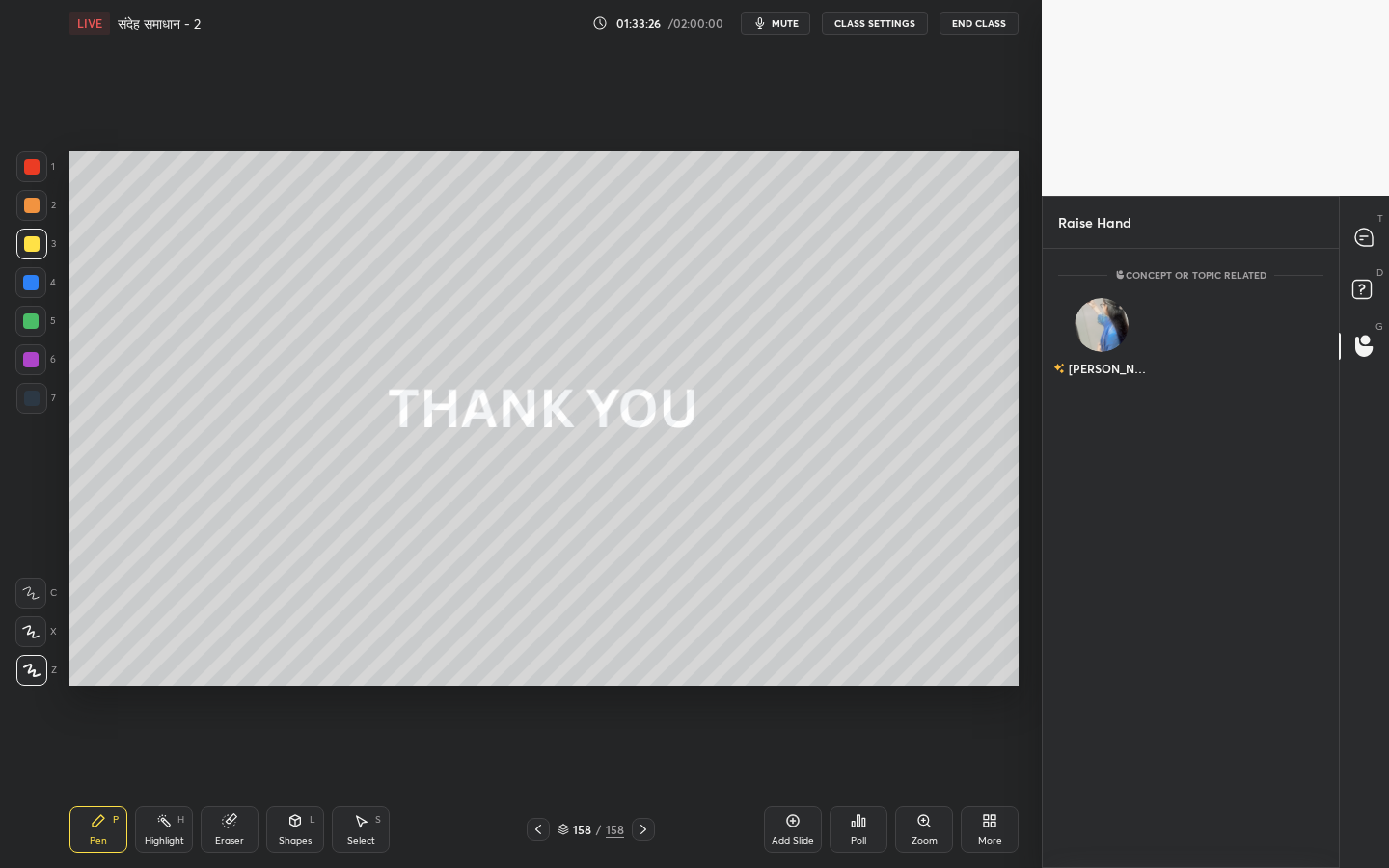
scroll to position [7, 7]
click at [1111, 346] on div "[PERSON_NAME]" at bounding box center [1102, 341] width 88 height 112
click at [1113, 373] on button "INVITE" at bounding box center [1102, 381] width 70 height 25
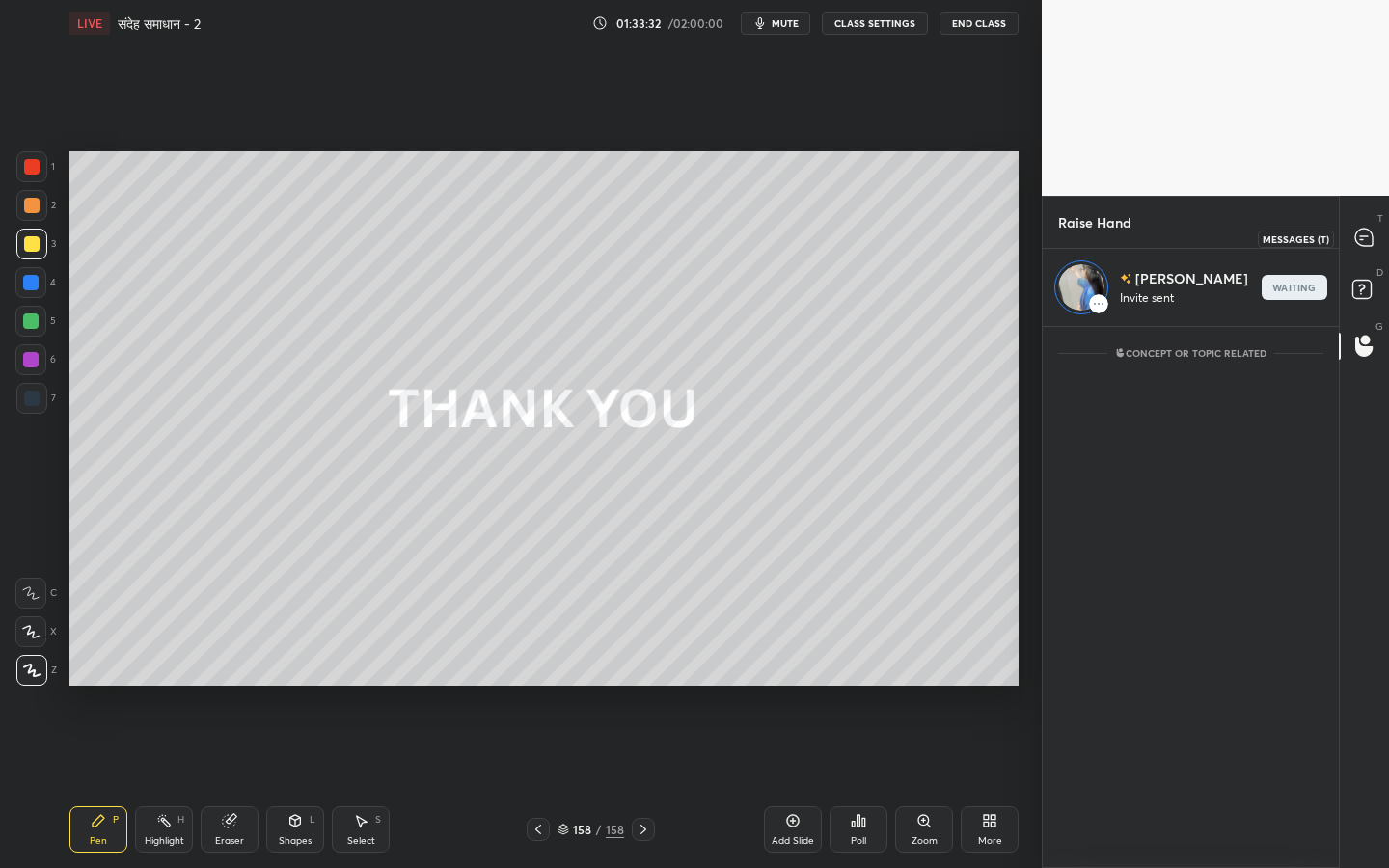
click at [1374, 245] on div at bounding box center [1365, 238] width 39 height 35
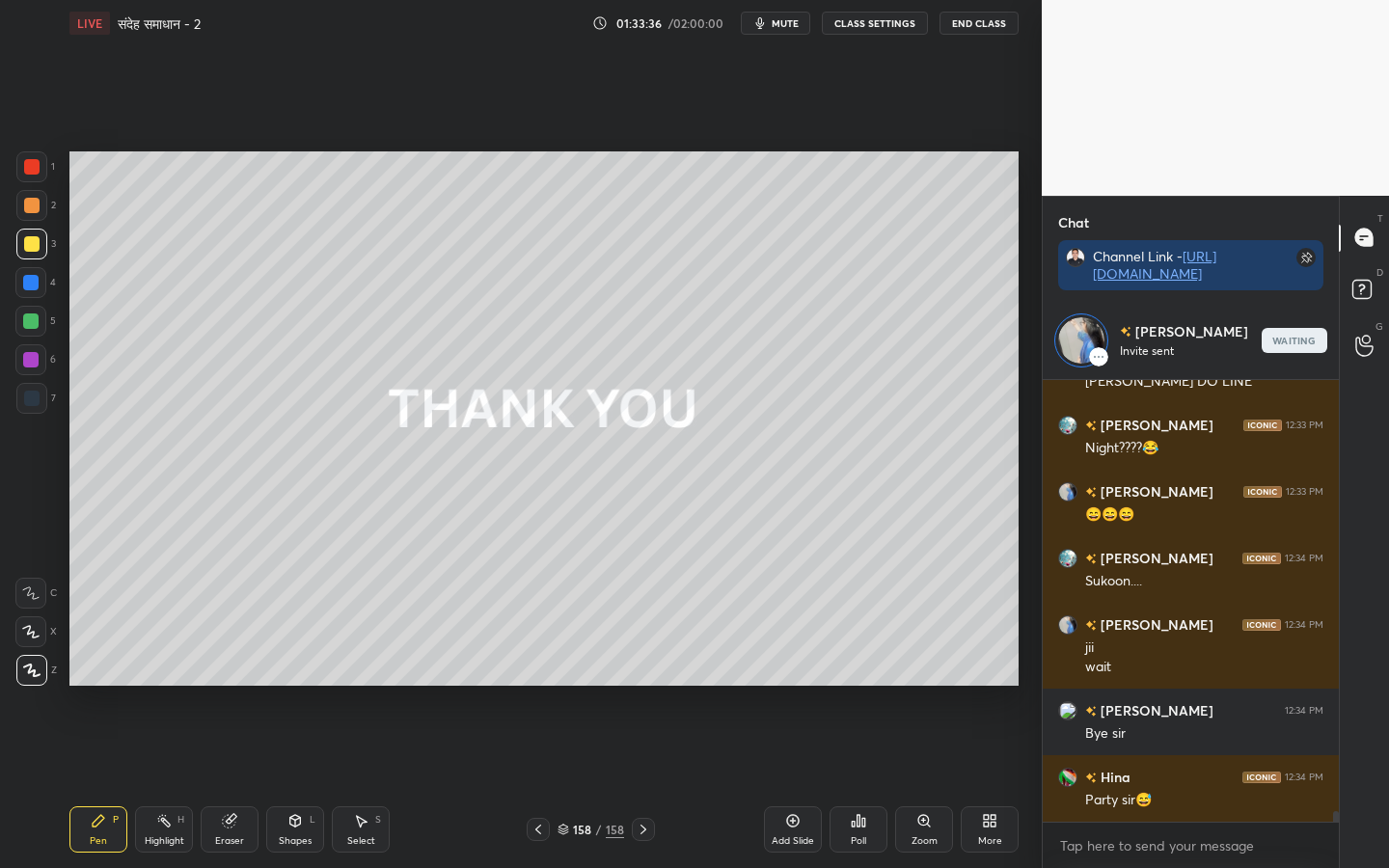
scroll to position [18565, 0]
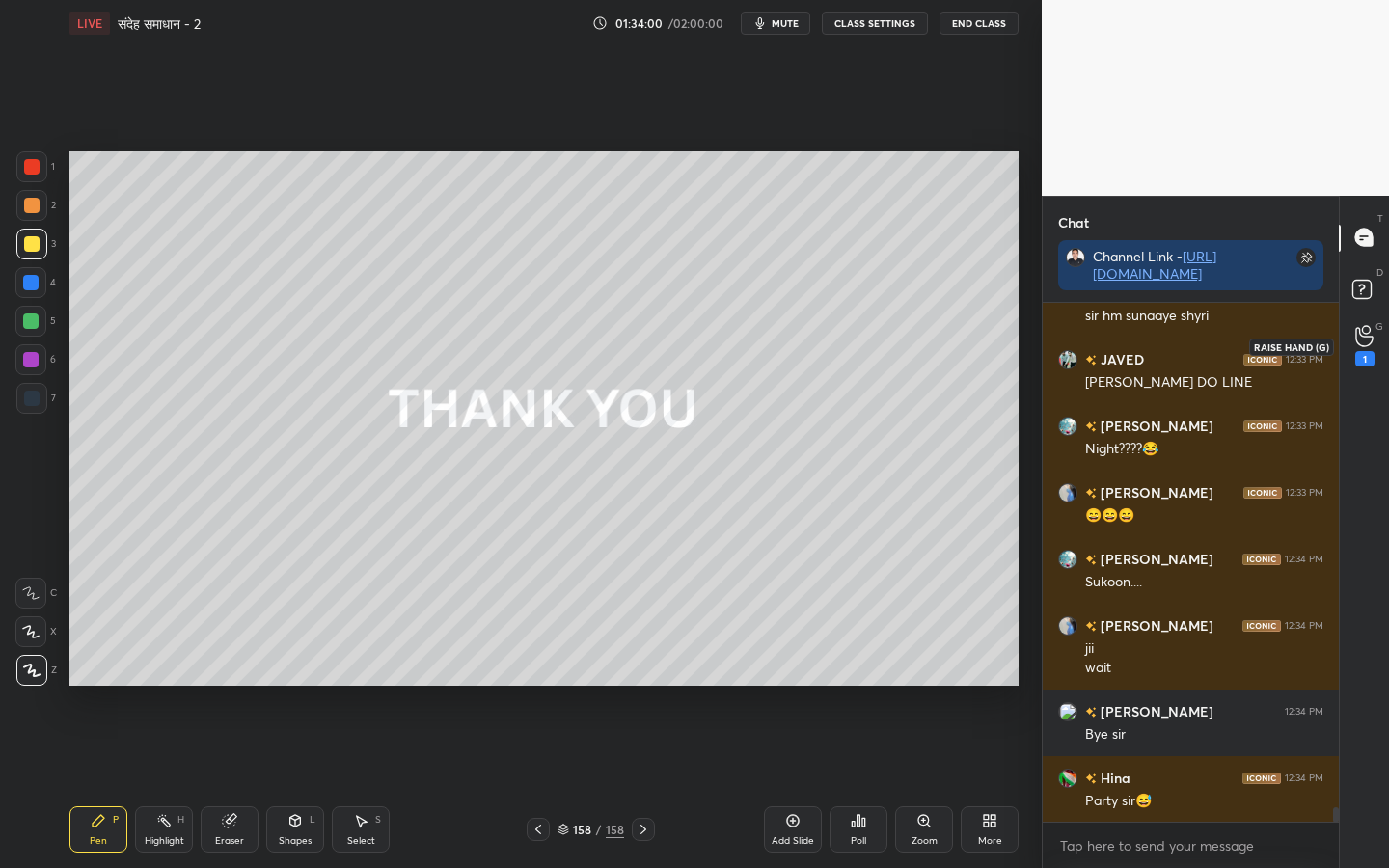
click at [1360, 343] on icon at bounding box center [1364, 336] width 18 height 22
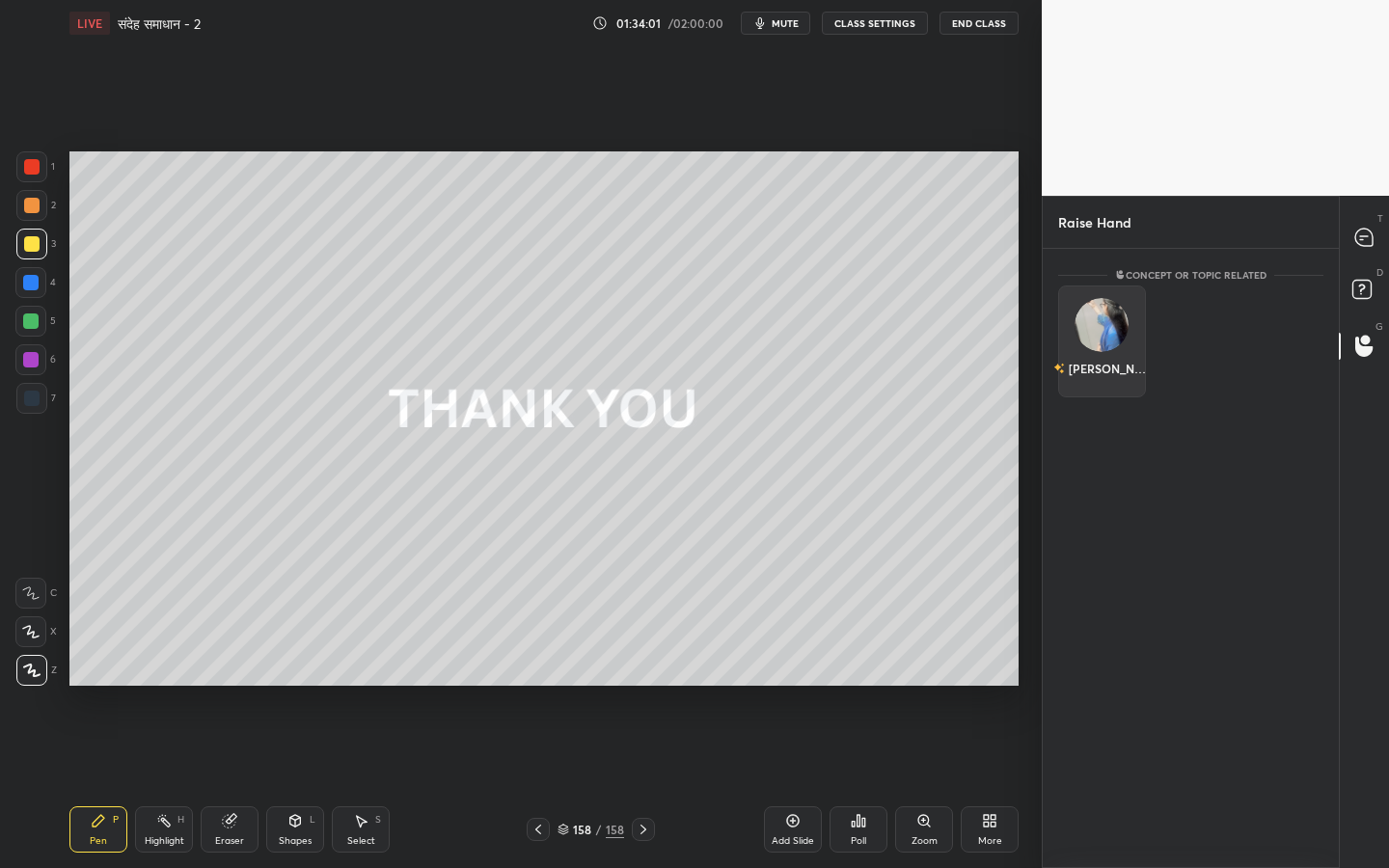
click at [1110, 338] on div "[PERSON_NAME]" at bounding box center [1102, 341] width 88 height 112
click at [1111, 377] on button "INVITE" at bounding box center [1102, 381] width 70 height 25
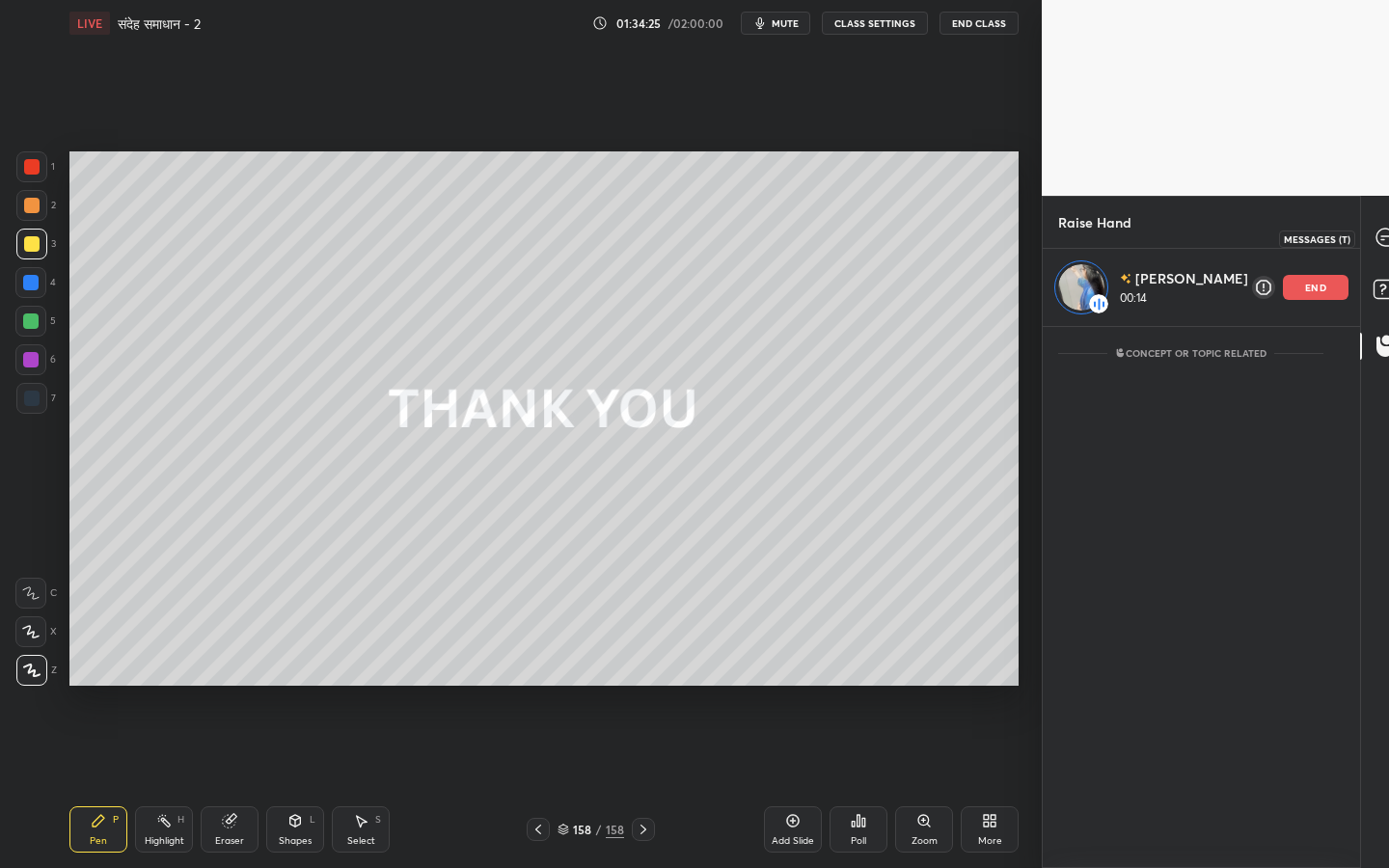
click at [1376, 239] on icon at bounding box center [1385, 237] width 18 height 18
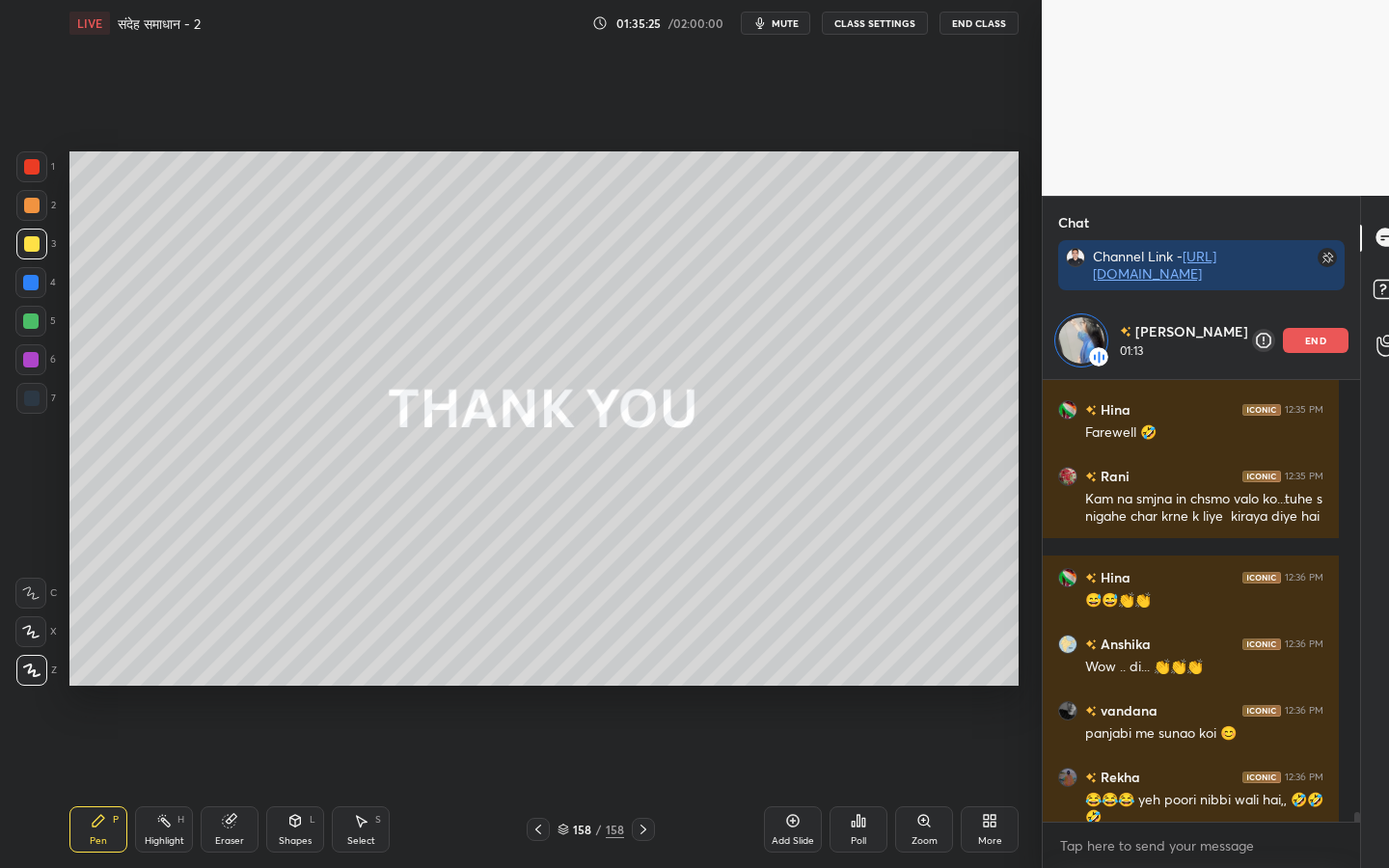
scroll to position [19209, 0]
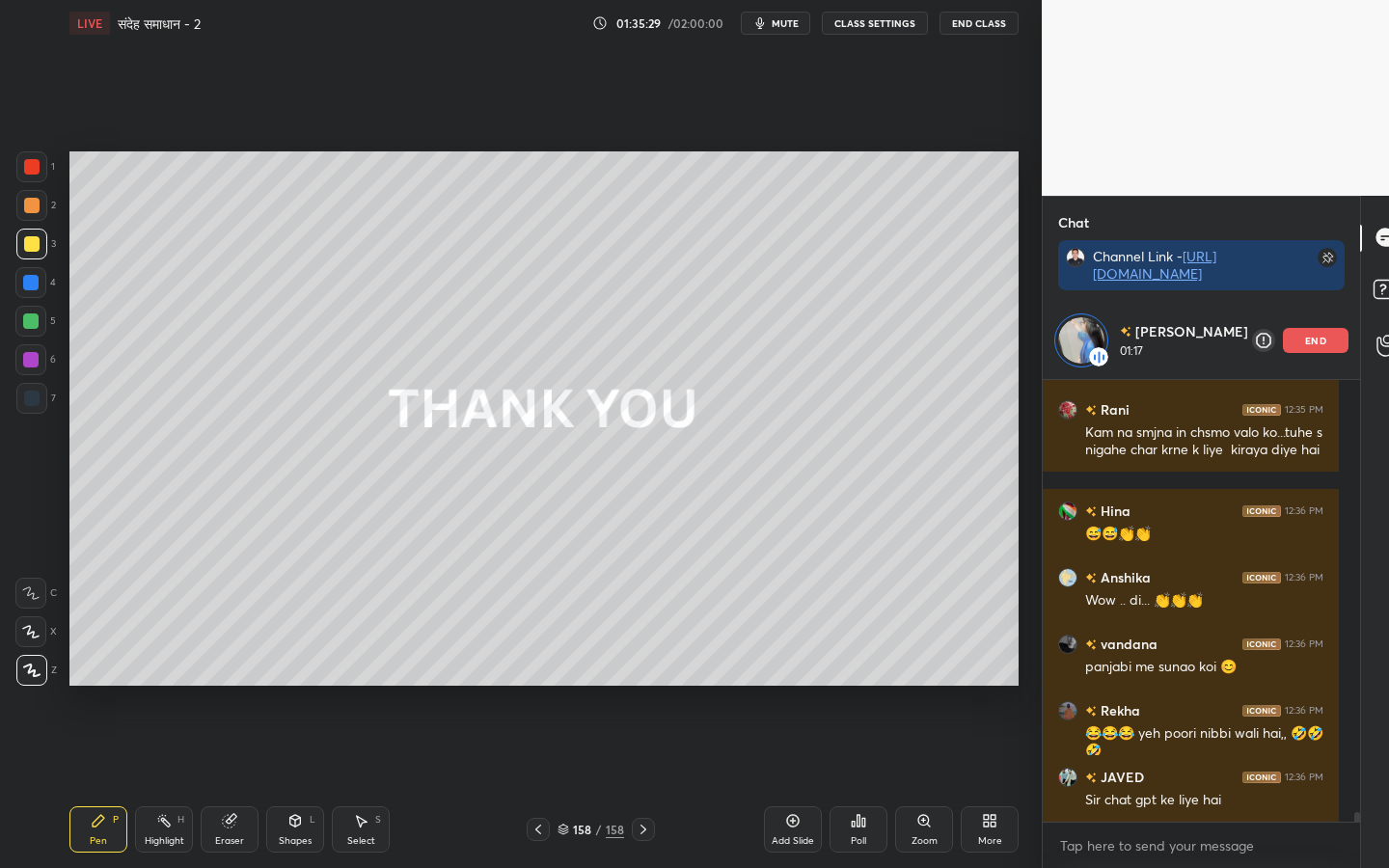
click at [1296, 347] on div "end" at bounding box center [1315, 341] width 65 height 25
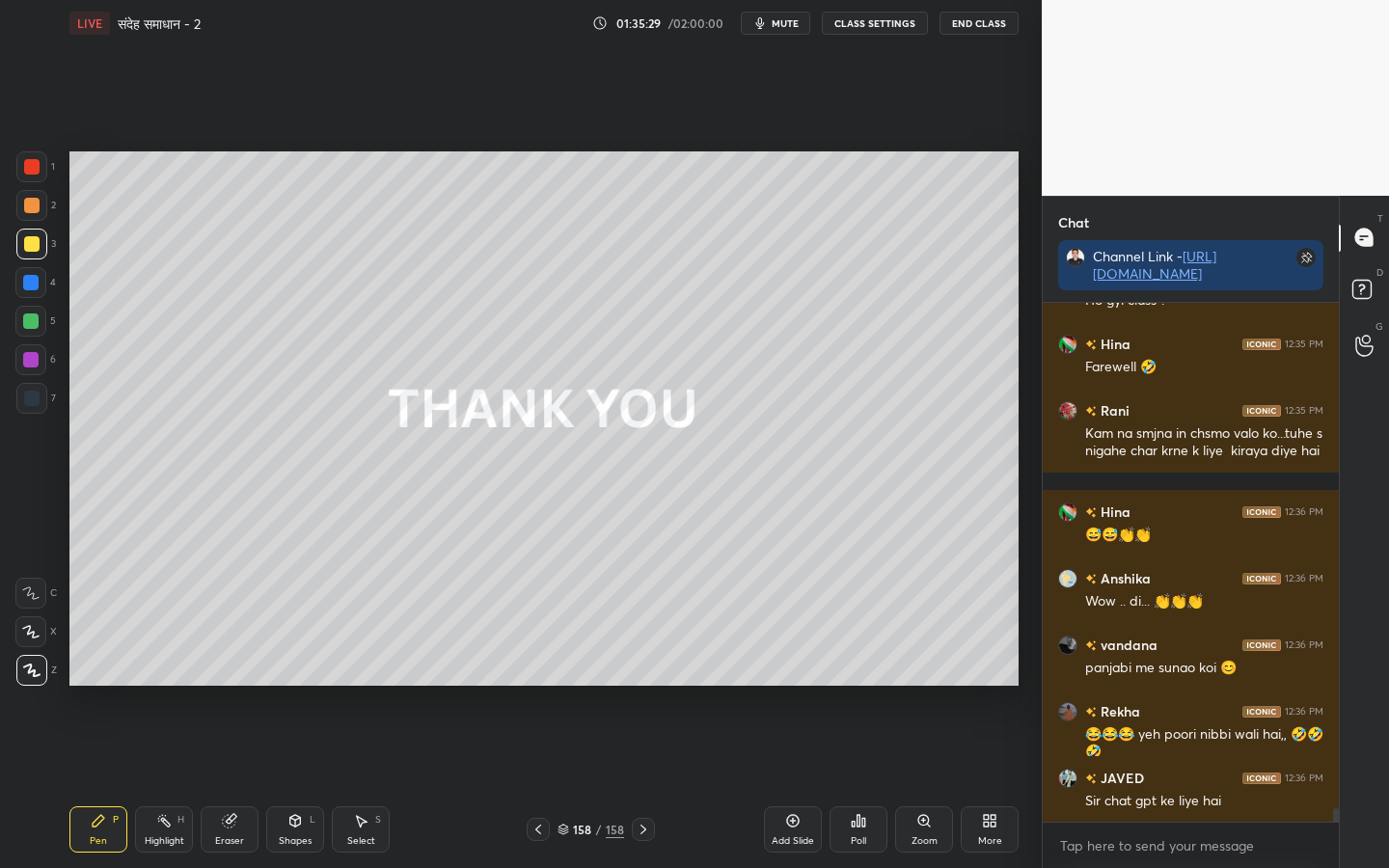
scroll to position [19131, 0]
click at [979, 30] on button "End Class" at bounding box center [978, 23] width 79 height 23
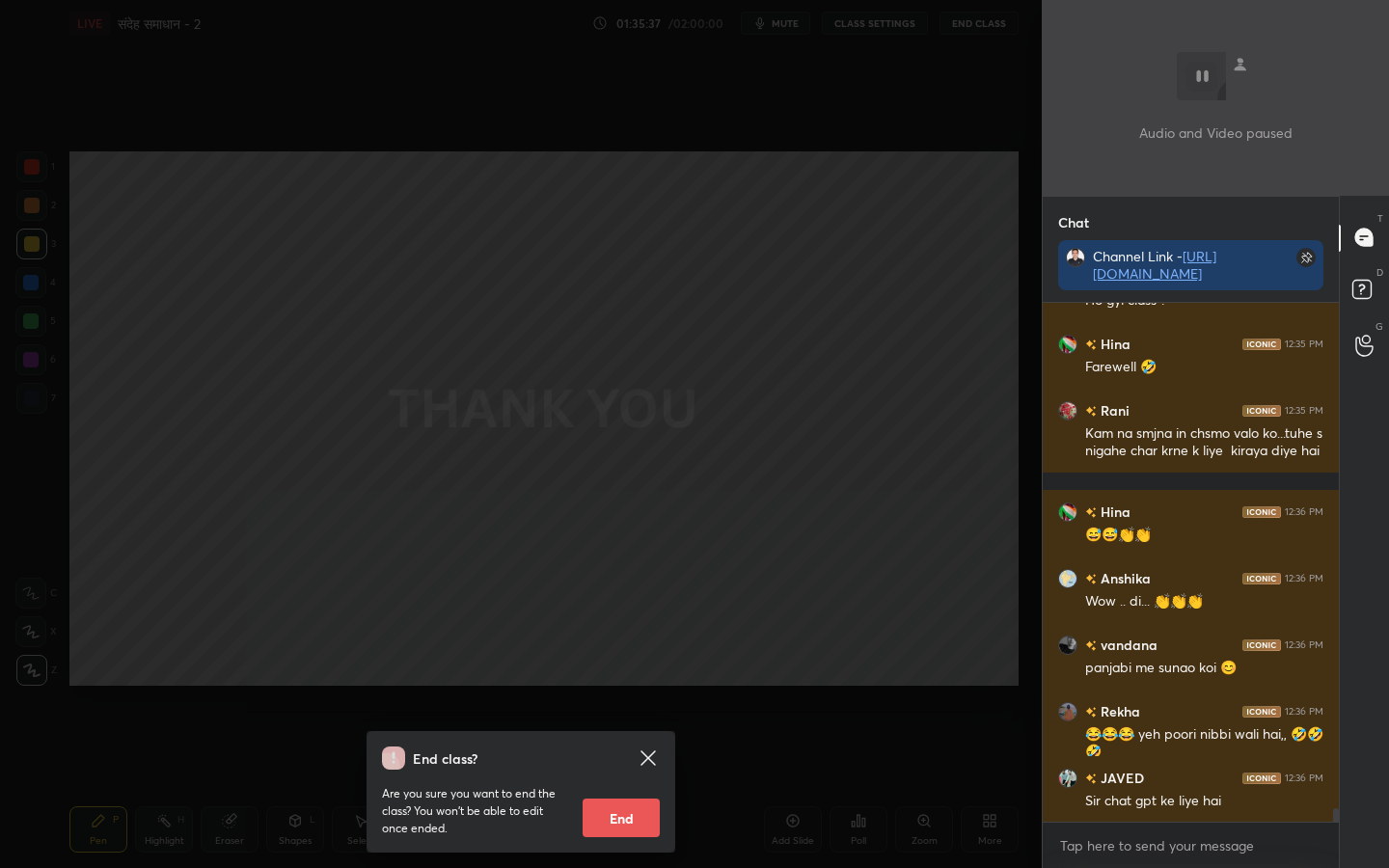
click at [621, 685] on button "End" at bounding box center [620, 817] width 77 height 39
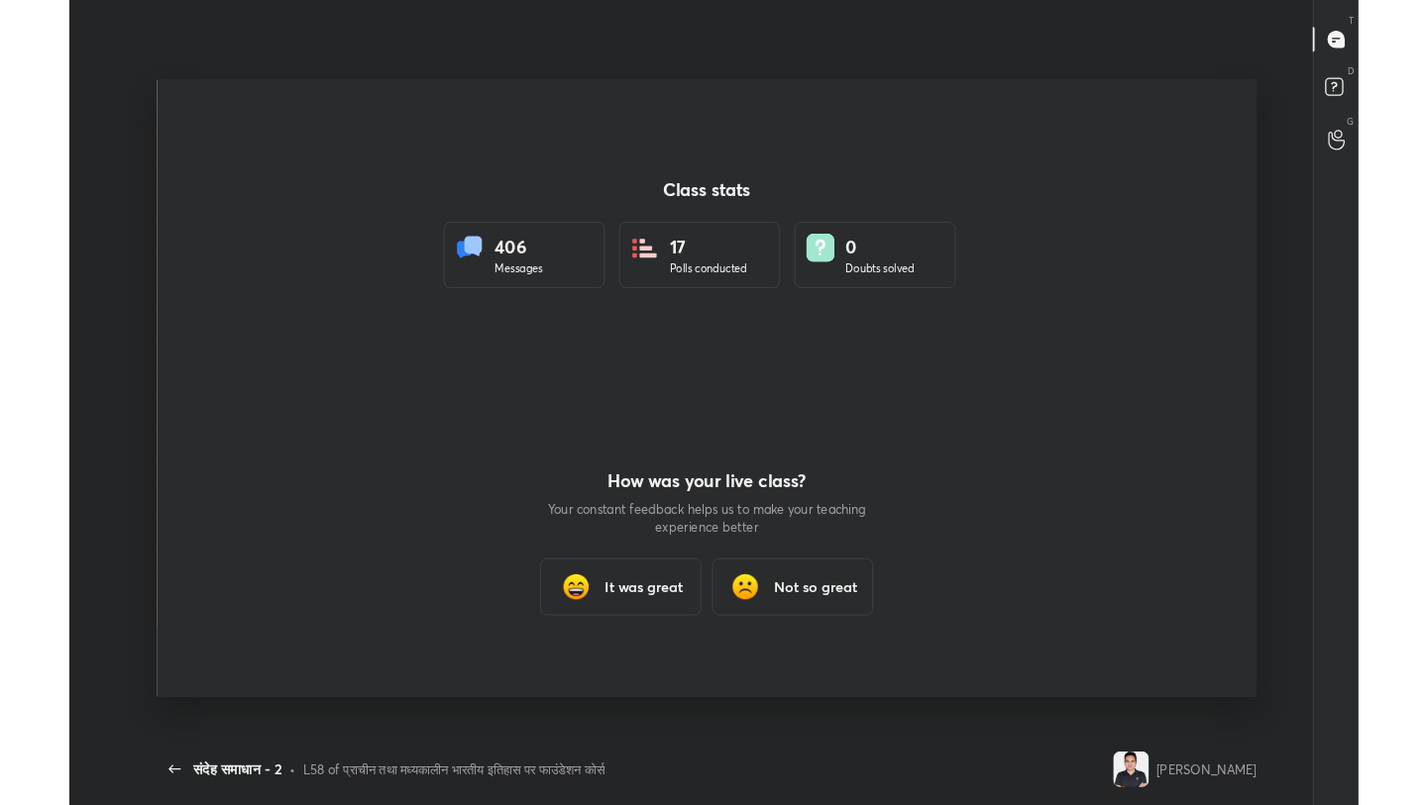
scroll to position [0, 0]
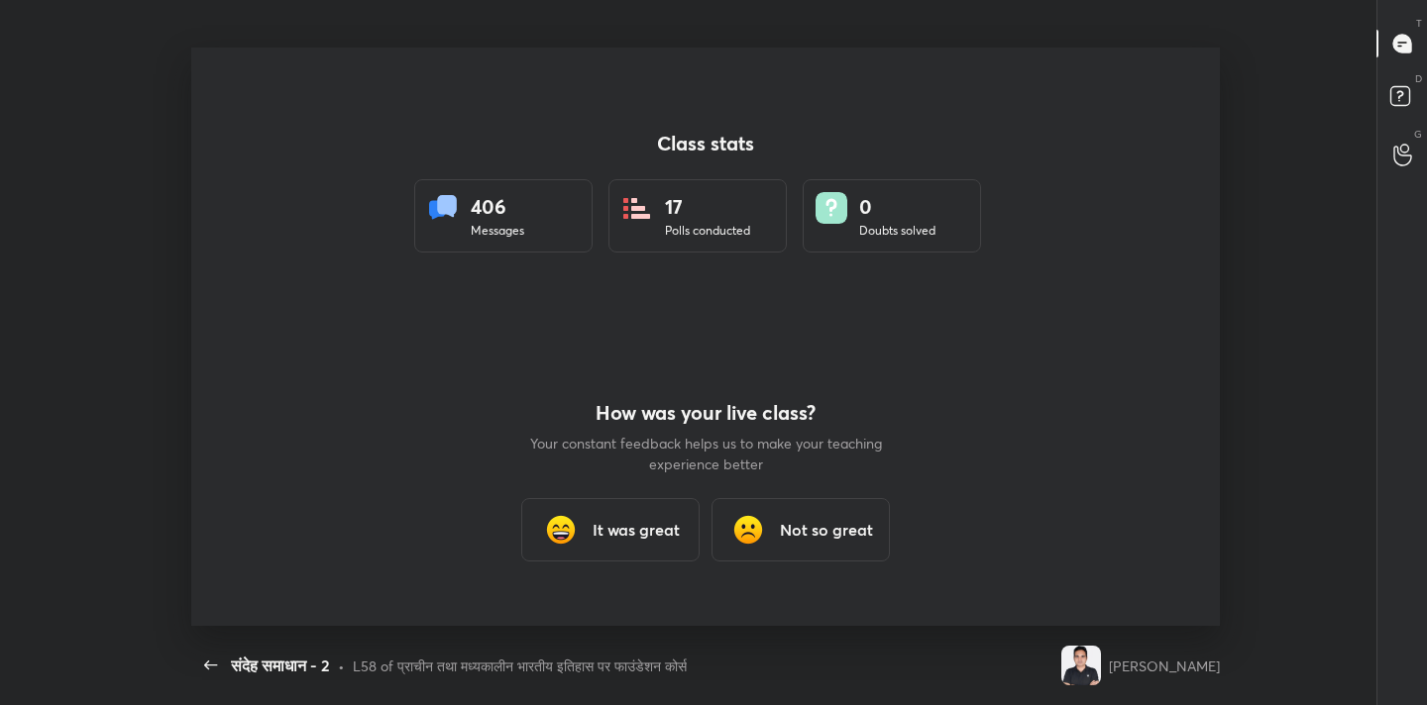
type textarea "x"
click at [662, 524] on h3 "It was great" at bounding box center [635, 530] width 87 height 24
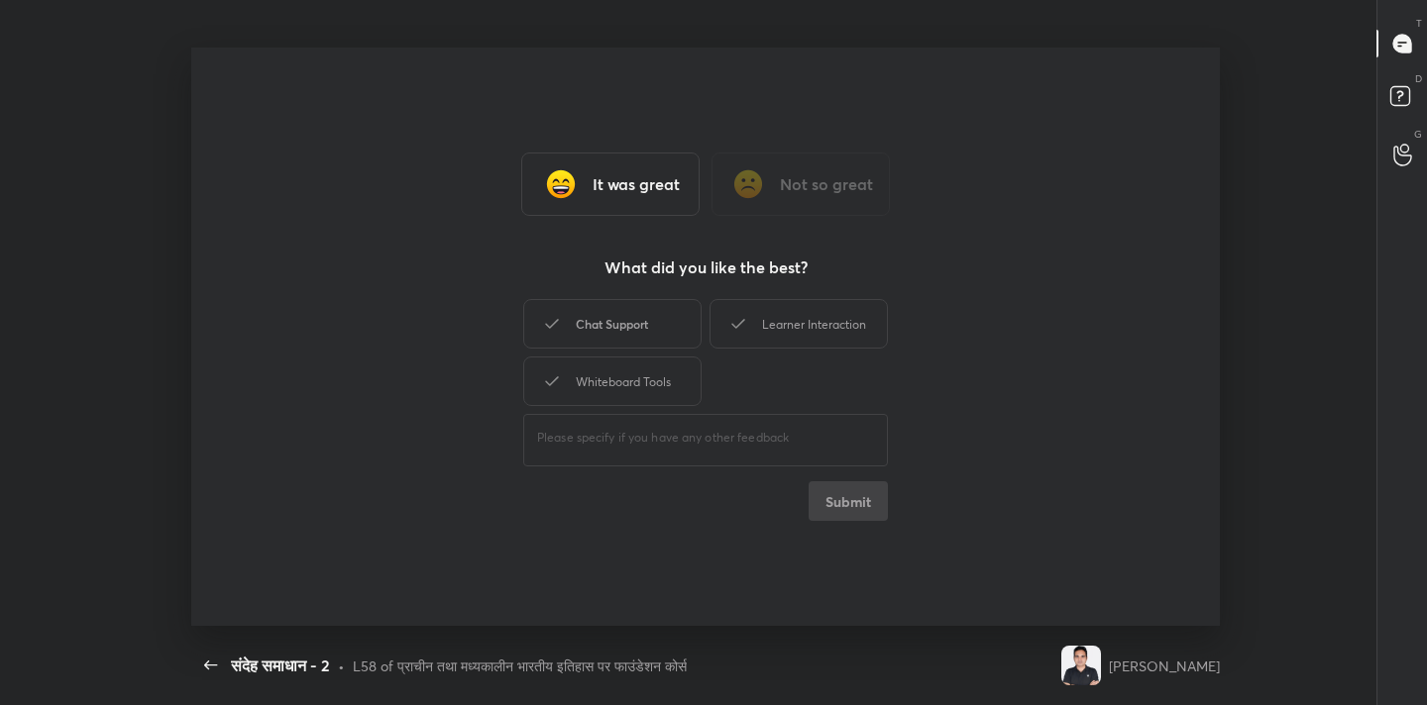
click at [631, 330] on div "Chat Support" at bounding box center [612, 324] width 178 height 50
click at [817, 316] on div "Learner Interaction" at bounding box center [798, 324] width 178 height 50
click at [645, 382] on div "Whiteboard Tools" at bounding box center [612, 382] width 178 height 50
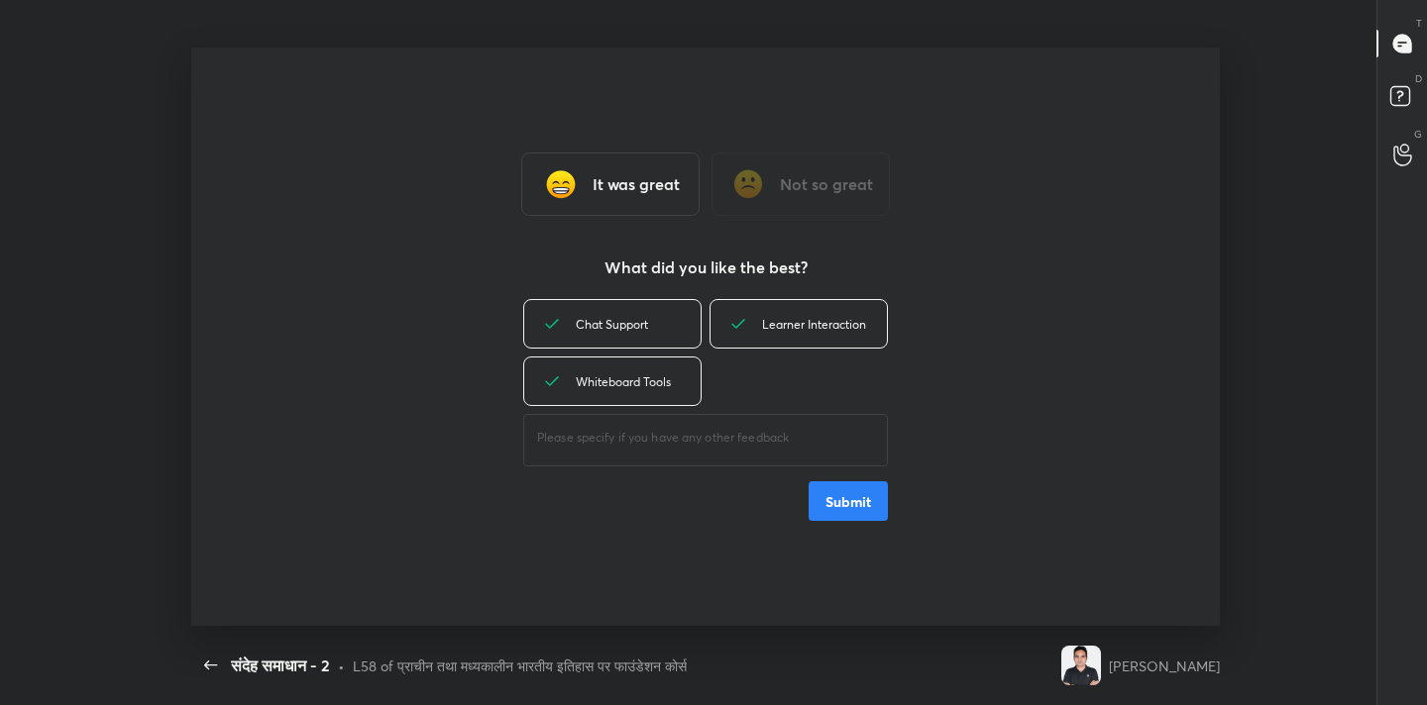
click at [850, 508] on button "Submit" at bounding box center [847, 501] width 79 height 40
